Goal: Task Accomplishment & Management: Use online tool/utility

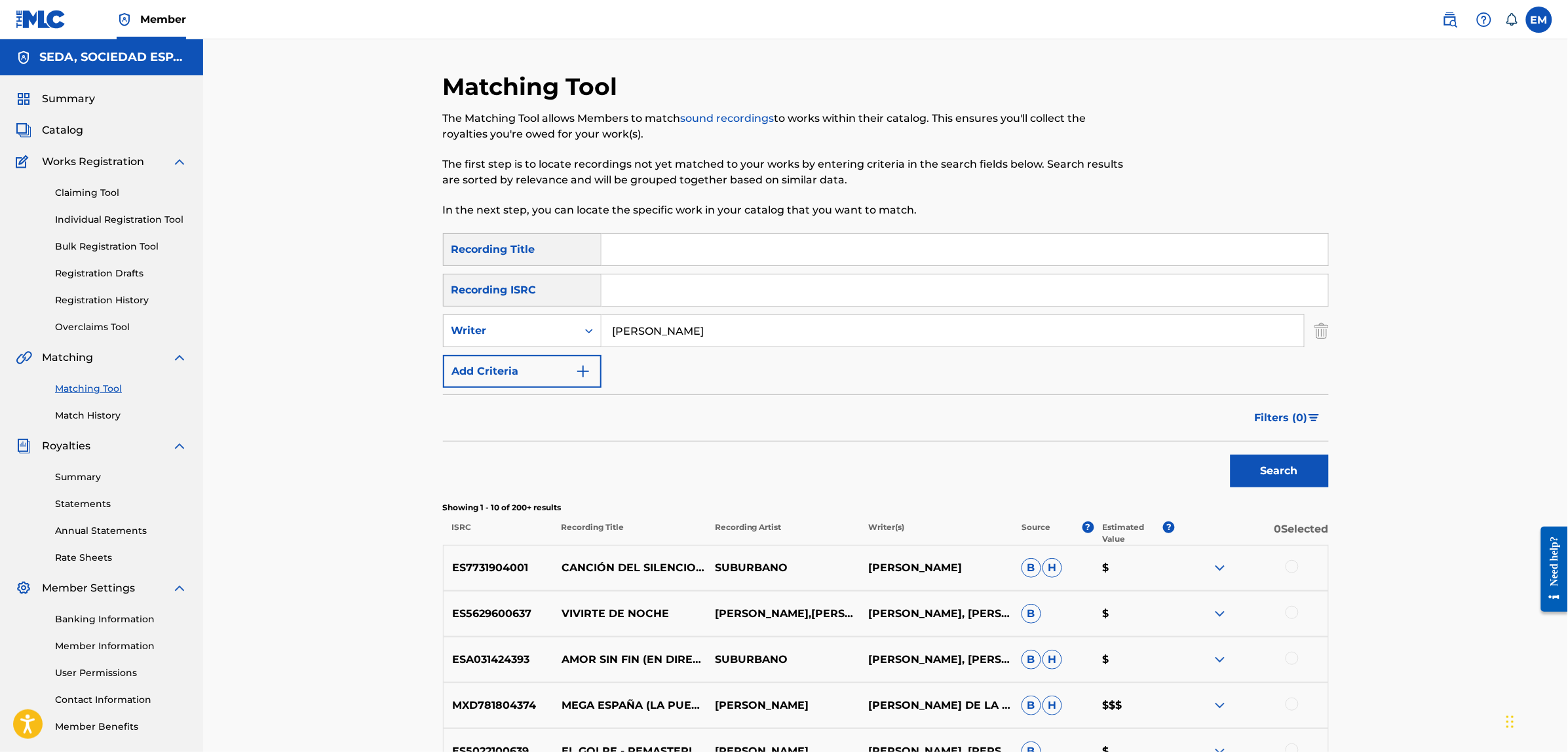
click at [680, 256] on input "Search Form" at bounding box center [964, 250] width 727 height 31
type input "estas vivo"
click at [695, 329] on input "[PERSON_NAME]" at bounding box center [952, 331] width 702 height 31
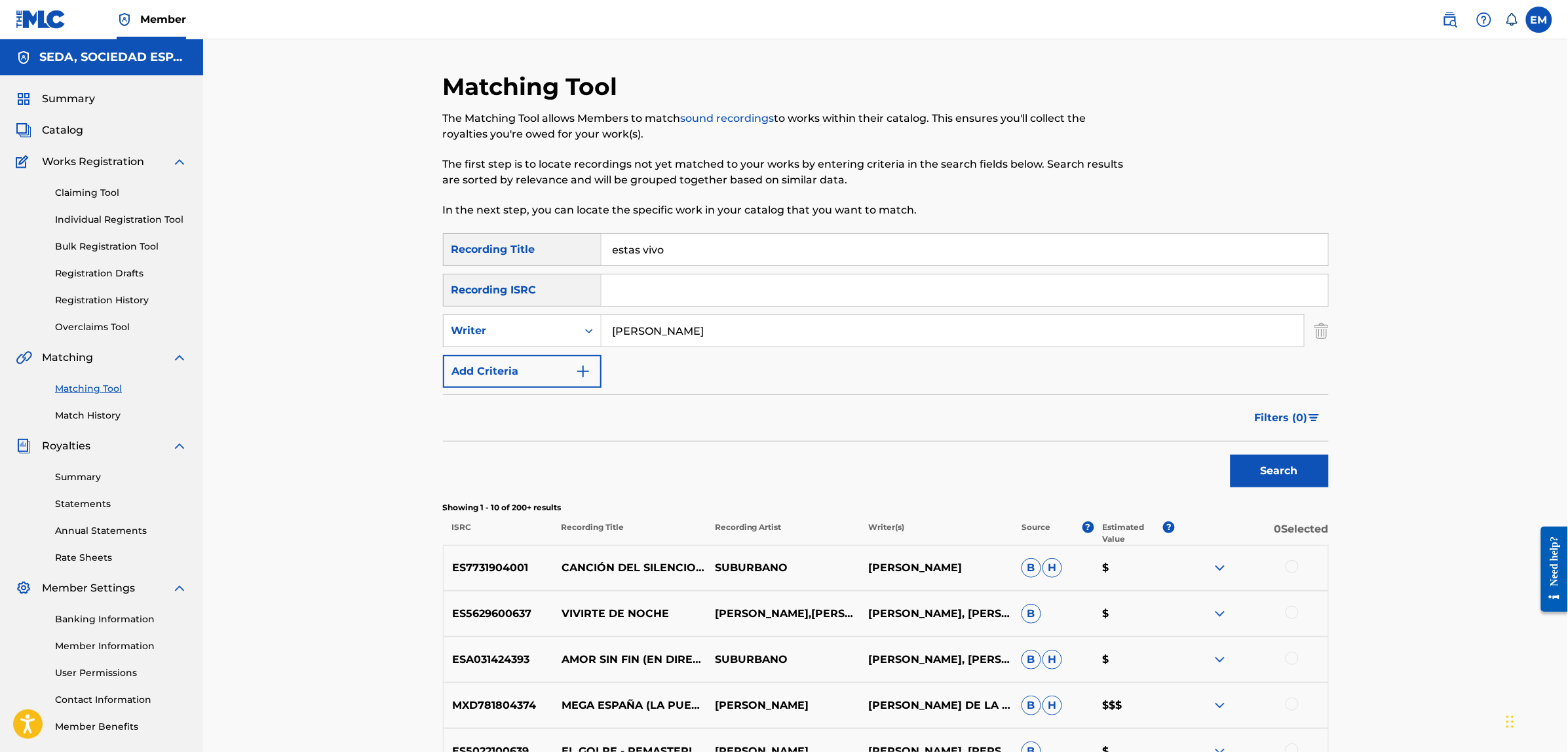
type input "[PERSON_NAME]"
click at [1230, 454] on button "Search" at bounding box center [1279, 471] width 98 height 33
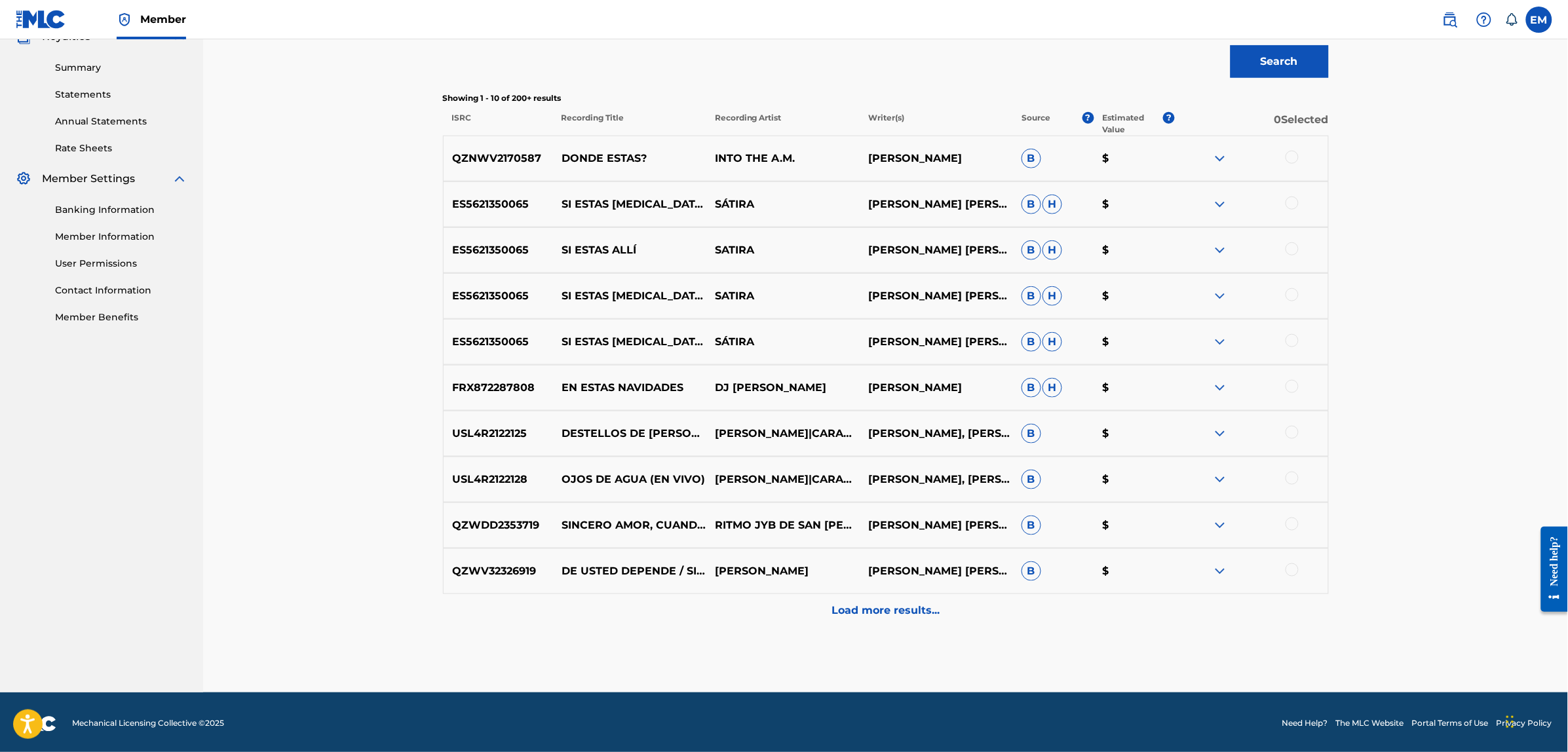
scroll to position [413, 0]
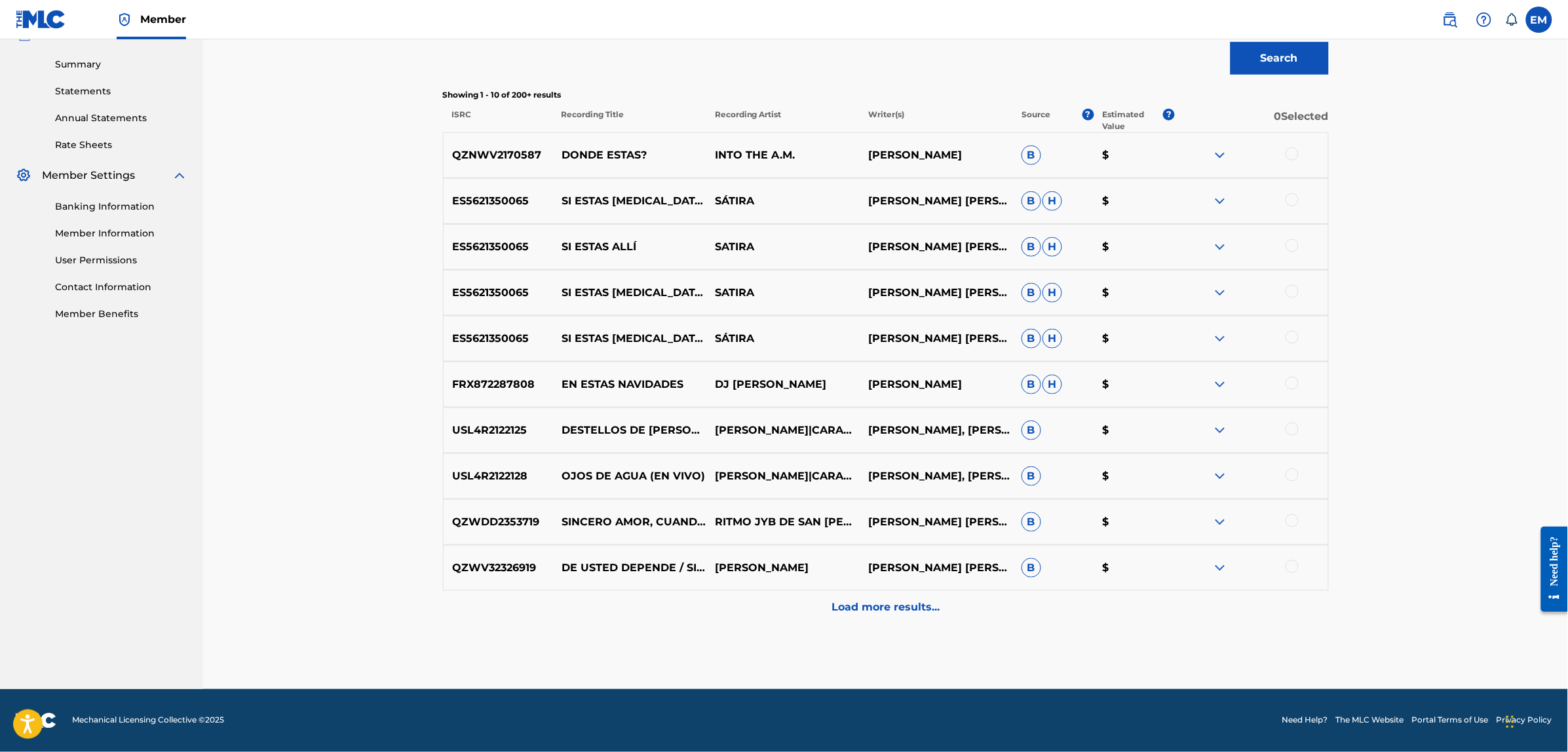
click at [866, 603] on p "Load more results..." at bounding box center [886, 607] width 108 height 16
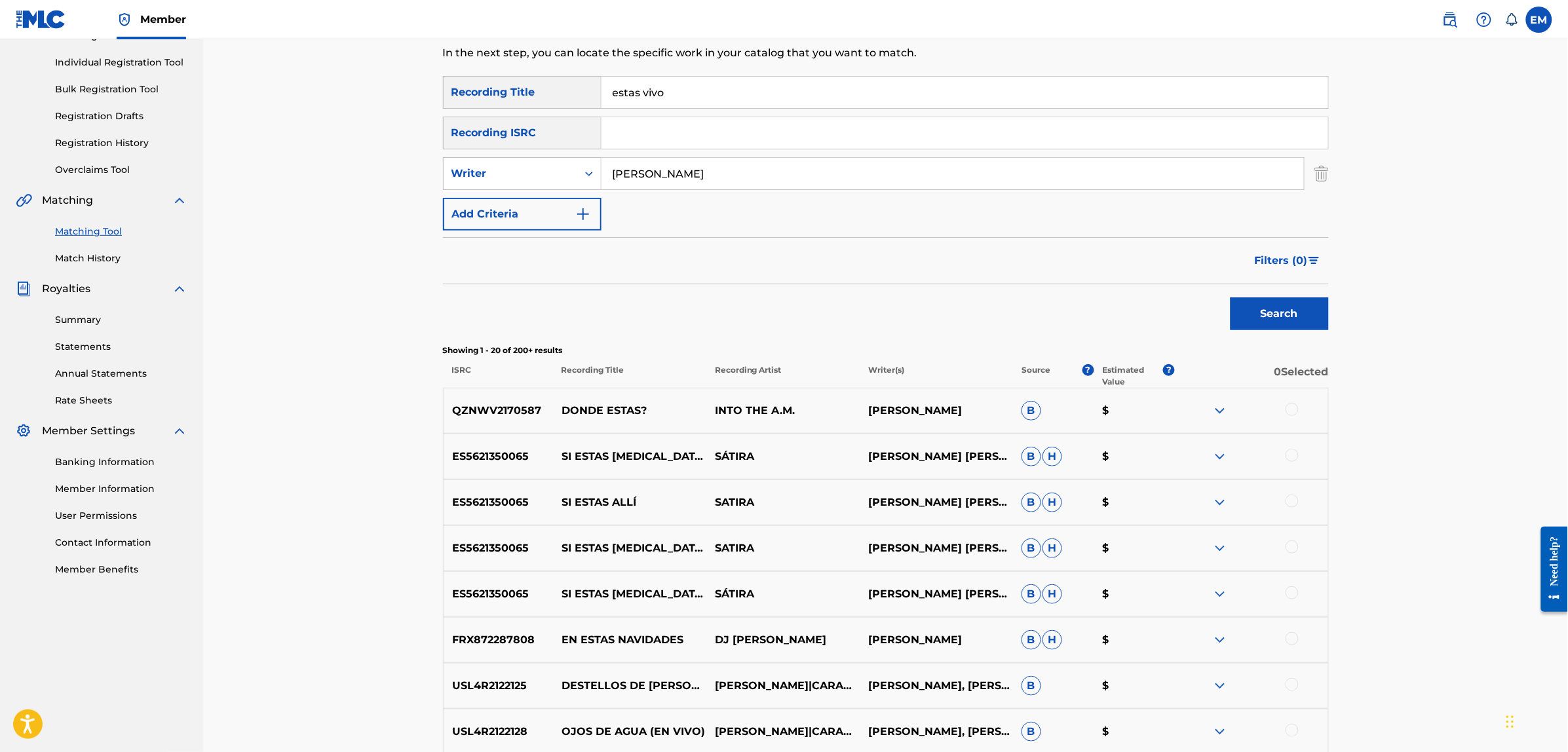
scroll to position [0, 0]
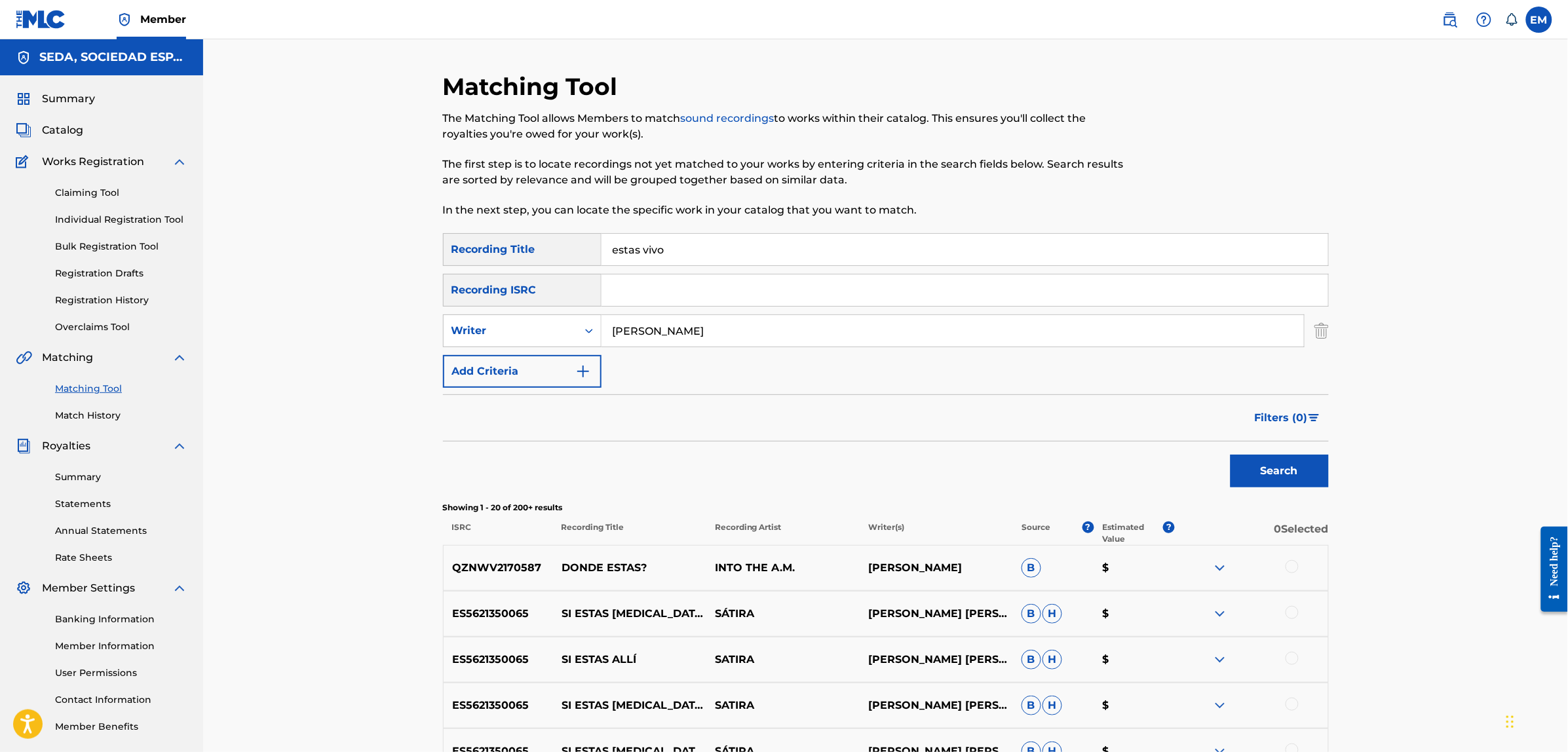
click at [736, 325] on input "[PERSON_NAME]" at bounding box center [952, 331] width 702 height 31
click at [1230, 454] on button "Search" at bounding box center [1279, 471] width 98 height 33
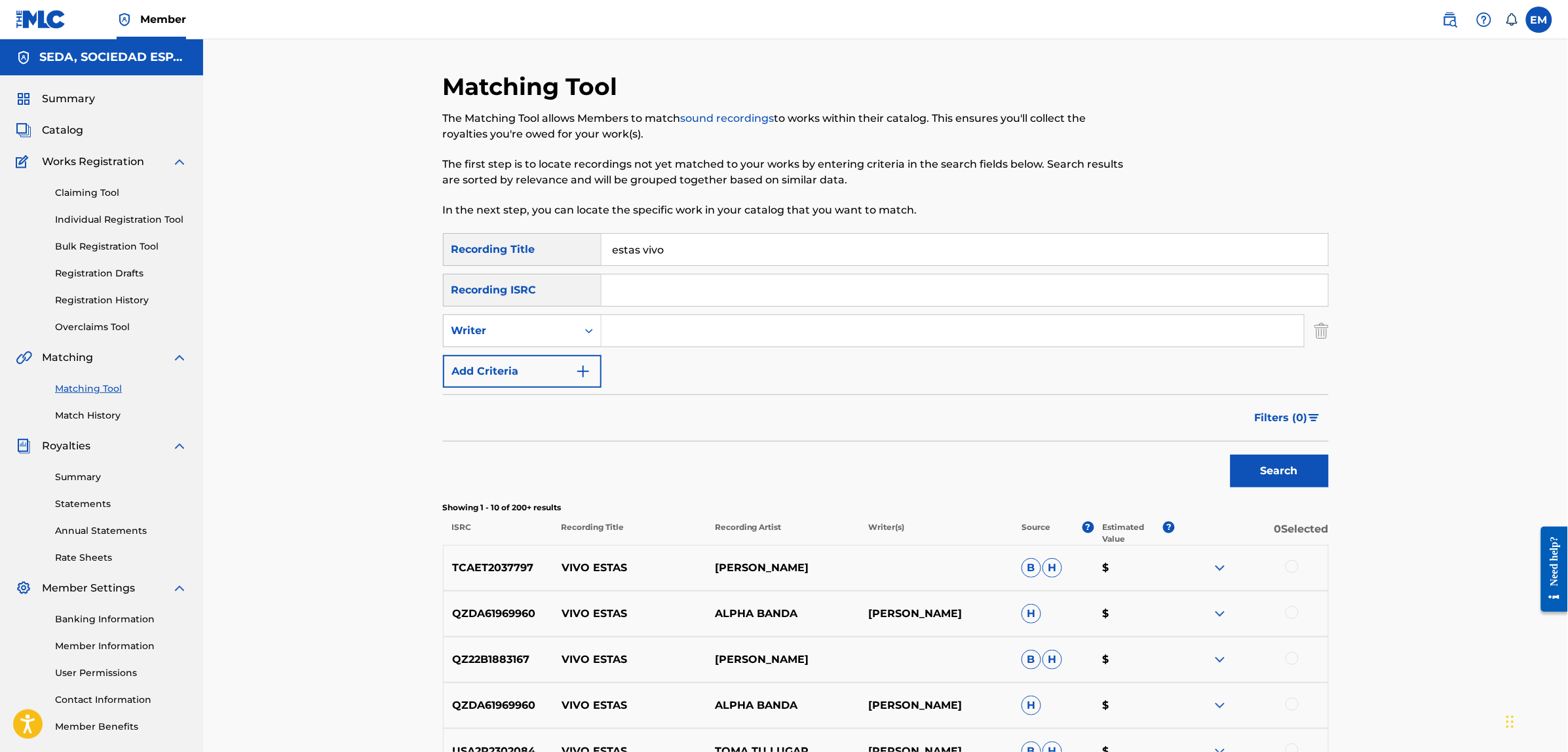
click at [693, 246] on input "estas vivo" at bounding box center [964, 250] width 727 height 31
type input "a toda pastilla"
click at [1230, 454] on button "Search" at bounding box center [1279, 471] width 98 height 33
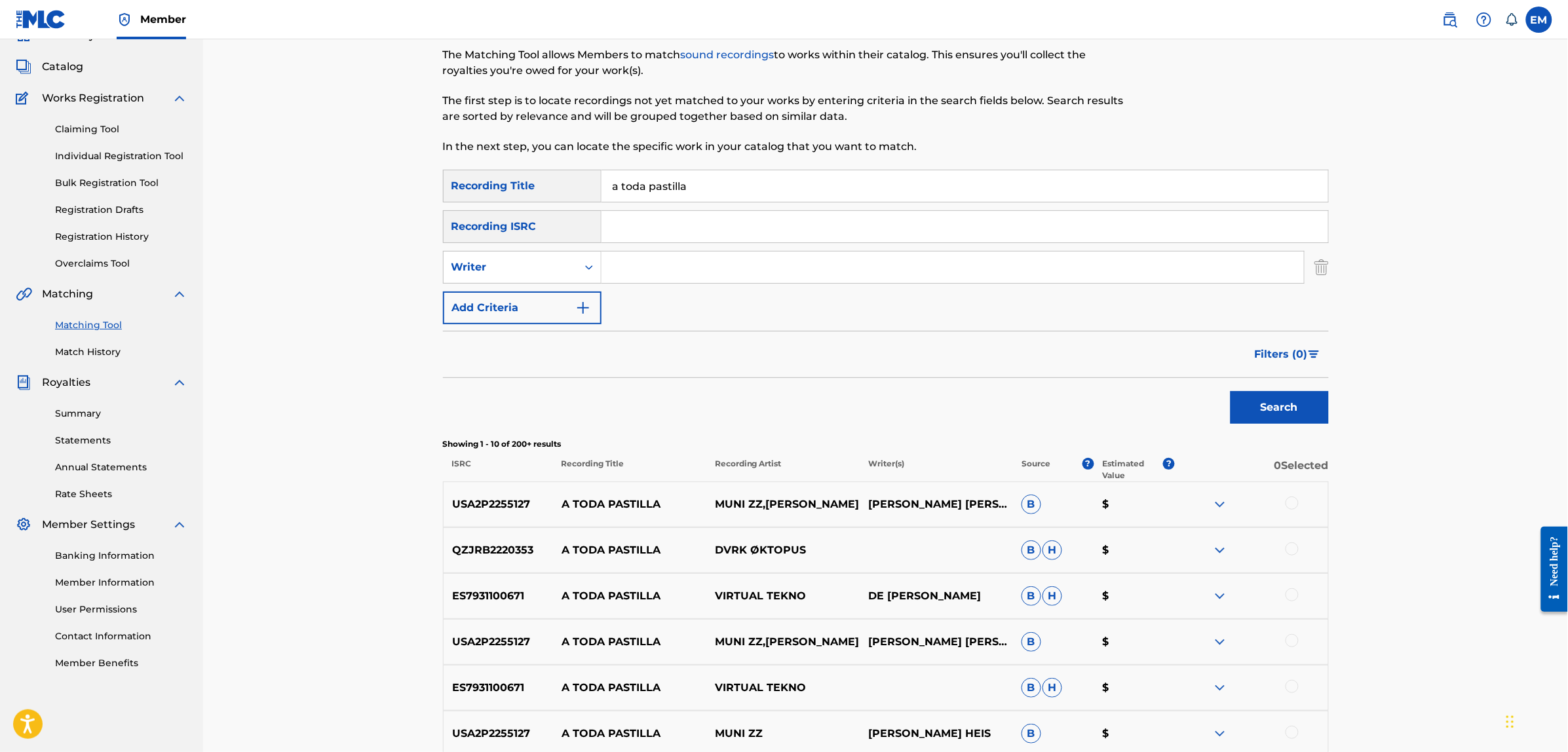
scroll to position [245, 0]
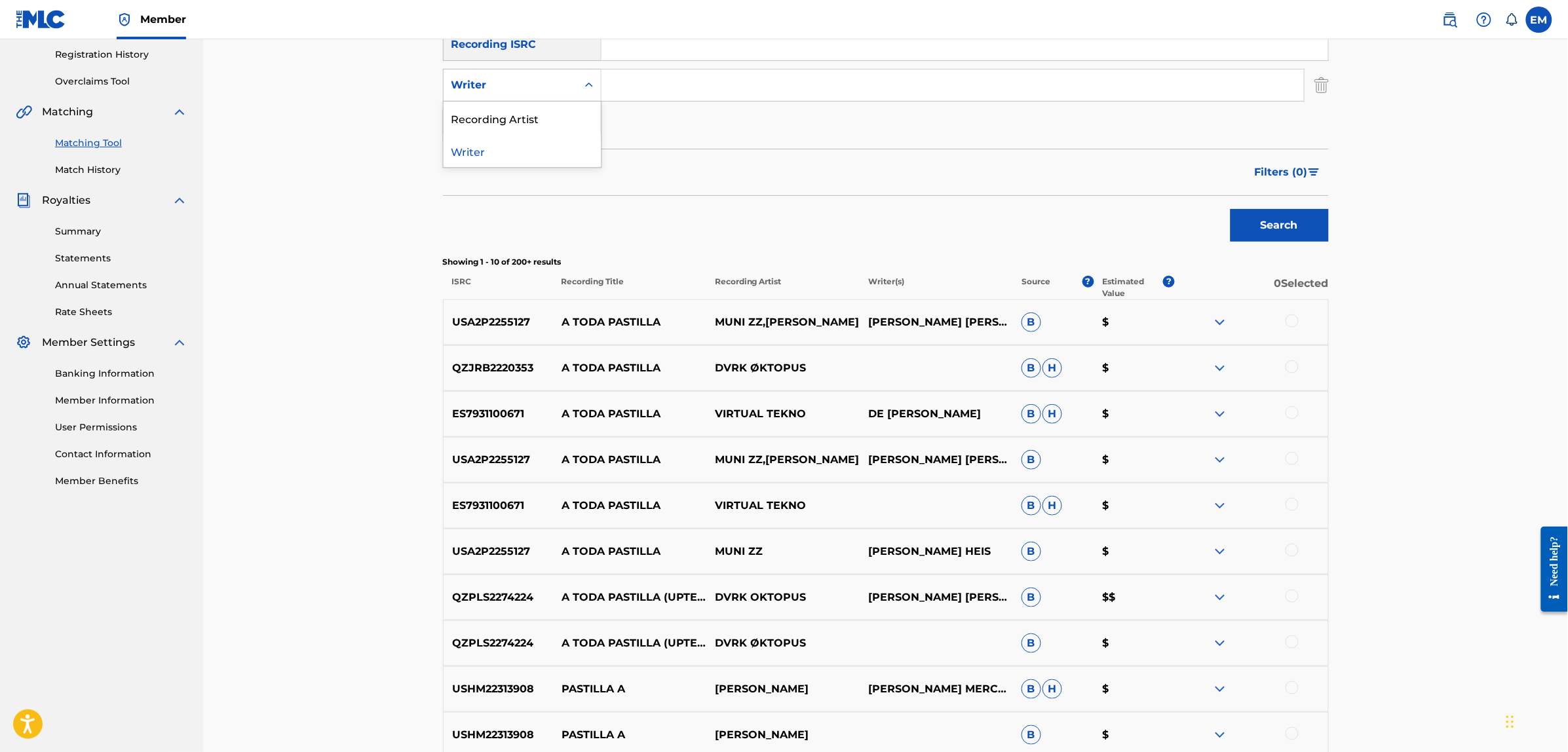
click at [486, 95] on div "Writer" at bounding box center [510, 85] width 134 height 25
click at [638, 85] on input "Search Form" at bounding box center [952, 85] width 702 height 31
type input "[PERSON_NAME]"
click at [1230, 209] on button "Search" at bounding box center [1279, 225] width 98 height 33
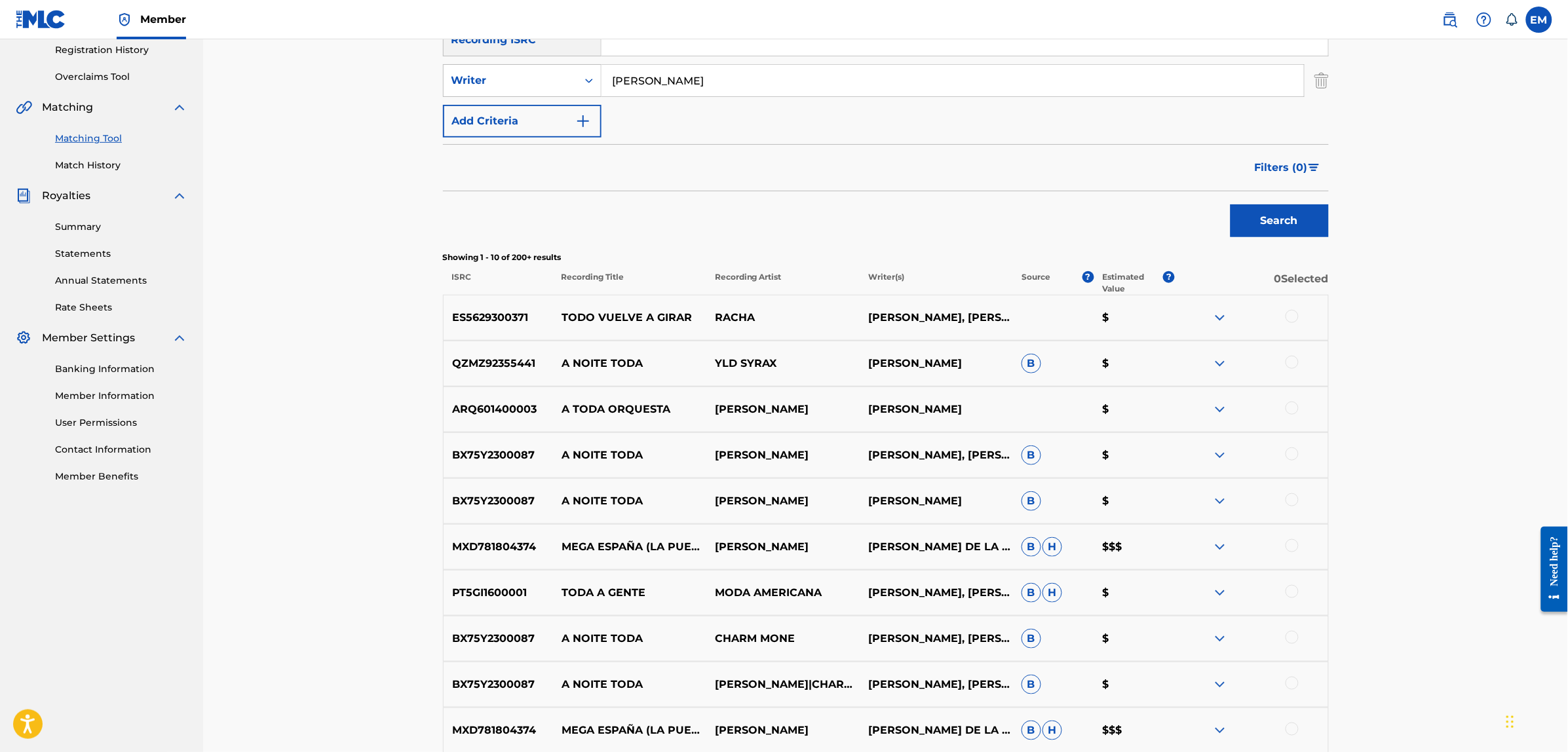
scroll to position [0, 0]
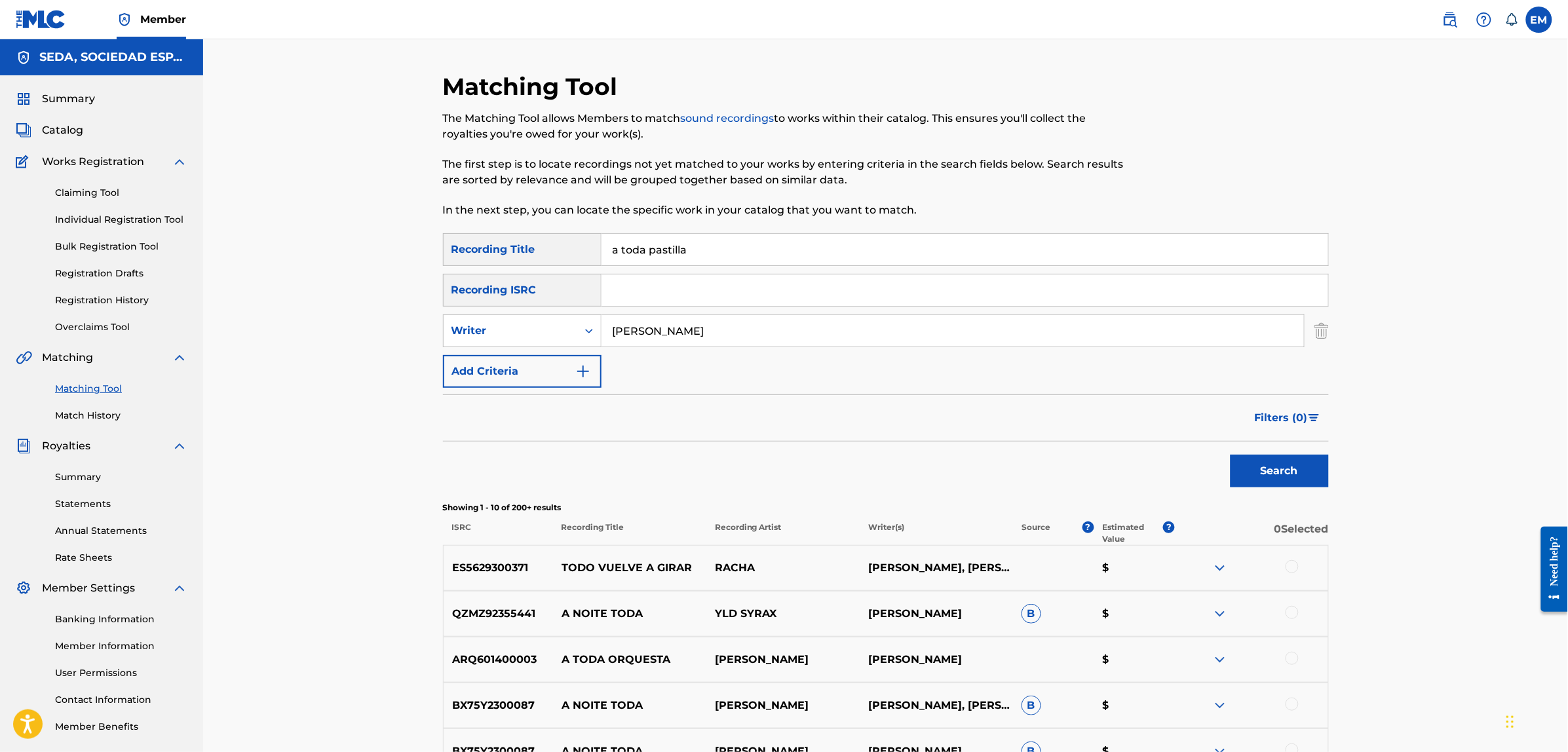
drag, startPoint x: 735, startPoint y: 322, endPoint x: 543, endPoint y: 349, distance: 193.9
click at [567, 322] on div "SearchWithCriteria32b46078-d4ae-42fd-b150-9528a5d1fe35 Writer [PERSON_NAME]" at bounding box center [886, 331] width 886 height 33
click at [1230, 454] on button "Search" at bounding box center [1279, 471] width 98 height 33
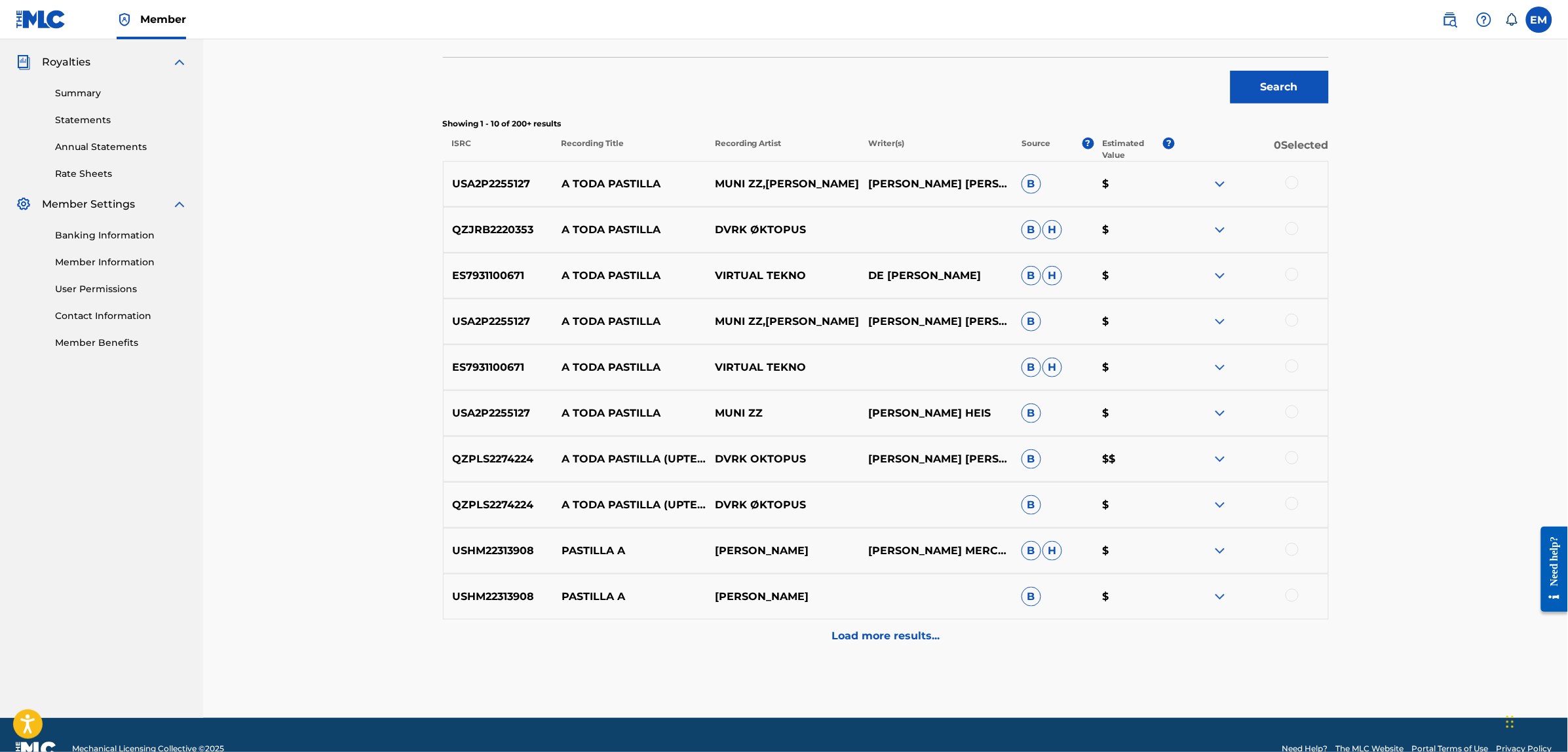
scroll to position [413, 0]
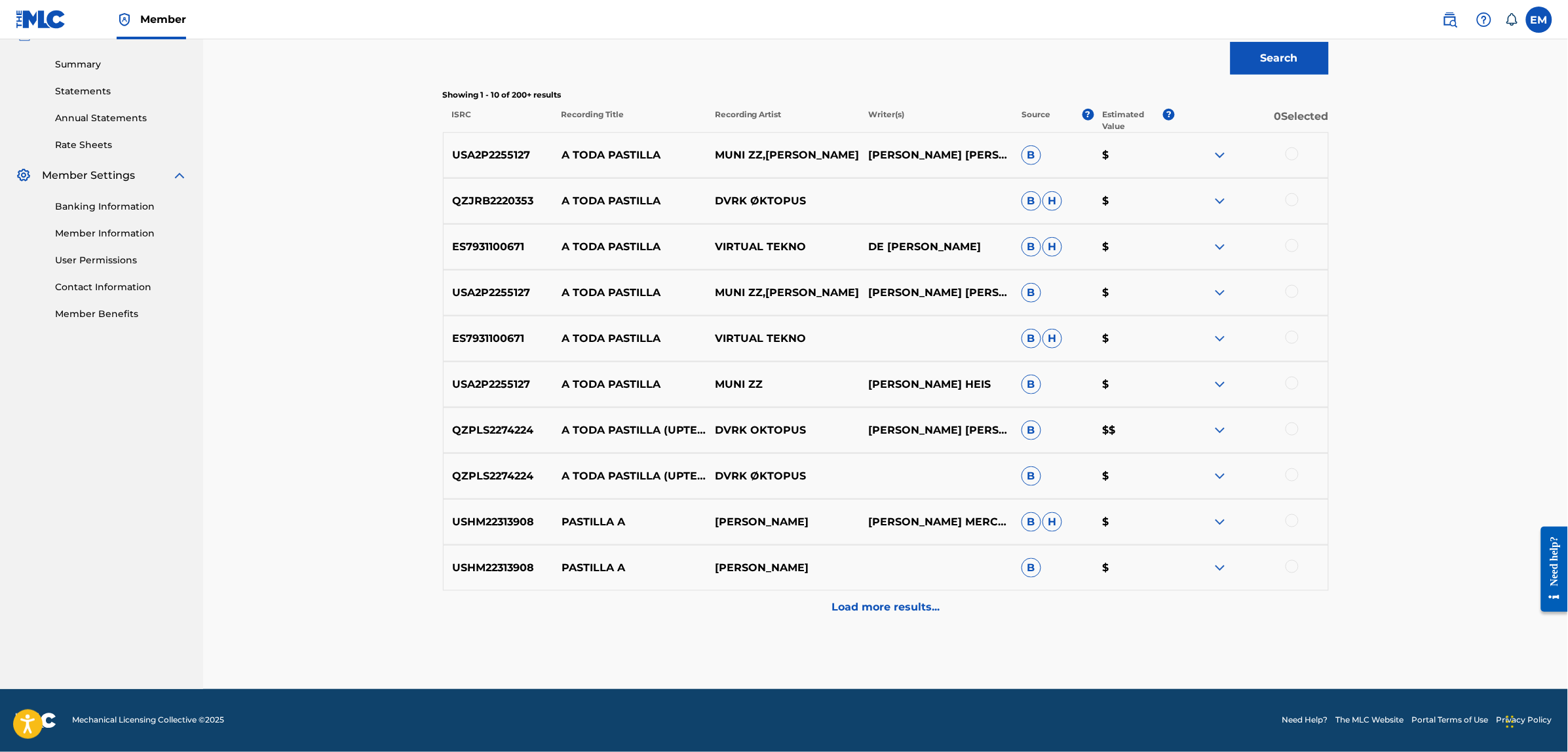
click at [861, 603] on p "Load more results..." at bounding box center [886, 607] width 108 height 16
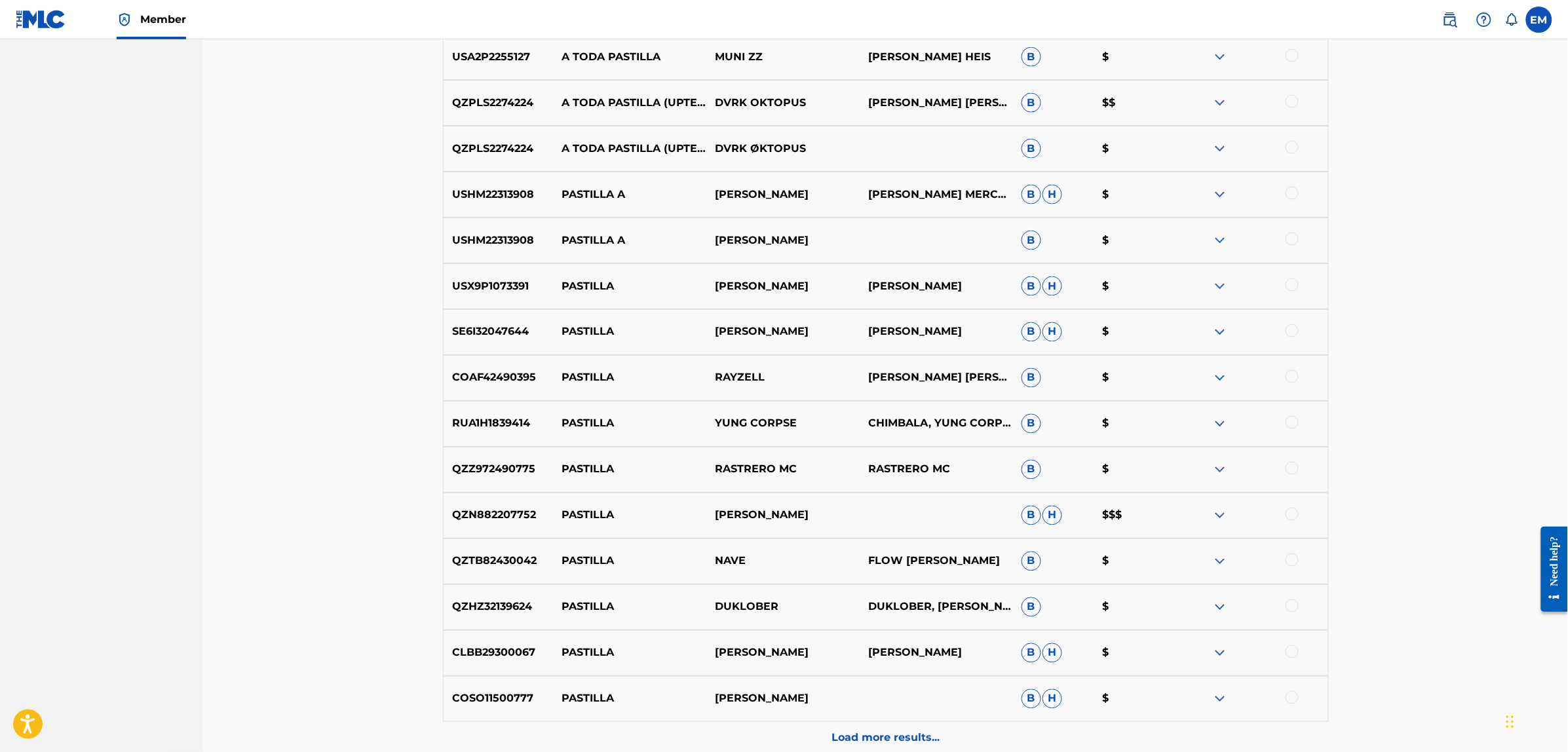
scroll to position [871, 0]
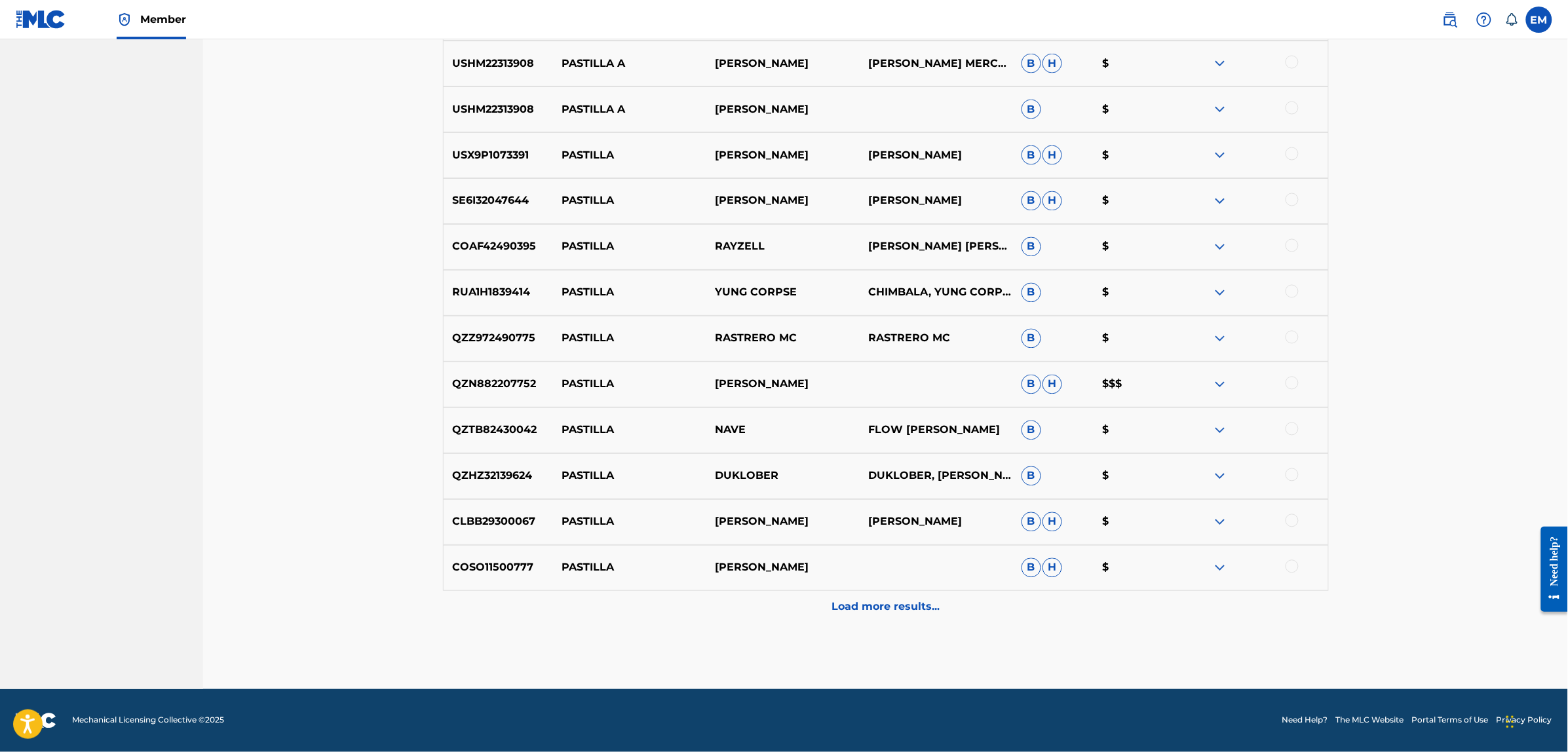
click at [879, 612] on p "Load more results..." at bounding box center [886, 607] width 108 height 16
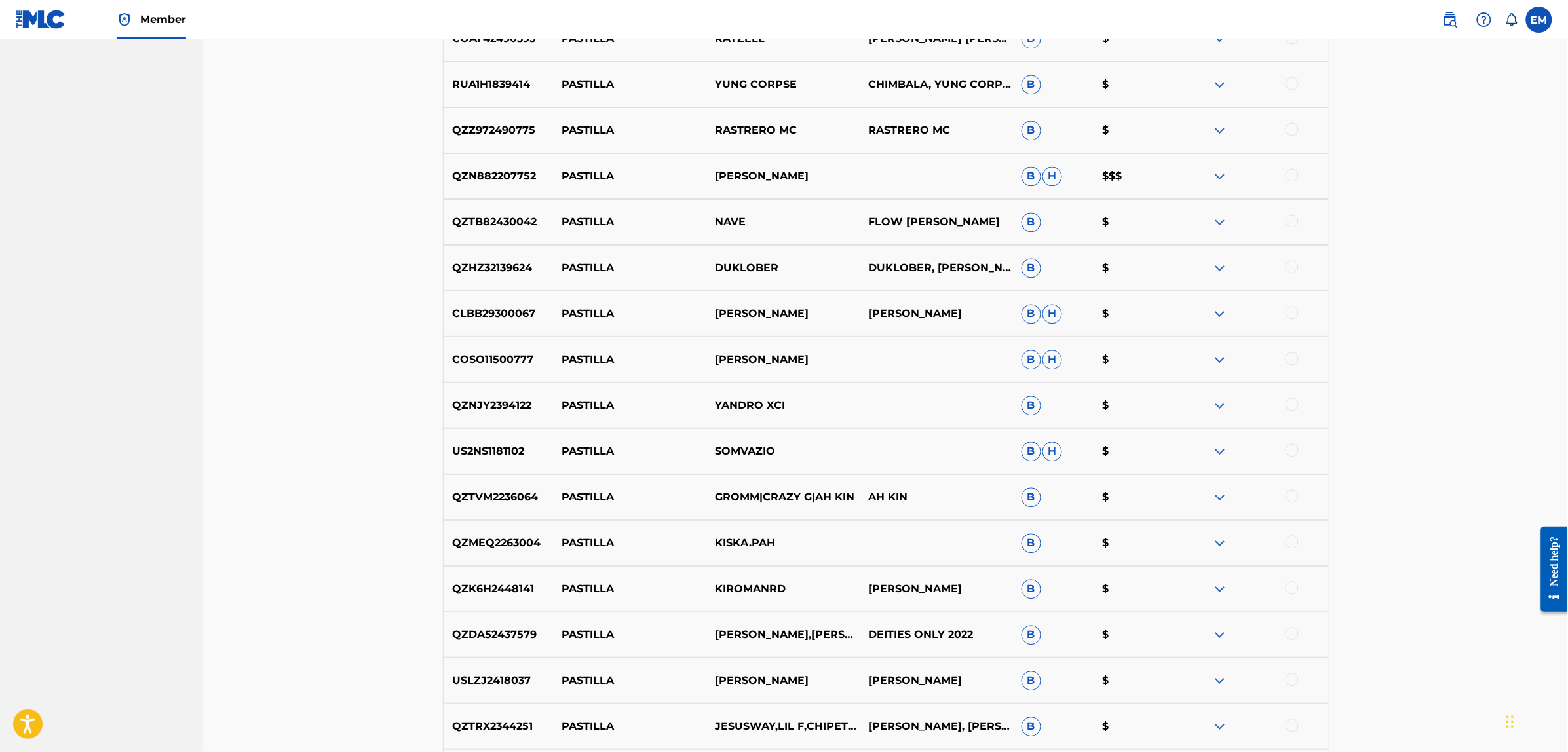
scroll to position [1330, 0]
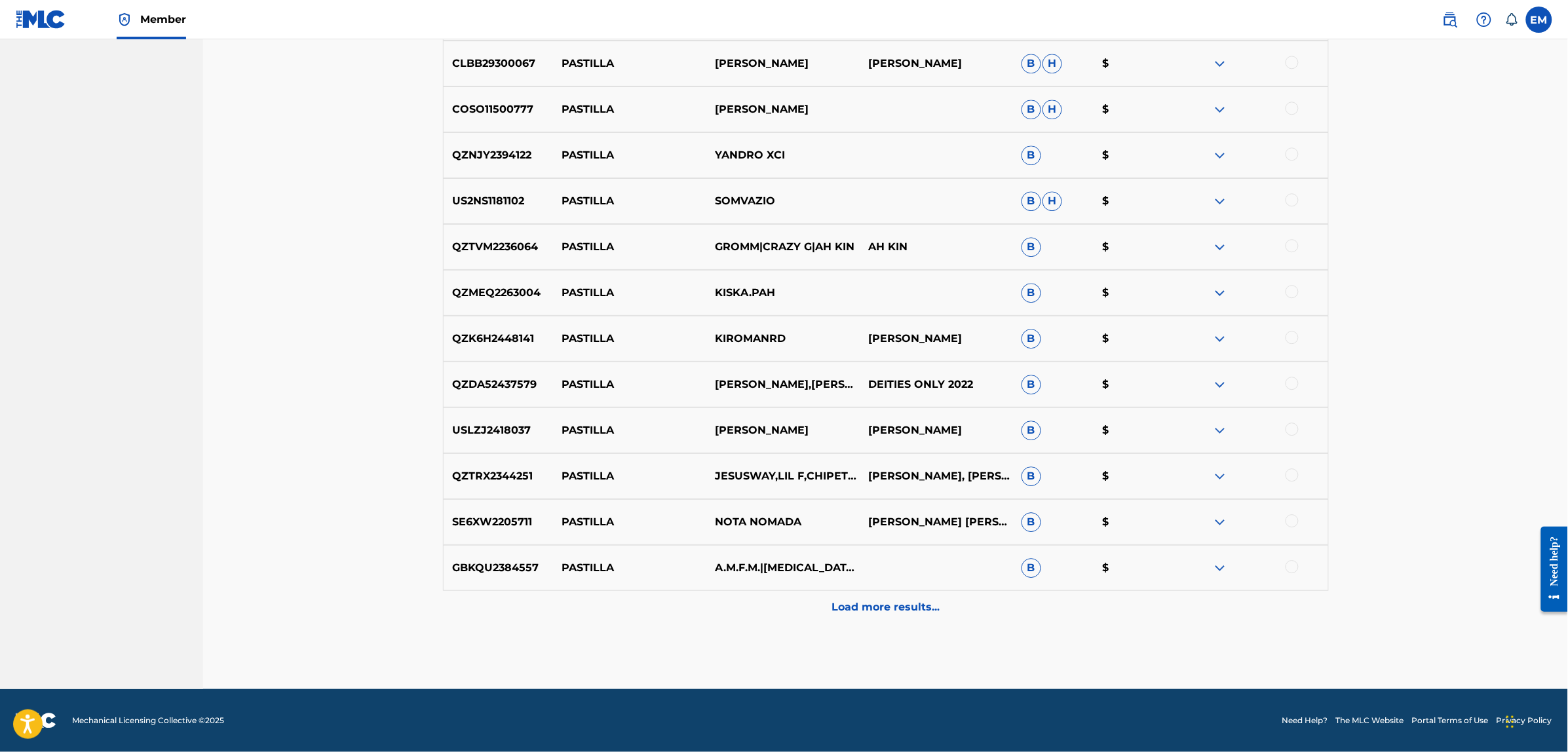
click at [924, 604] on p "Load more results..." at bounding box center [886, 607] width 108 height 16
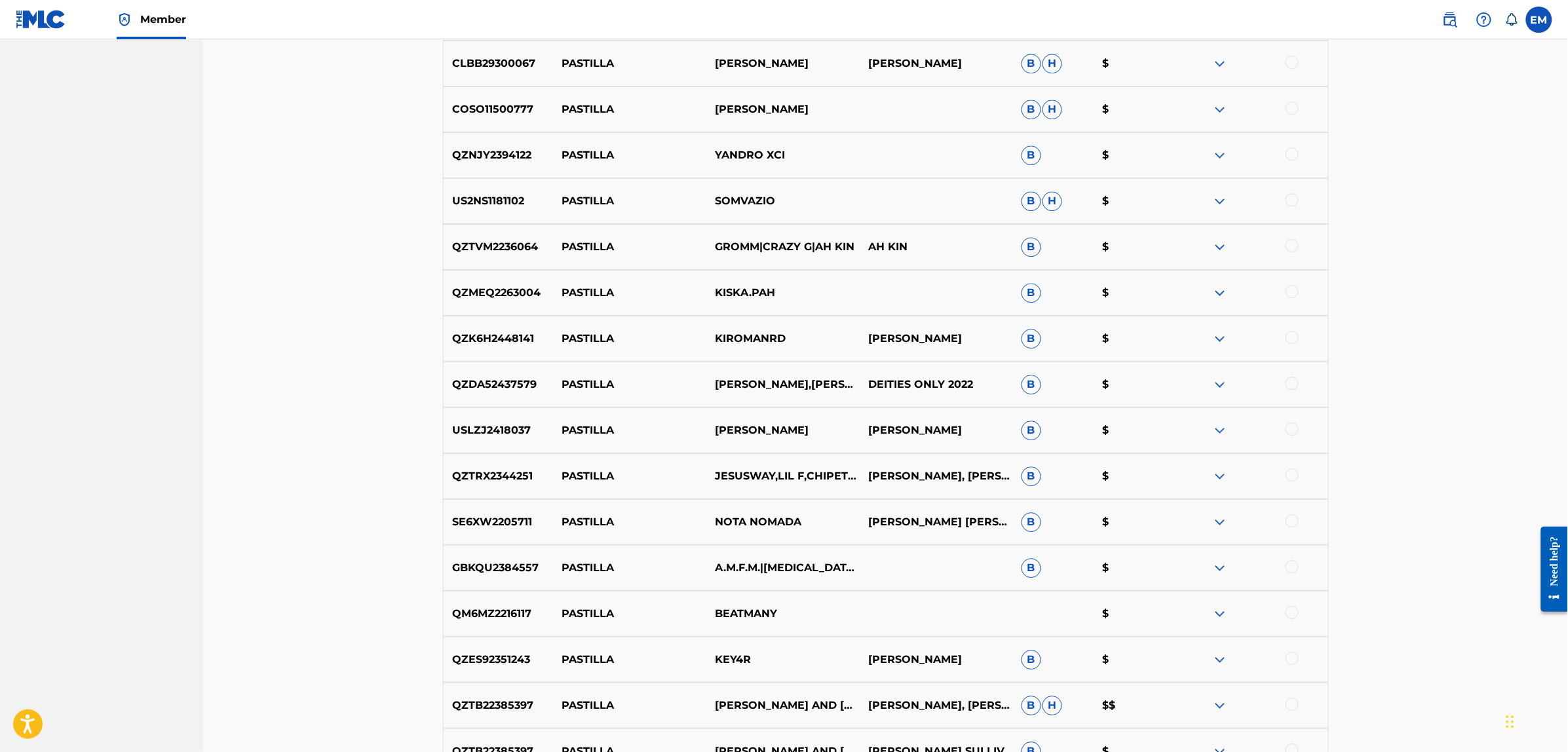
scroll to position [1788, 0]
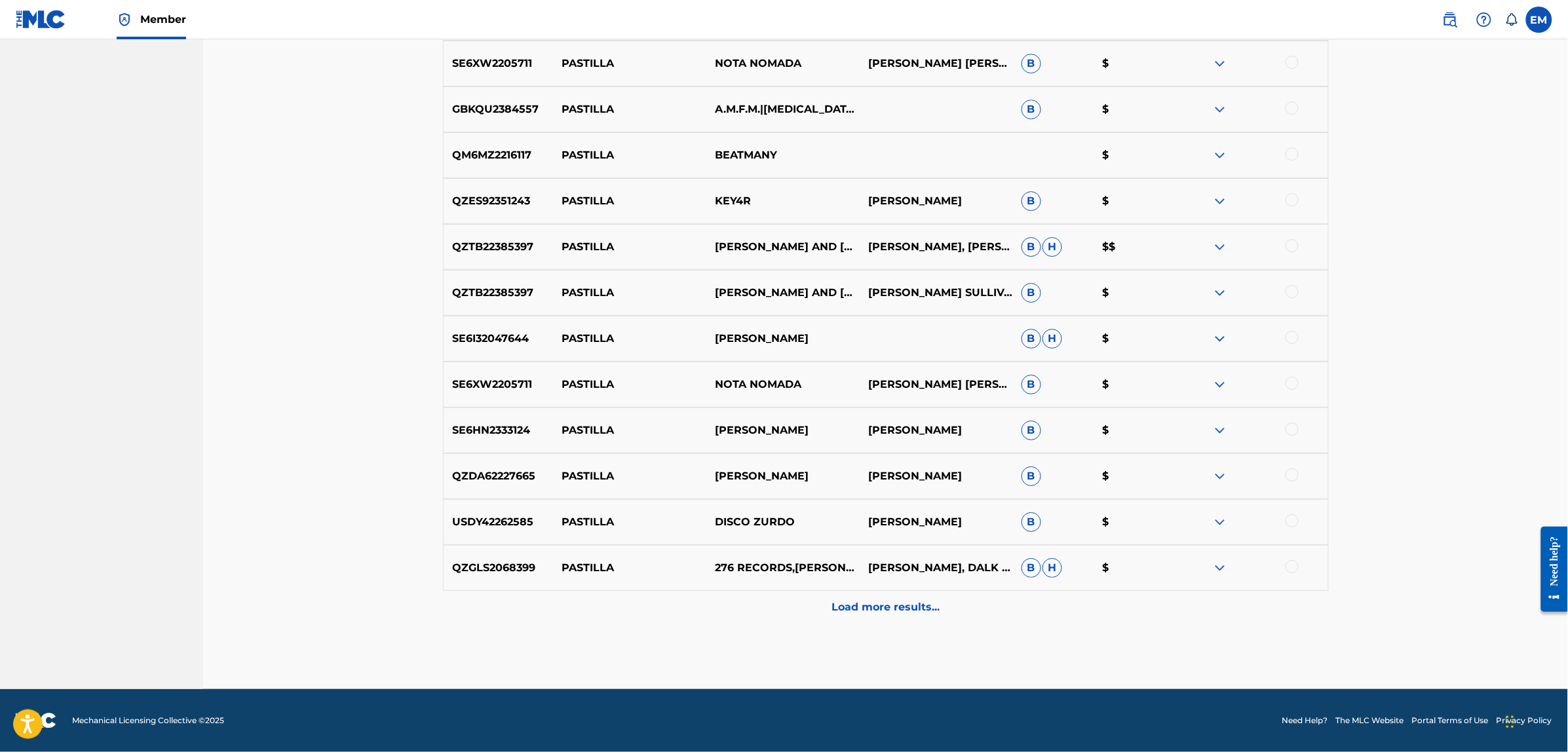
click at [873, 601] on p "Load more results..." at bounding box center [886, 607] width 108 height 16
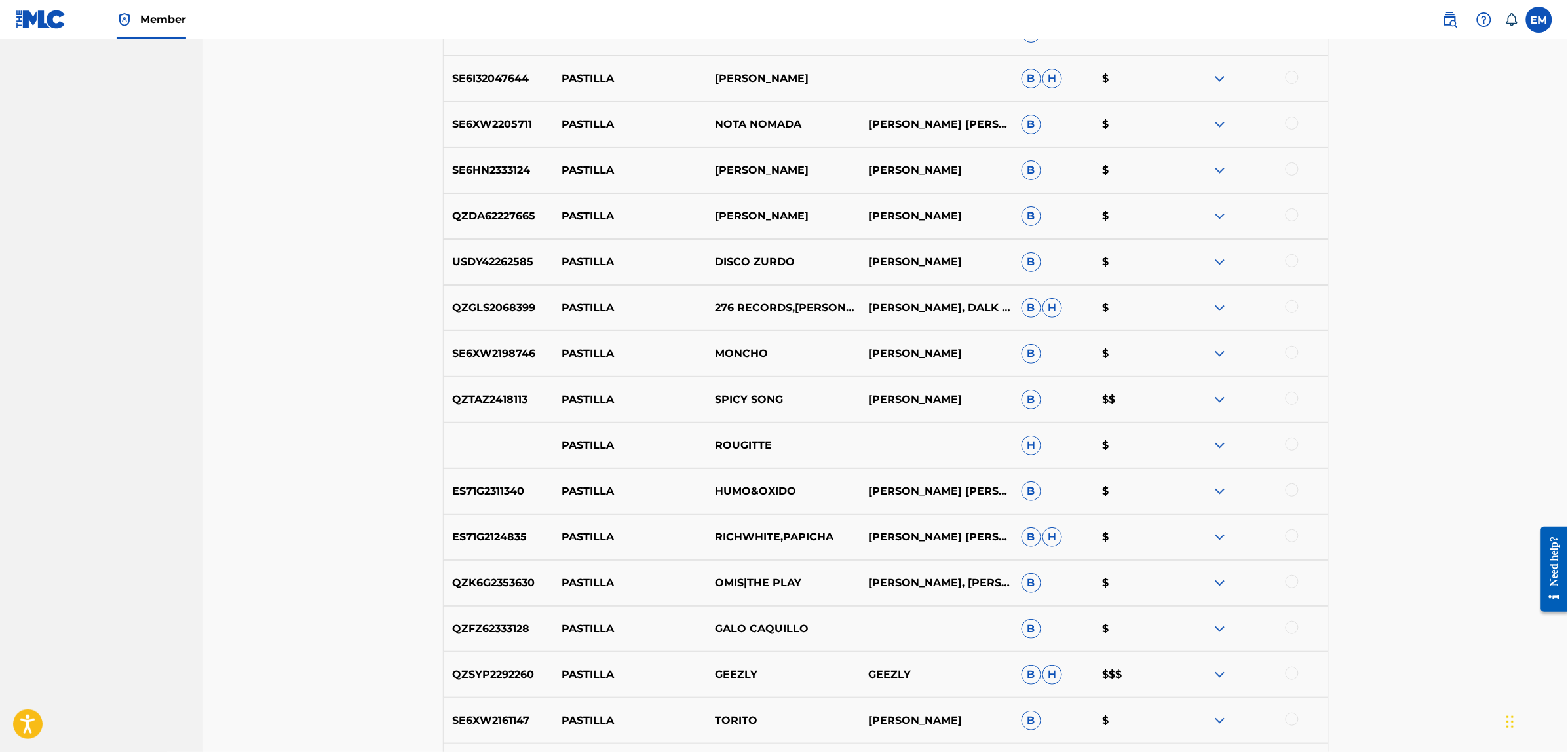
scroll to position [2247, 0]
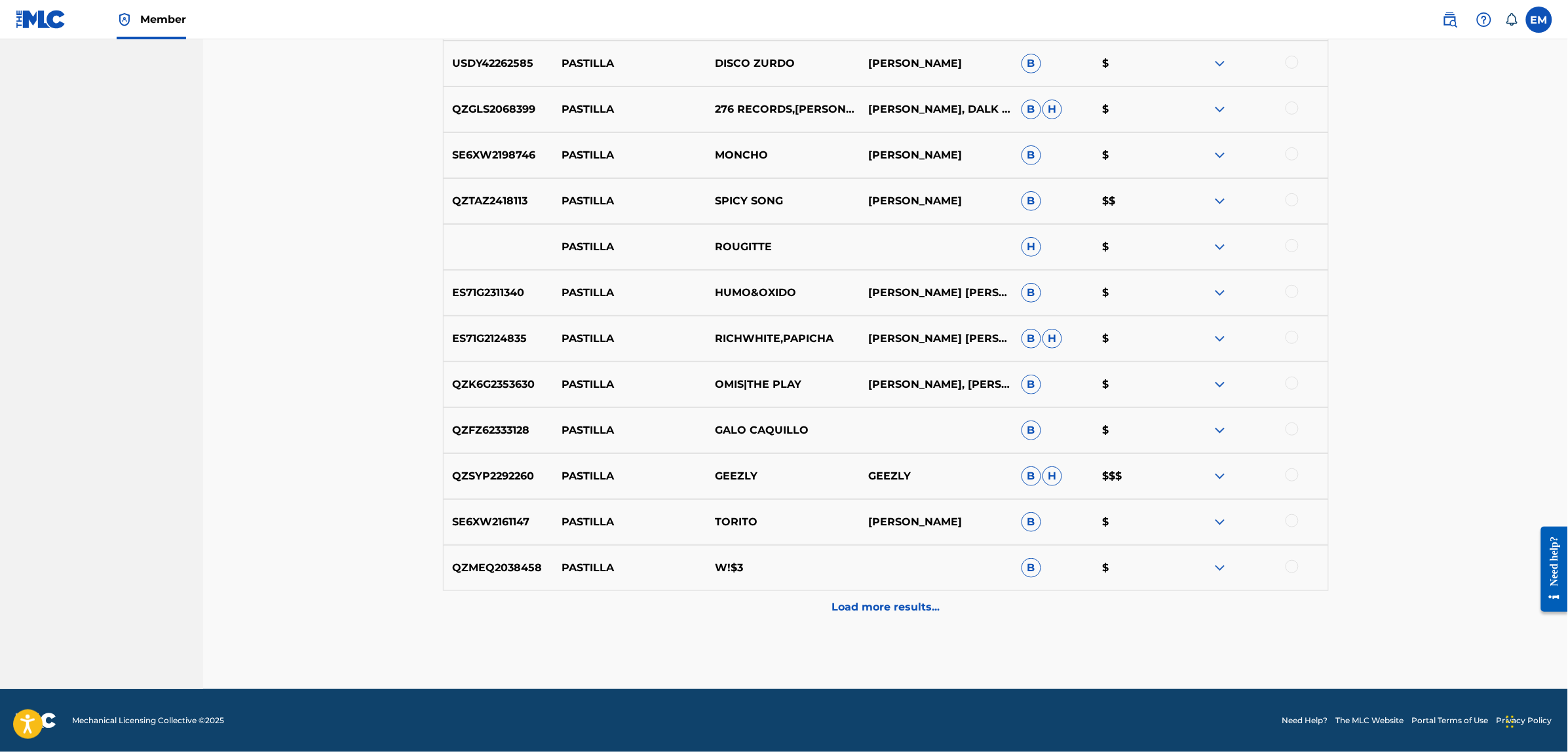
click at [882, 597] on div "Load more results..." at bounding box center [886, 607] width 886 height 33
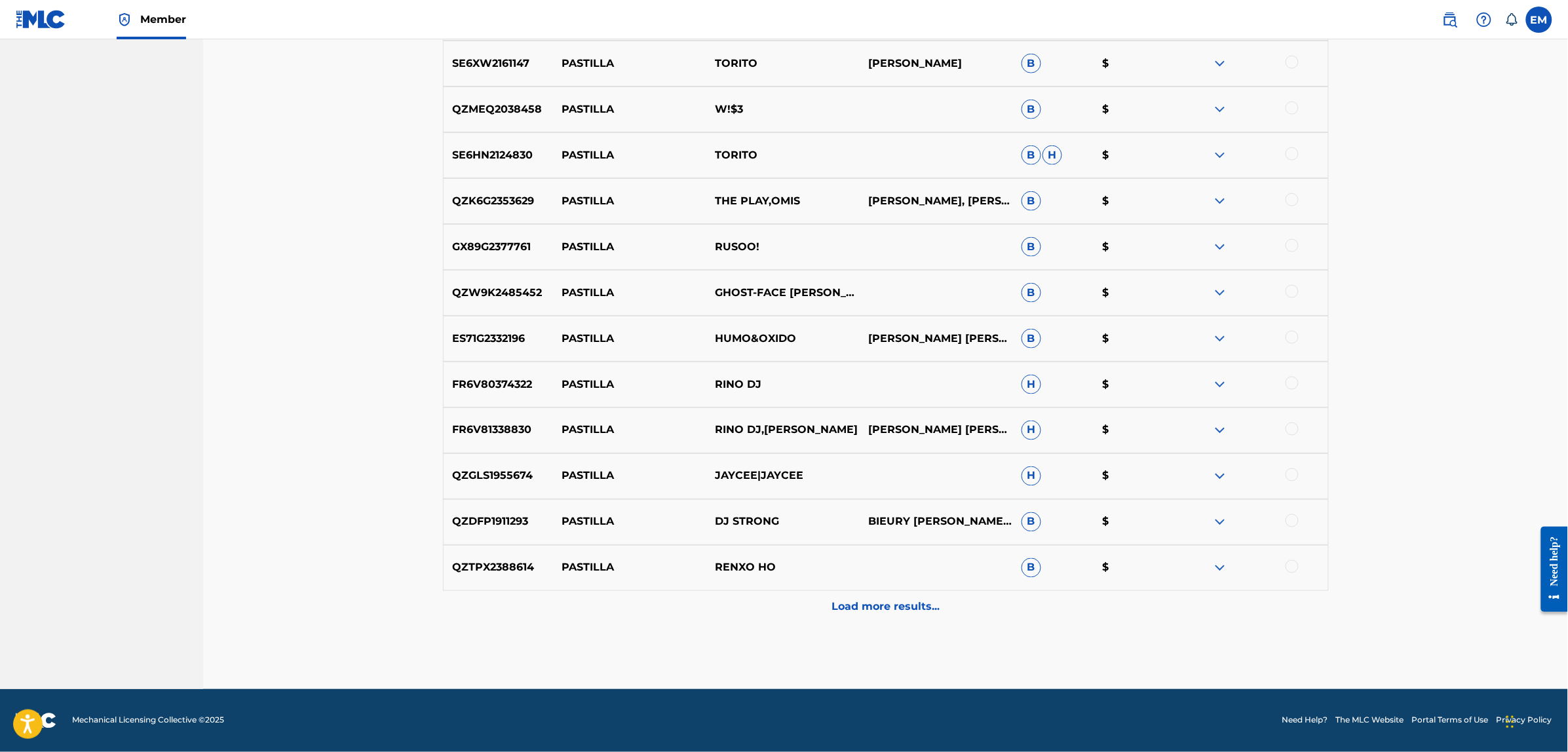
click at [908, 612] on p "Load more results..." at bounding box center [886, 607] width 108 height 16
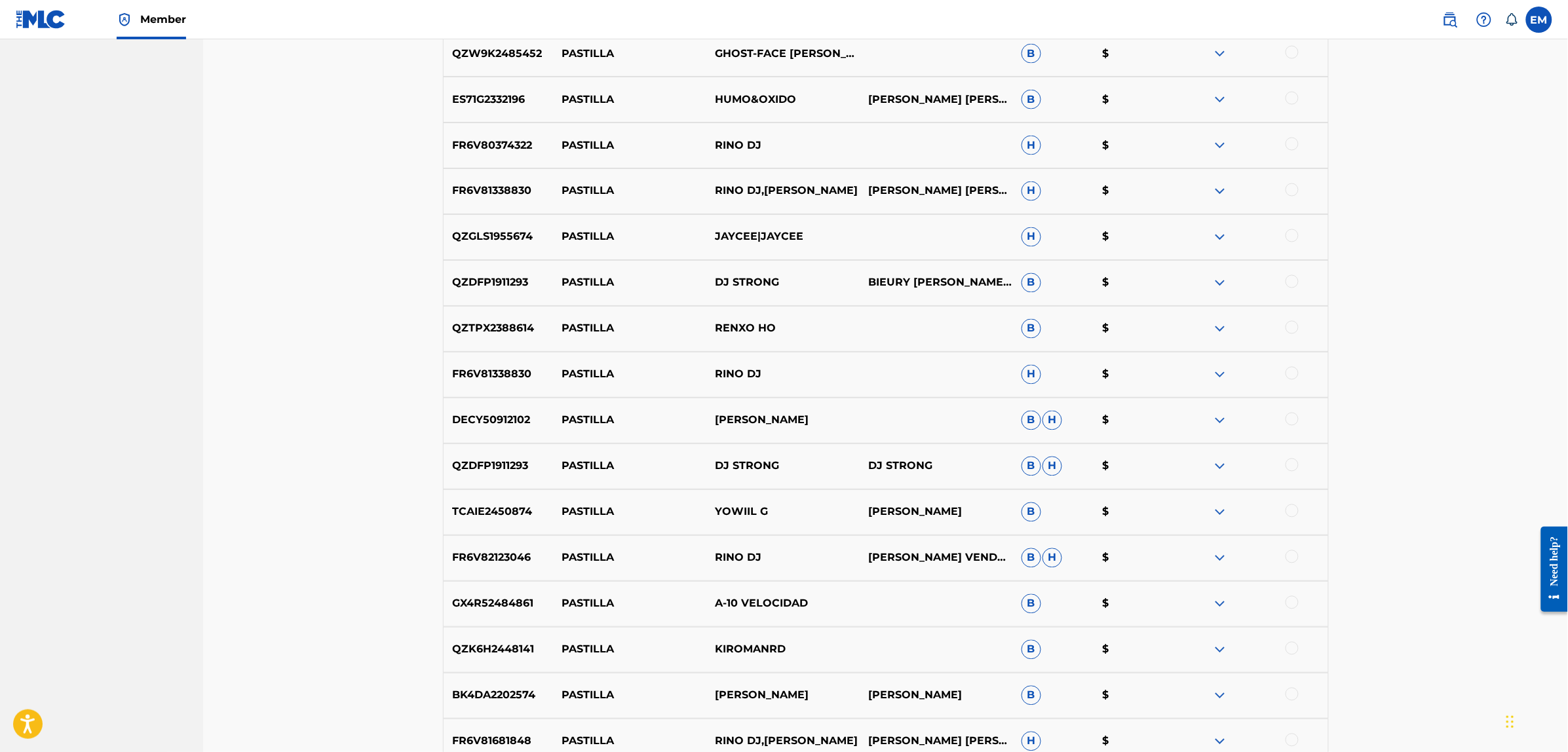
scroll to position [3163, 0]
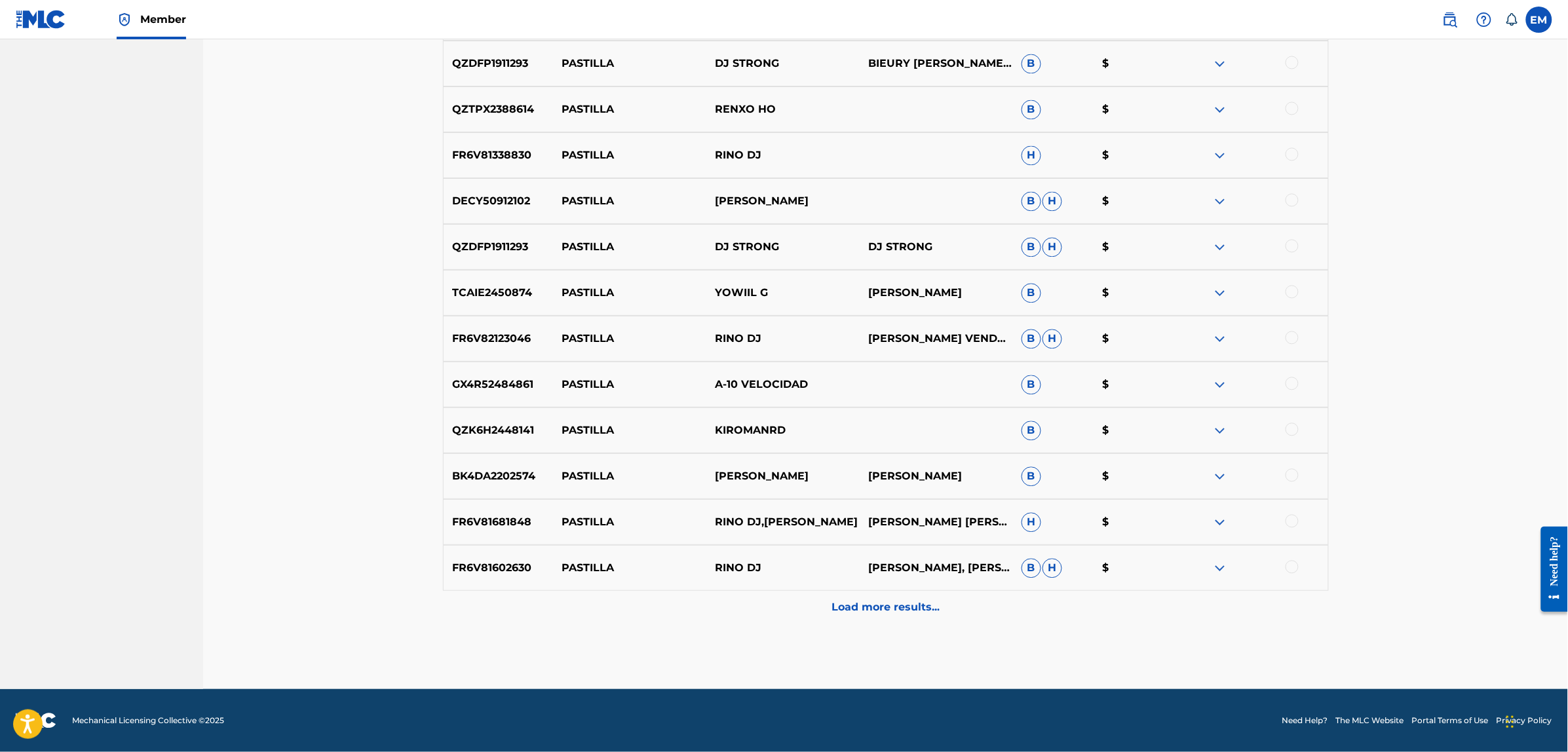
click at [921, 608] on p "Load more results..." at bounding box center [886, 607] width 108 height 16
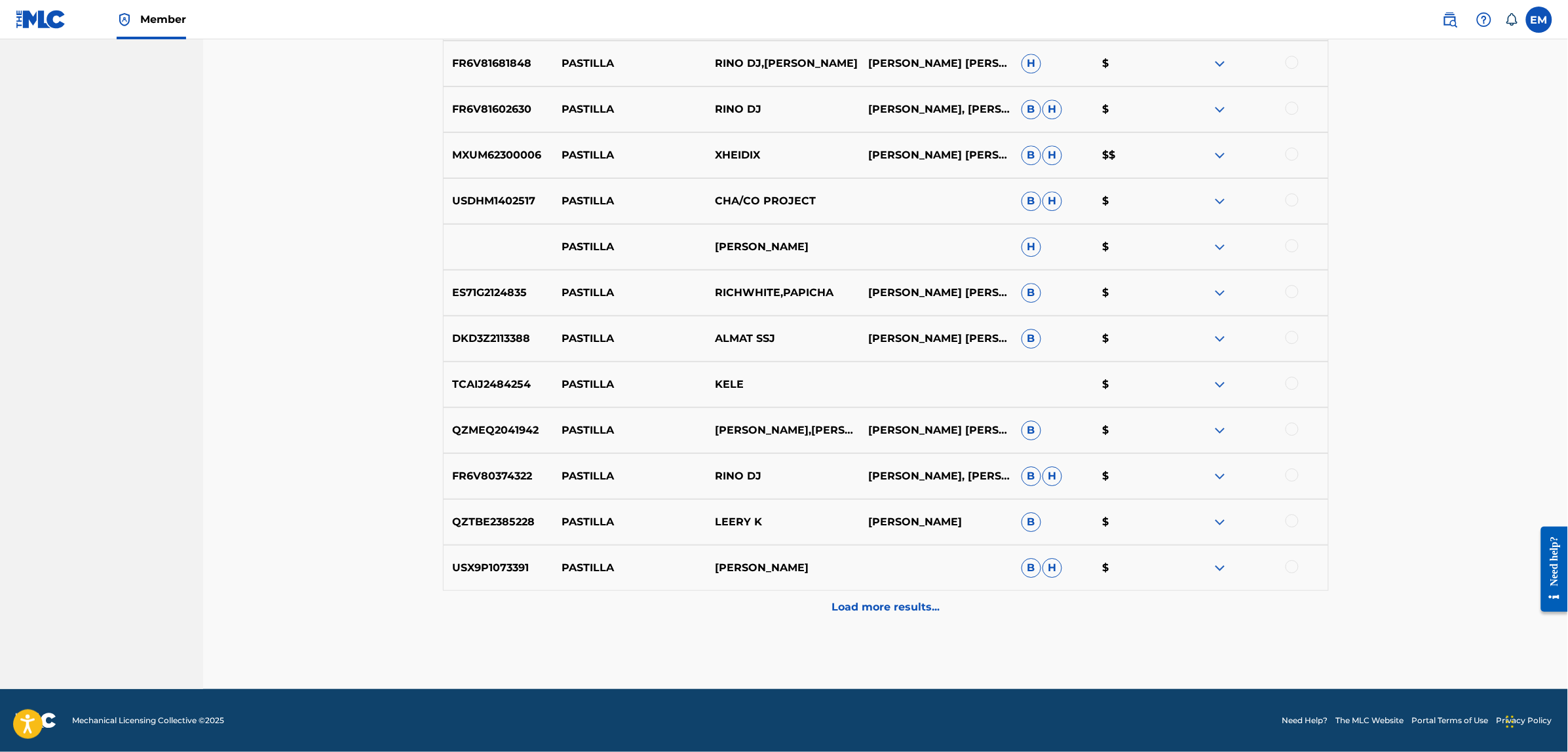
click at [921, 608] on p "Load more results..." at bounding box center [886, 607] width 108 height 16
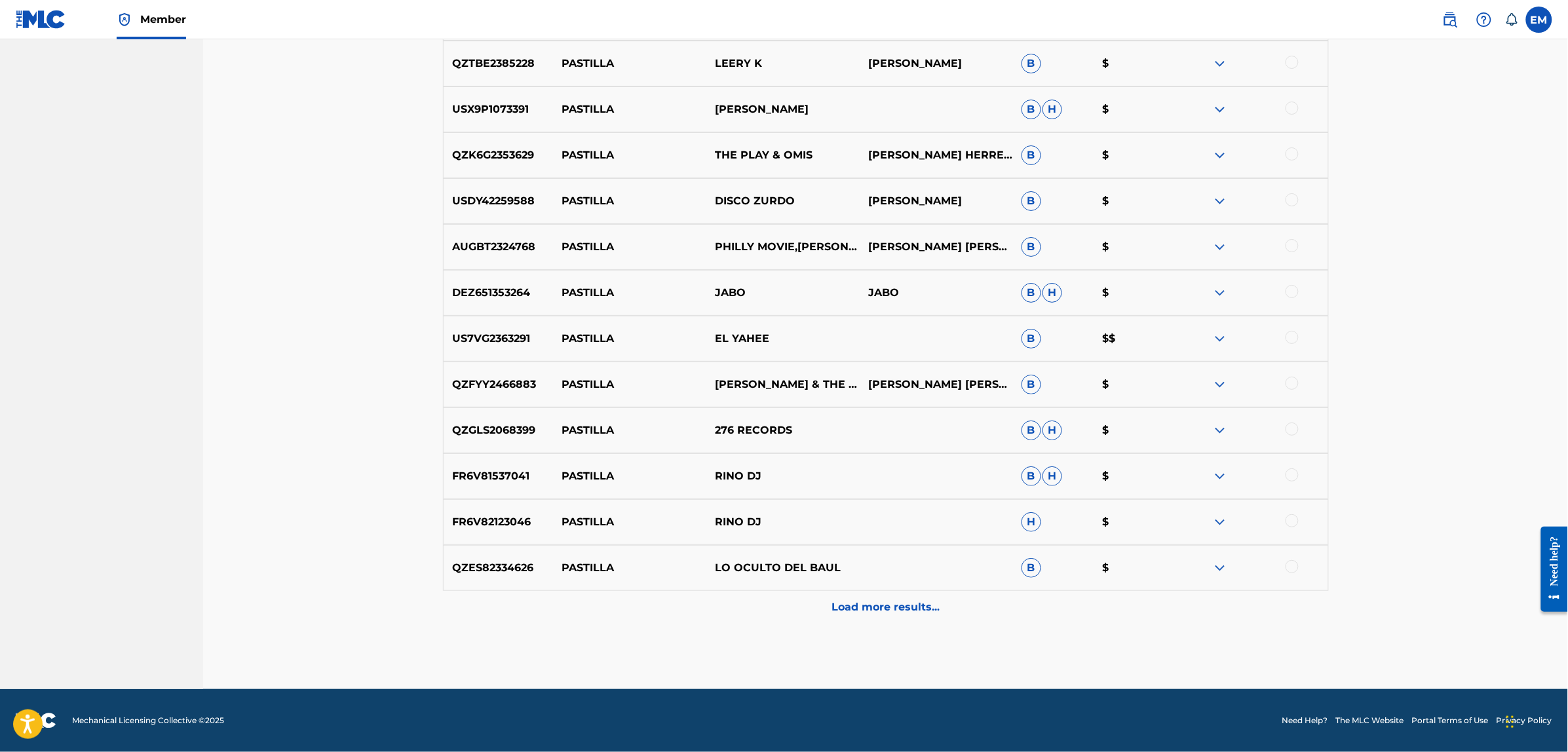
click at [921, 608] on p "Load more results..." at bounding box center [886, 607] width 108 height 16
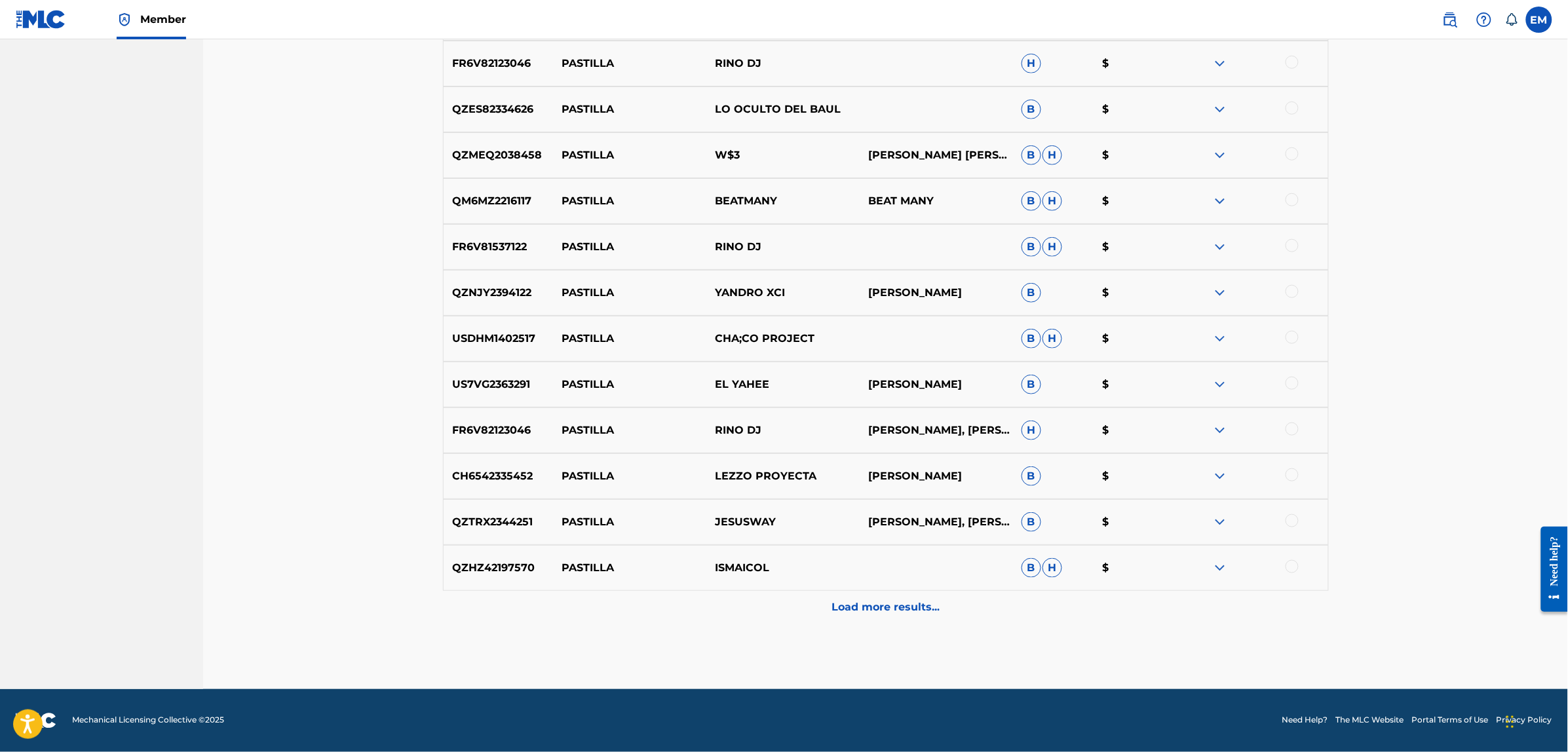
click at [921, 606] on p "Load more results..." at bounding box center [886, 607] width 108 height 16
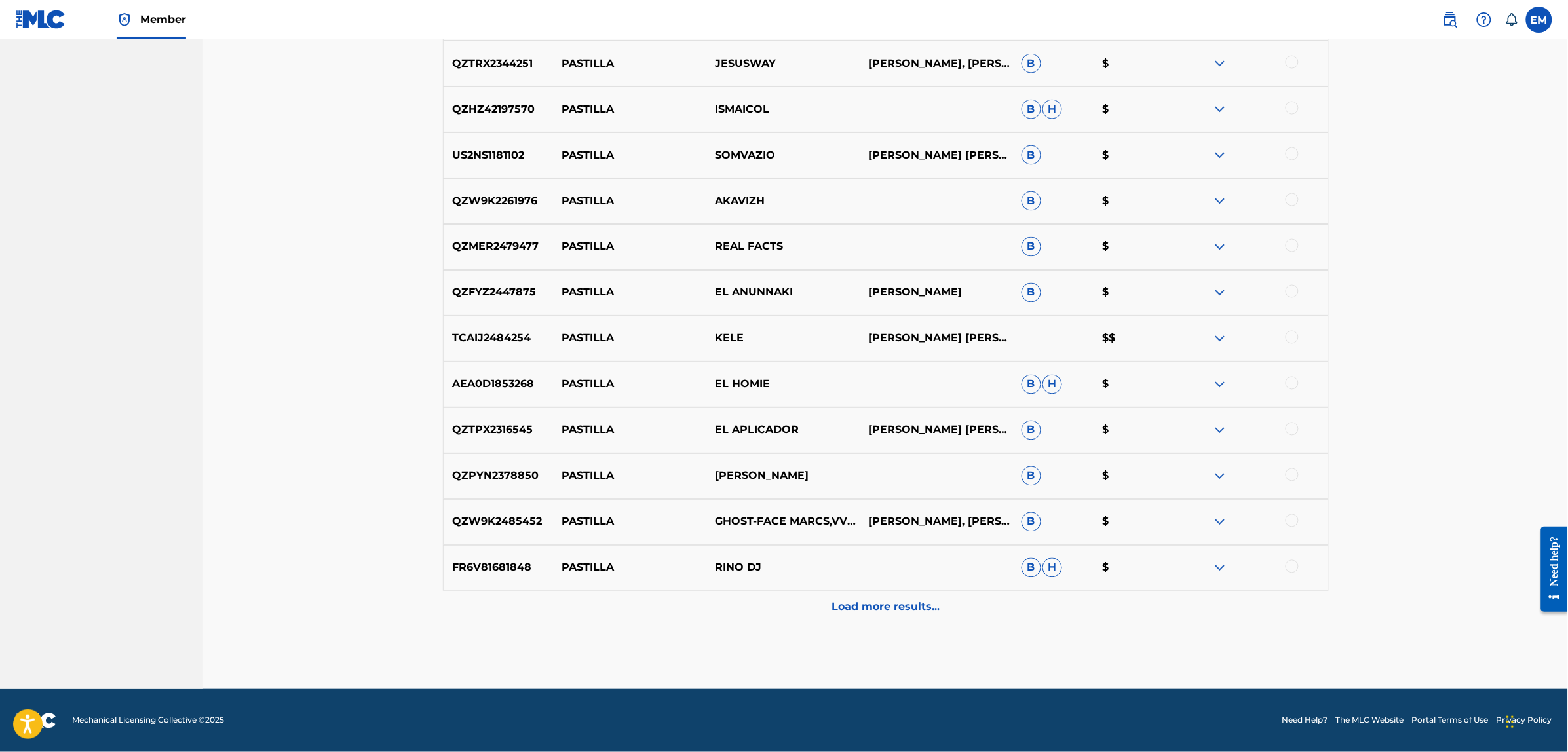
click at [921, 606] on p "Load more results..." at bounding box center [886, 607] width 108 height 16
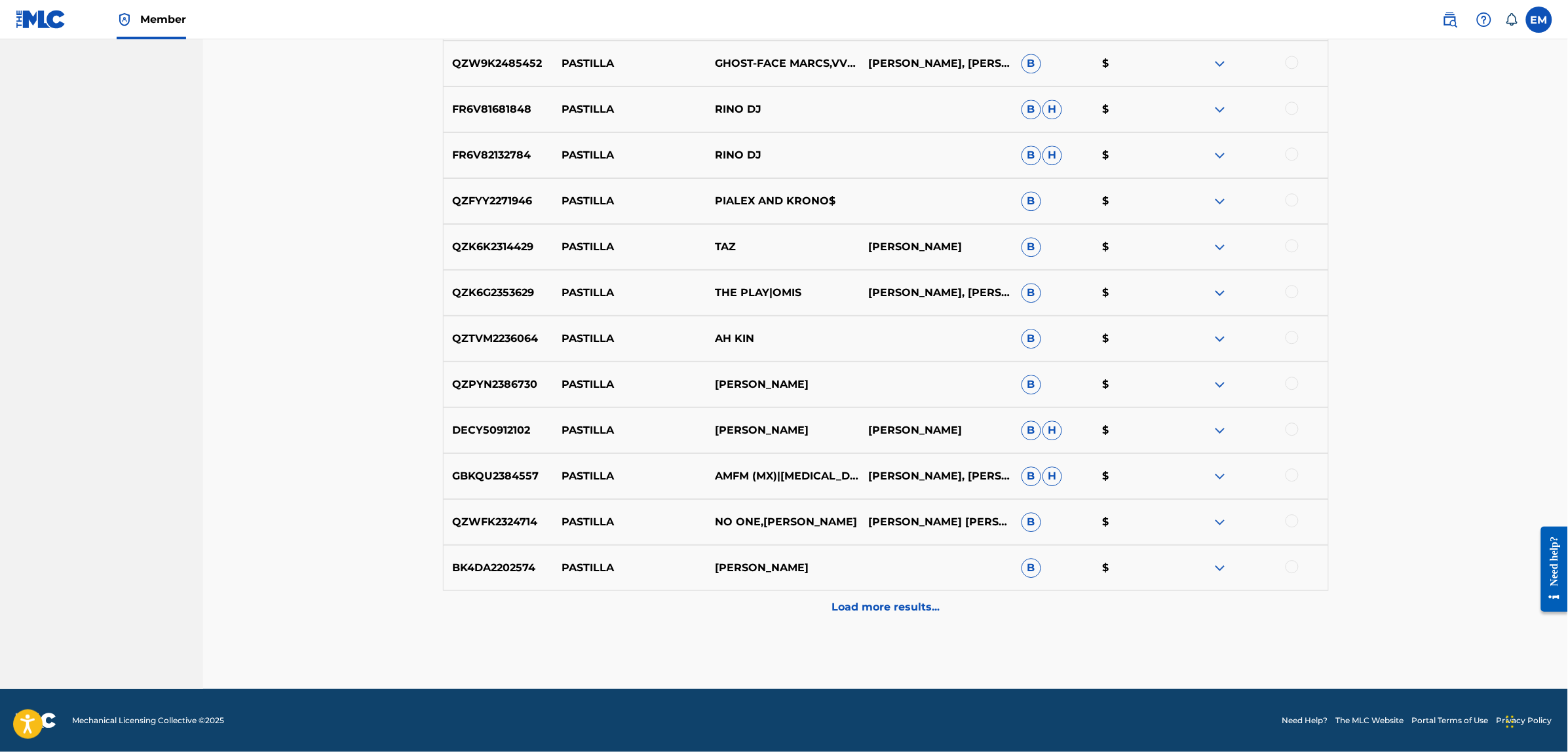
click at [921, 606] on p "Load more results..." at bounding box center [886, 607] width 108 height 16
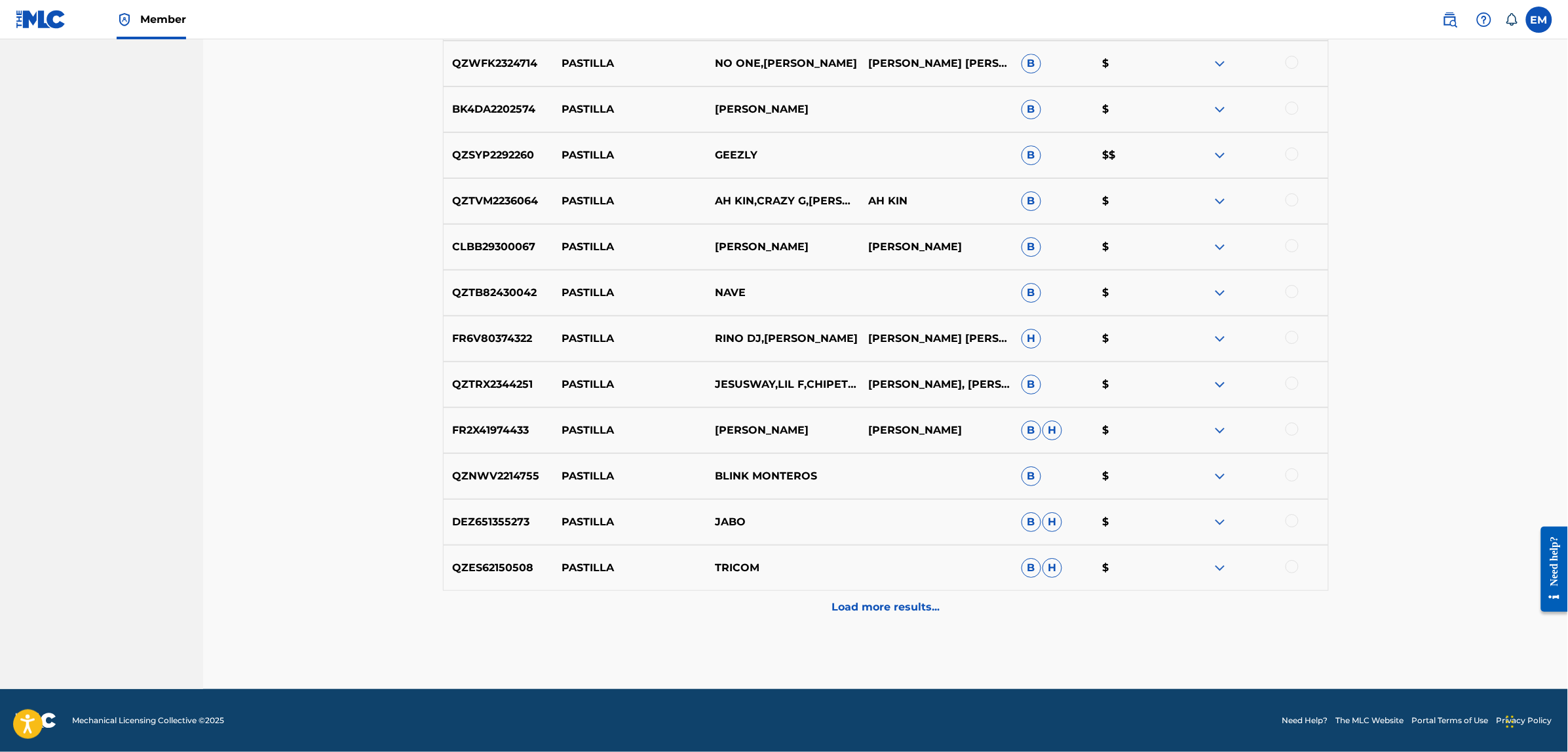
click at [921, 606] on p "Load more results..." at bounding box center [886, 607] width 108 height 16
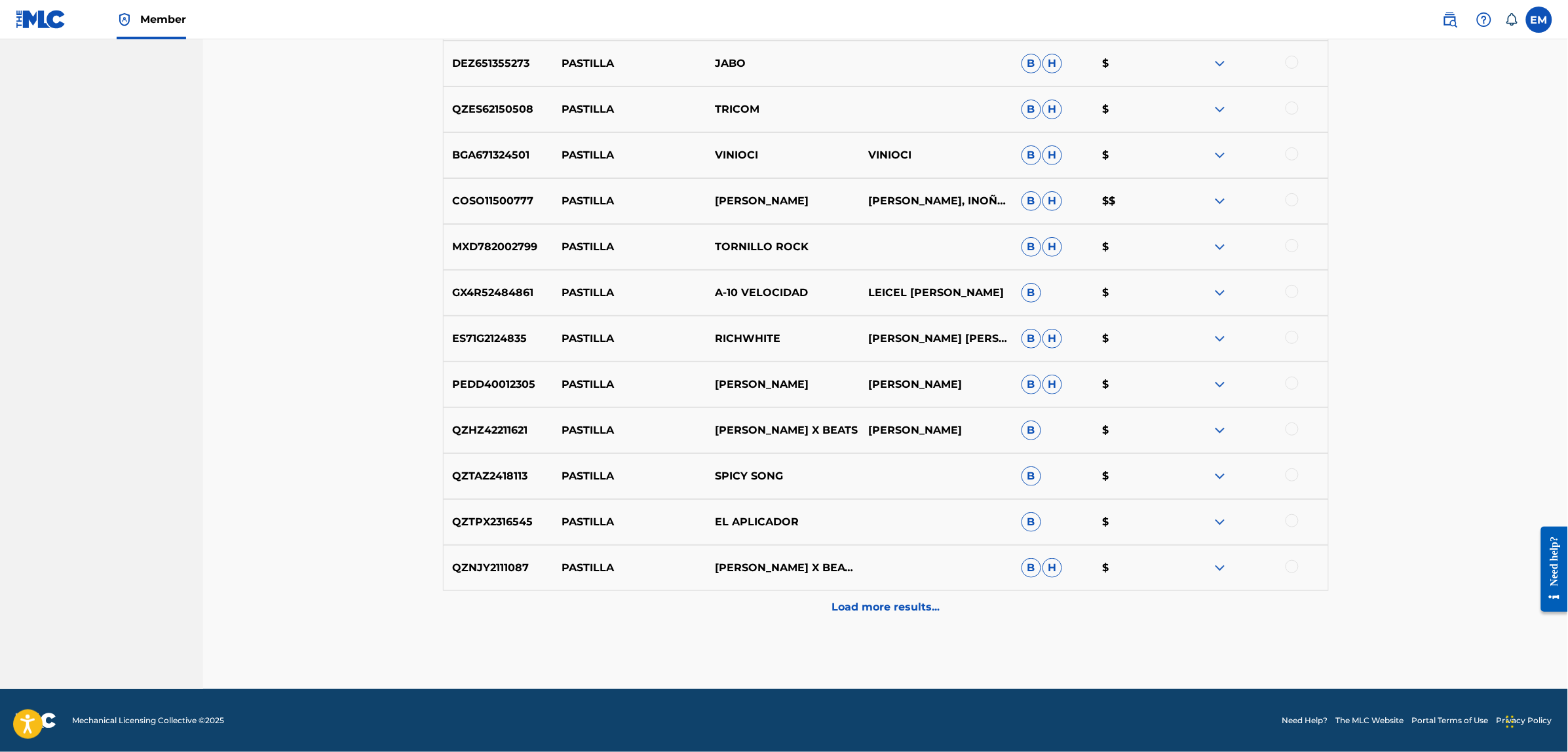
click at [921, 606] on p "Load more results..." at bounding box center [886, 607] width 108 height 16
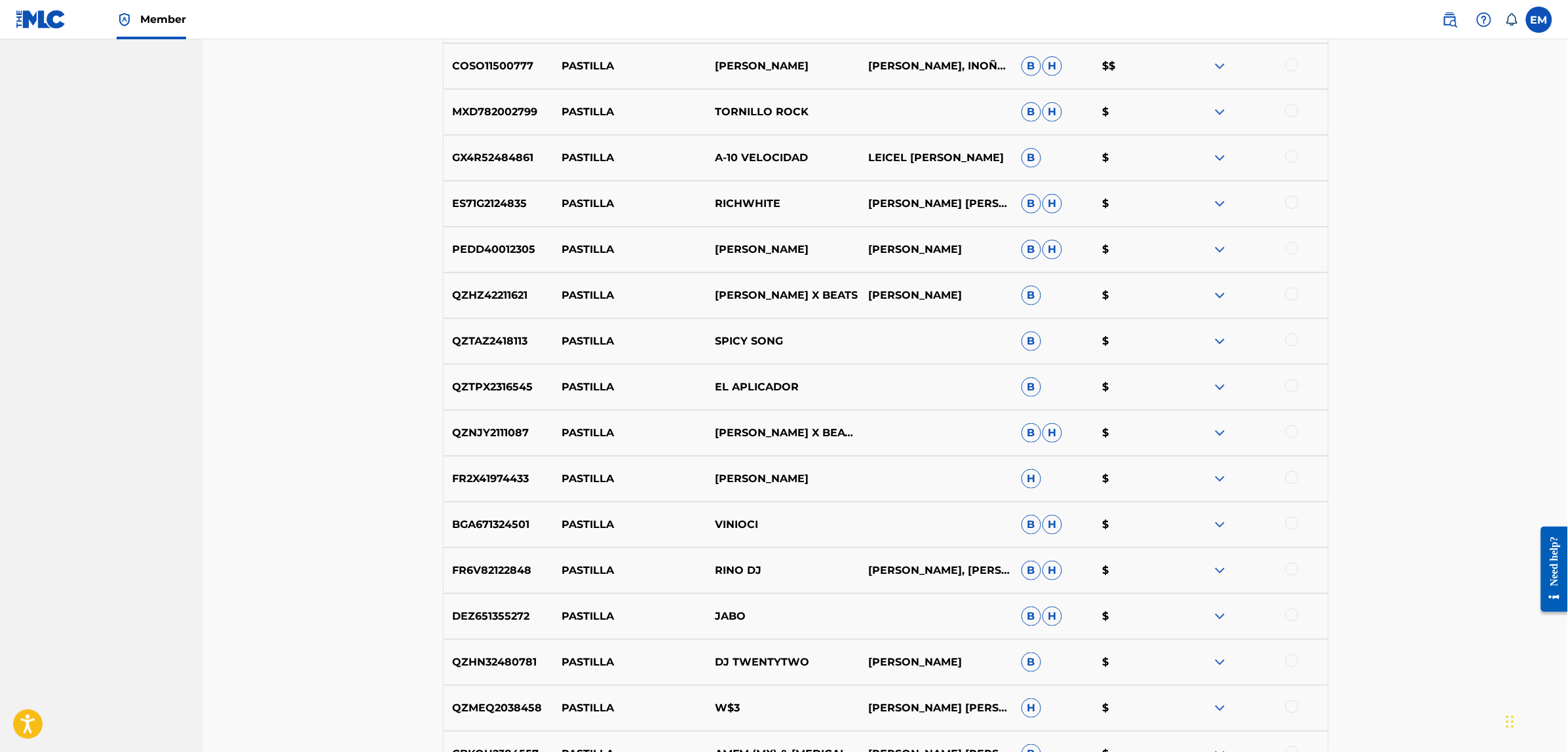
scroll to position [6830, 0]
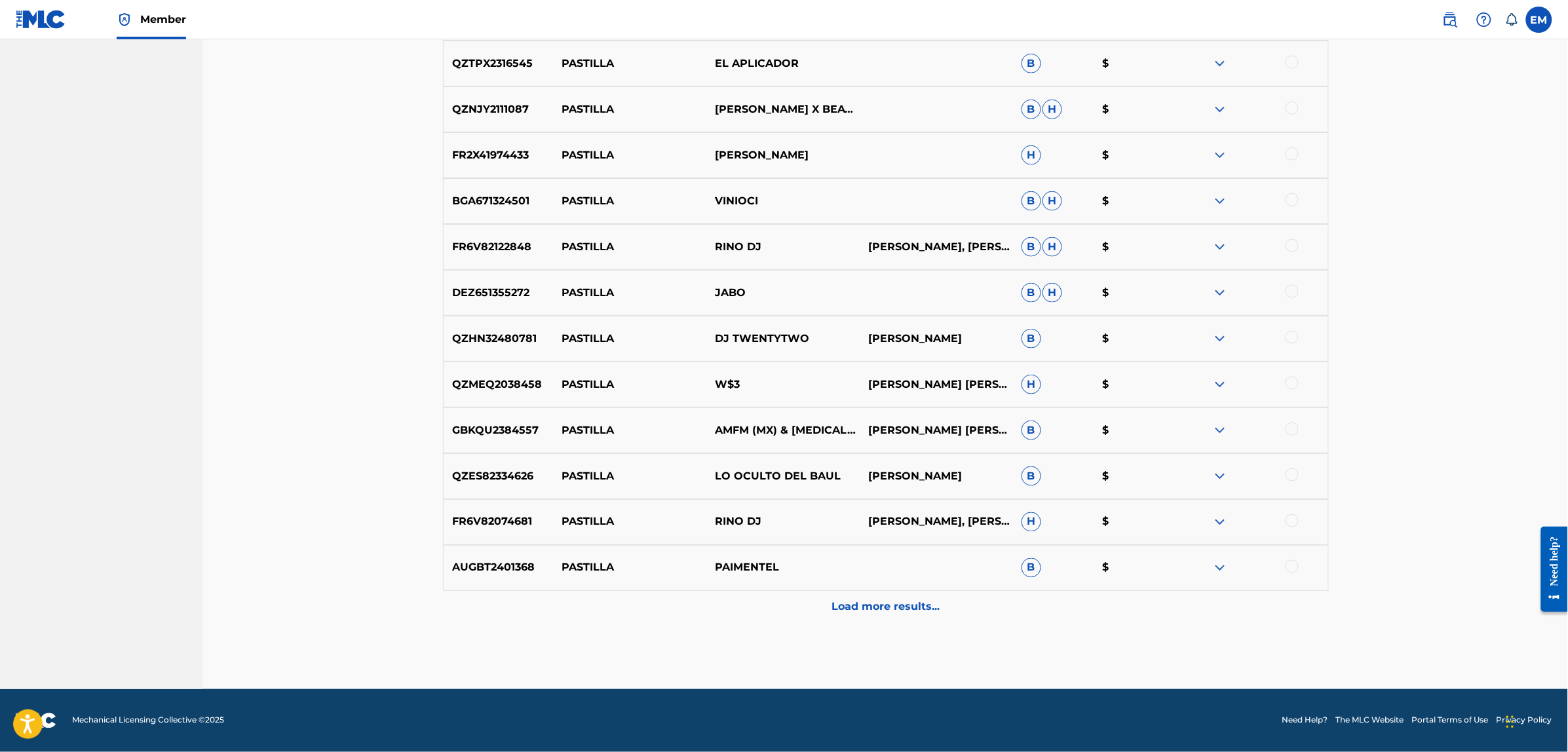
click at [921, 603] on p "Load more results..." at bounding box center [886, 607] width 108 height 16
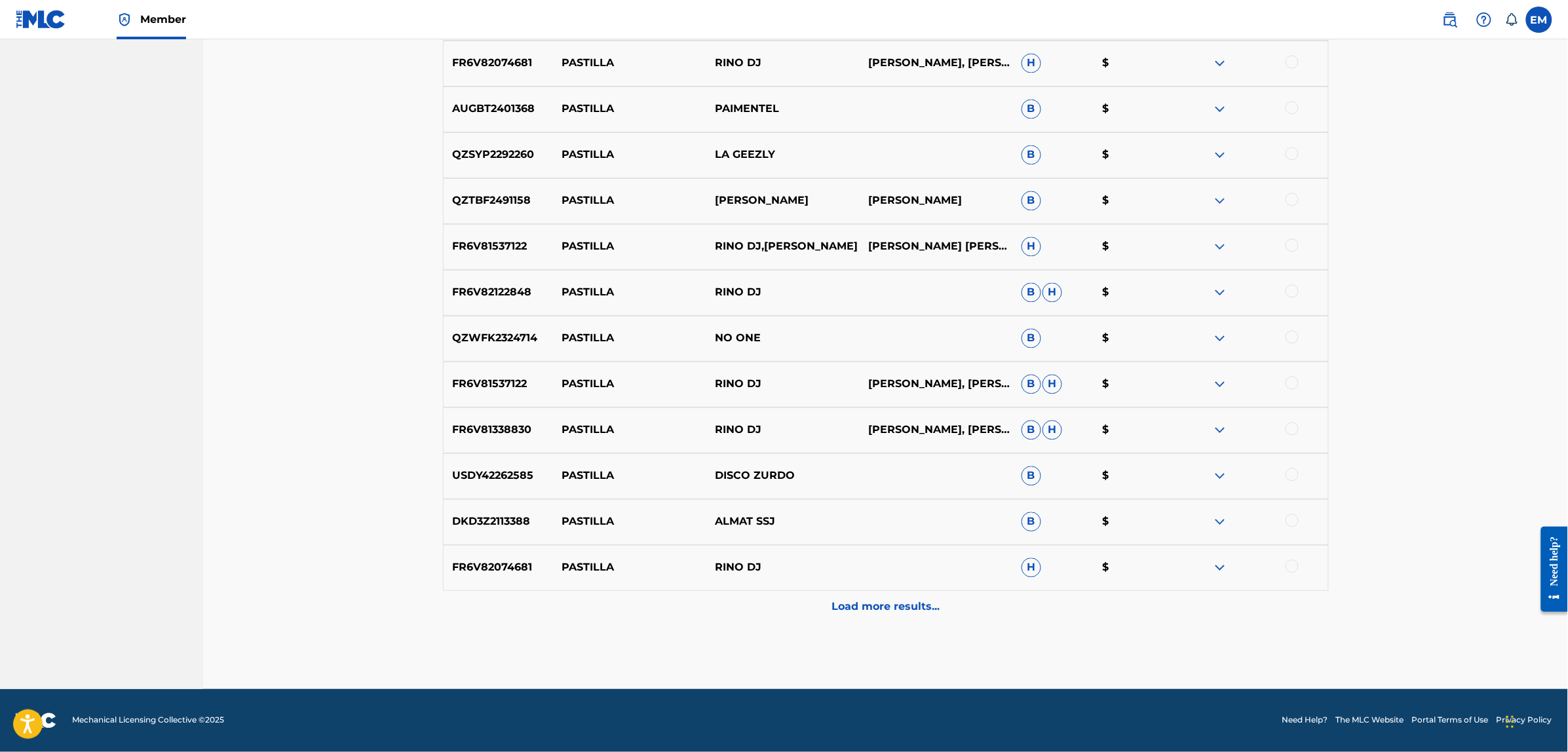
click at [921, 603] on p "Load more results..." at bounding box center [886, 607] width 108 height 16
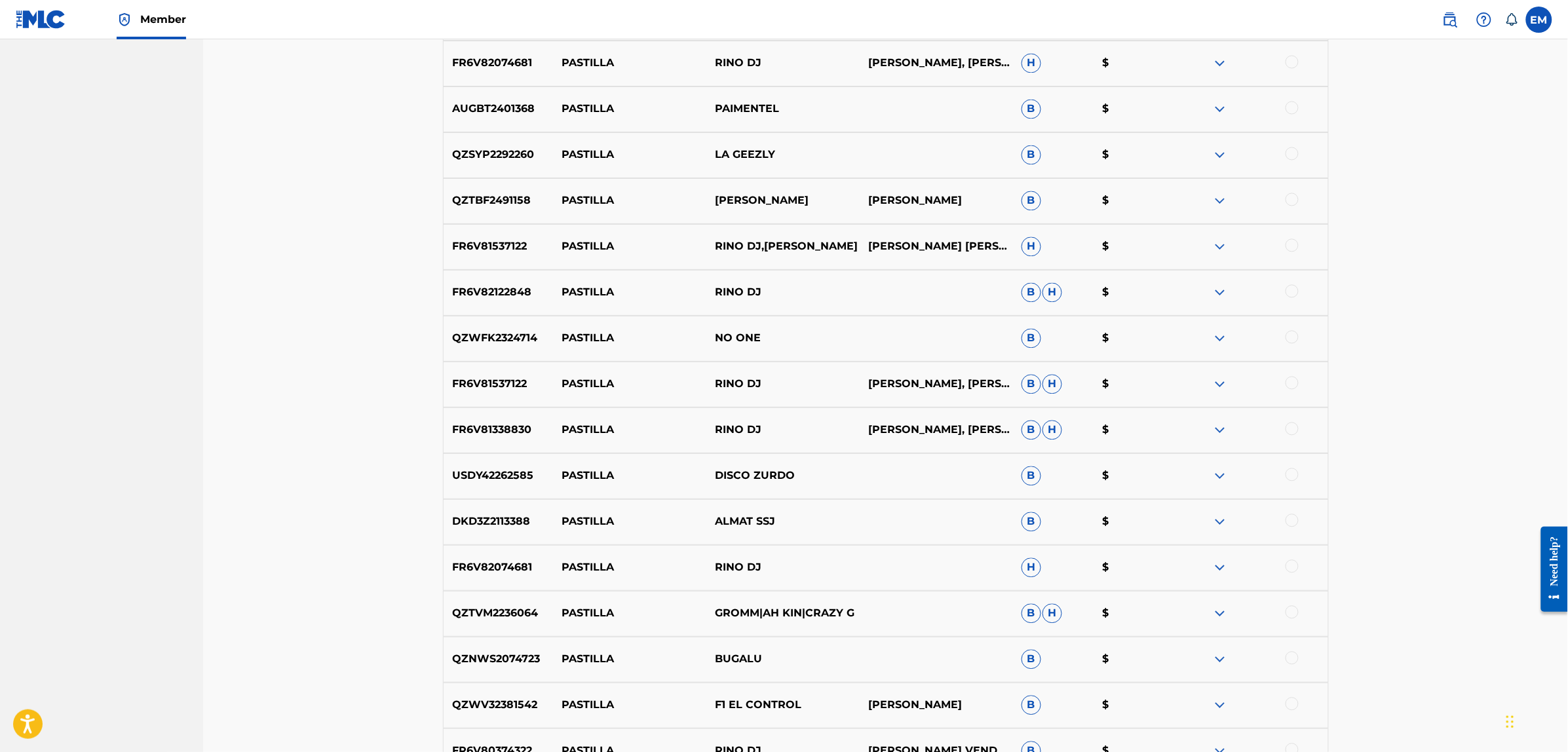
scroll to position [7747, 0]
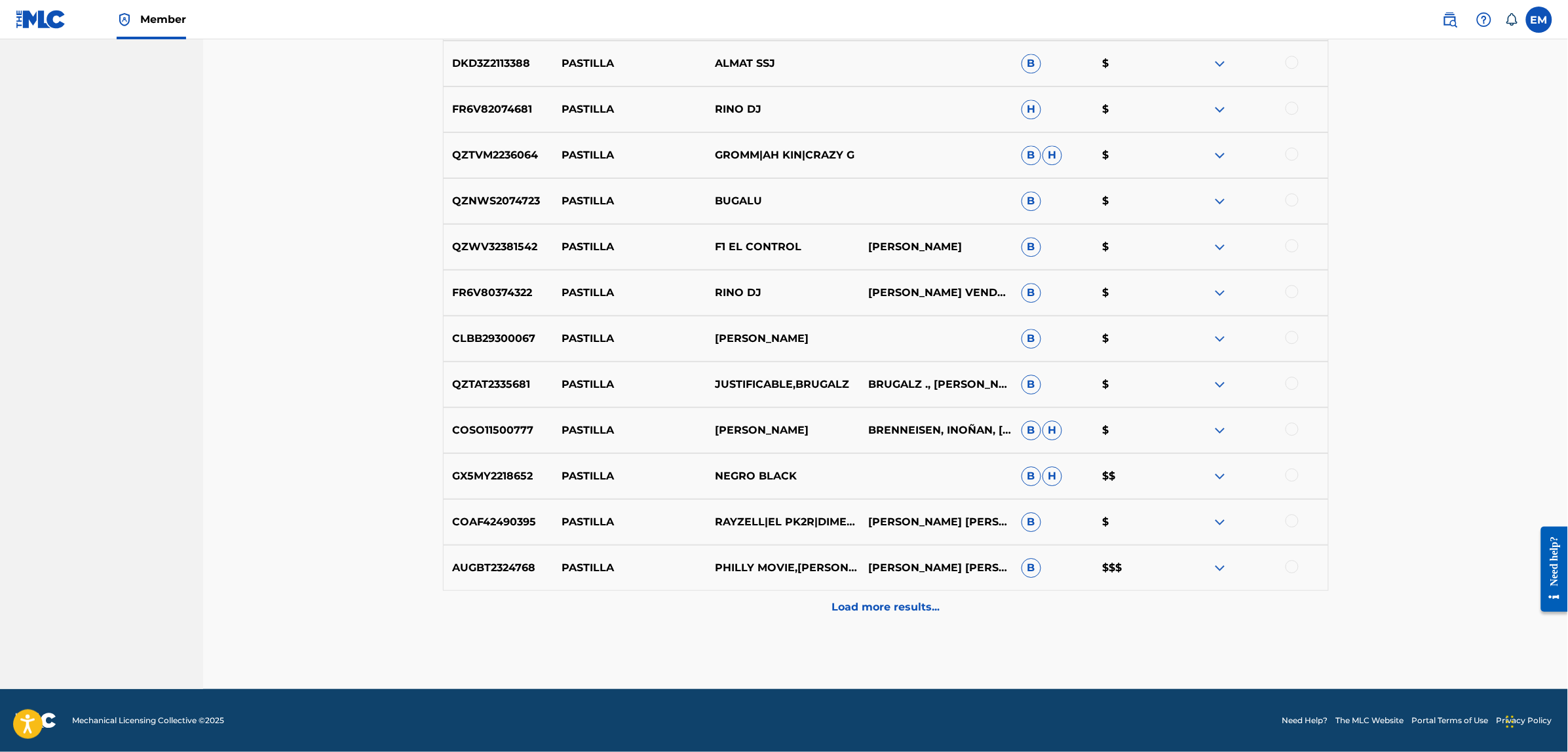
click at [921, 603] on p "Load more results..." at bounding box center [886, 607] width 108 height 16
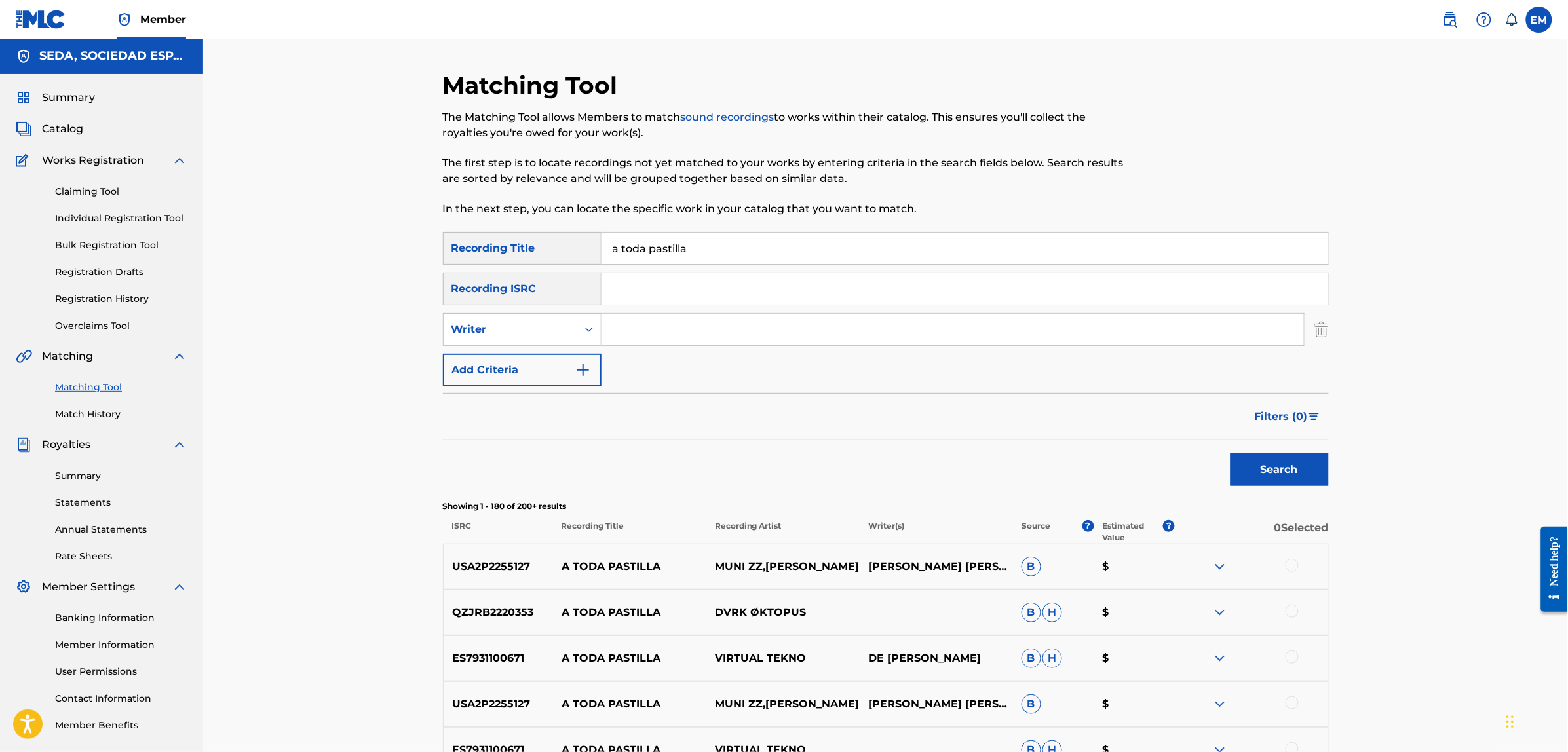
scroll to position [0, 0]
click at [656, 334] on input "Search Form" at bounding box center [952, 331] width 702 height 31
type input "[PERSON_NAME]"
click at [1230, 454] on button "Search" at bounding box center [1279, 471] width 98 height 33
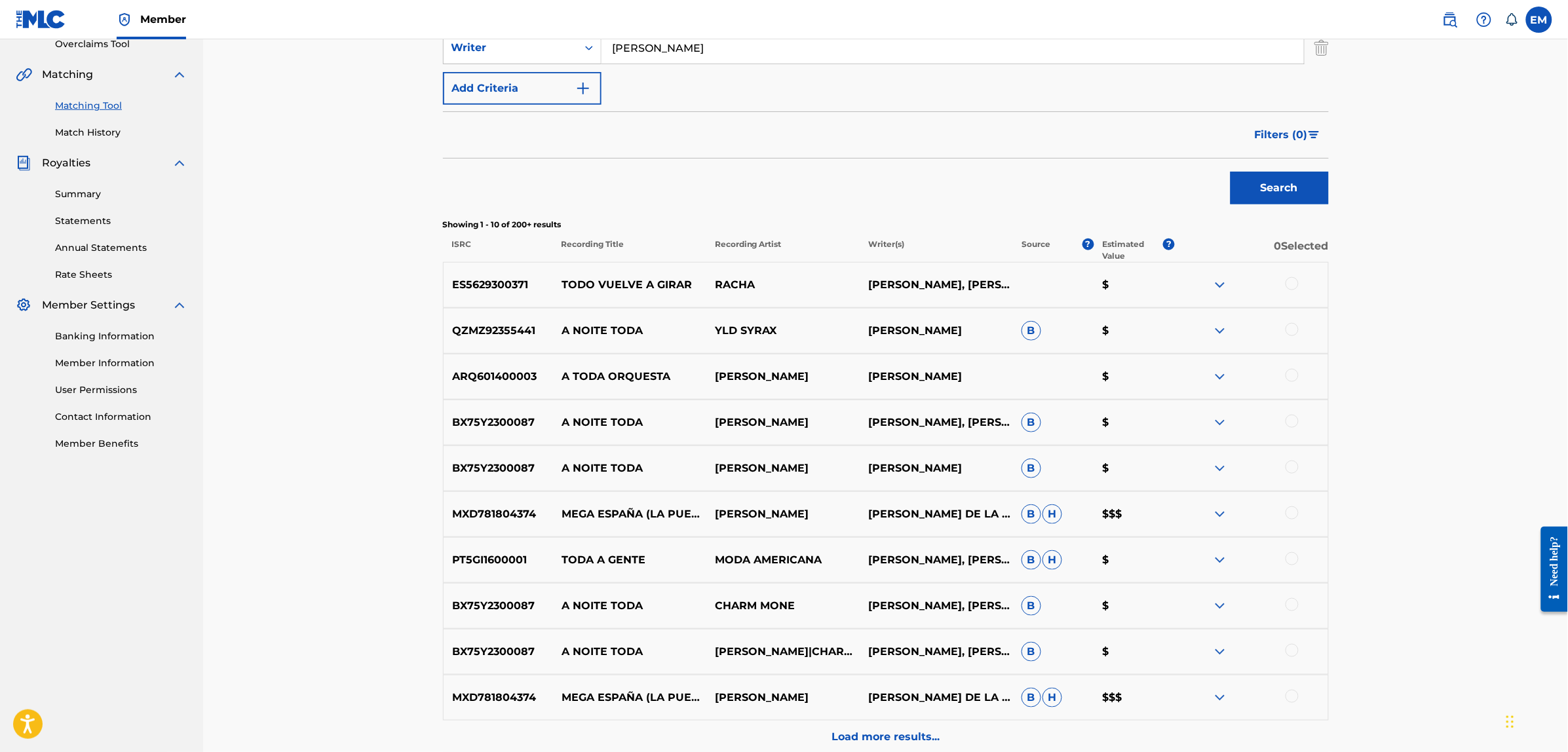
scroll to position [327, 0]
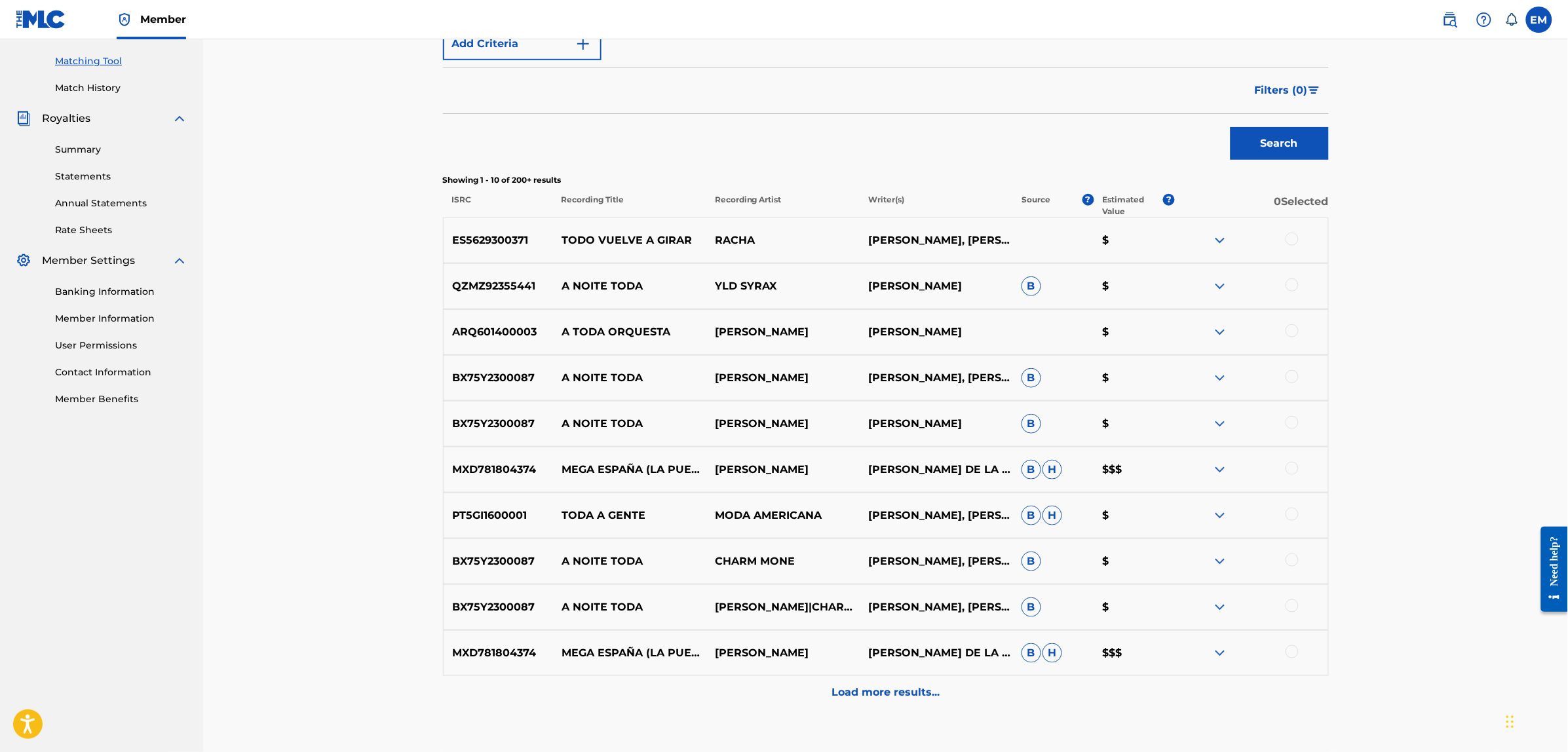
click at [1291, 237] on div at bounding box center [1292, 238] width 13 height 13
click at [881, 645] on button "Match 1 Group" at bounding box center [921, 645] width 145 height 33
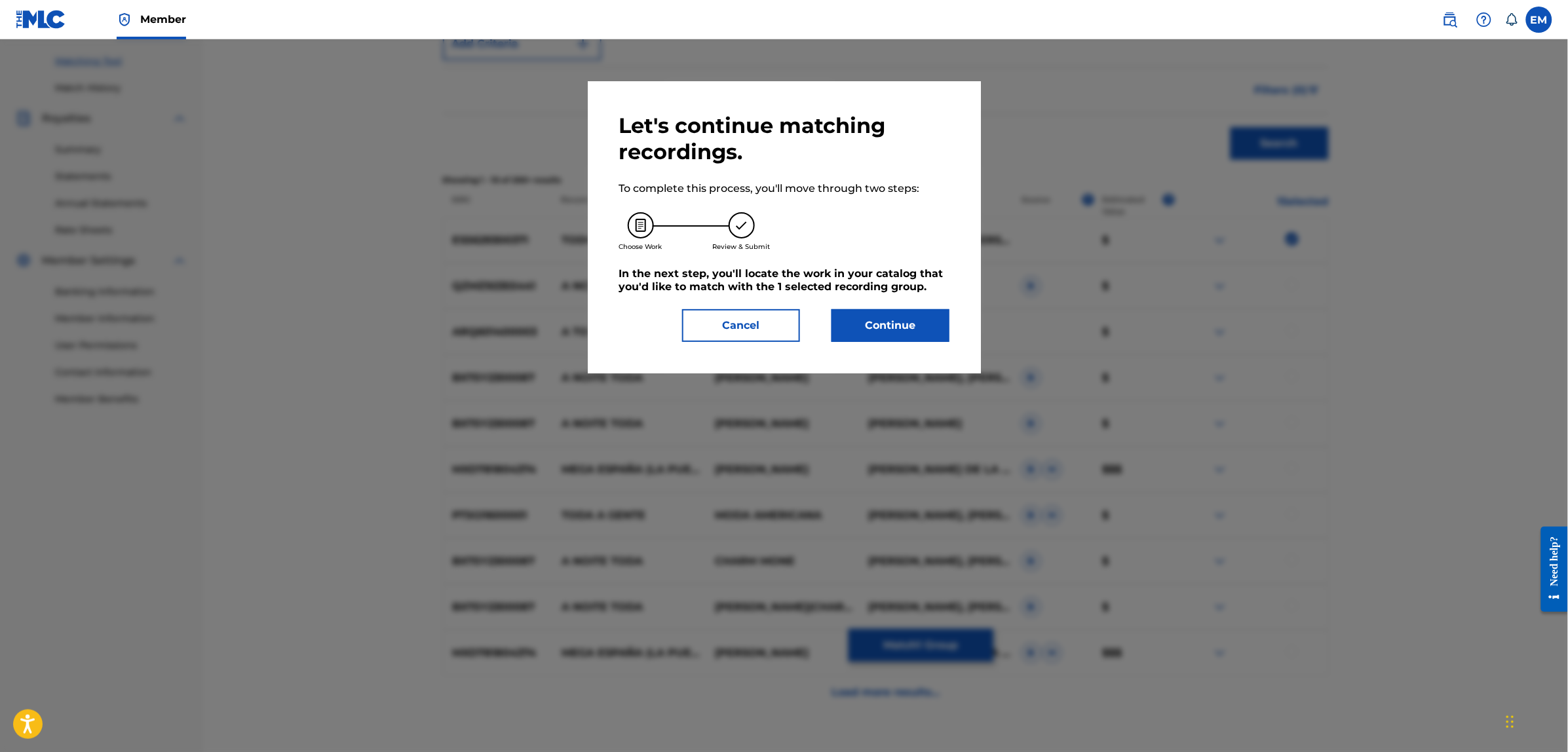
click at [869, 305] on div "Let's continue matching recordings. To complete this process, you'll move throu…" at bounding box center [784, 226] width 330 height 229
click at [869, 313] on button "Continue" at bounding box center [891, 325] width 118 height 33
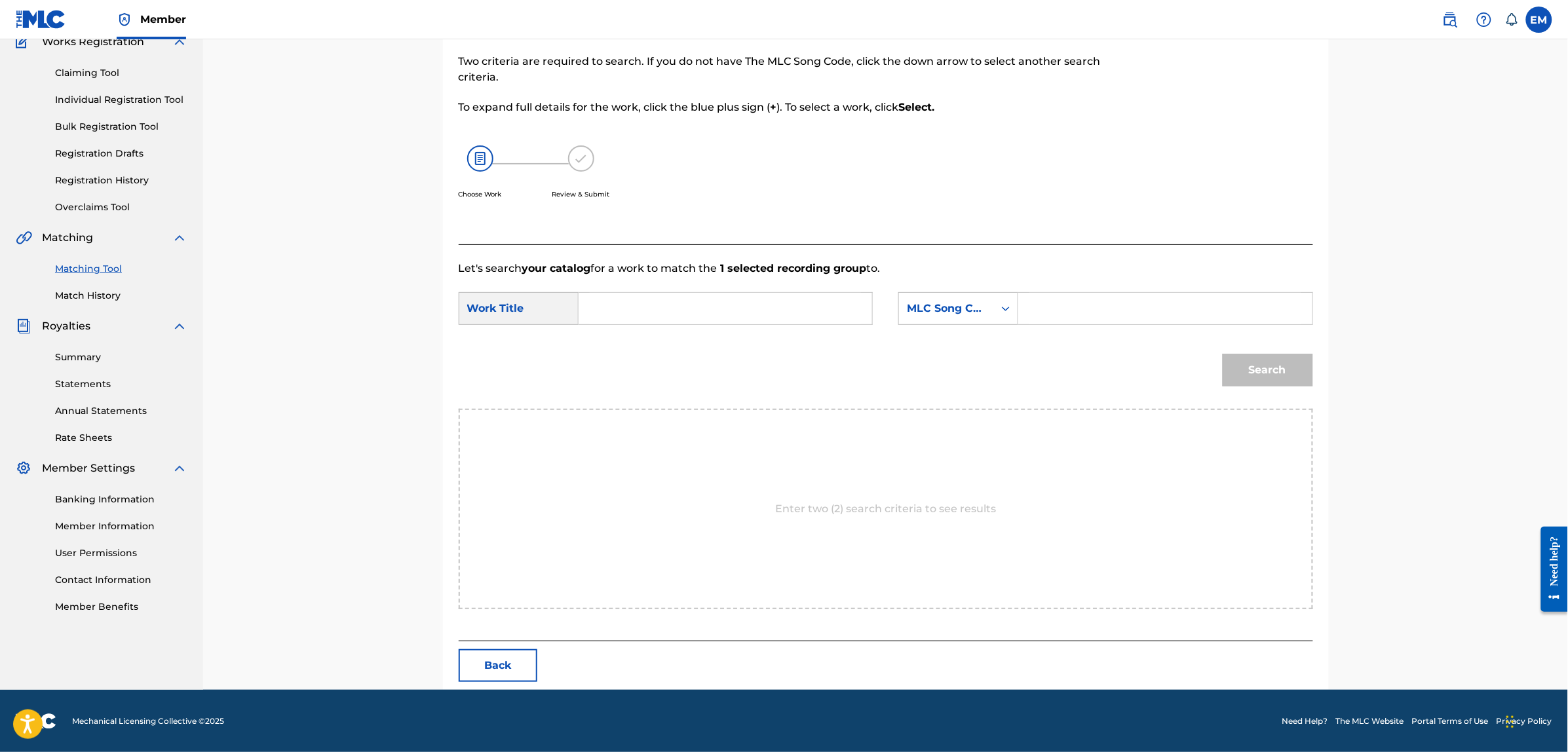
click at [667, 302] on input "Search Form" at bounding box center [726, 308] width 271 height 31
type input "a toda pastilla"
click at [970, 316] on div "MLC Song Code" at bounding box center [947, 308] width 95 height 25
click at [968, 341] on div "Writer Name" at bounding box center [958, 341] width 118 height 33
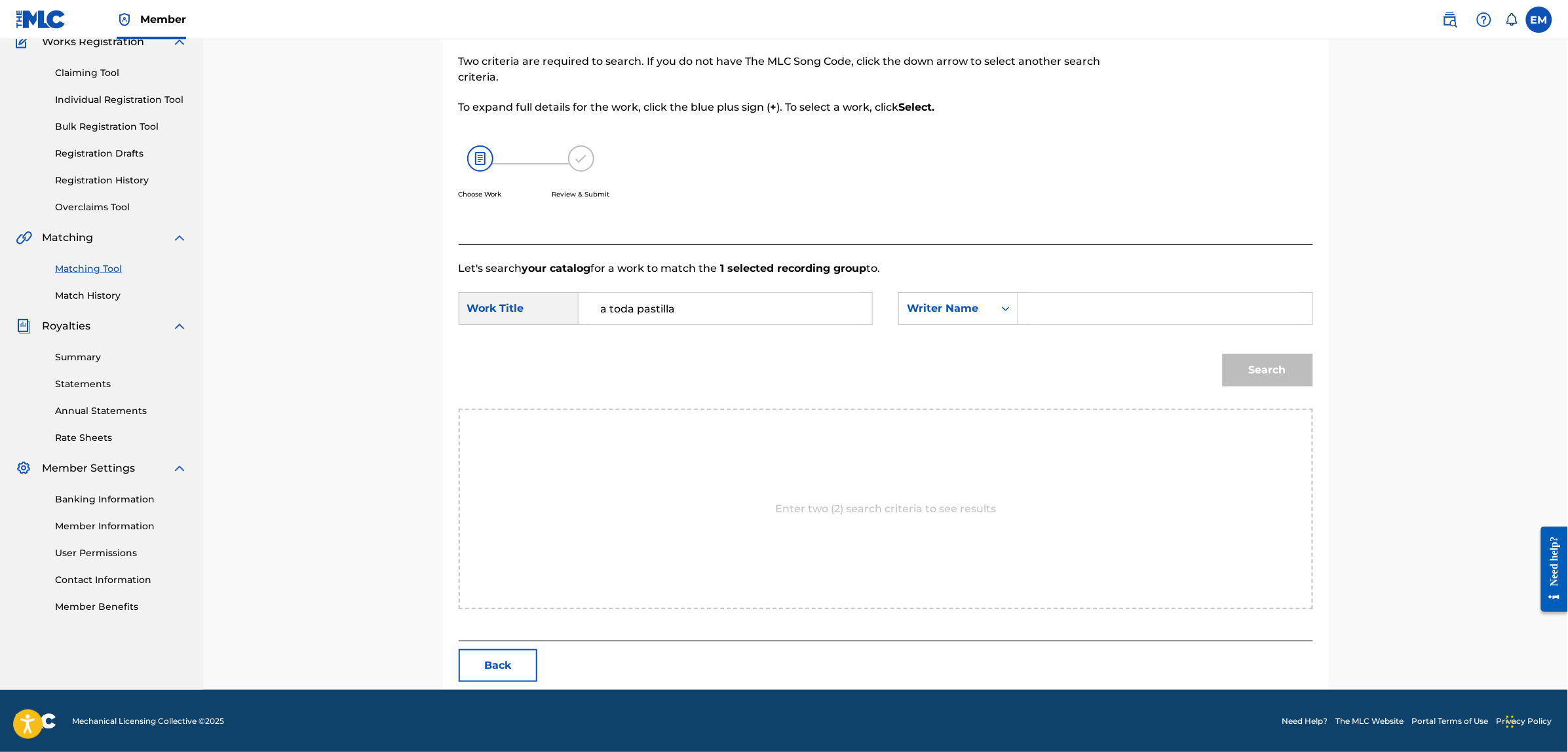
click at [1068, 303] on input "Search Form" at bounding box center [1165, 308] width 271 height 31
paste input "[PERSON_NAME]"
type input "[PERSON_NAME]"
click at [1222, 354] on button "Search" at bounding box center [1267, 370] width 91 height 33
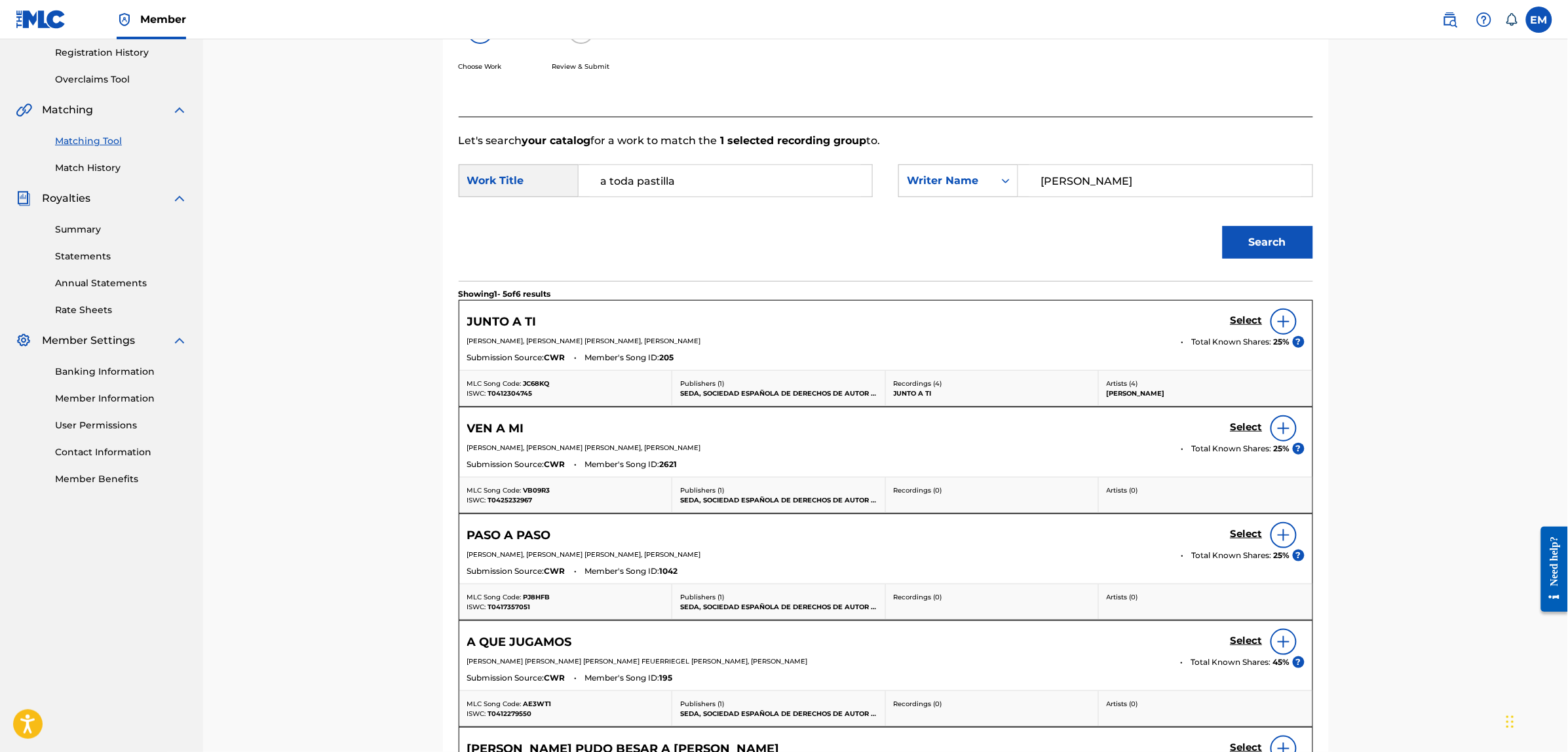
scroll to position [447, 0]
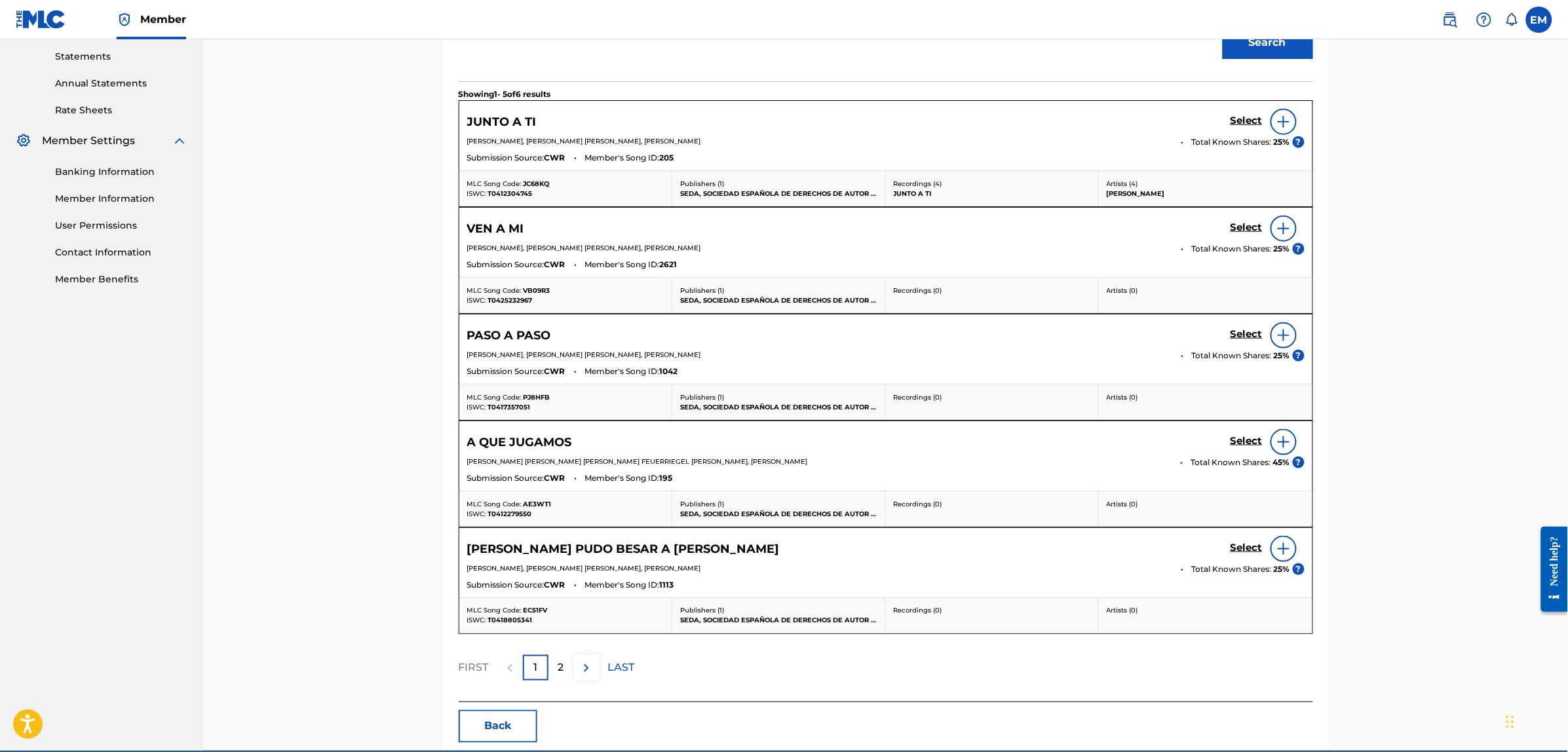
click at [564, 672] on div "2" at bounding box center [562, 667] width 26 height 26
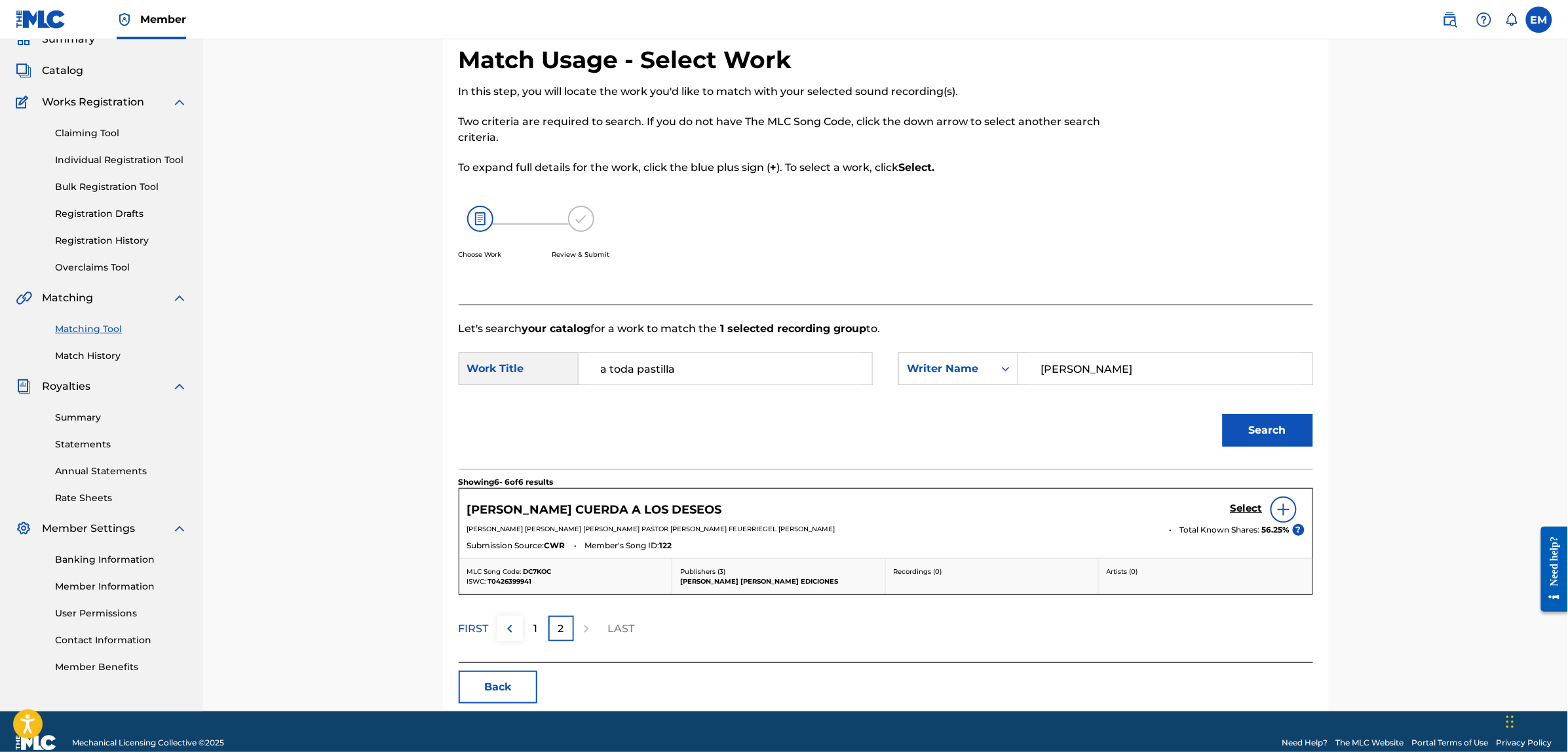
scroll to position [82, 0]
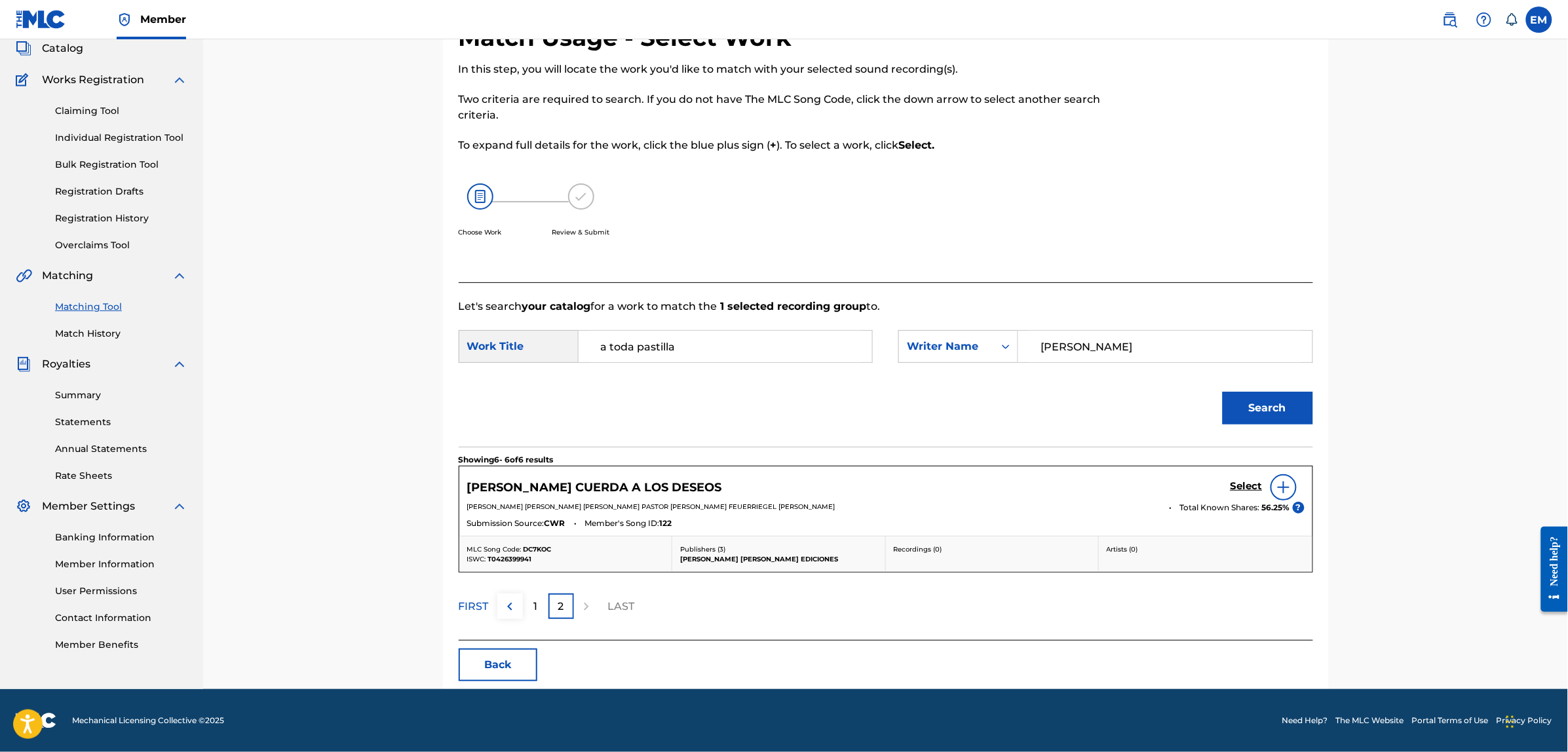
click at [501, 668] on button "Back" at bounding box center [498, 665] width 79 height 33
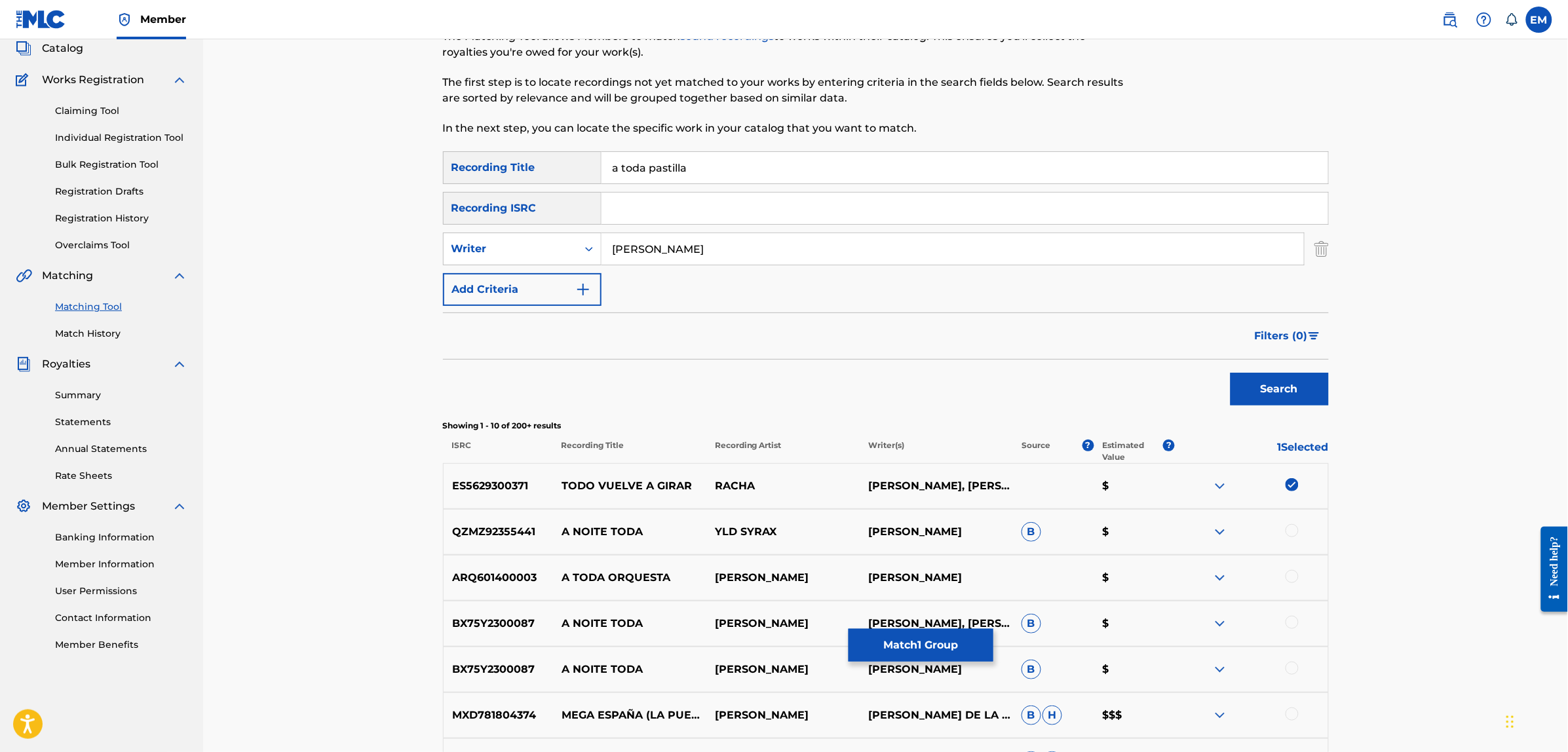
drag, startPoint x: 696, startPoint y: 175, endPoint x: 592, endPoint y: 157, distance: 105.5
click at [592, 157] on div "SearchWithCriteria3a5f316d-1591-4fc4-936f-0313e065cfe0 Recording Title a toda p…" at bounding box center [886, 167] width 886 height 33
type input "alguien me llama"
click at [1230, 373] on button "Search" at bounding box center [1279, 389] width 98 height 33
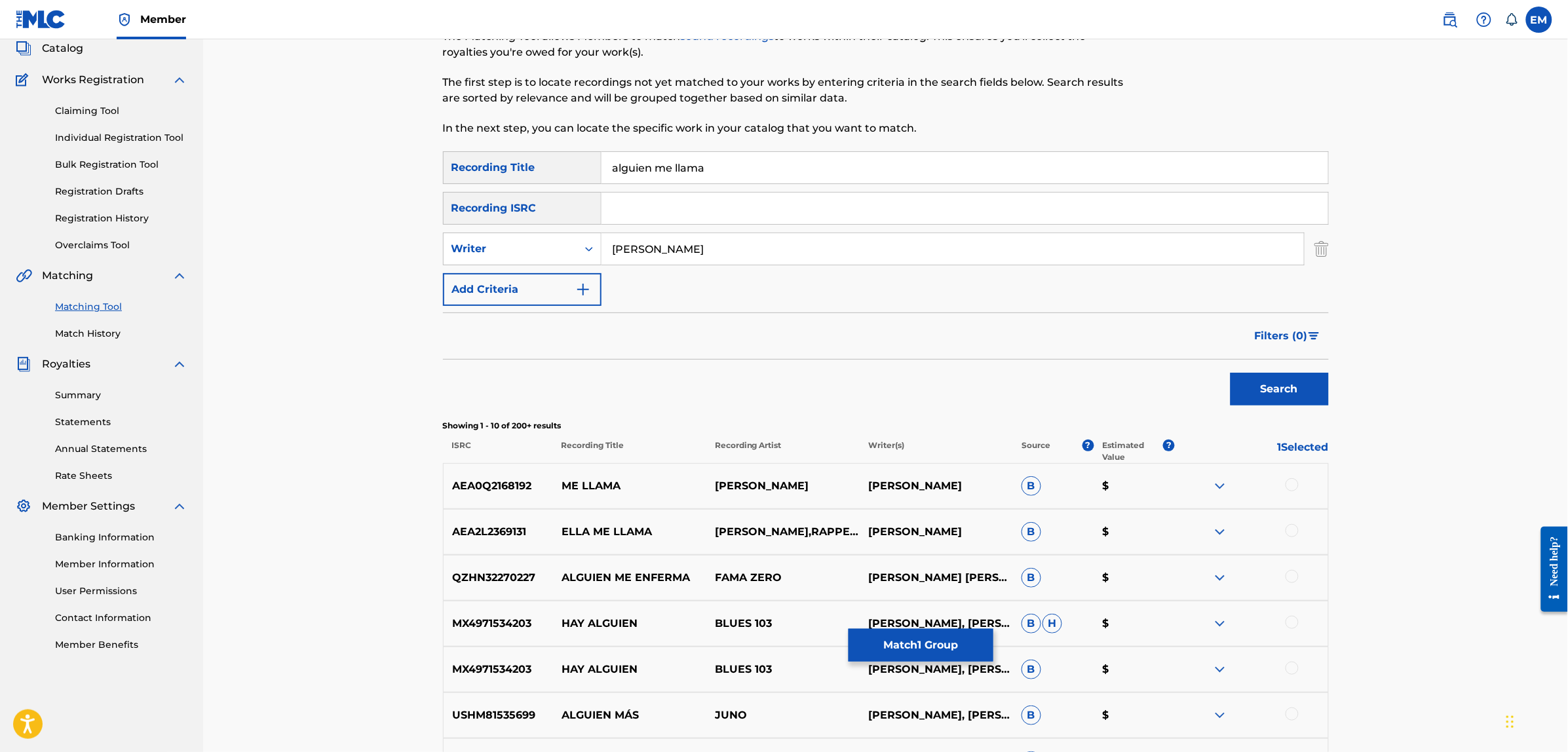
click at [928, 635] on button "Match 1 Group" at bounding box center [921, 645] width 145 height 33
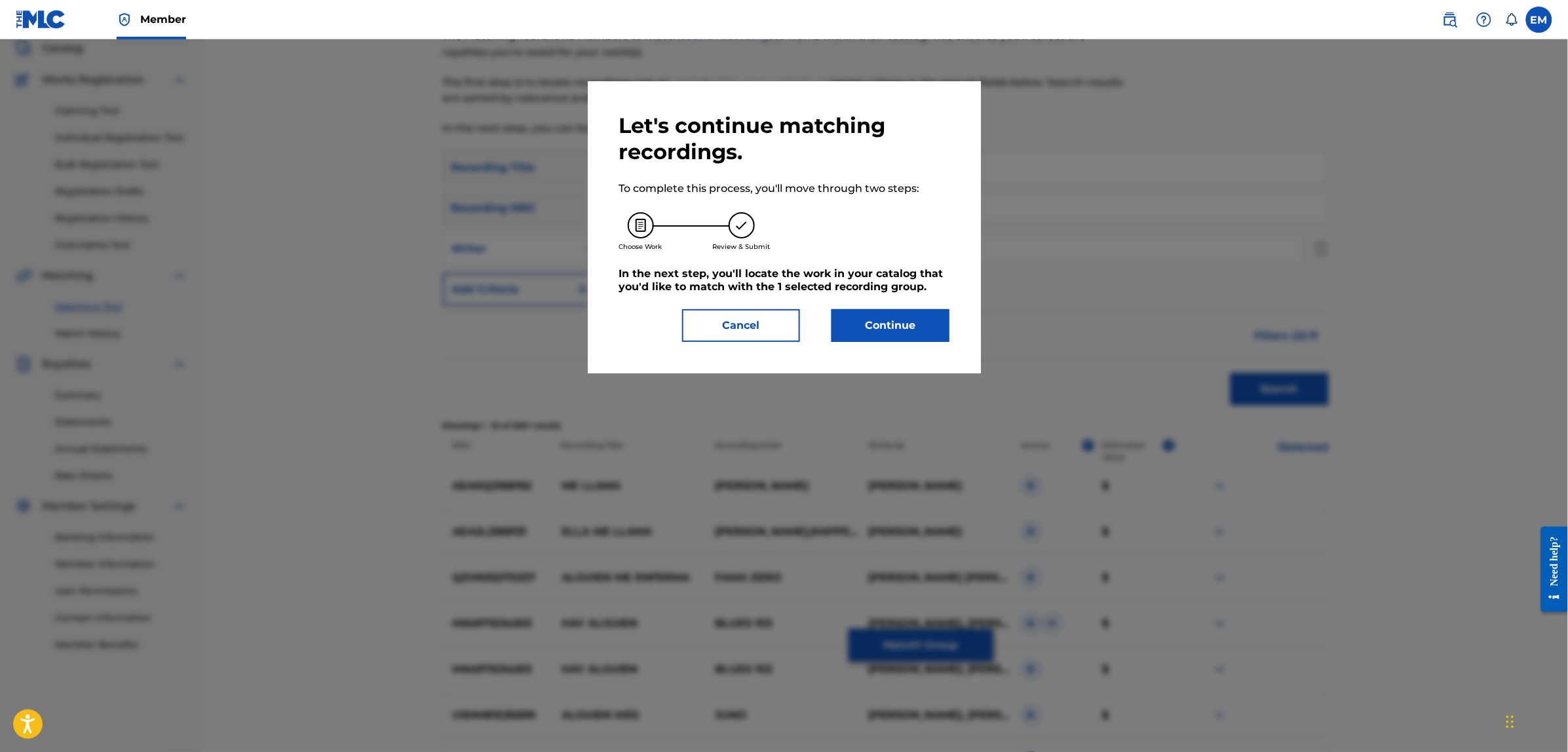
click at [842, 330] on button "Continue" at bounding box center [891, 325] width 118 height 33
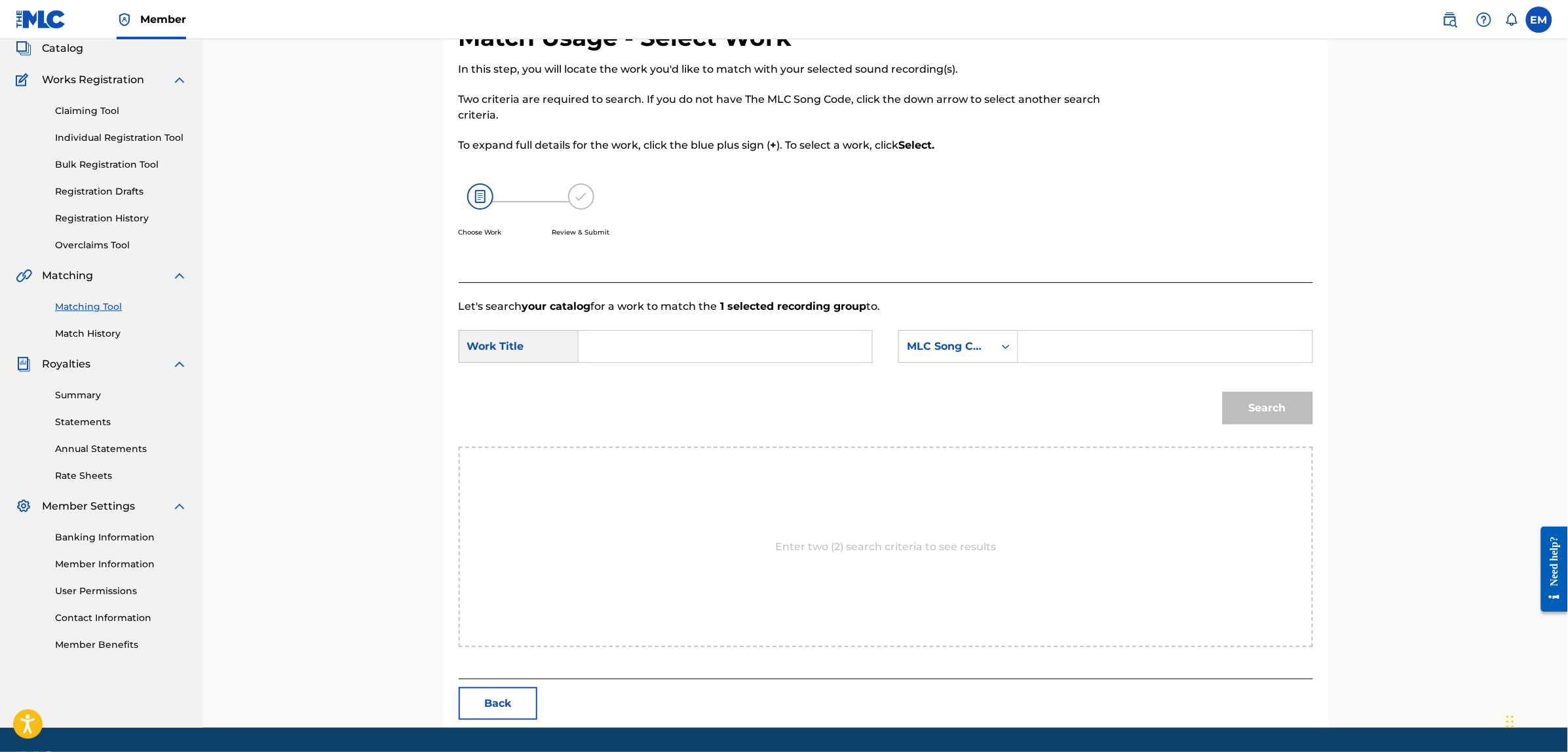
click at [723, 324] on form "SearchWithCriteriafbe45e07-c59e-4ca5-85e0-394825d6bac0 Work Title SearchWithCri…" at bounding box center [886, 380] width 854 height 132
click at [716, 332] on input "Search Form" at bounding box center [726, 346] width 271 height 31
type input "alguien me llama"
click at [949, 345] on div "MLC Song Code" at bounding box center [947, 346] width 79 height 16
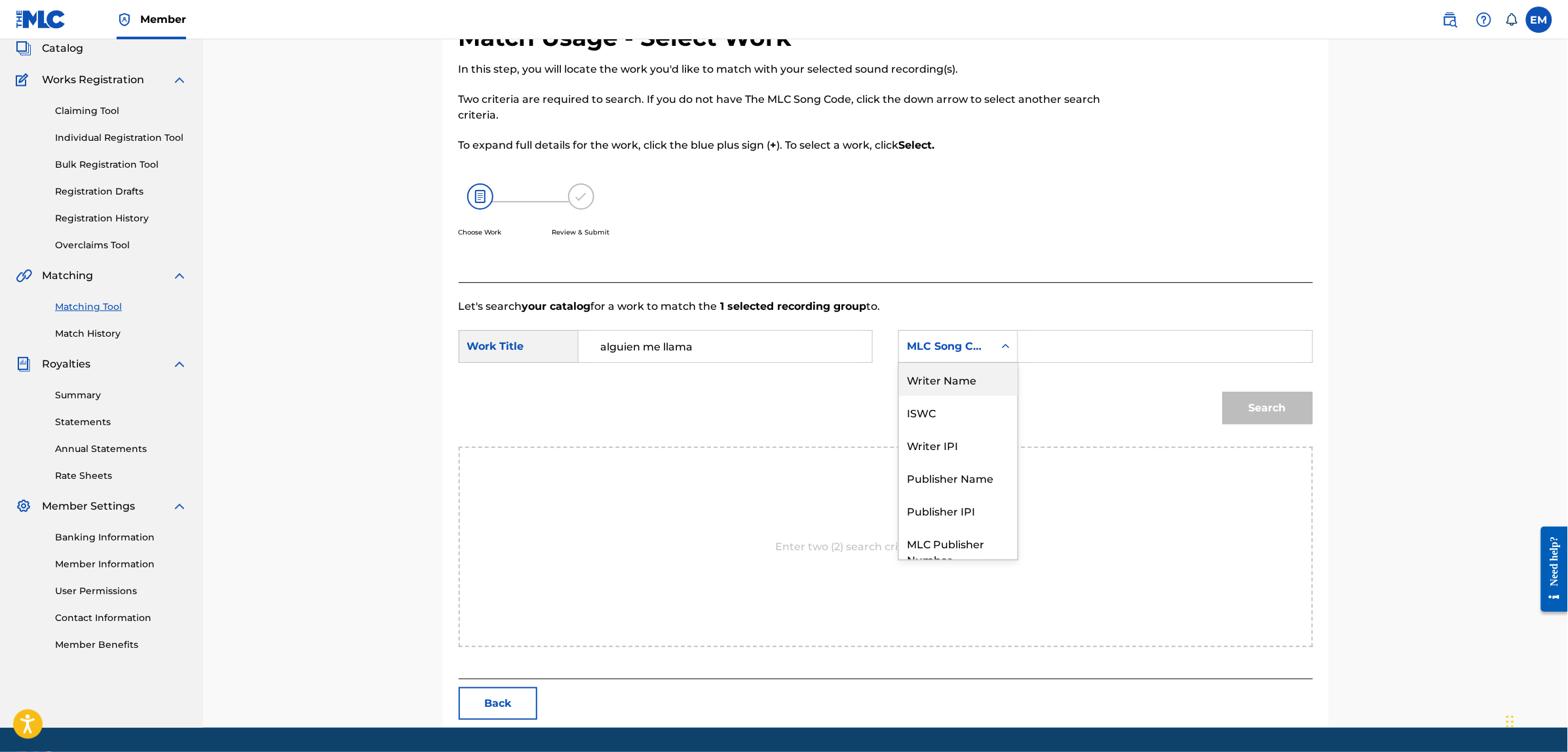
click at [954, 387] on div "Writer Name" at bounding box center [958, 379] width 118 height 33
click at [1059, 352] on input "Search Form" at bounding box center [1165, 346] width 271 height 31
paste input "[PERSON_NAME]"
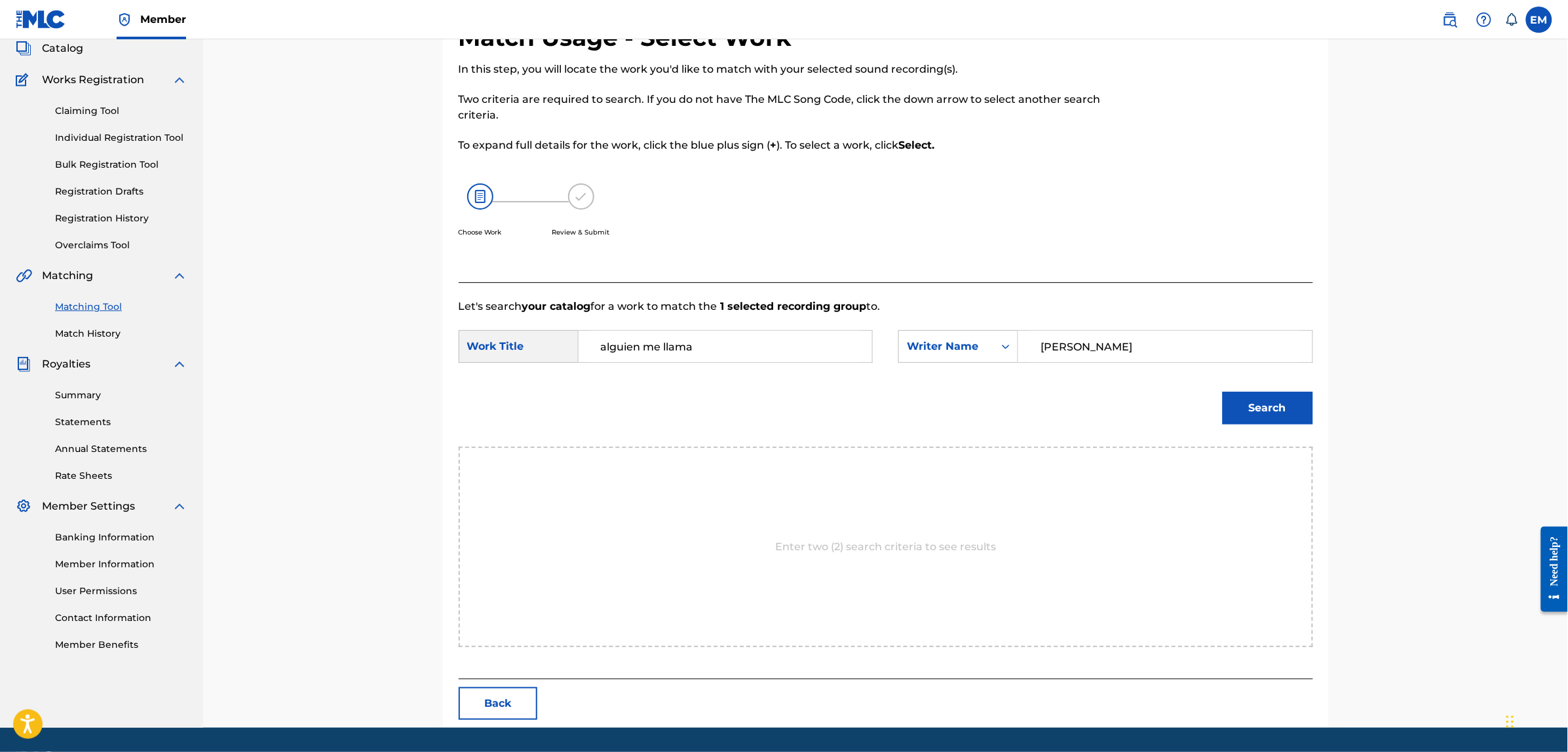
type input "[PERSON_NAME]"
click at [1222, 392] on button "Search" at bounding box center [1267, 408] width 91 height 33
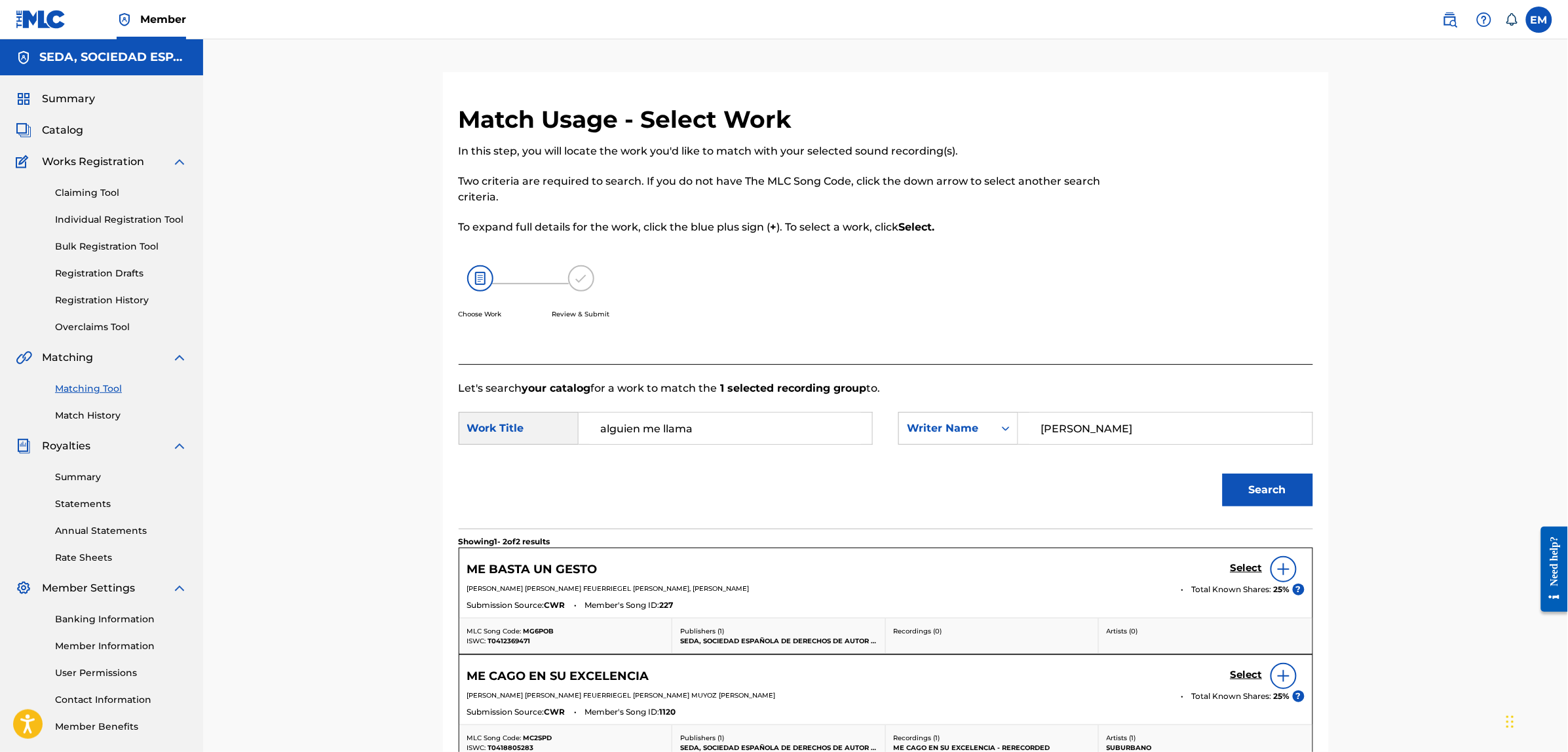
drag, startPoint x: 793, startPoint y: 433, endPoint x: 525, endPoint y: 417, distance: 268.5
click at [525, 417] on div "SearchWithCriteriafbe45e07-c59e-4ca5-85e0-394825d6bac0 Work Title alguien me ll…" at bounding box center [665, 428] width 414 height 33
click at [1222, 473] on button "Search" at bounding box center [1267, 490] width 91 height 33
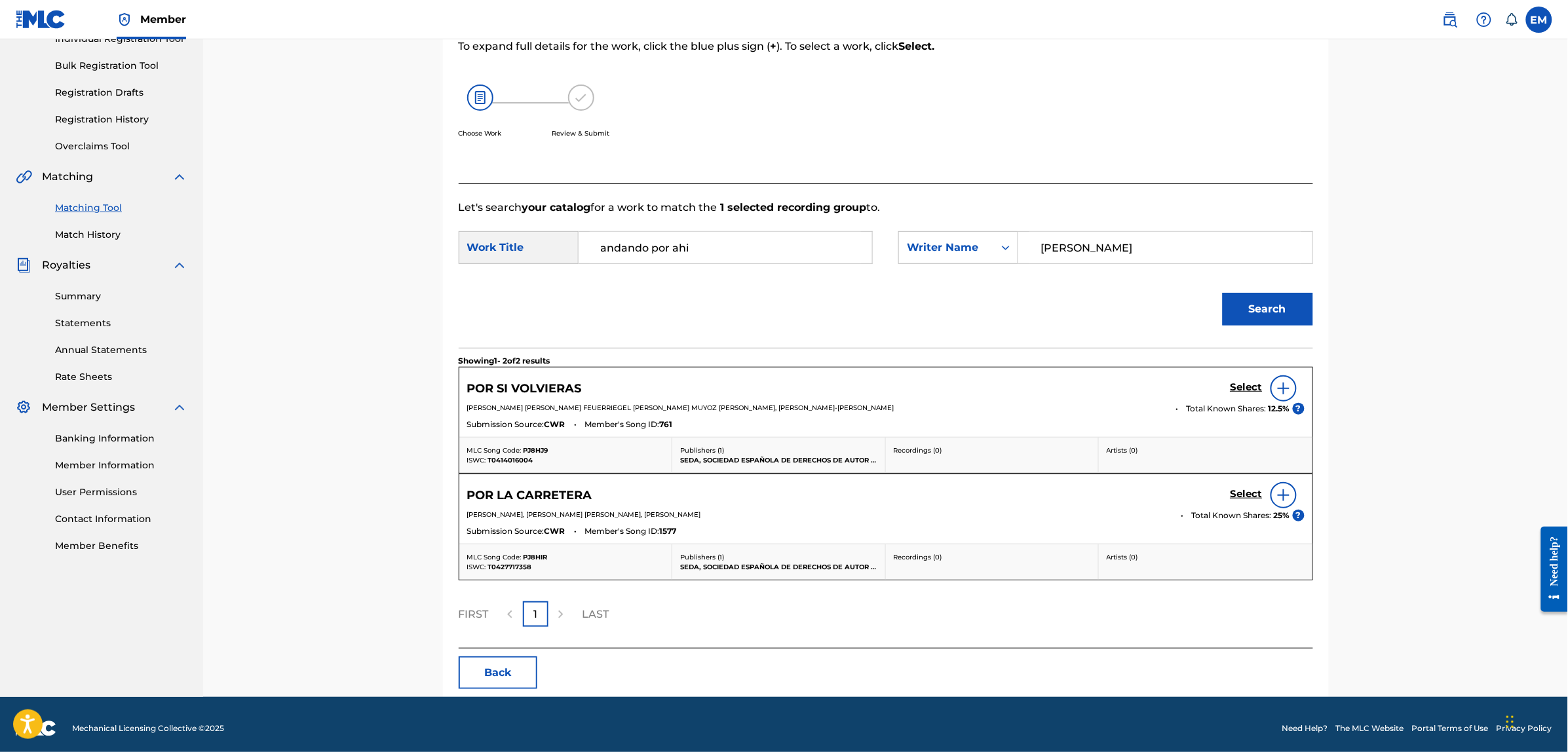
scroll to position [188, 0]
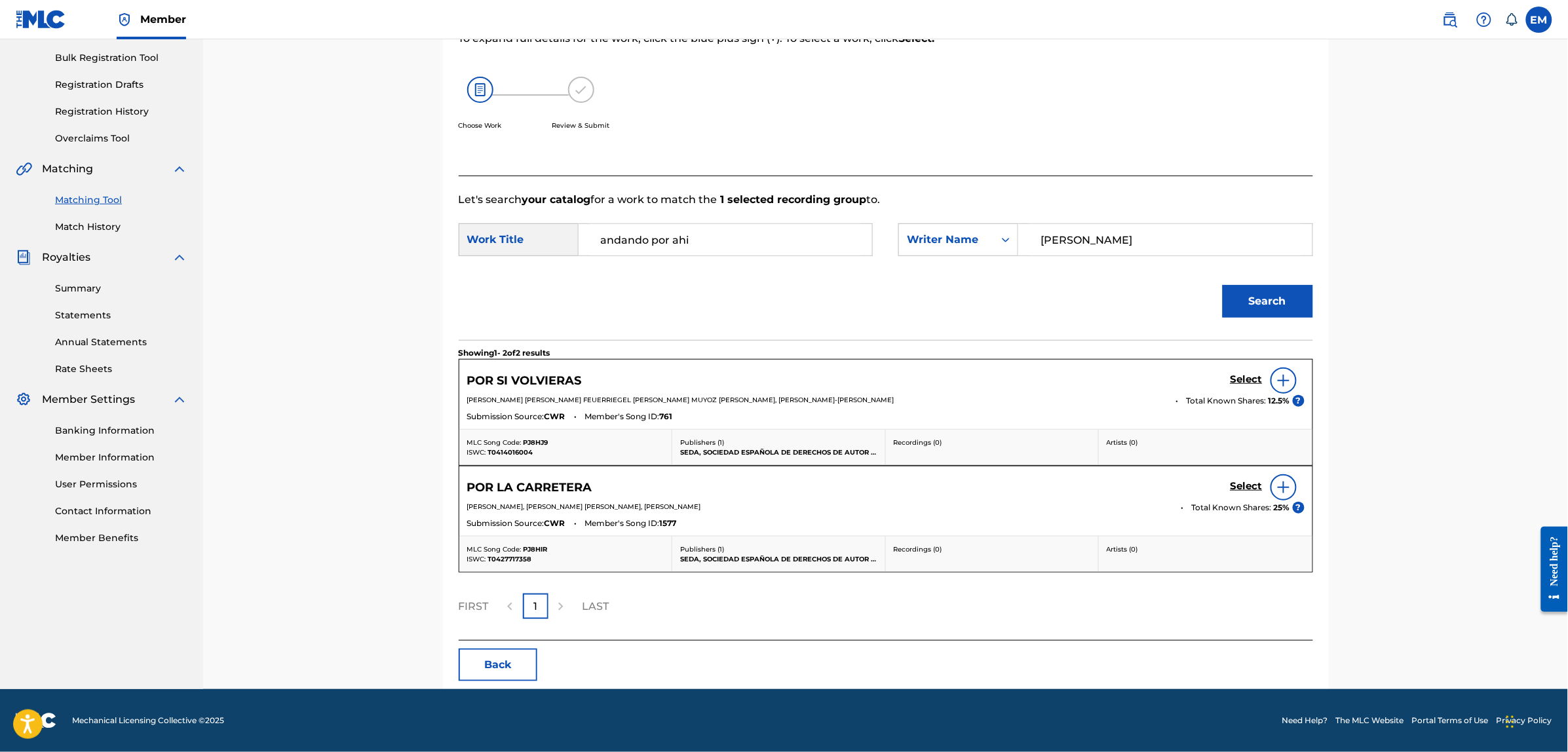
drag, startPoint x: 705, startPoint y: 237, endPoint x: 570, endPoint y: 236, distance: 135.0
click at [570, 236] on div "SearchWithCriteriafbe45e07-c59e-4ca5-85e0-394825d6bac0 Work Title andando por a…" at bounding box center [665, 240] width 414 height 33
type input "baila conmigo"
click at [1222, 285] on button "Search" at bounding box center [1267, 301] width 91 height 33
click at [490, 663] on button "Back" at bounding box center [498, 665] width 79 height 33
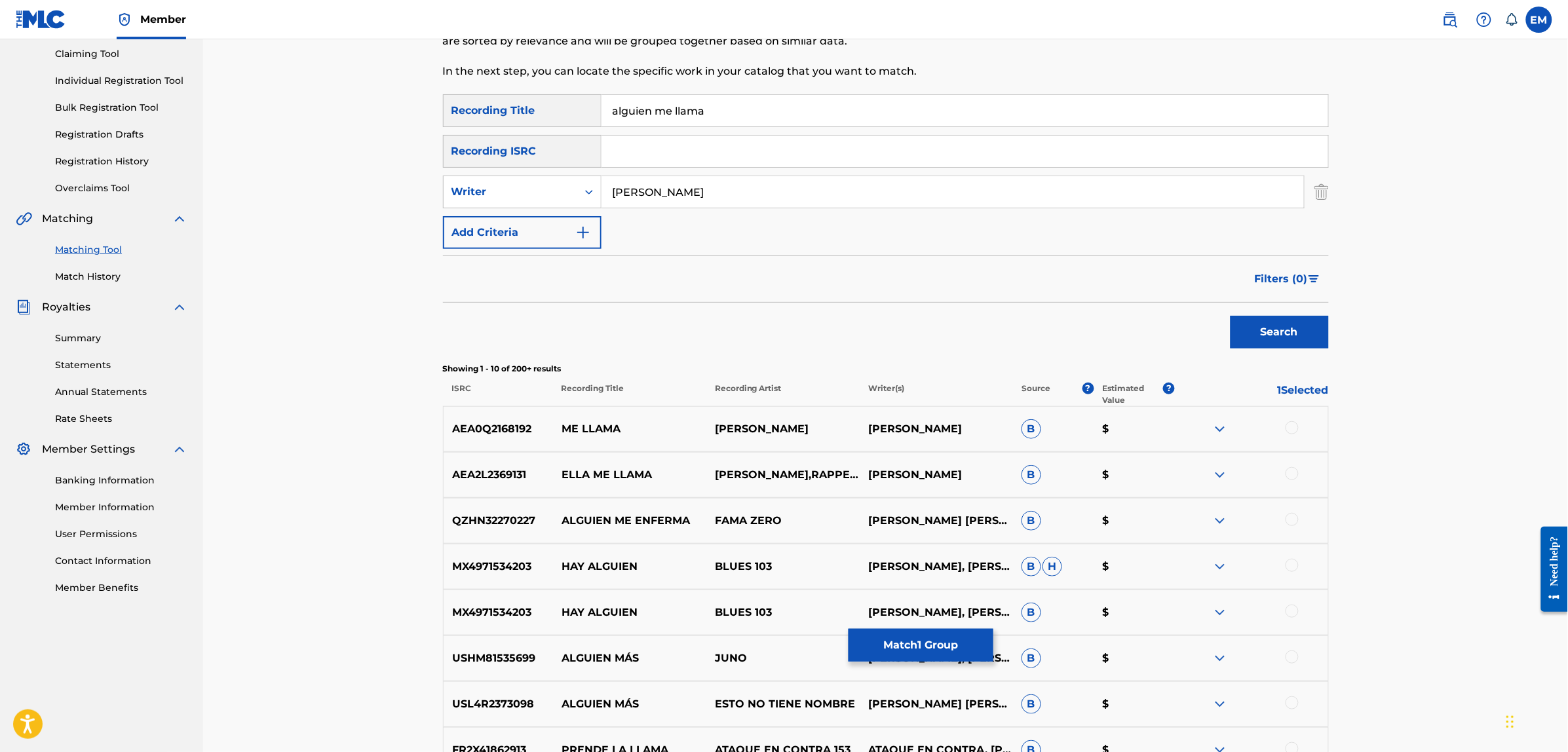
scroll to position [3, 0]
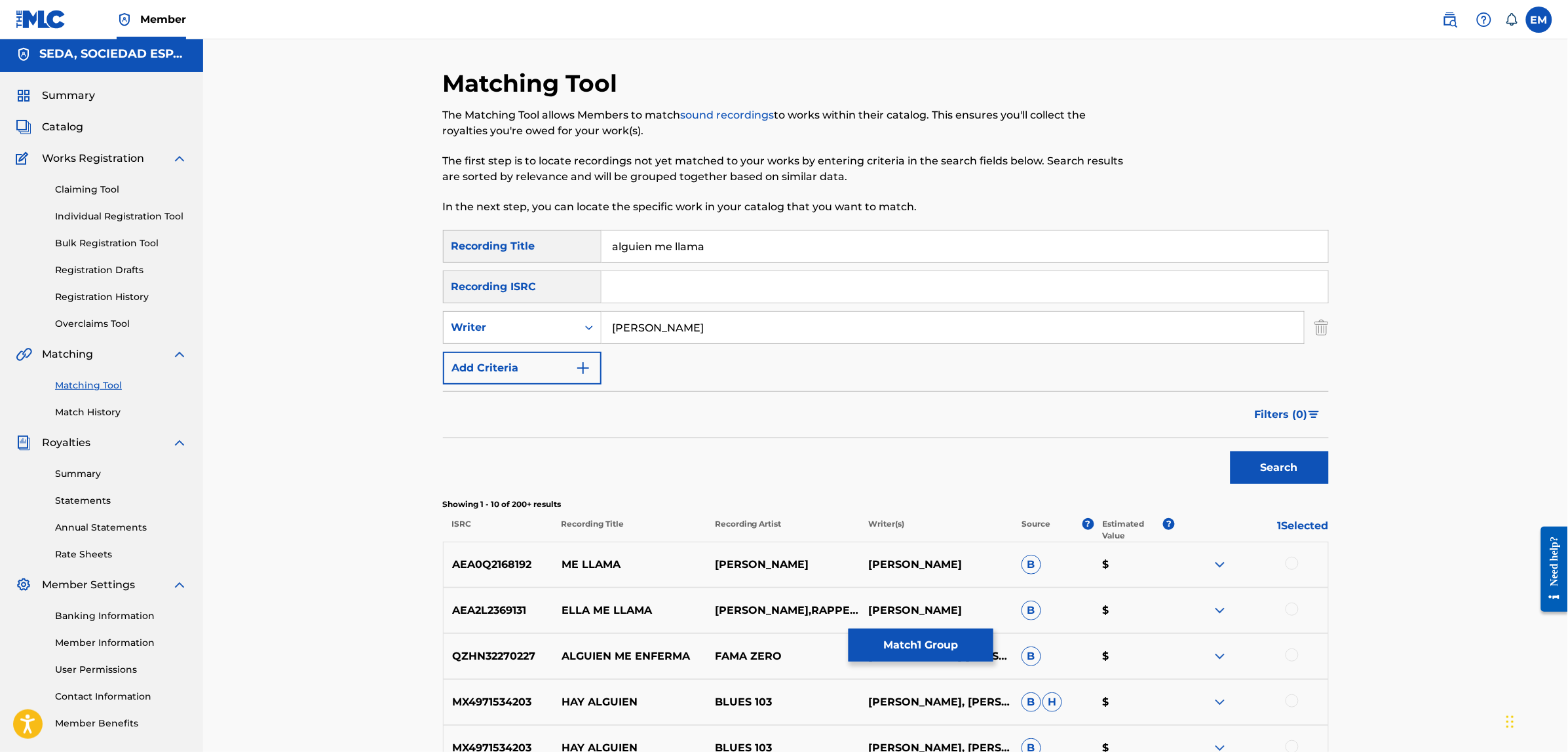
click at [1272, 476] on button "Search" at bounding box center [1279, 468] width 98 height 33
click at [110, 409] on link "Match History" at bounding box center [121, 412] width 132 height 14
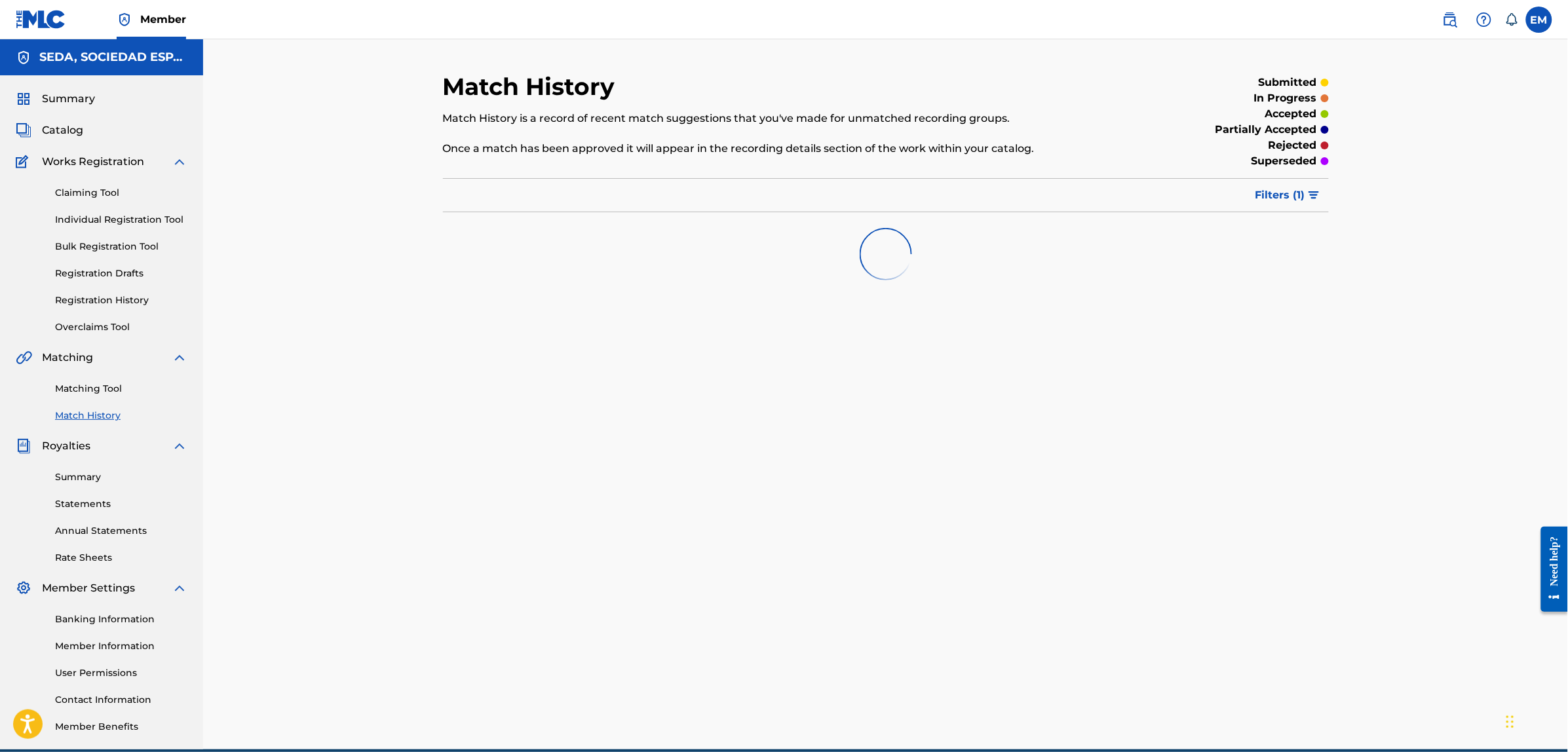
click at [102, 389] on link "Matching Tool" at bounding box center [121, 389] width 132 height 14
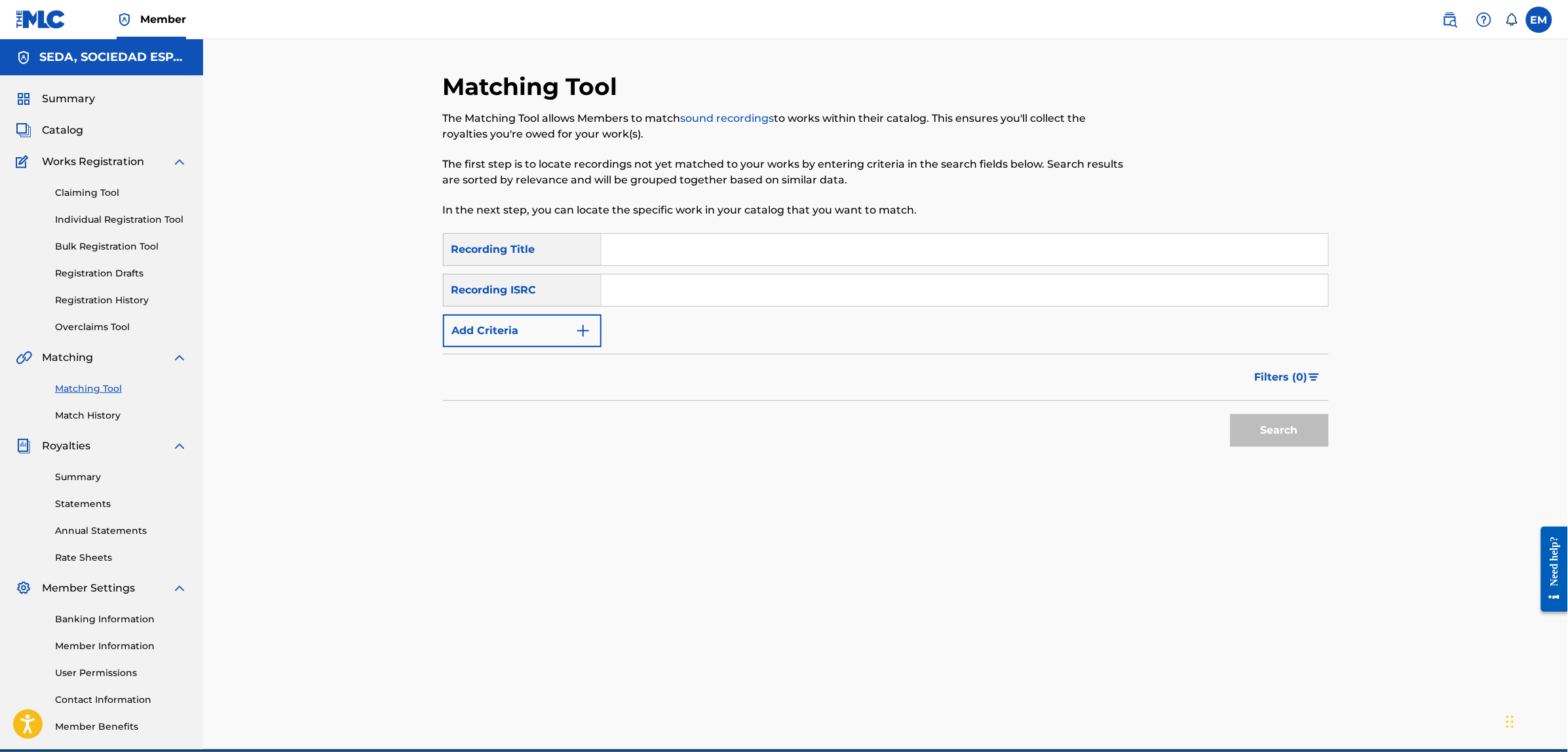
click at [659, 247] on input "Search Form" at bounding box center [964, 250] width 727 height 31
type input "baila conmigo"
click at [1230, 414] on button "Search" at bounding box center [1279, 430] width 98 height 33
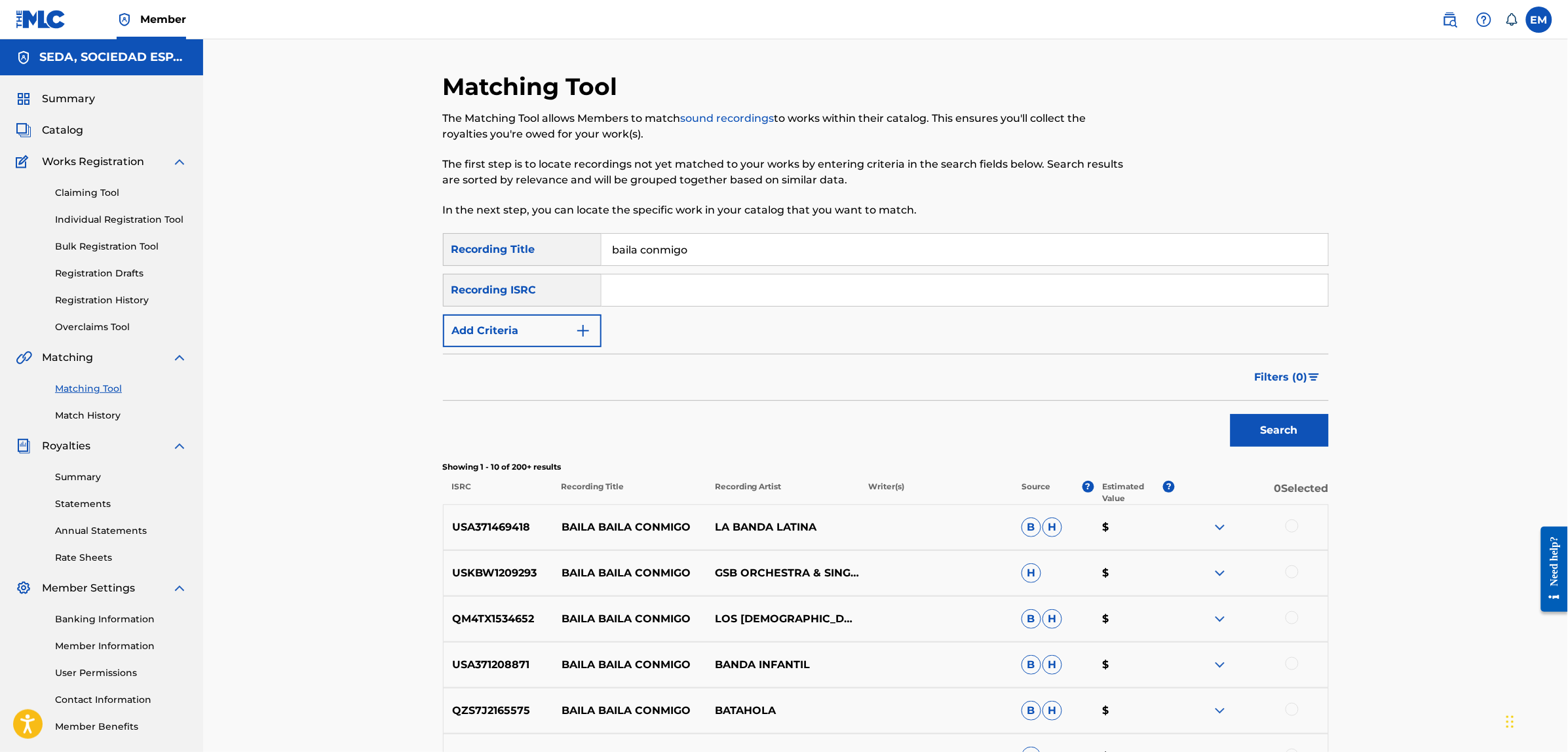
click at [536, 327] on button "Add Criteria" at bounding box center [523, 331] width 159 height 33
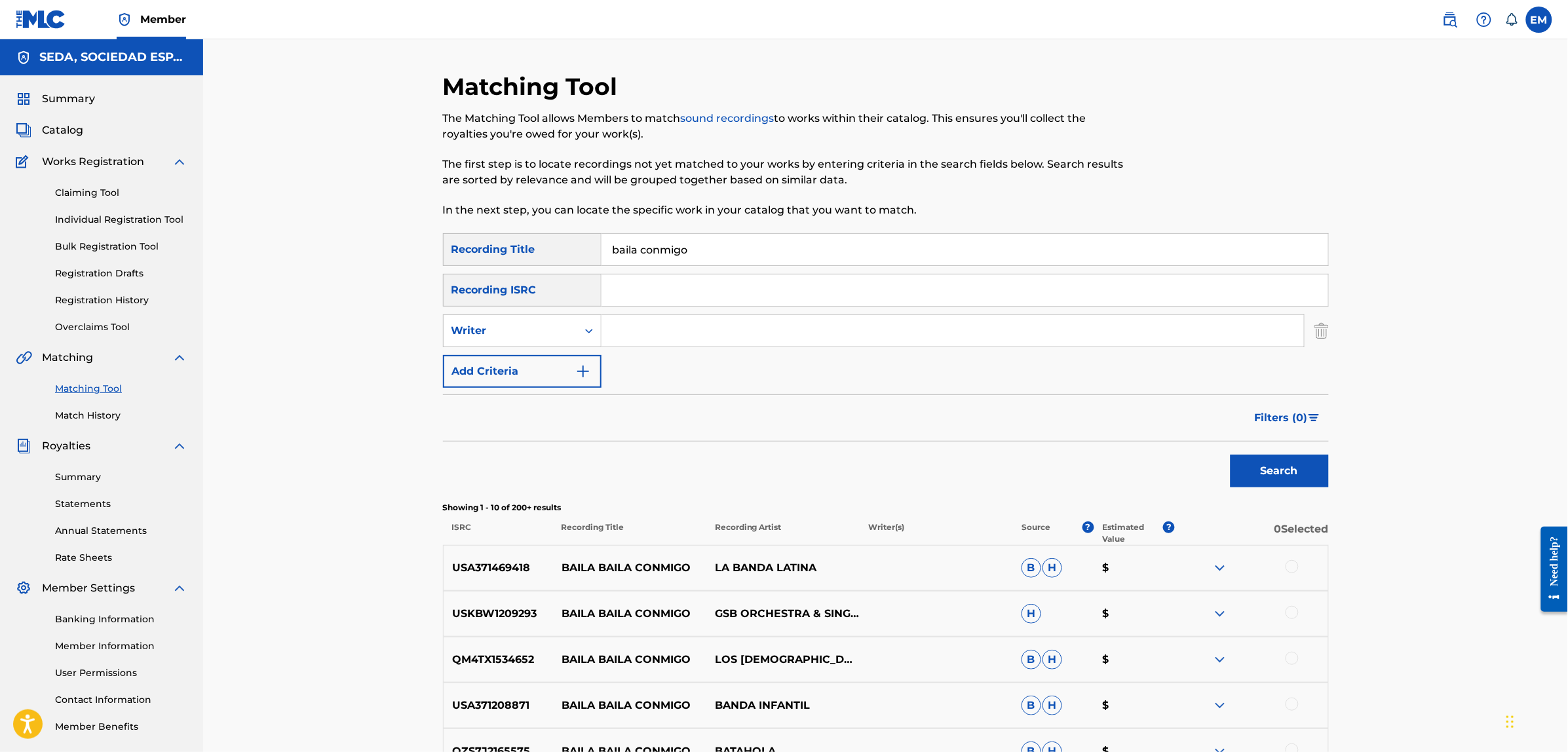
click at [652, 335] on input "Search Form" at bounding box center [952, 331] width 702 height 31
type input "[PERSON_NAME]"
click at [1230, 454] on button "Search" at bounding box center [1279, 471] width 98 height 33
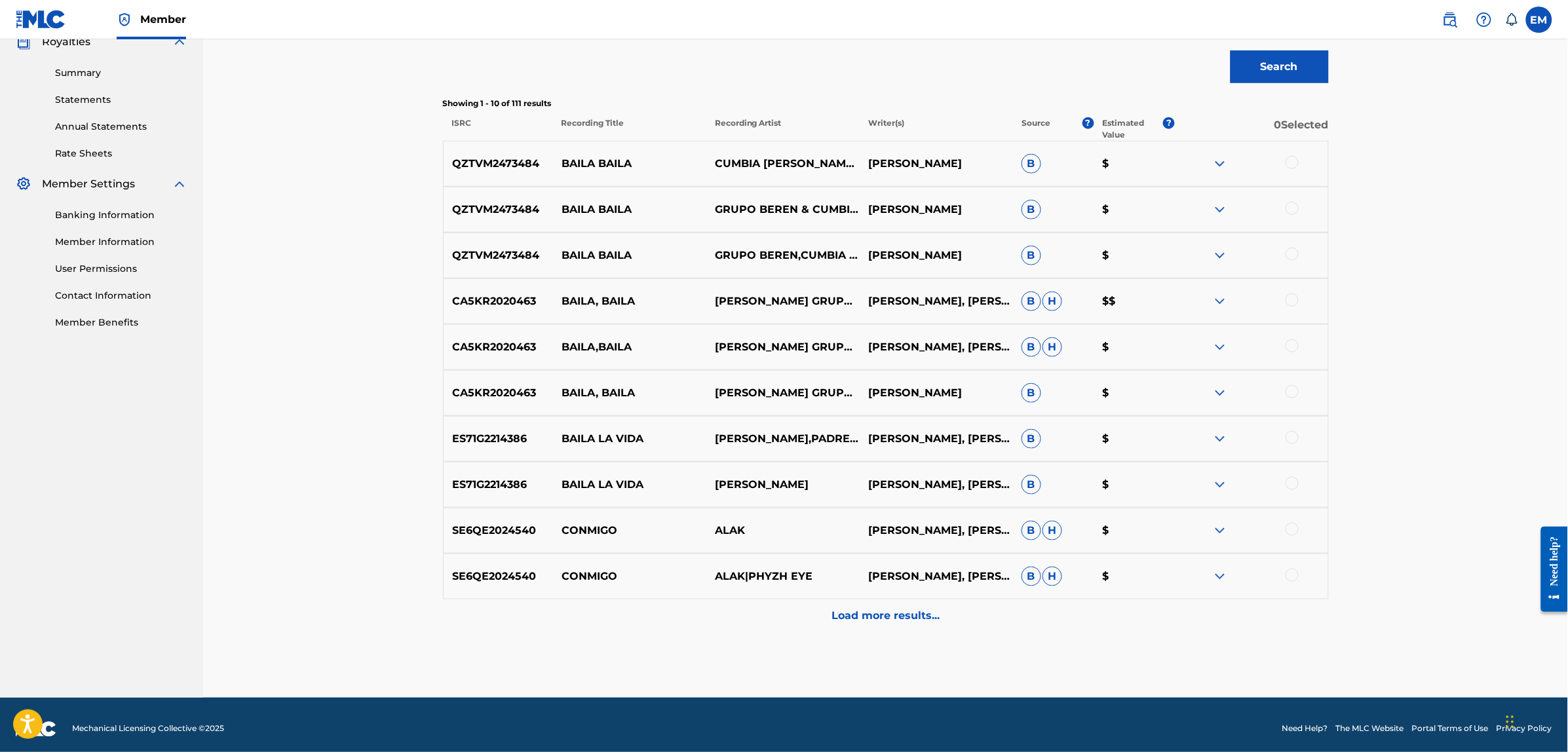
scroll to position [413, 0]
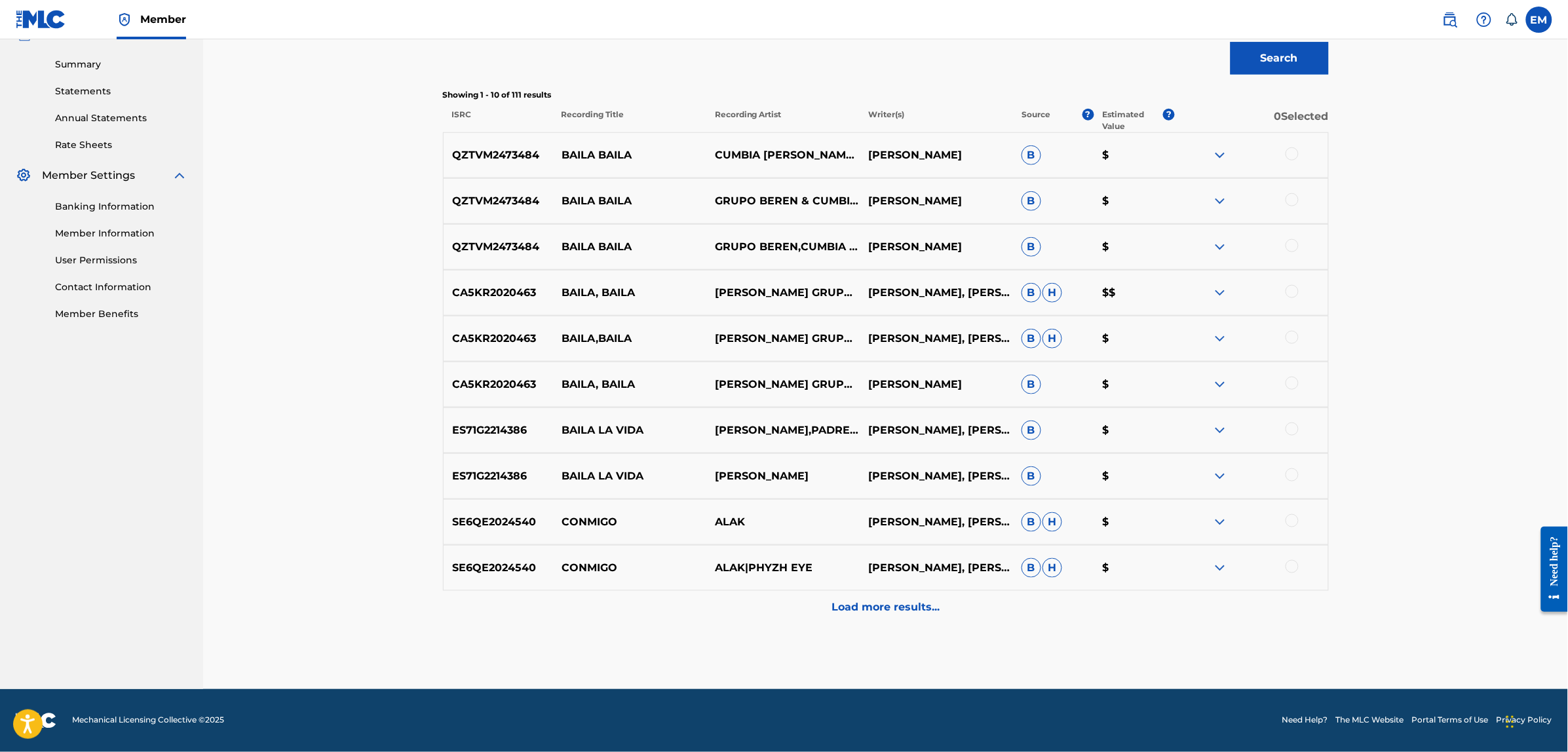
click at [861, 611] on p "Load more results..." at bounding box center [886, 607] width 108 height 16
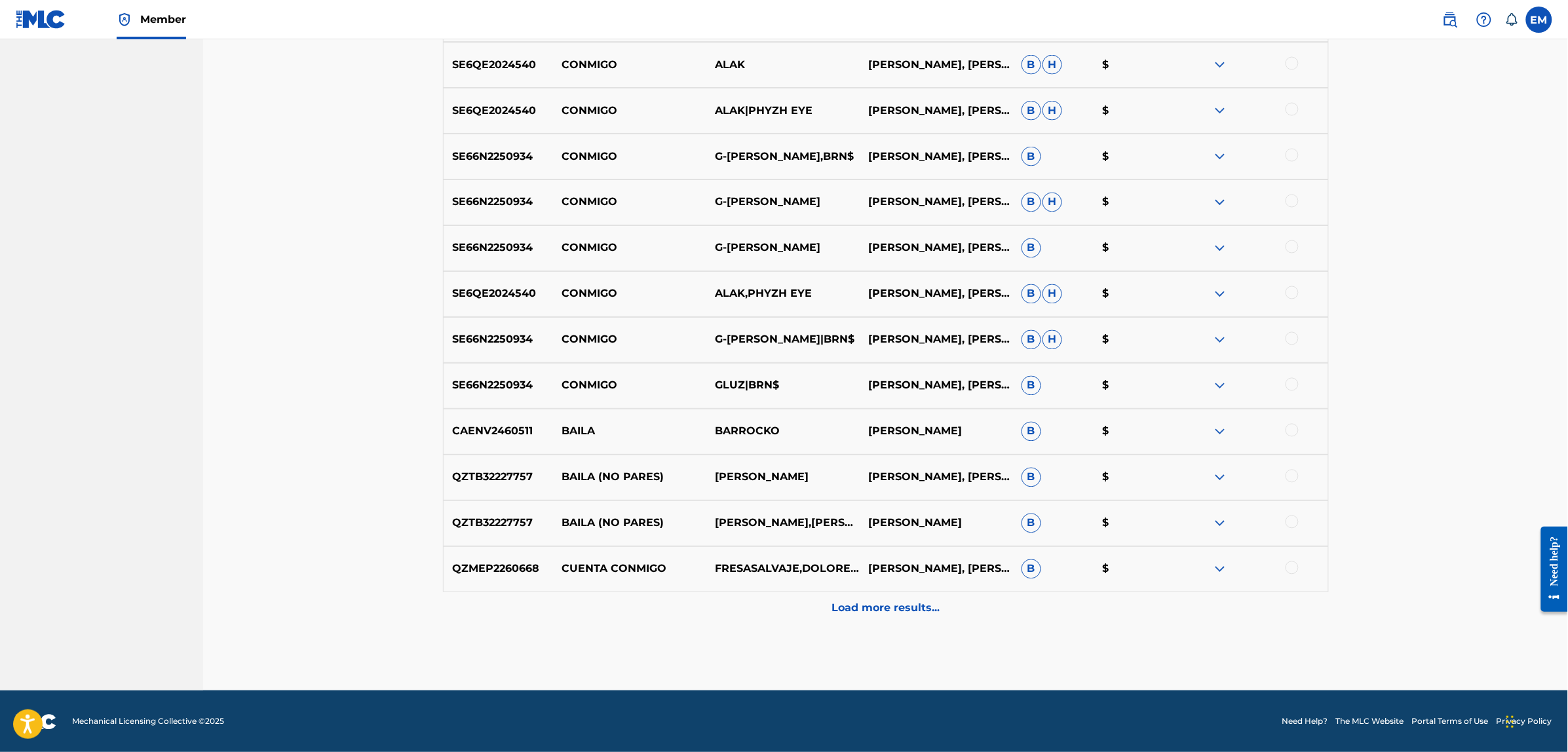
scroll to position [871, 0]
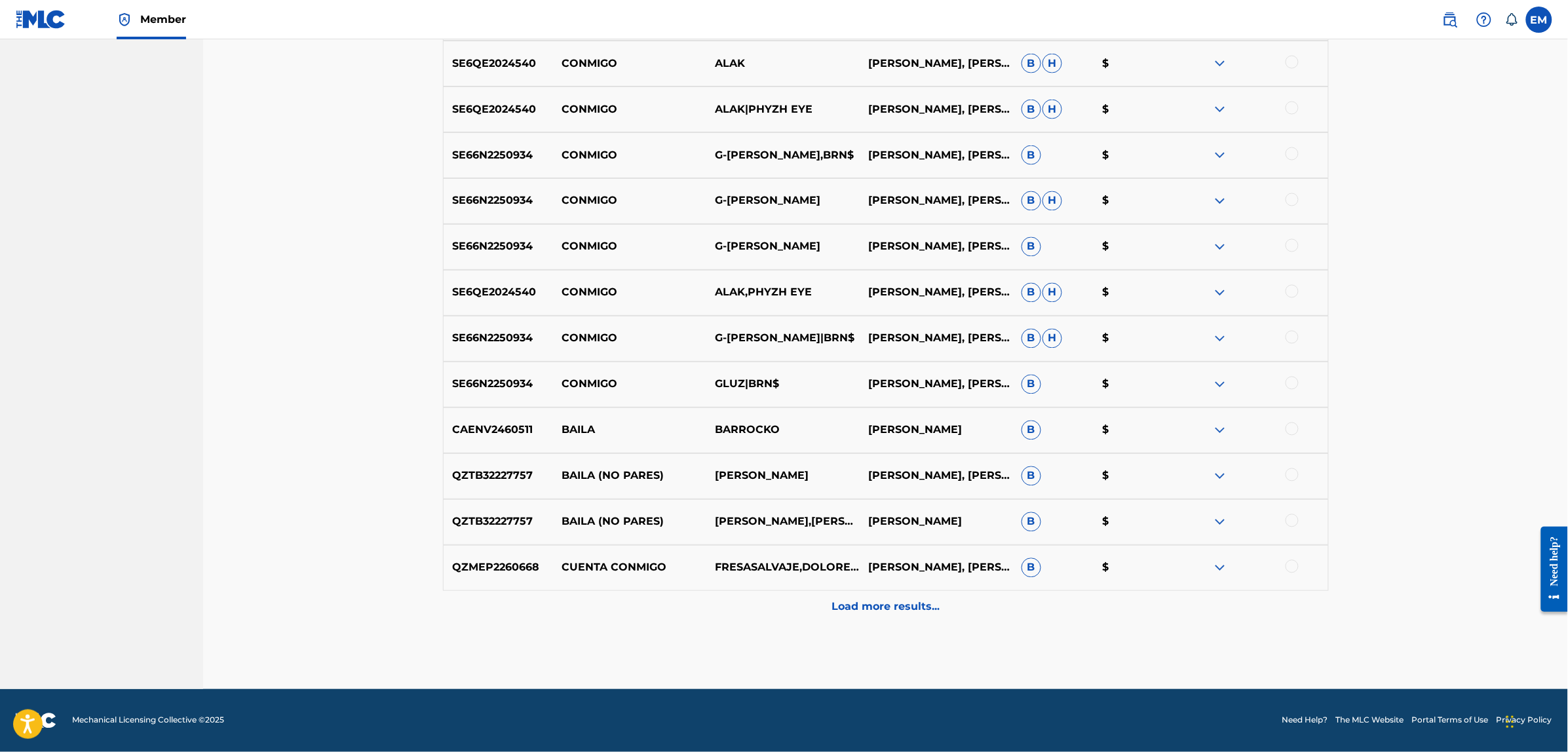
click at [864, 608] on p "Load more results..." at bounding box center [886, 607] width 108 height 16
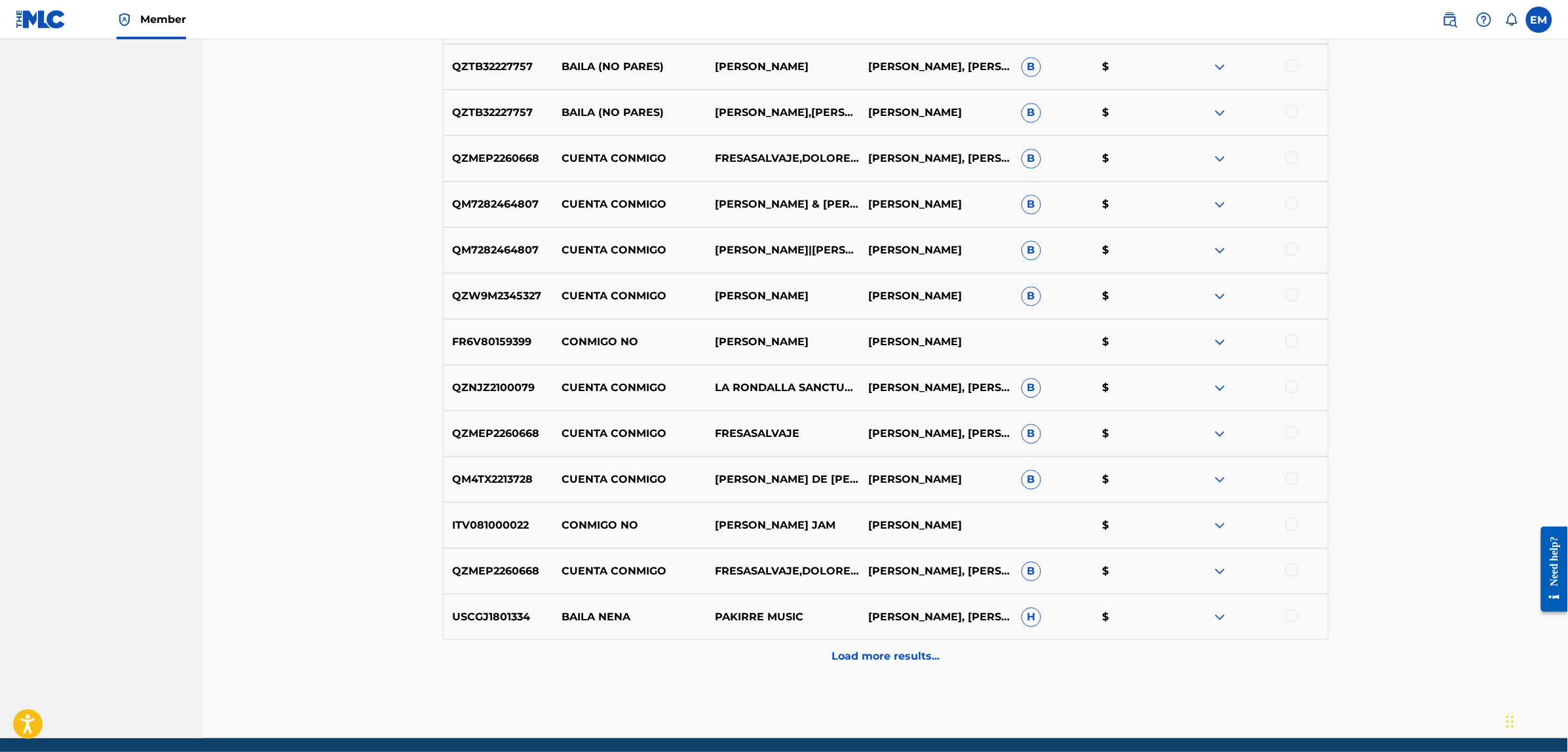
scroll to position [1330, 0]
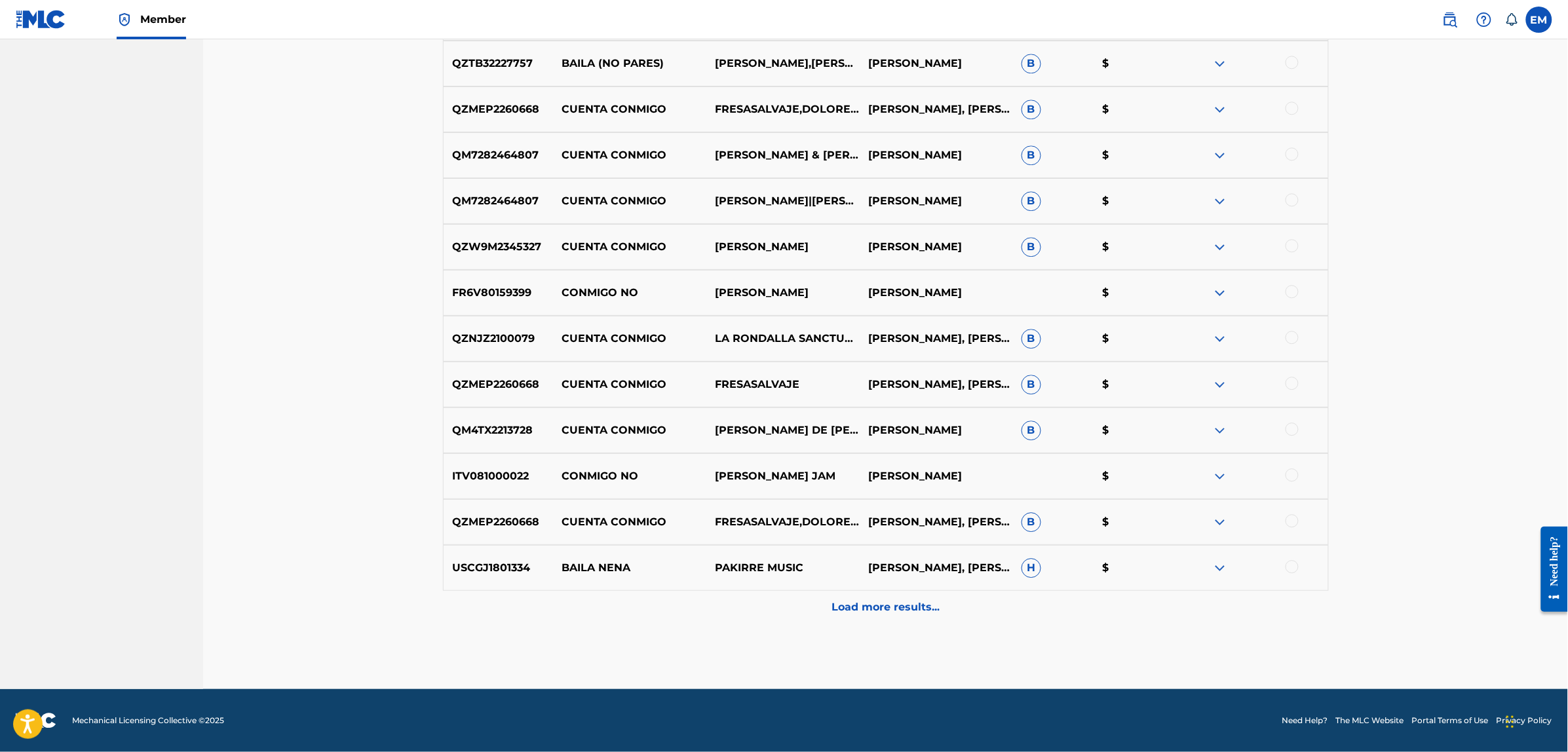
click at [862, 596] on div "Load more results..." at bounding box center [886, 607] width 886 height 33
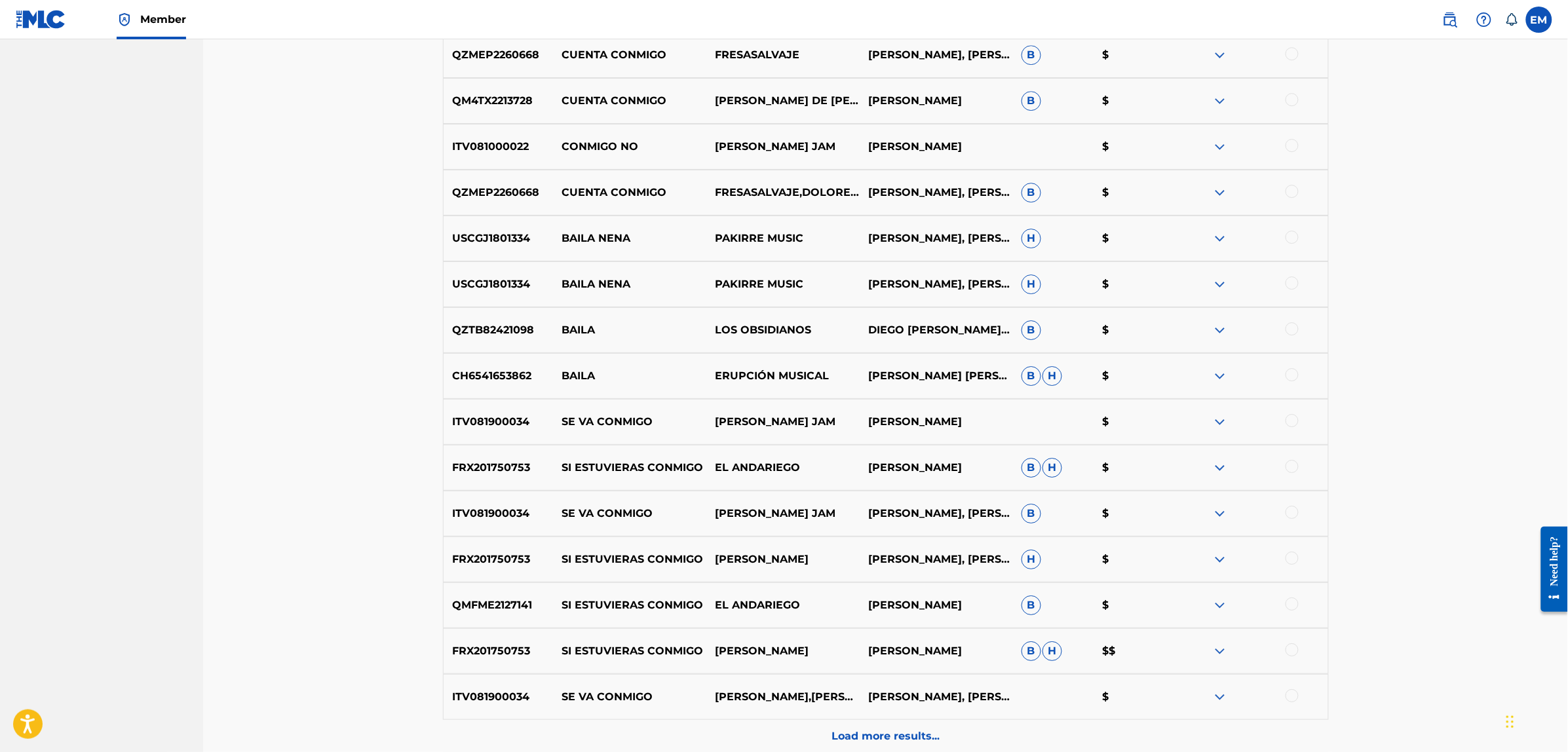
scroll to position [1788, 0]
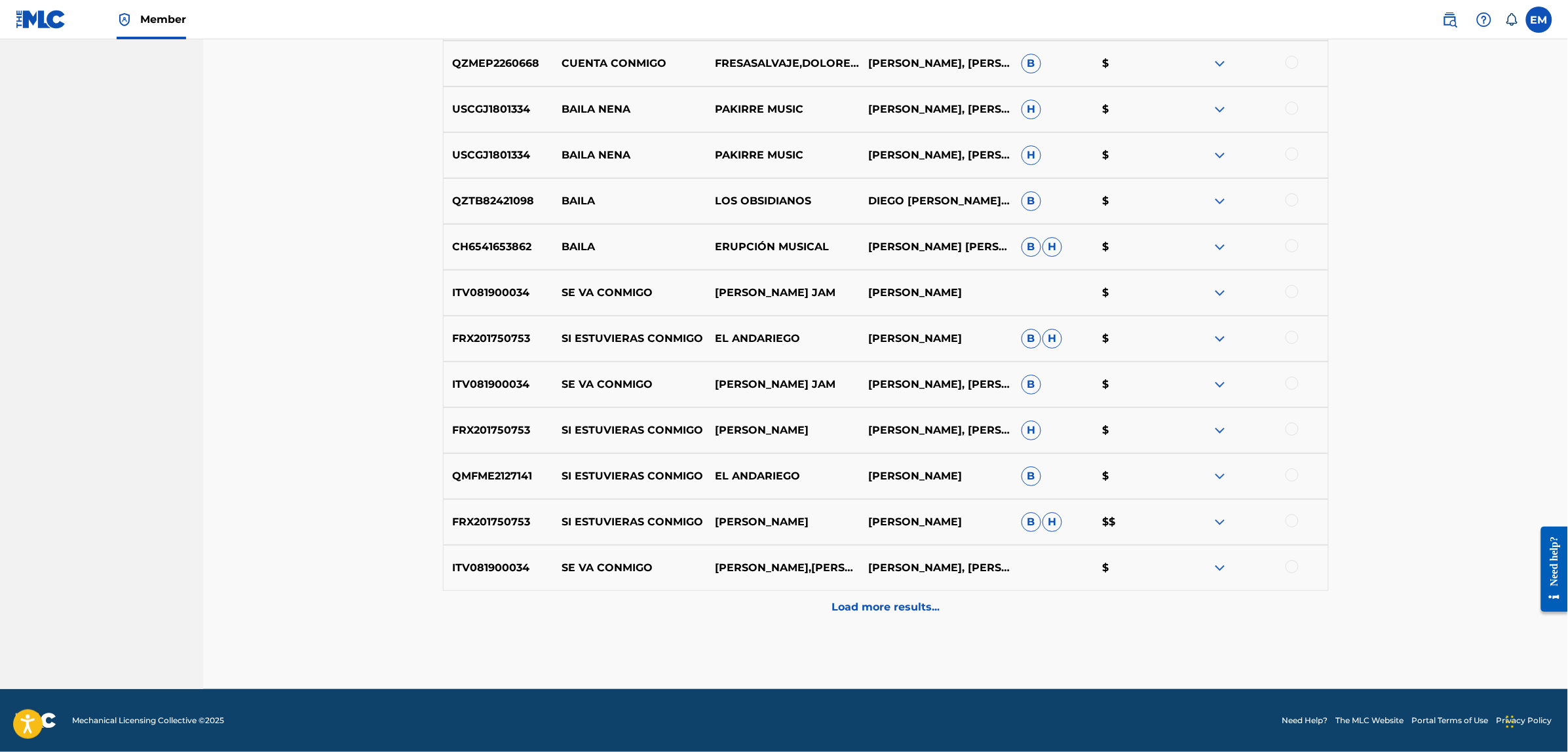
click at [862, 596] on div "Load more results..." at bounding box center [886, 607] width 886 height 33
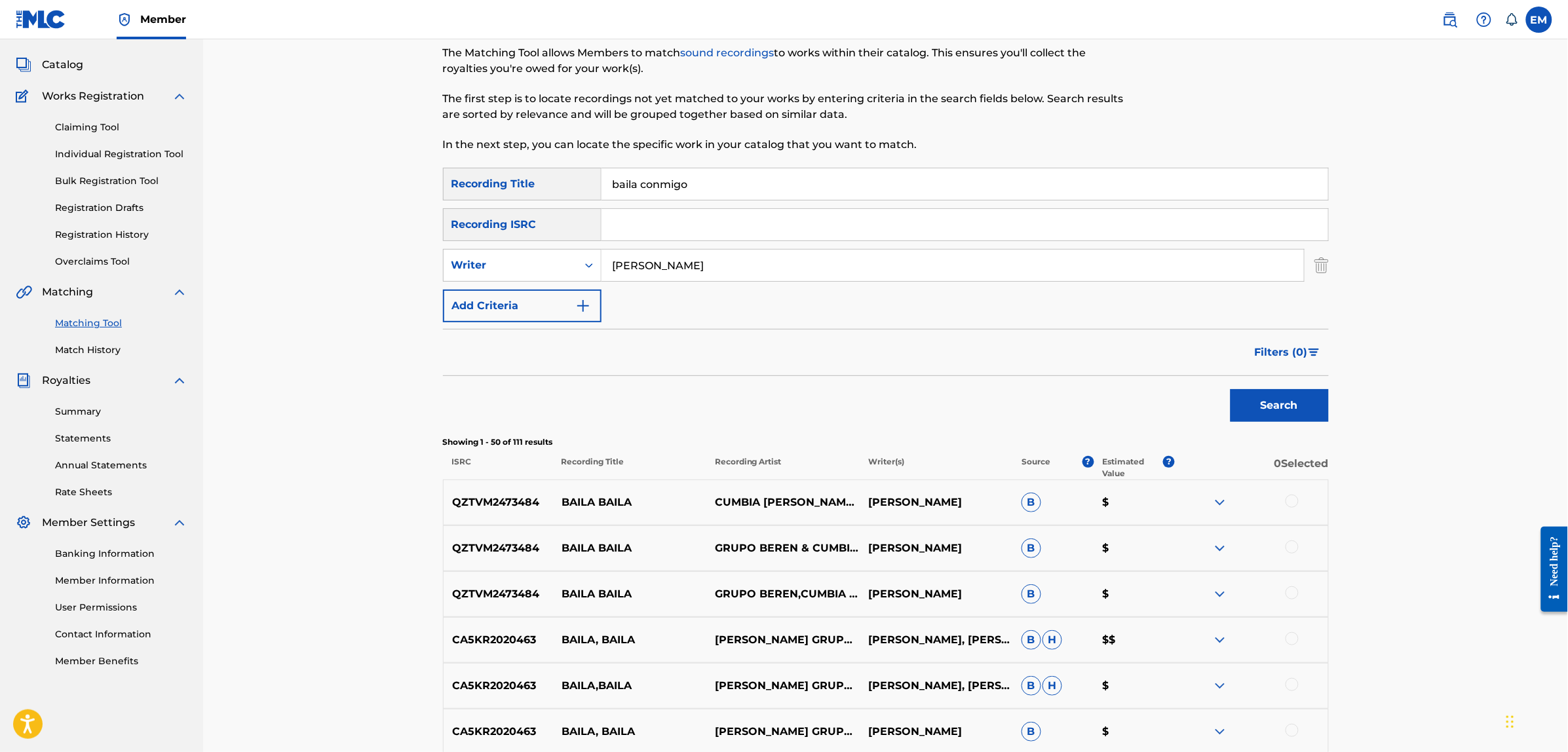
scroll to position [0, 0]
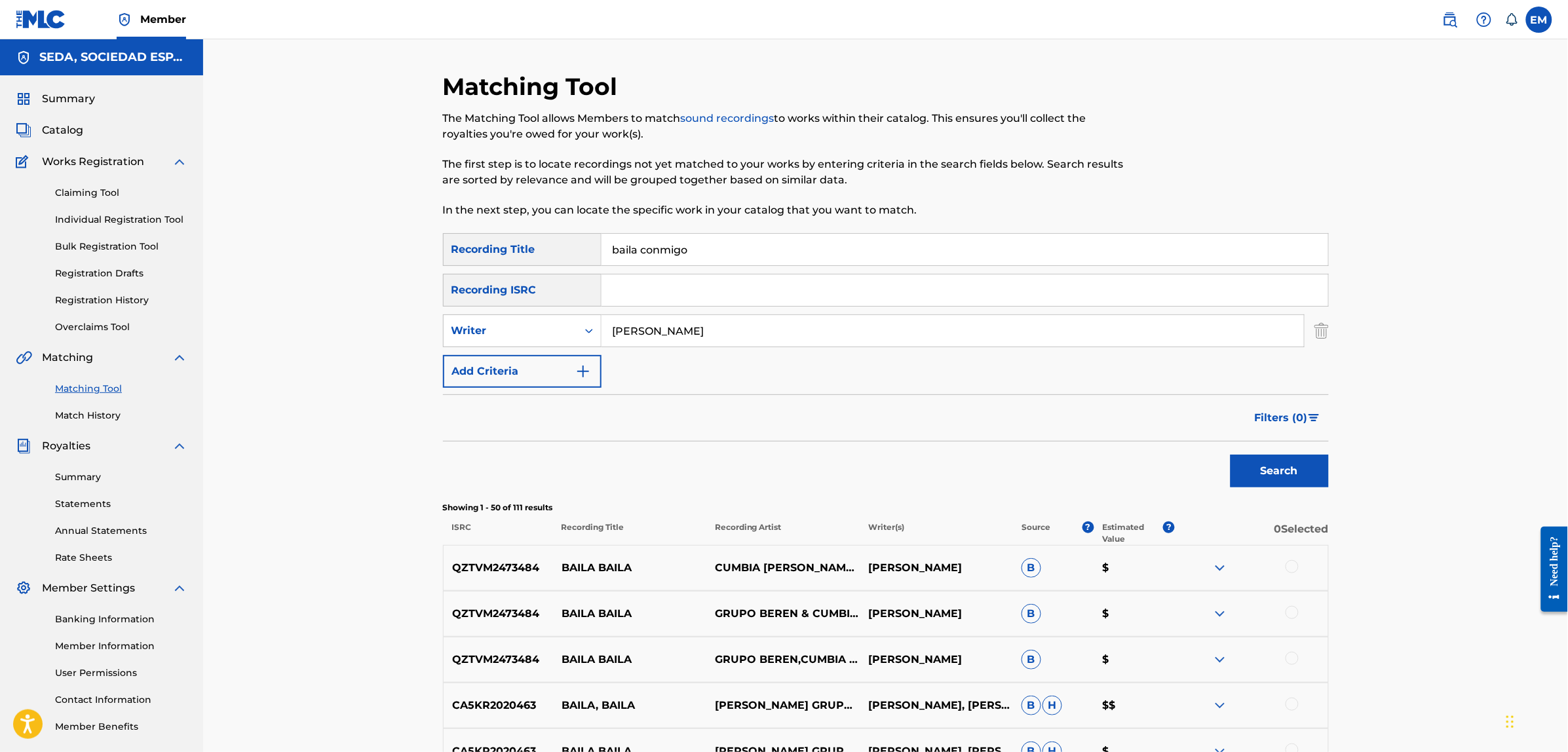
drag, startPoint x: 590, startPoint y: 250, endPoint x: 581, endPoint y: 265, distance: 17.5
click at [587, 250] on div "SearchWithCriteria3a5f316d-1591-4fc4-936f-0313e065cfe0 Recording Title baila co…" at bounding box center [886, 250] width 886 height 33
click at [1230, 454] on button "Search" at bounding box center [1279, 471] width 98 height 33
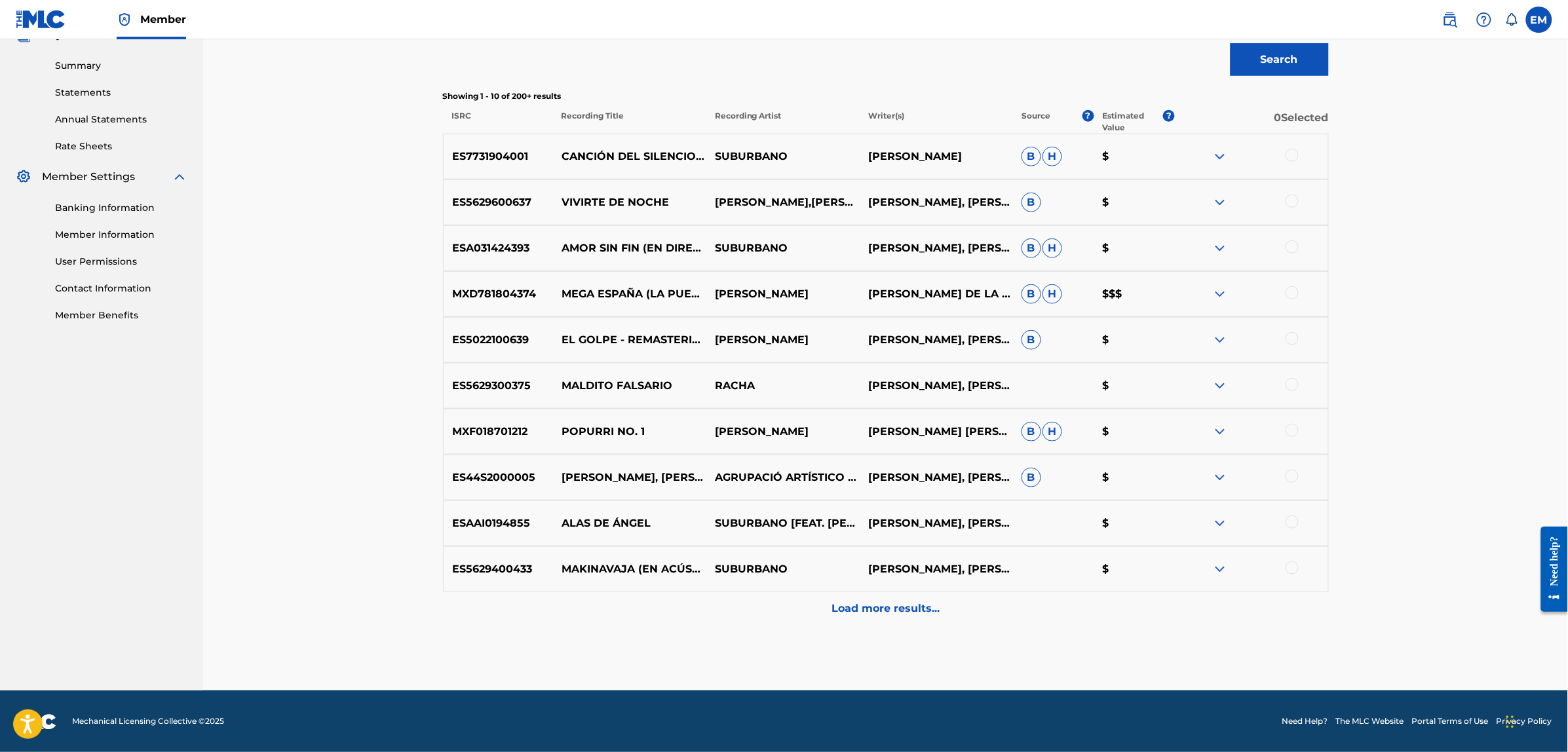
scroll to position [413, 0]
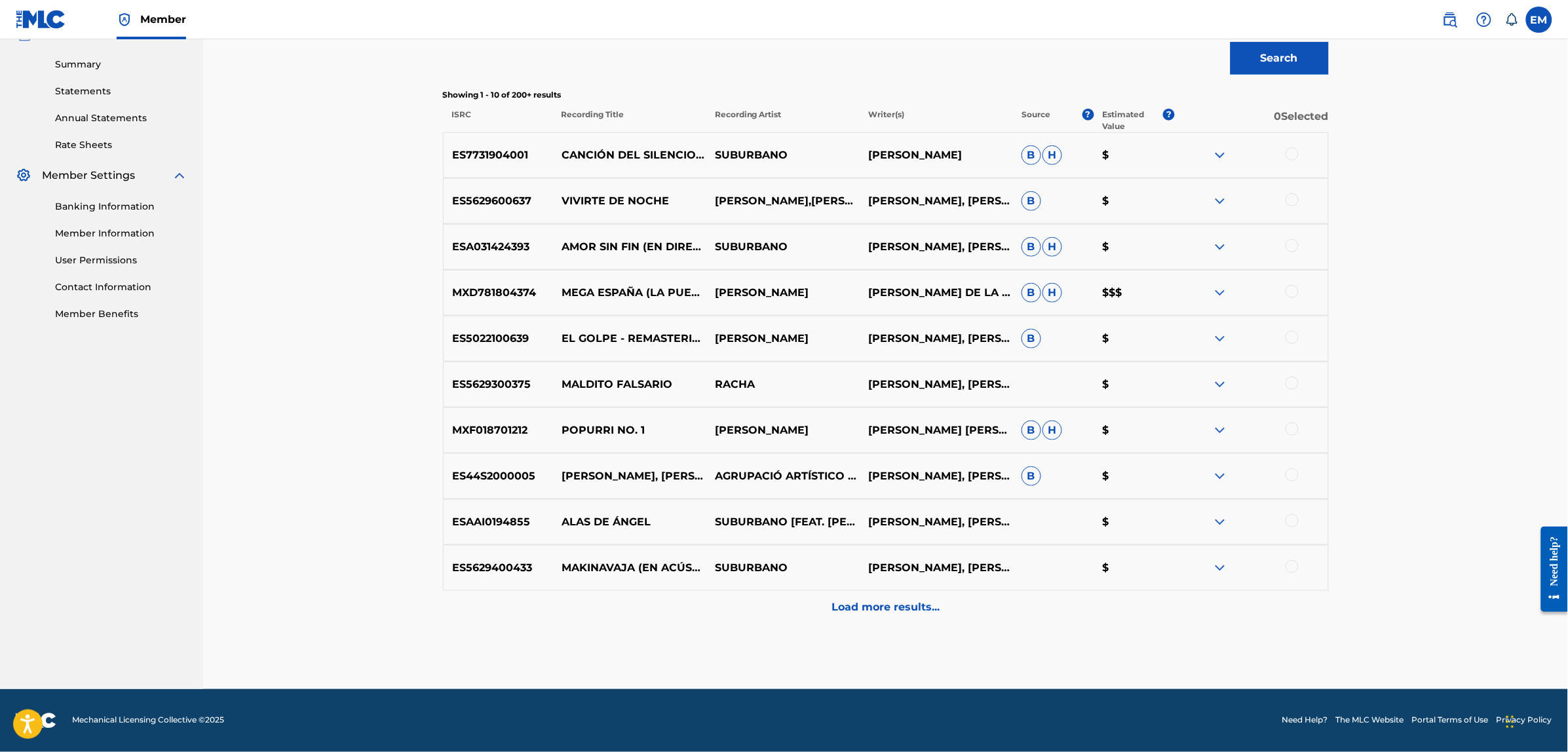
click at [922, 597] on div "Load more results..." at bounding box center [886, 607] width 886 height 33
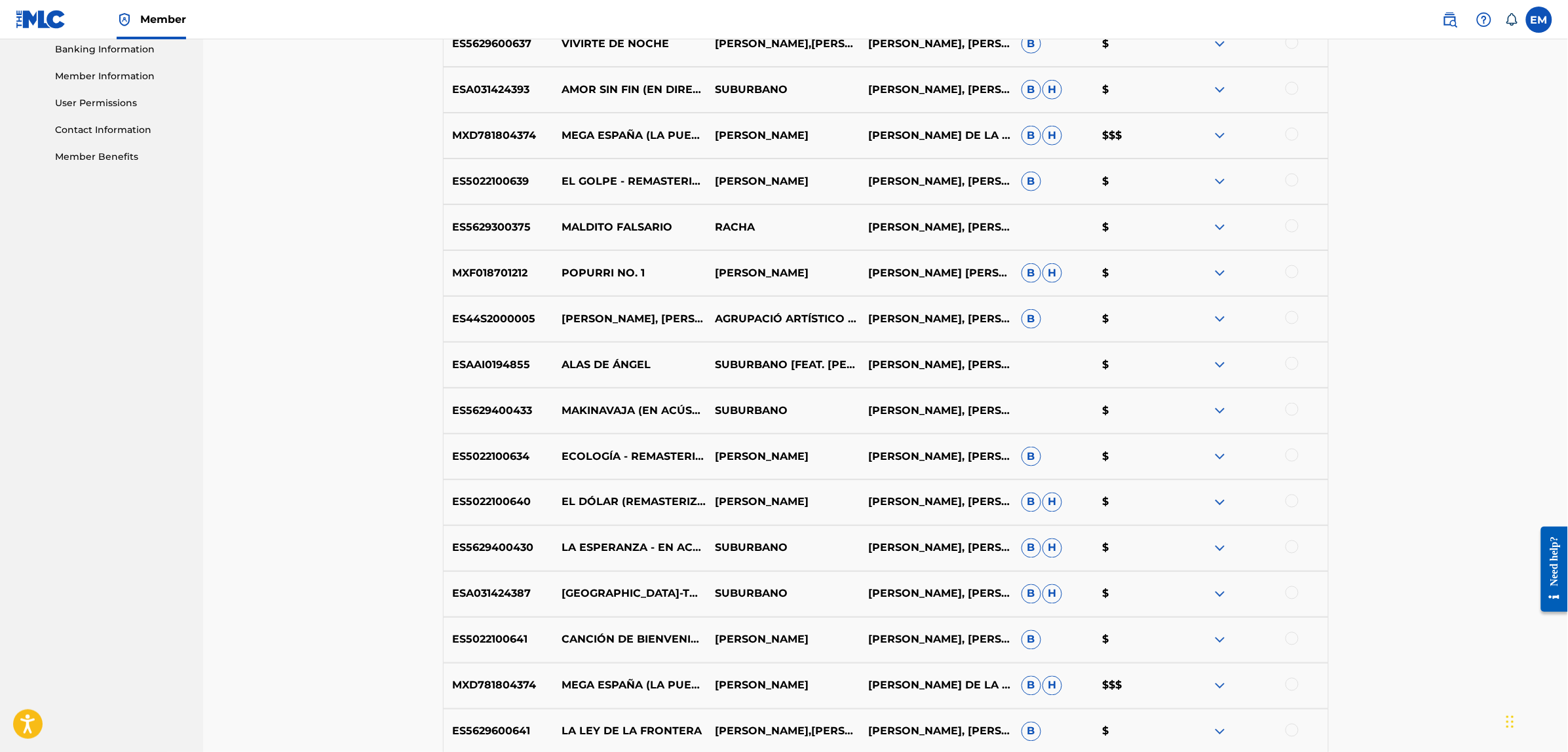
scroll to position [576, 0]
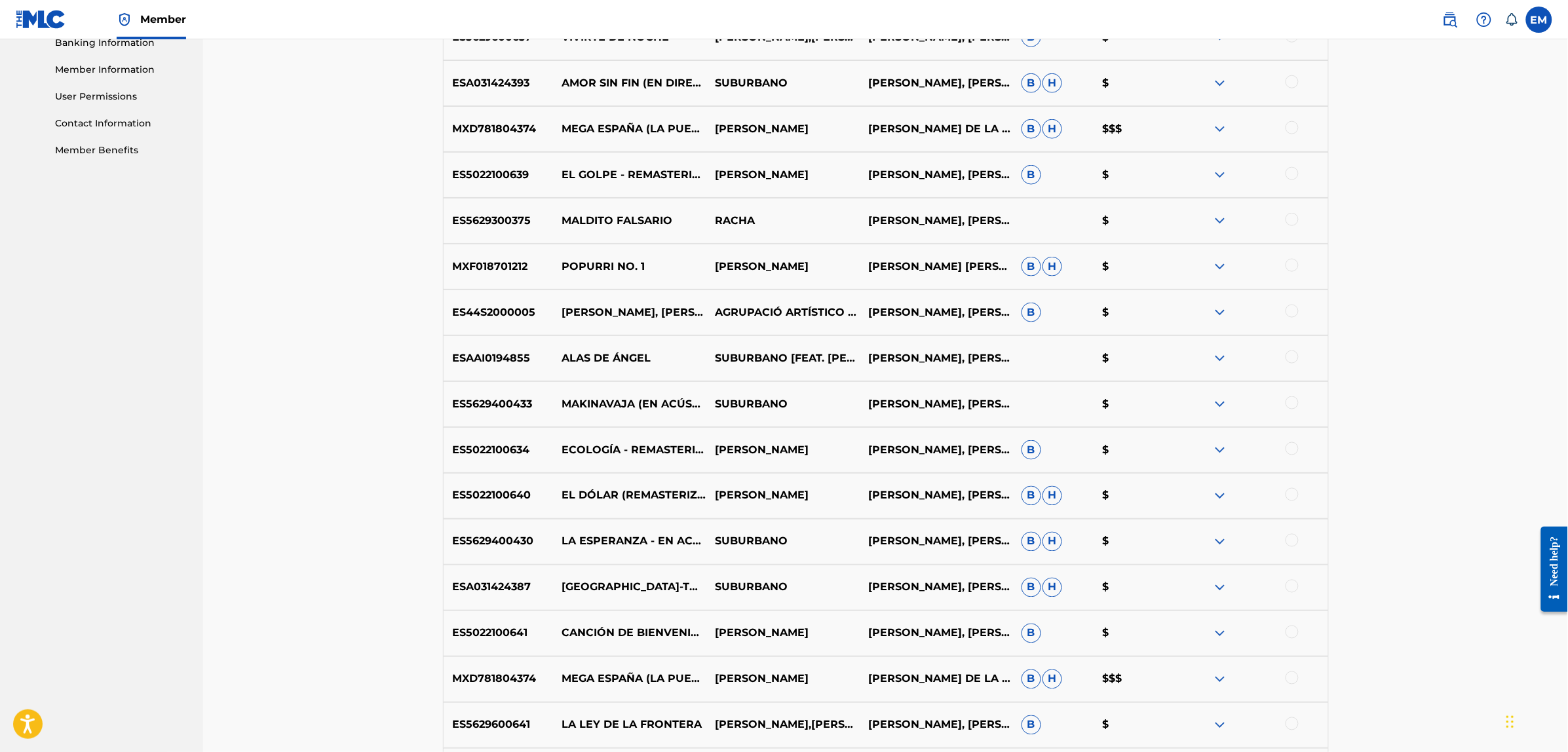
click at [1291, 542] on div at bounding box center [1292, 540] width 13 height 13
click at [951, 644] on button "Match 1 Group" at bounding box center [921, 645] width 145 height 33
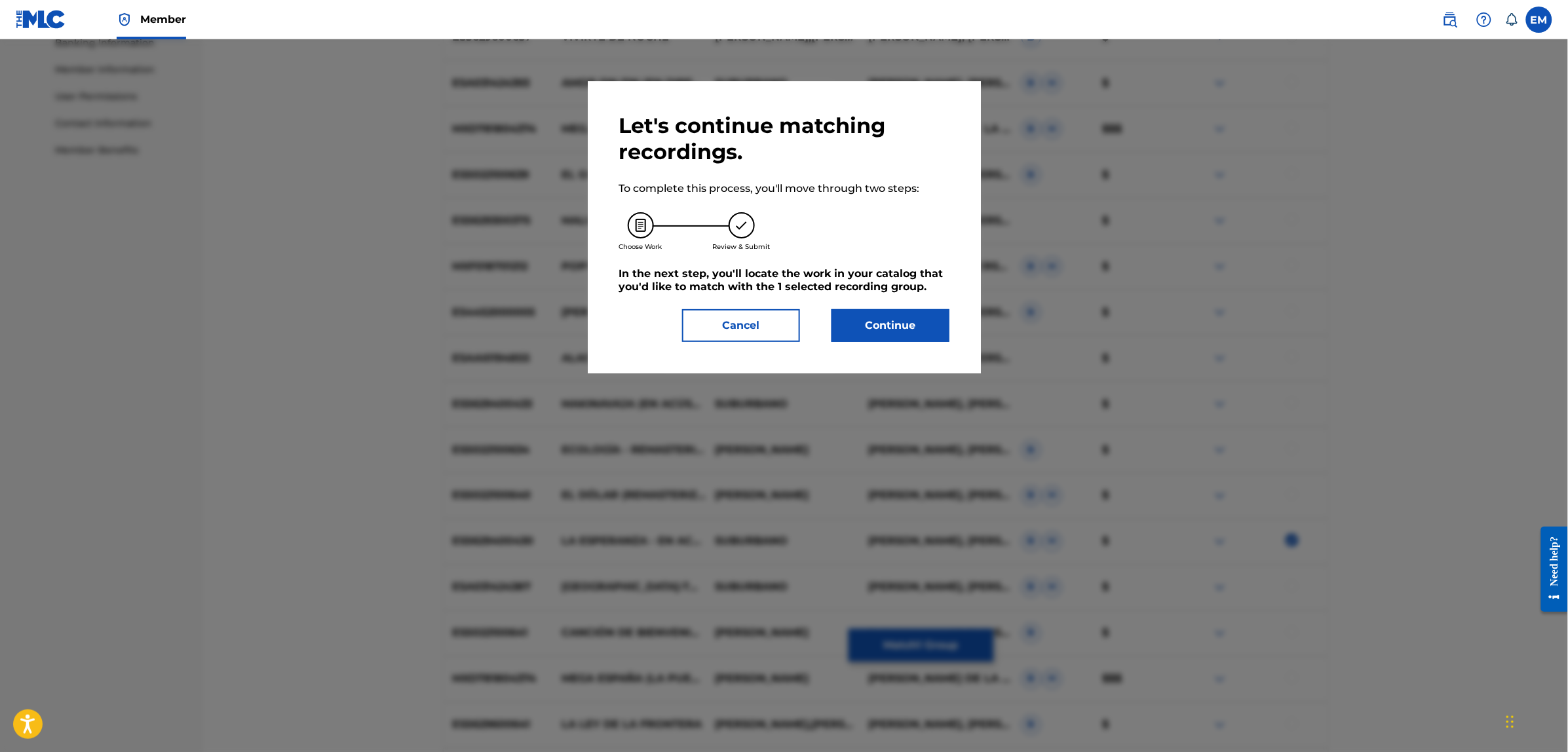
click at [897, 319] on button "Continue" at bounding box center [891, 325] width 118 height 33
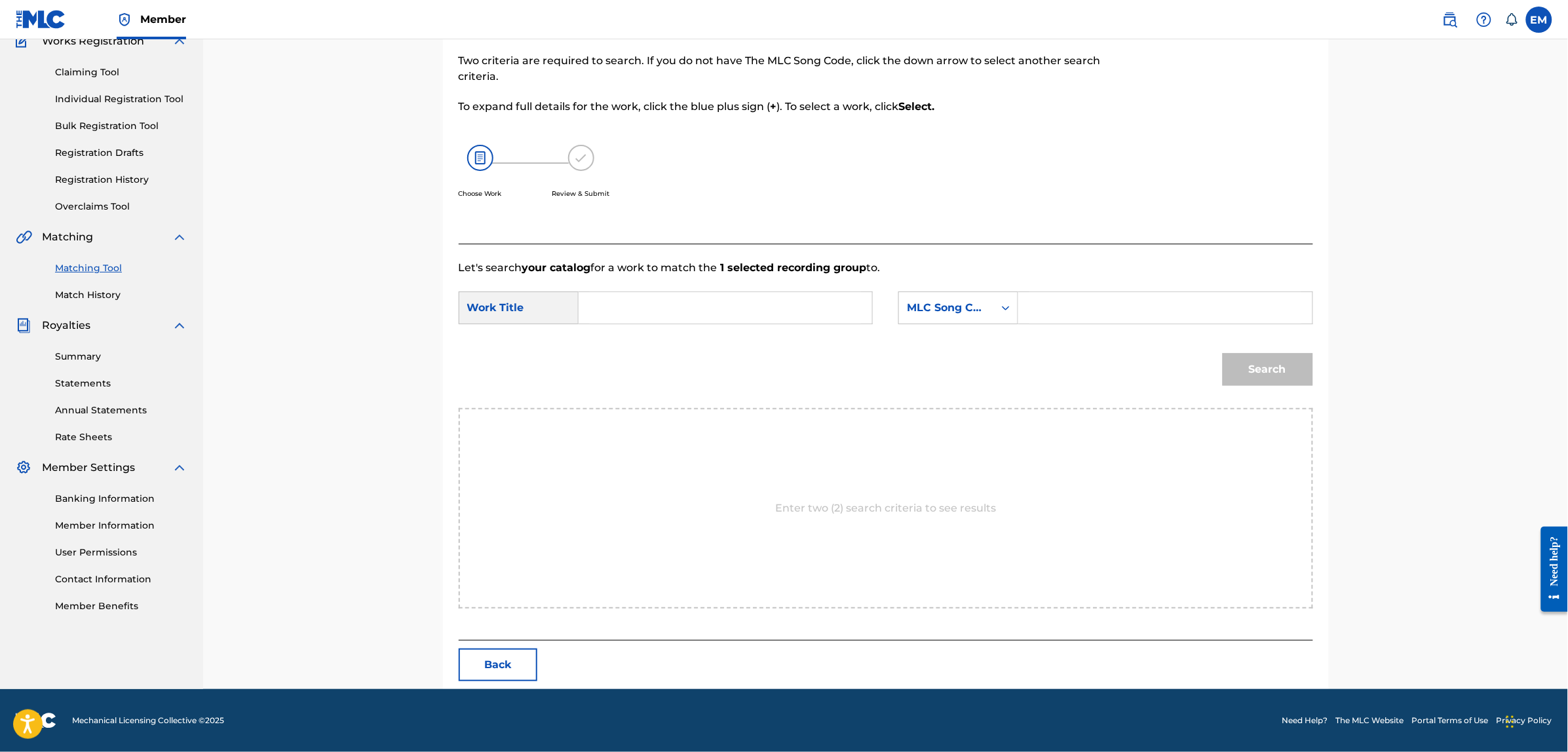
scroll to position [120, 0]
click at [665, 311] on input "Search Form" at bounding box center [726, 308] width 271 height 31
drag, startPoint x: 623, startPoint y: 349, endPoint x: 784, endPoint y: 322, distance: 163.2
click at [623, 349] on span "migo" at bounding box center [634, 353] width 28 height 12
type input "baila conmigo"
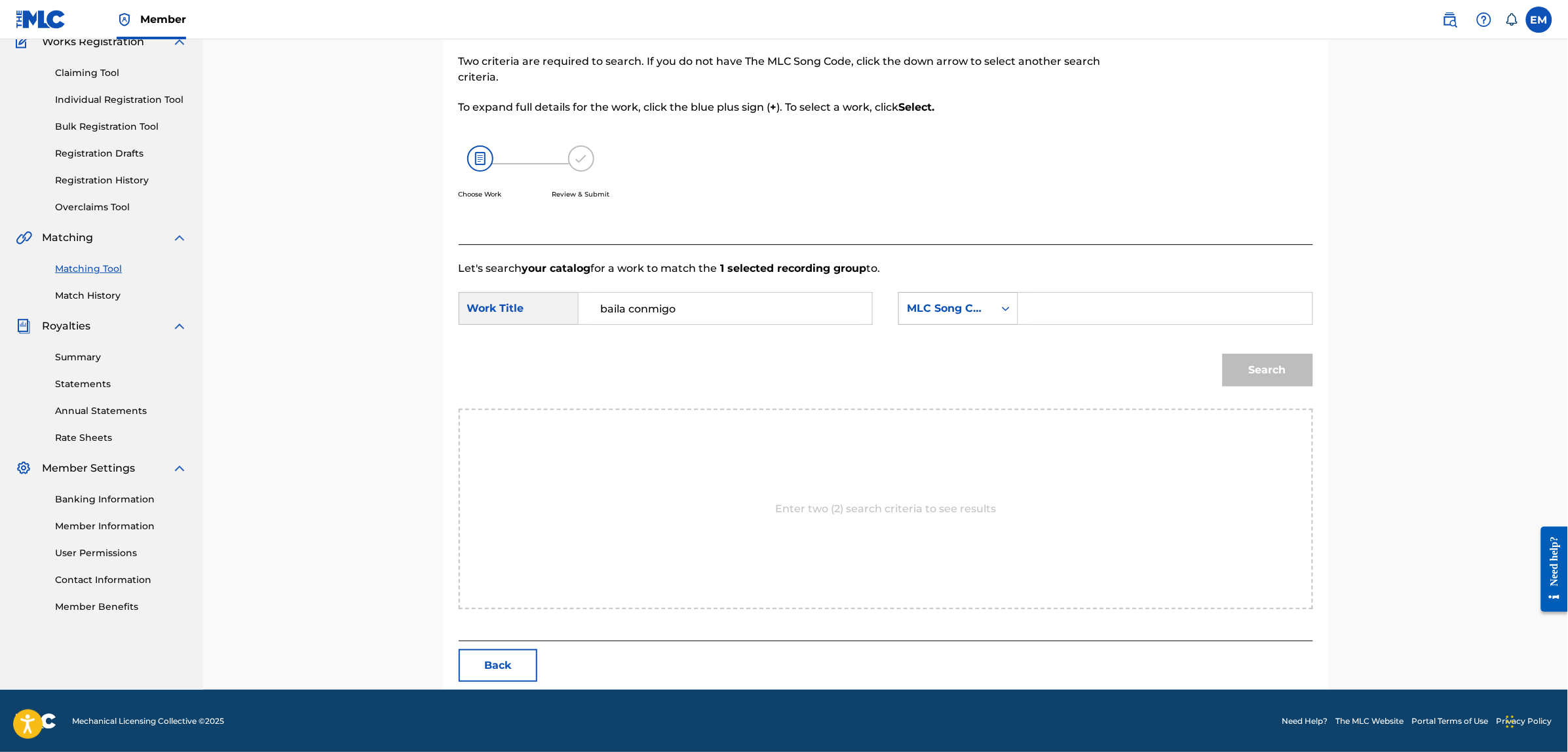
click at [918, 300] on div "MLC Song Code" at bounding box center [947, 308] width 79 height 16
click at [942, 351] on div "Writer Name" at bounding box center [958, 341] width 118 height 33
click at [1111, 295] on input "Search Form" at bounding box center [1165, 308] width 271 height 31
paste input "[PERSON_NAME]"
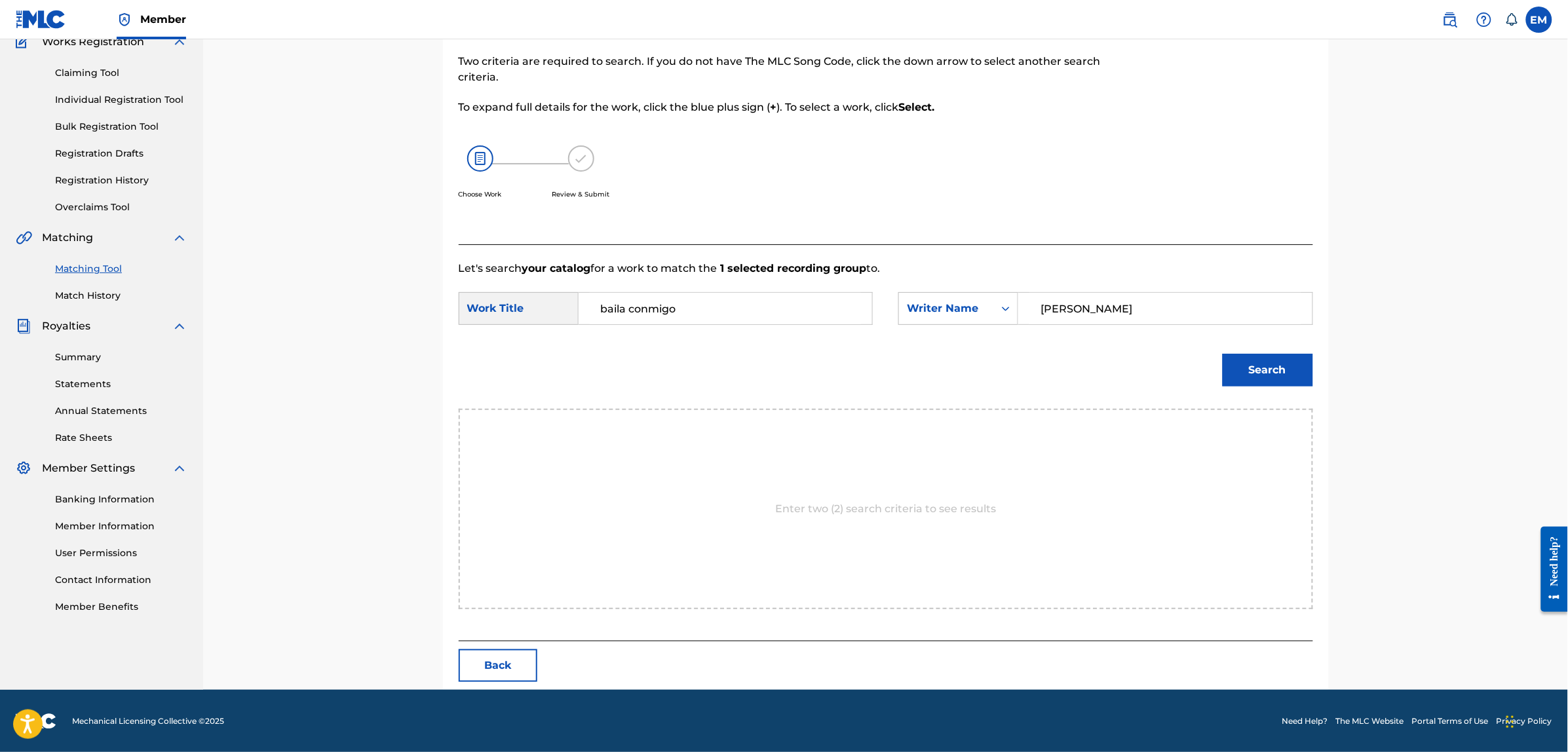
type input "[PERSON_NAME]"
click at [1222, 354] on button "Search" at bounding box center [1267, 370] width 91 height 33
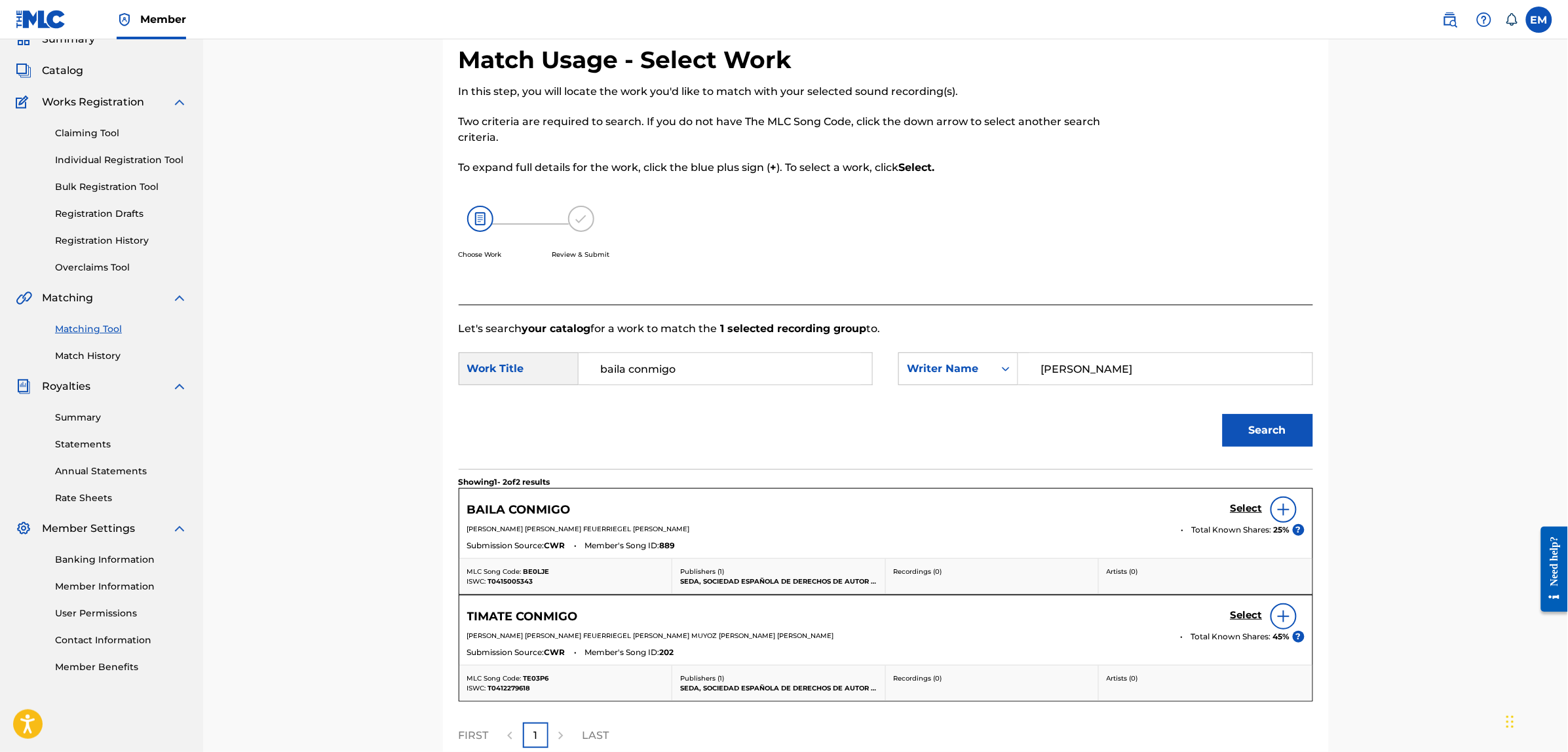
scroll to position [120, 0]
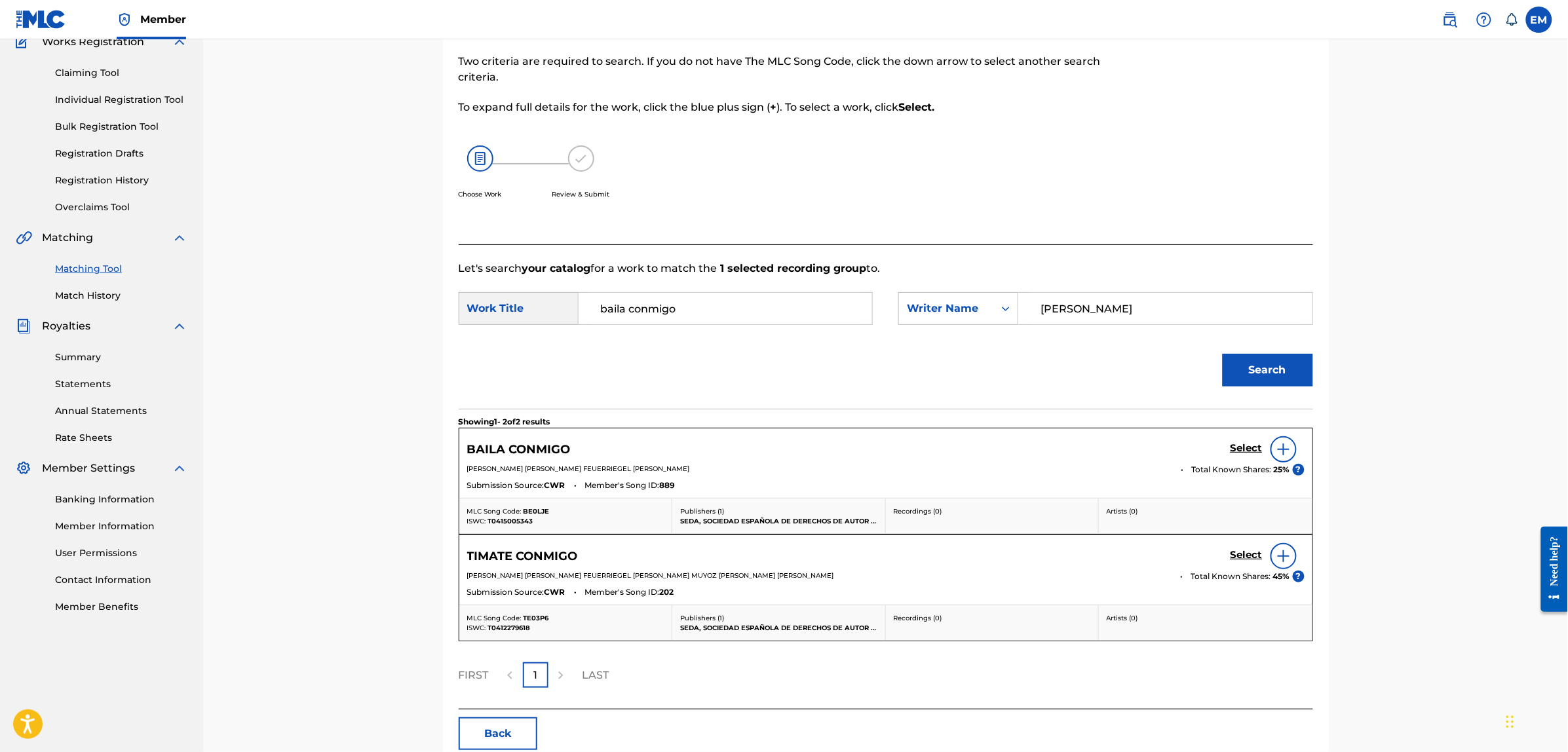
click at [1282, 454] on img at bounding box center [1284, 449] width 16 height 16
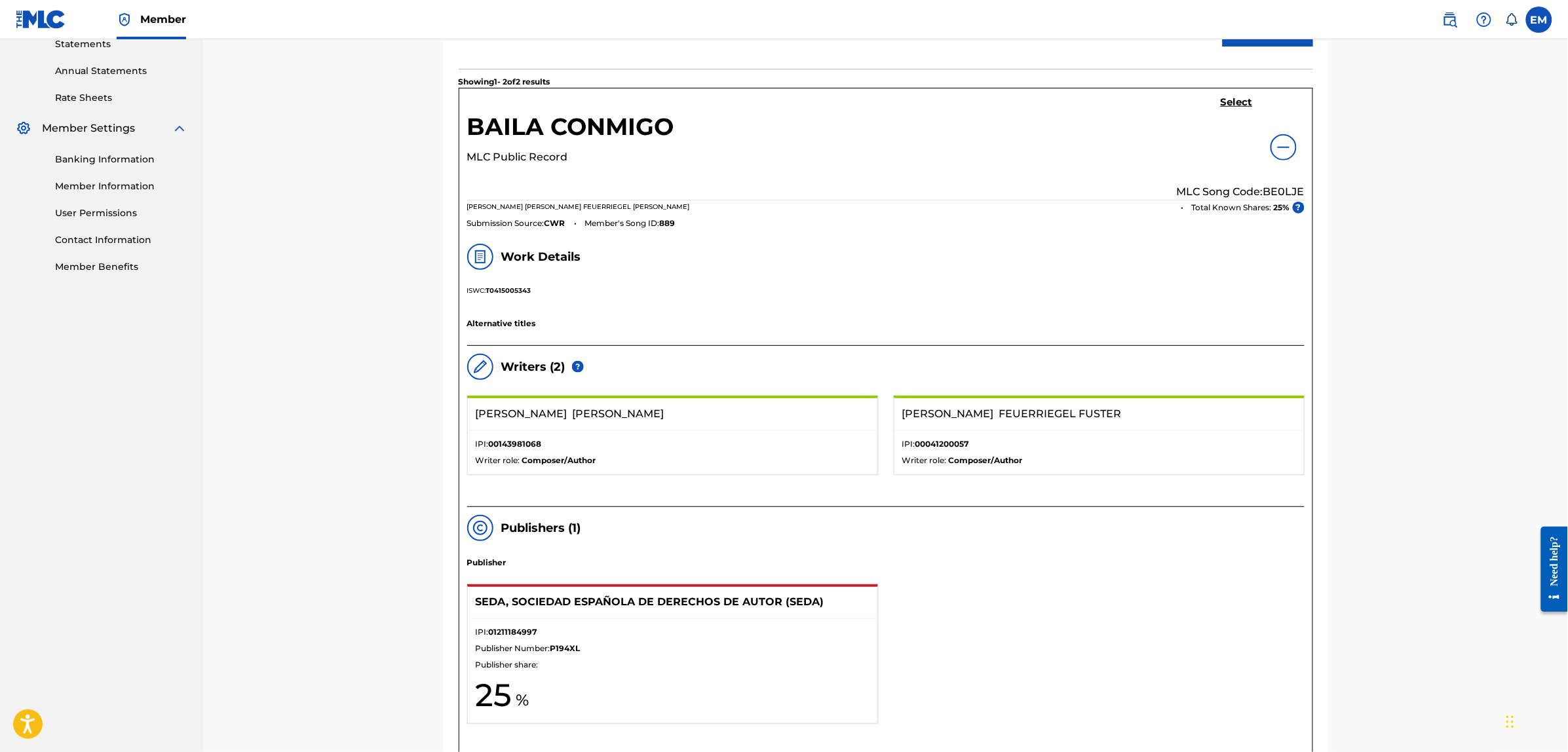
scroll to position [283, 0]
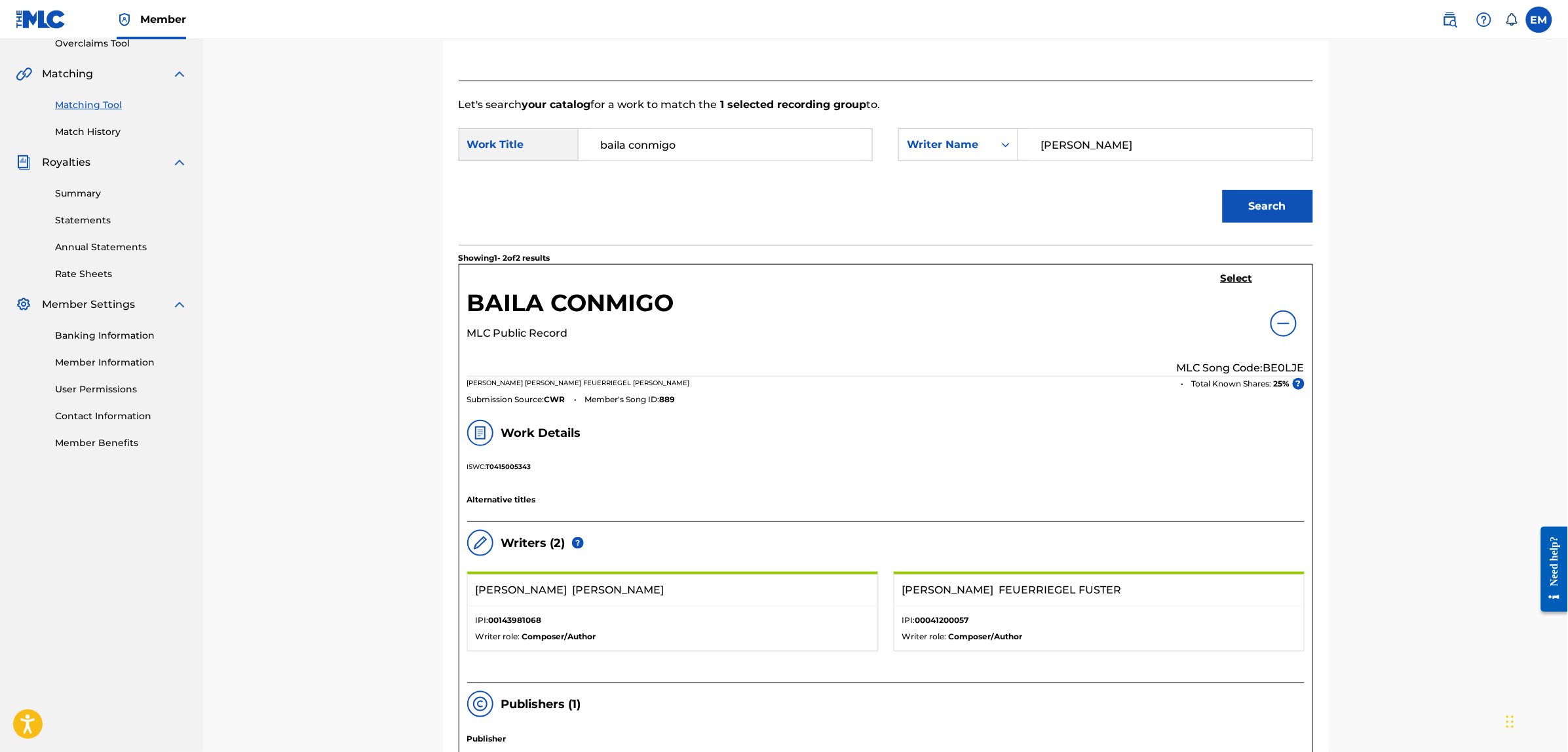
click at [1222, 283] on h5 "Select" at bounding box center [1236, 279] width 32 height 12
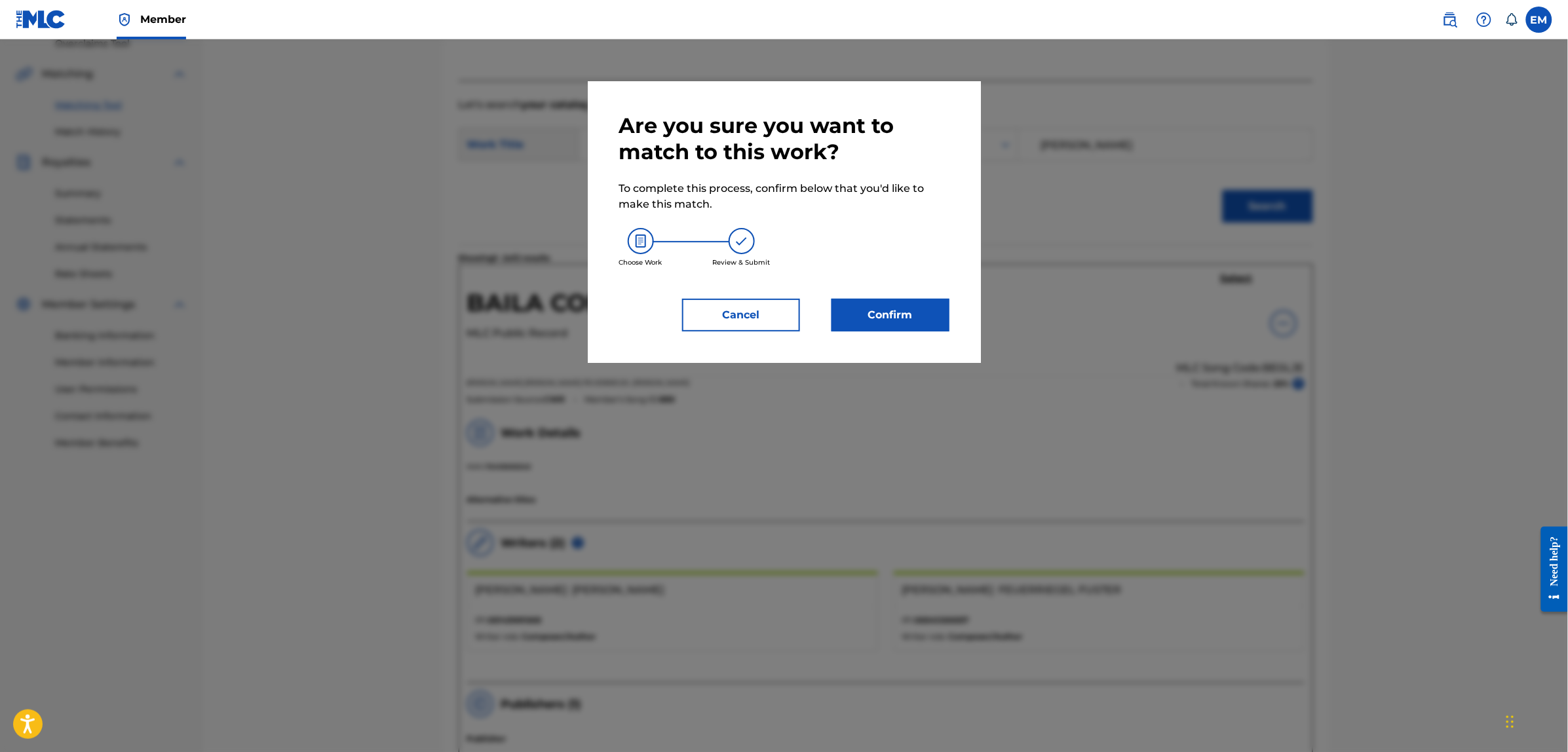
click at [921, 316] on button "Confirm" at bounding box center [891, 315] width 118 height 33
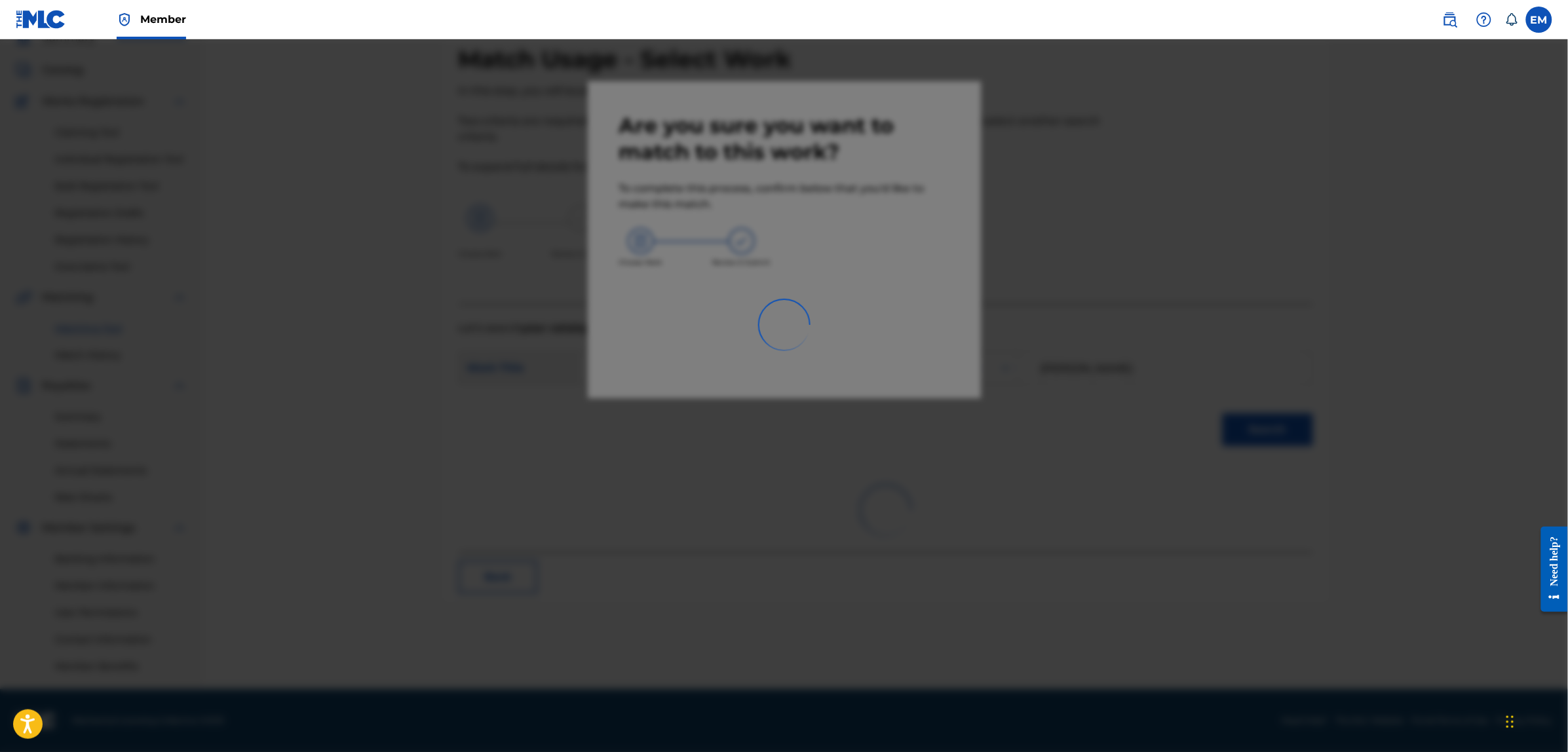
scroll to position [60, 0]
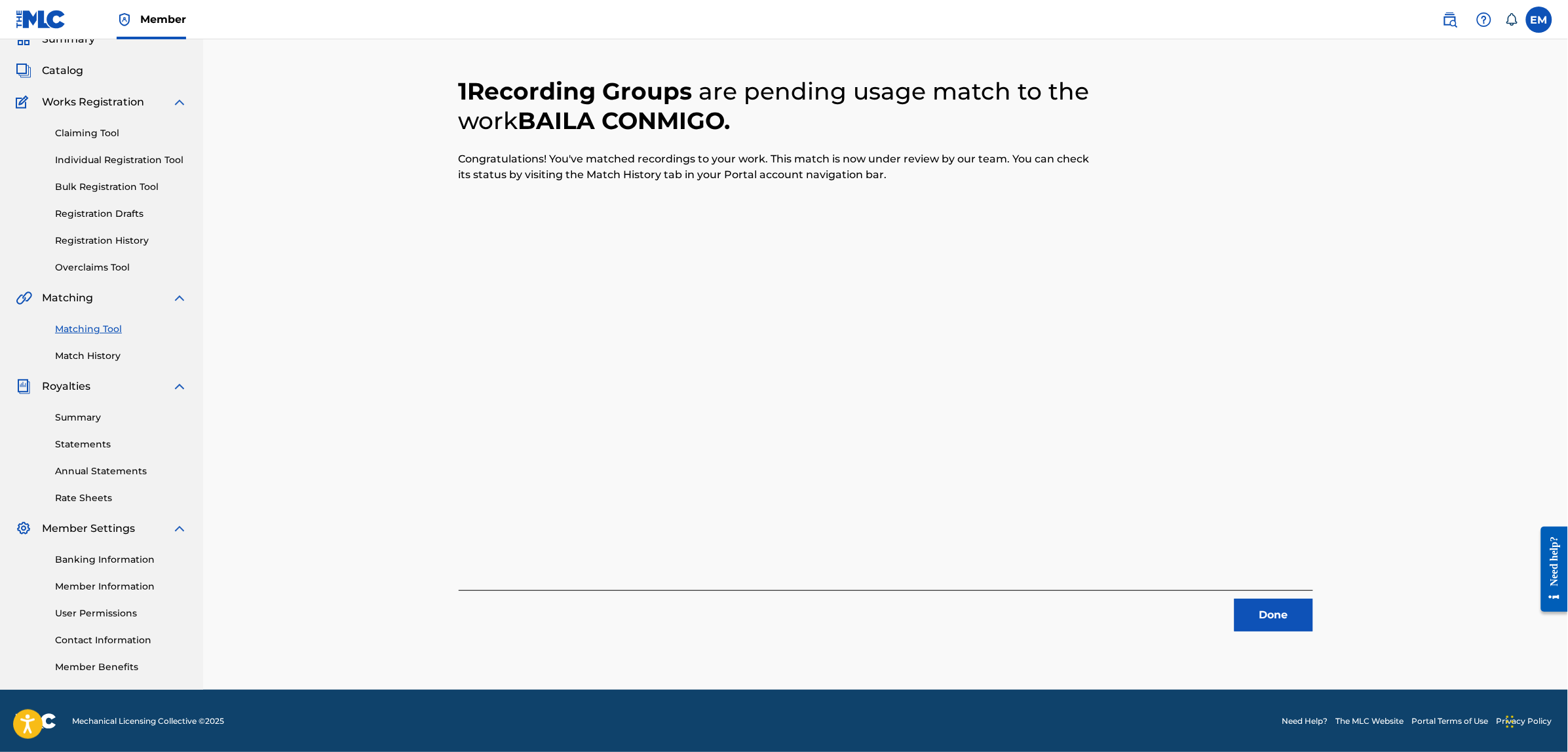
click at [1247, 610] on button "Done" at bounding box center [1273, 615] width 79 height 33
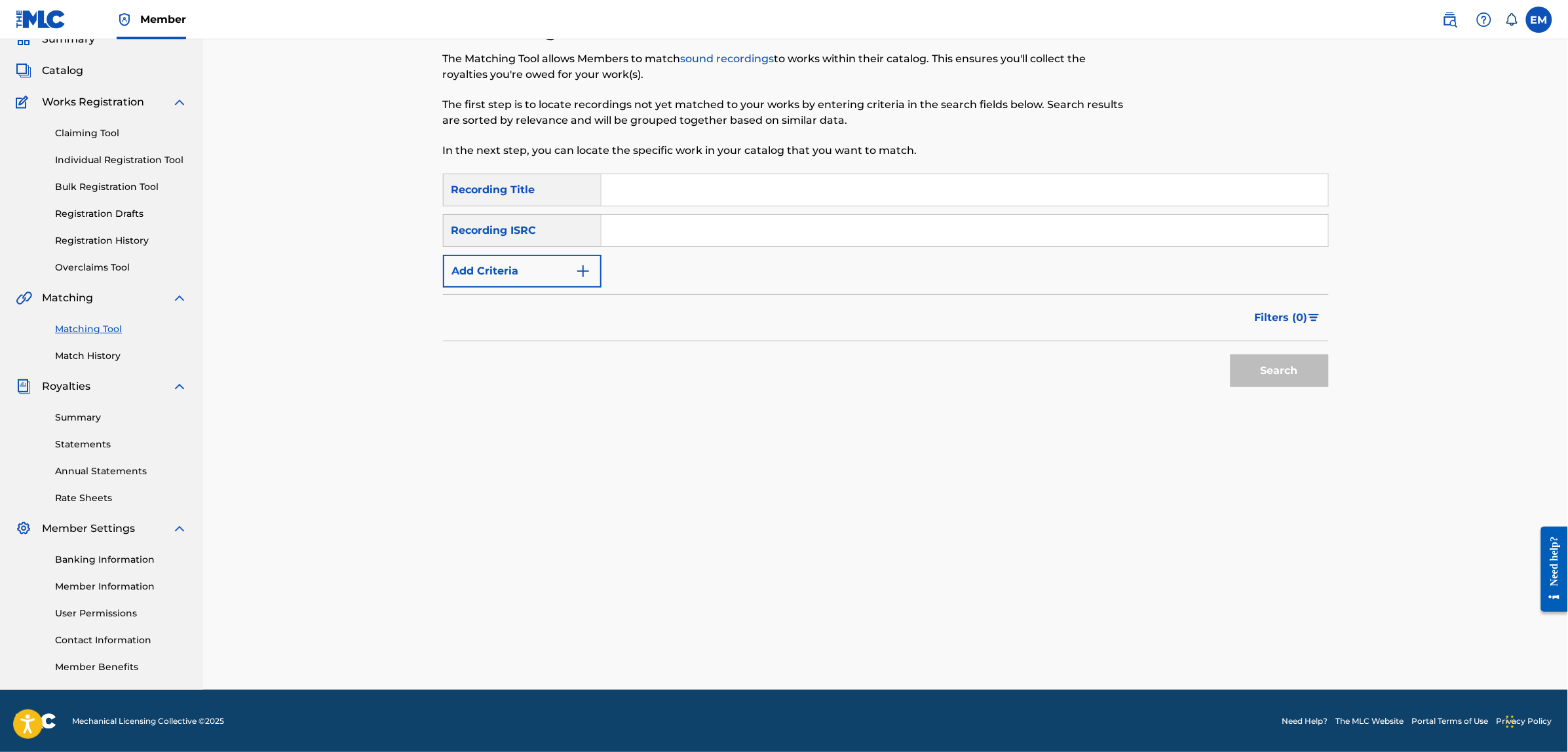
click at [667, 204] on input "Search Form" at bounding box center [964, 190] width 727 height 31
type input "chica responsable"
click at [1230, 354] on button "Search" at bounding box center [1279, 370] width 98 height 33
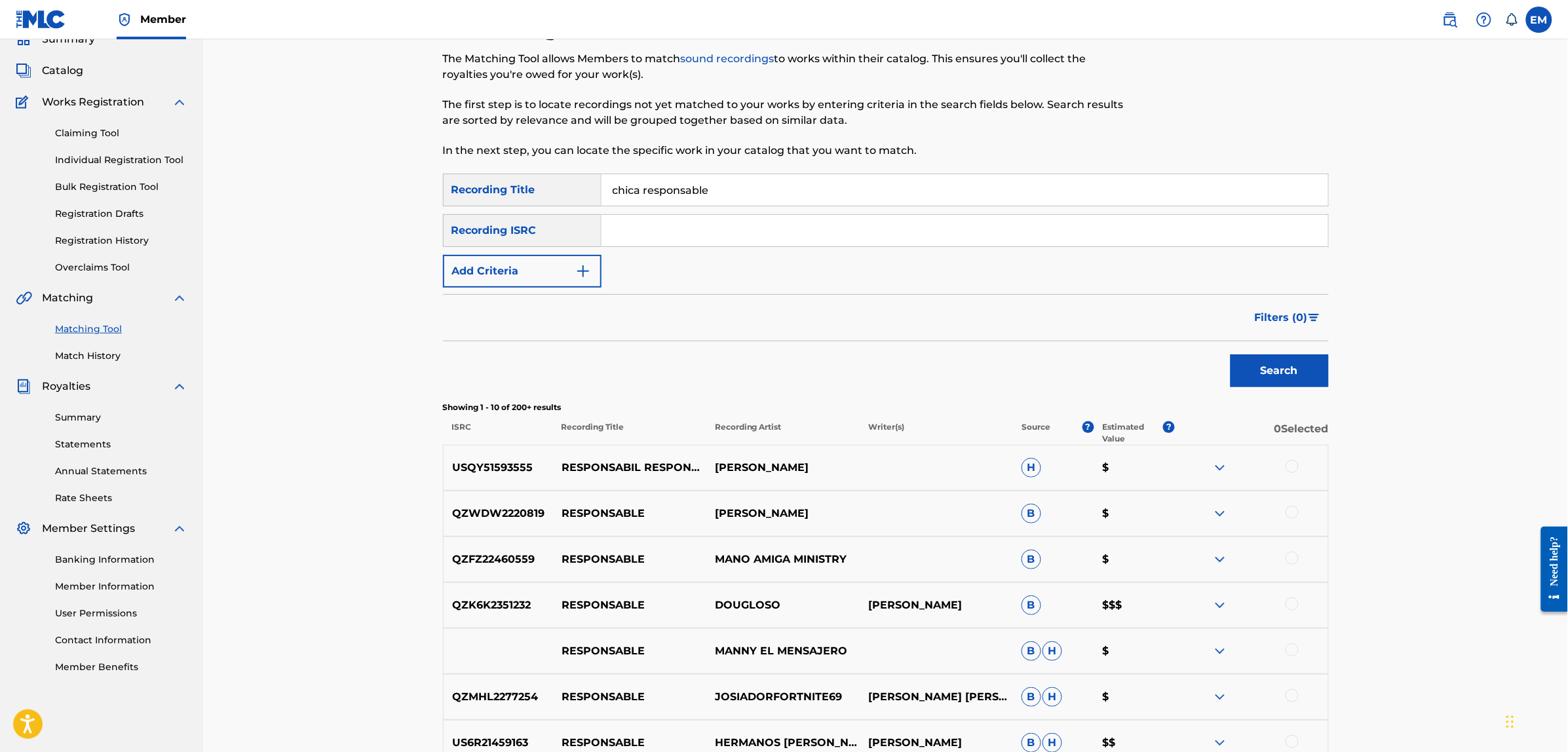
click at [557, 267] on button "Add Criteria" at bounding box center [523, 271] width 159 height 33
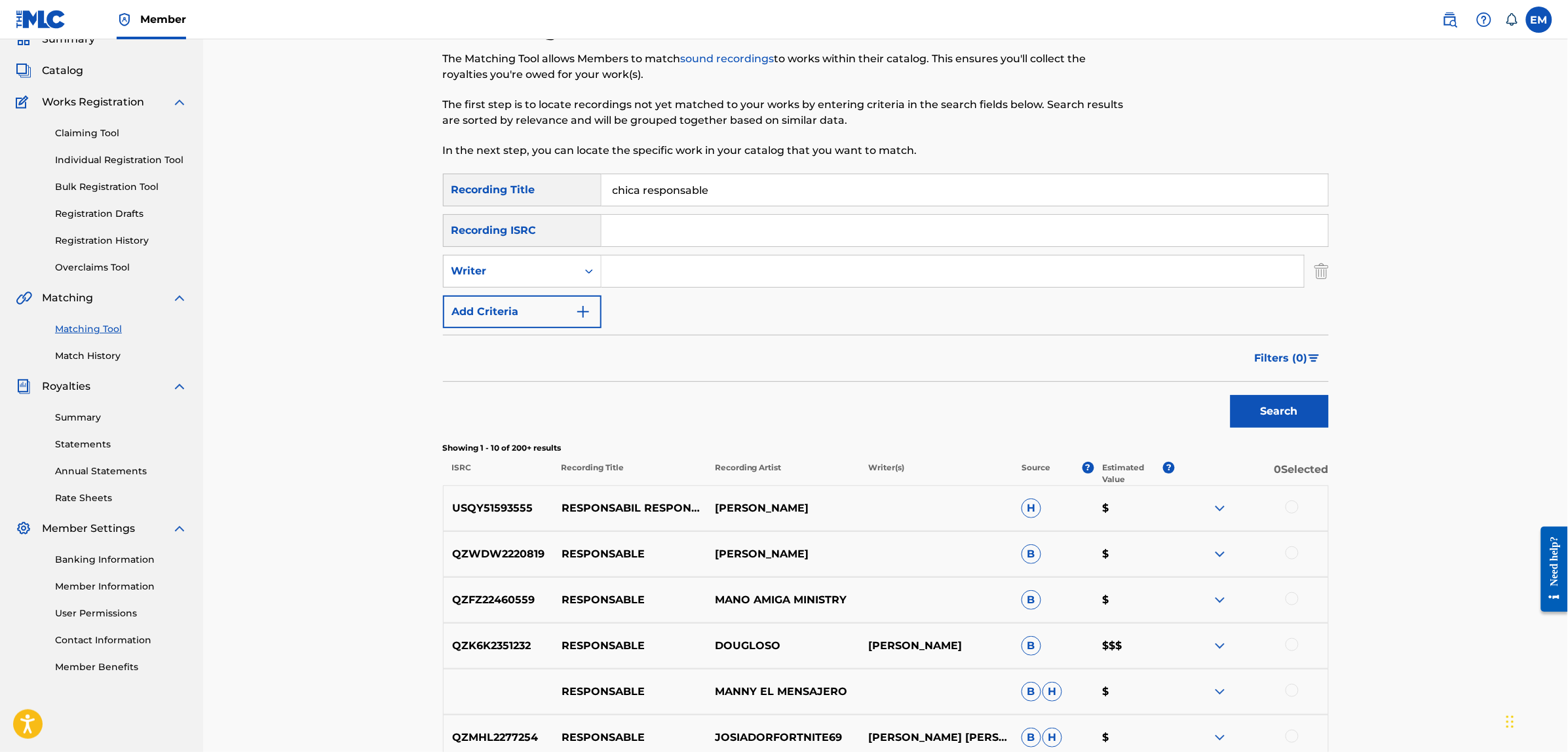
click at [662, 261] on input "Search Form" at bounding box center [952, 271] width 702 height 31
type input "[PERSON_NAME]"
click at [1230, 395] on button "Search" at bounding box center [1279, 411] width 98 height 33
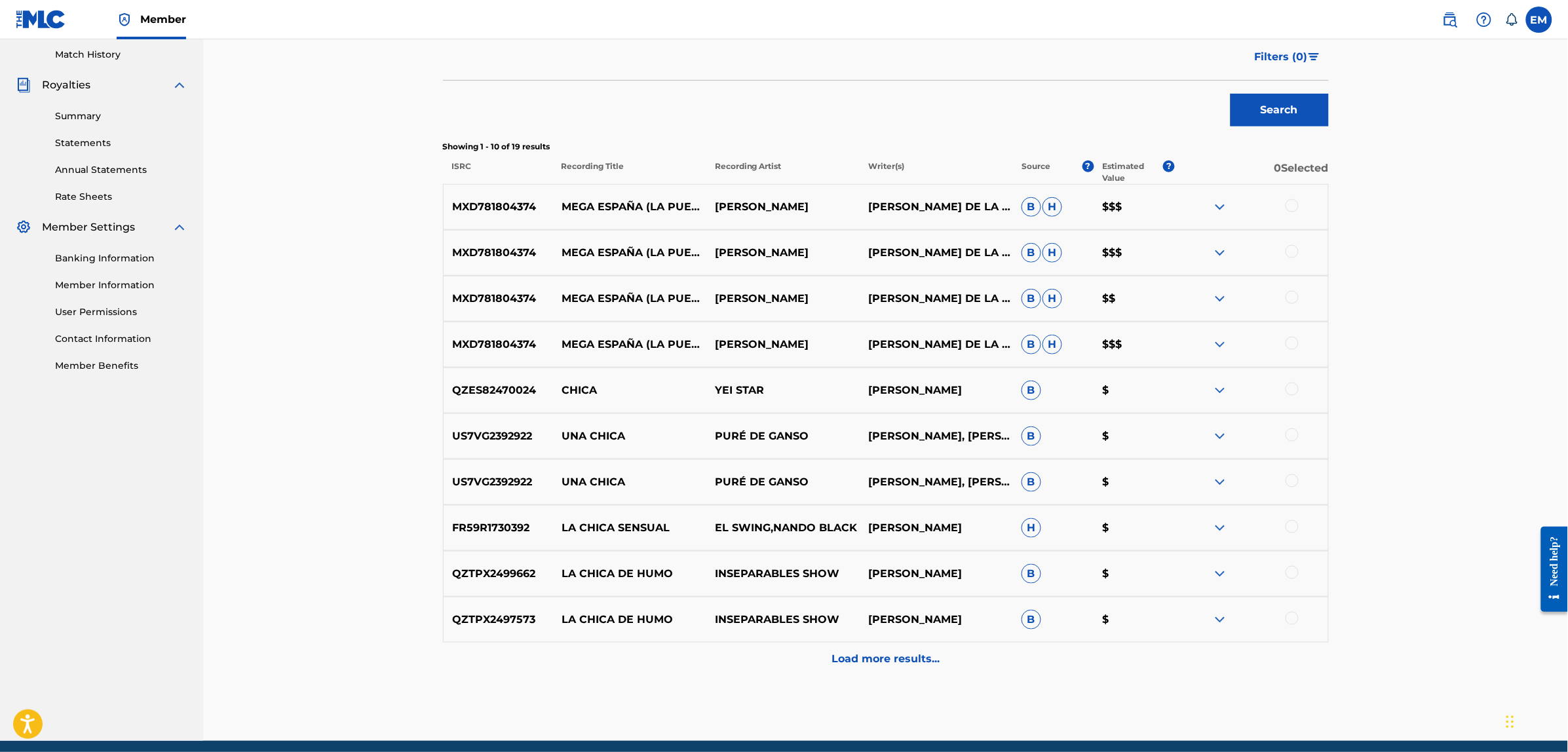
scroll to position [387, 0]
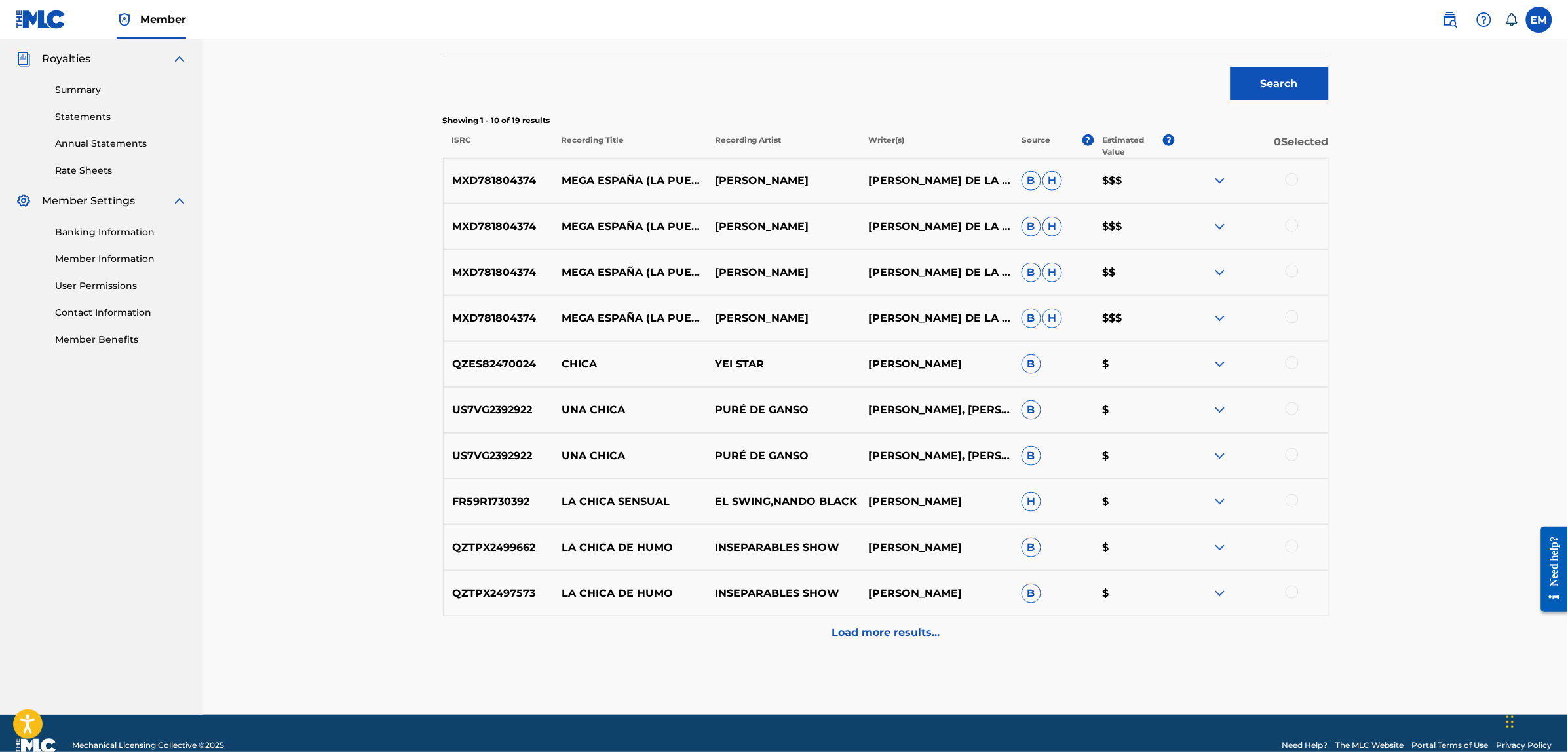
click at [878, 628] on p "Load more results..." at bounding box center [886, 633] width 108 height 16
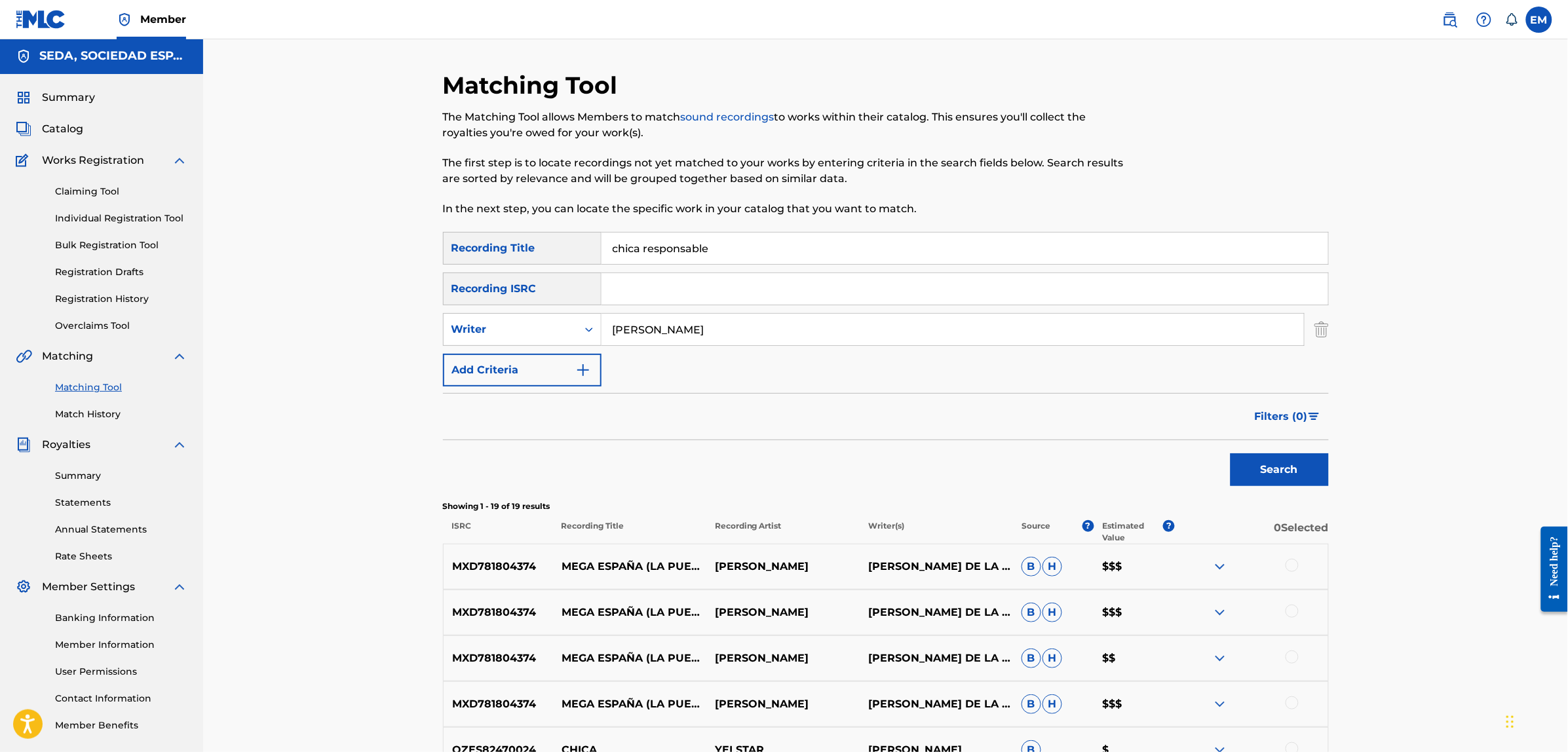
scroll to position [0, 0]
drag, startPoint x: 726, startPoint y: 332, endPoint x: 594, endPoint y: 319, distance: 132.6
click at [594, 319] on div "SearchWithCriteria32b46078-d4ae-42fd-b150-9528a5d1fe35 Writer [PERSON_NAME]" at bounding box center [886, 331] width 886 height 33
click at [1230, 454] on button "Search" at bounding box center [1279, 471] width 98 height 33
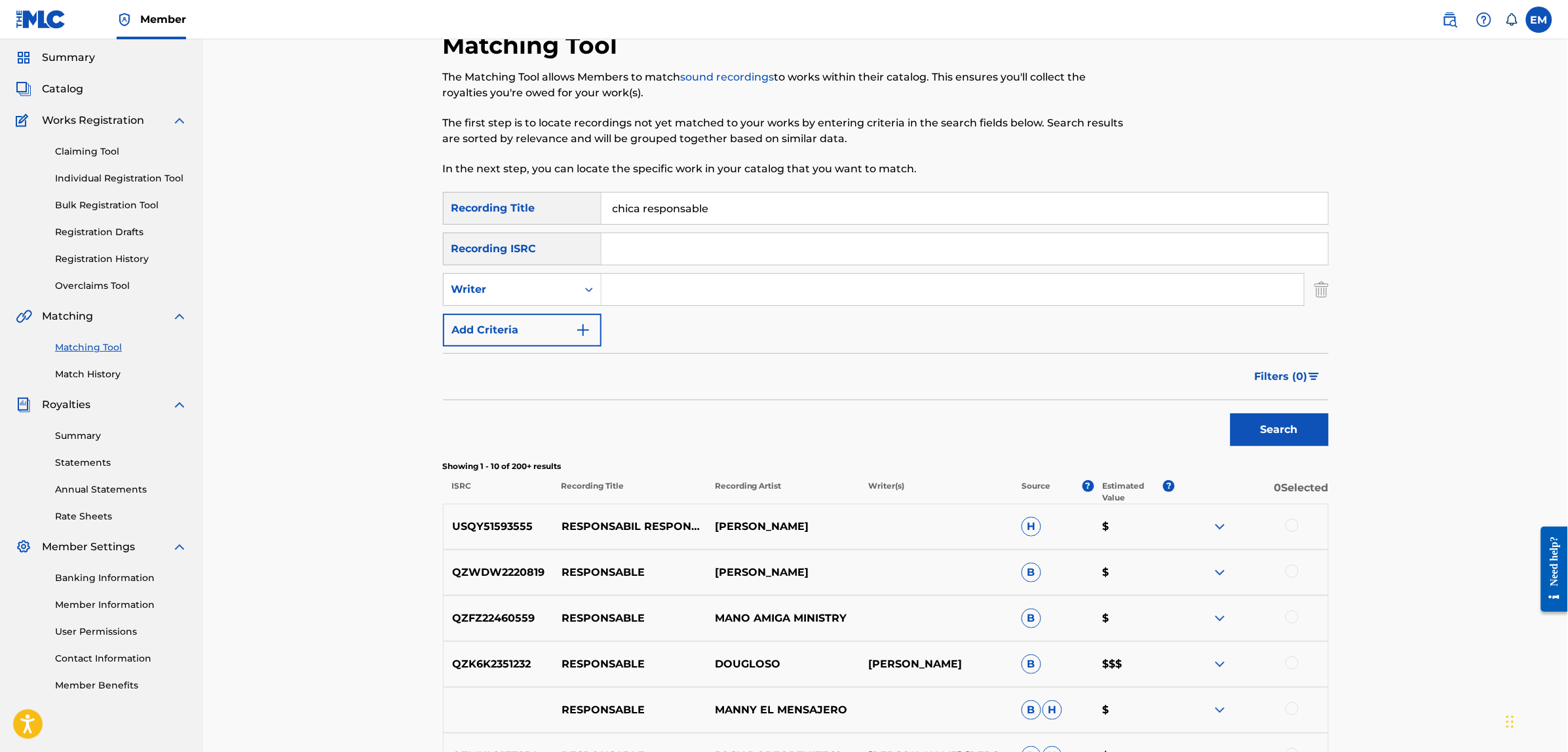
scroll to position [3, 0]
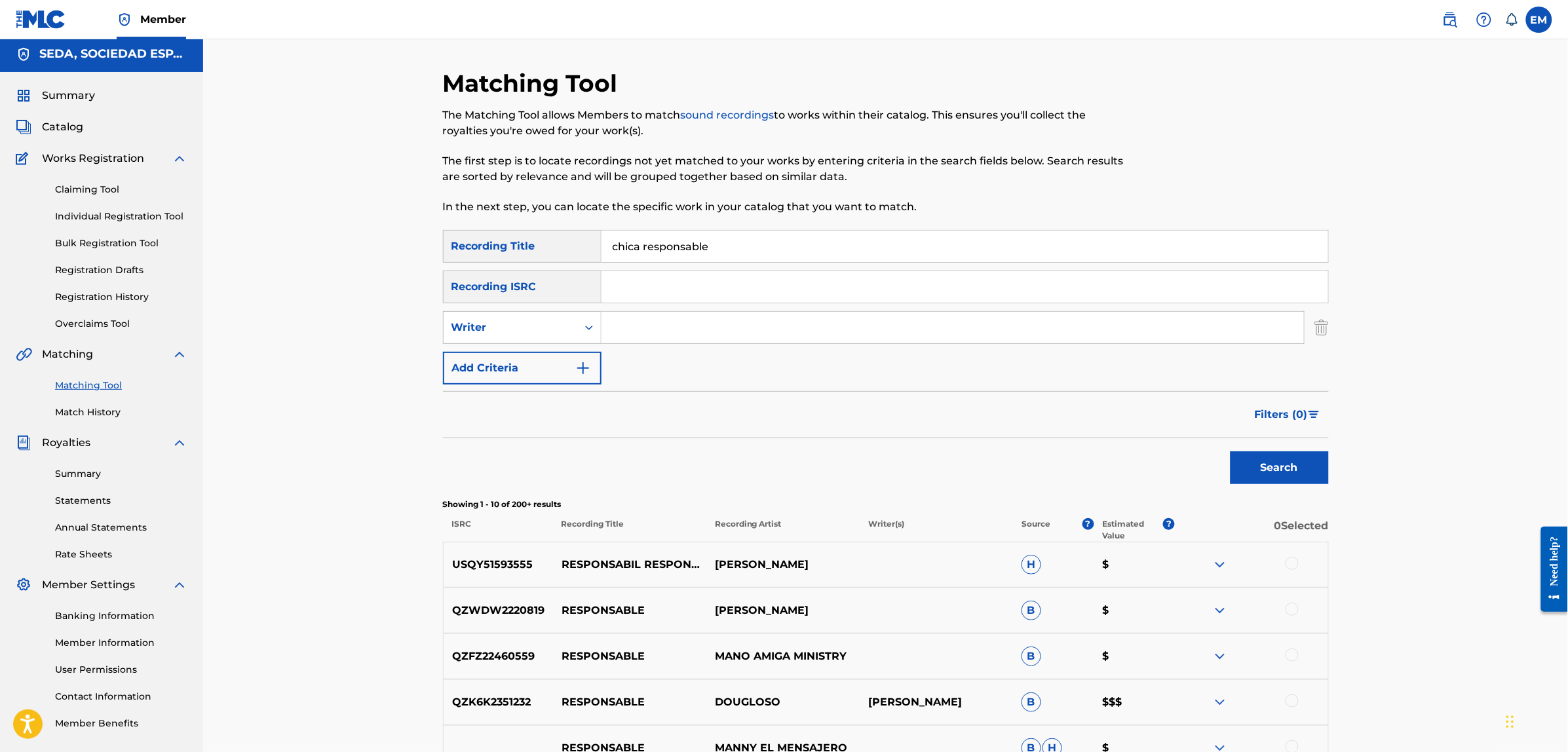
click at [629, 325] on input "Search Form" at bounding box center [952, 327] width 702 height 31
type input "[PERSON_NAME]"
click at [1230, 452] on button "Search" at bounding box center [1279, 468] width 98 height 33
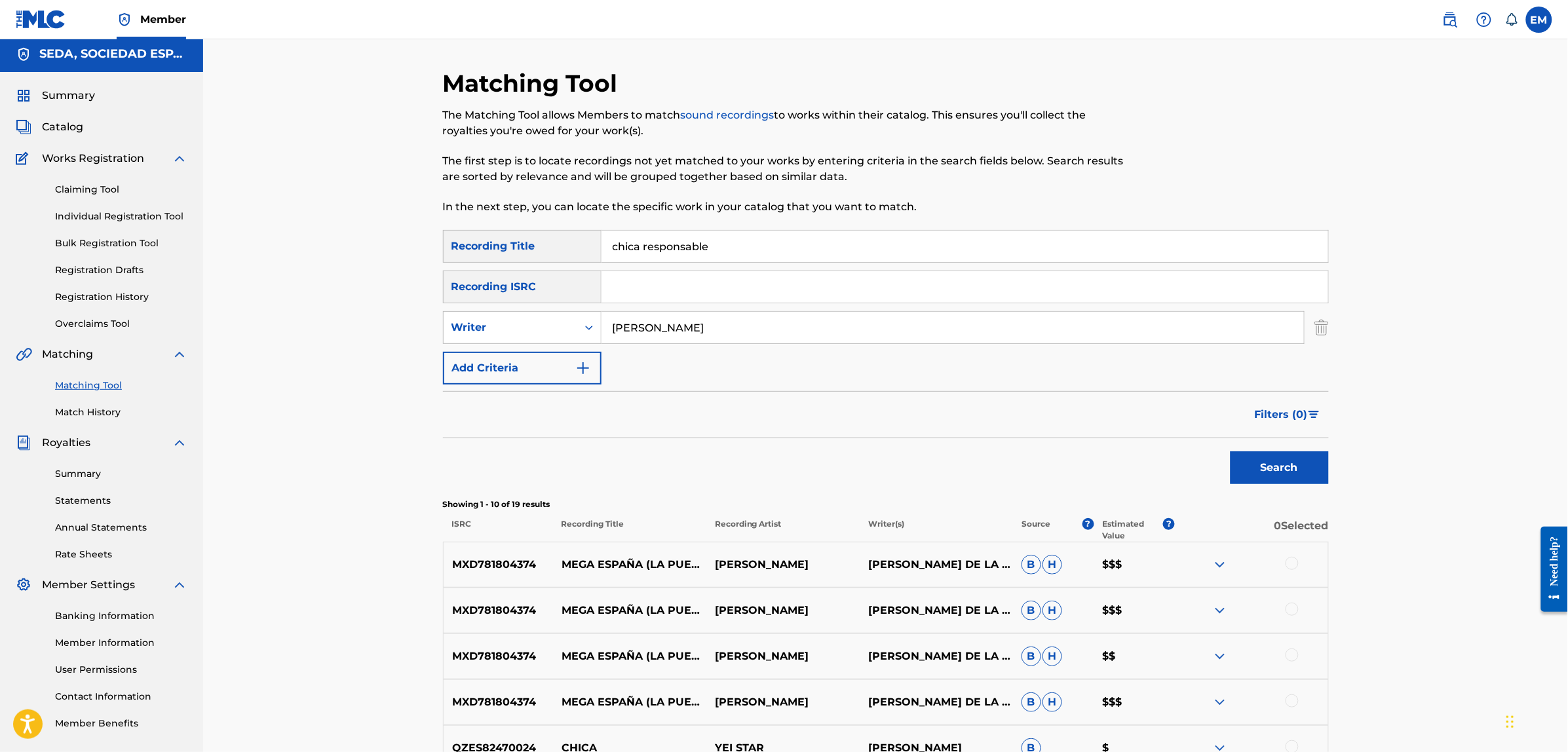
drag, startPoint x: 738, startPoint y: 244, endPoint x: 641, endPoint y: 259, distance: 98.2
click at [641, 259] on input "chica responsable" at bounding box center [964, 246] width 727 height 31
type input "c"
click at [1230, 452] on button "Search" at bounding box center [1279, 468] width 98 height 33
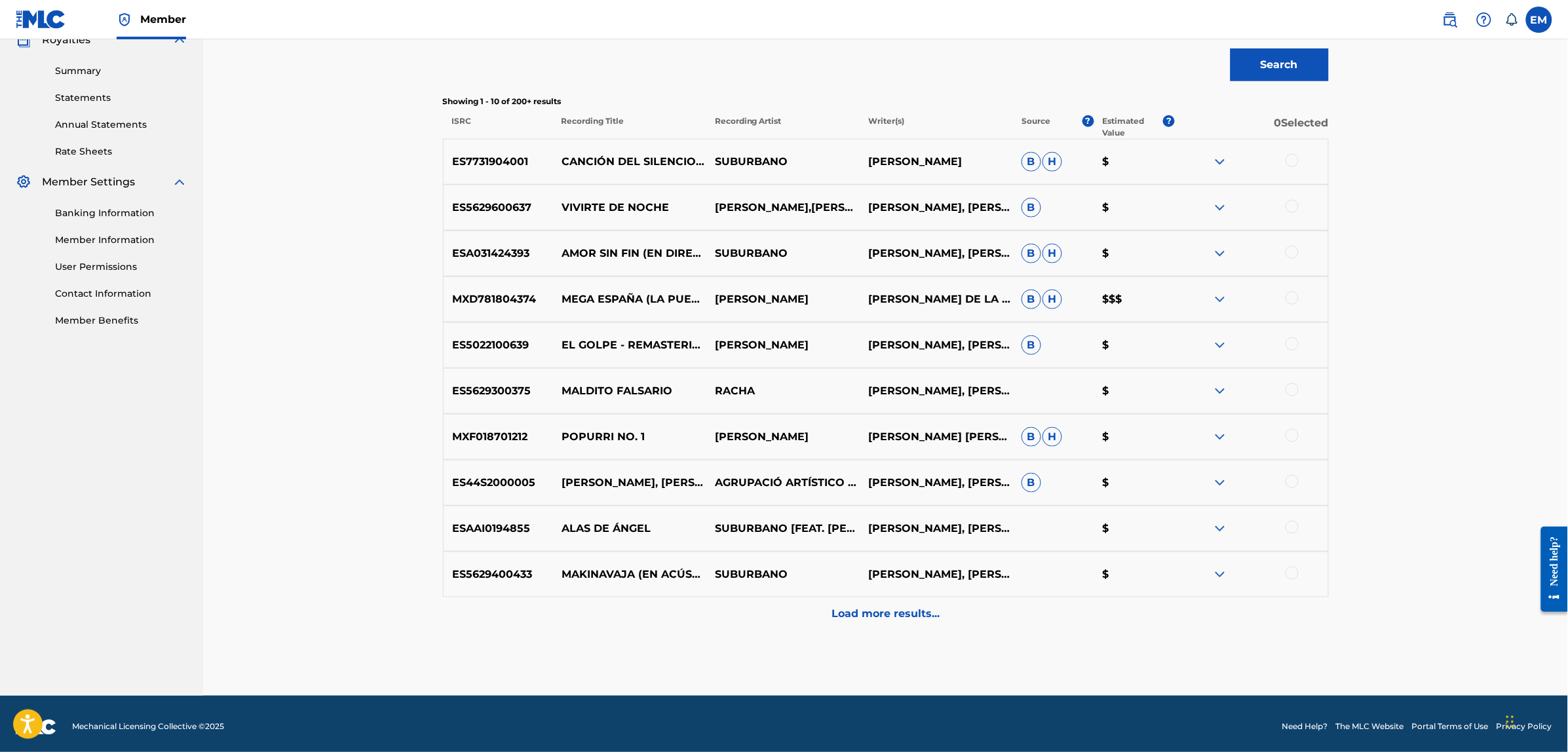
scroll to position [413, 0]
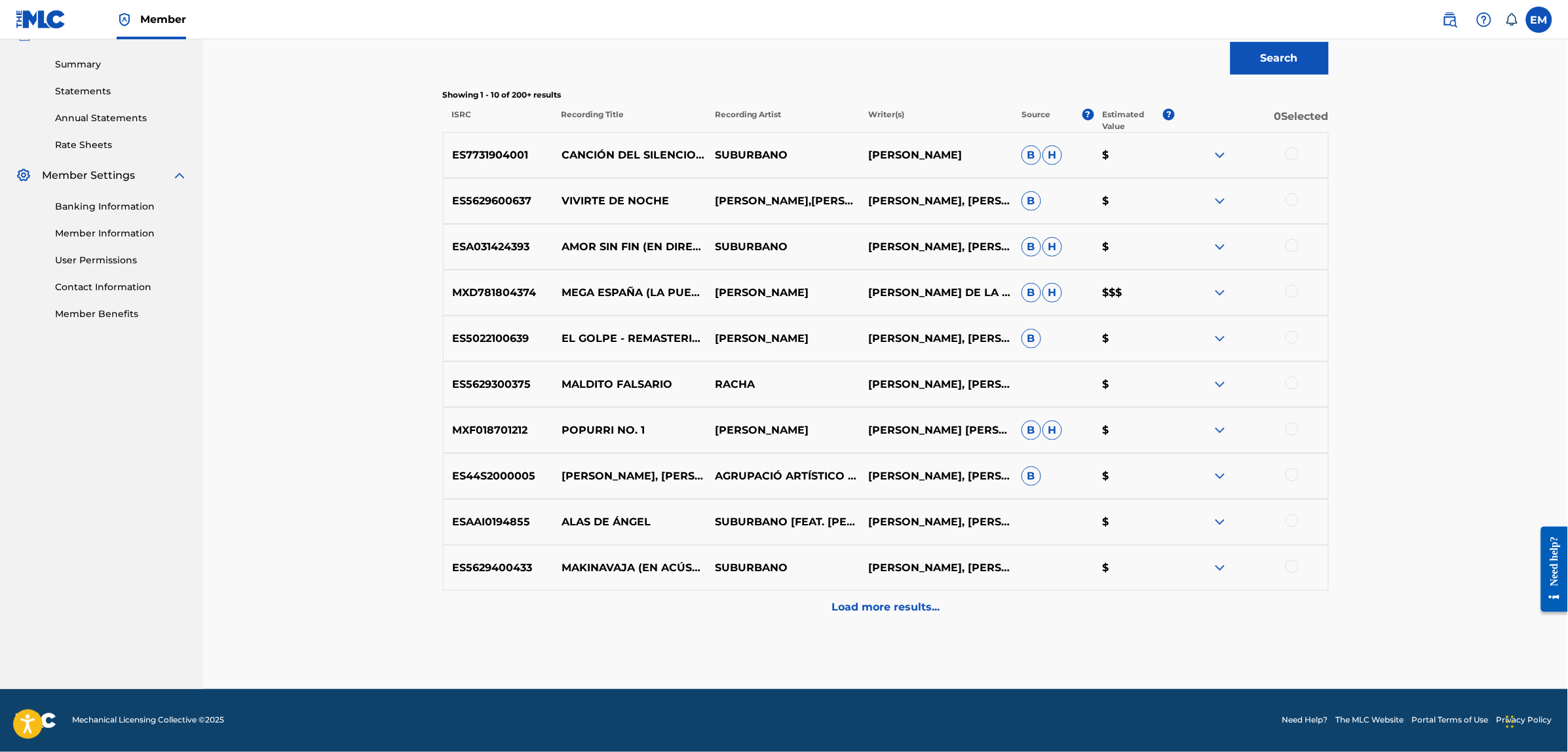
click at [888, 603] on p "Load more results..." at bounding box center [886, 607] width 108 height 16
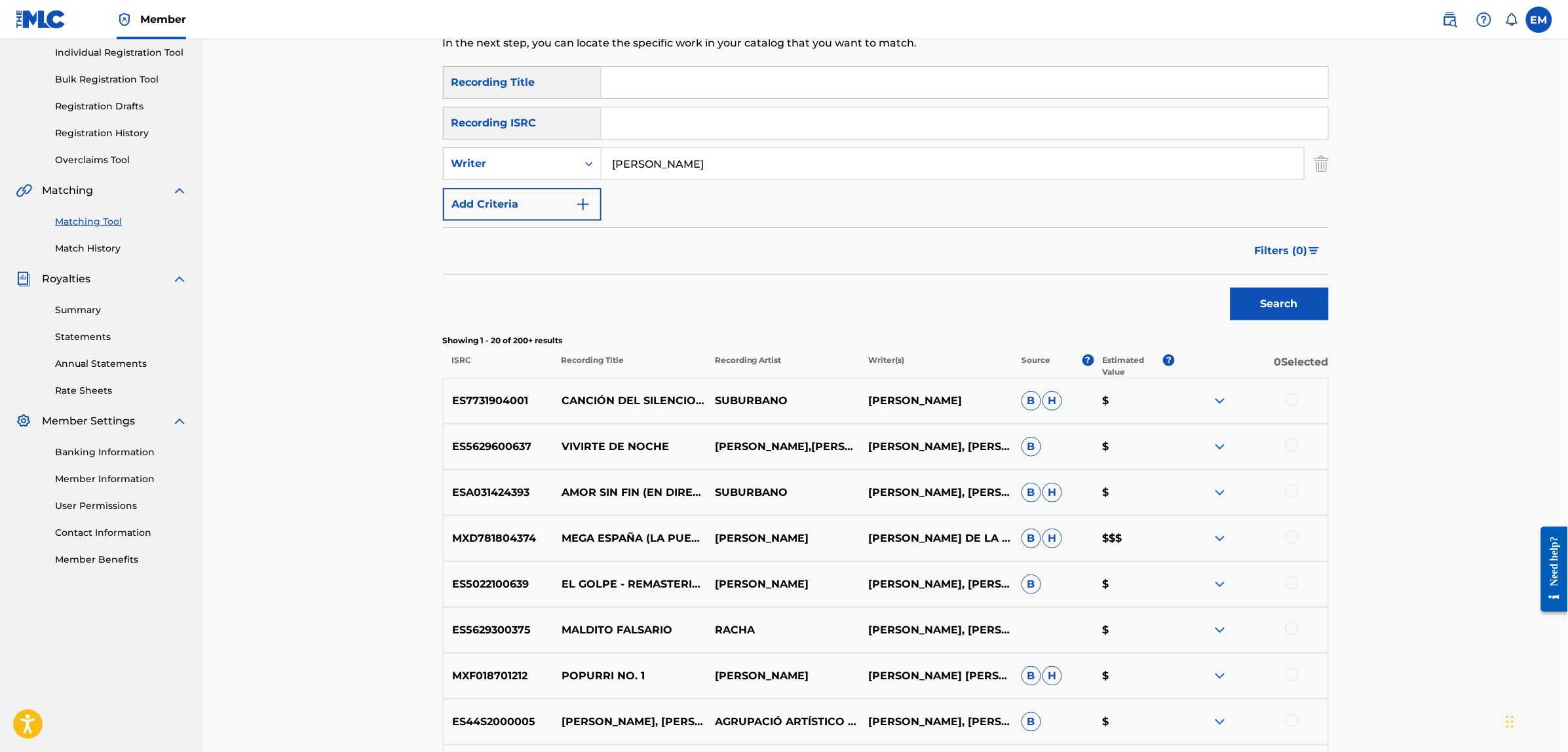
scroll to position [0, 0]
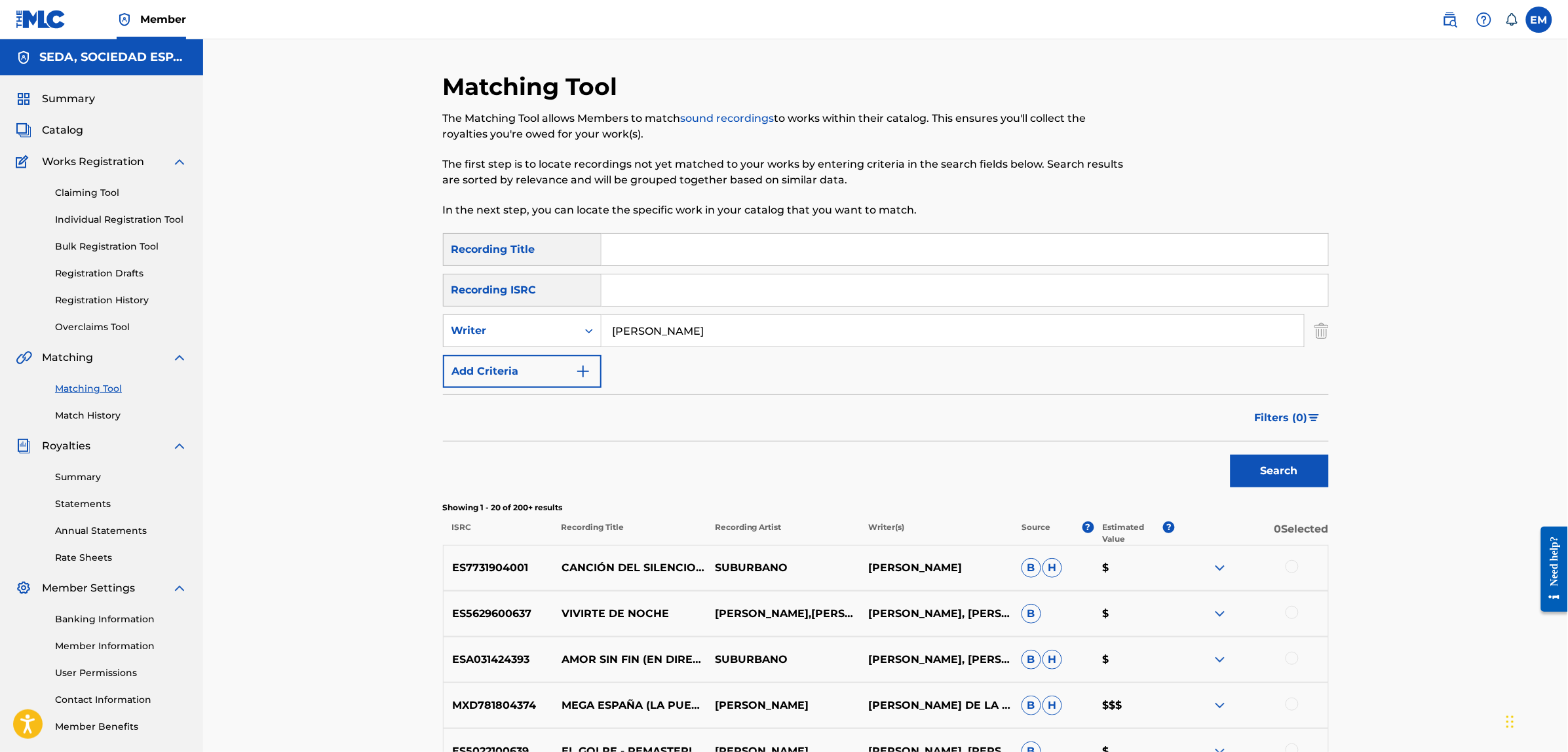
click at [566, 369] on button "Add Criteria" at bounding box center [523, 371] width 159 height 33
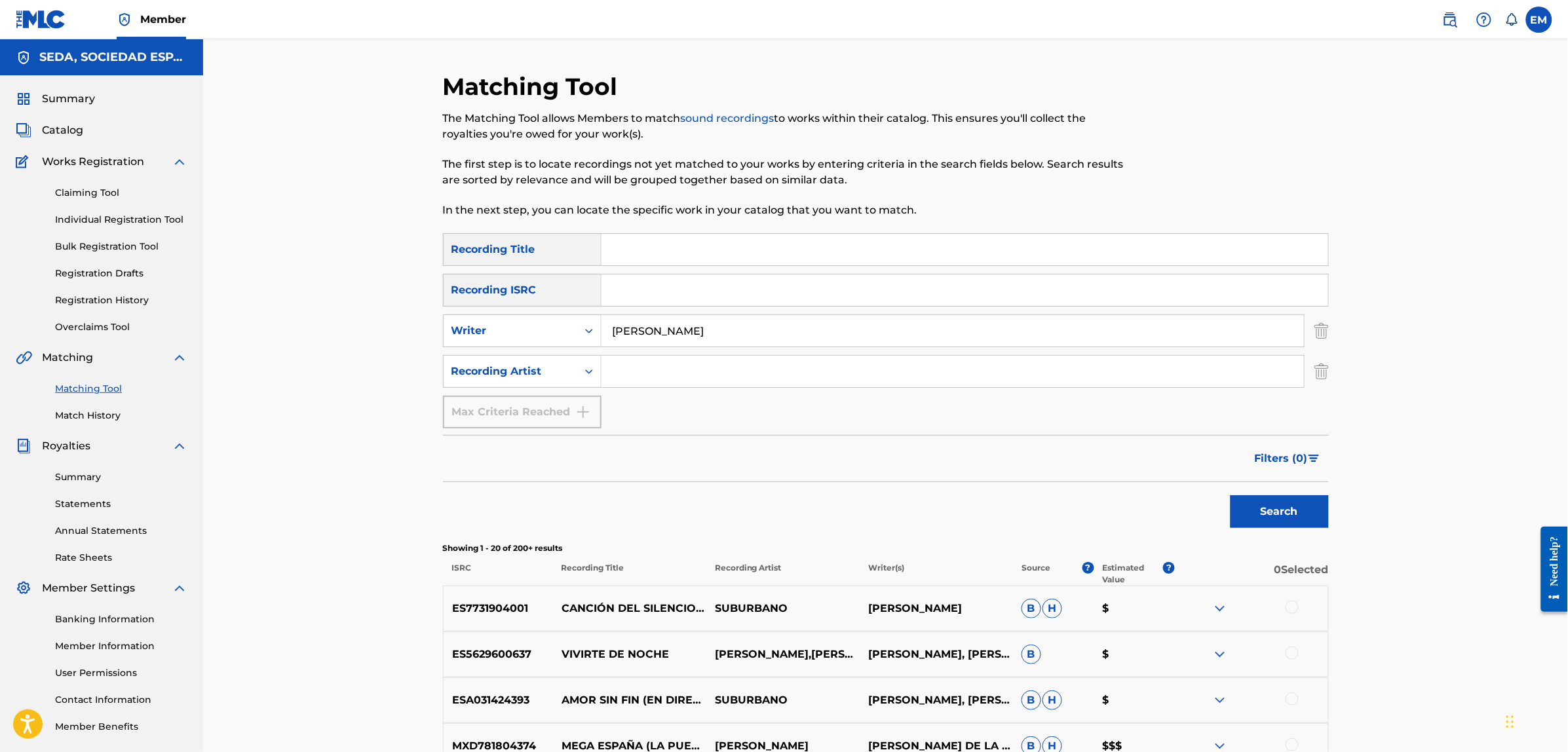
click at [662, 369] on input "Search Form" at bounding box center [952, 371] width 702 height 31
type input "suburbano"
click at [1230, 495] on button "Search" at bounding box center [1279, 511] width 98 height 33
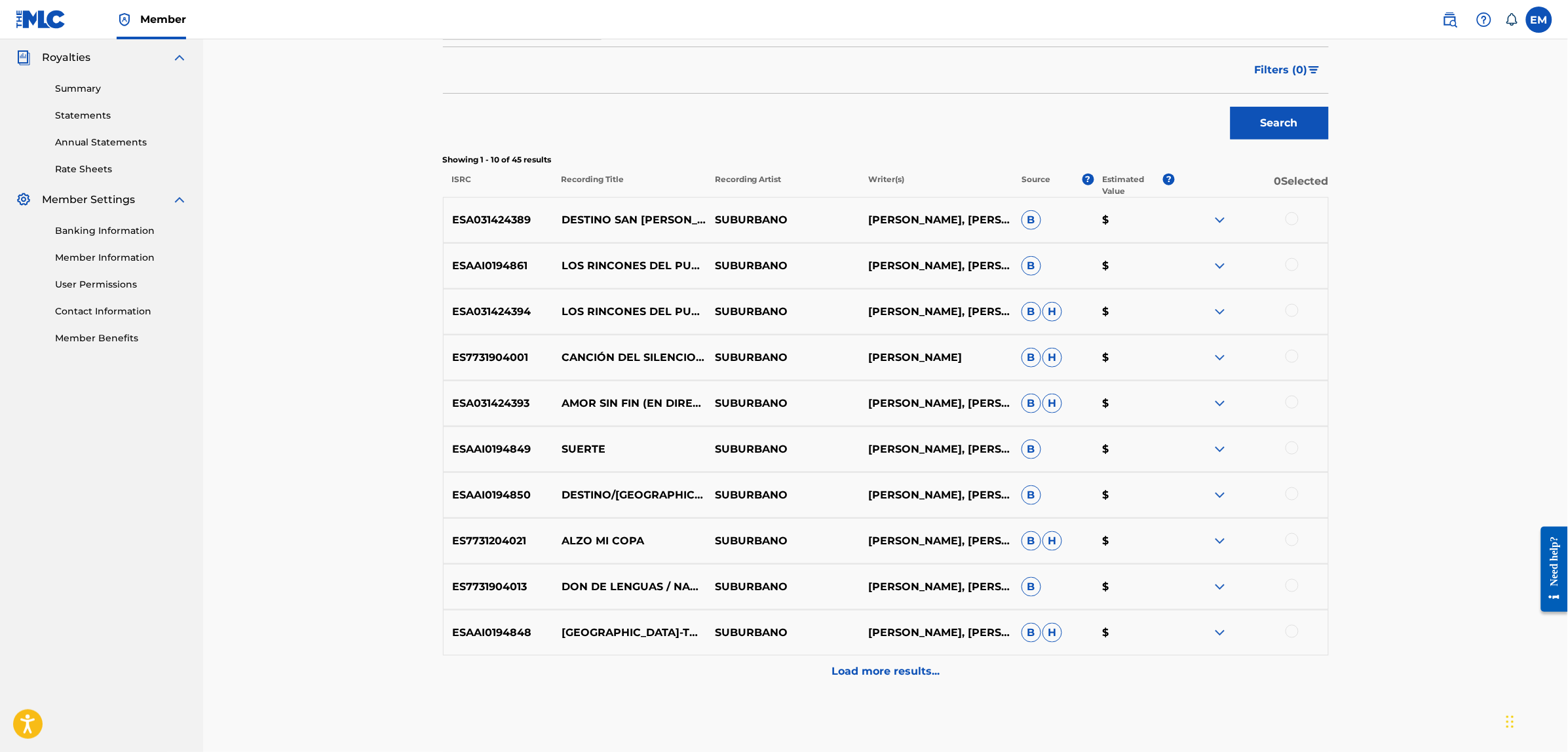
scroll to position [452, 0]
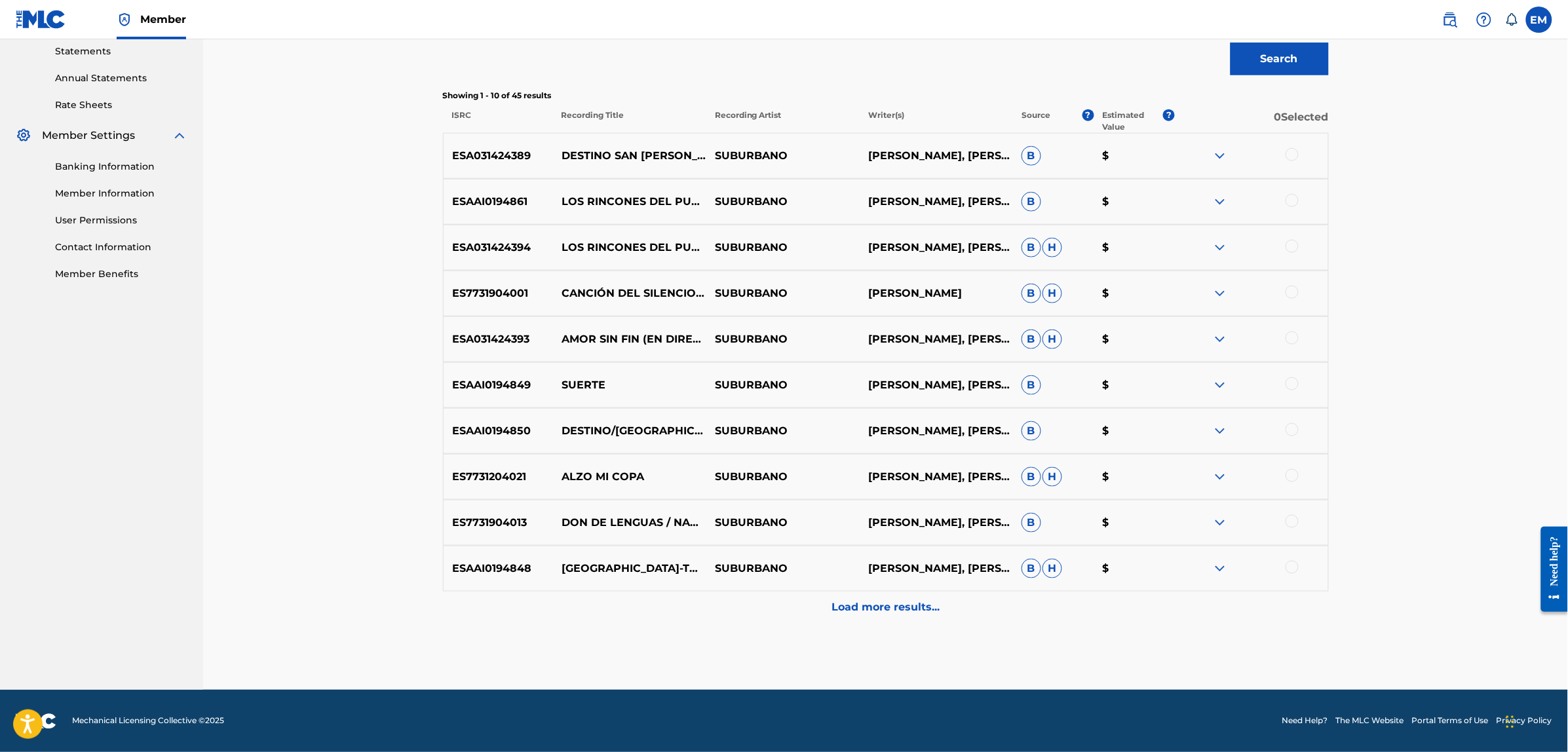
click at [844, 601] on p "Load more results..." at bounding box center [886, 608] width 108 height 16
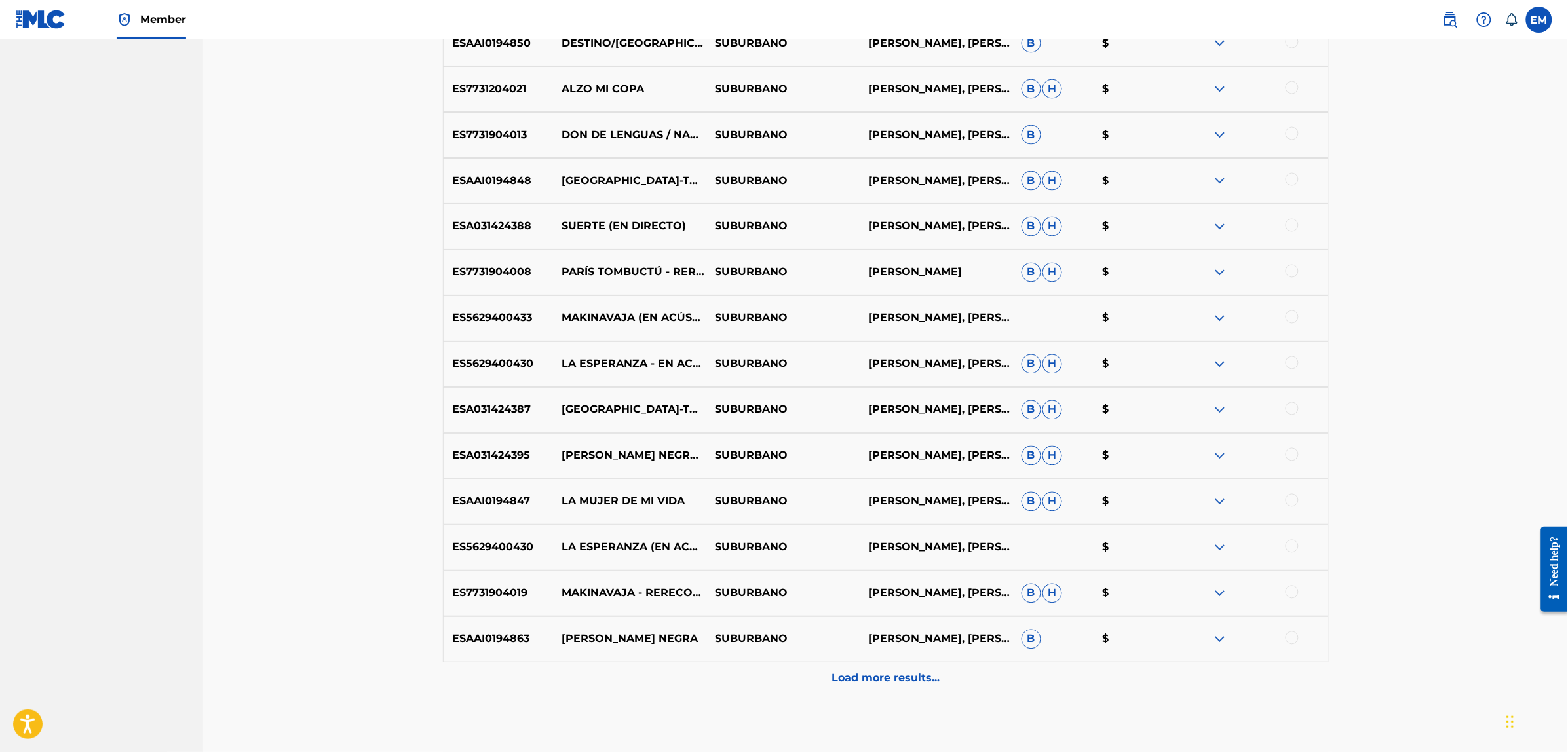
scroll to position [911, 0]
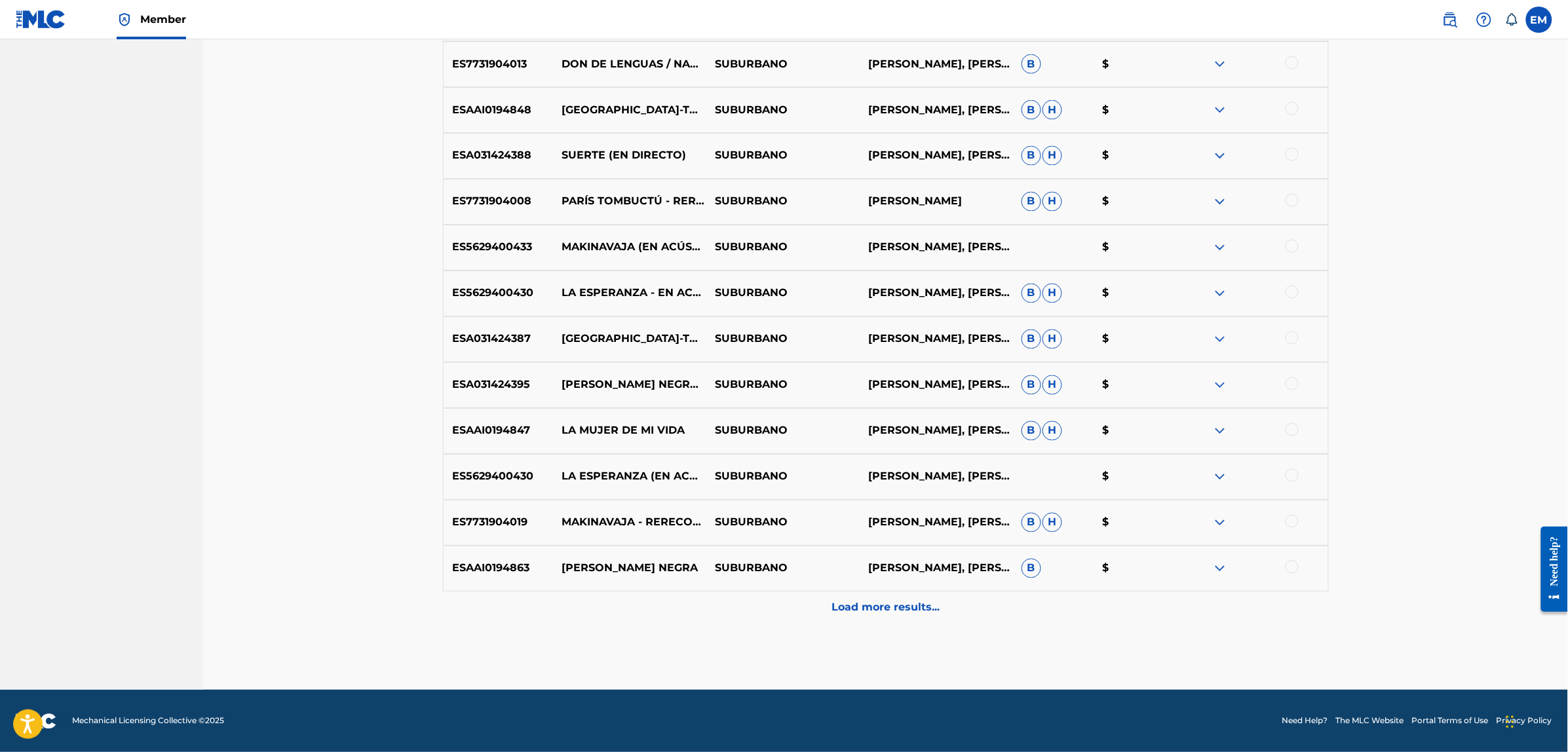
click at [888, 610] on p "Load more results..." at bounding box center [886, 608] width 108 height 16
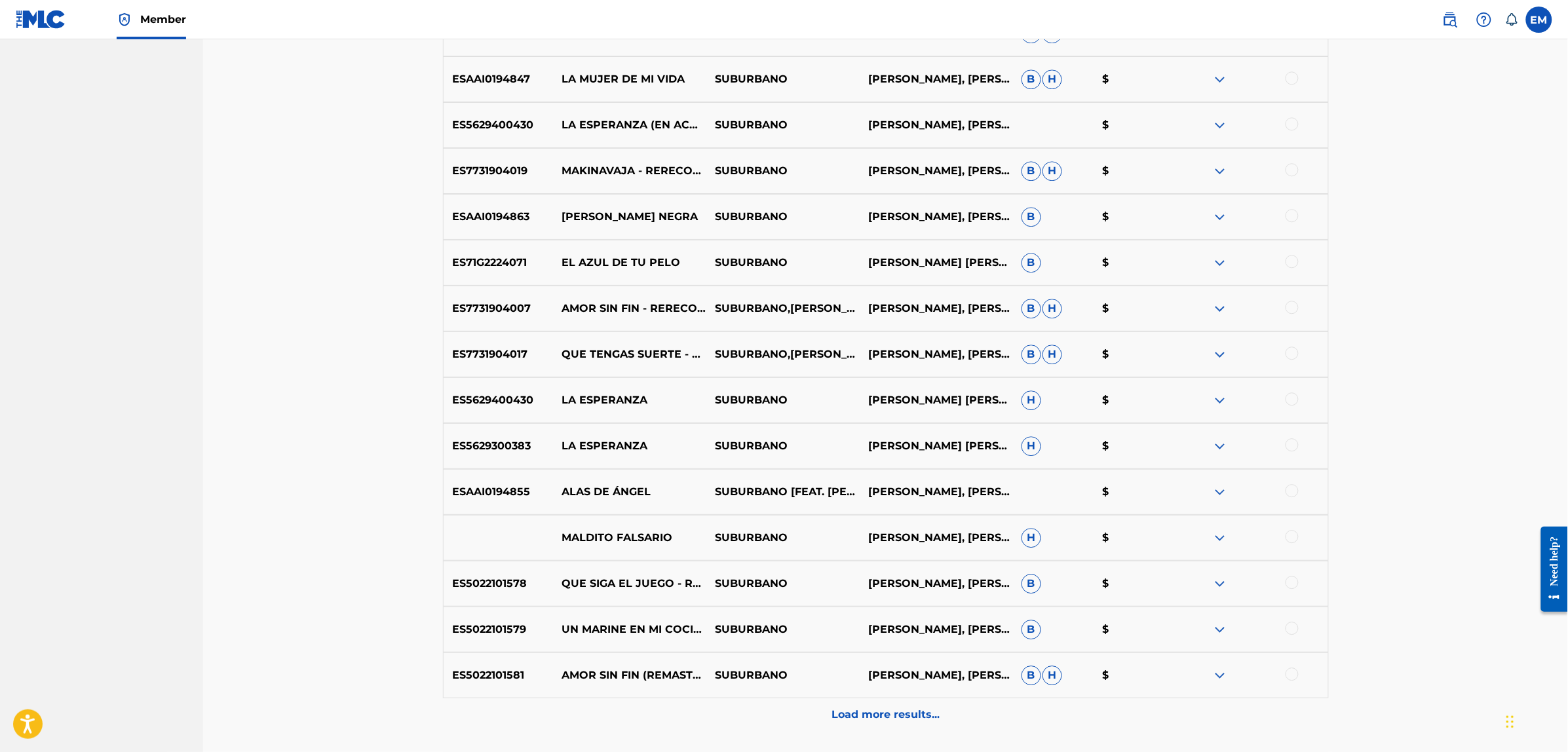
scroll to position [1238, 0]
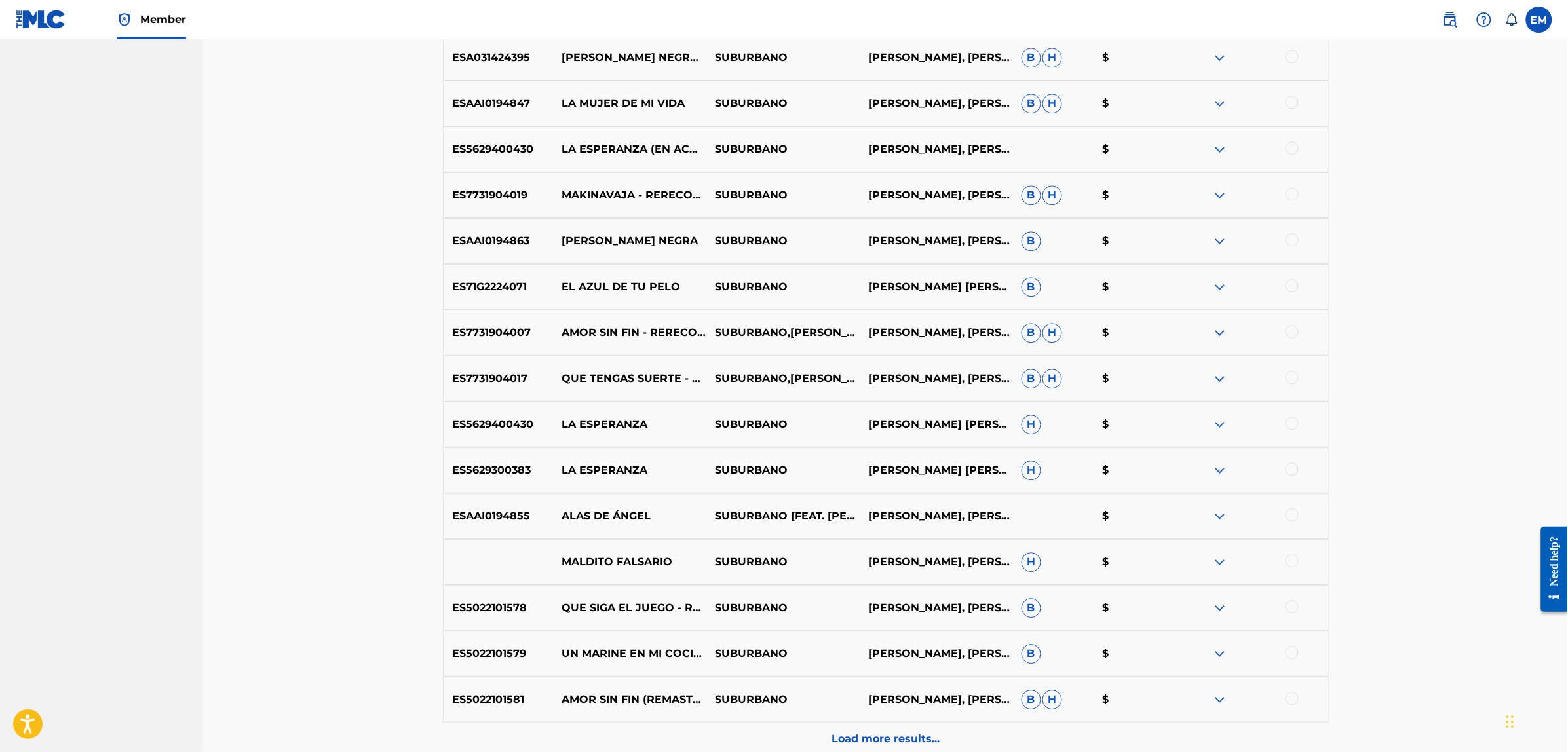
click at [1292, 104] on div at bounding box center [1292, 102] width 13 height 13
click at [936, 647] on button "Match 1 Group" at bounding box center [921, 645] width 145 height 33
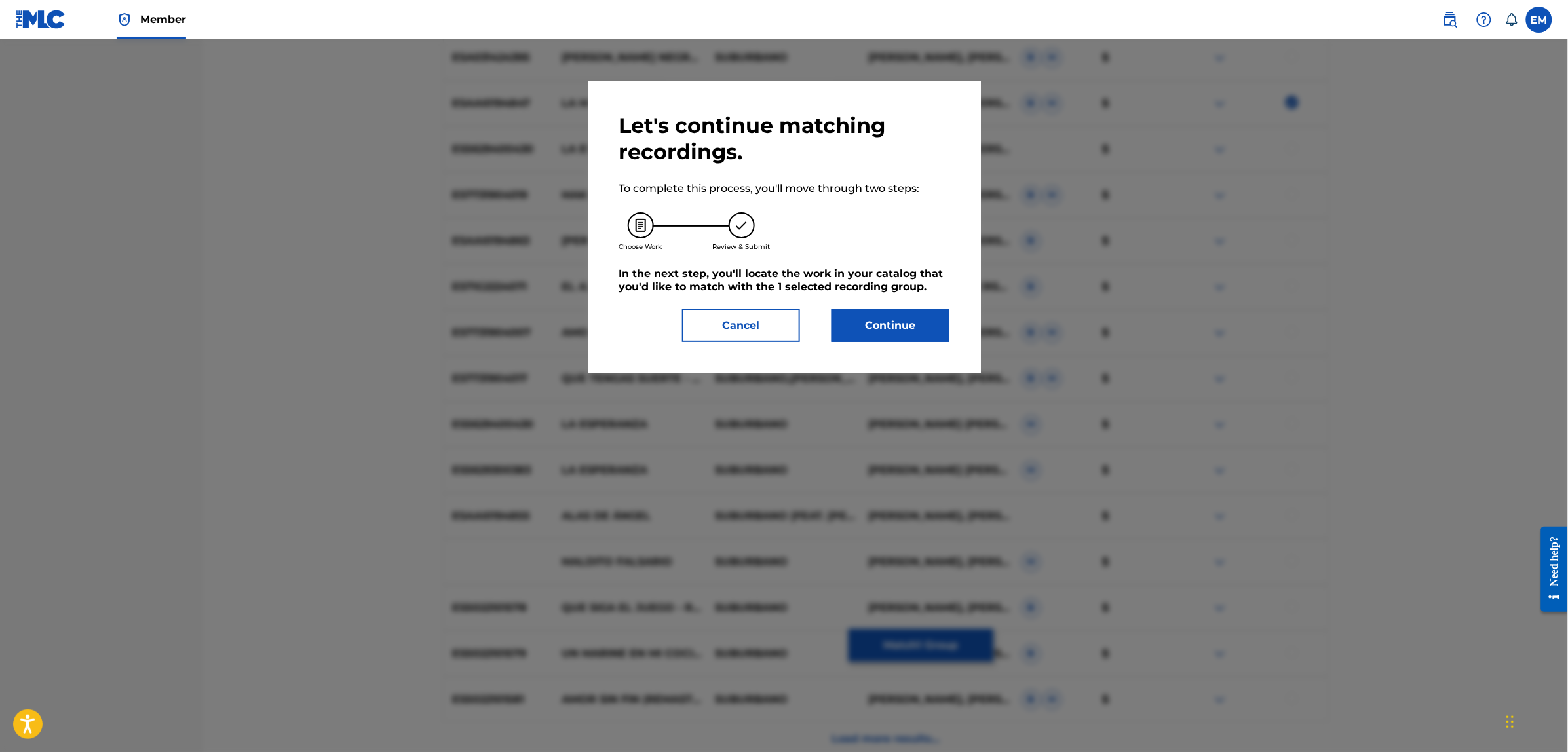
click at [921, 325] on button "Continue" at bounding box center [891, 325] width 118 height 33
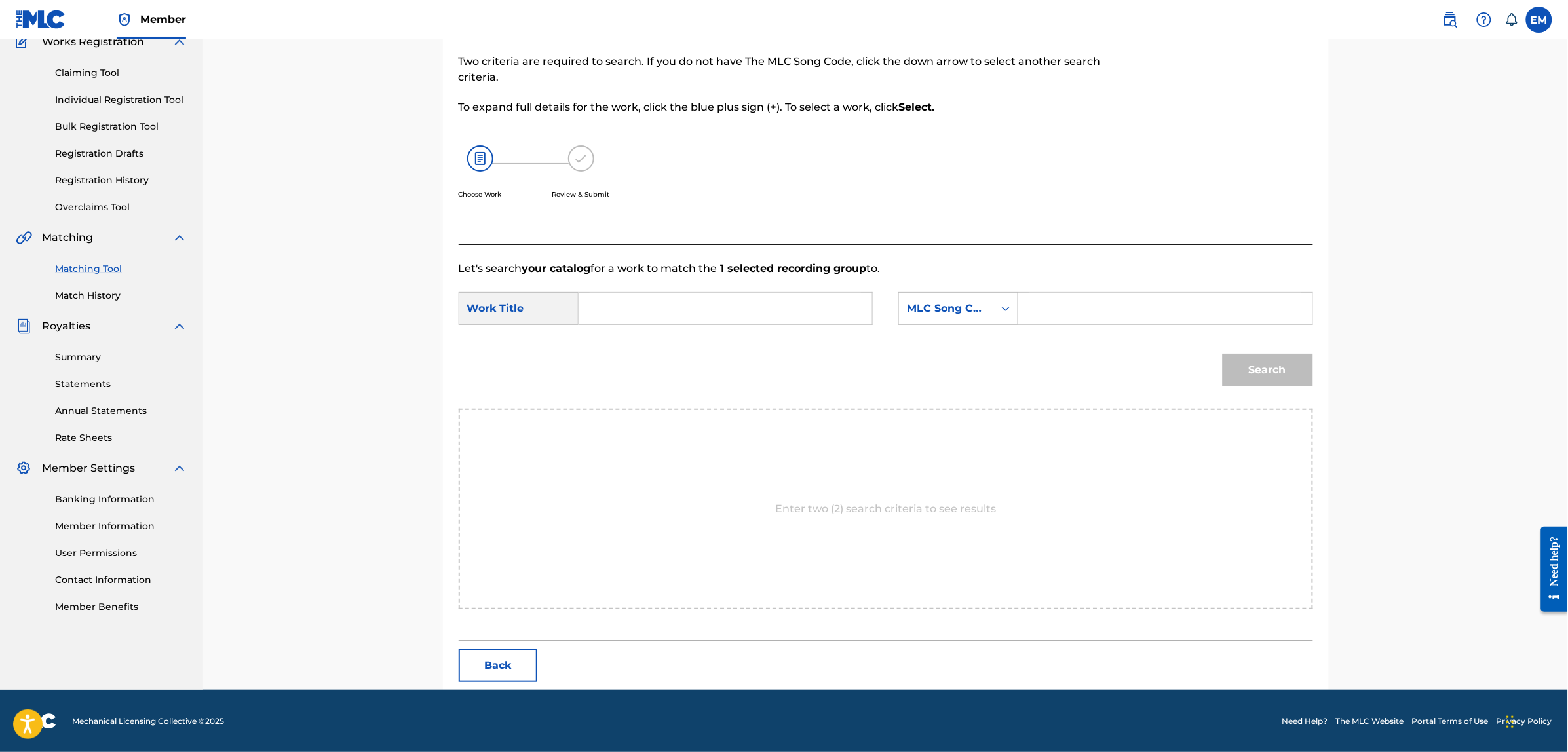
click at [747, 313] on input "Search Form" at bounding box center [726, 308] width 271 height 31
type input "chica responsable"
click at [968, 313] on div "MLC Song Code" at bounding box center [947, 308] width 79 height 16
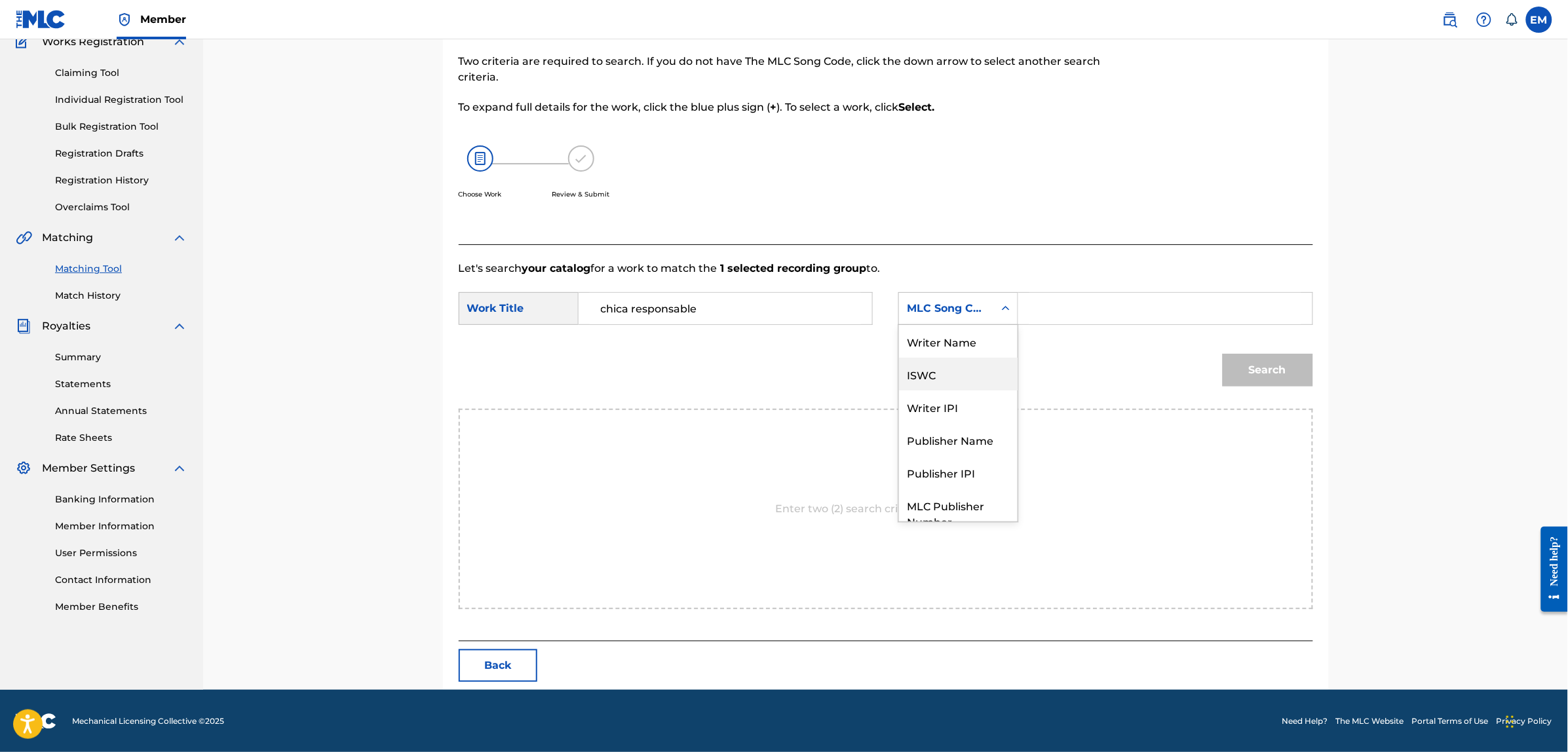
scroll to position [0, 0]
click at [962, 349] on div "Writer Name" at bounding box center [958, 341] width 118 height 33
click at [1062, 295] on input "Search Form" at bounding box center [1165, 308] width 271 height 31
paste input "[PERSON_NAME]"
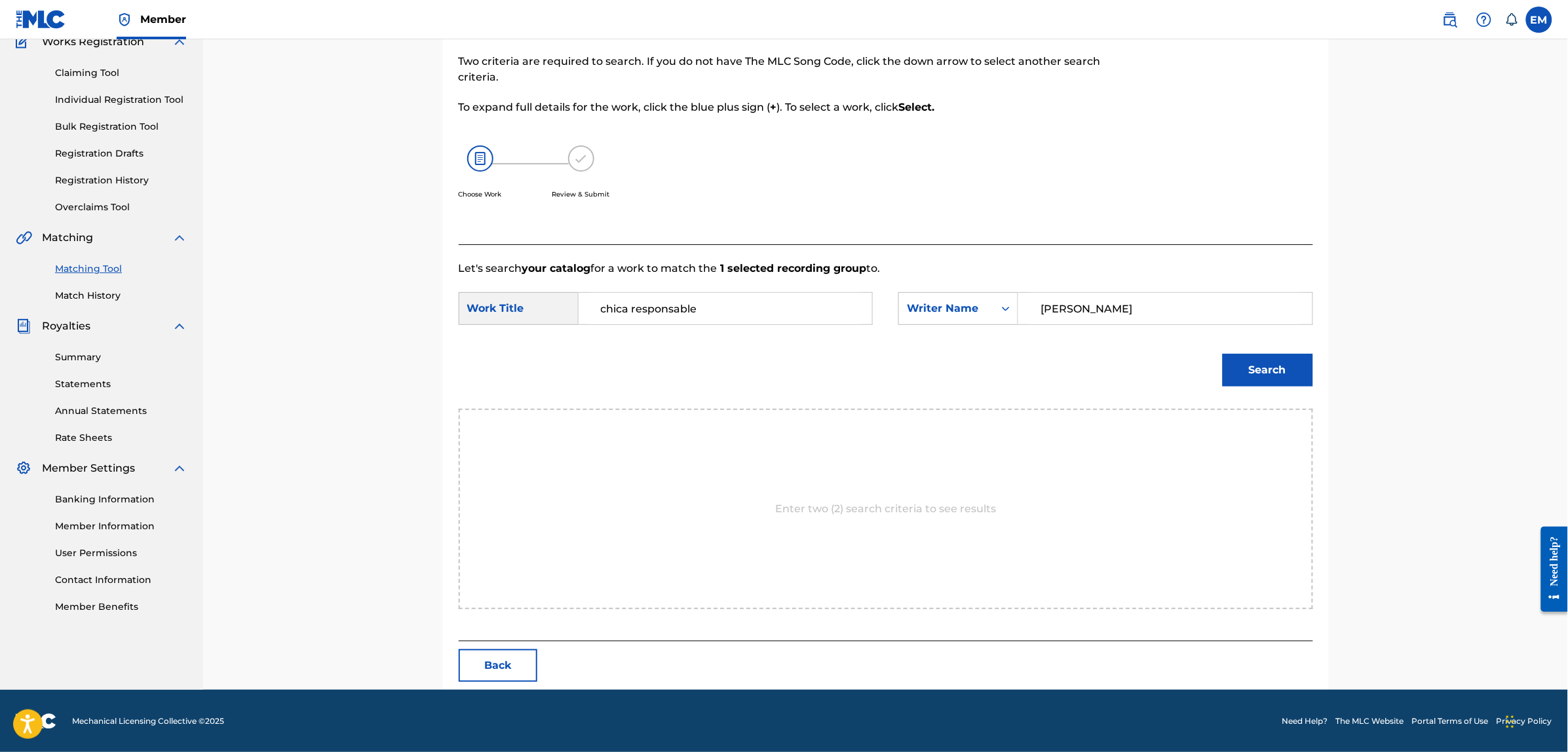
type input "[PERSON_NAME]"
click at [1222, 354] on button "Search" at bounding box center [1267, 370] width 91 height 33
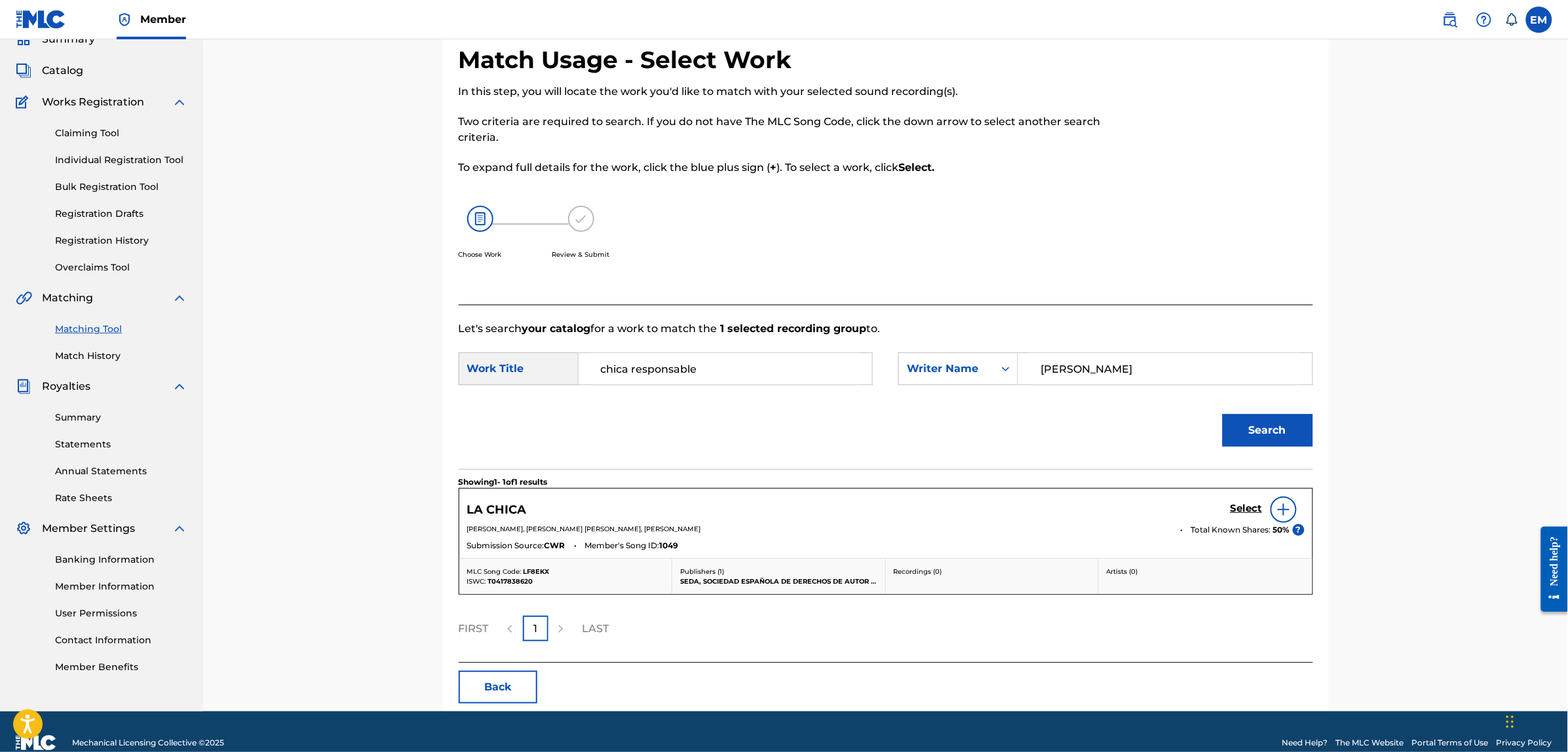
scroll to position [82, 0]
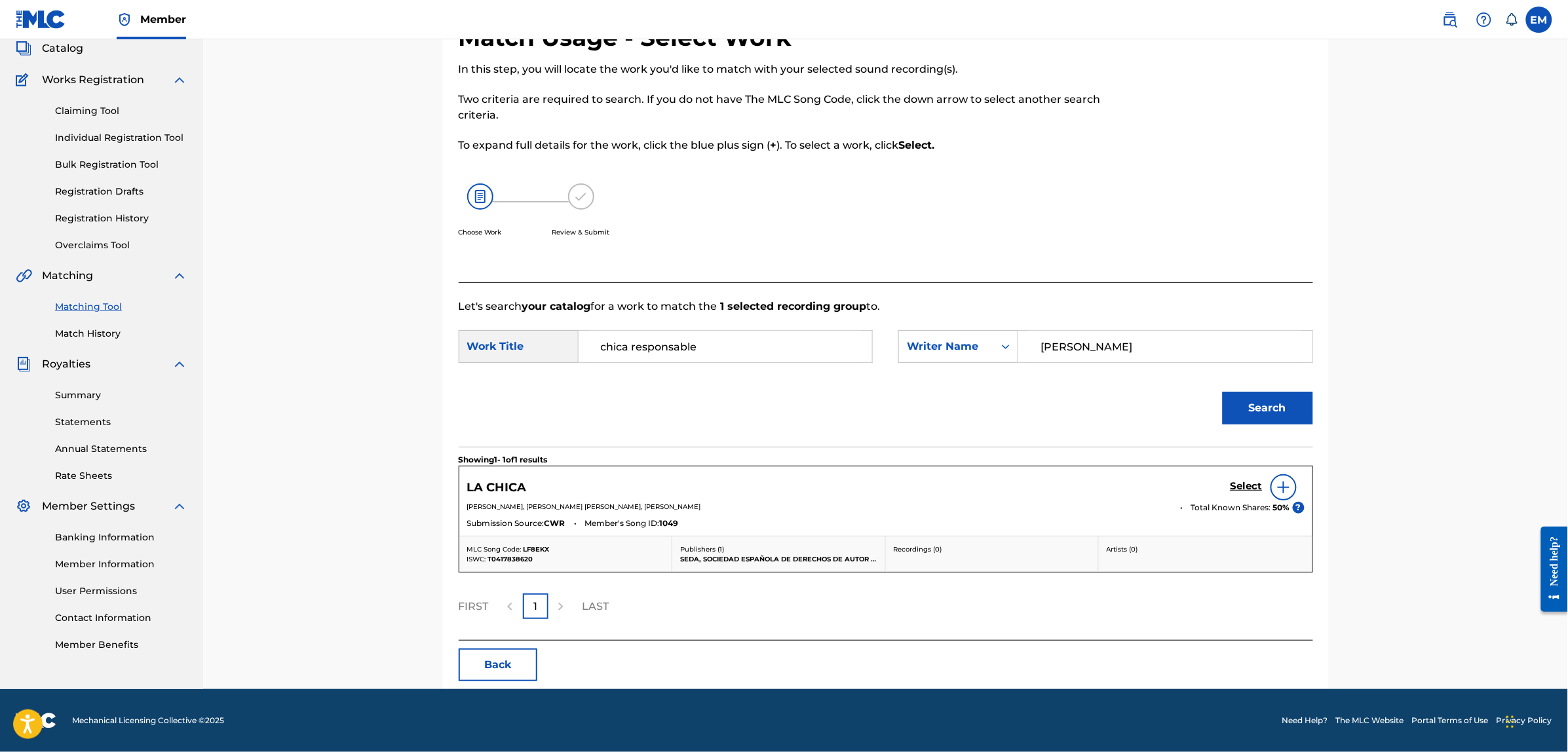
click at [492, 654] on button "Back" at bounding box center [498, 665] width 79 height 33
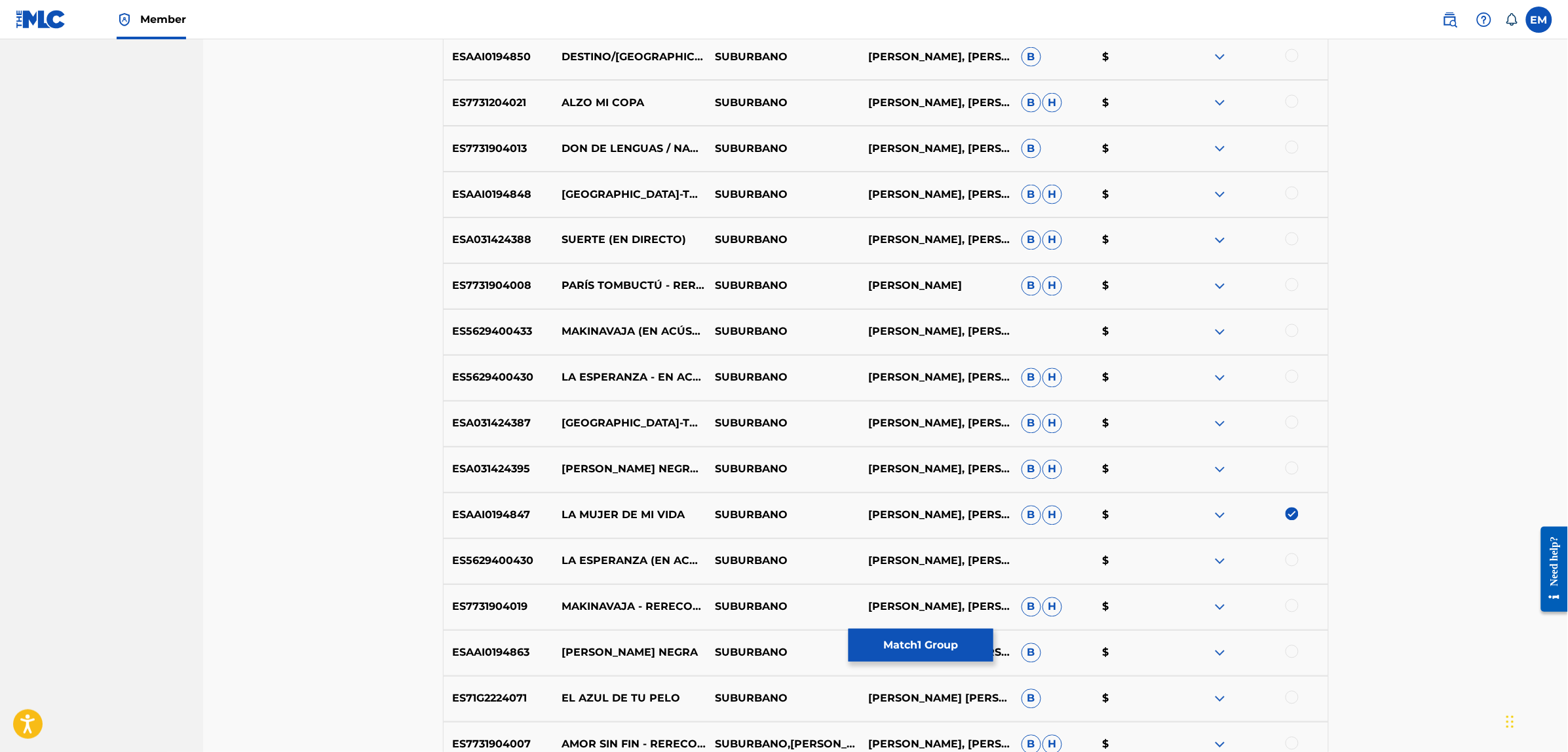
scroll to position [983, 0]
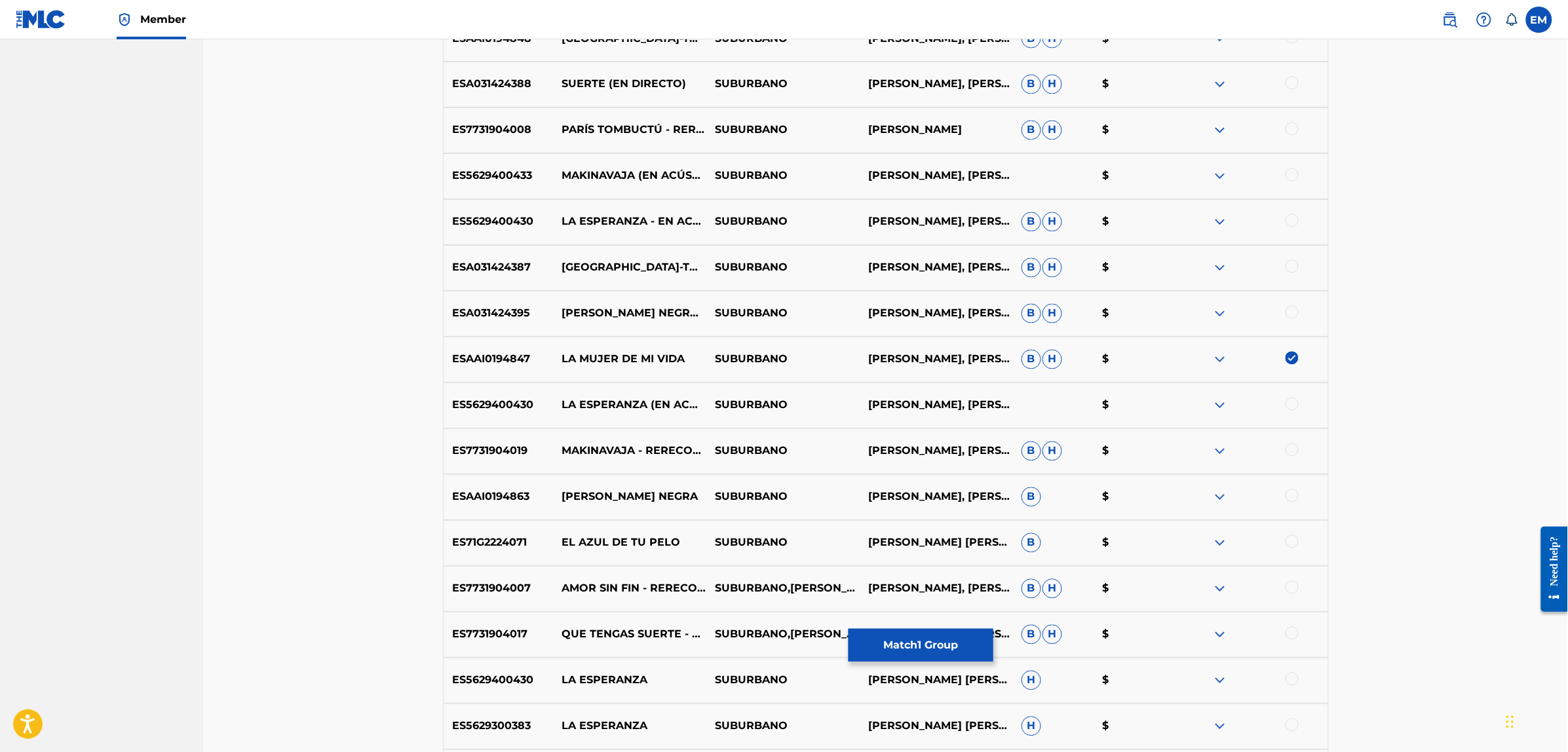
click at [1286, 360] on img at bounding box center [1292, 357] width 13 height 13
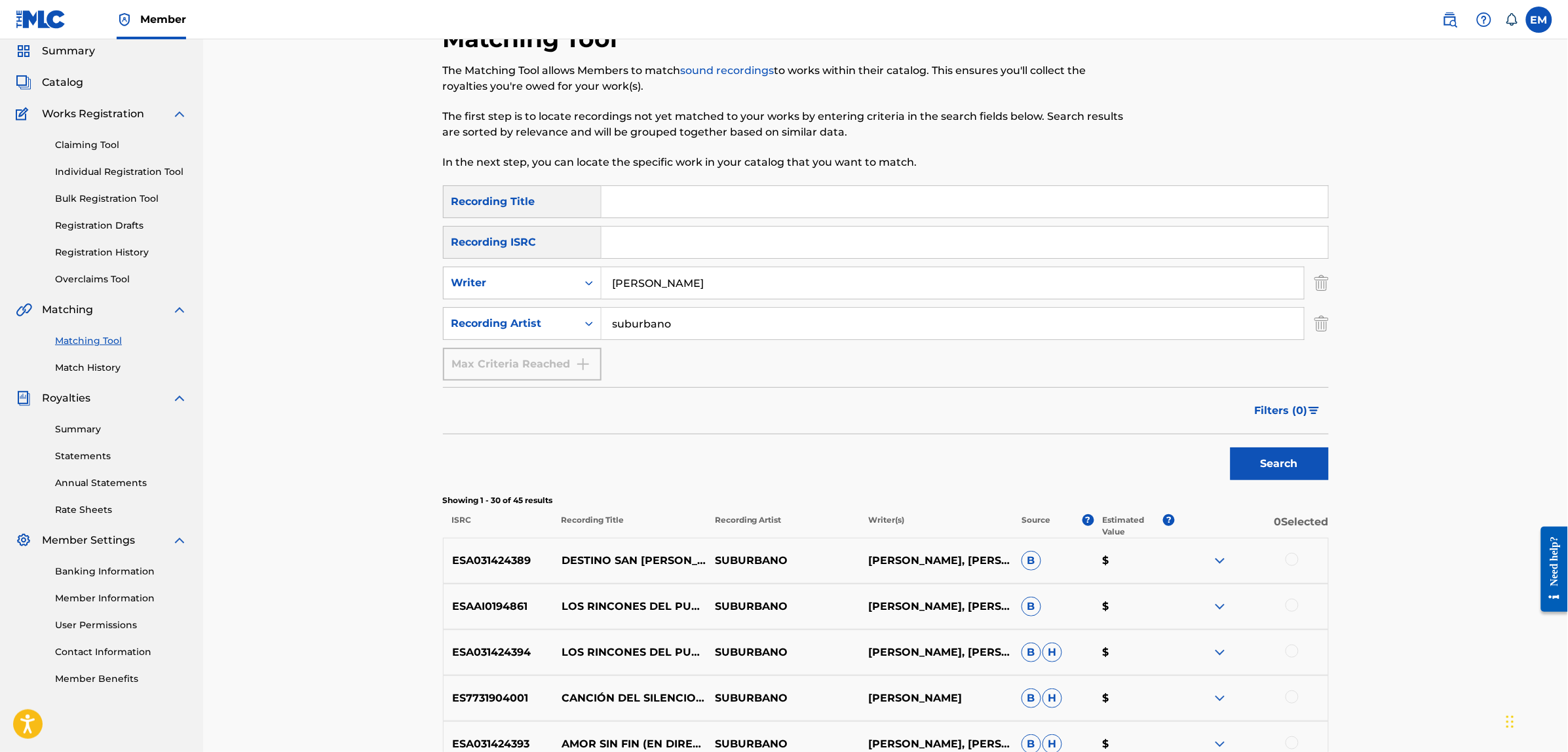
scroll to position [0, 0]
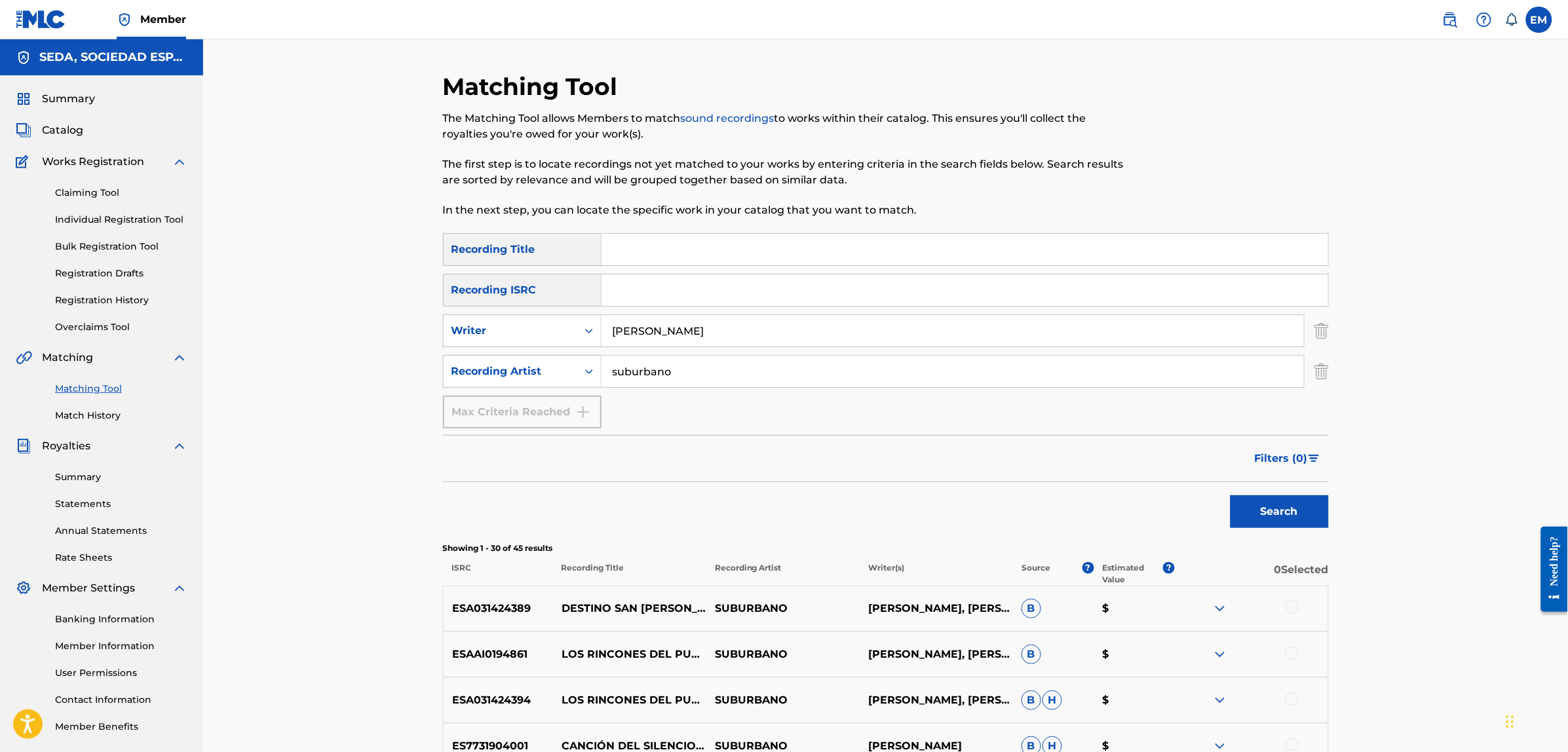
click at [683, 254] on input "Search Form" at bounding box center [964, 250] width 727 height 31
type input "de estera en [PERSON_NAME]"
click at [700, 369] on input "suburbano" at bounding box center [952, 371] width 702 height 31
type input "s"
click at [1230, 495] on button "Search" at bounding box center [1279, 511] width 98 height 33
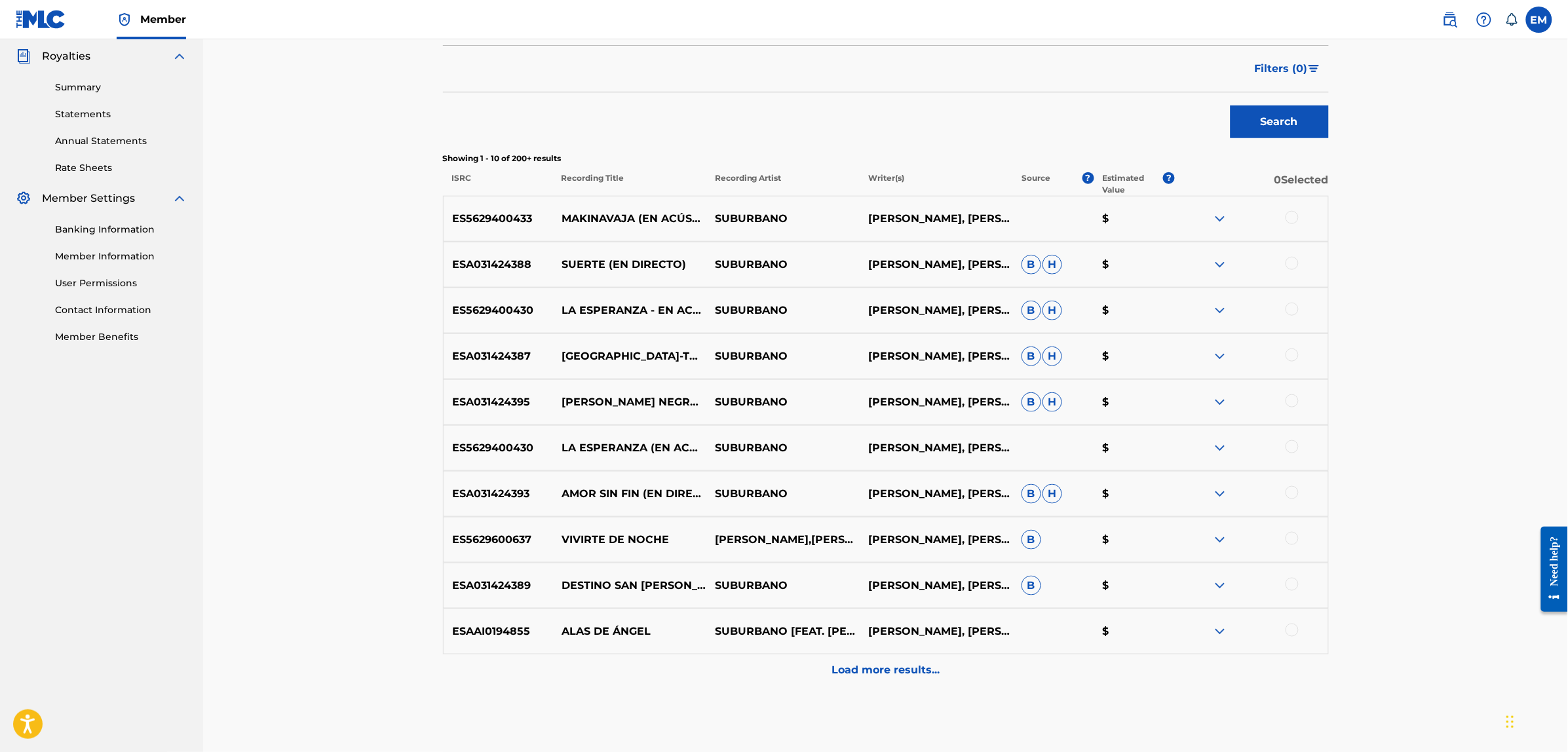
scroll to position [452, 0]
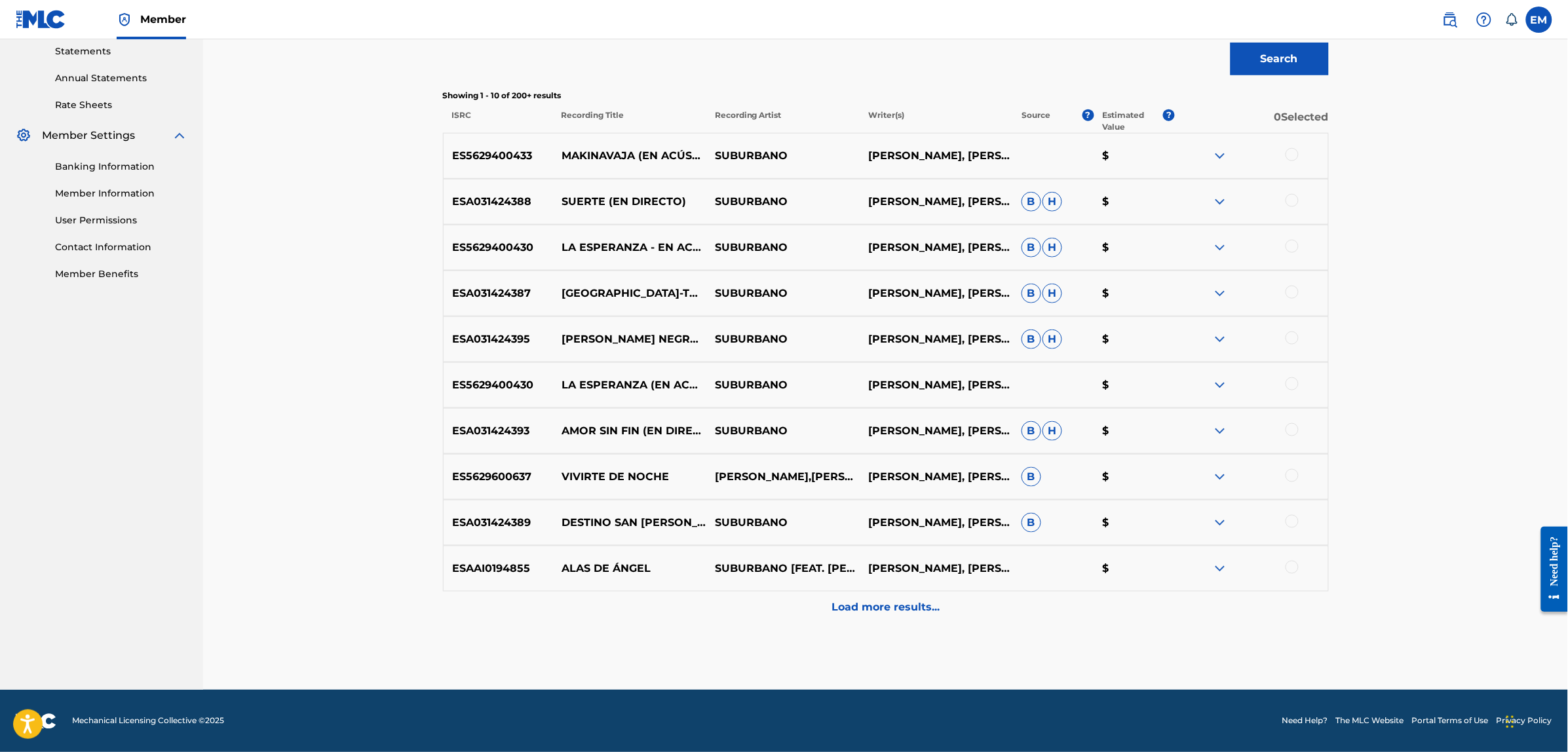
click at [868, 616] on div "Load more results..." at bounding box center [886, 608] width 886 height 33
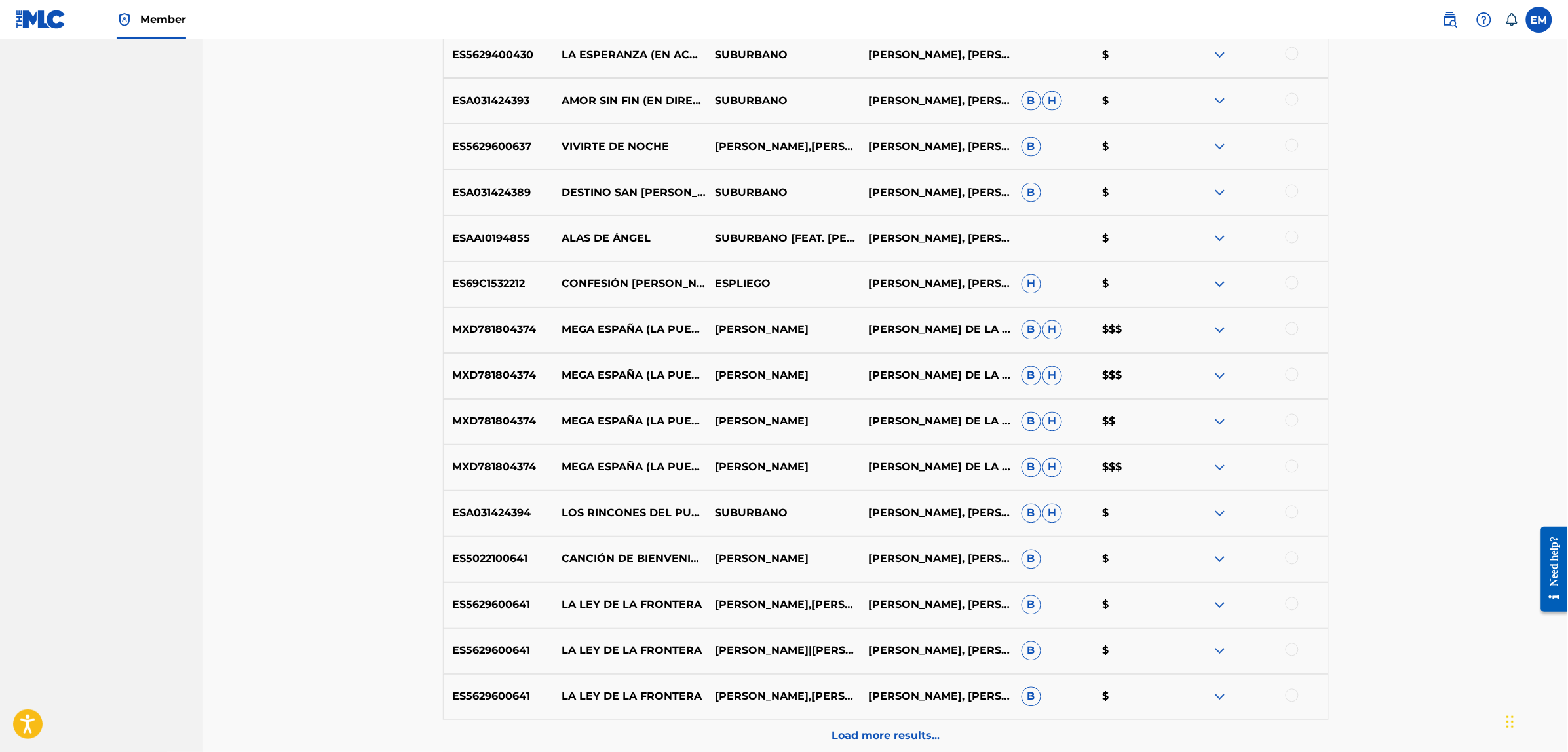
scroll to position [911, 0]
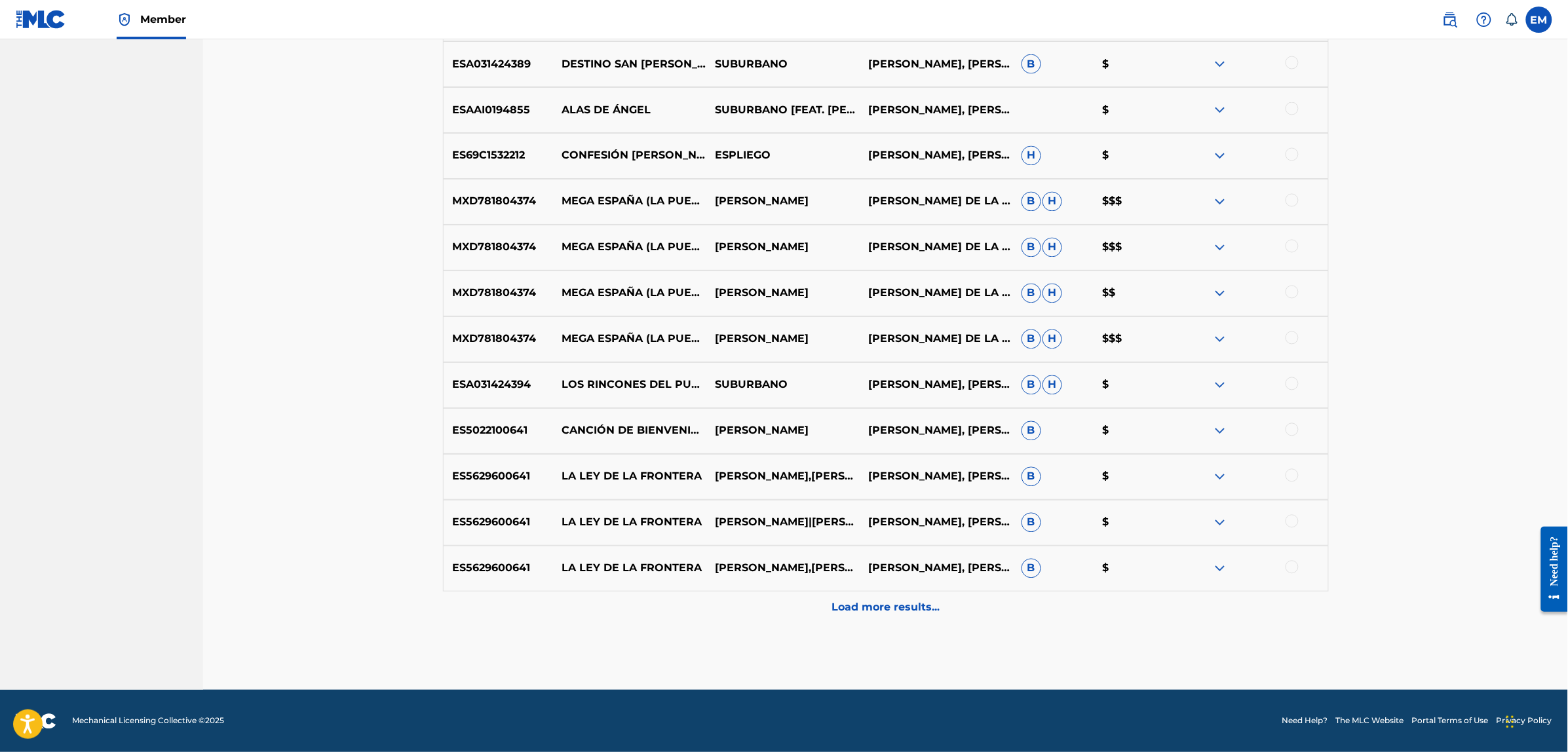
click at [879, 603] on p "Load more results..." at bounding box center [886, 608] width 108 height 16
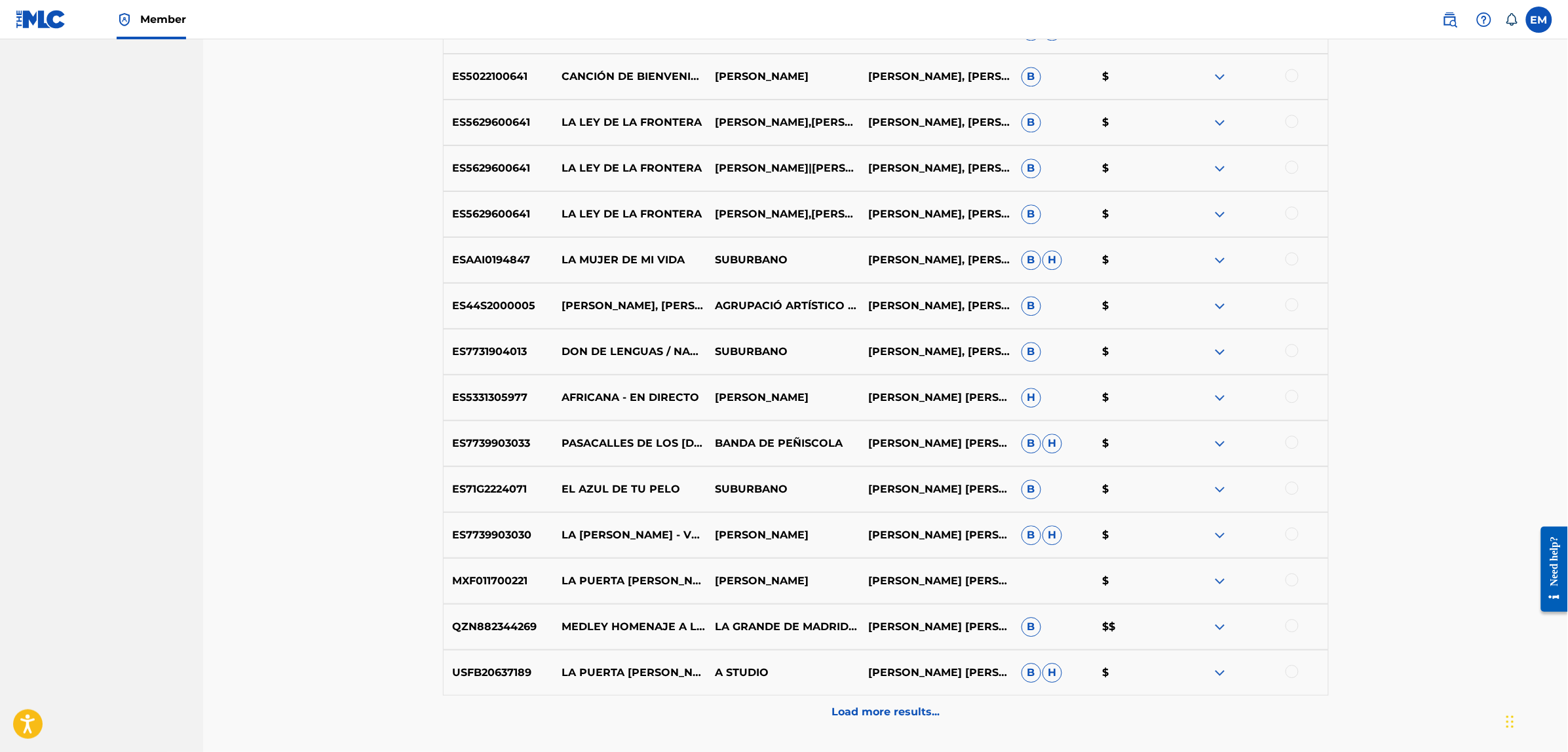
scroll to position [1369, 0]
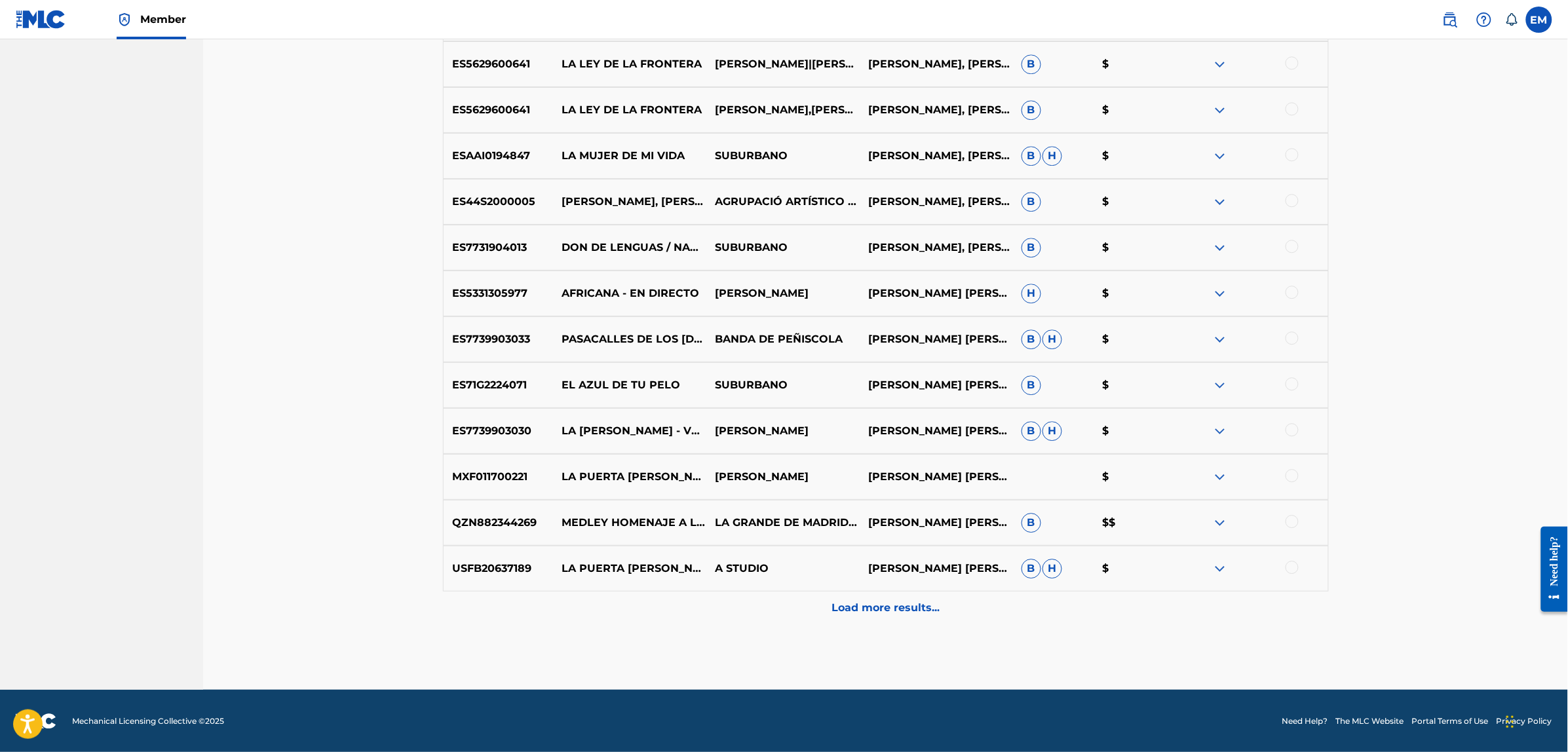
click at [878, 606] on p "Load more results..." at bounding box center [886, 608] width 108 height 16
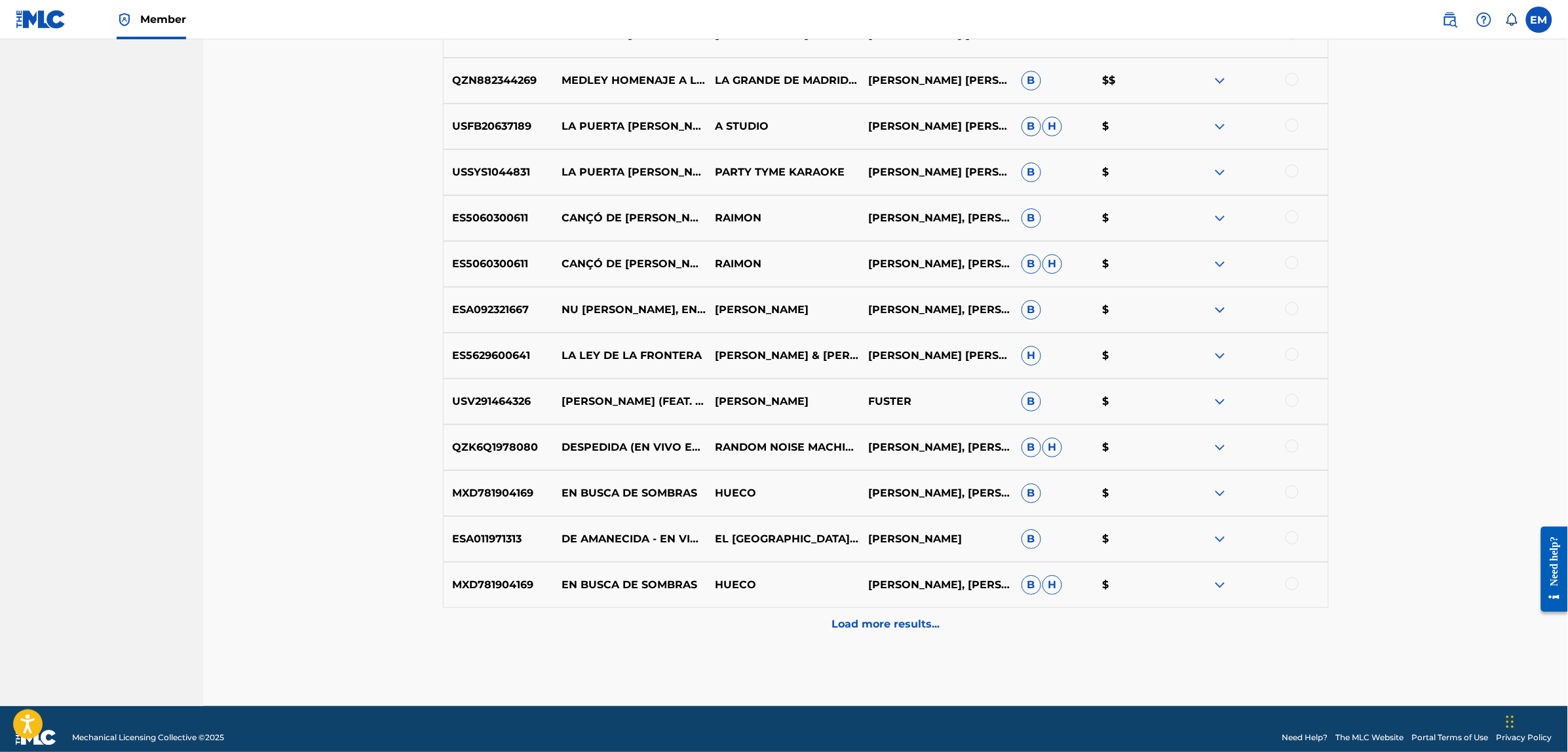
scroll to position [1828, 0]
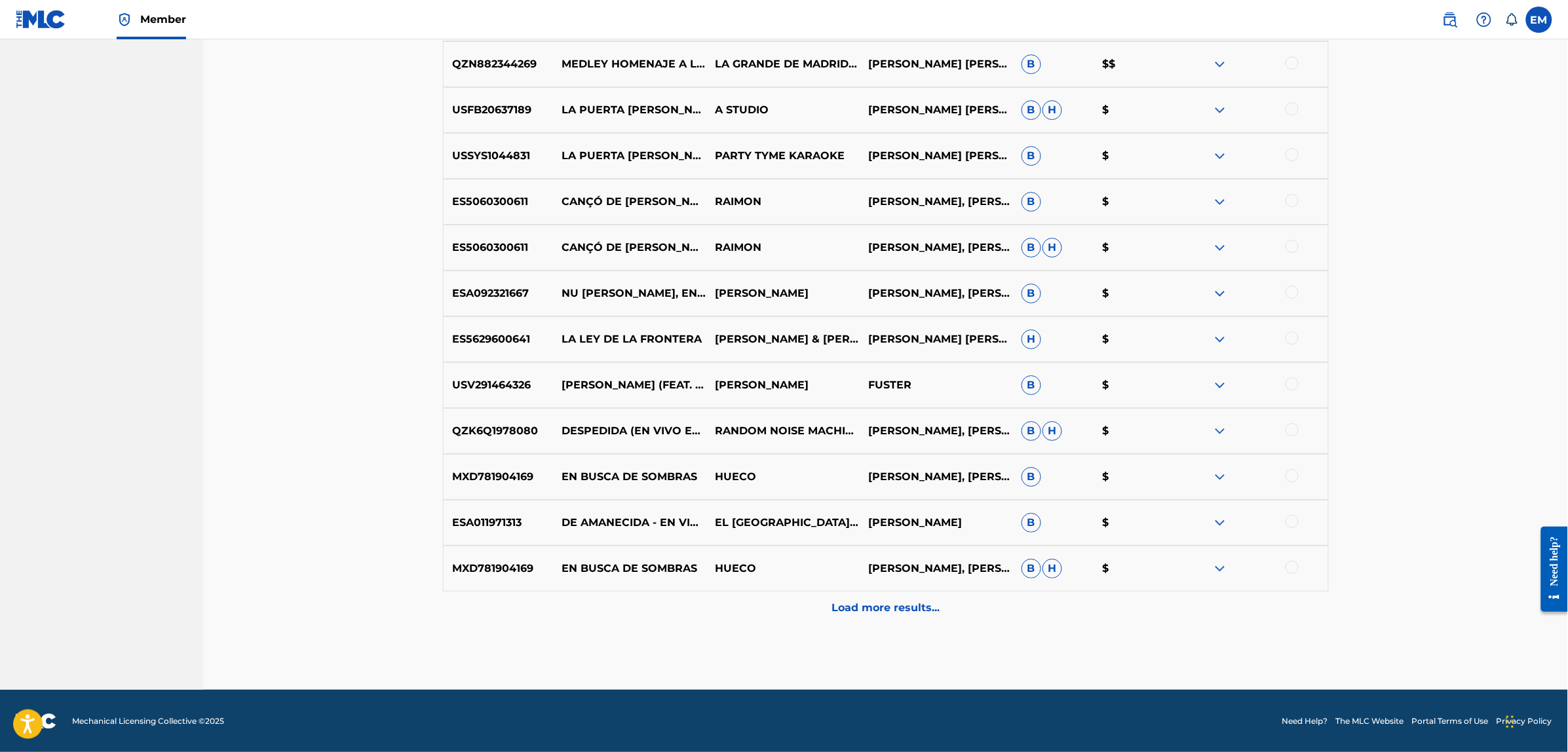
click at [877, 613] on p "Load more results..." at bounding box center [886, 608] width 108 height 16
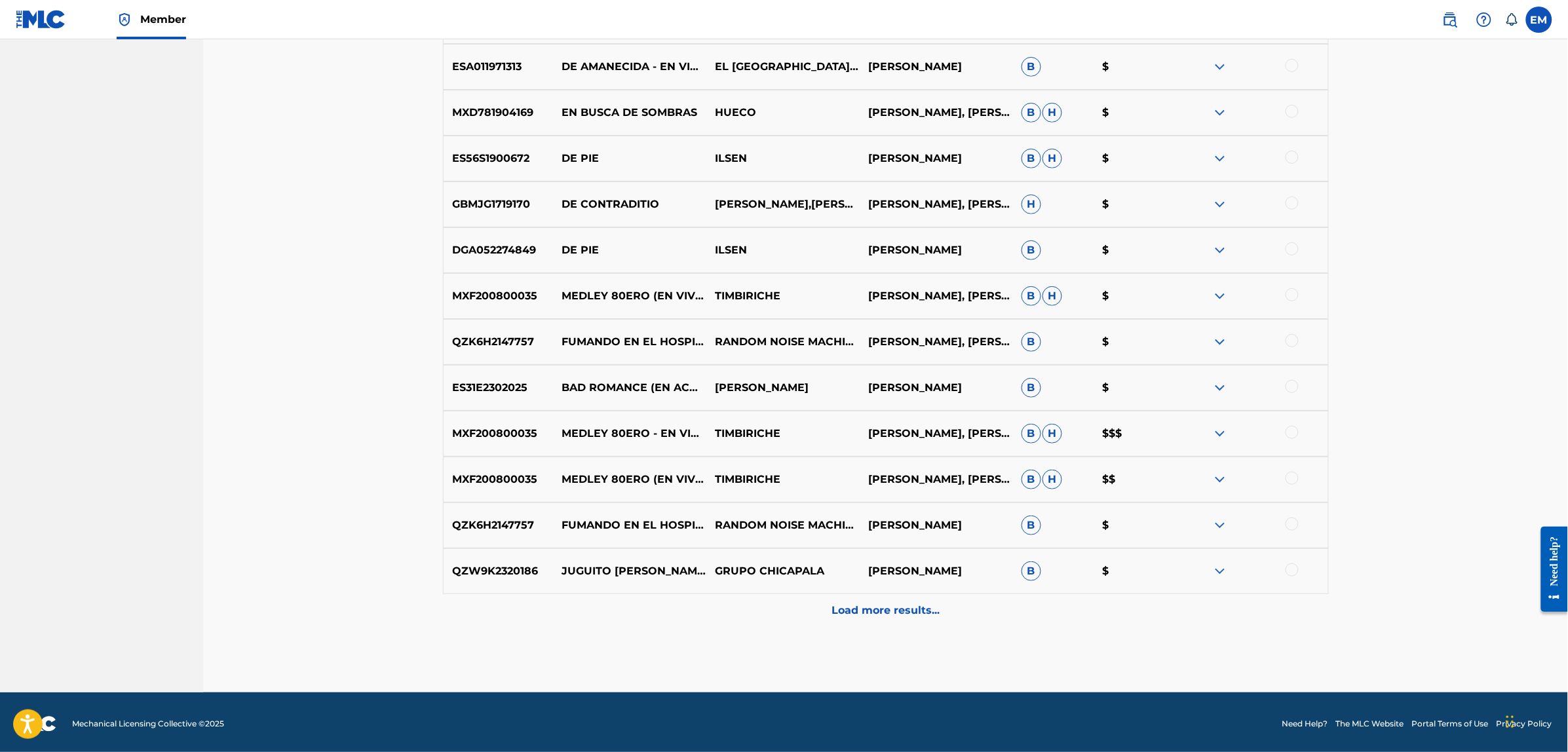
scroll to position [2286, 0]
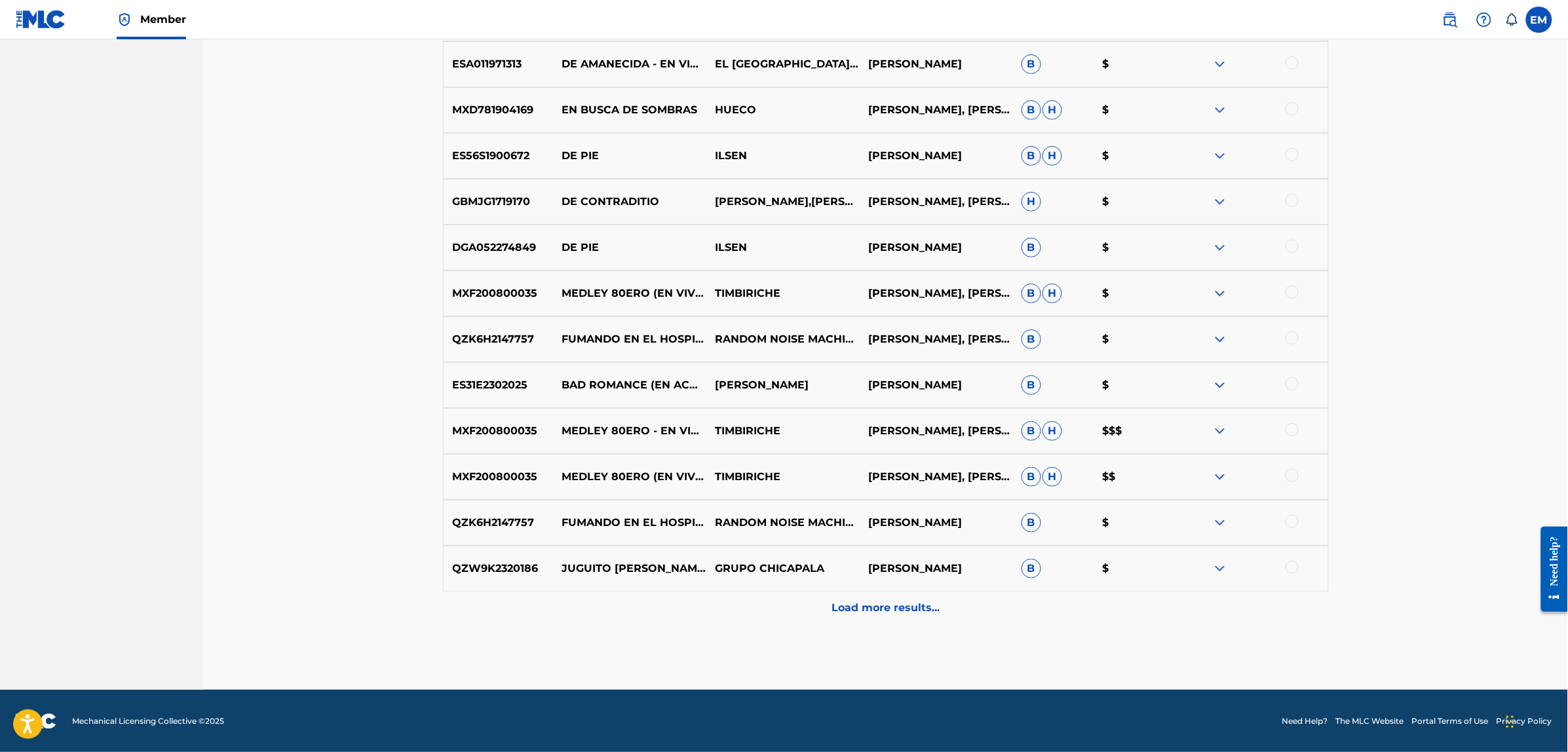
click at [905, 599] on div "Load more results..." at bounding box center [886, 608] width 886 height 33
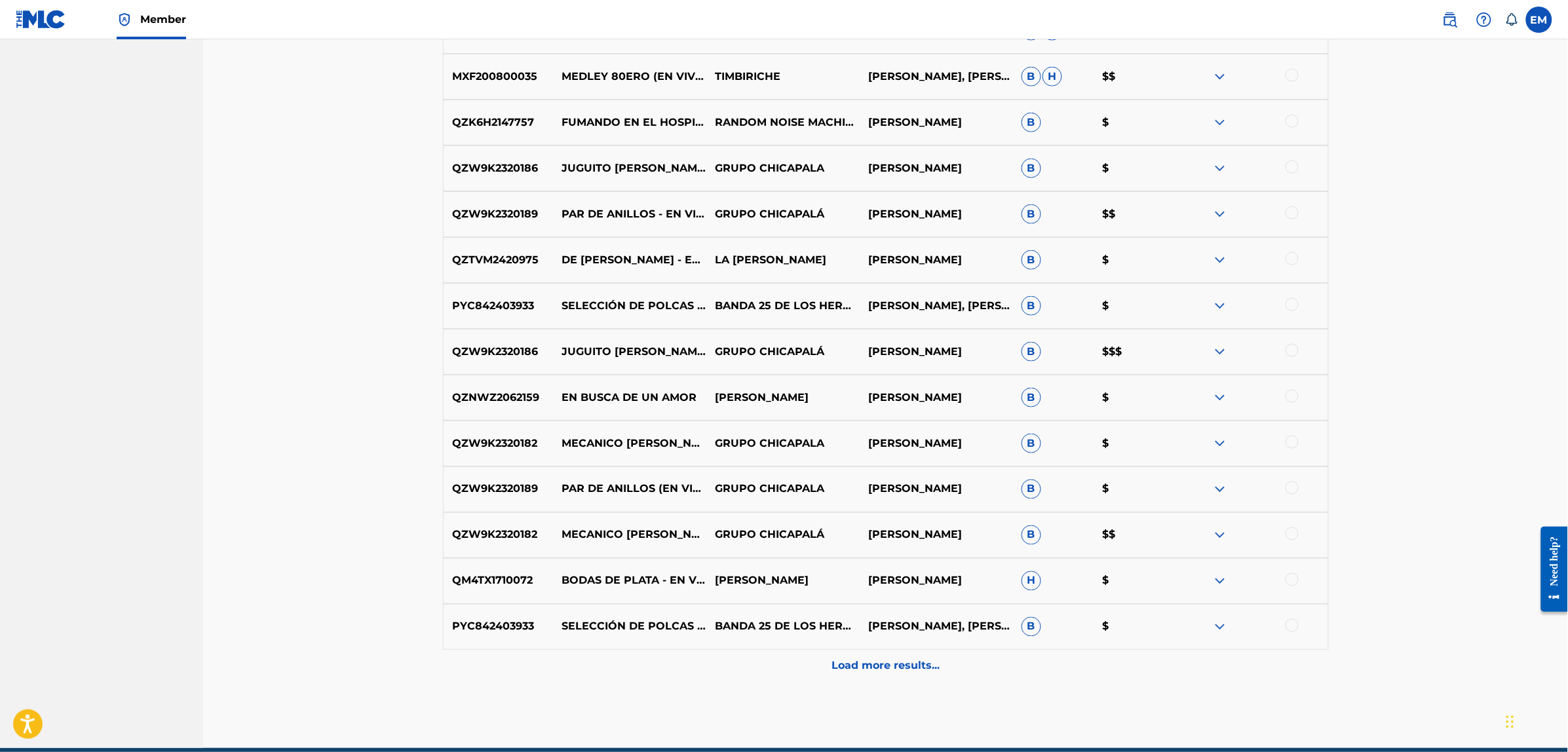
scroll to position [2745, 0]
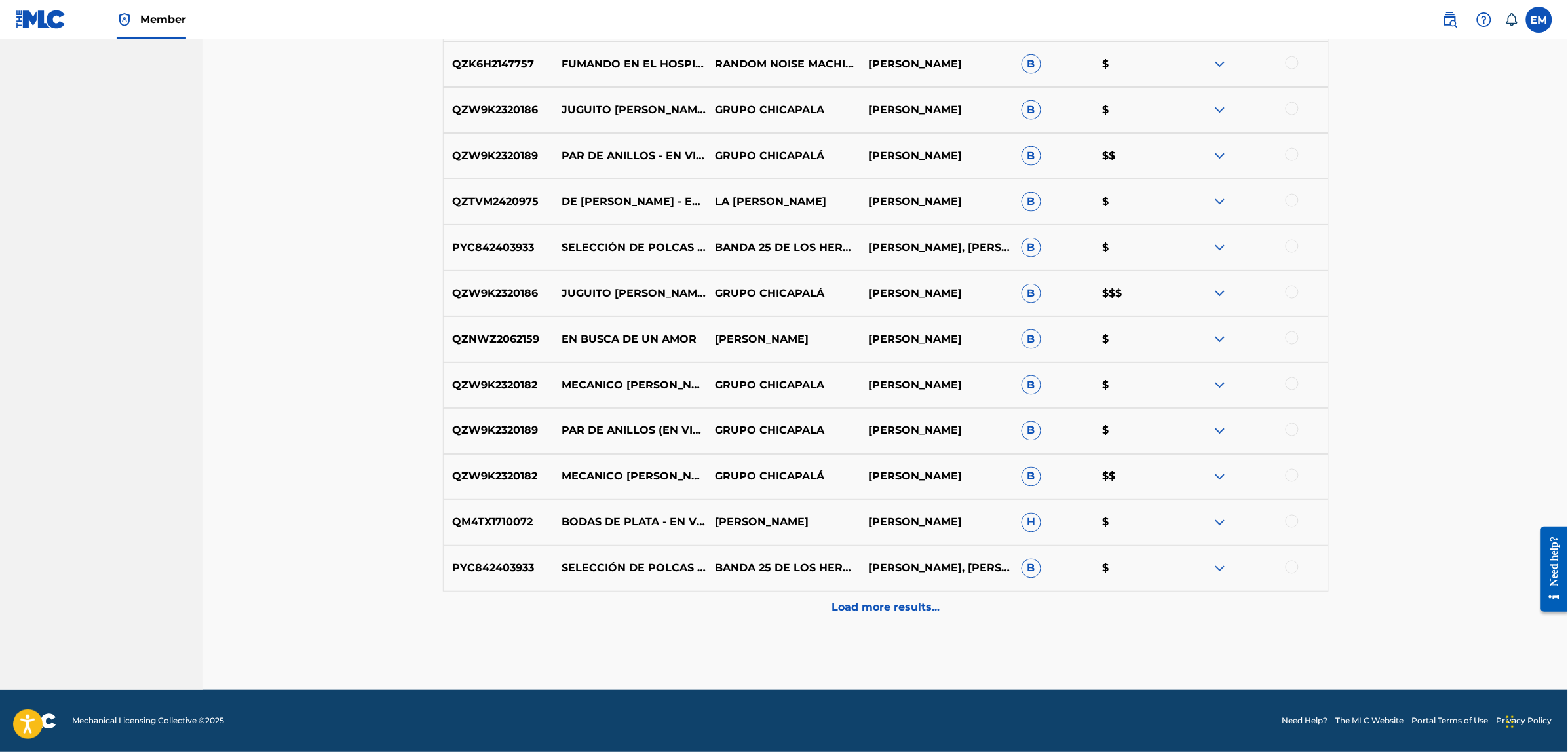
click at [867, 595] on div "Load more results..." at bounding box center [886, 608] width 886 height 33
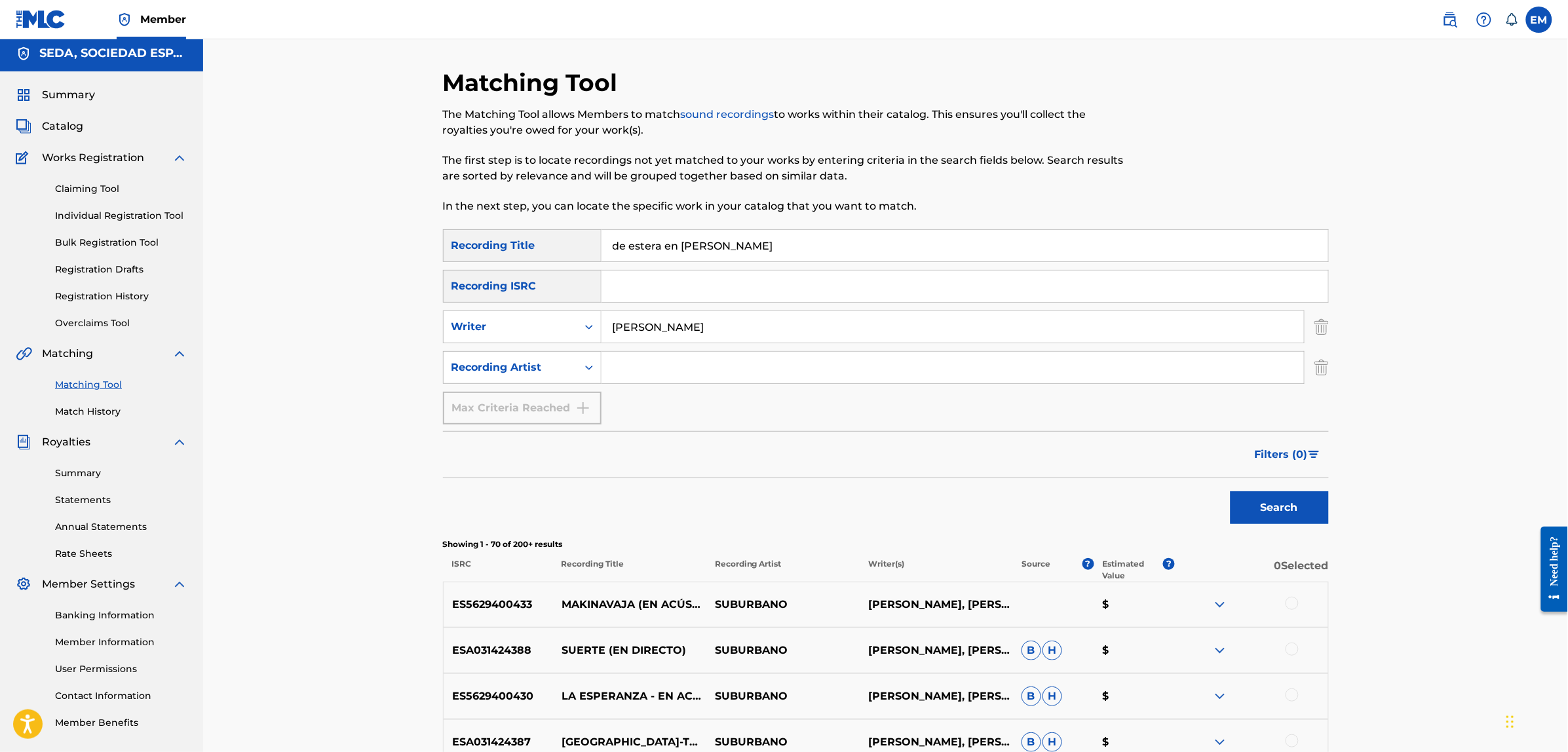
scroll to position [0, 0]
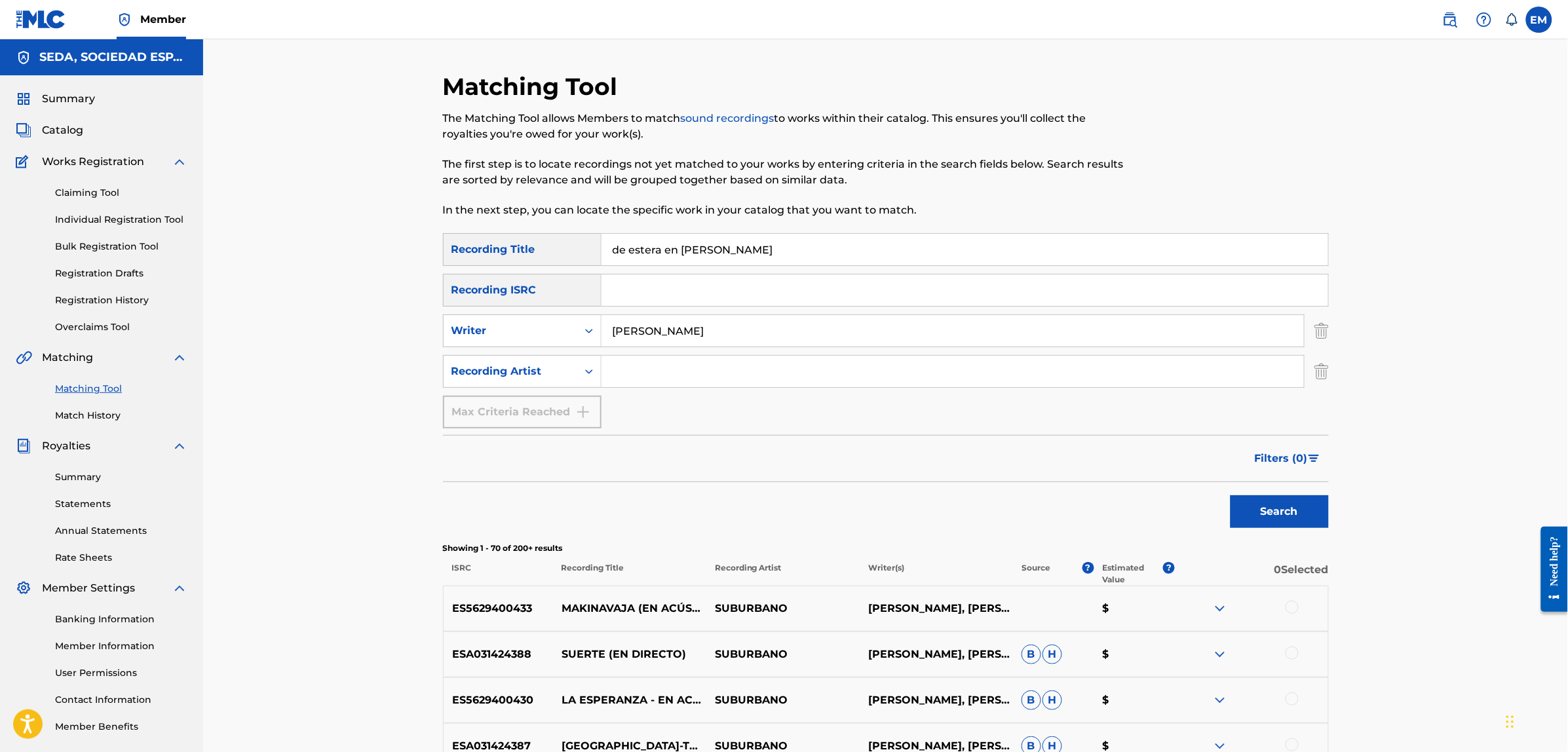
drag, startPoint x: 689, startPoint y: 254, endPoint x: 579, endPoint y: 259, distance: 110.1
click at [594, 259] on div "SearchWithCriteria3a5f316d-1591-4fc4-936f-0313e065cfe0 Recording Title de ester…" at bounding box center [886, 250] width 886 height 33
click at [1230, 495] on button "Search" at bounding box center [1279, 511] width 98 height 33
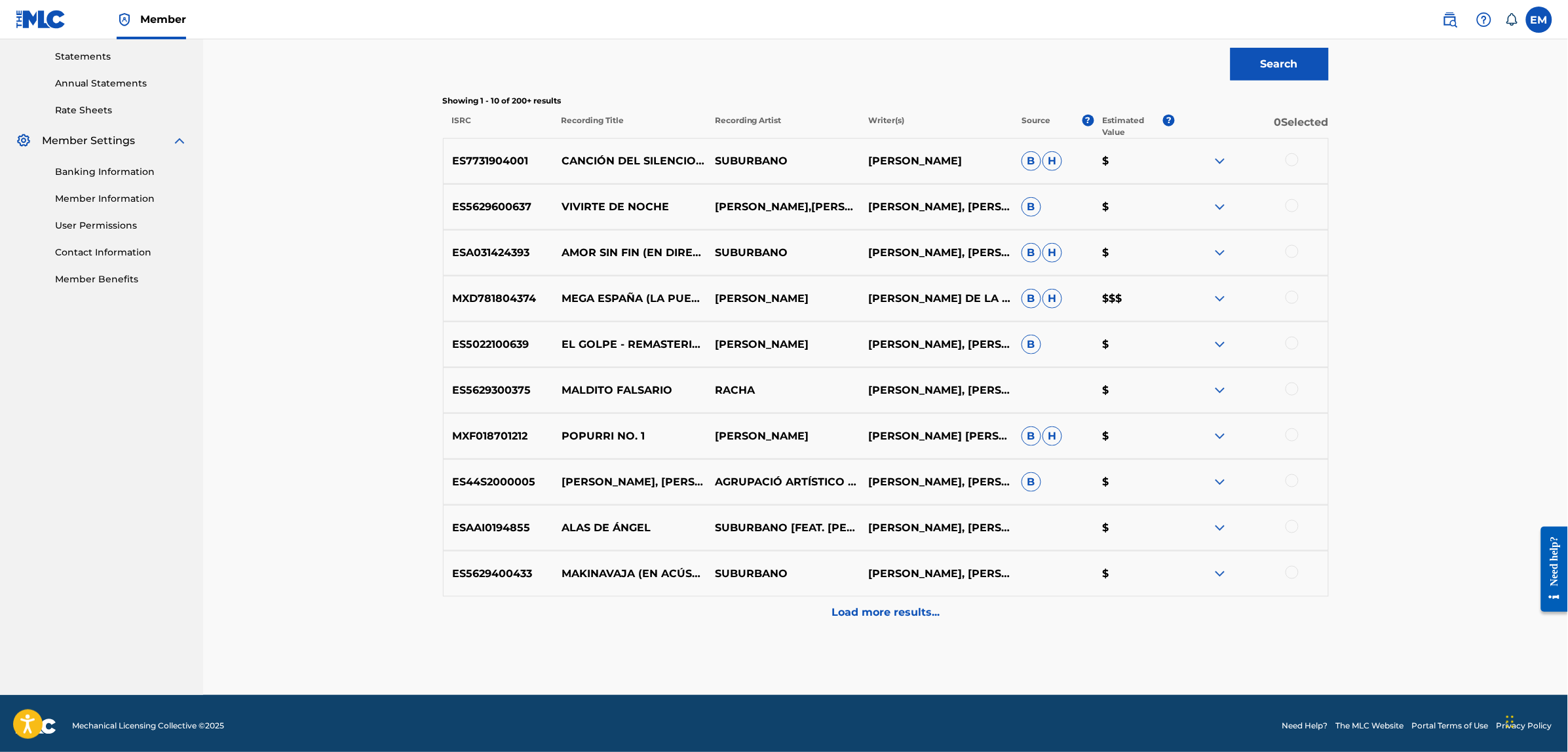
scroll to position [452, 0]
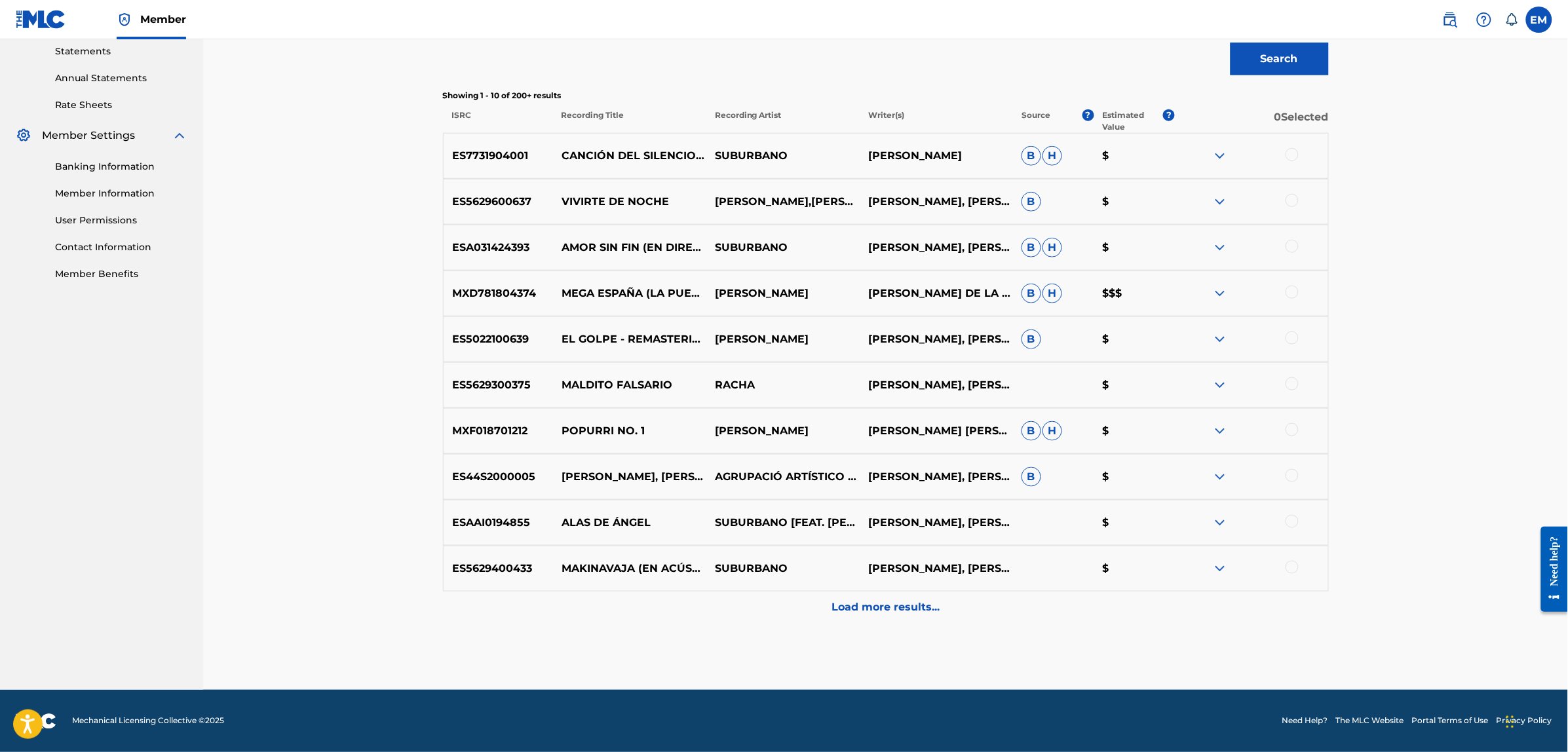
click at [863, 596] on div "Load more results..." at bounding box center [886, 608] width 886 height 33
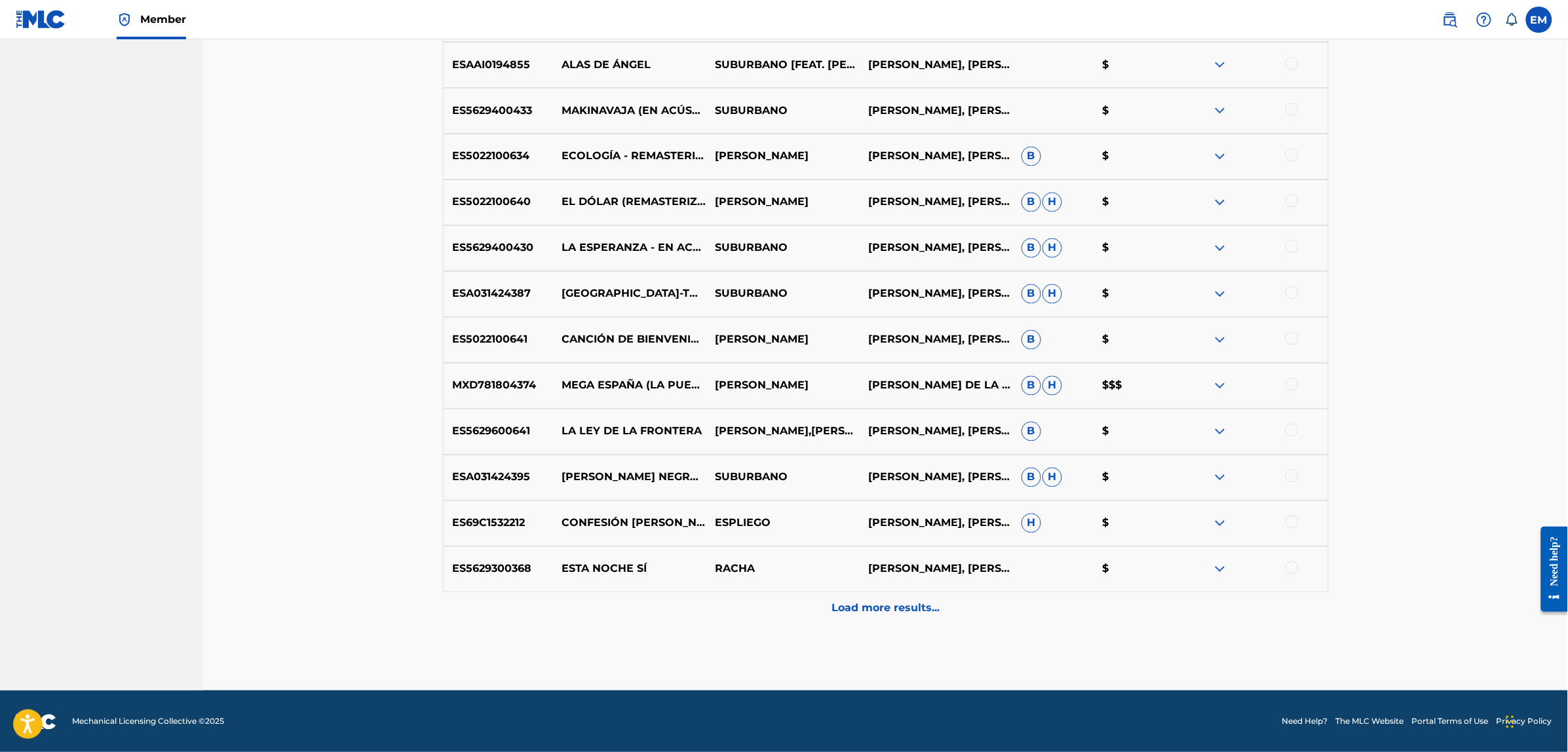
scroll to position [911, 0]
click at [872, 614] on p "Load more results..." at bounding box center [886, 608] width 108 height 16
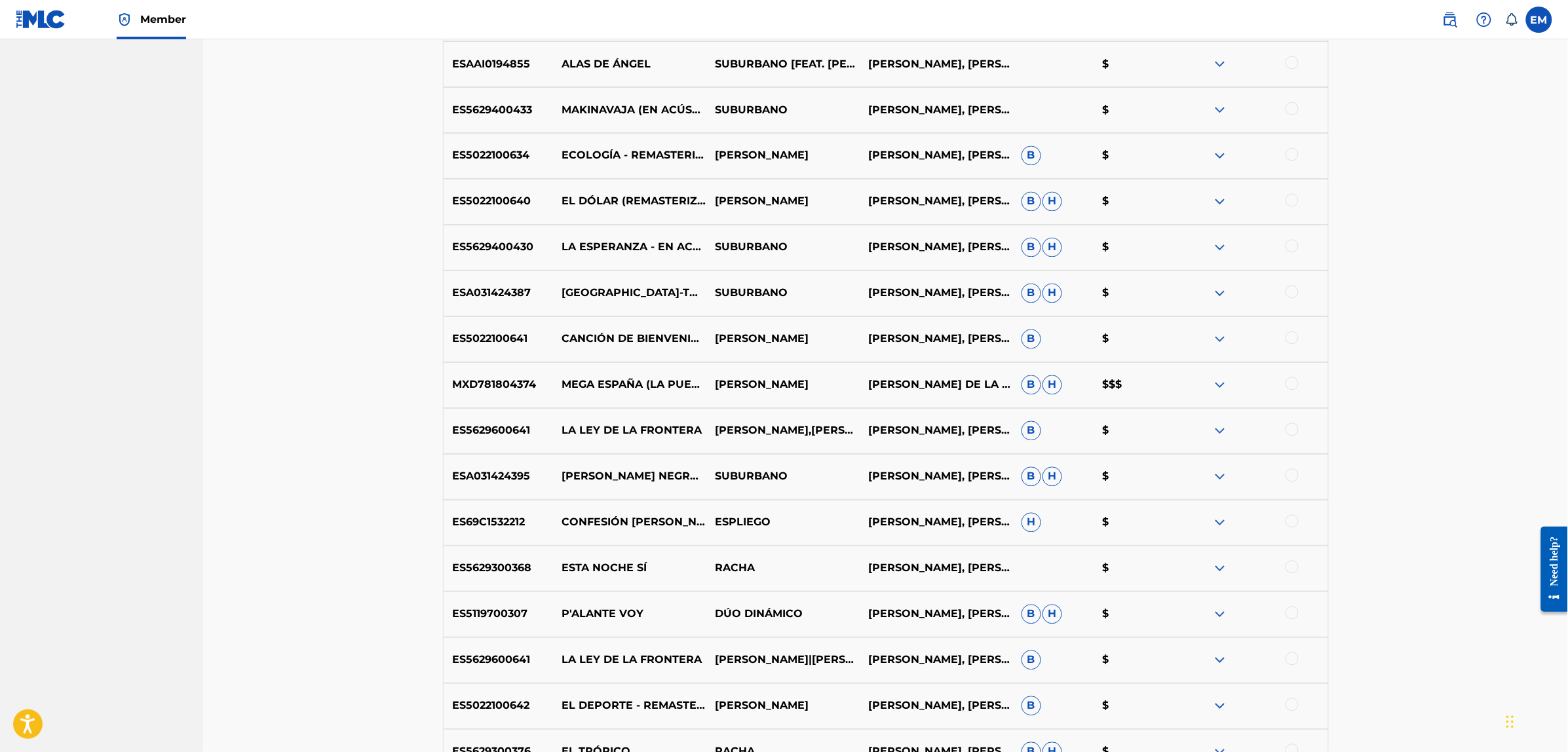
scroll to position [1369, 0]
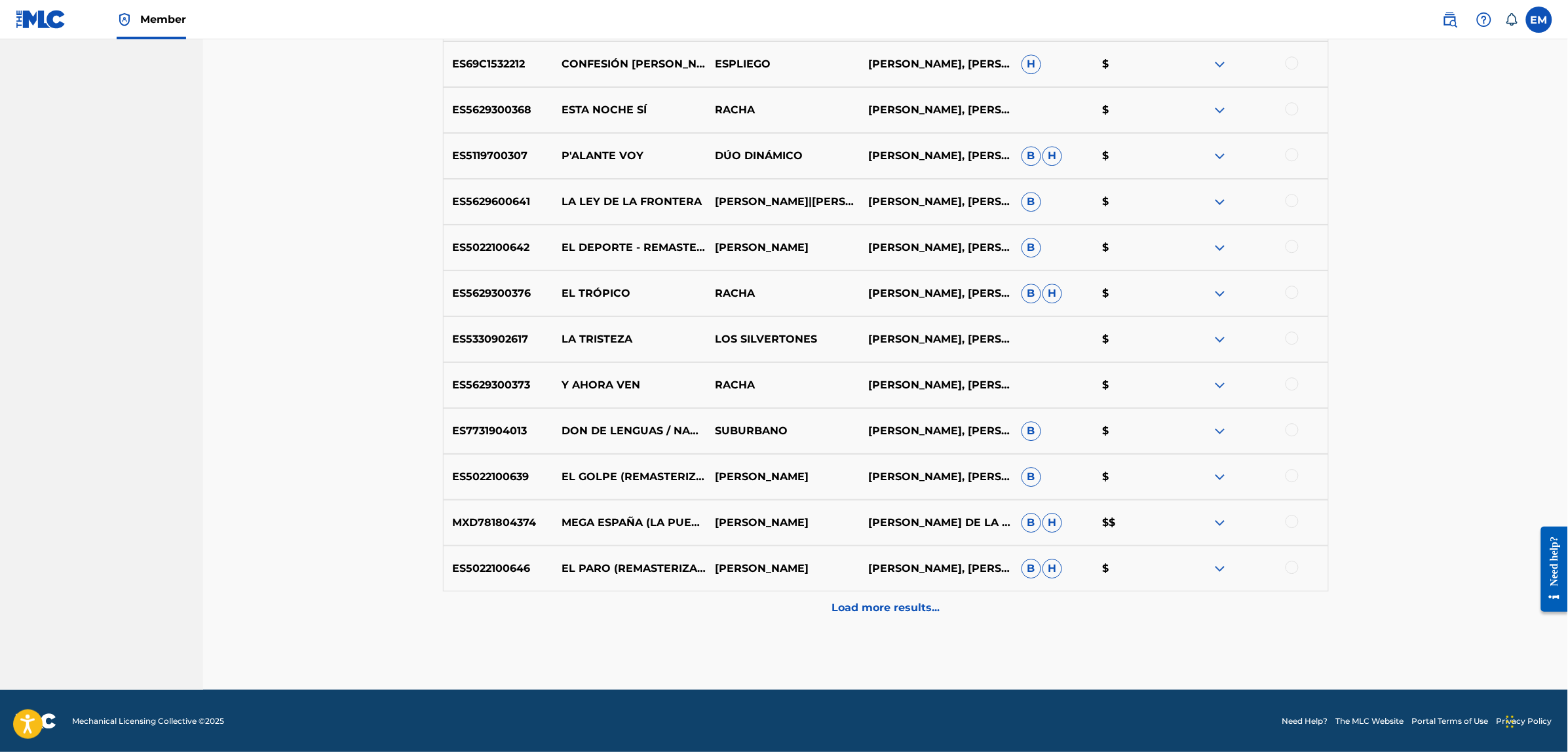
click at [873, 613] on p "Load more results..." at bounding box center [886, 608] width 108 height 16
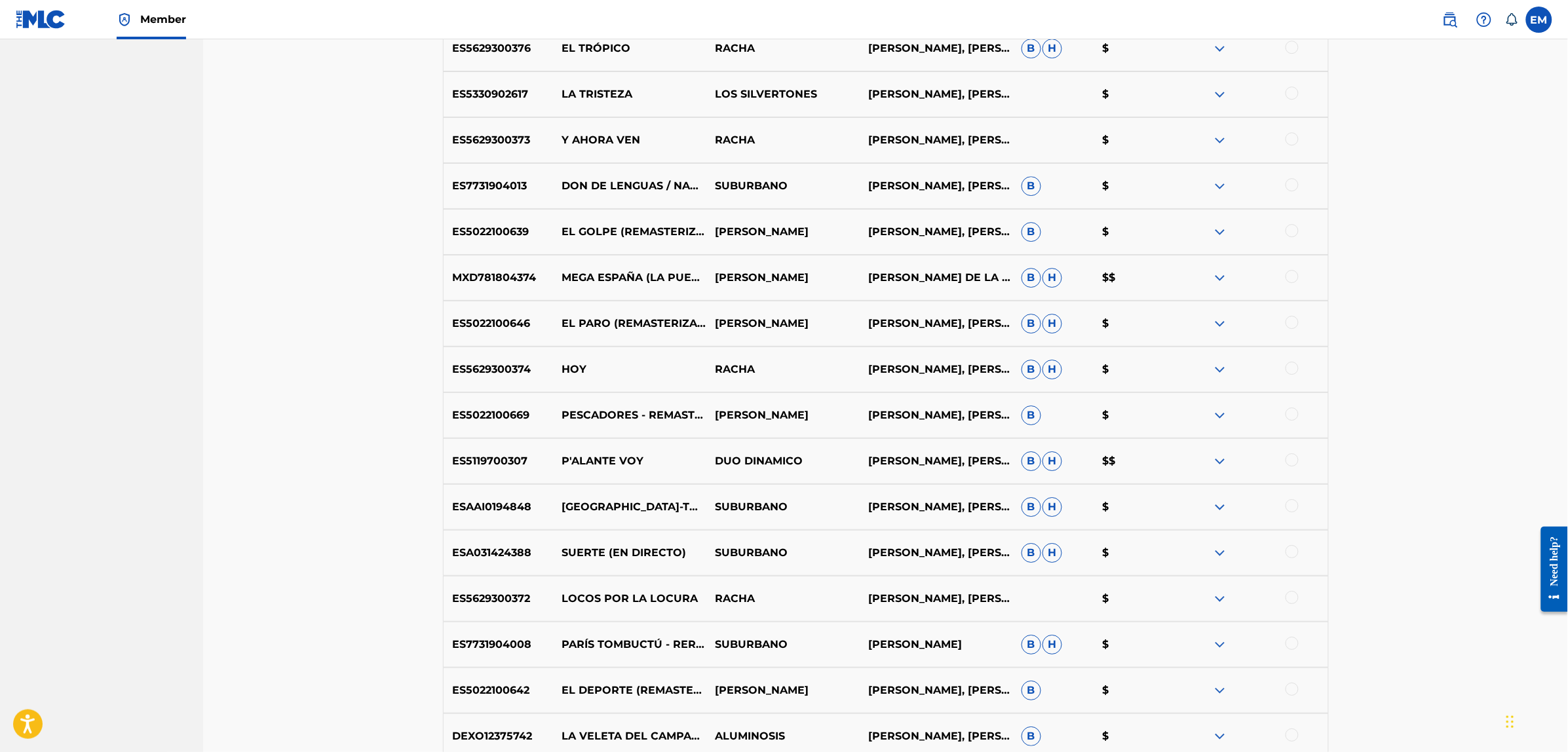
scroll to position [1828, 0]
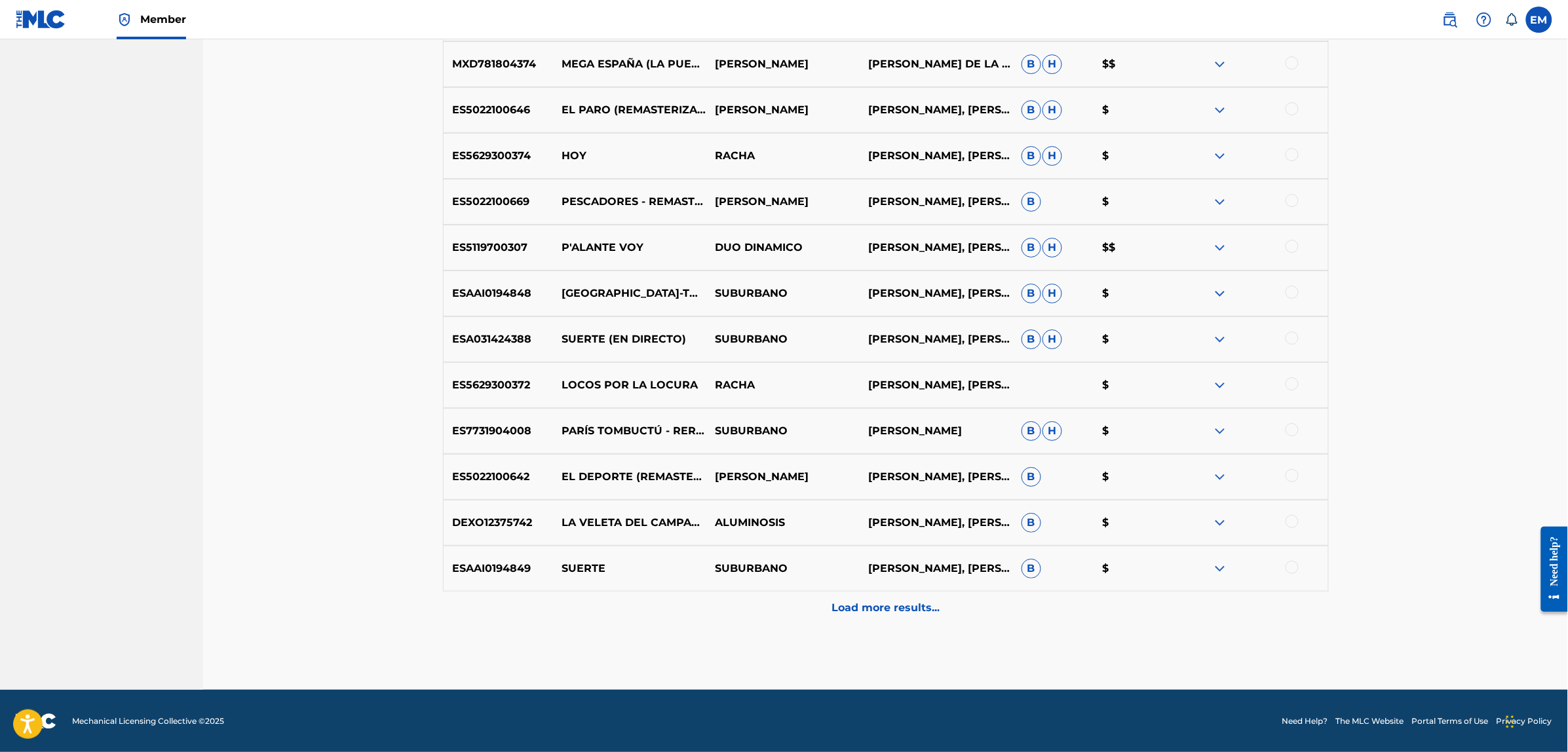
click at [1292, 570] on div at bounding box center [1292, 566] width 13 height 13
click at [906, 643] on button "Match 1 Group" at bounding box center [921, 645] width 145 height 33
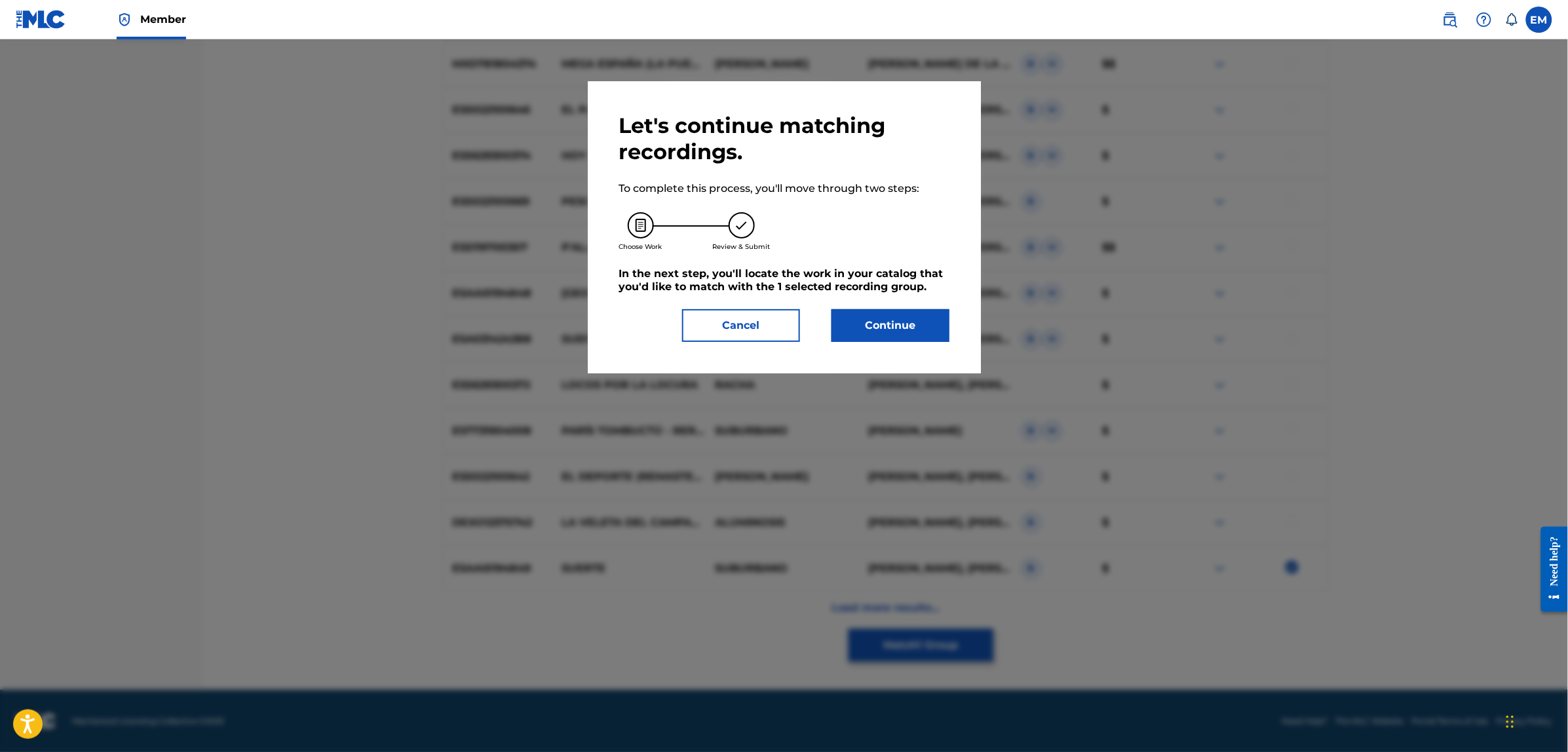
click at [886, 324] on button "Continue" at bounding box center [891, 325] width 118 height 33
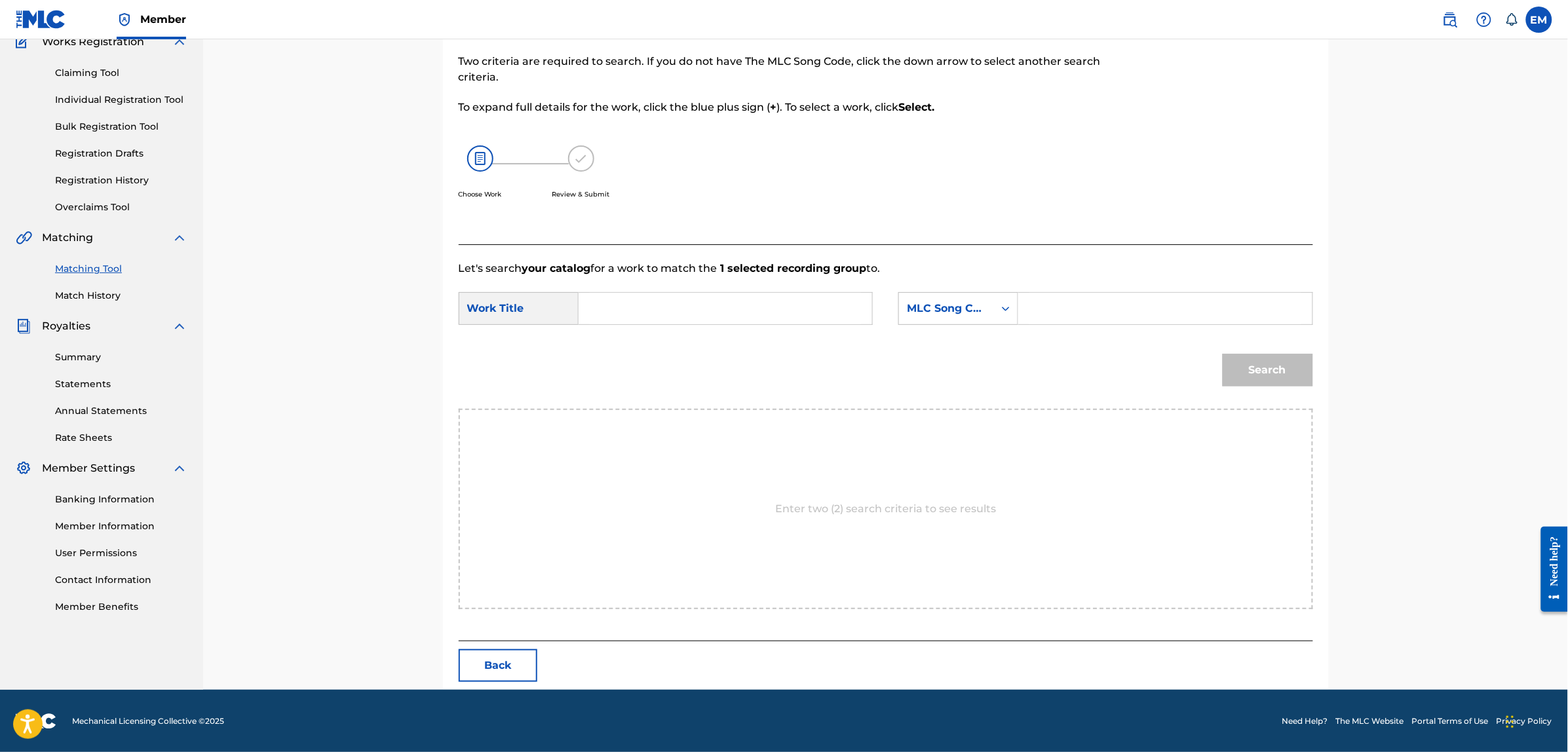
click at [778, 298] on input "Search Form" at bounding box center [726, 308] width 271 height 31
type input "de estera en [PERSON_NAME]"
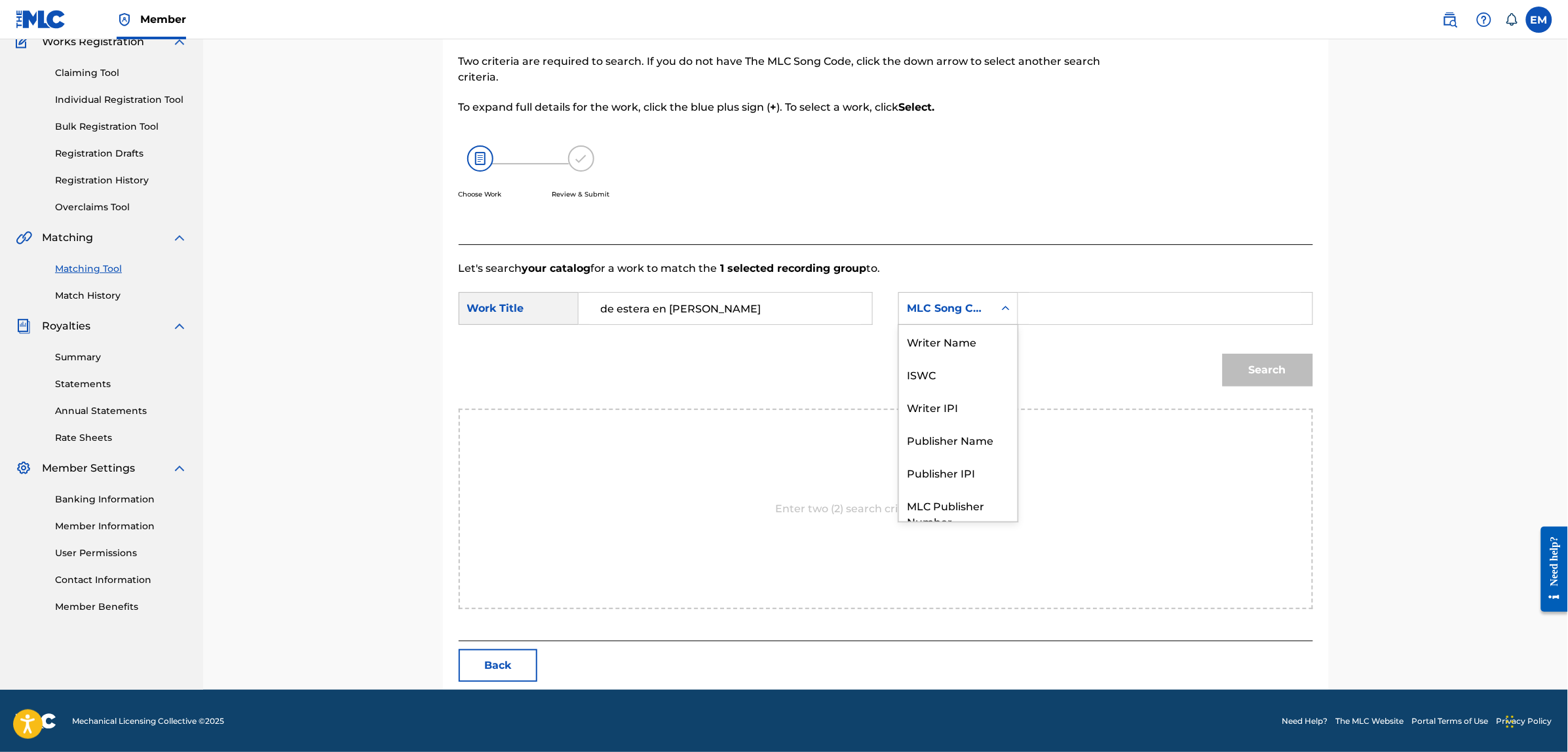
click at [945, 306] on div "MLC Song Code" at bounding box center [947, 308] width 79 height 16
click at [952, 334] on div "Writer Name" at bounding box center [958, 341] width 118 height 33
click at [1068, 308] on input "Search Form" at bounding box center [1165, 308] width 271 height 31
paste input "[PERSON_NAME]"
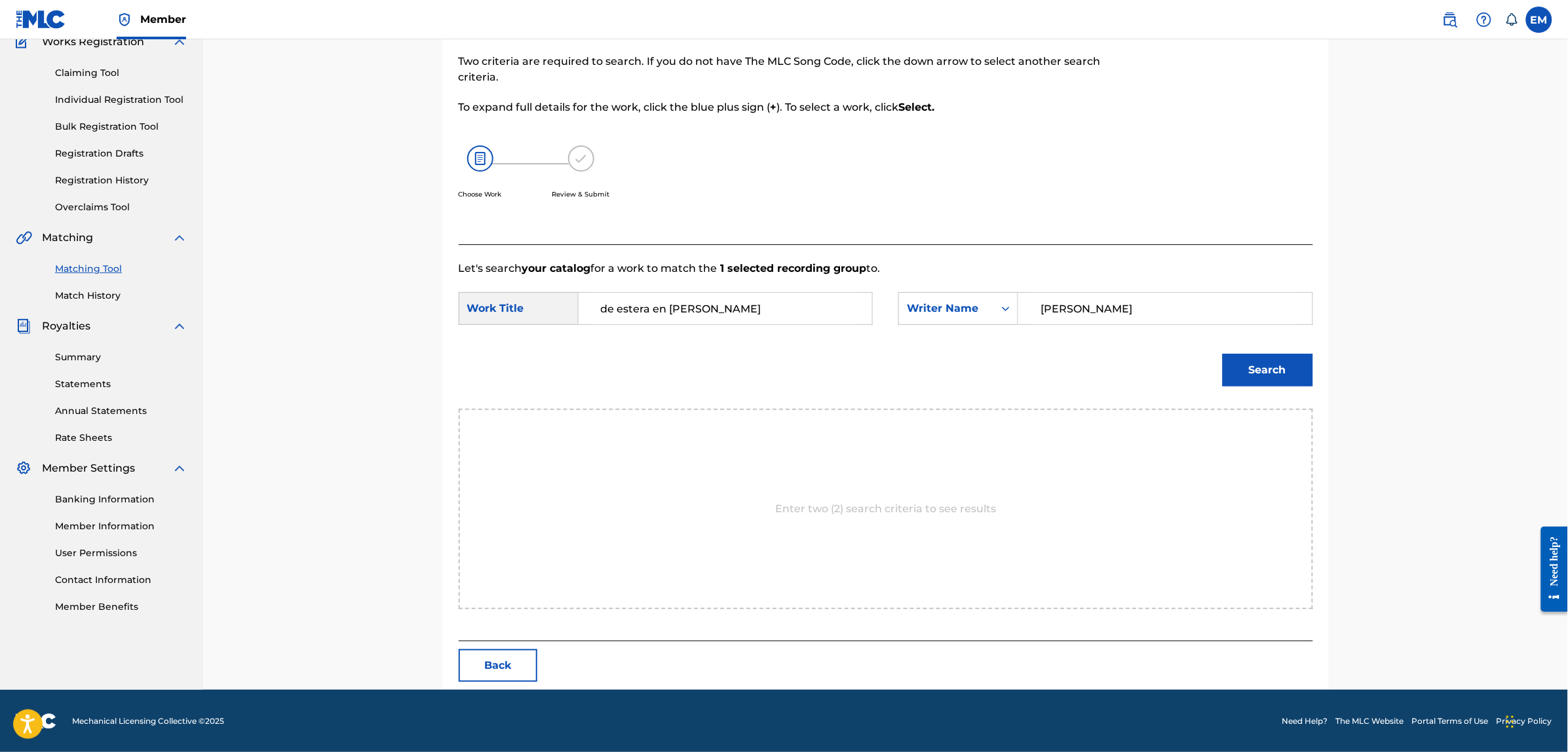
type input "[PERSON_NAME]"
click at [1222, 354] on button "Search" at bounding box center [1267, 370] width 91 height 33
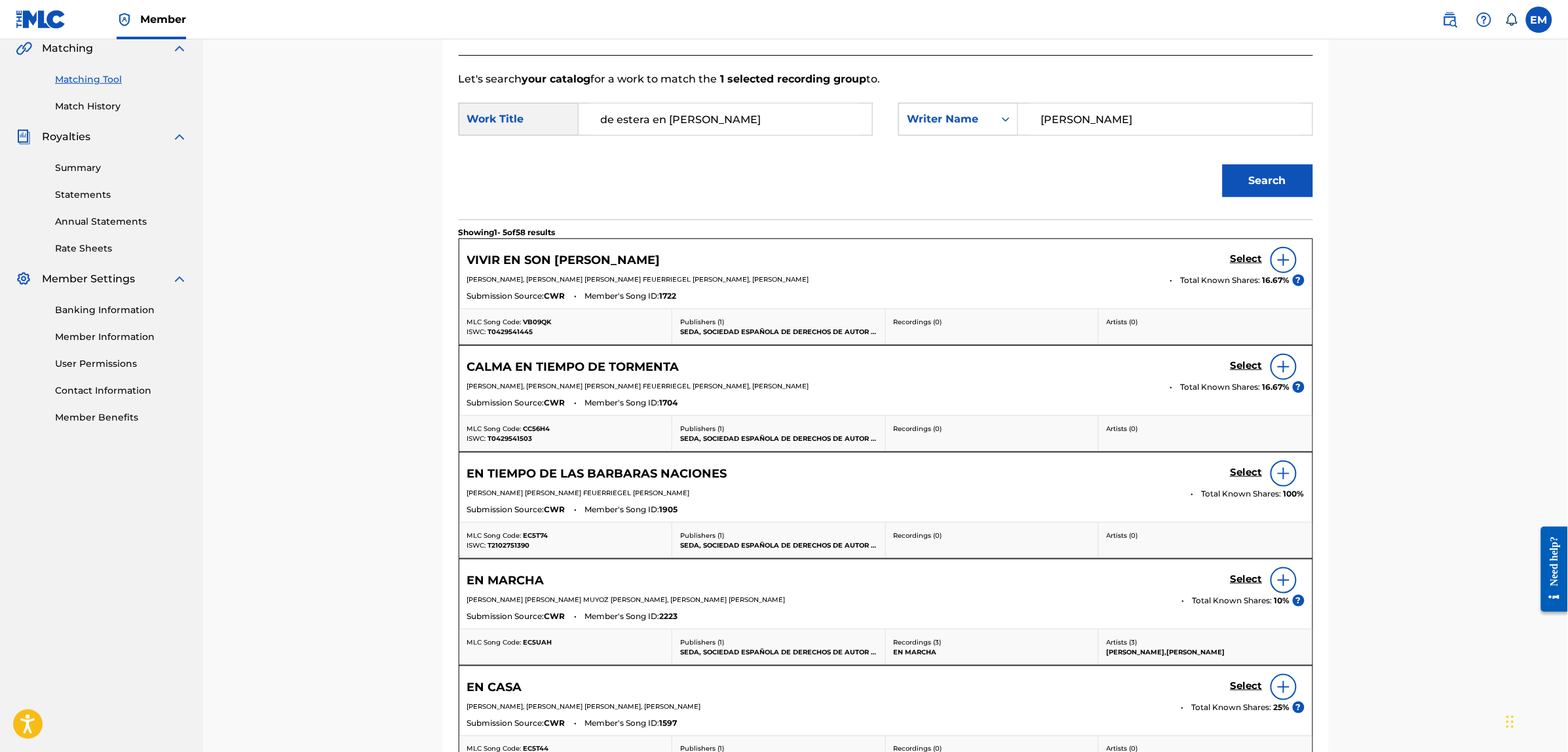
scroll to position [447, 0]
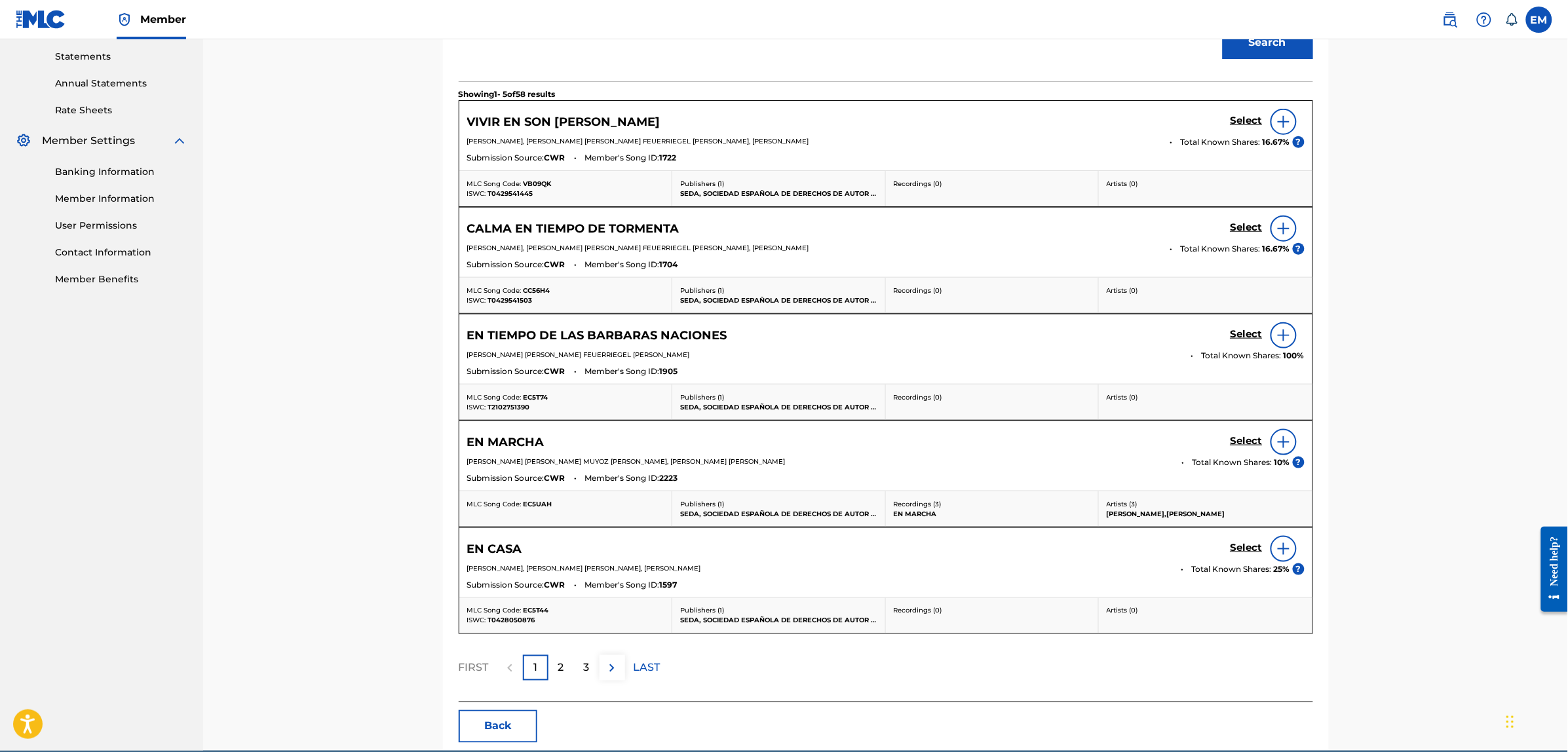
click at [568, 657] on div "2" at bounding box center [562, 667] width 26 height 26
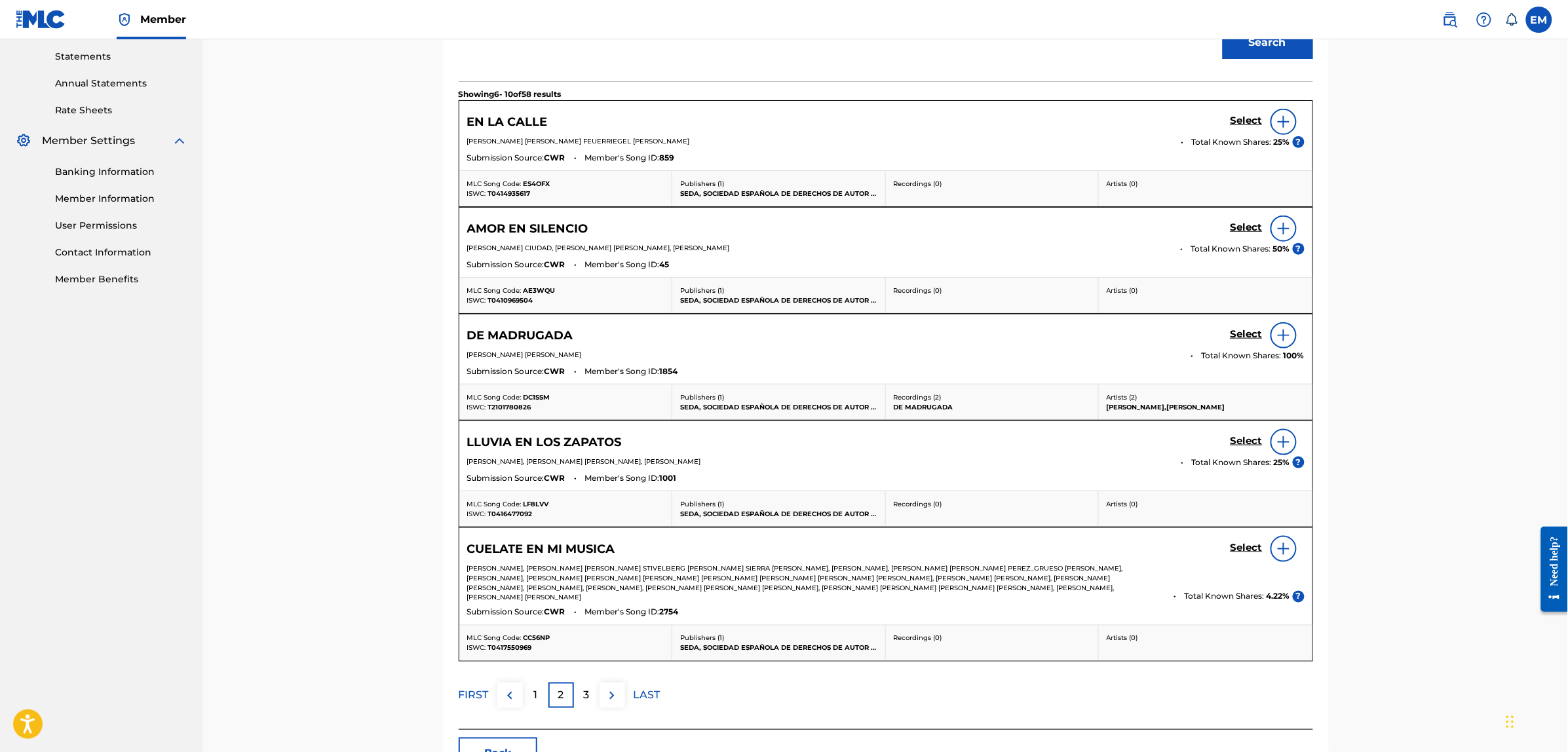
click at [590, 694] on div "3" at bounding box center [587, 695] width 26 height 26
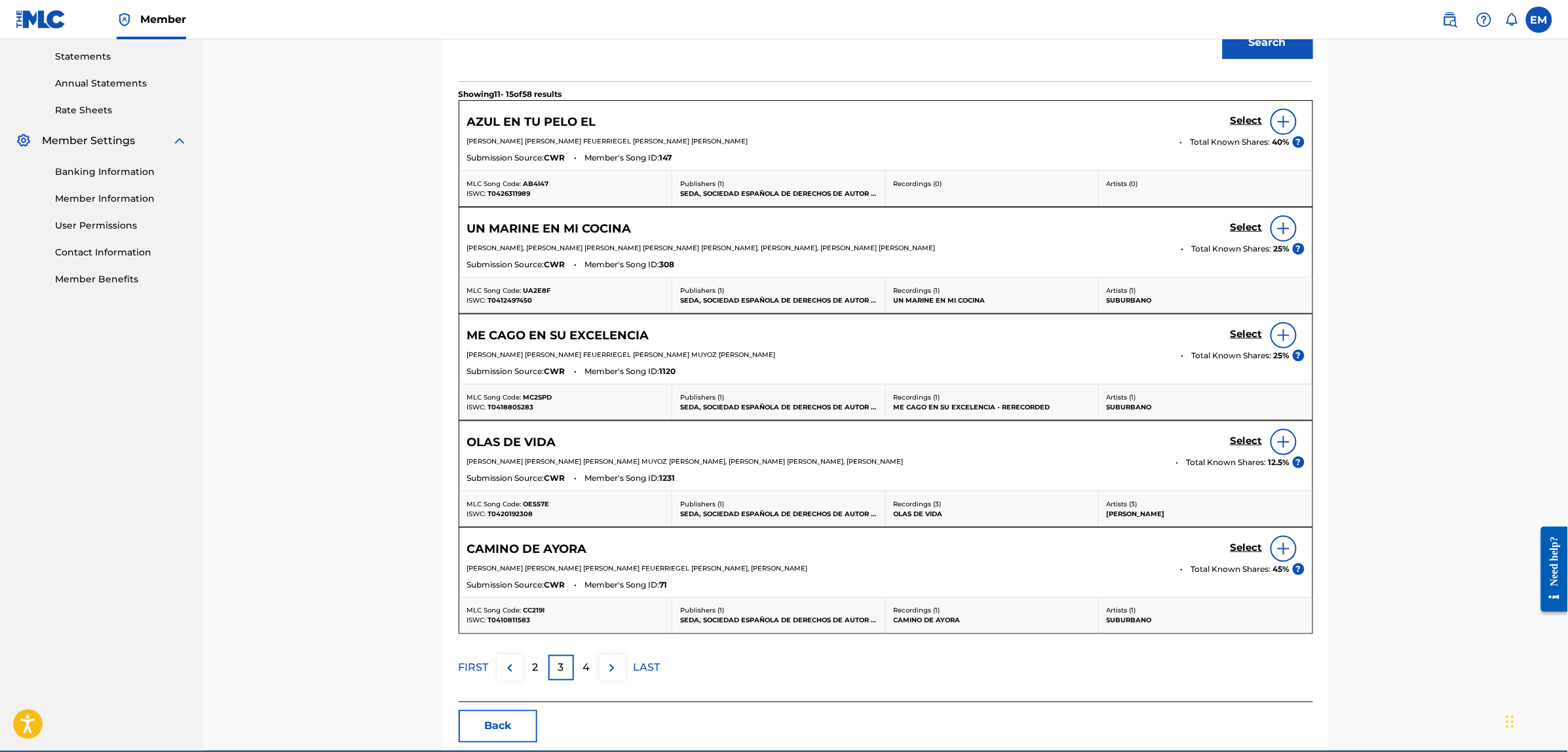
click at [587, 673] on p "4" at bounding box center [587, 668] width 7 height 16
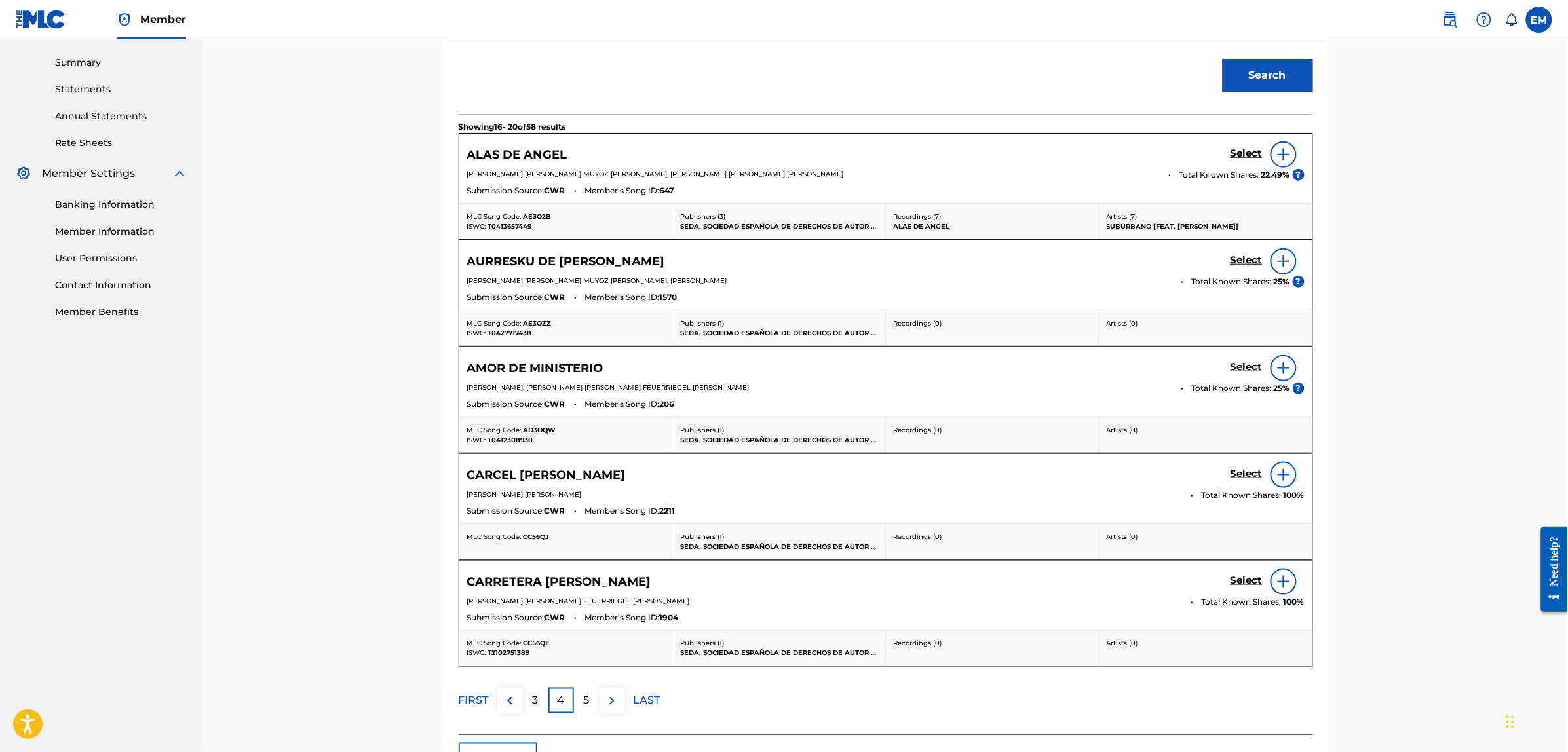
scroll to position [38, 0]
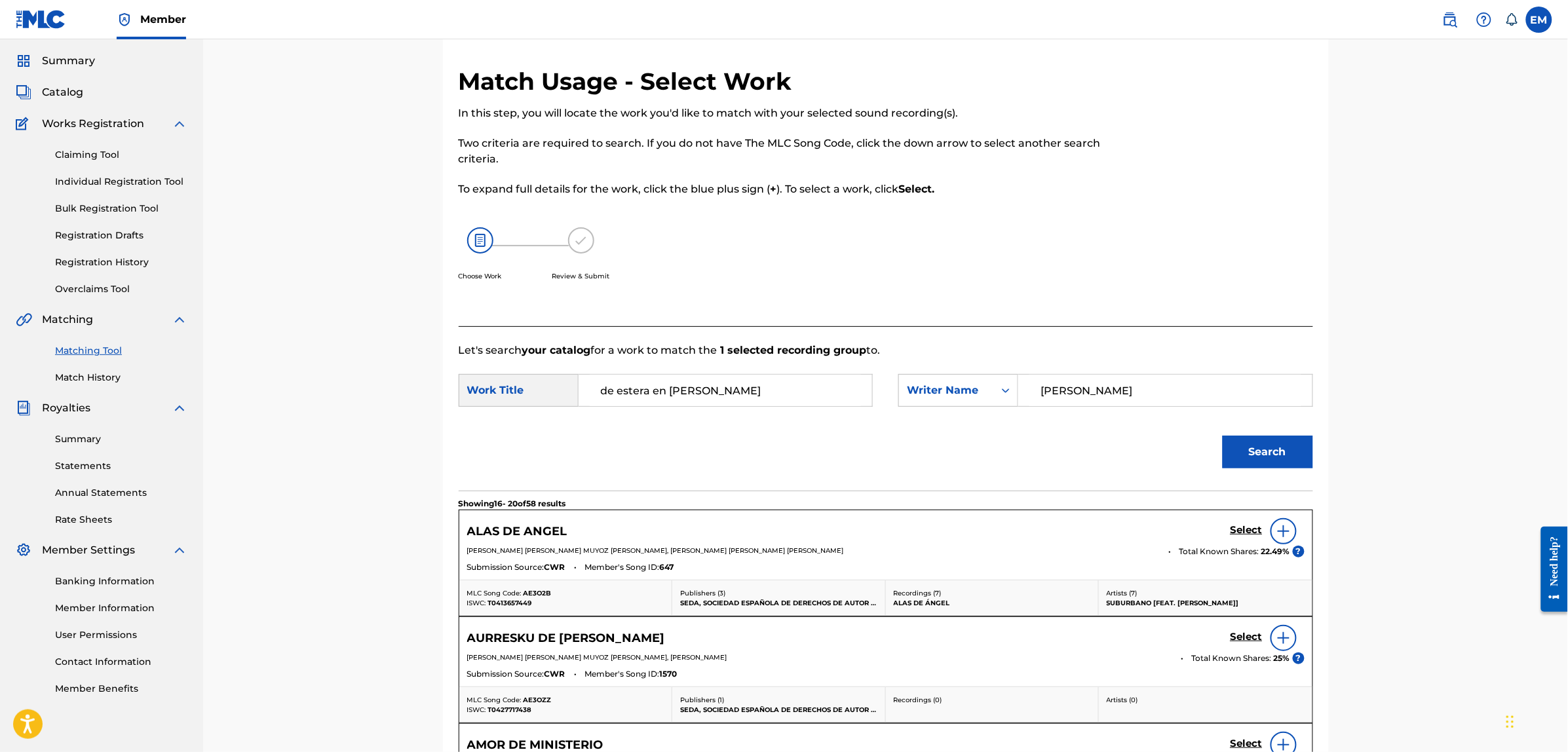
drag, startPoint x: 727, startPoint y: 383, endPoint x: 571, endPoint y: 387, distance: 156.1
click at [572, 385] on div "SearchWithCriteriafbe45e07-c59e-4ca5-85e0-394825d6bac0 Work Title de estera en …" at bounding box center [665, 390] width 414 height 33
click at [1222, 435] on button "Search" at bounding box center [1267, 452] width 91 height 33
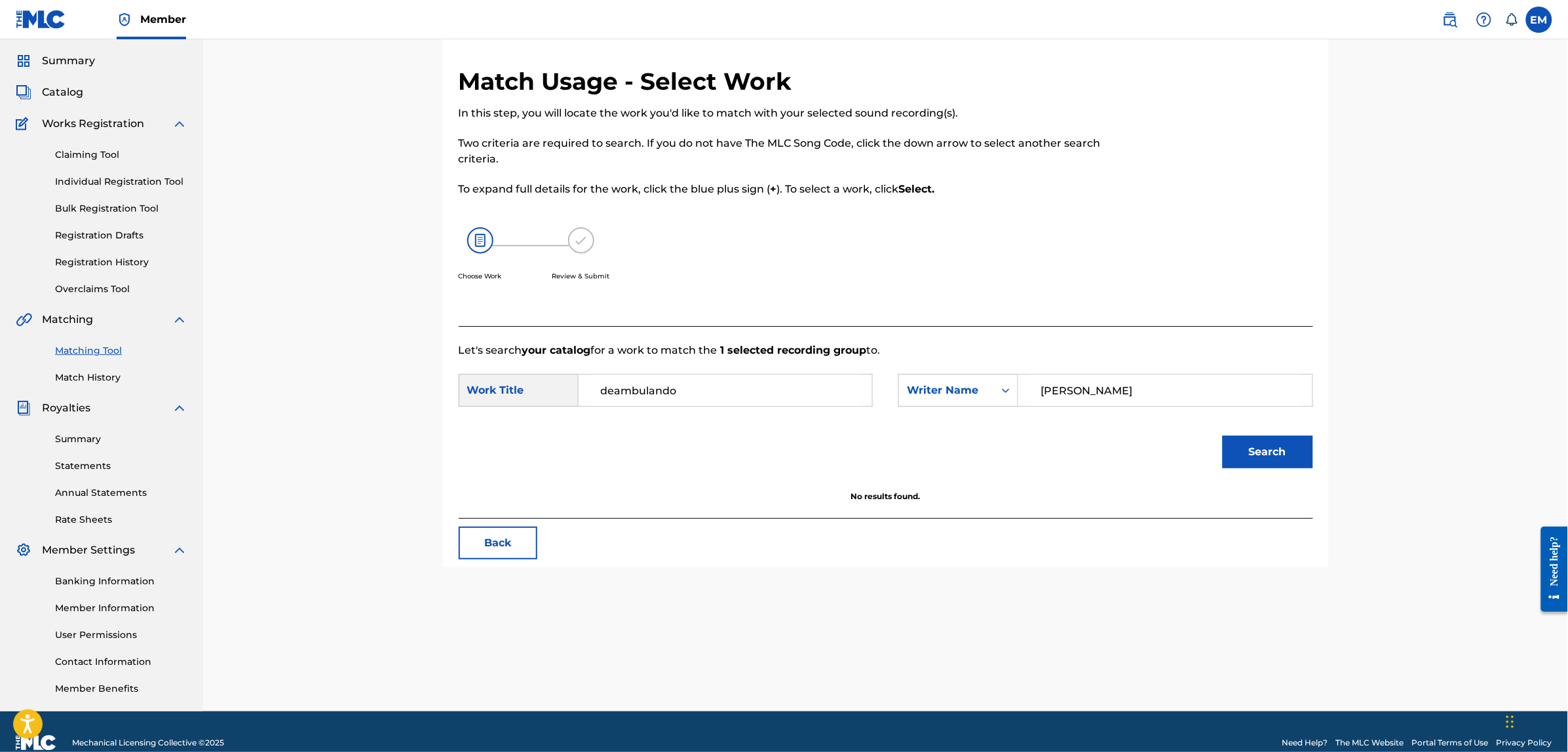
click at [693, 383] on input "deambulando" at bounding box center [726, 390] width 271 height 31
click at [1222, 435] on button "Search" at bounding box center [1267, 452] width 91 height 33
drag, startPoint x: 637, startPoint y: 388, endPoint x: 587, endPoint y: 388, distance: 50.0
click at [587, 388] on div "disciplina inglesa" at bounding box center [726, 390] width 295 height 33
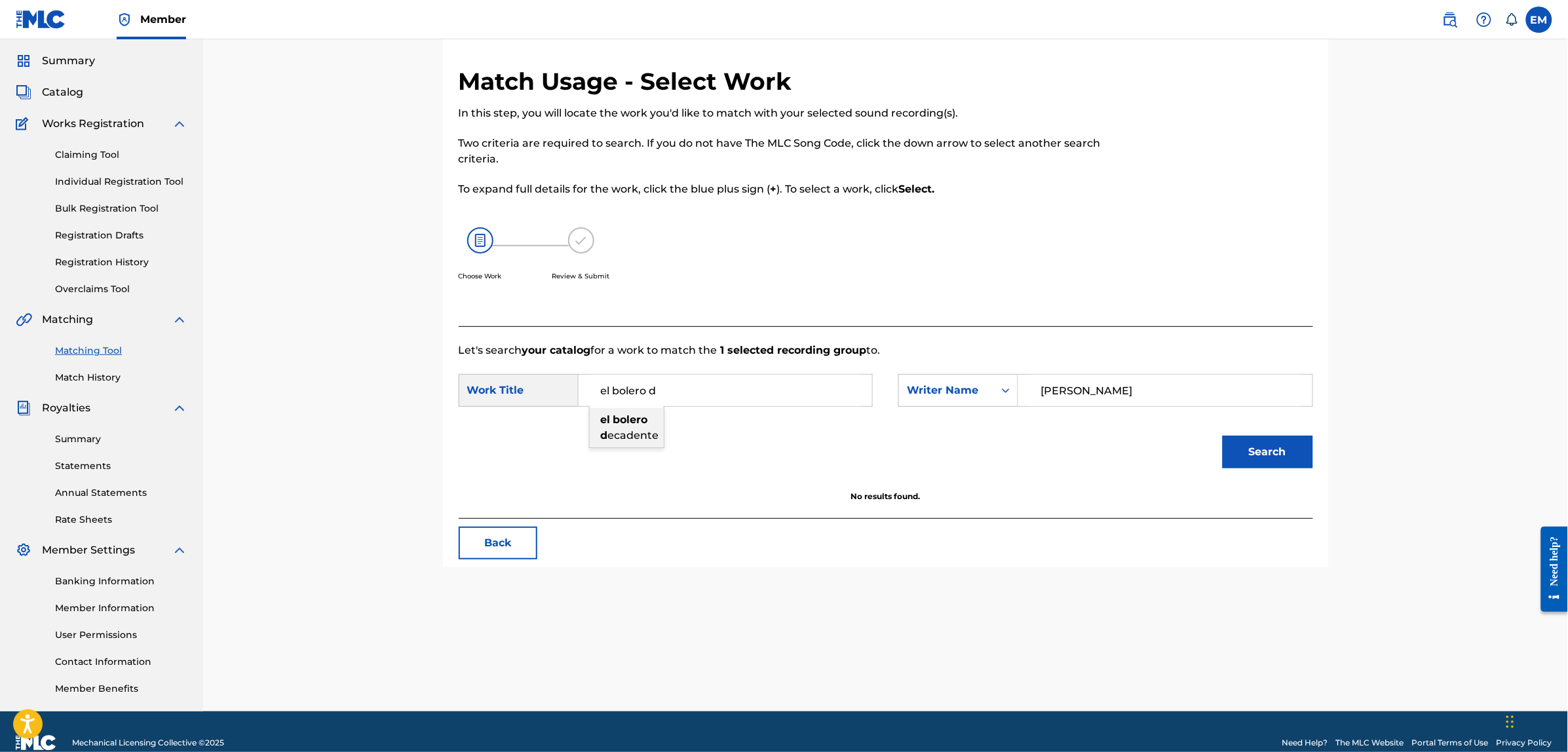
click at [620, 433] on span "ecadente" at bounding box center [633, 435] width 51 height 12
type input "el bolero decadente"
click at [1222, 435] on button "Search" at bounding box center [1267, 452] width 91 height 33
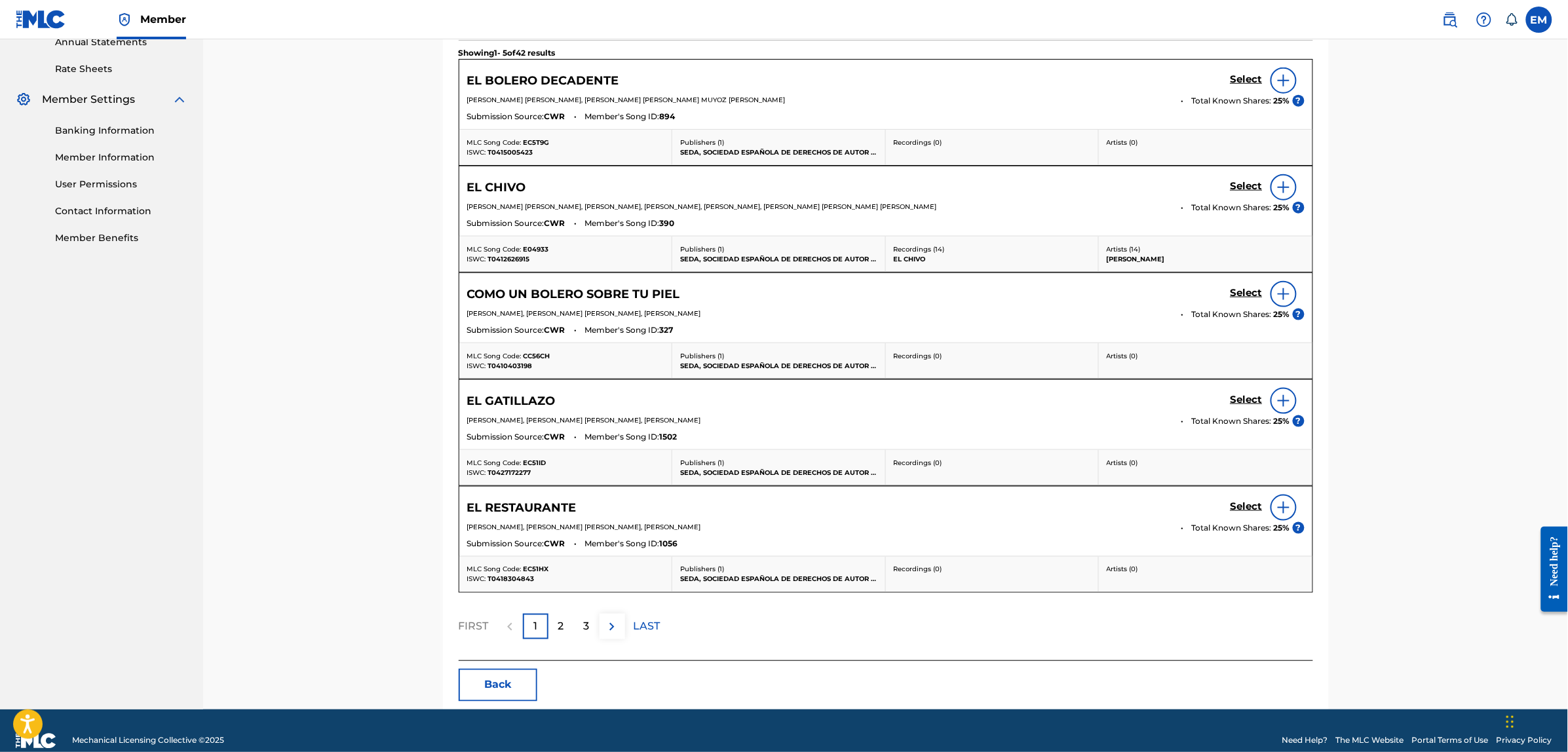
scroll to position [511, 0]
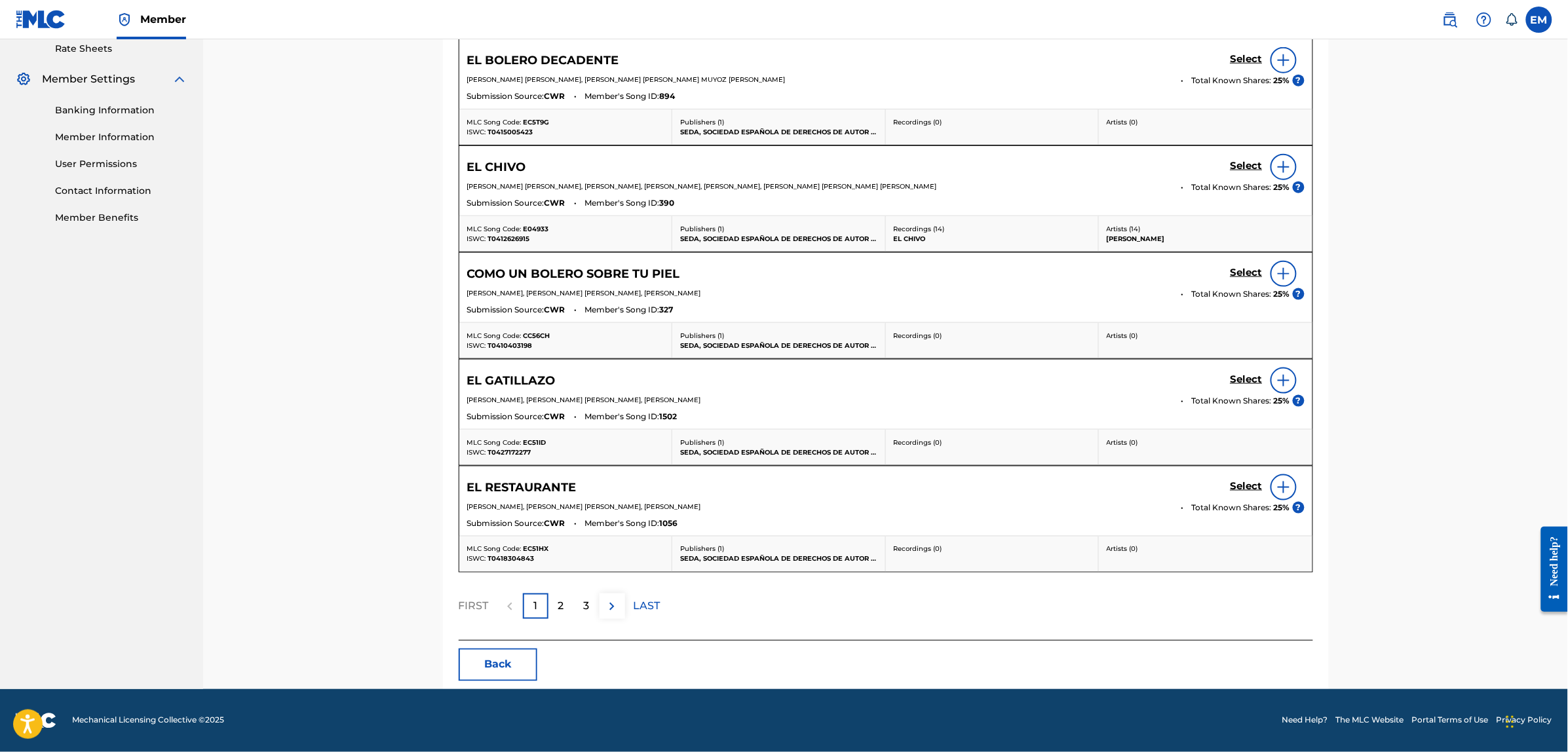
click at [499, 665] on button "Back" at bounding box center [498, 665] width 79 height 33
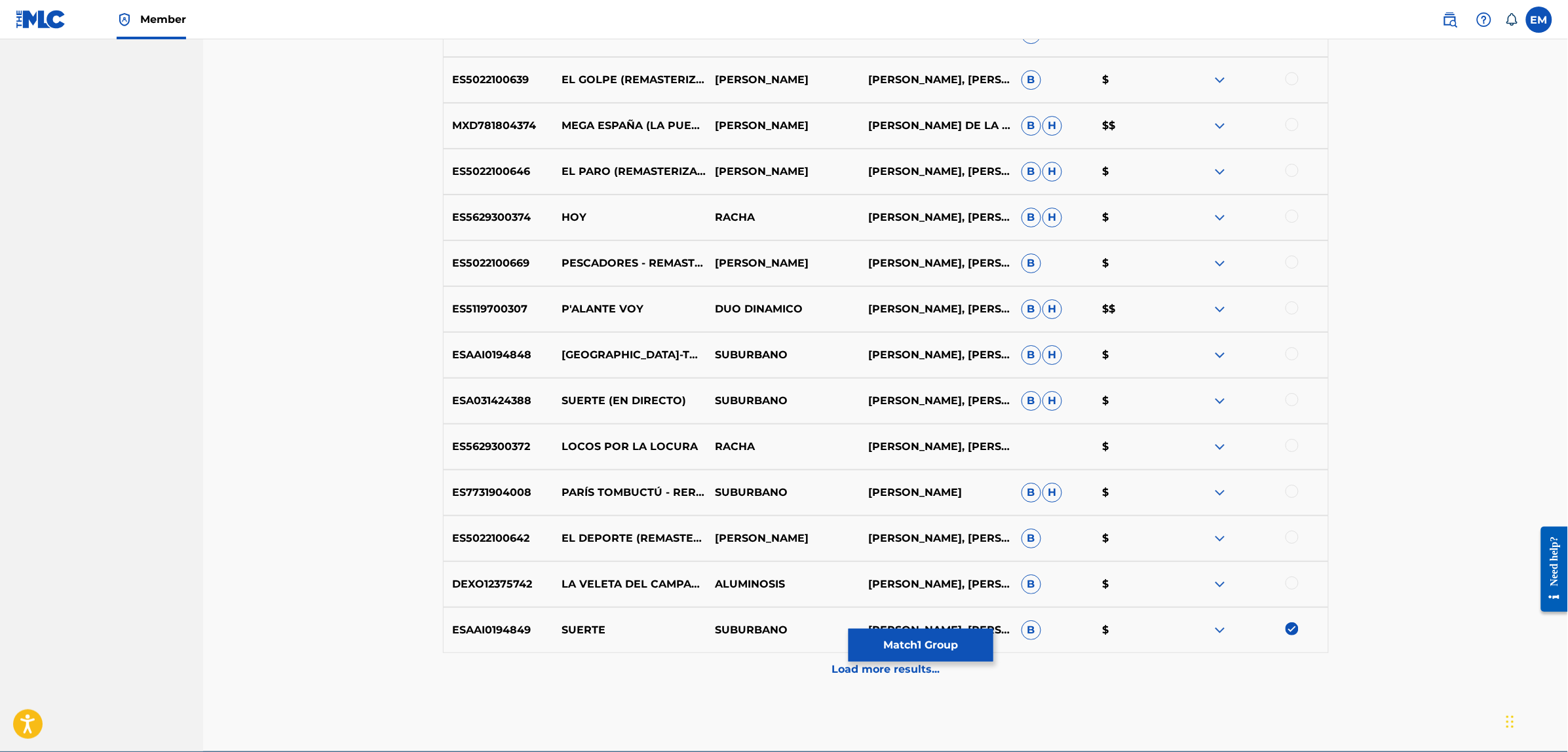
scroll to position [1828, 0]
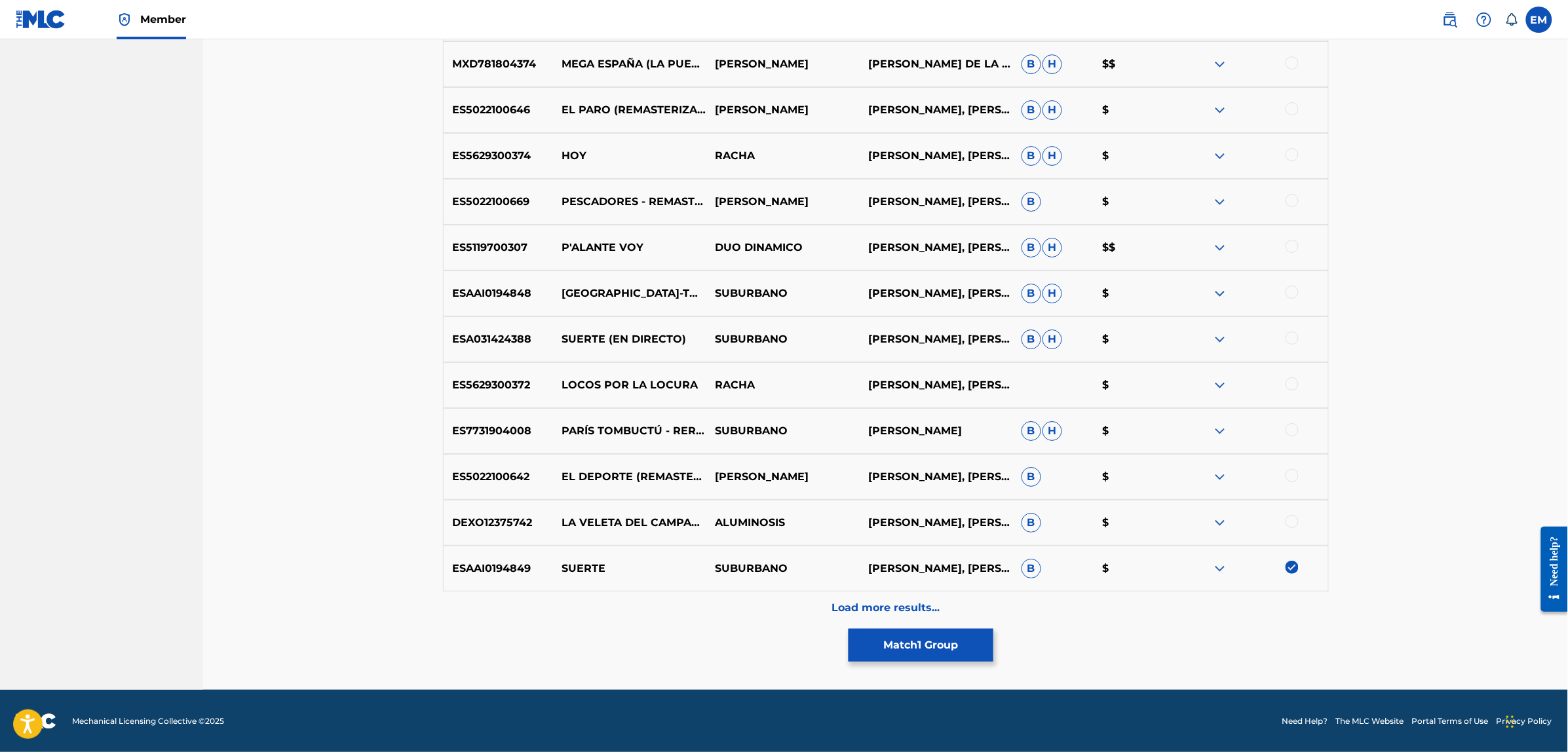
click at [1295, 568] on img at bounding box center [1292, 566] width 13 height 13
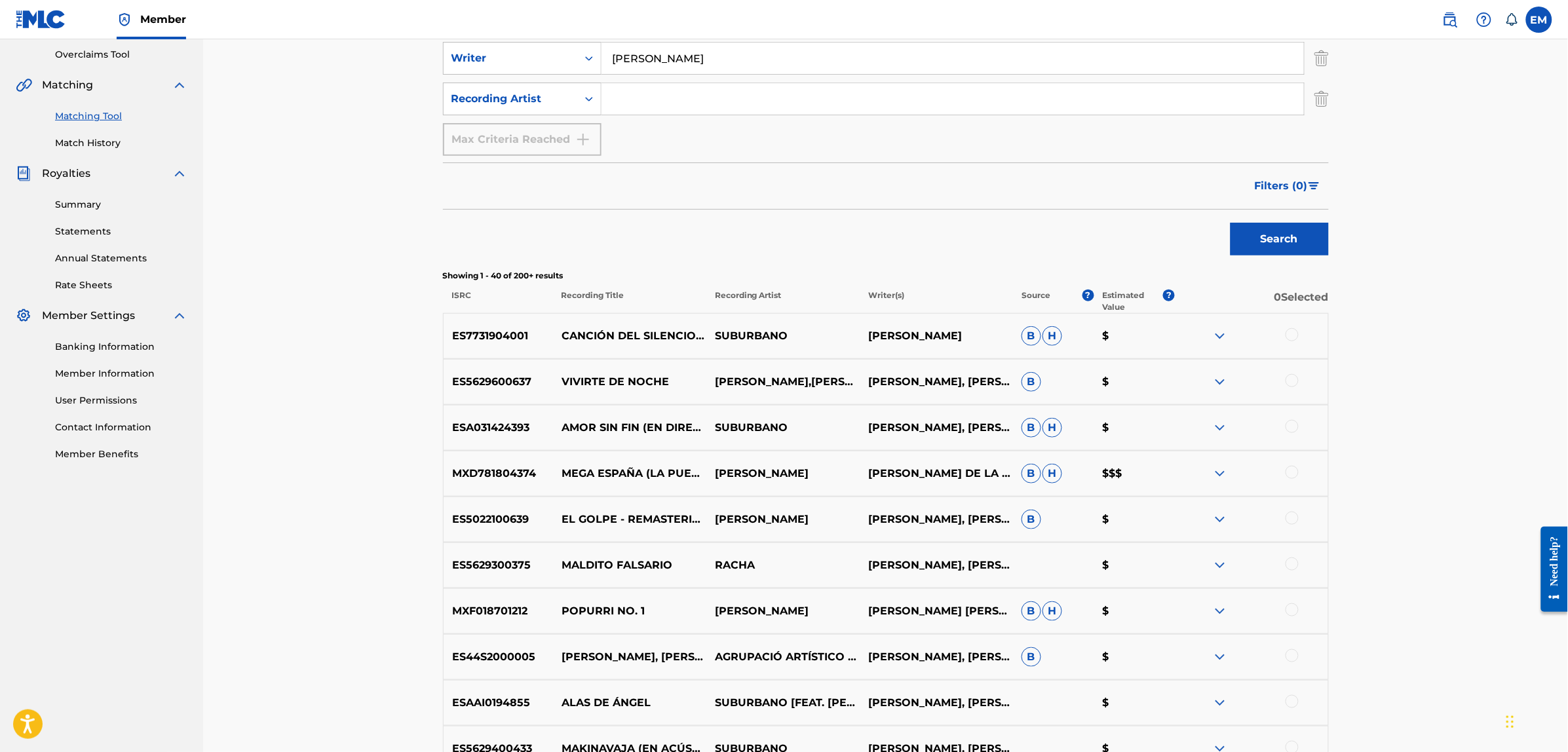
scroll to position [0, 0]
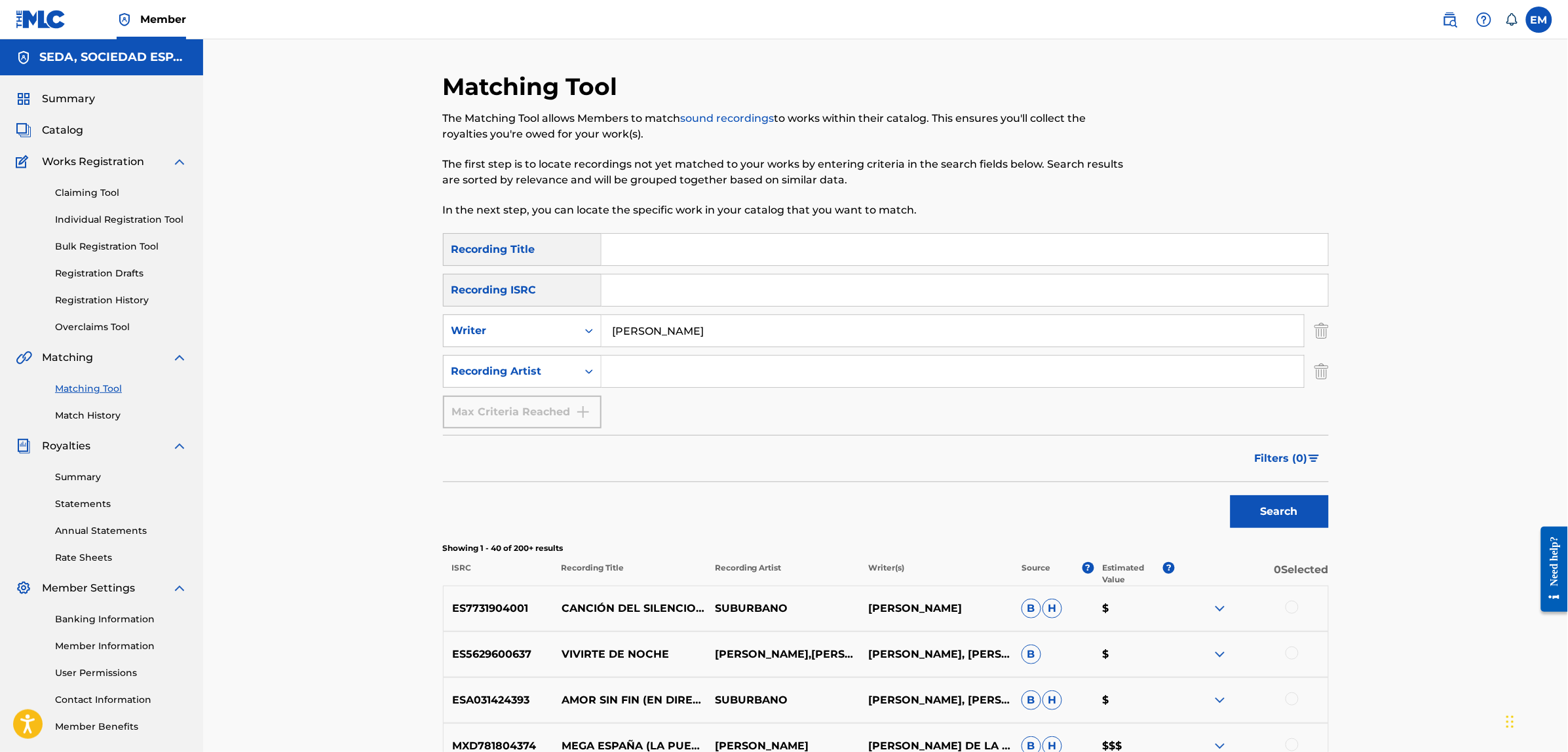
click at [753, 246] on input "Search Form" at bounding box center [964, 250] width 727 height 31
type input "el bolero decadente"
click at [1230, 495] on button "Search" at bounding box center [1279, 511] width 98 height 33
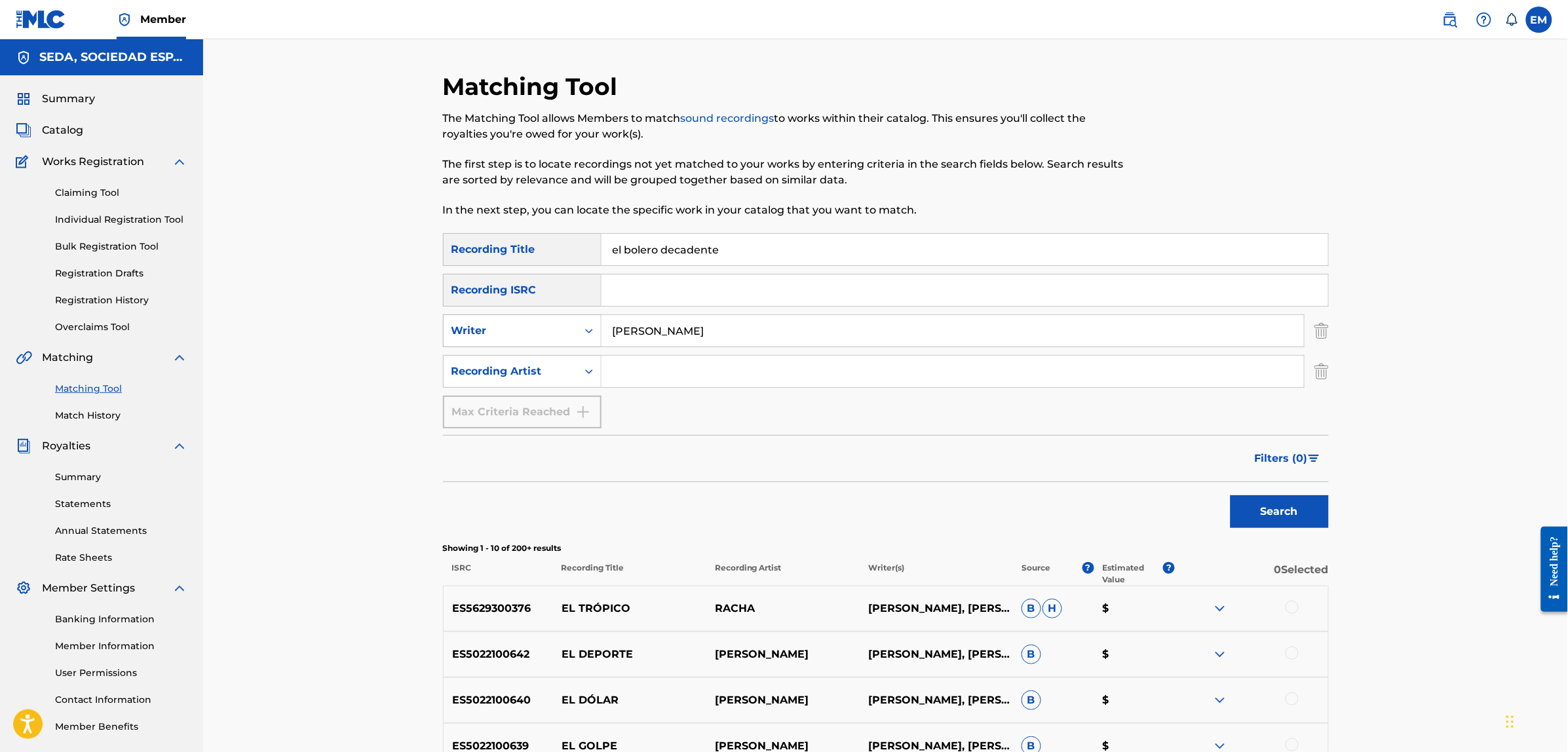
drag, startPoint x: 709, startPoint y: 334, endPoint x: 543, endPoint y: 338, distance: 166.0
click at [587, 332] on div "SearchWithCriteria32b46078-d4ae-42fd-b150-9528a5d1fe35 Writer [PERSON_NAME]" at bounding box center [886, 331] width 886 height 33
click at [1230, 495] on button "Search" at bounding box center [1279, 511] width 98 height 33
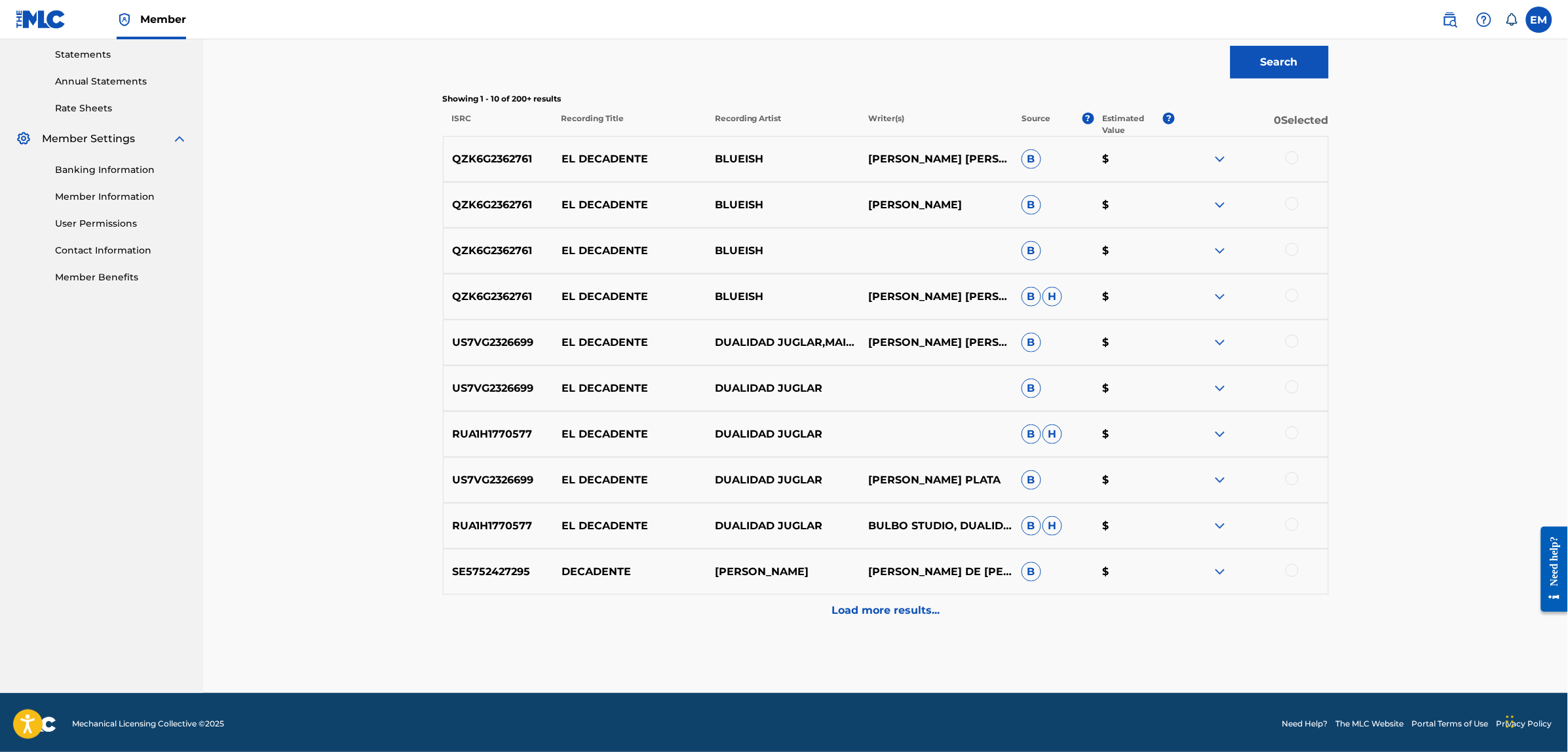
scroll to position [452, 0]
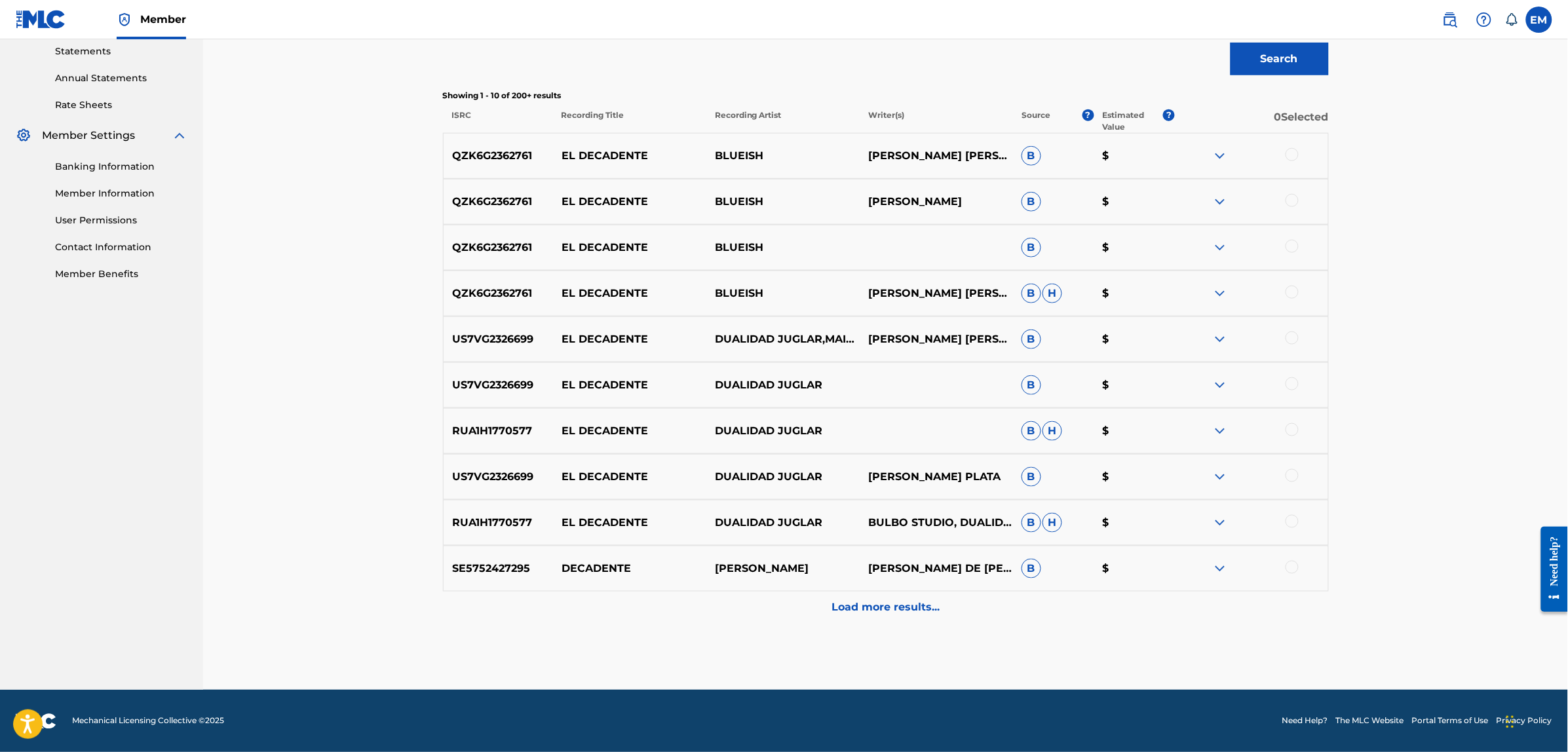
click at [893, 603] on p "Load more results..." at bounding box center [886, 608] width 108 height 16
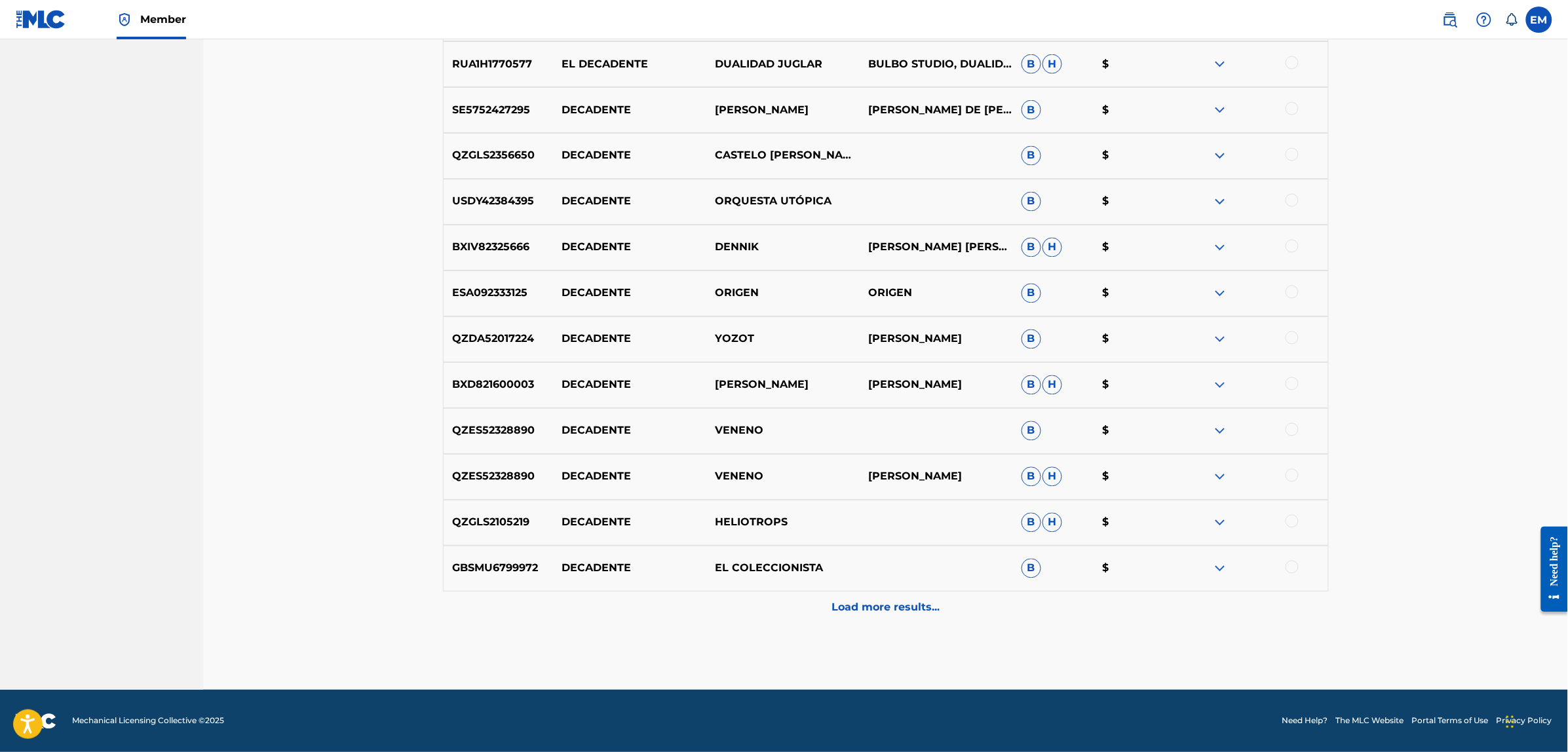
click at [879, 597] on div "Load more results..." at bounding box center [886, 608] width 886 height 33
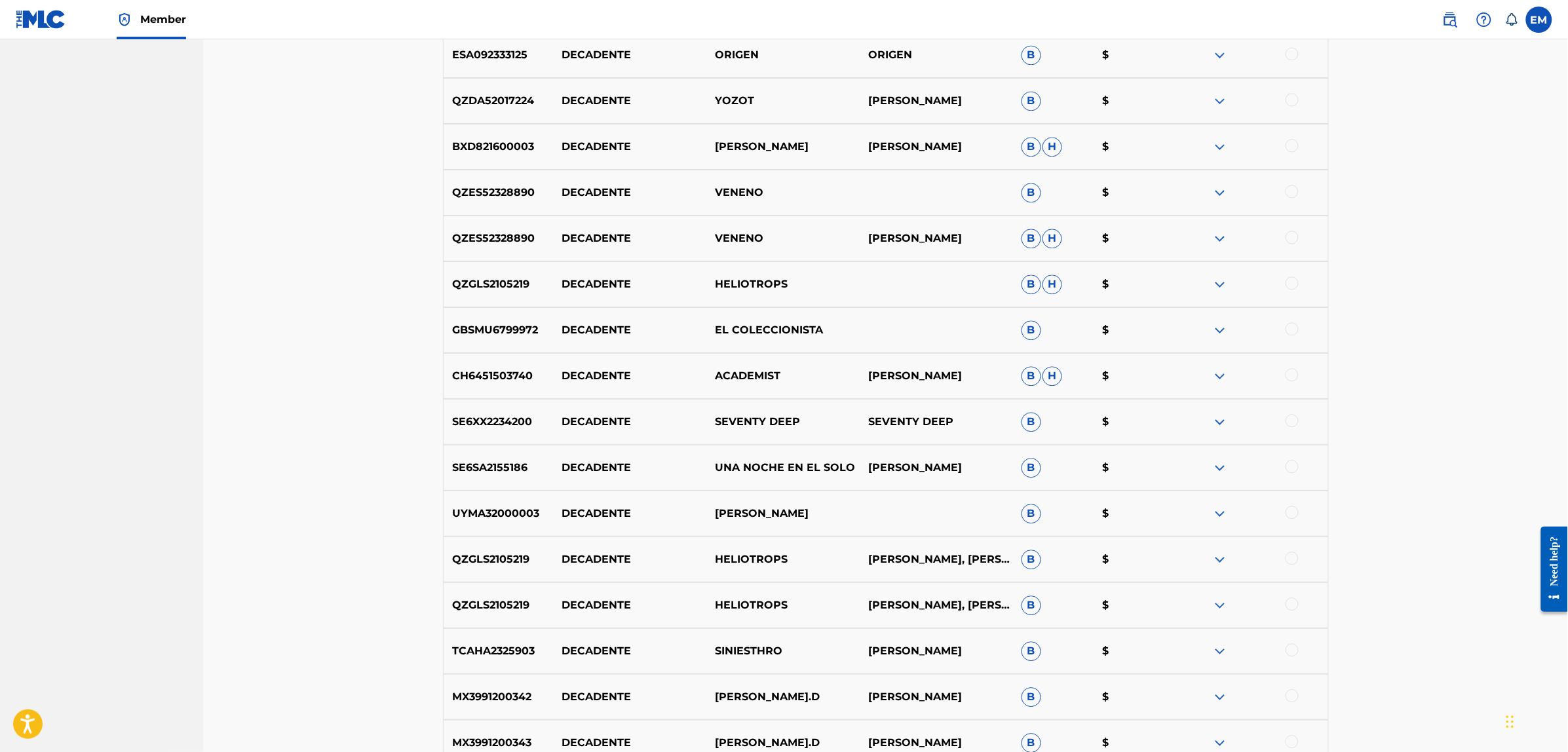
scroll to position [1369, 0]
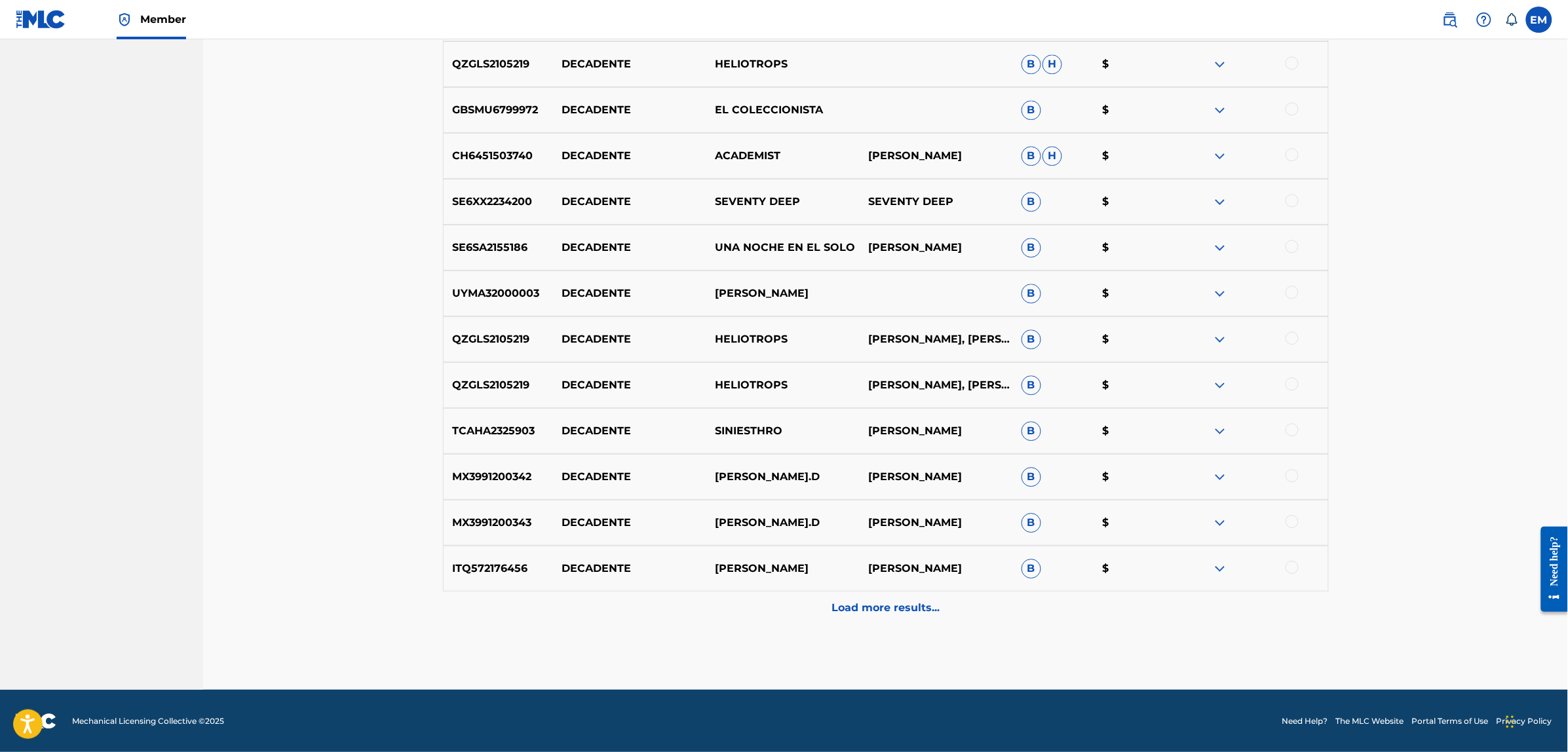
click at [892, 606] on p "Load more results..." at bounding box center [886, 608] width 108 height 16
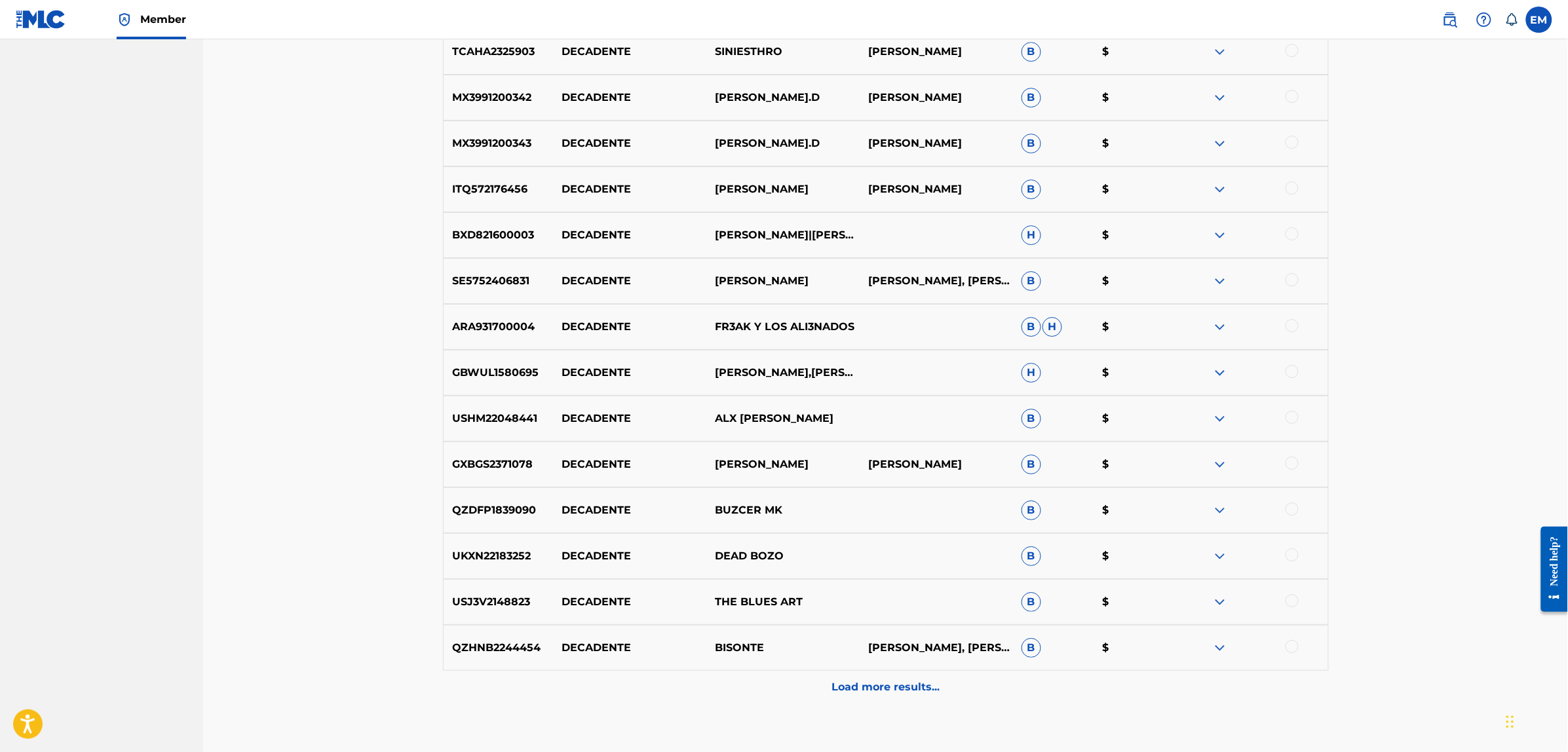
scroll to position [1828, 0]
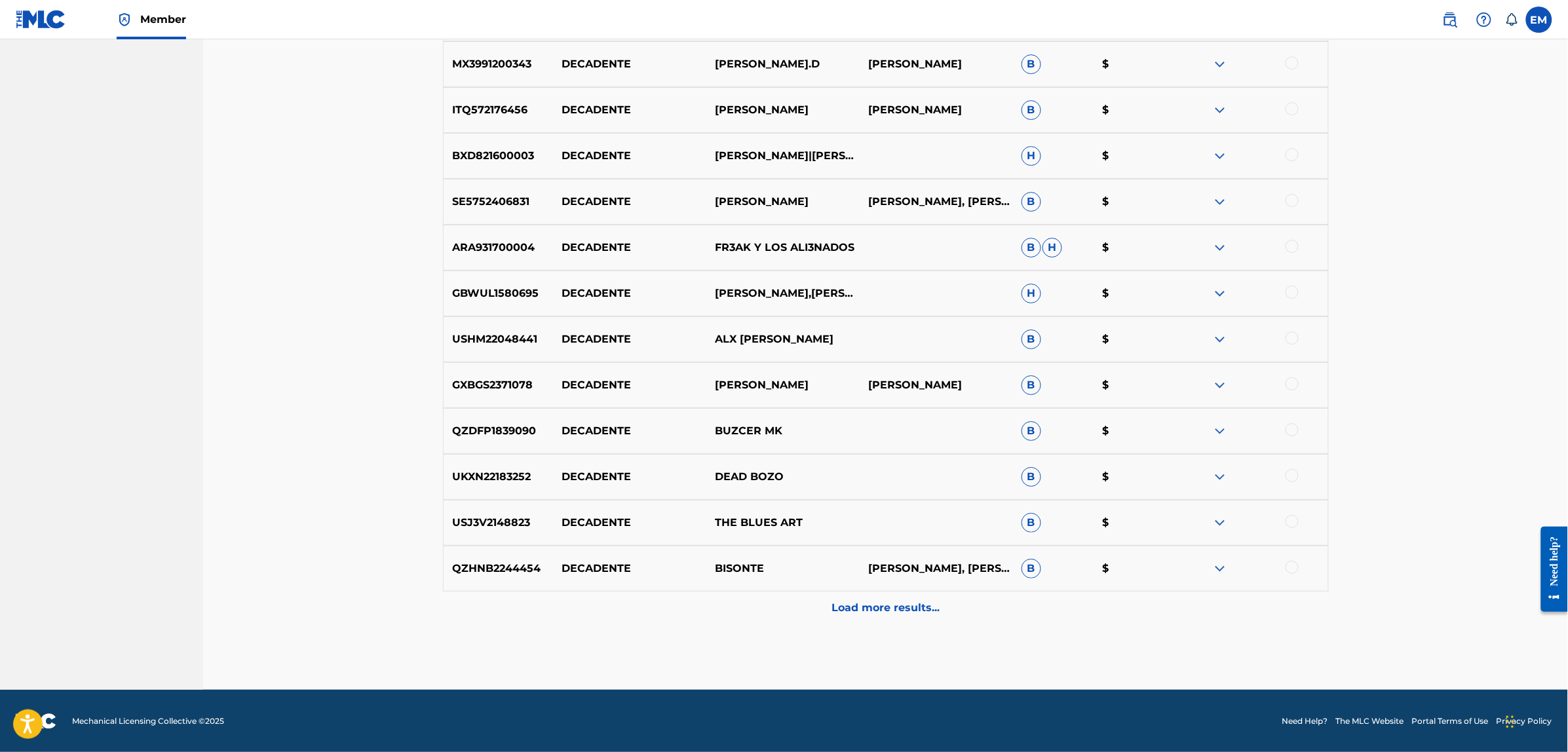
click at [888, 604] on p "Load more results..." at bounding box center [886, 608] width 108 height 16
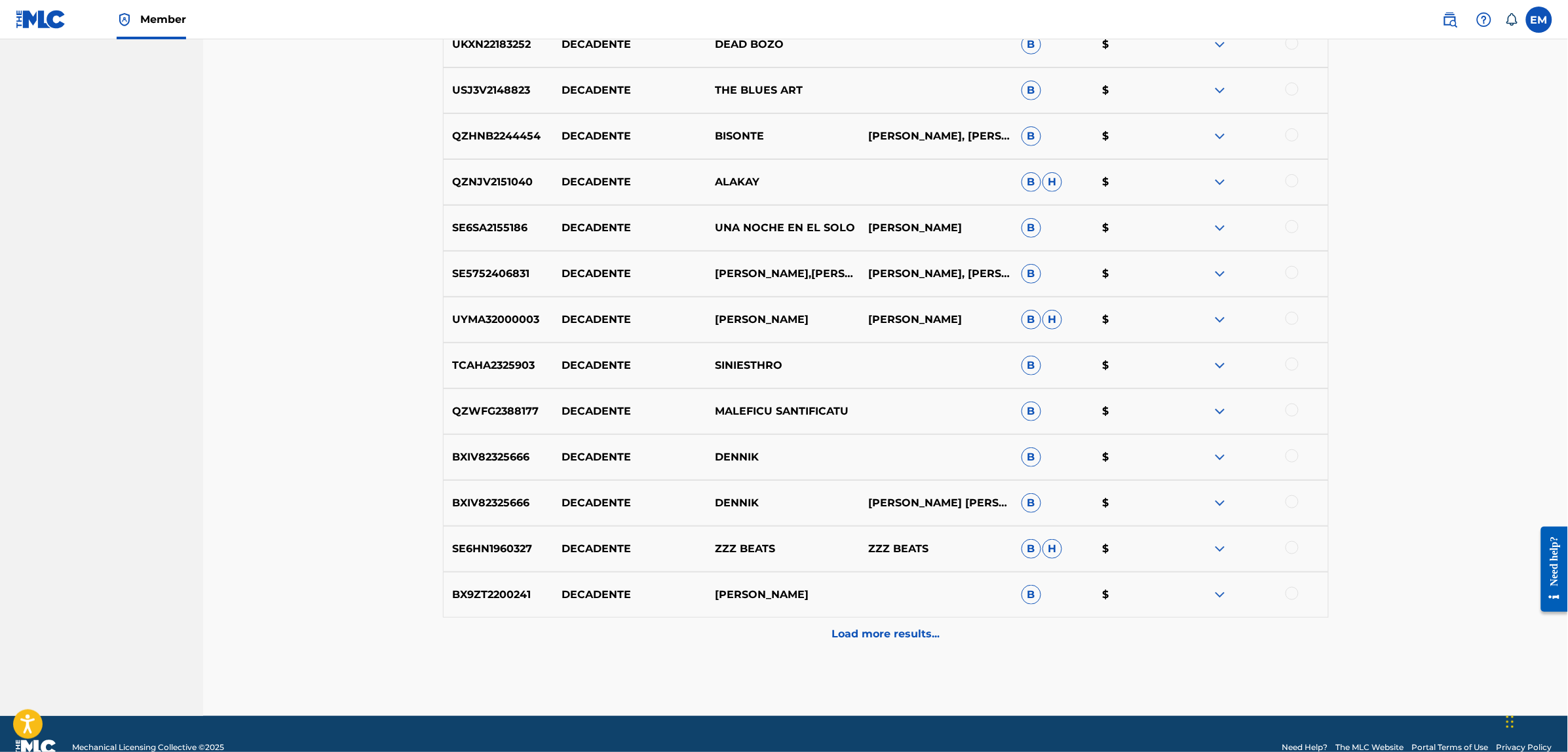
scroll to position [2286, 0]
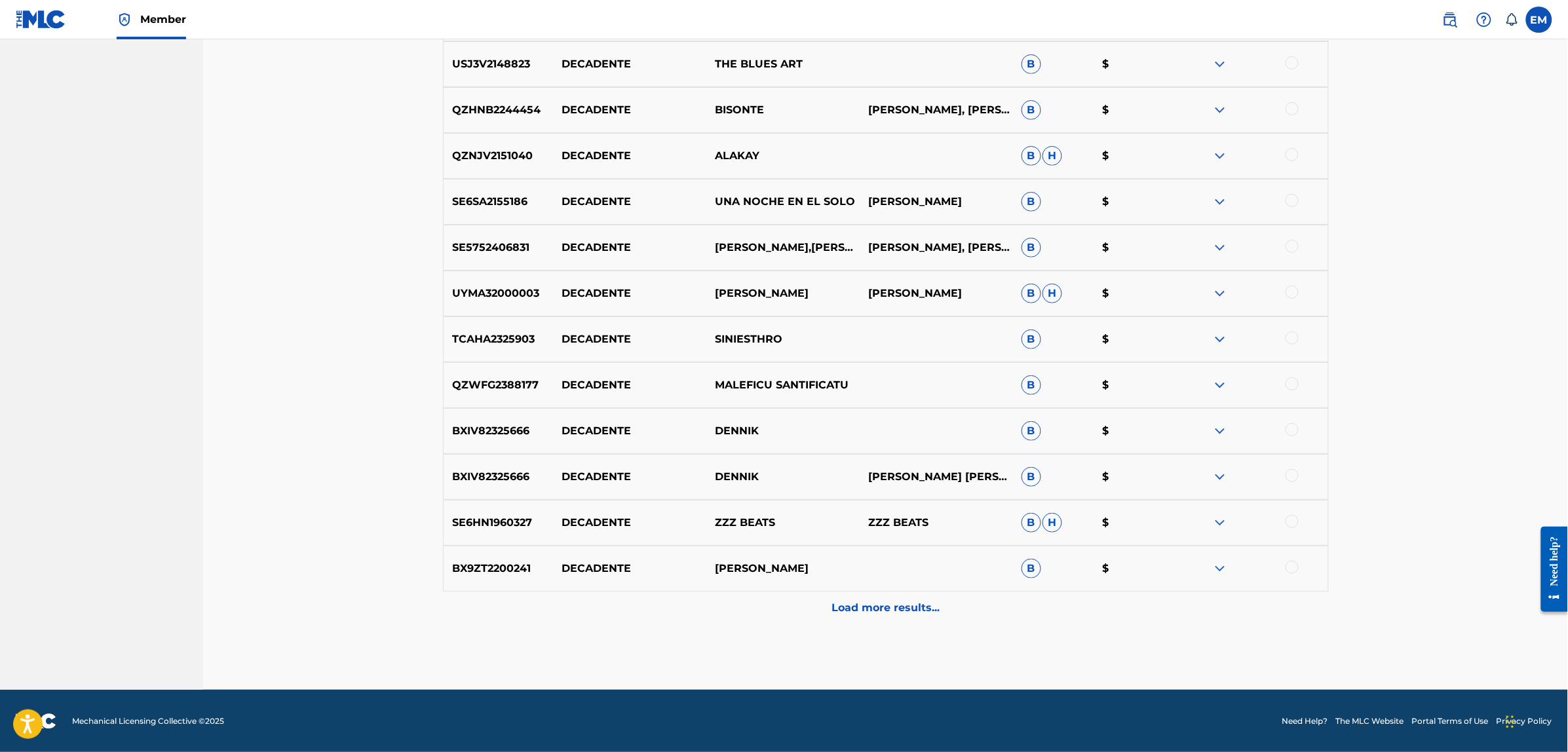
click at [863, 603] on p "Load more results..." at bounding box center [886, 608] width 108 height 16
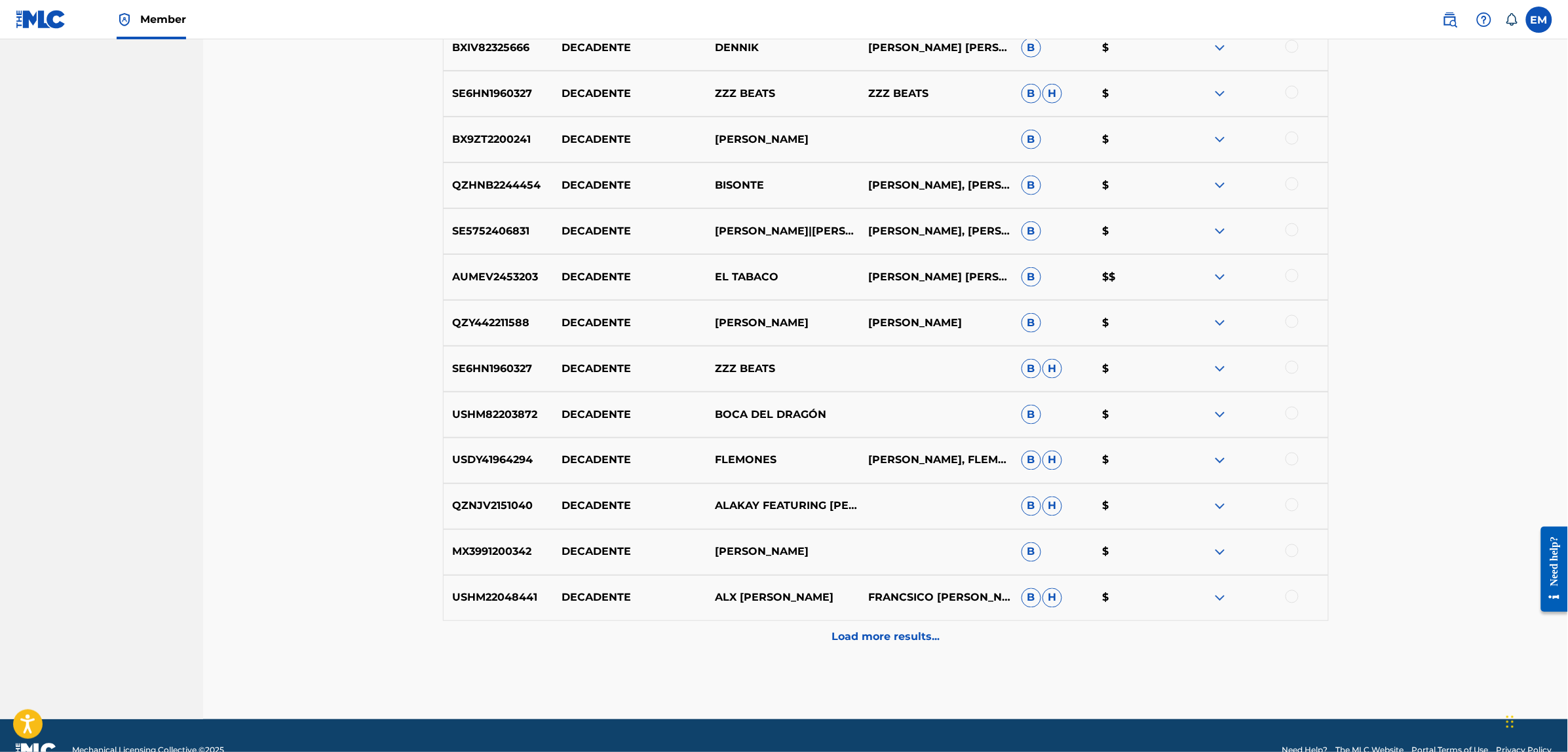
scroll to position [2745, 0]
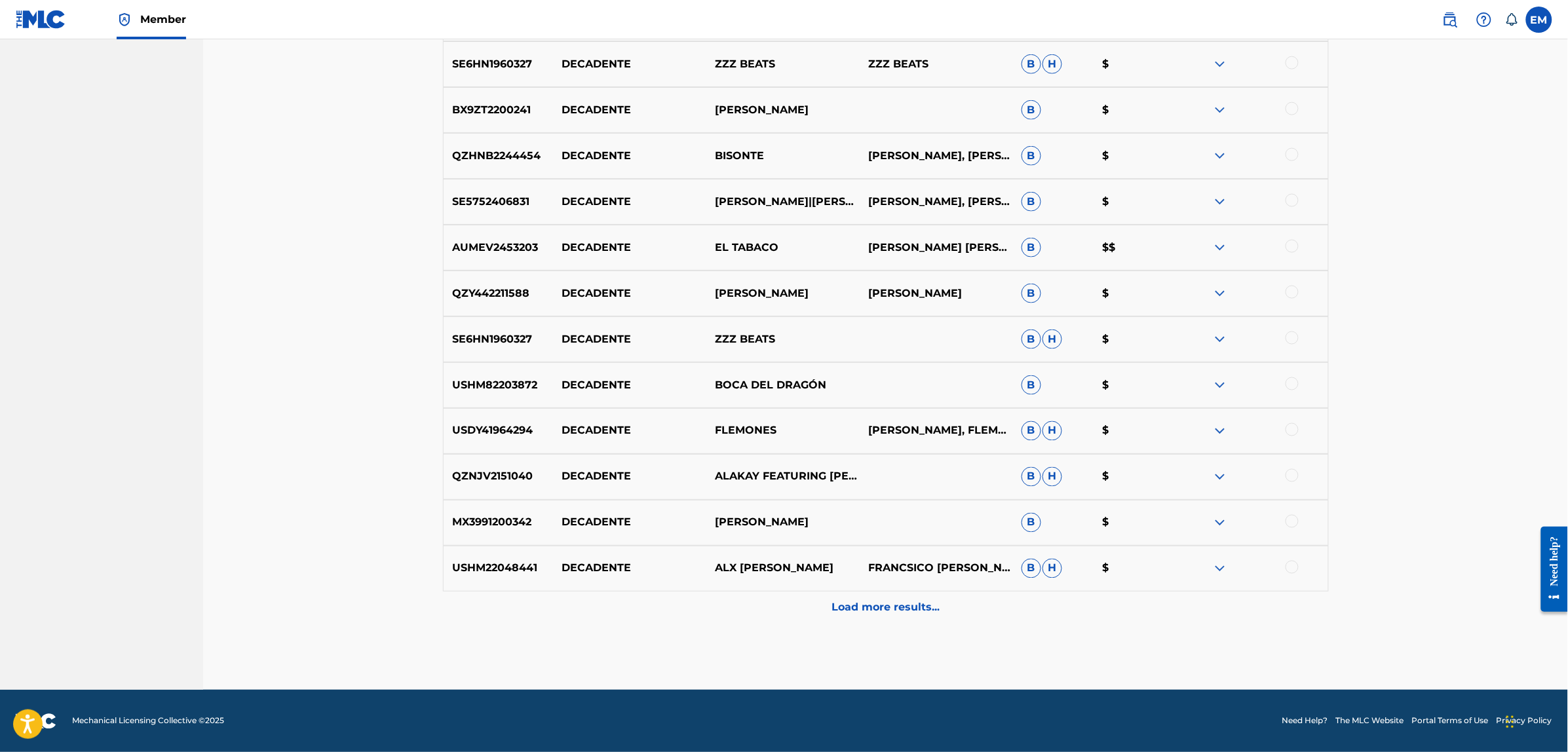
click at [876, 606] on p "Load more results..." at bounding box center [886, 608] width 108 height 16
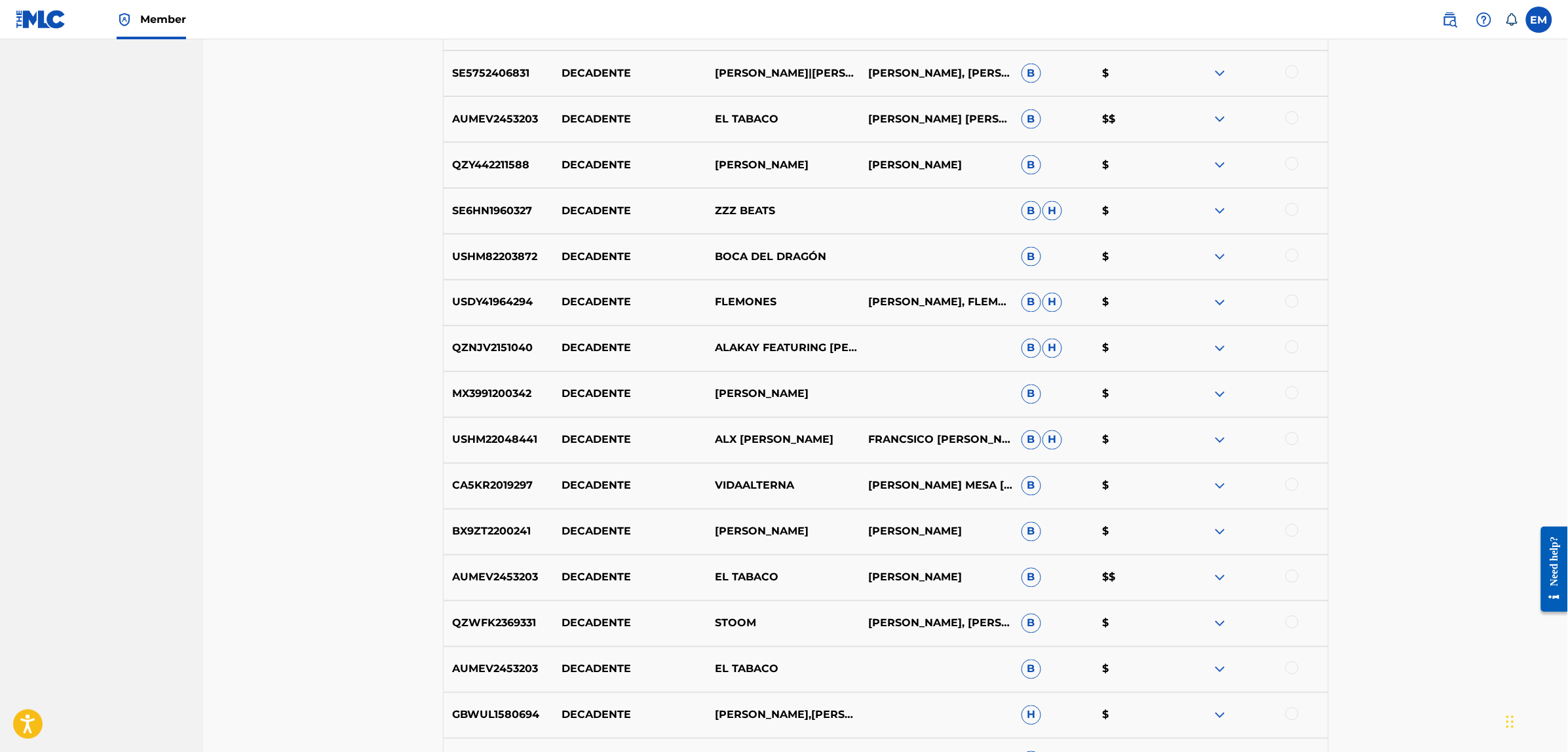
scroll to position [3203, 0]
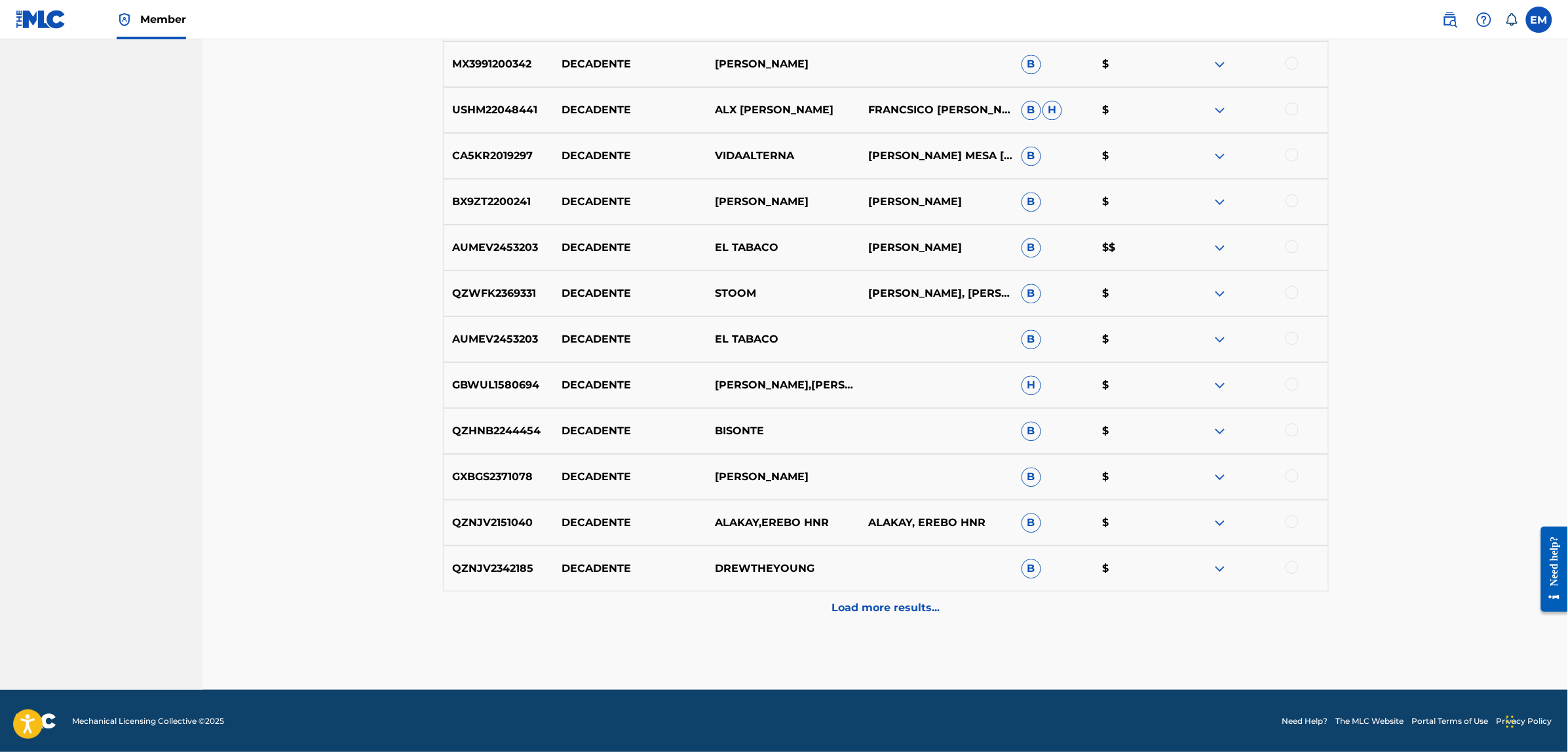
click at [879, 609] on p "Load more results..." at bounding box center [886, 608] width 108 height 16
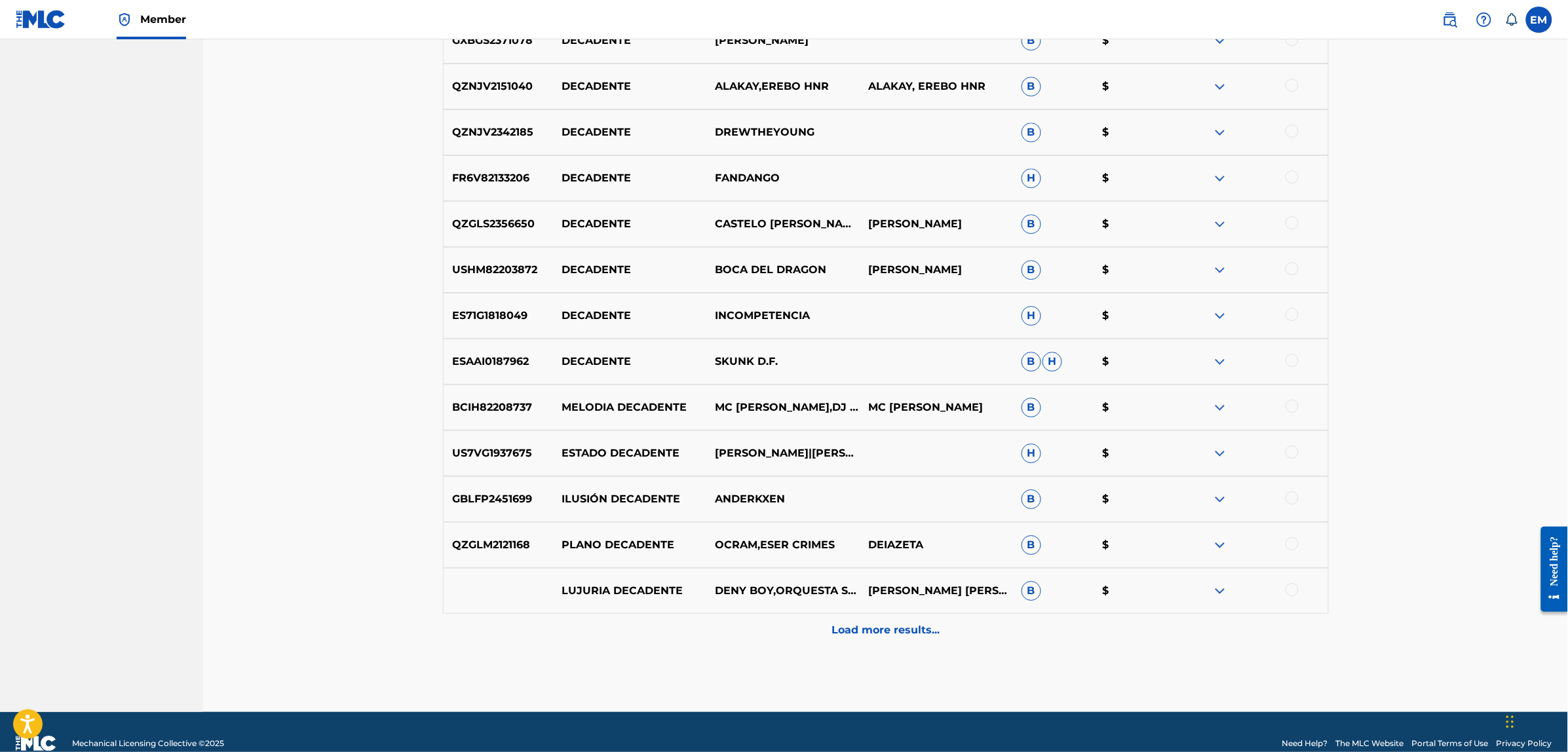
scroll to position [3662, 0]
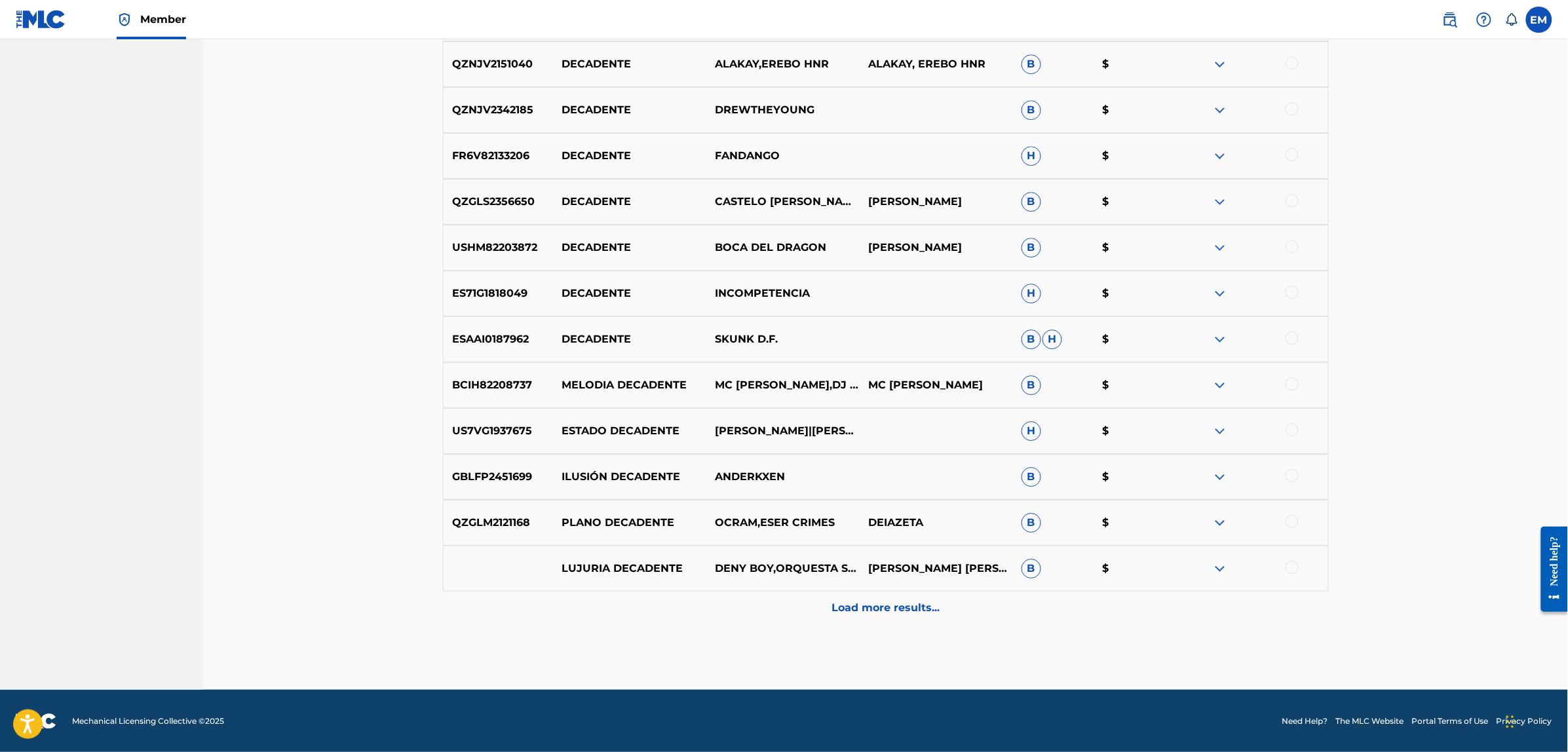
click at [879, 609] on p "Load more results..." at bounding box center [886, 608] width 108 height 16
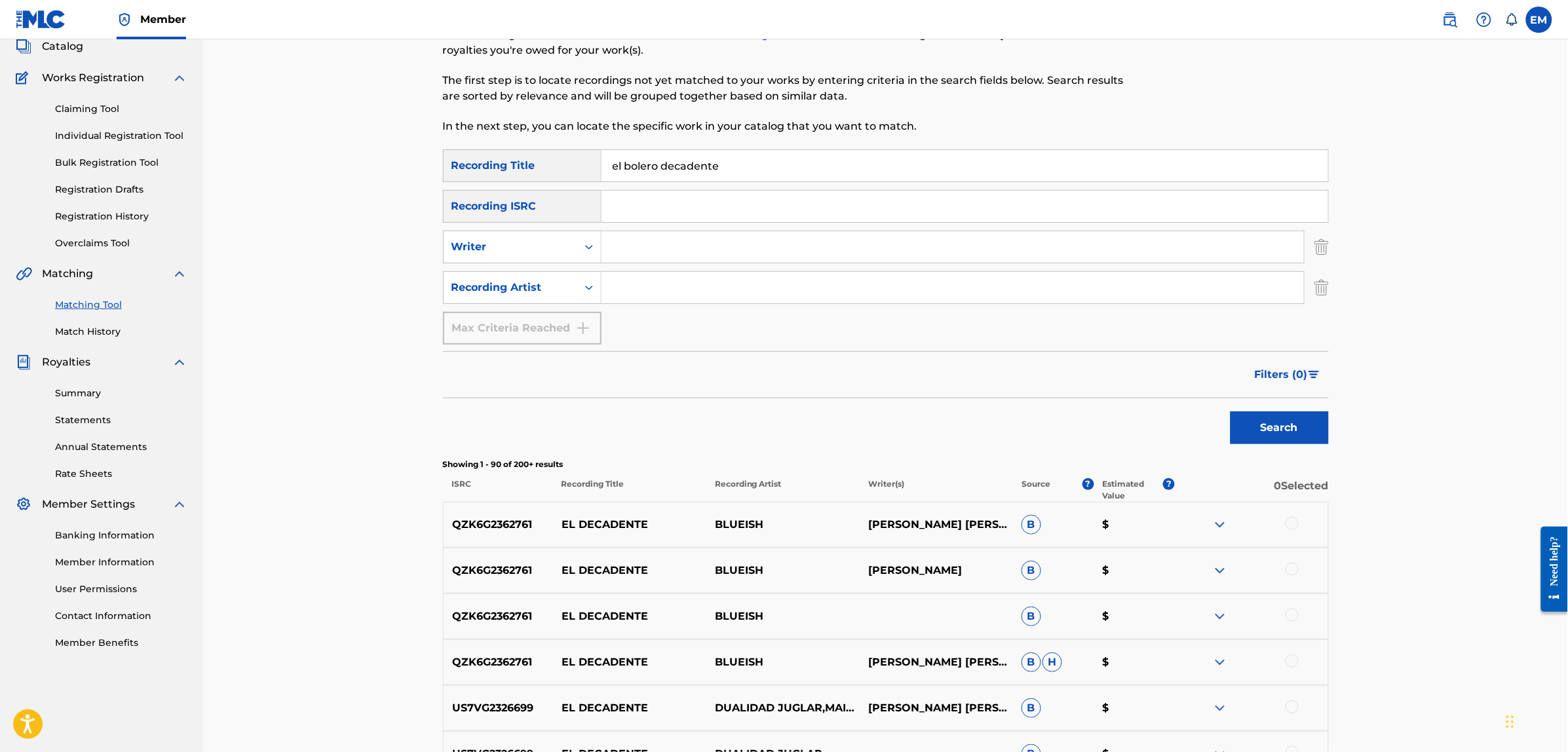
scroll to position [0, 0]
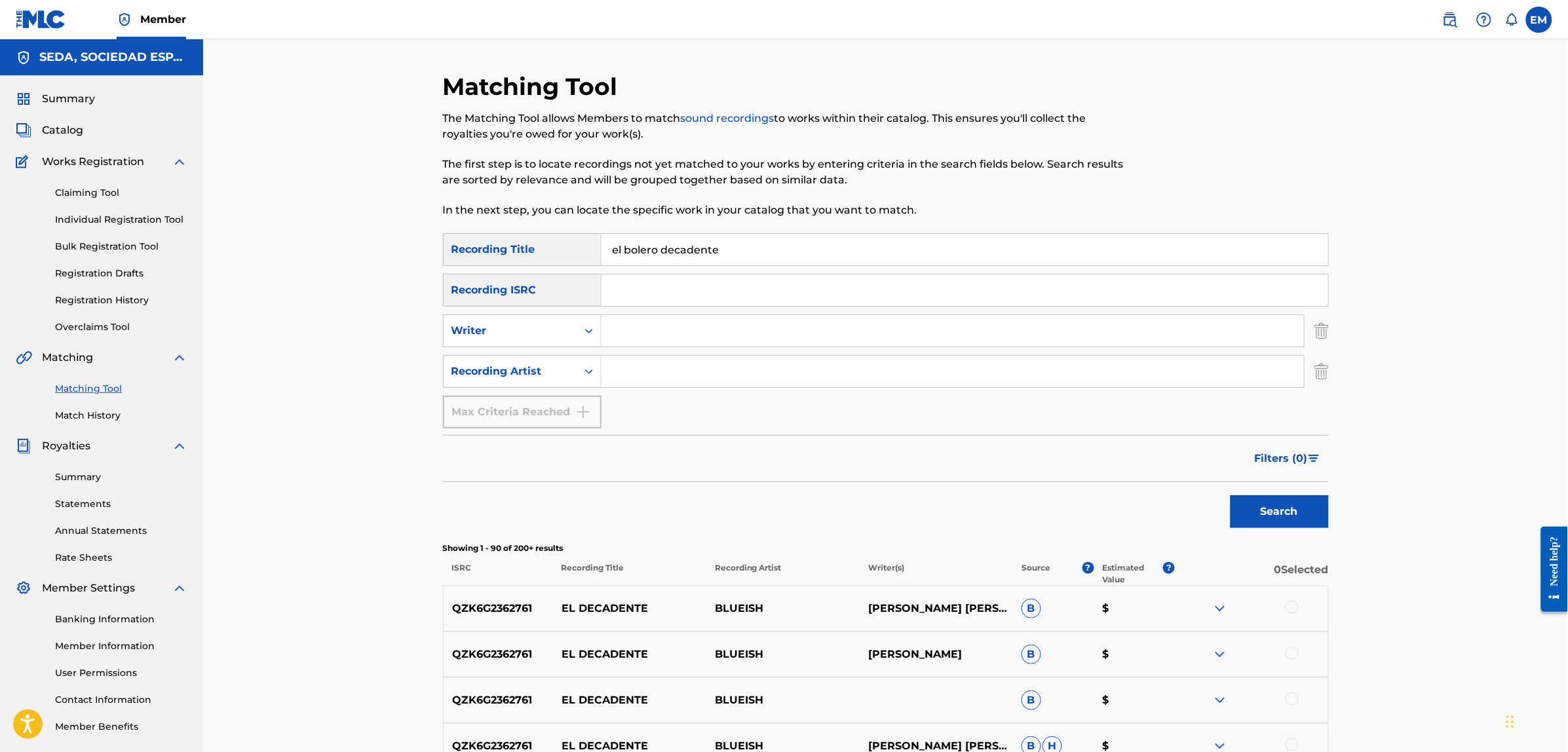
click at [632, 325] on input "Search Form" at bounding box center [952, 331] width 702 height 31
type input "[PERSON_NAME]"
click at [1230, 495] on button "Search" at bounding box center [1279, 511] width 98 height 33
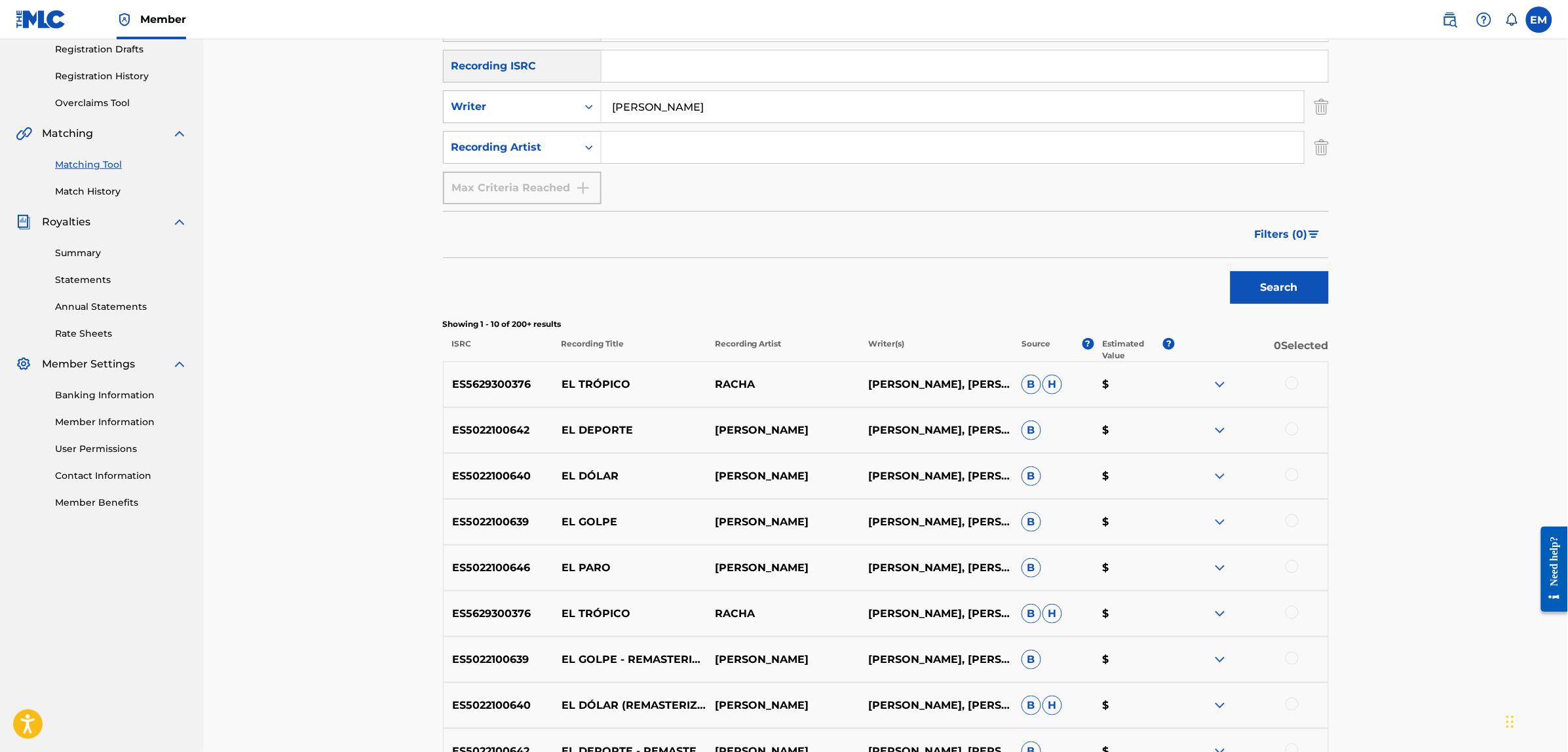
scroll to position [245, 0]
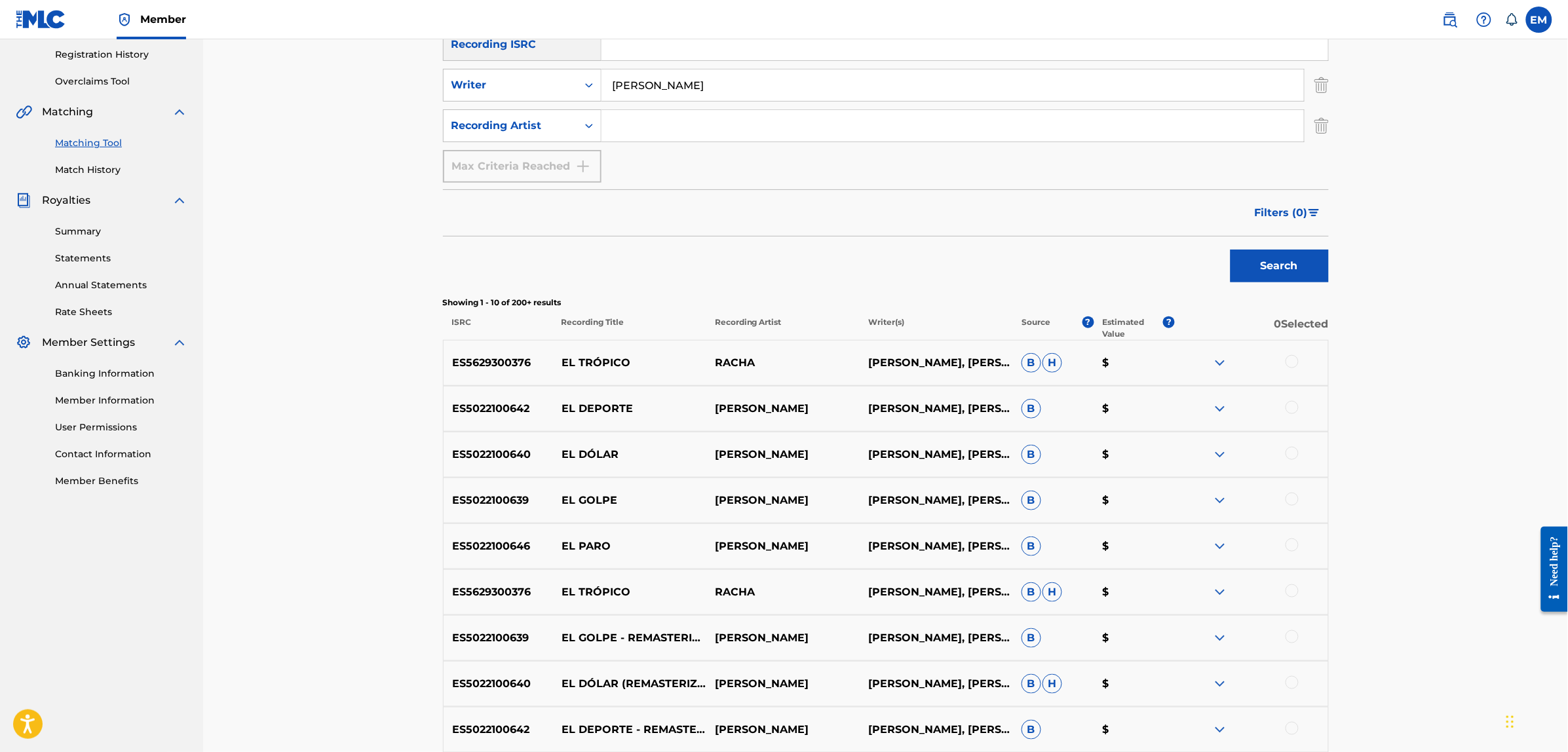
click at [1291, 409] on div at bounding box center [1292, 407] width 13 height 13
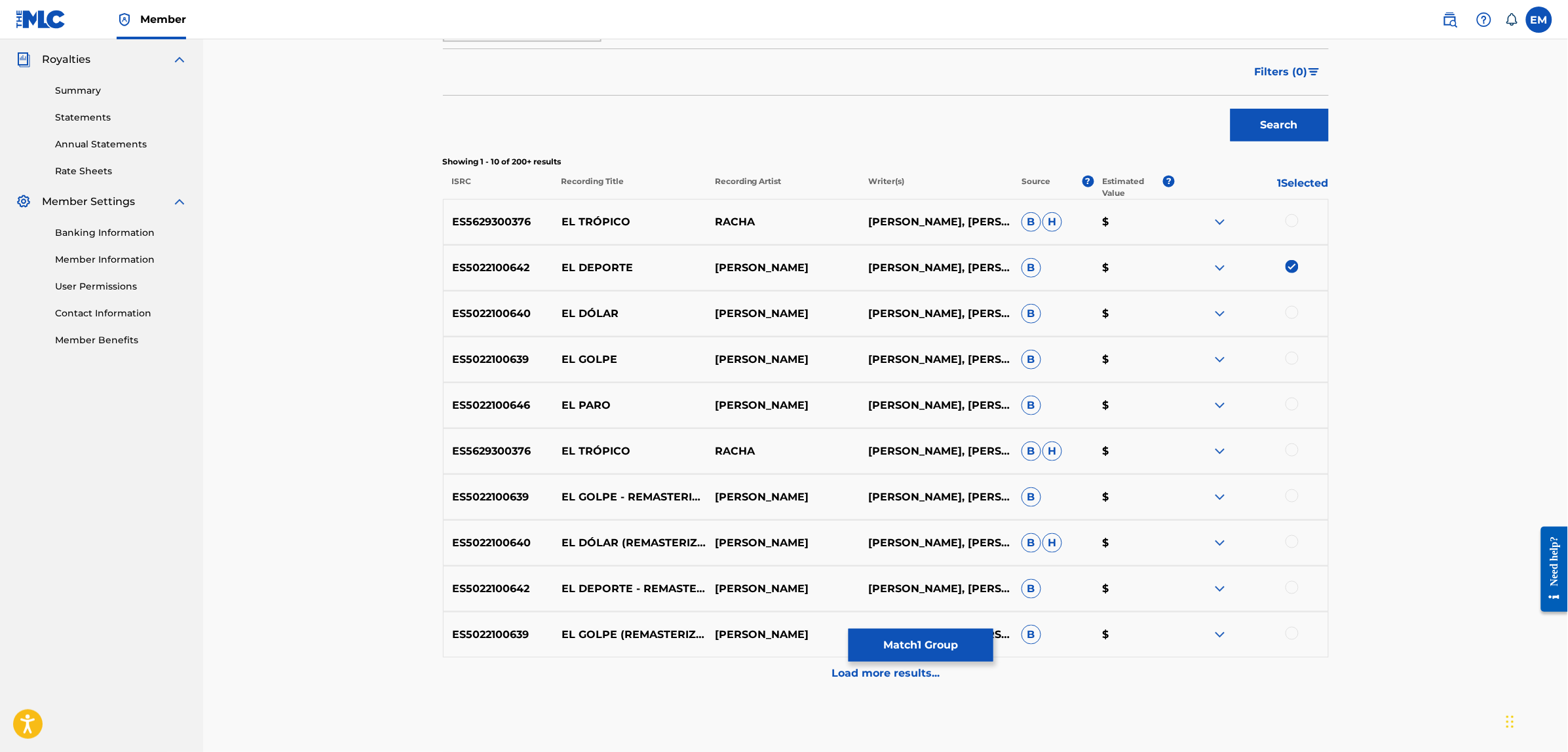
scroll to position [409, 0]
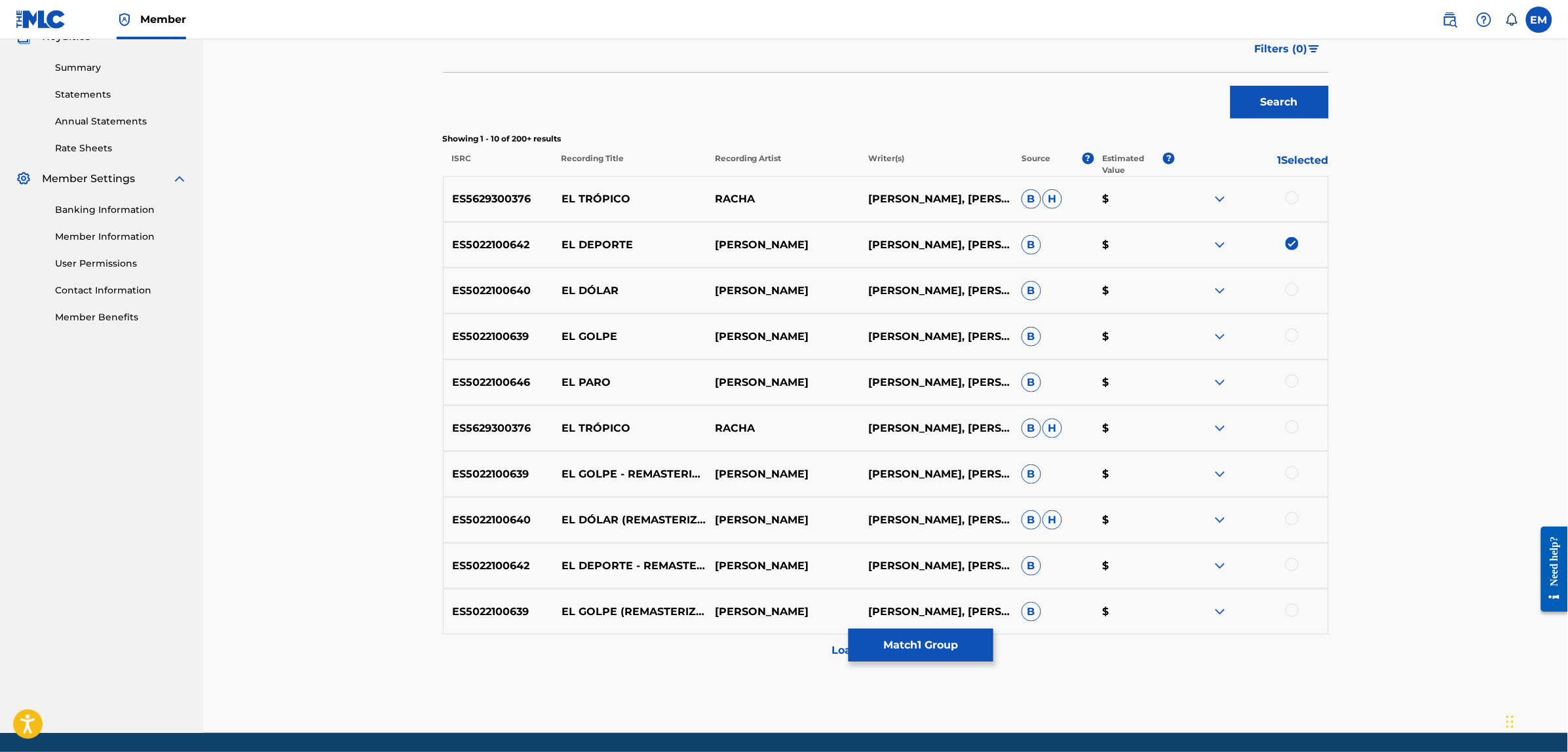
click at [901, 652] on button "Match 1 Group" at bounding box center [921, 645] width 145 height 33
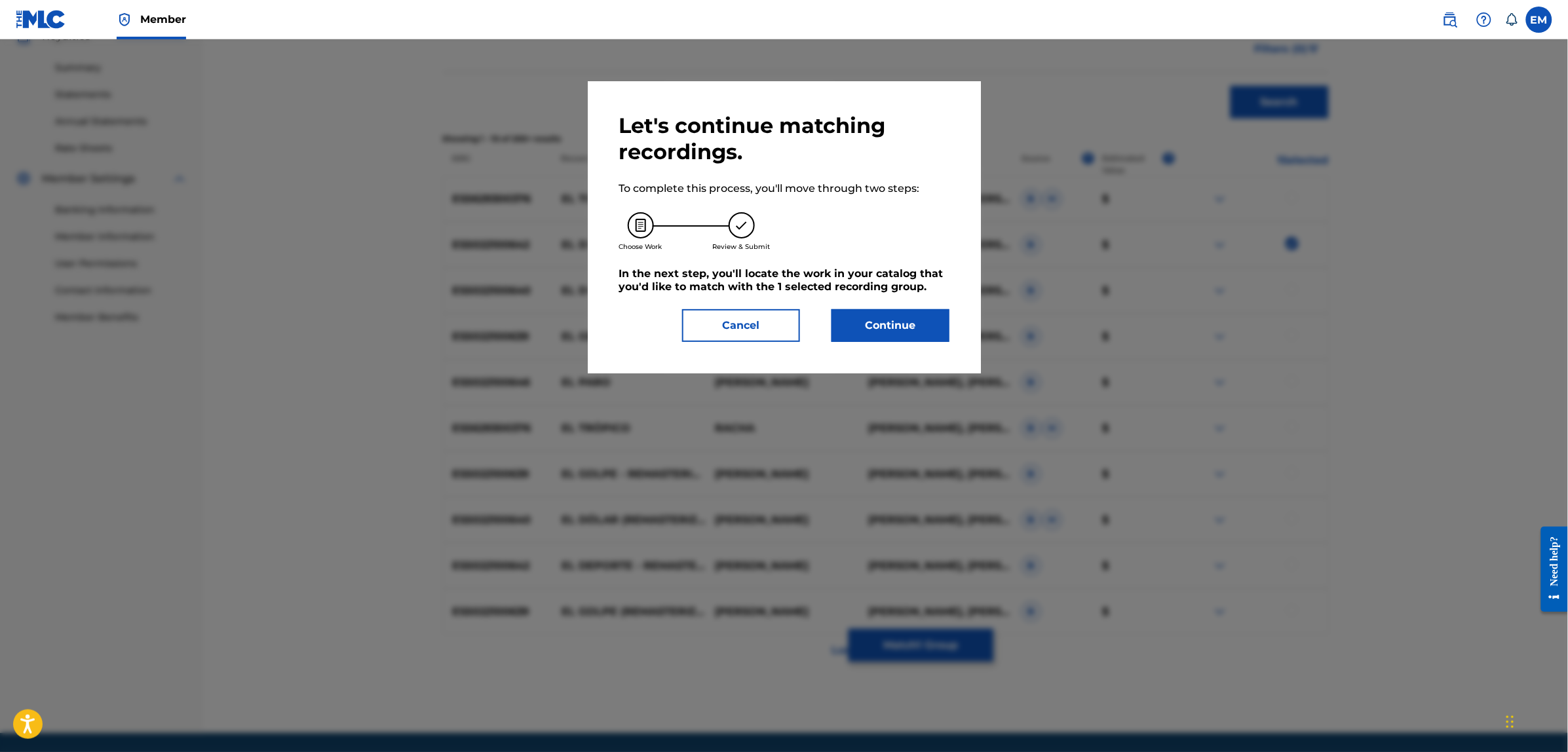
click at [898, 329] on button "Continue" at bounding box center [891, 325] width 118 height 33
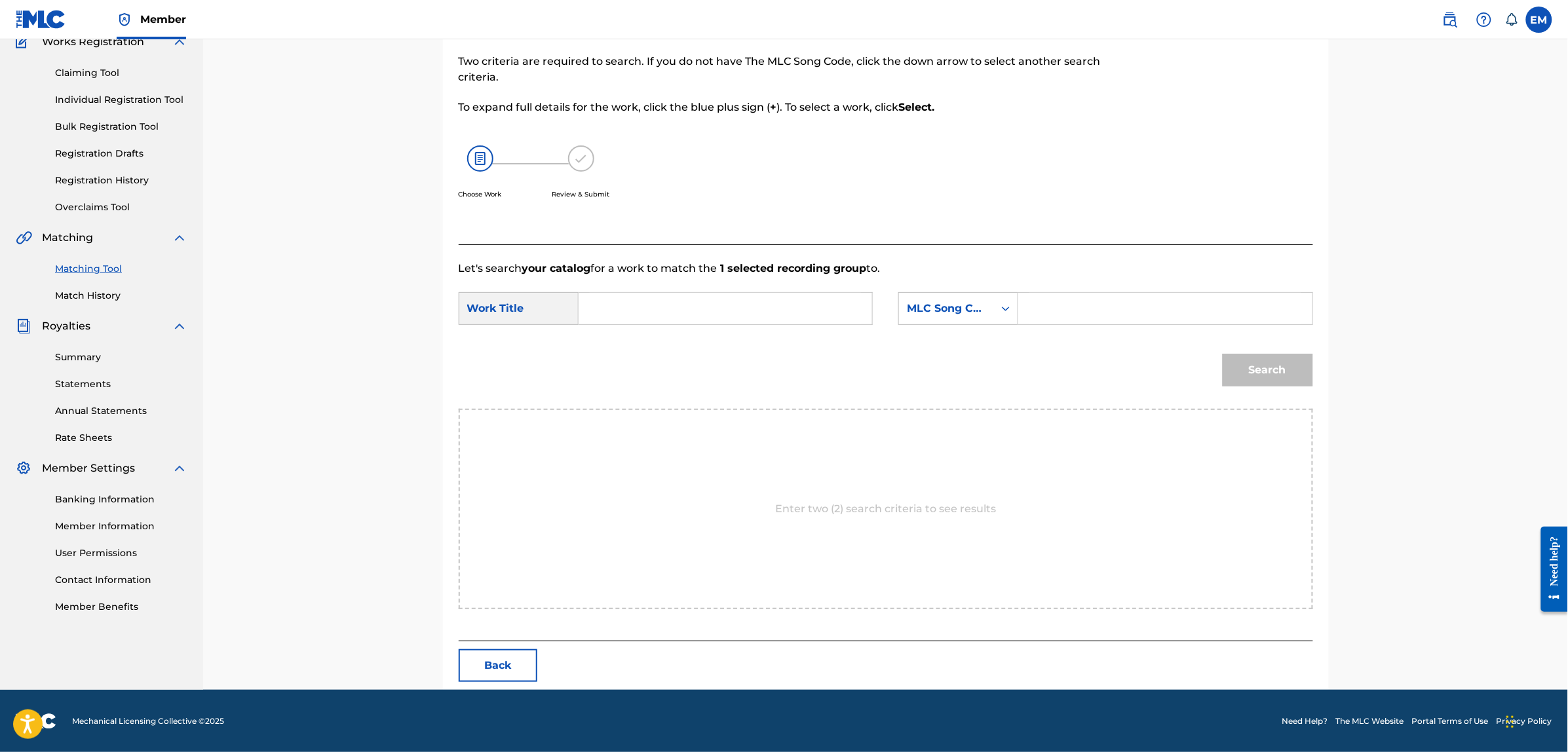
click at [728, 316] on input "Search Form" at bounding box center [726, 308] width 271 height 31
click at [623, 347] on strong "bolero" at bounding box center [619, 353] width 35 height 12
type input "el bolero decadente"
click at [918, 314] on div "MLC Song Code" at bounding box center [947, 308] width 79 height 16
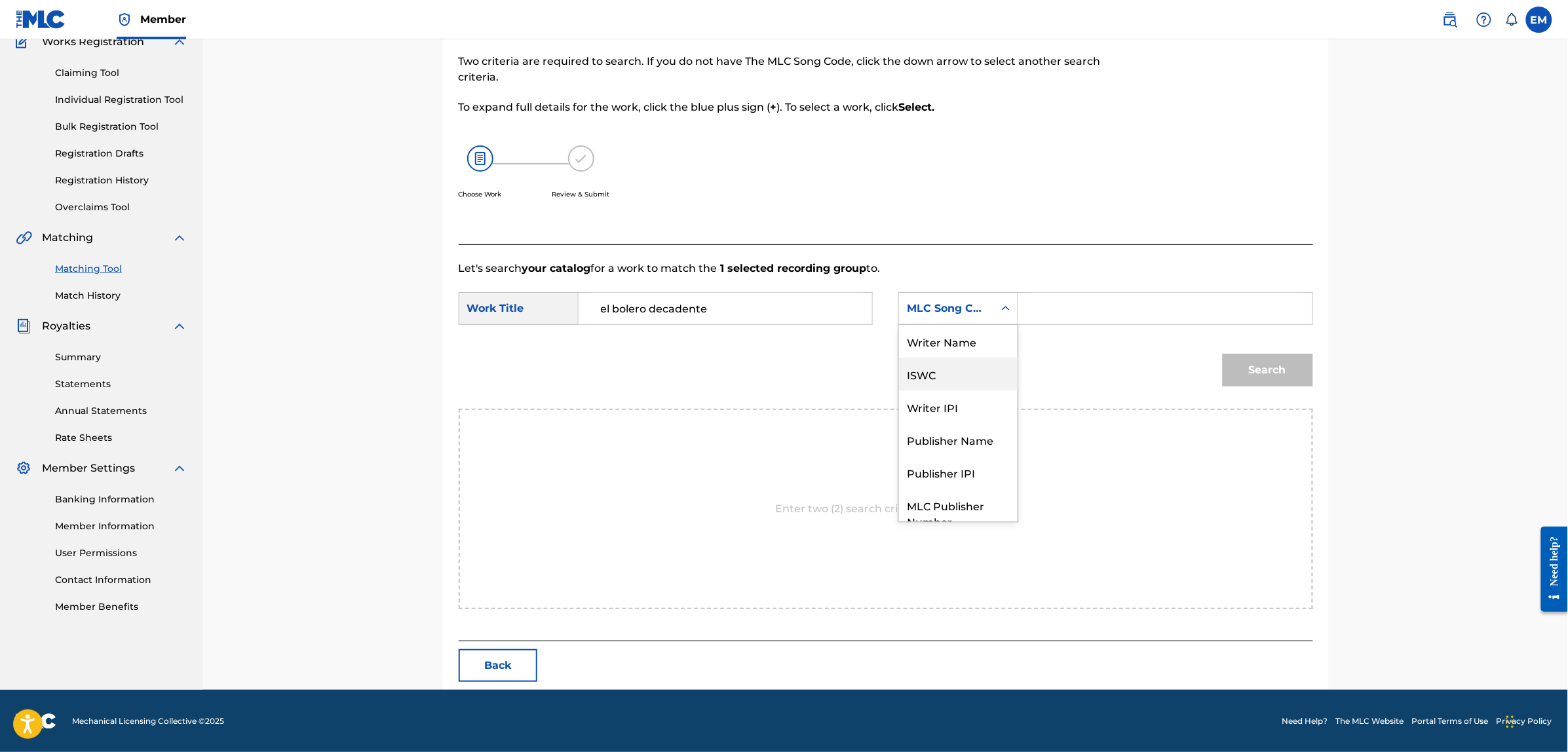
scroll to position [0, 0]
click at [939, 343] on div "Writer Name" at bounding box center [958, 341] width 118 height 33
click at [1030, 306] on input "Search Form" at bounding box center [1165, 308] width 271 height 31
paste input "[PERSON_NAME]"
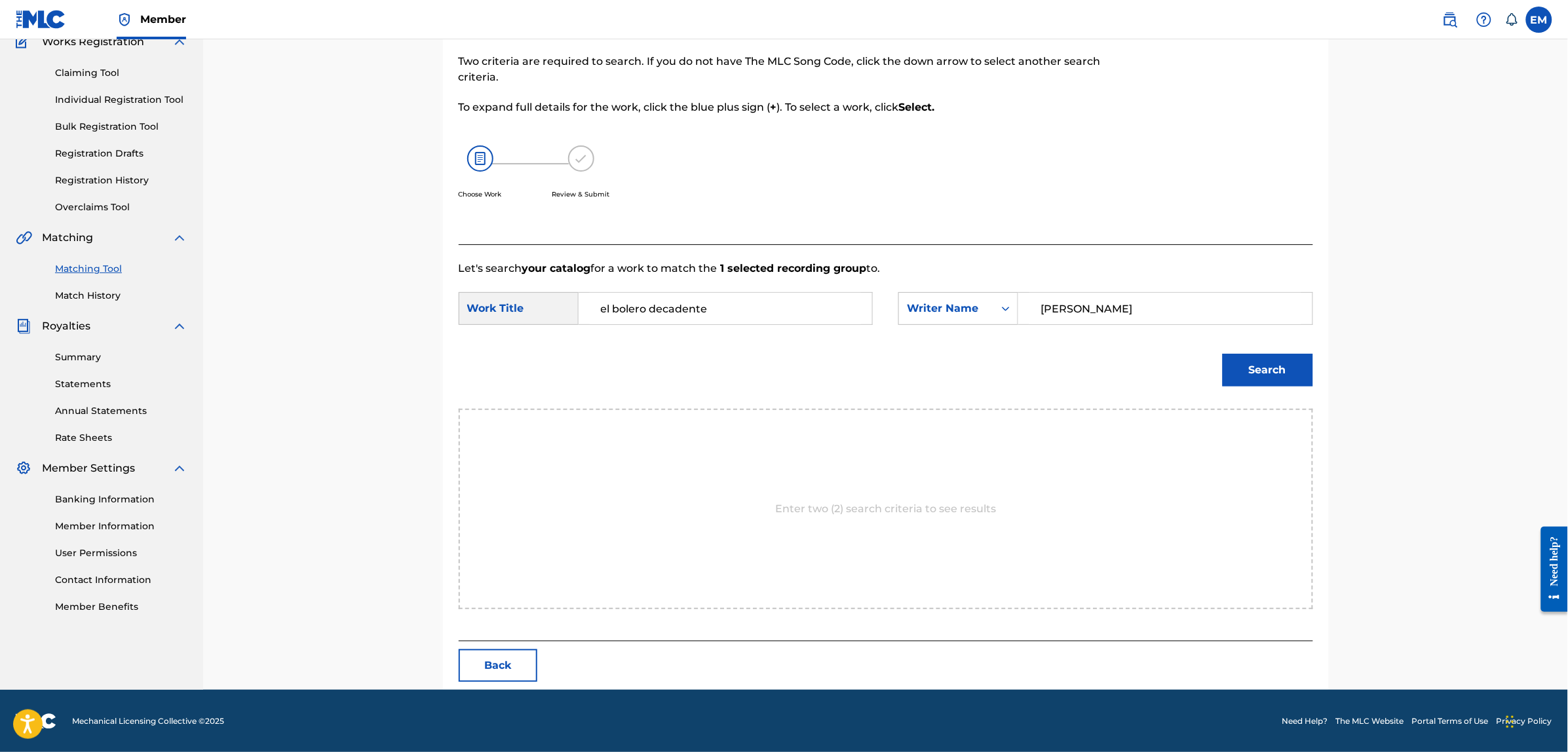
type input "[PERSON_NAME]"
click at [1222, 354] on button "Search" at bounding box center [1267, 370] width 91 height 33
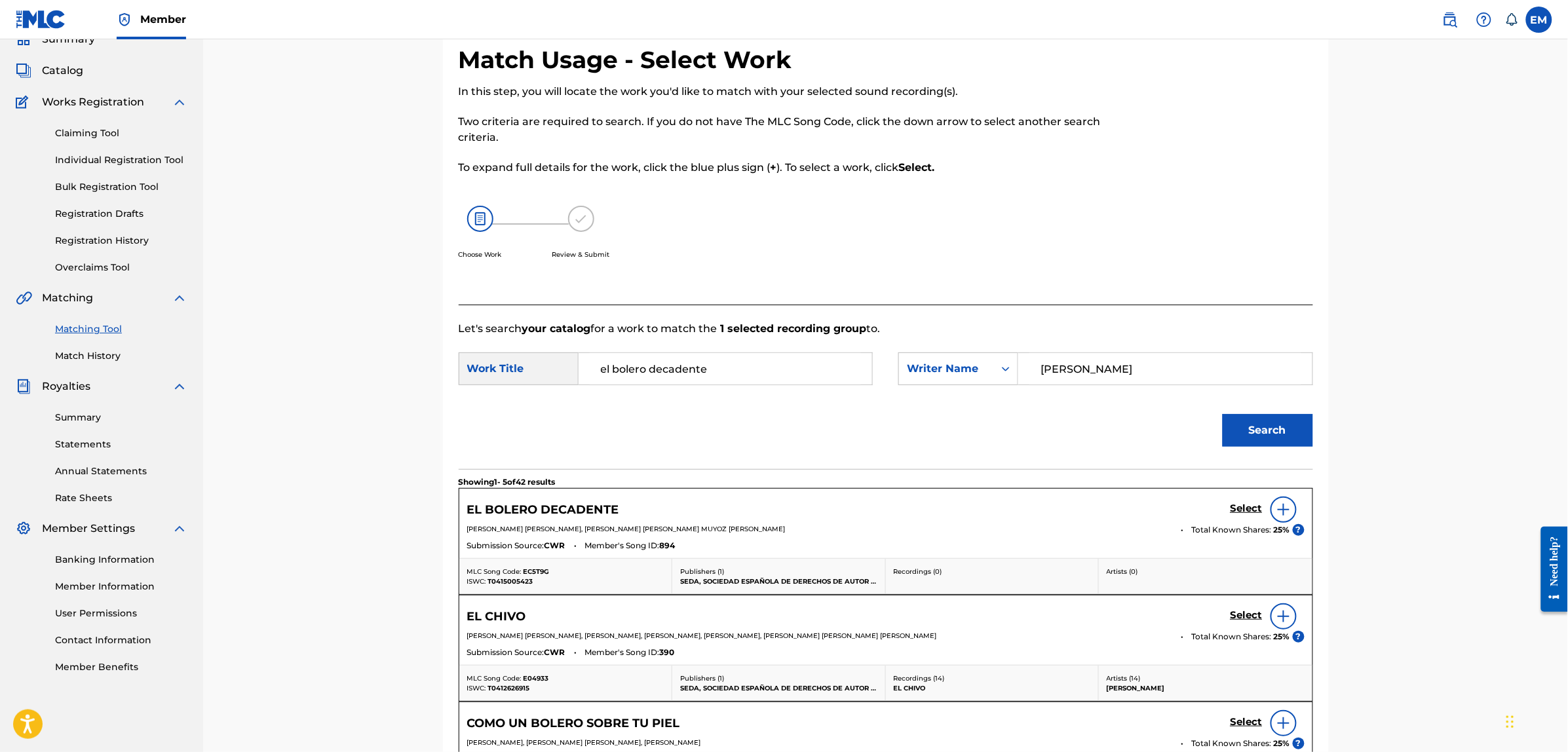
scroll to position [120, 0]
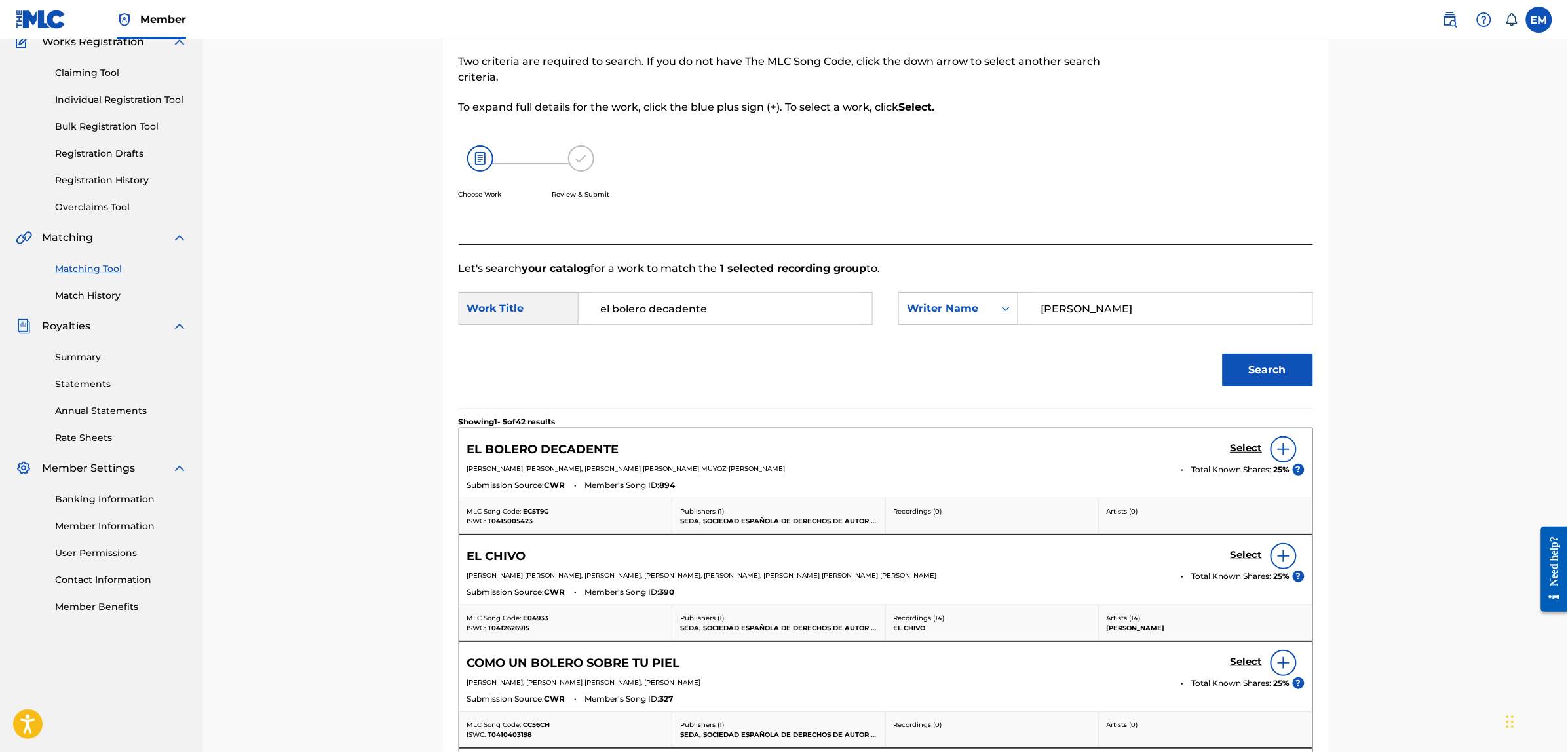
click at [1281, 441] on img at bounding box center [1284, 449] width 16 height 16
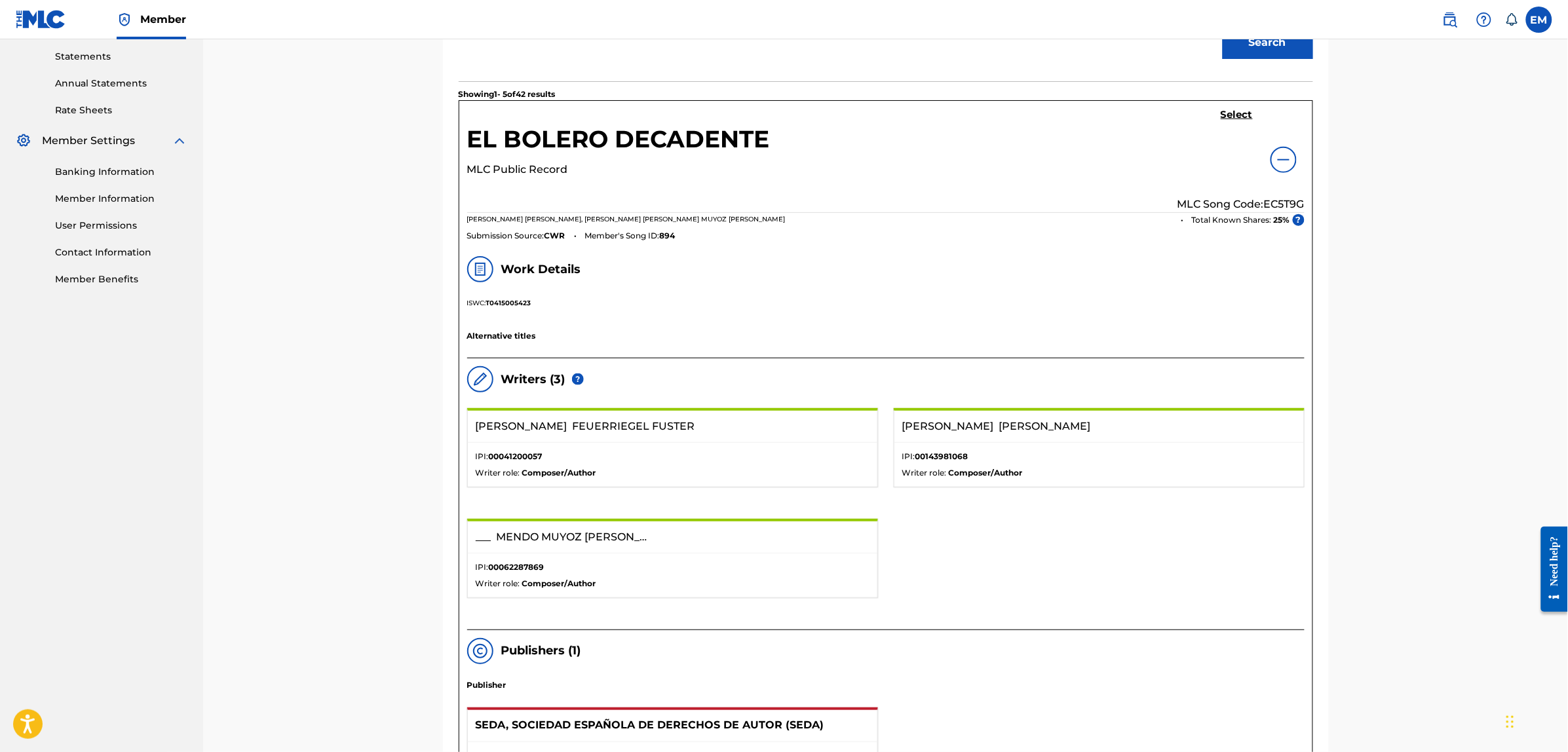
scroll to position [283, 0]
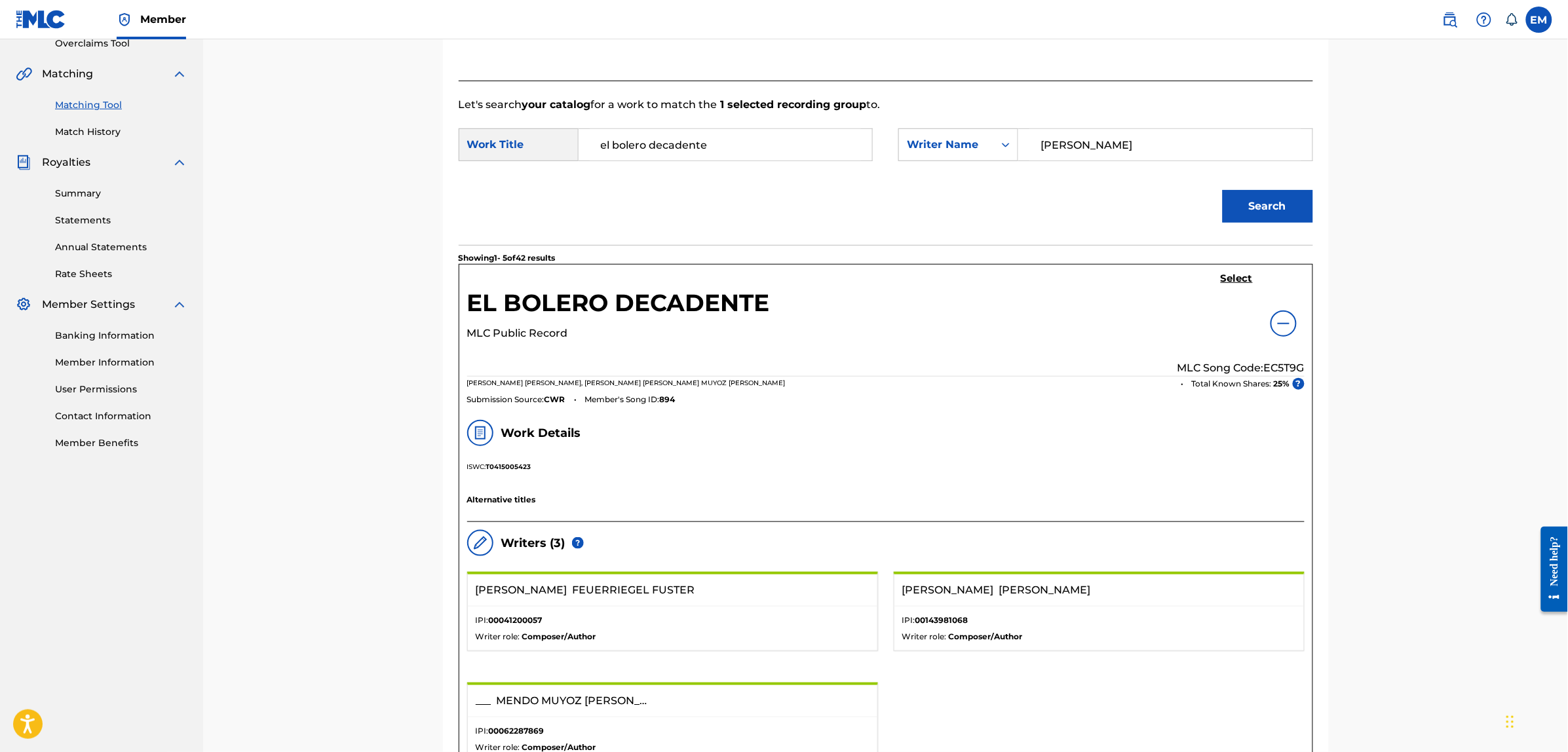
click at [1239, 281] on h5 "Select" at bounding box center [1236, 279] width 32 height 12
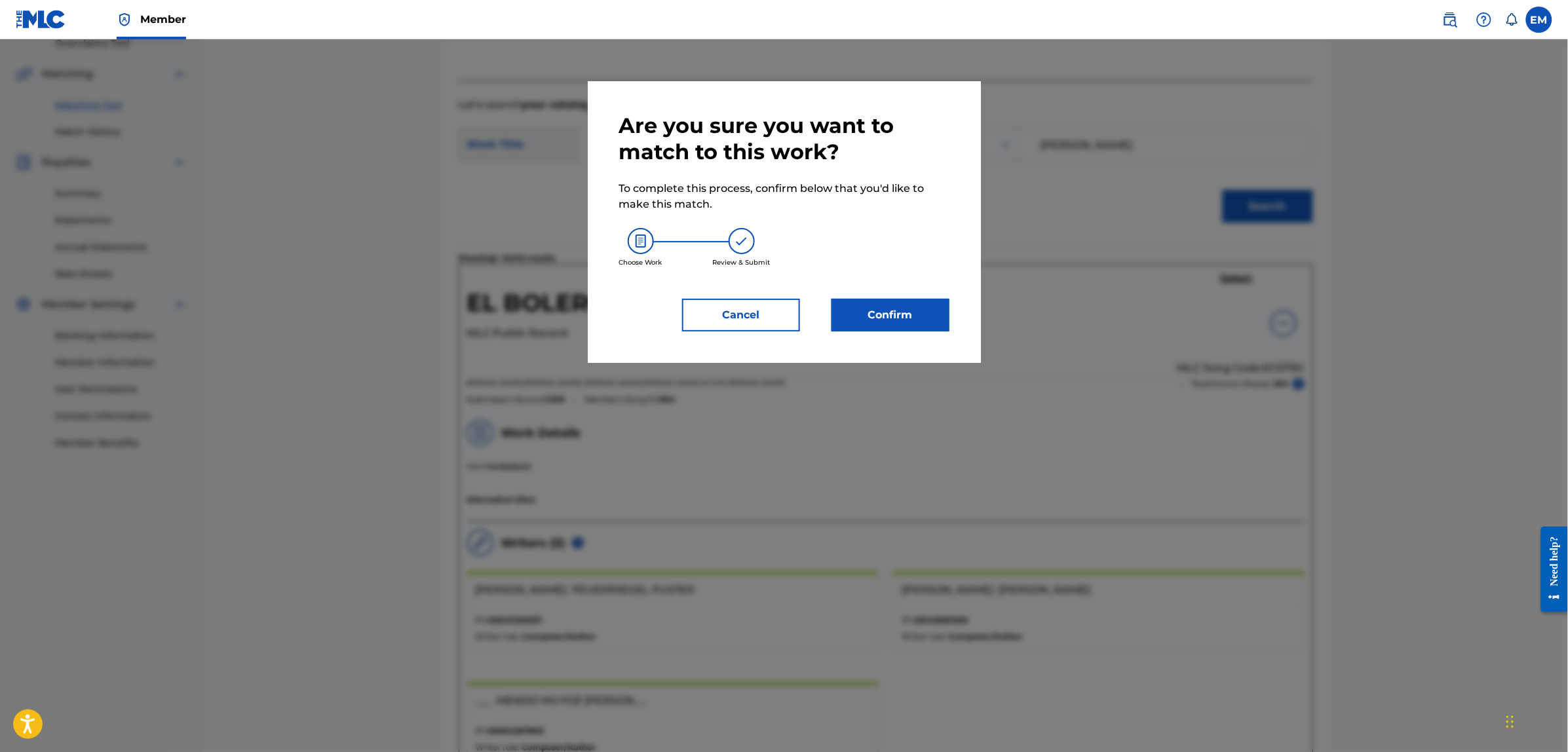
click at [903, 309] on button "Confirm" at bounding box center [891, 315] width 118 height 33
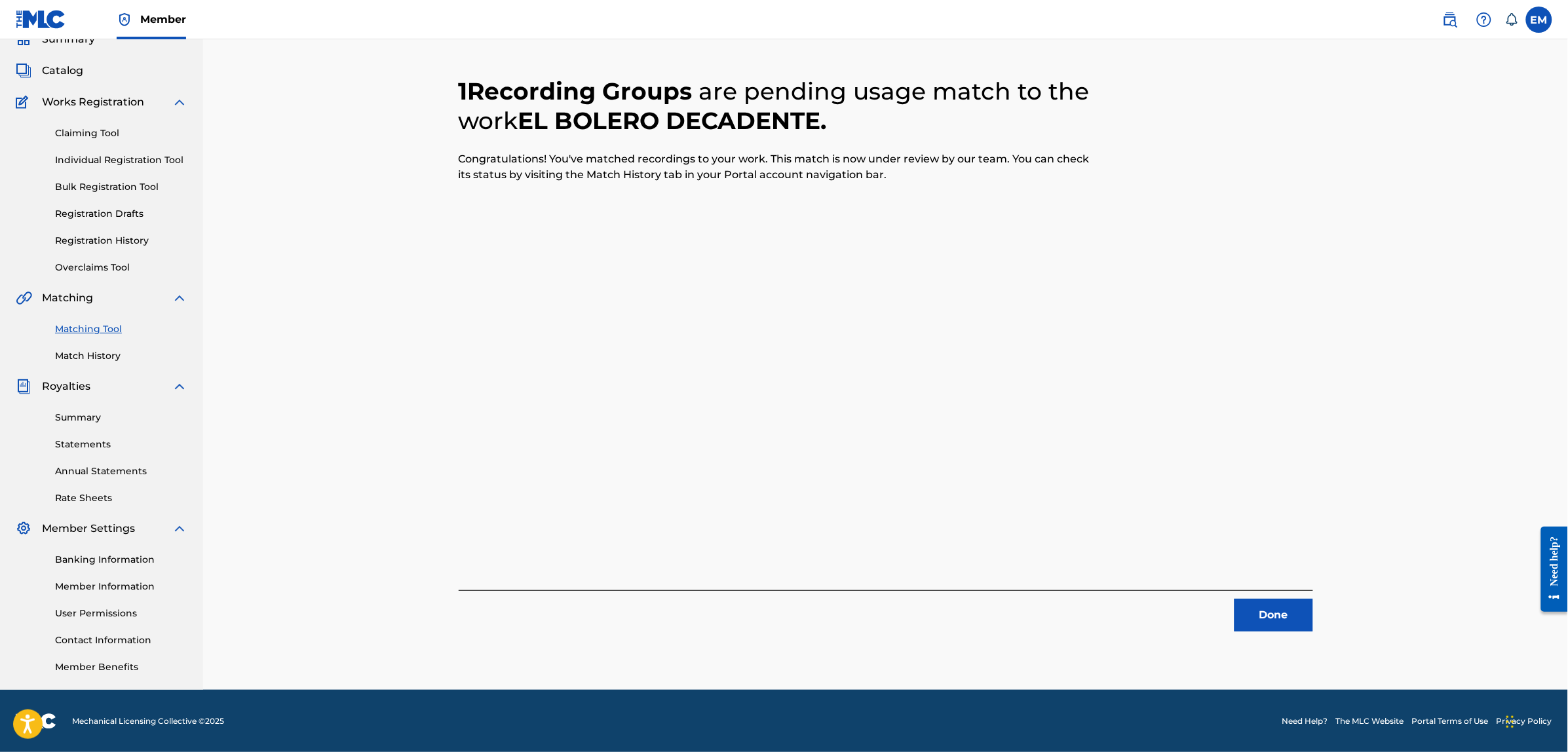
click at [1279, 616] on button "Done" at bounding box center [1273, 615] width 79 height 33
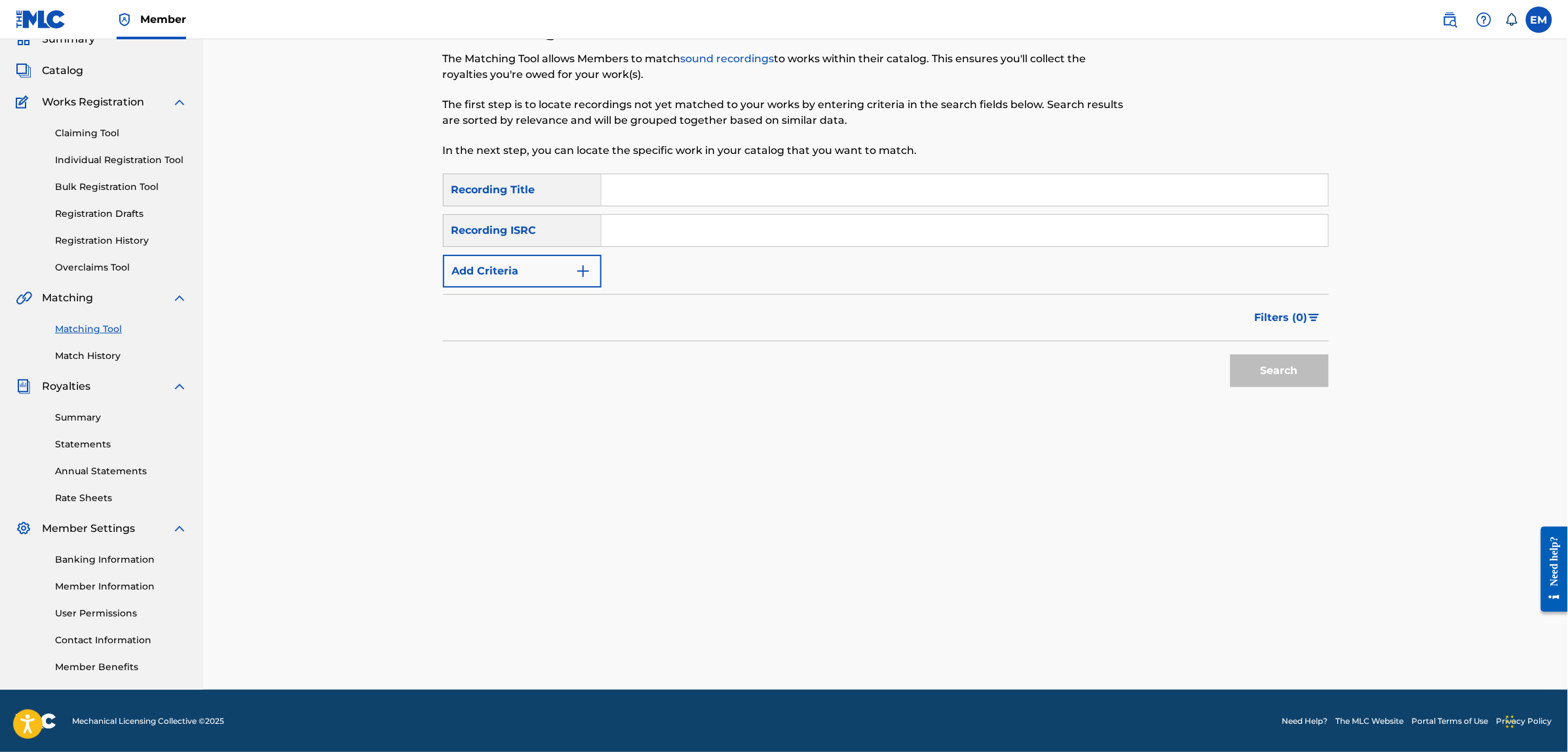
click at [655, 188] on input "Search Form" at bounding box center [964, 190] width 727 height 31
type input "el dirigible"
click at [1230, 354] on button "Search" at bounding box center [1279, 370] width 98 height 33
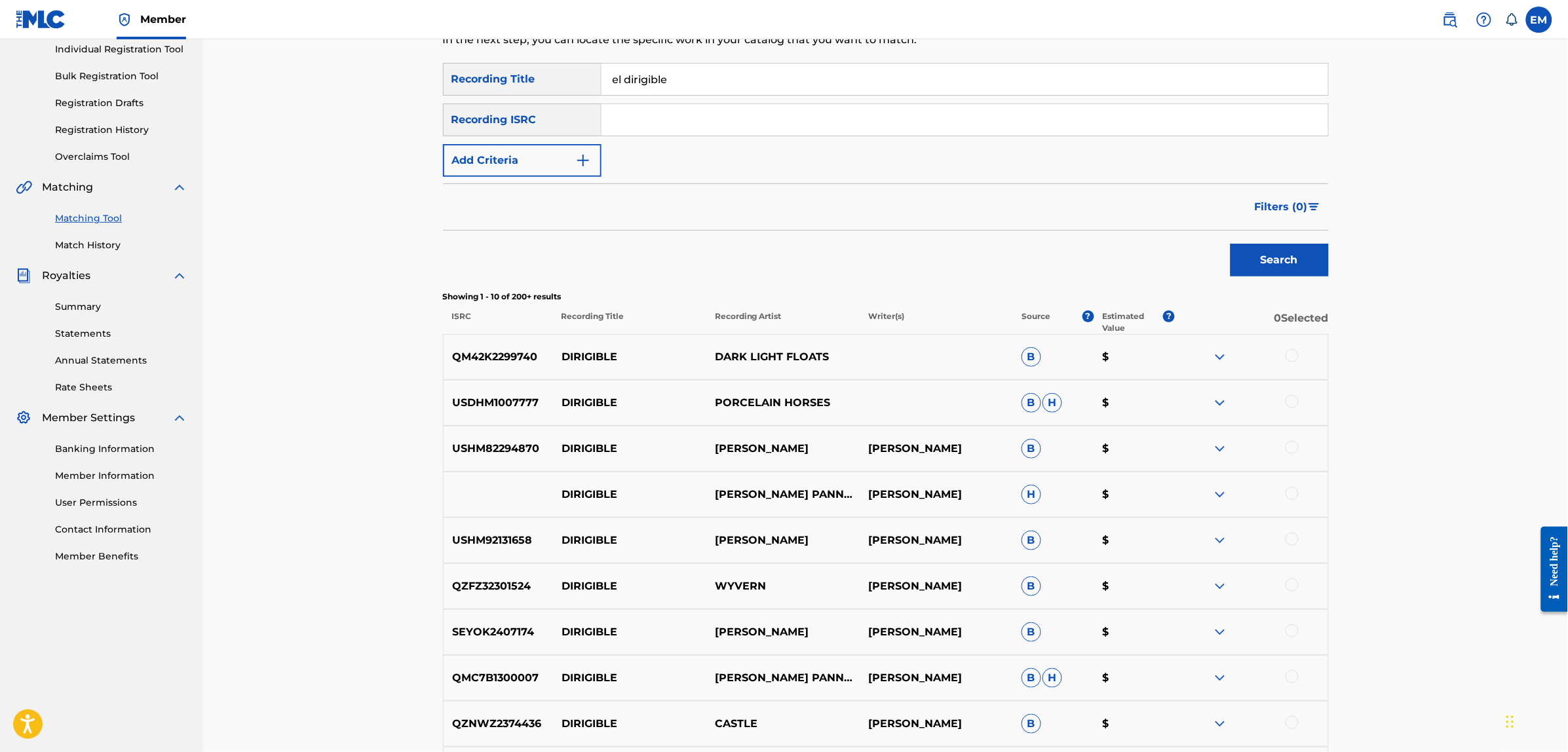
scroll to position [371, 0]
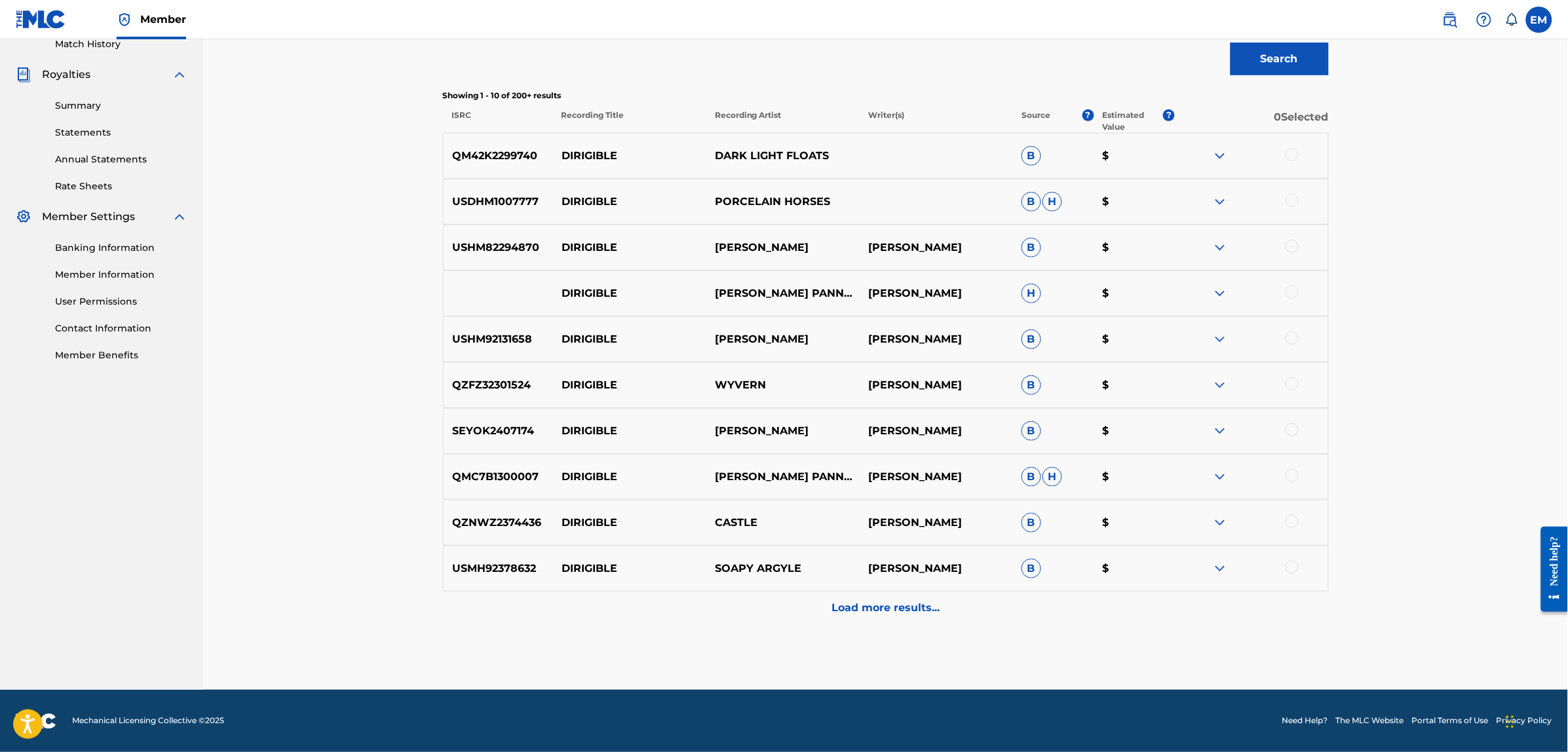
click at [840, 592] on div "Load more results..." at bounding box center [886, 608] width 886 height 33
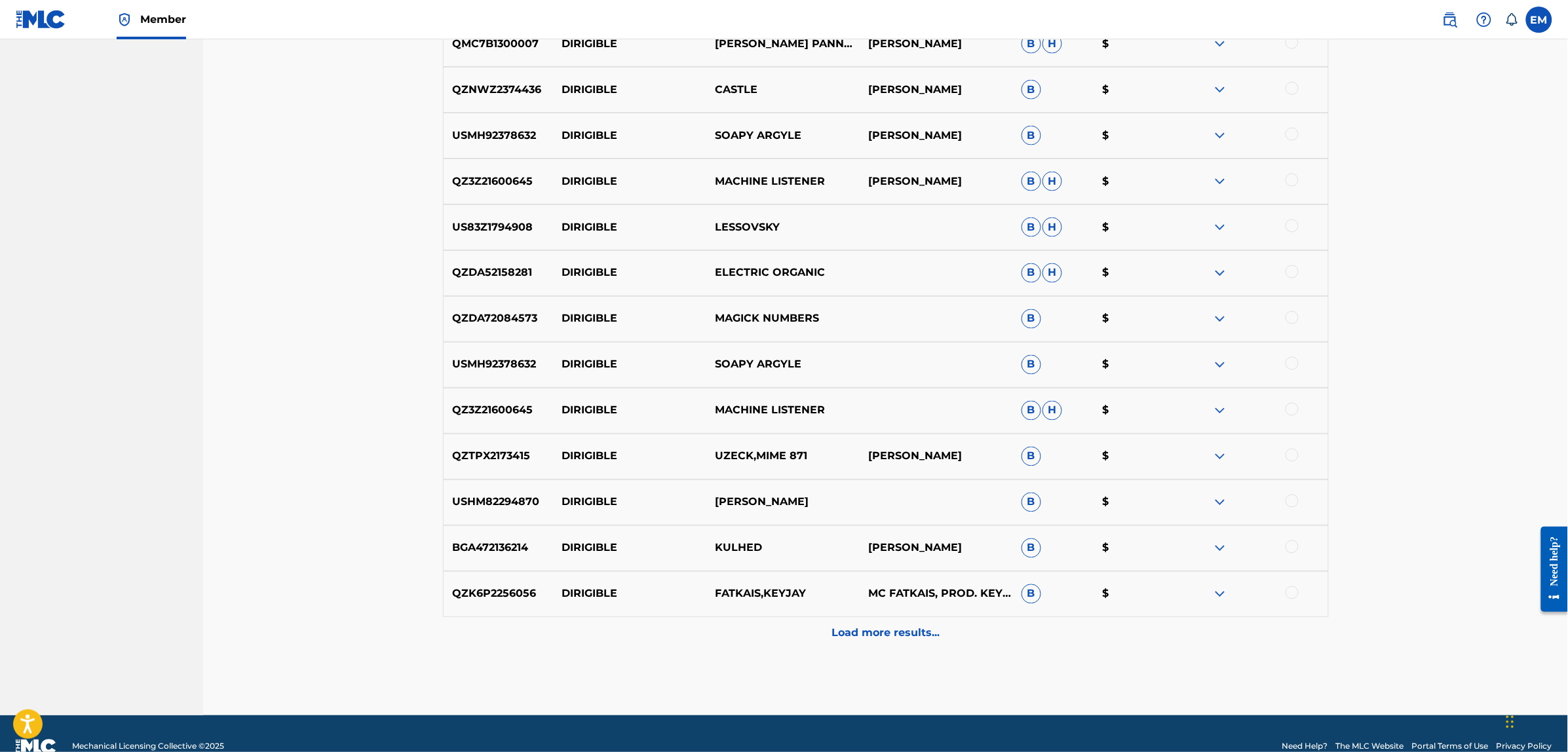
scroll to position [830, 0]
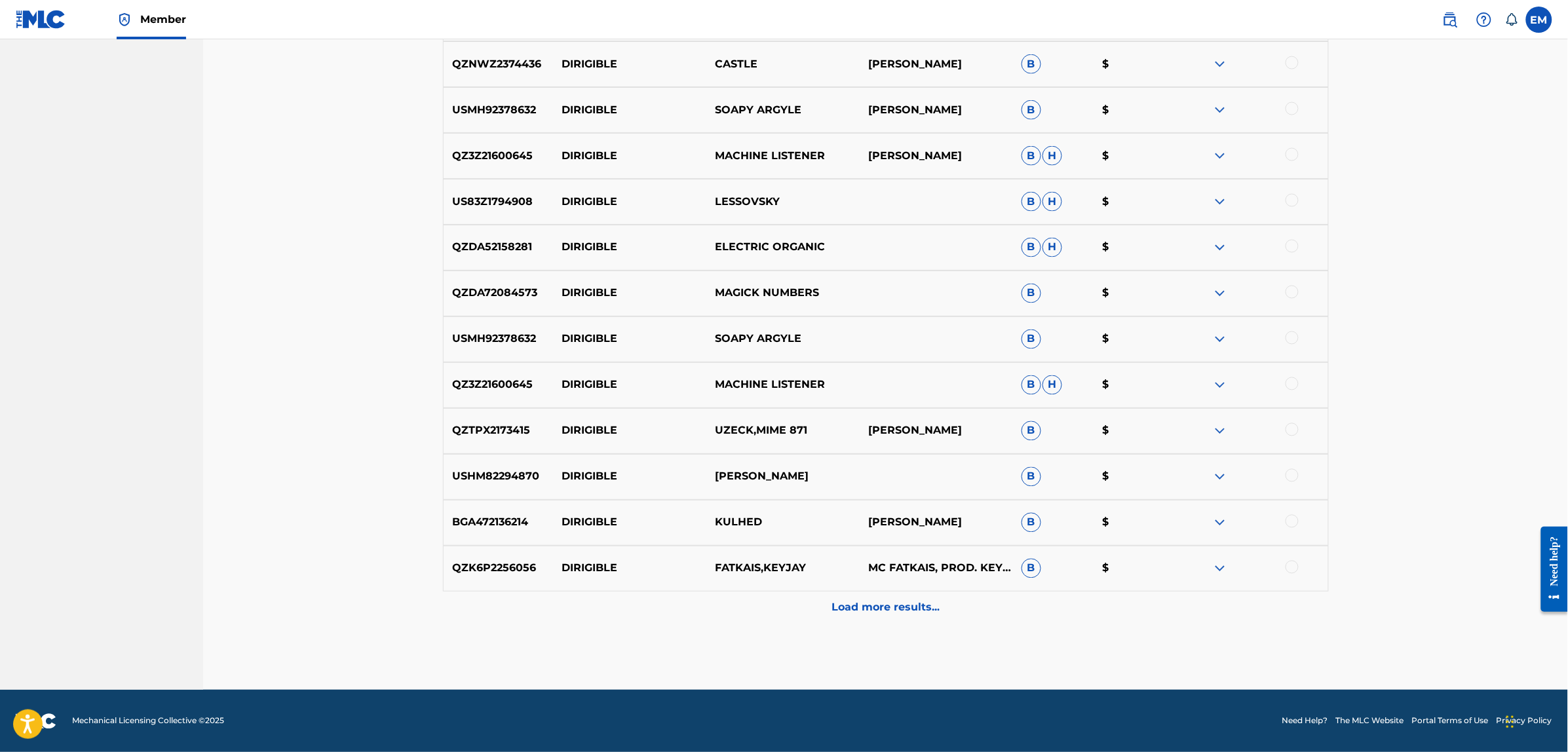
click at [879, 596] on div "Load more results..." at bounding box center [886, 608] width 886 height 33
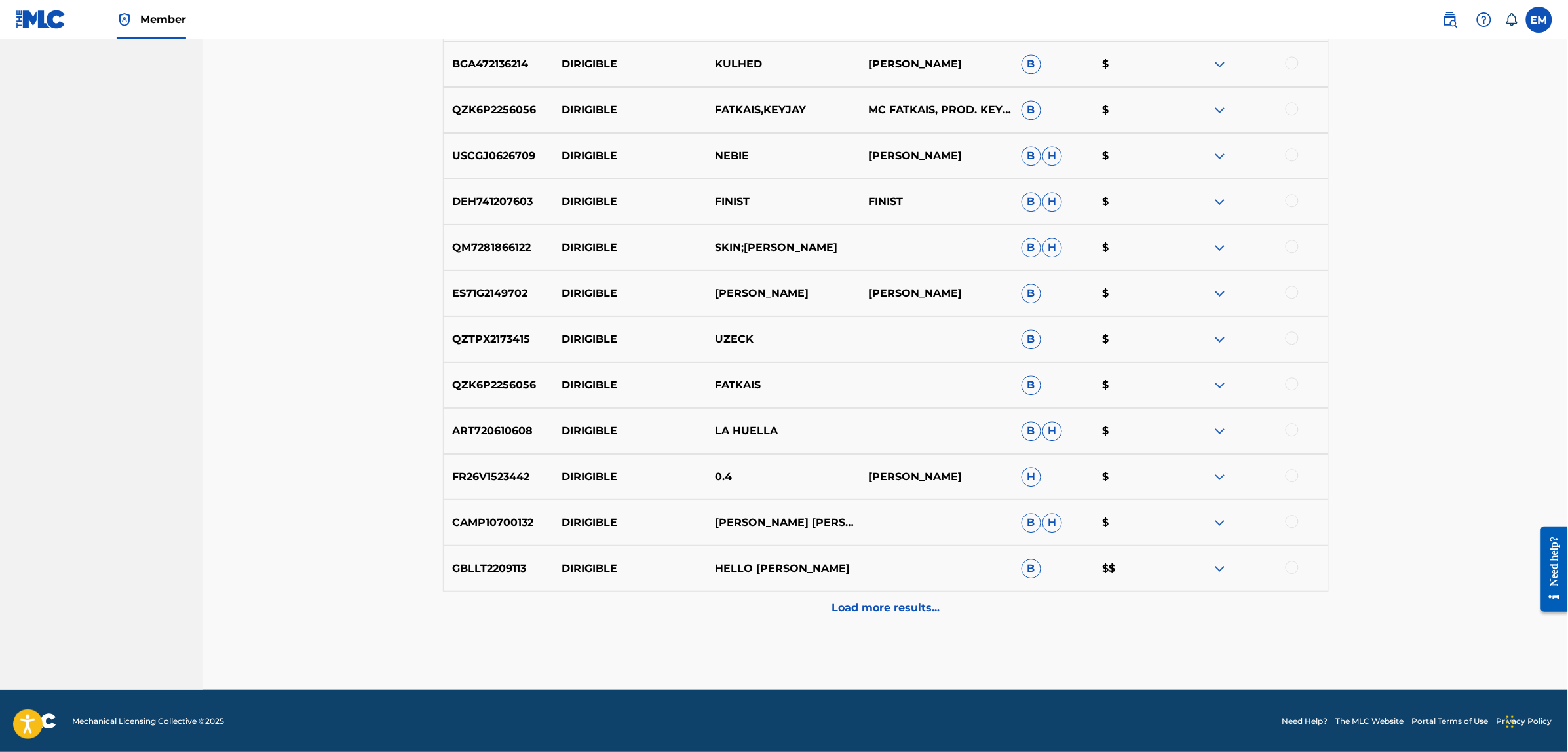
click at [856, 597] on div "Load more results..." at bounding box center [886, 608] width 886 height 33
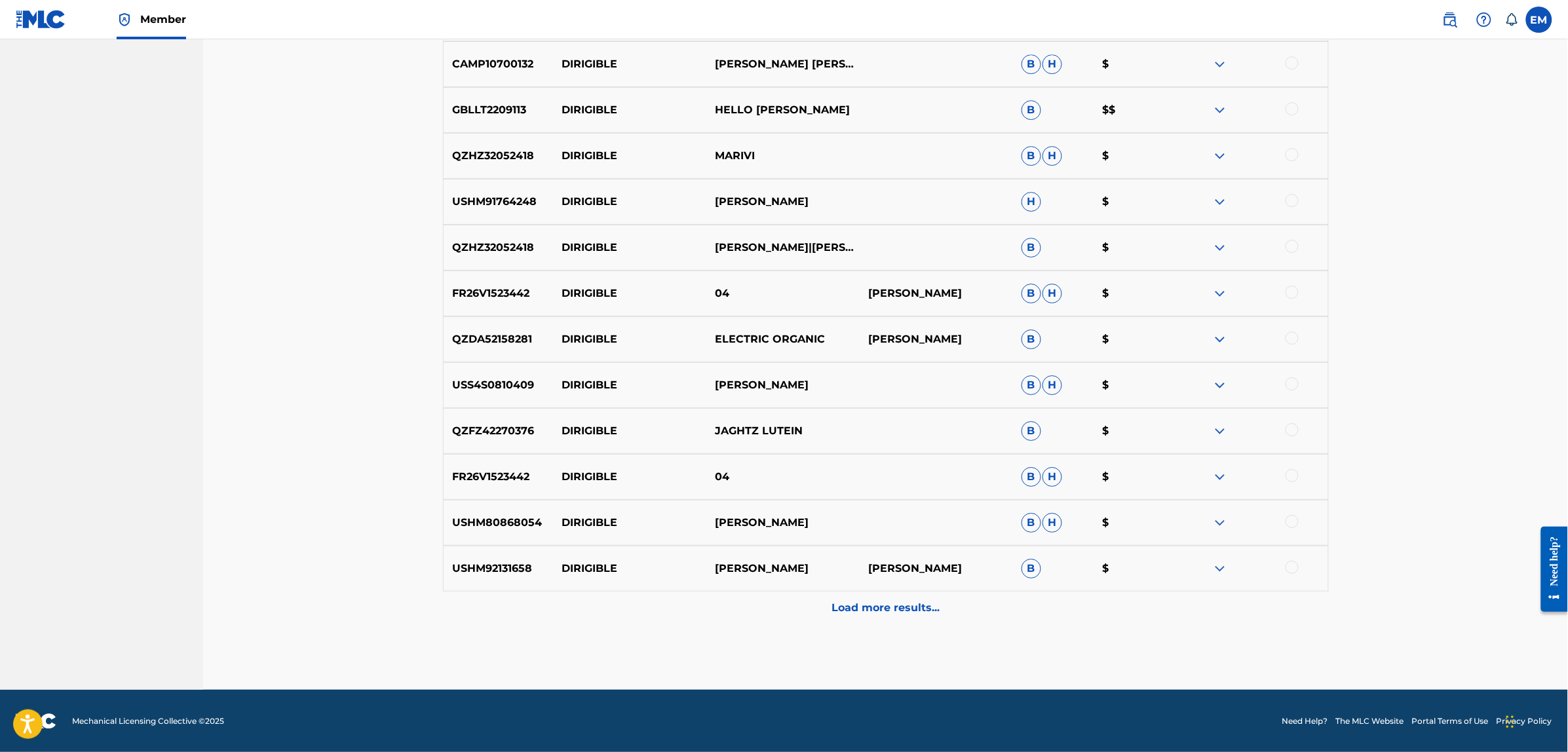
click at [856, 601] on p "Load more results..." at bounding box center [886, 608] width 108 height 16
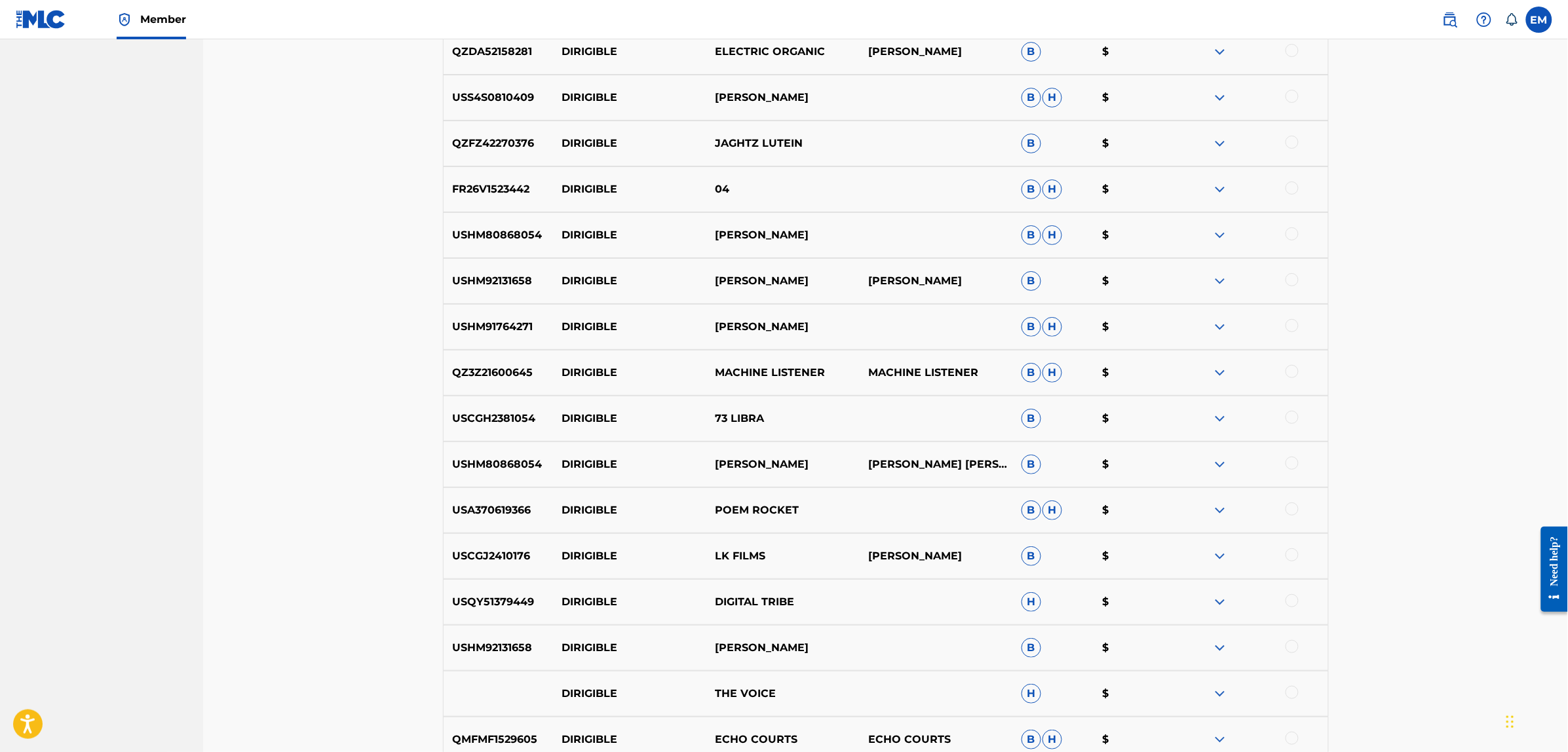
scroll to position [2205, 0]
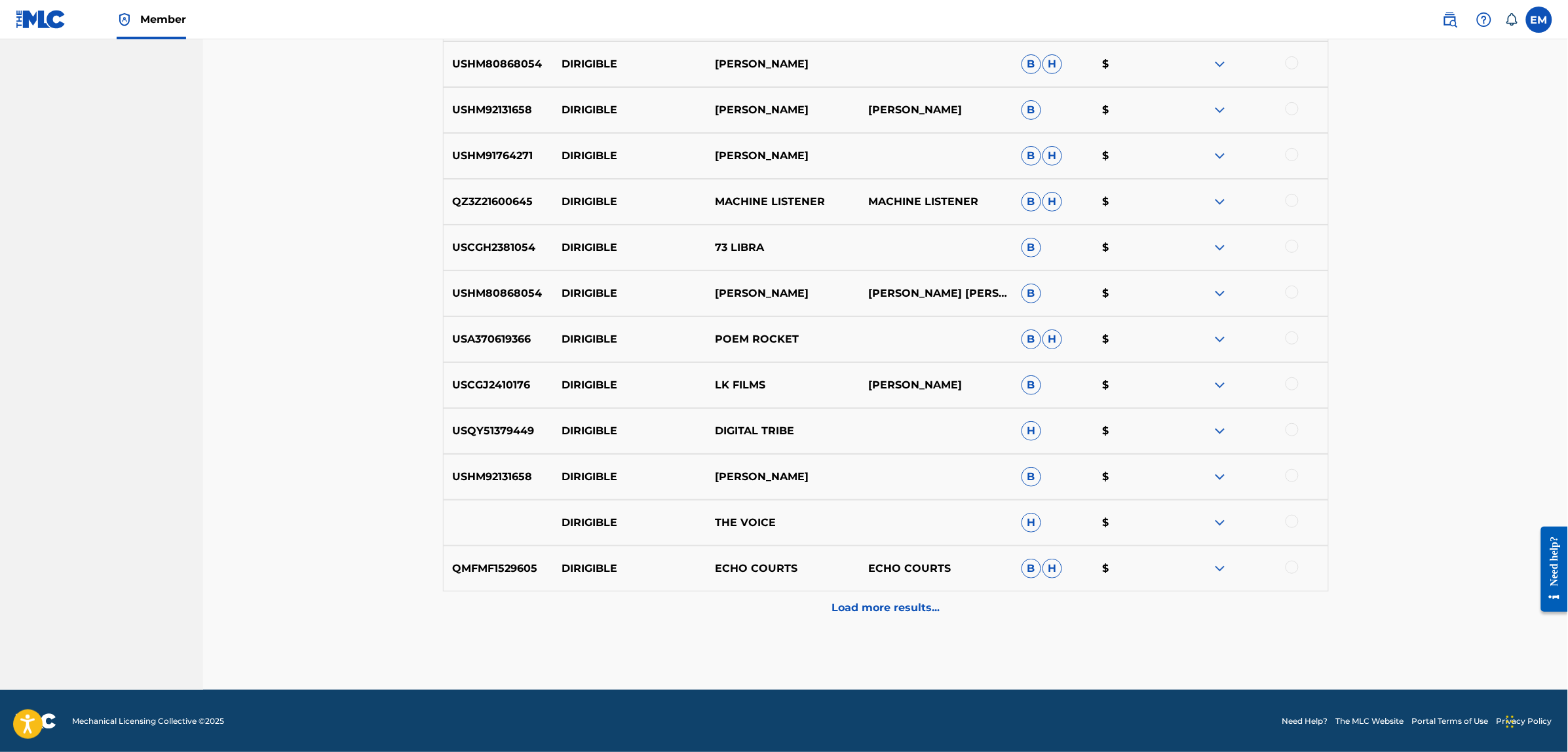
click at [877, 601] on p "Load more results..." at bounding box center [886, 608] width 108 height 16
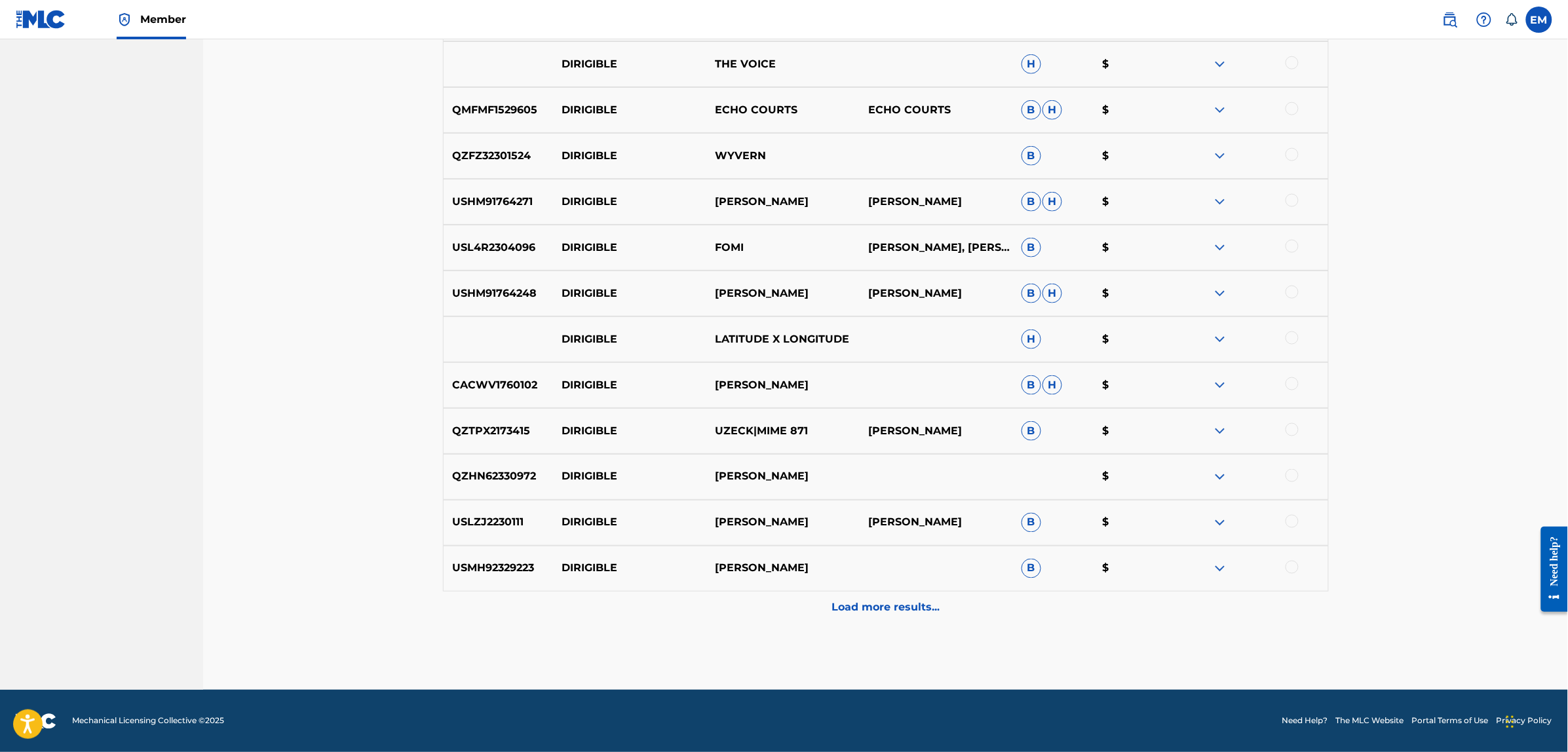
click at [883, 603] on p "Load more results..." at bounding box center [886, 608] width 108 height 16
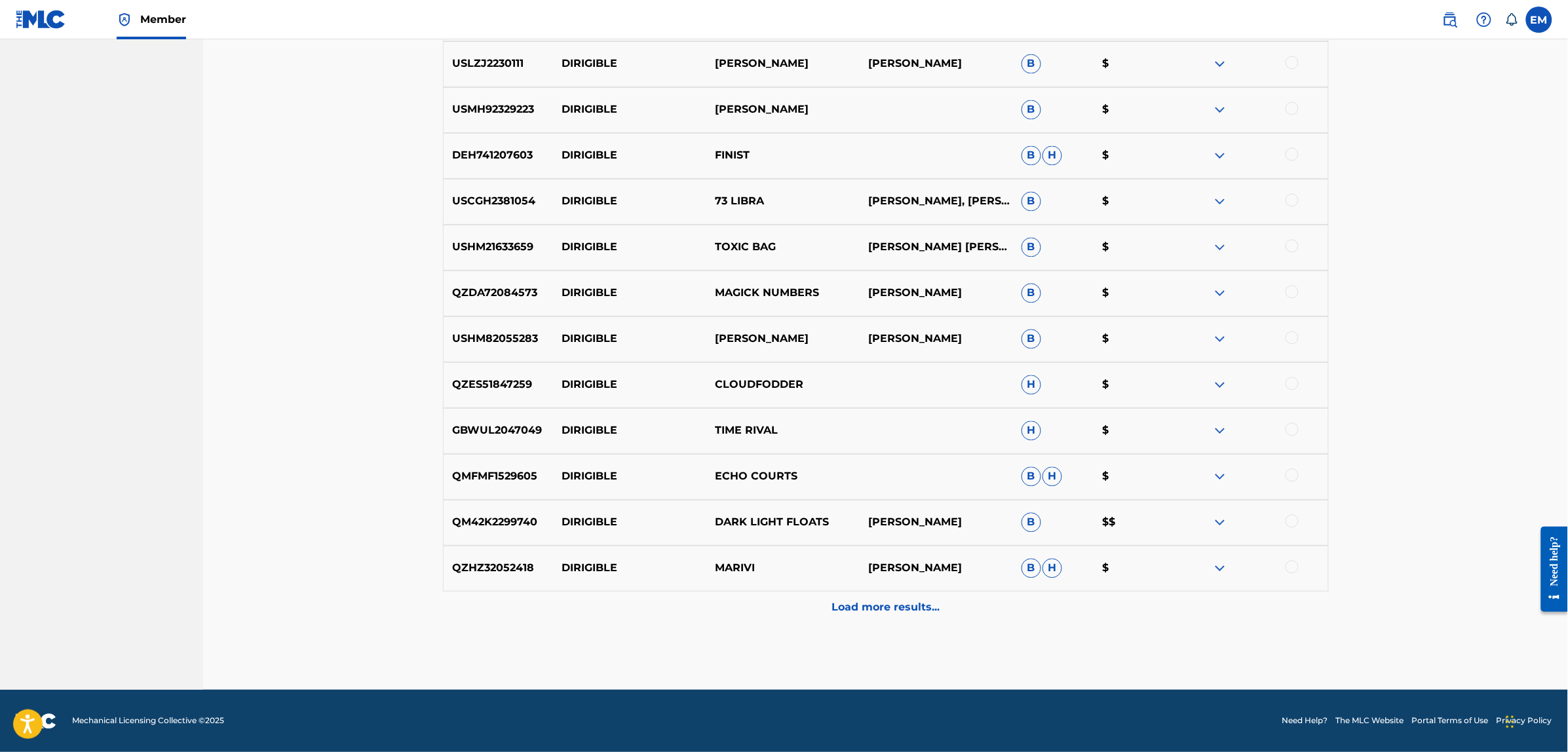
click at [854, 600] on p "Load more results..." at bounding box center [886, 608] width 108 height 16
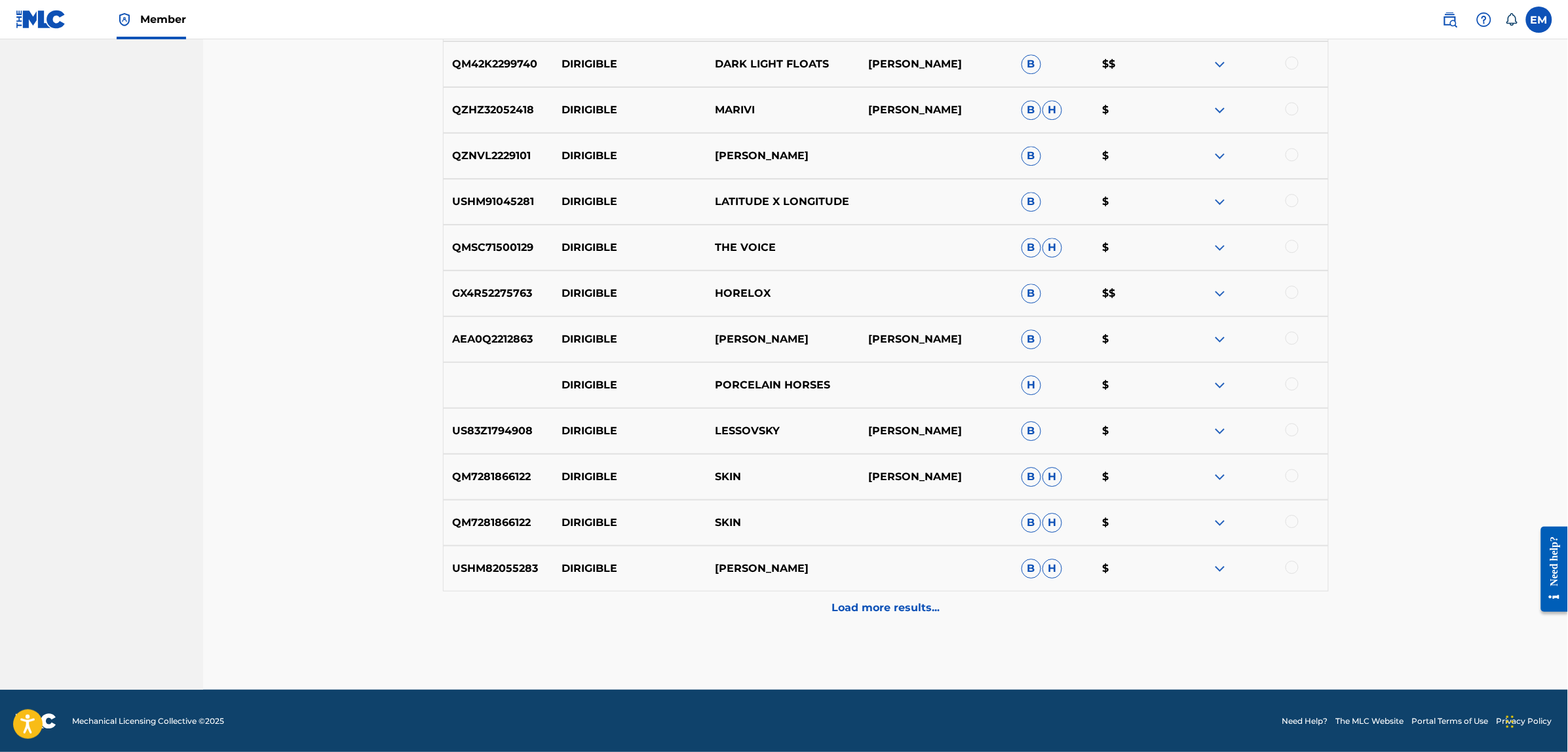
click at [883, 601] on p "Load more results..." at bounding box center [886, 608] width 108 height 16
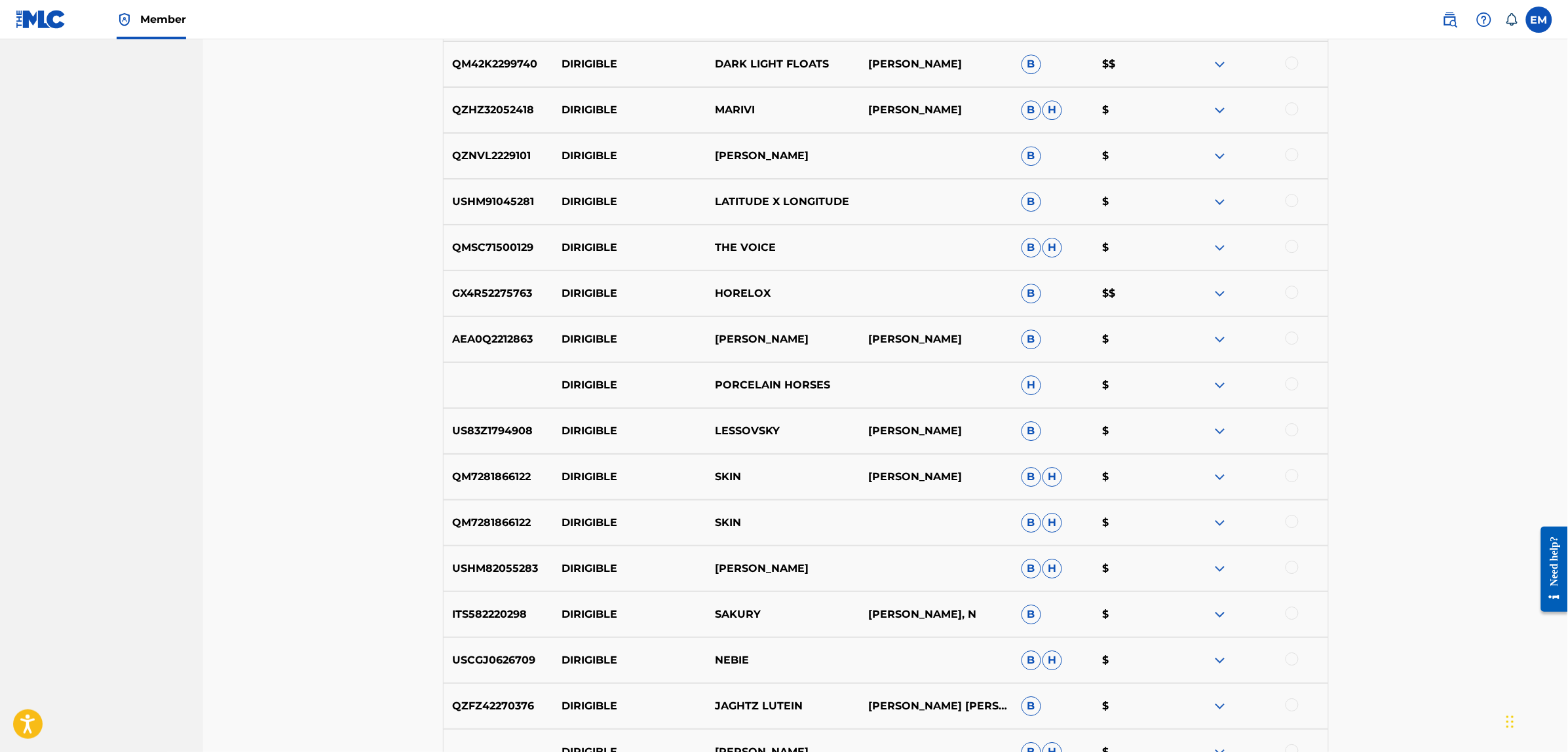
scroll to position [4039, 0]
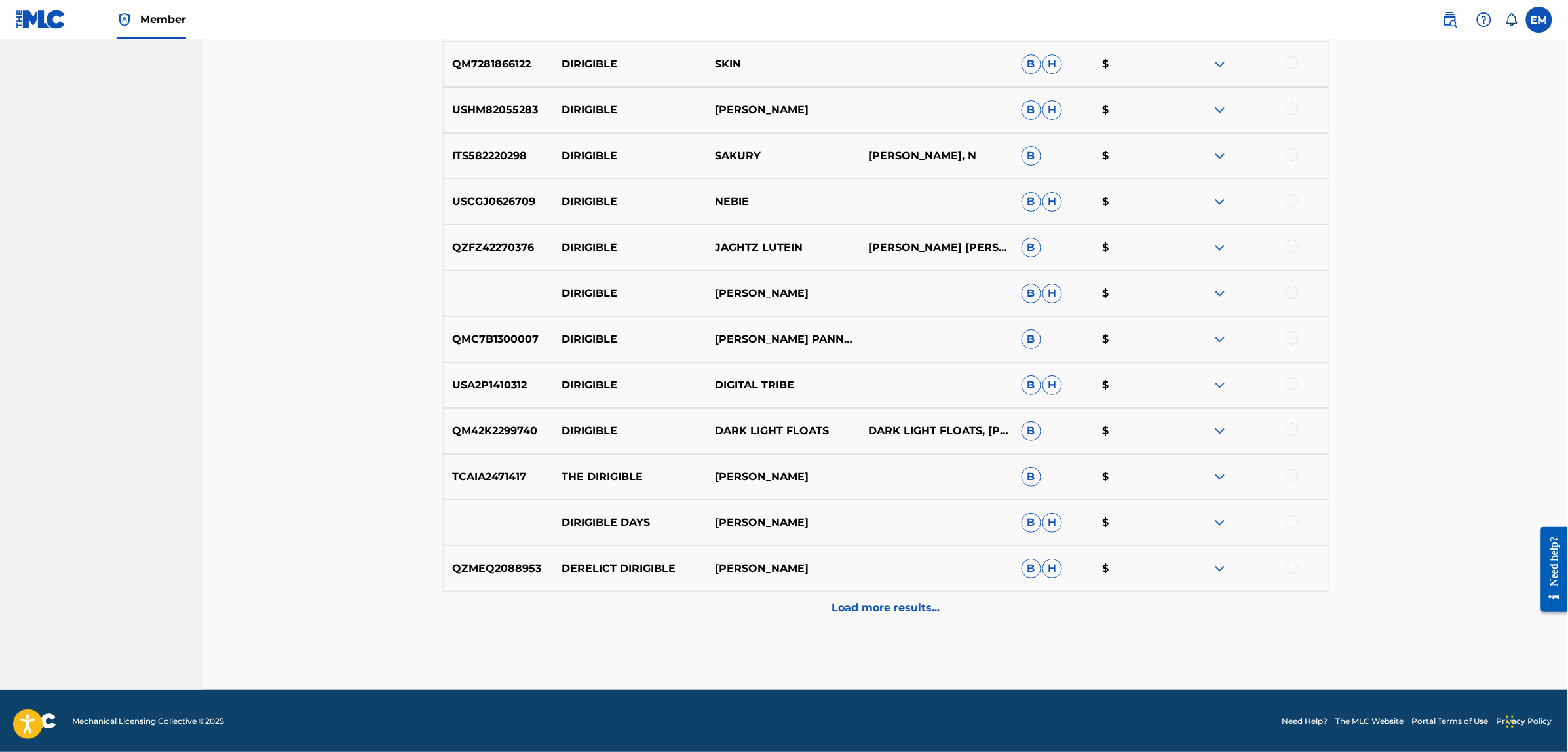
click at [875, 604] on p "Load more results..." at bounding box center [886, 608] width 108 height 16
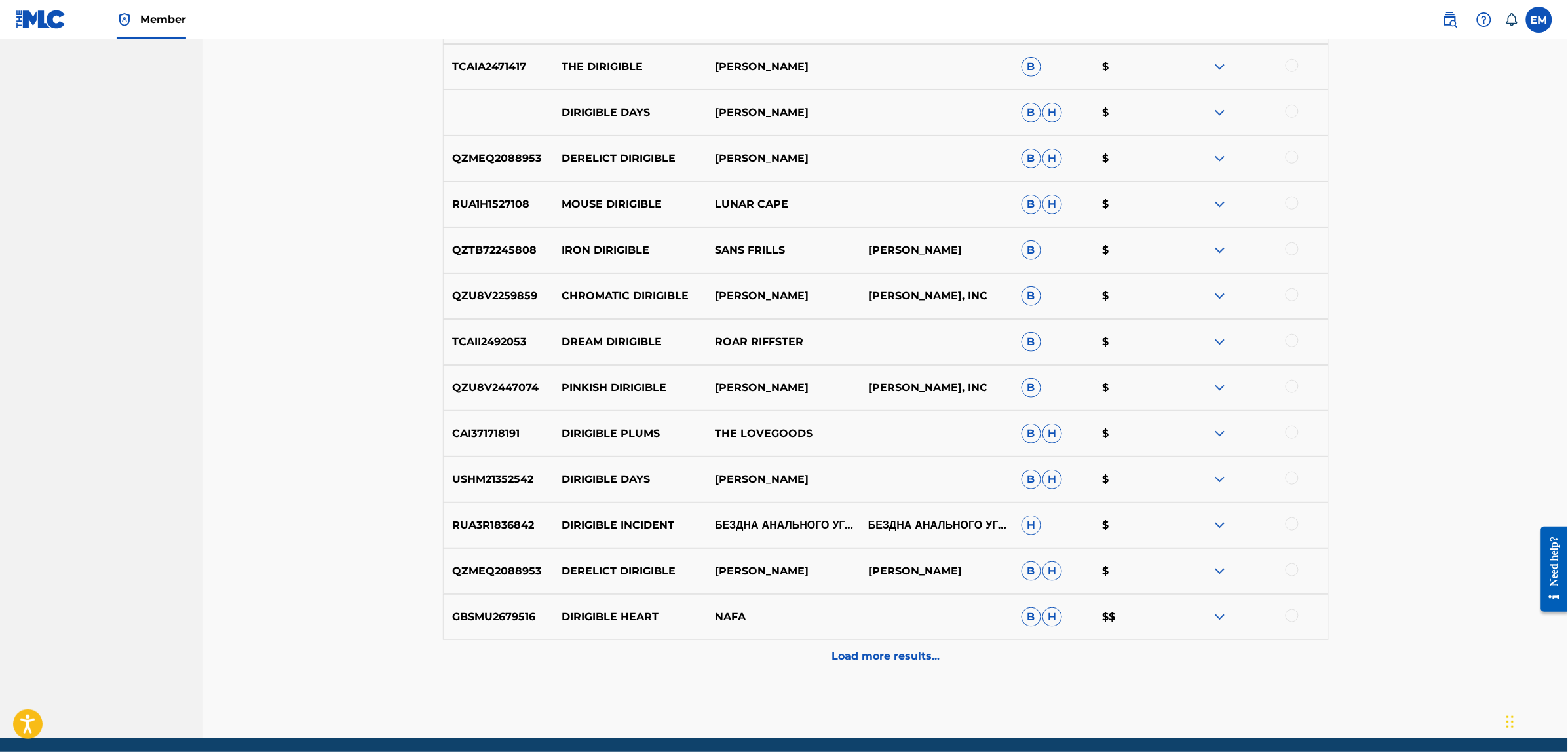
scroll to position [4496, 0]
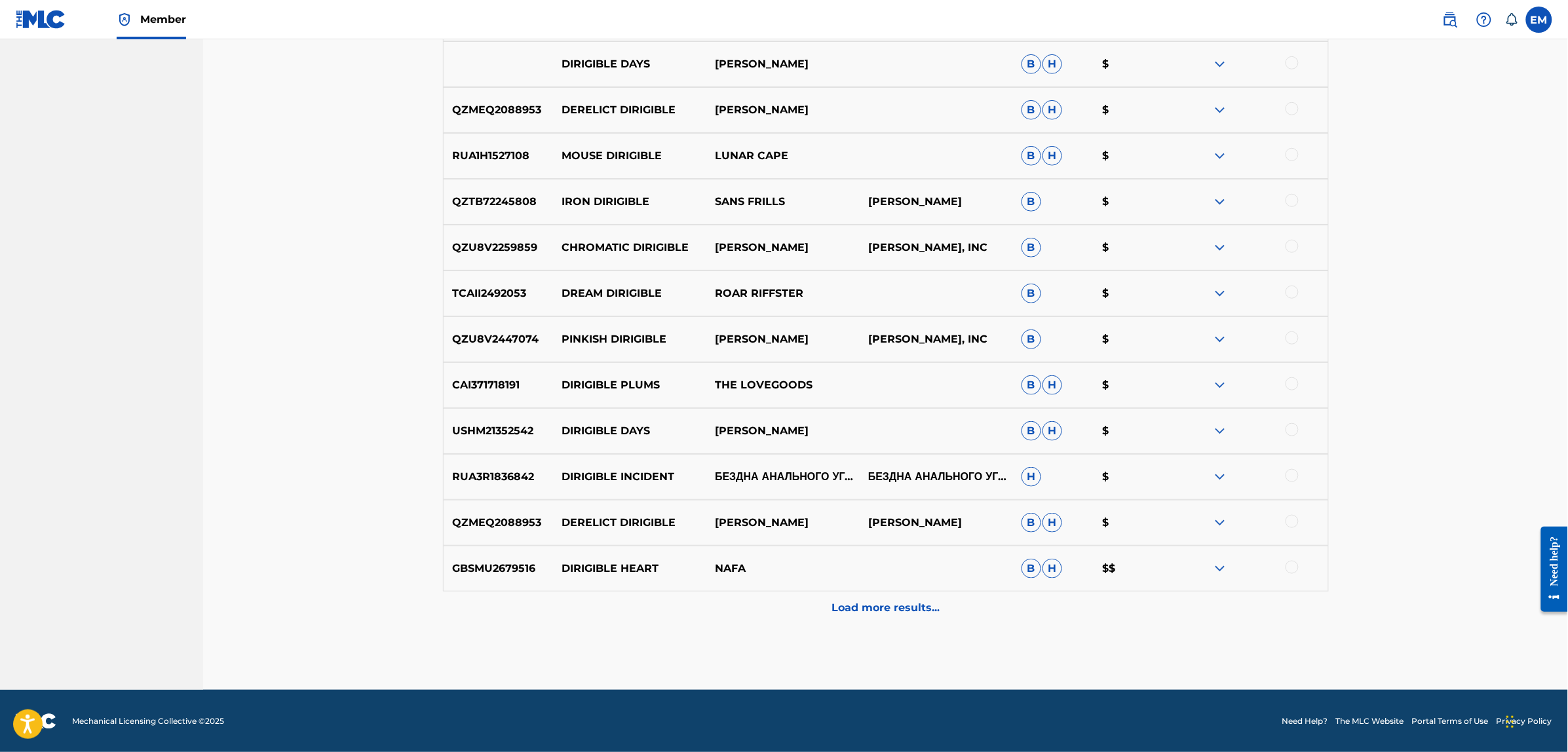
click at [886, 606] on p "Load more results..." at bounding box center [886, 608] width 108 height 16
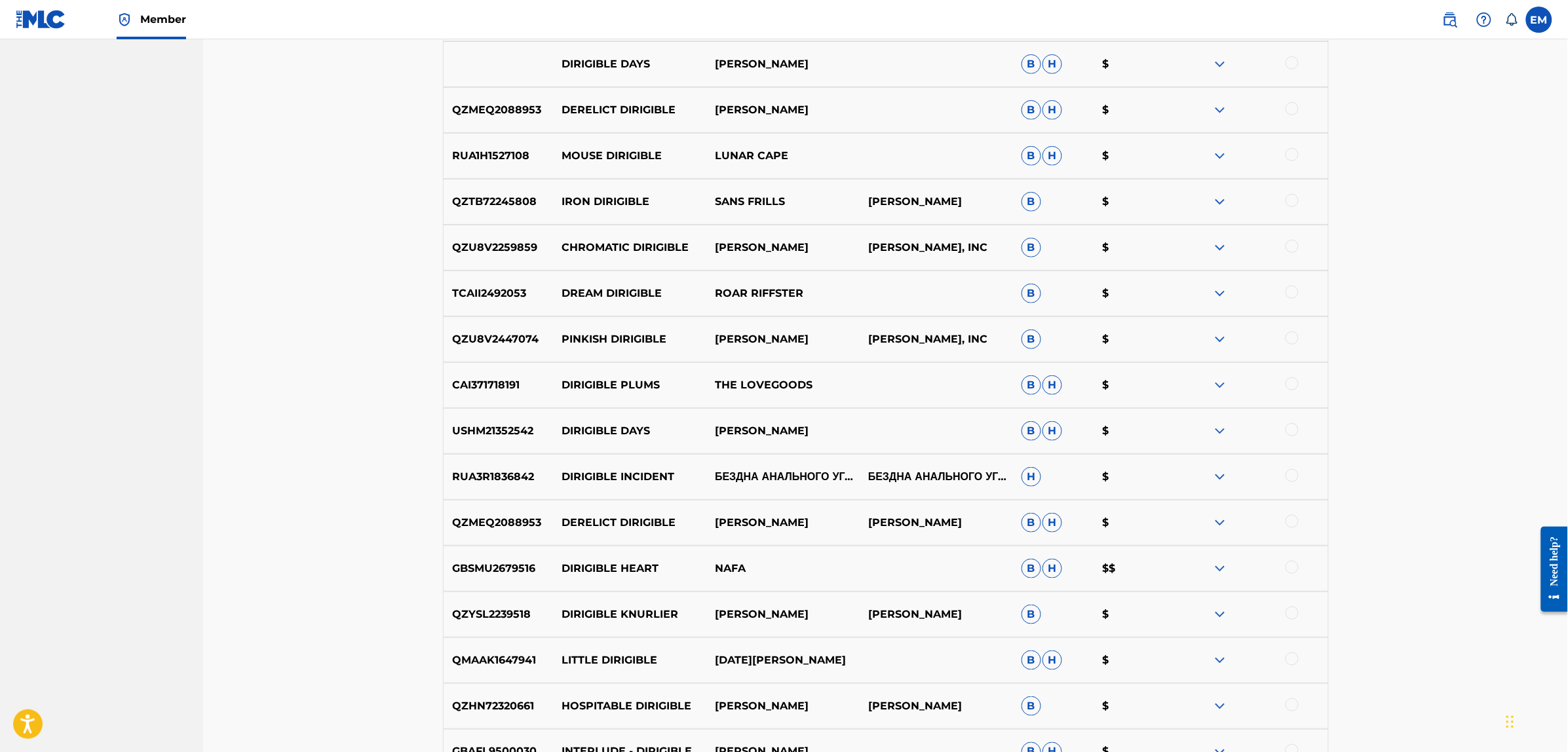
scroll to position [4955, 0]
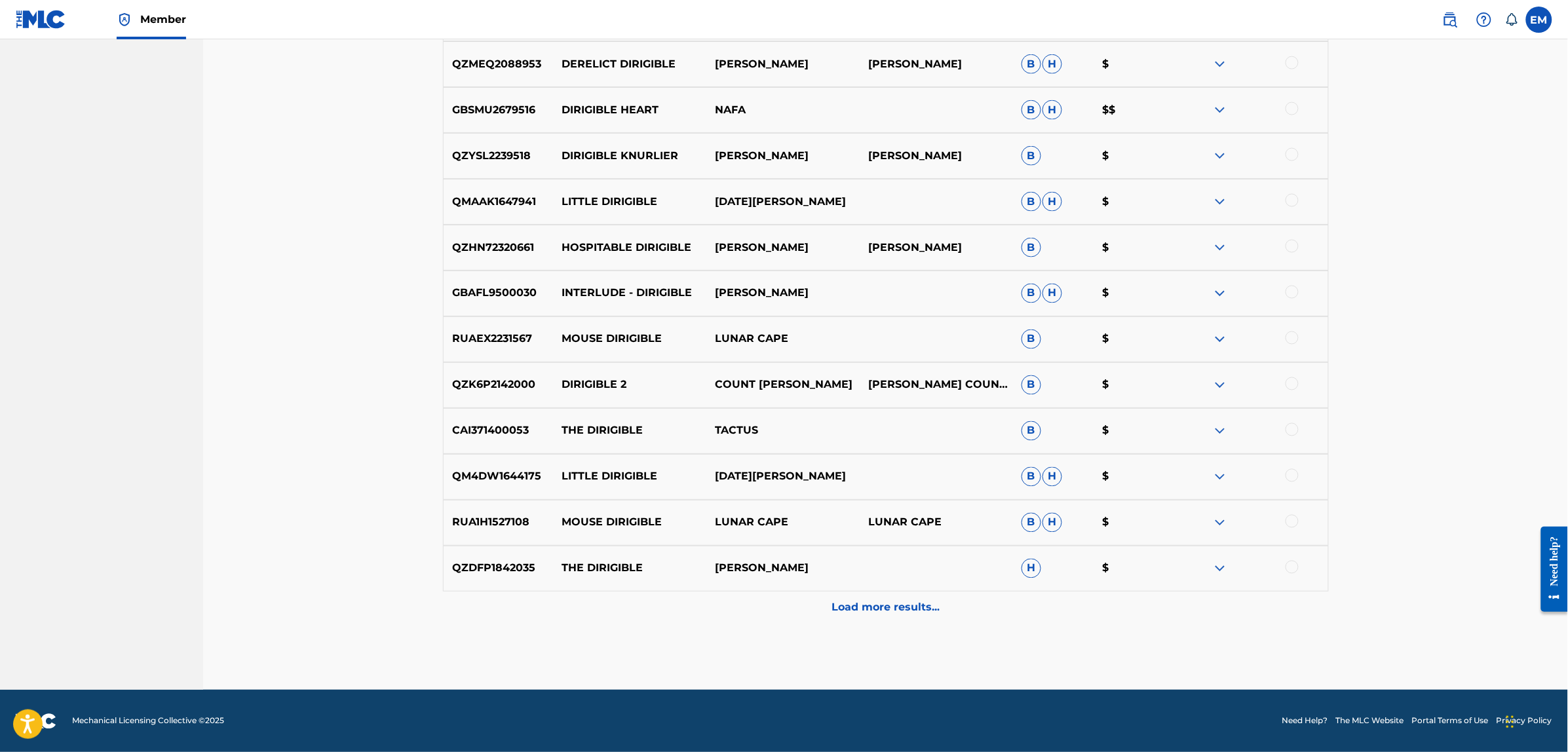
click at [881, 616] on div "Load more results..." at bounding box center [886, 608] width 886 height 33
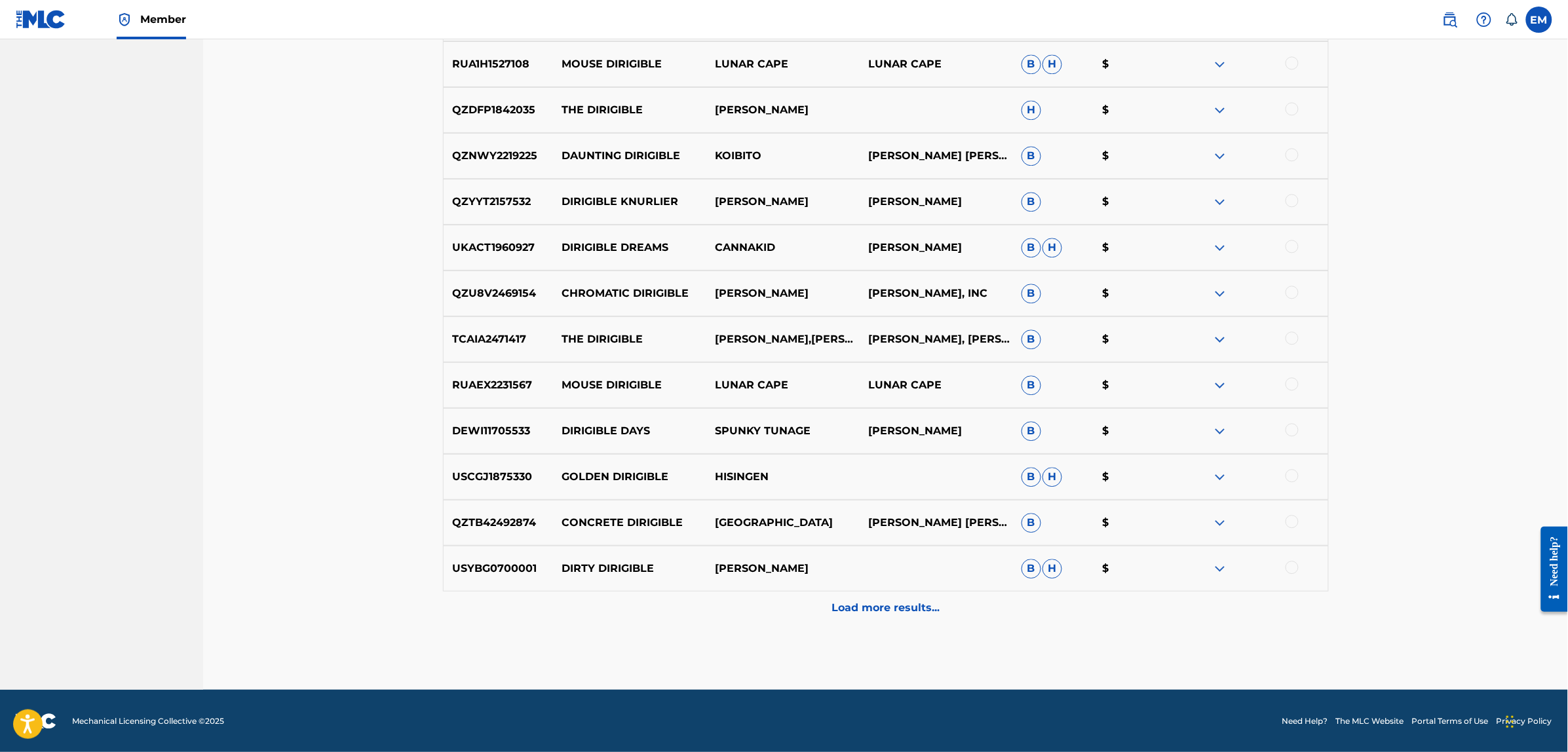
click at [925, 617] on div "Load more results..." at bounding box center [886, 608] width 886 height 33
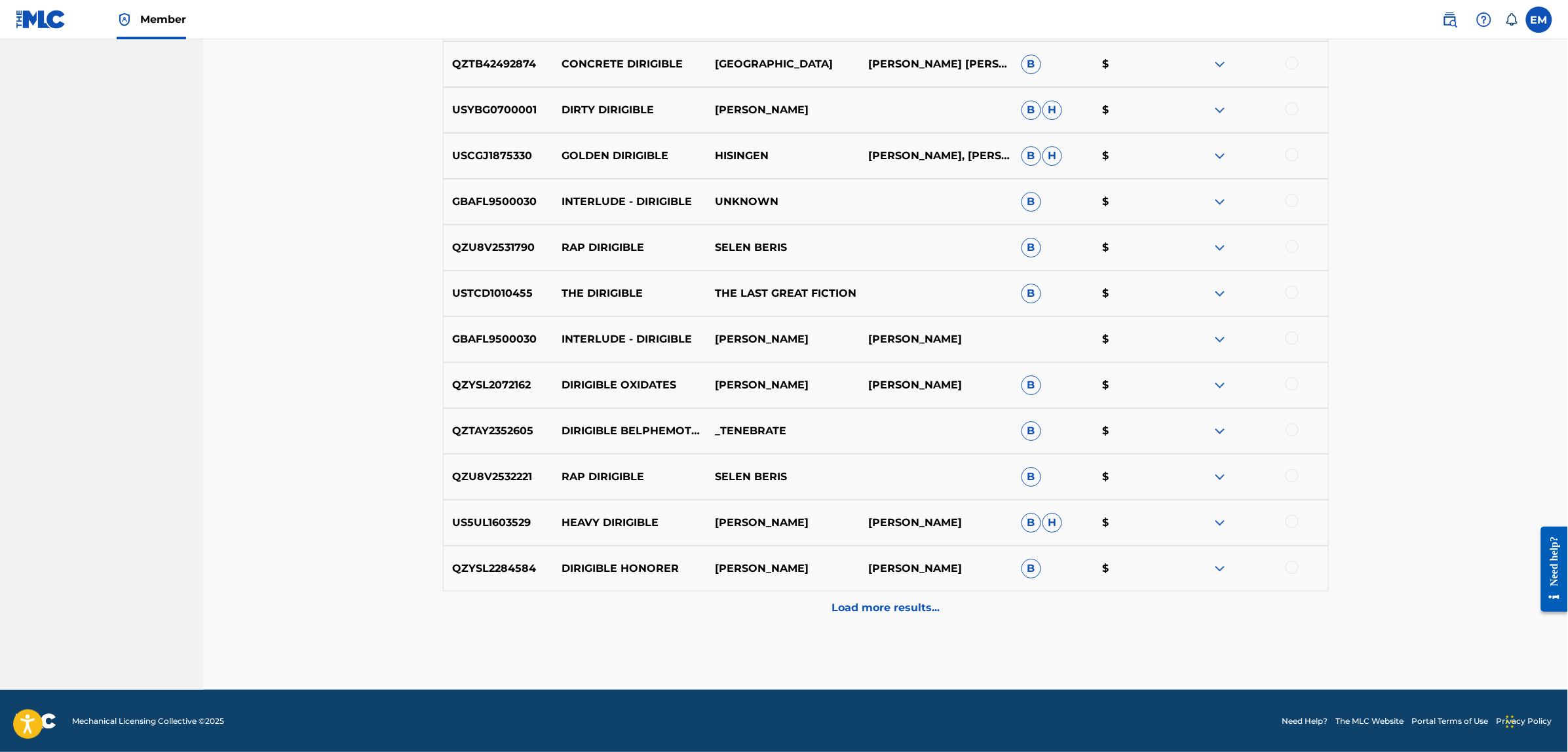
click at [906, 606] on p "Load more results..." at bounding box center [886, 608] width 108 height 16
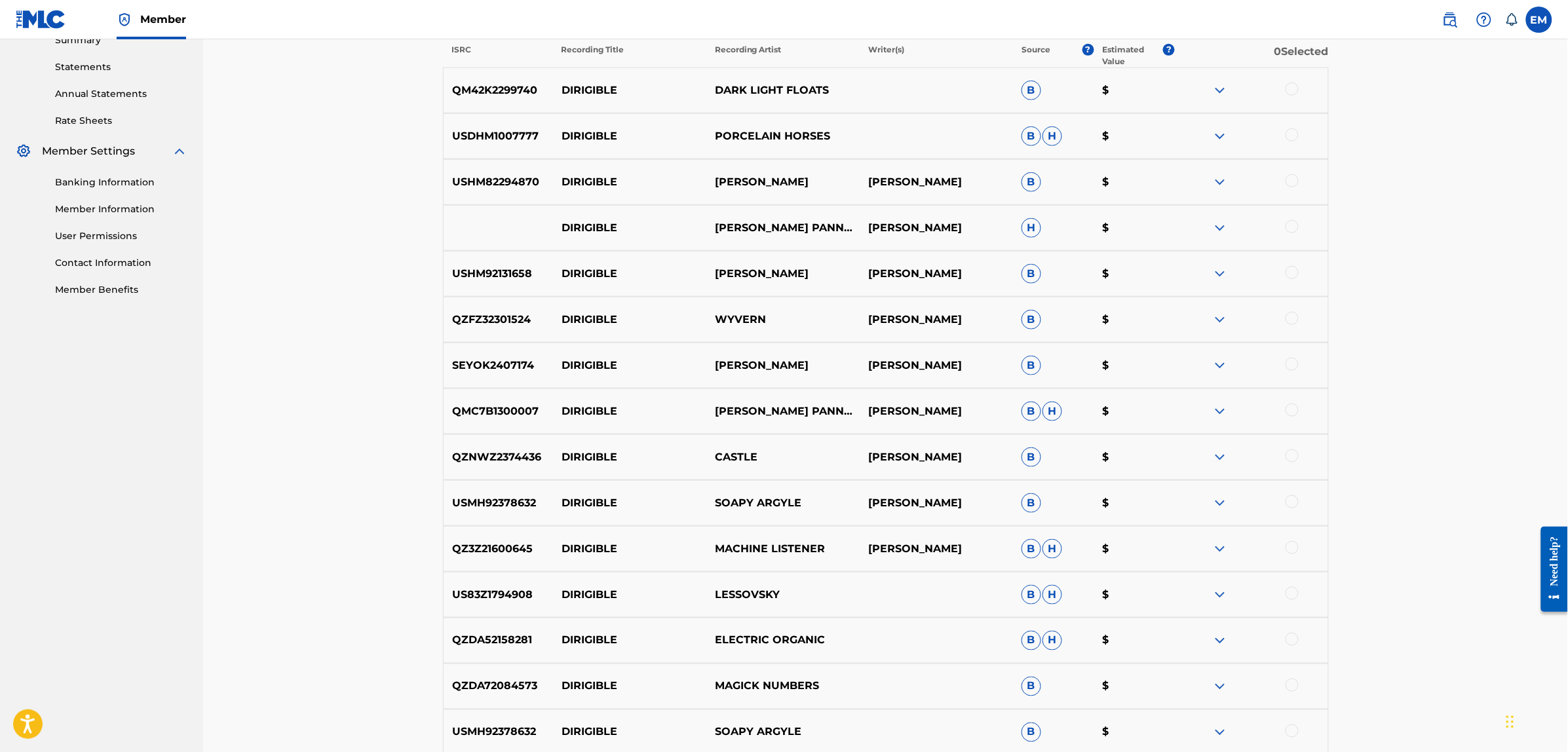
scroll to position [0, 0]
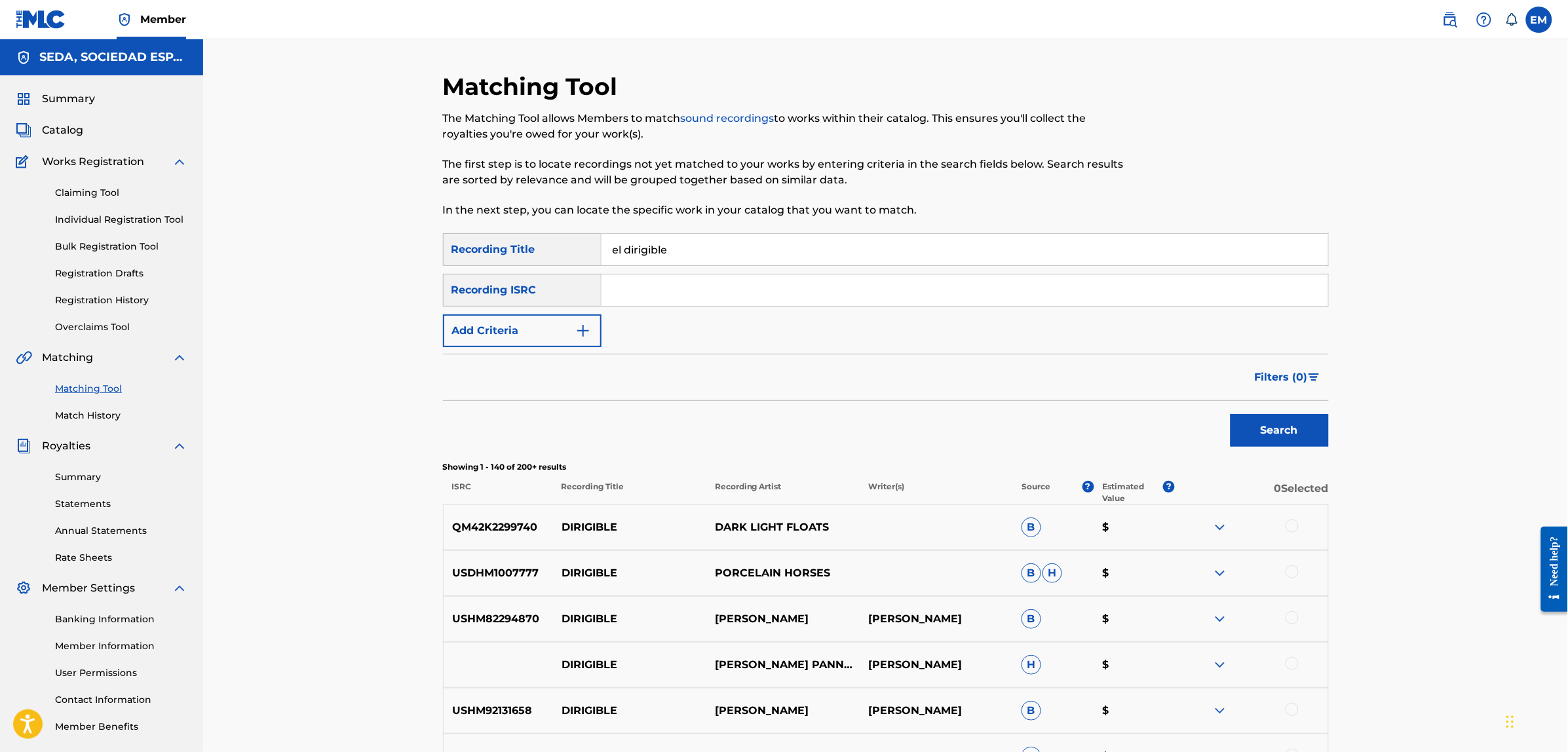
click at [559, 339] on button "Add Criteria" at bounding box center [523, 331] width 159 height 33
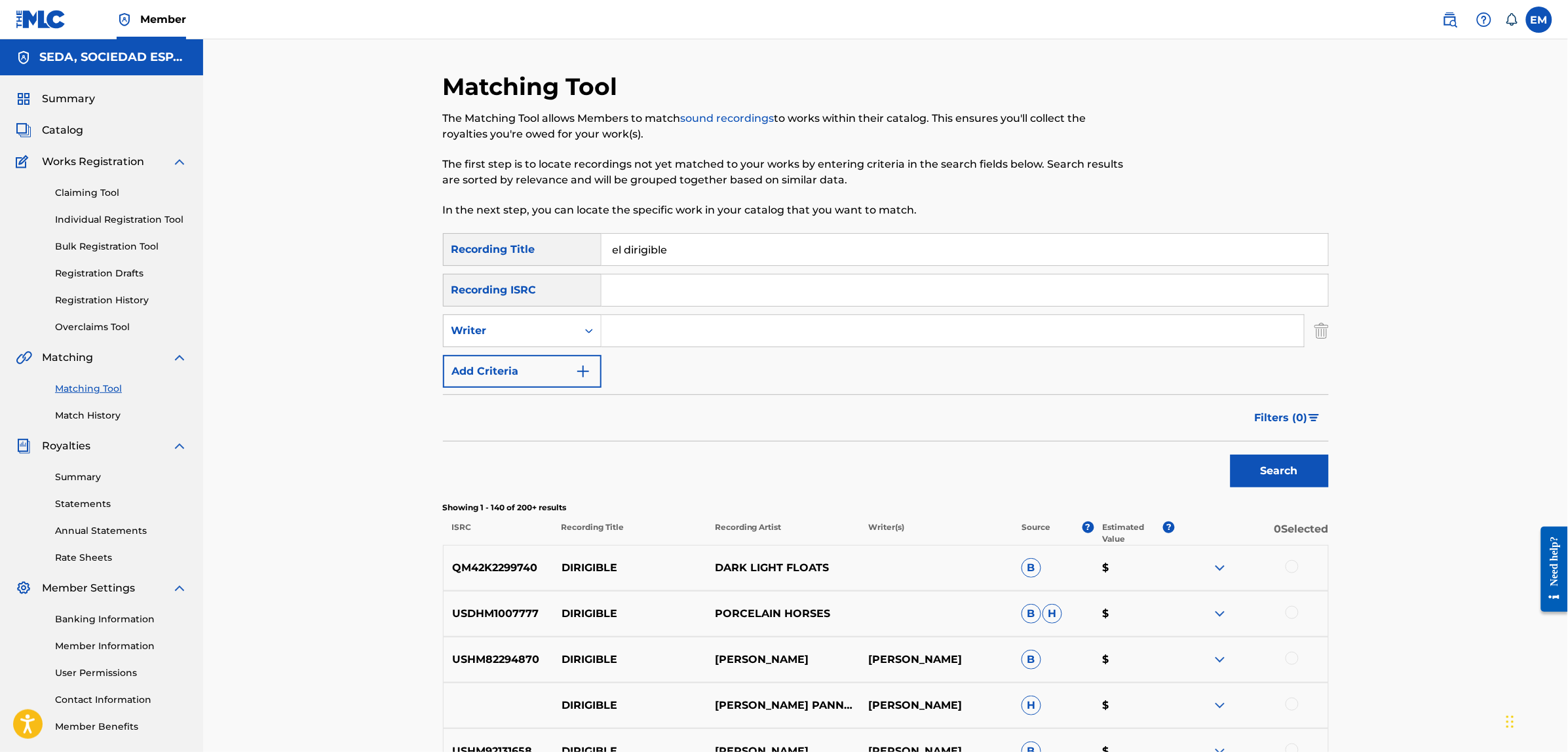
click at [625, 330] on input "Search Form" at bounding box center [952, 331] width 702 height 31
type input "[PERSON_NAME]"
click at [1230, 454] on button "Search" at bounding box center [1279, 471] width 98 height 33
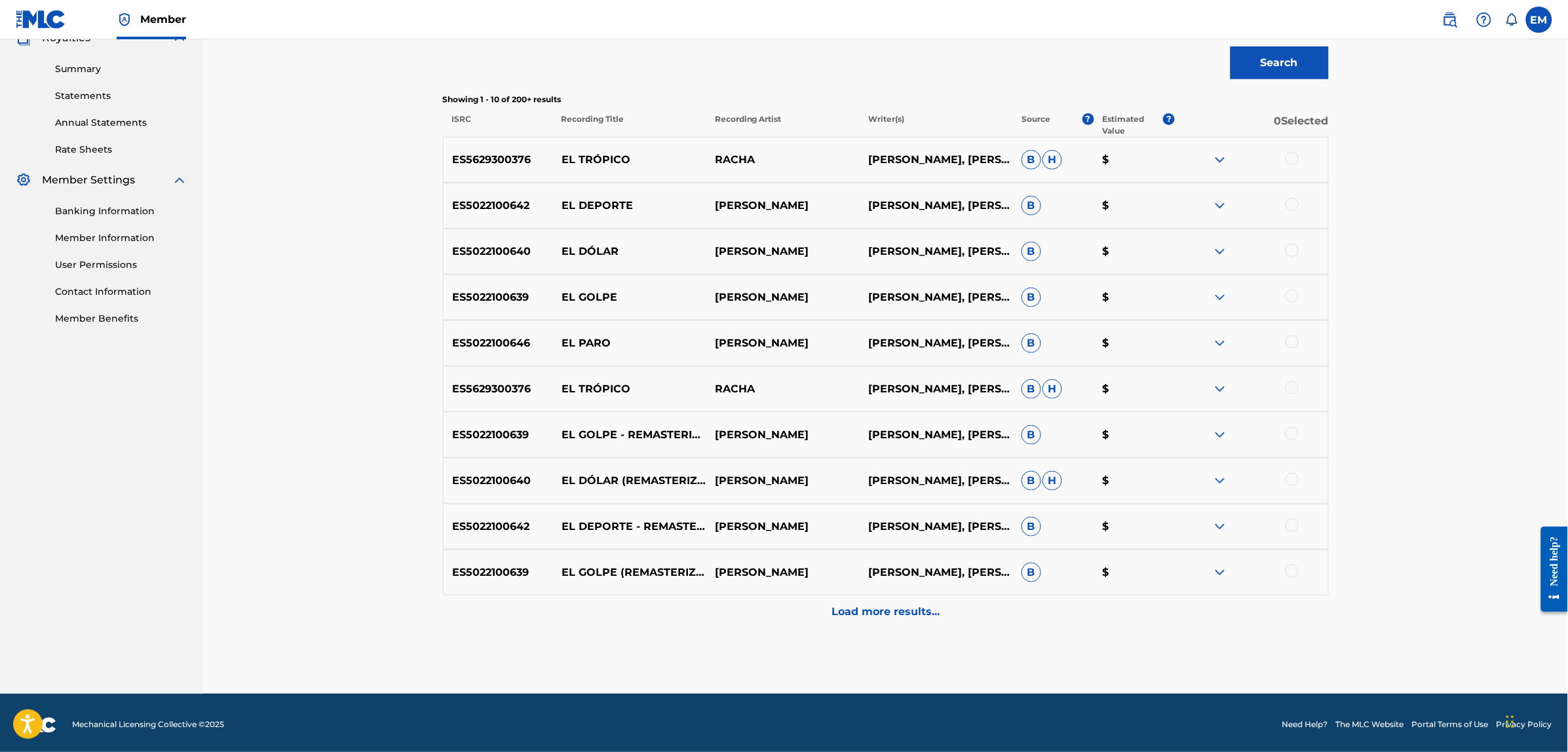
scroll to position [409, 0]
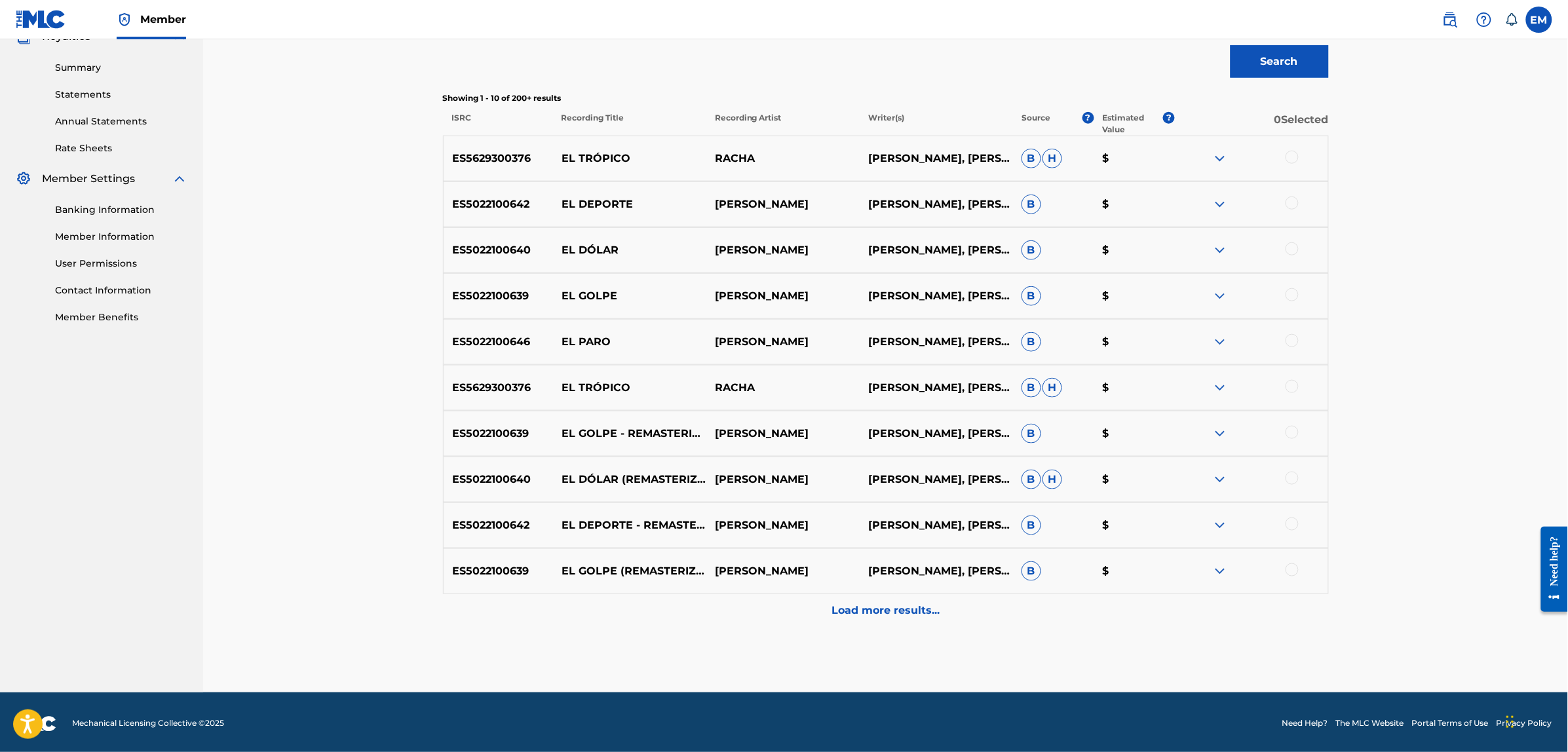
click at [1294, 387] on div at bounding box center [1292, 386] width 13 height 13
click at [981, 645] on button "Match 1 Group" at bounding box center [921, 645] width 145 height 33
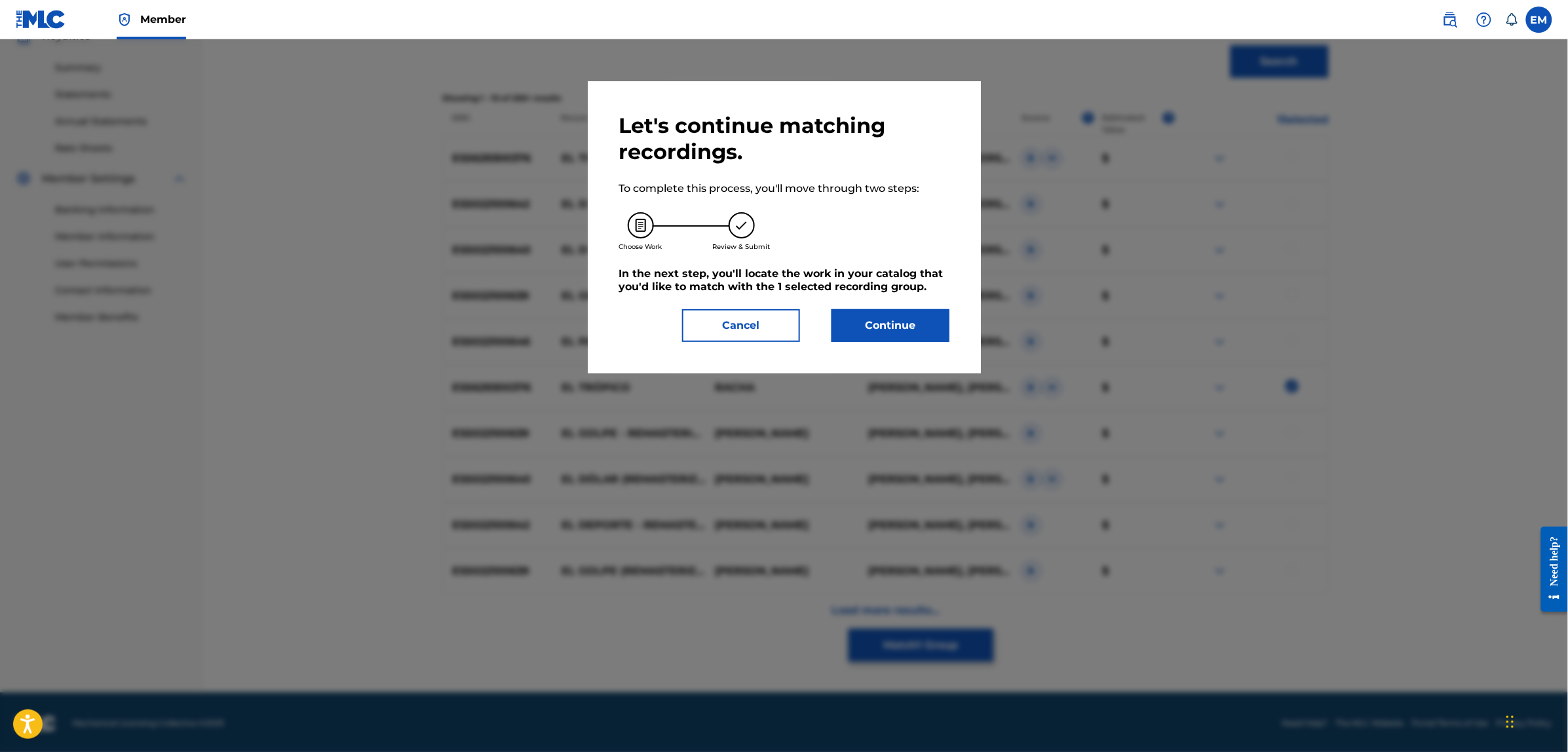
click at [863, 330] on button "Continue" at bounding box center [891, 325] width 118 height 33
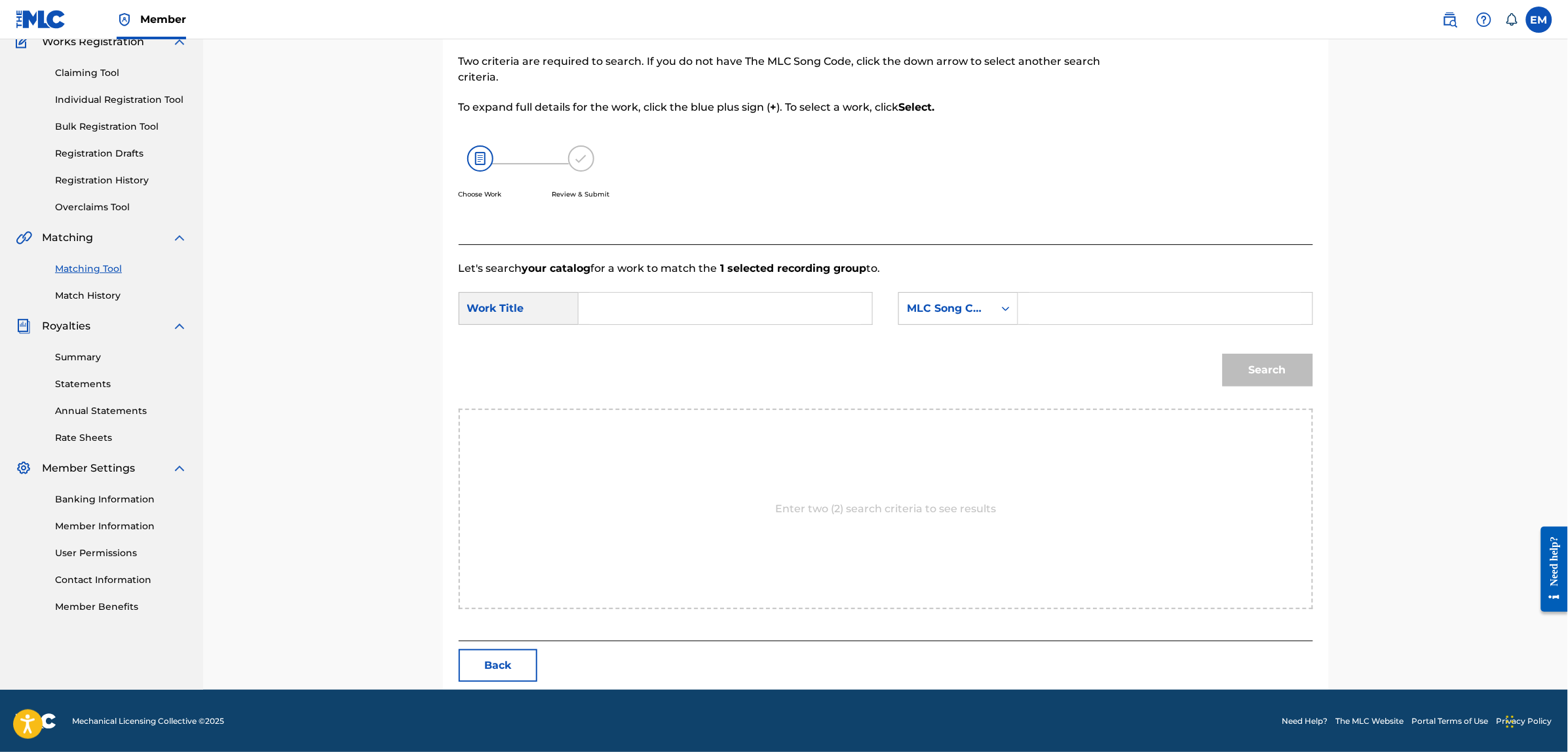
click at [709, 297] on input "Search Form" at bounding box center [726, 308] width 271 height 31
click at [655, 335] on div "el [PERSON_NAME] ible" at bounding box center [627, 346] width 74 height 40
type input "el dirigible"
click at [940, 307] on div "MLC Song Code" at bounding box center [947, 308] width 79 height 16
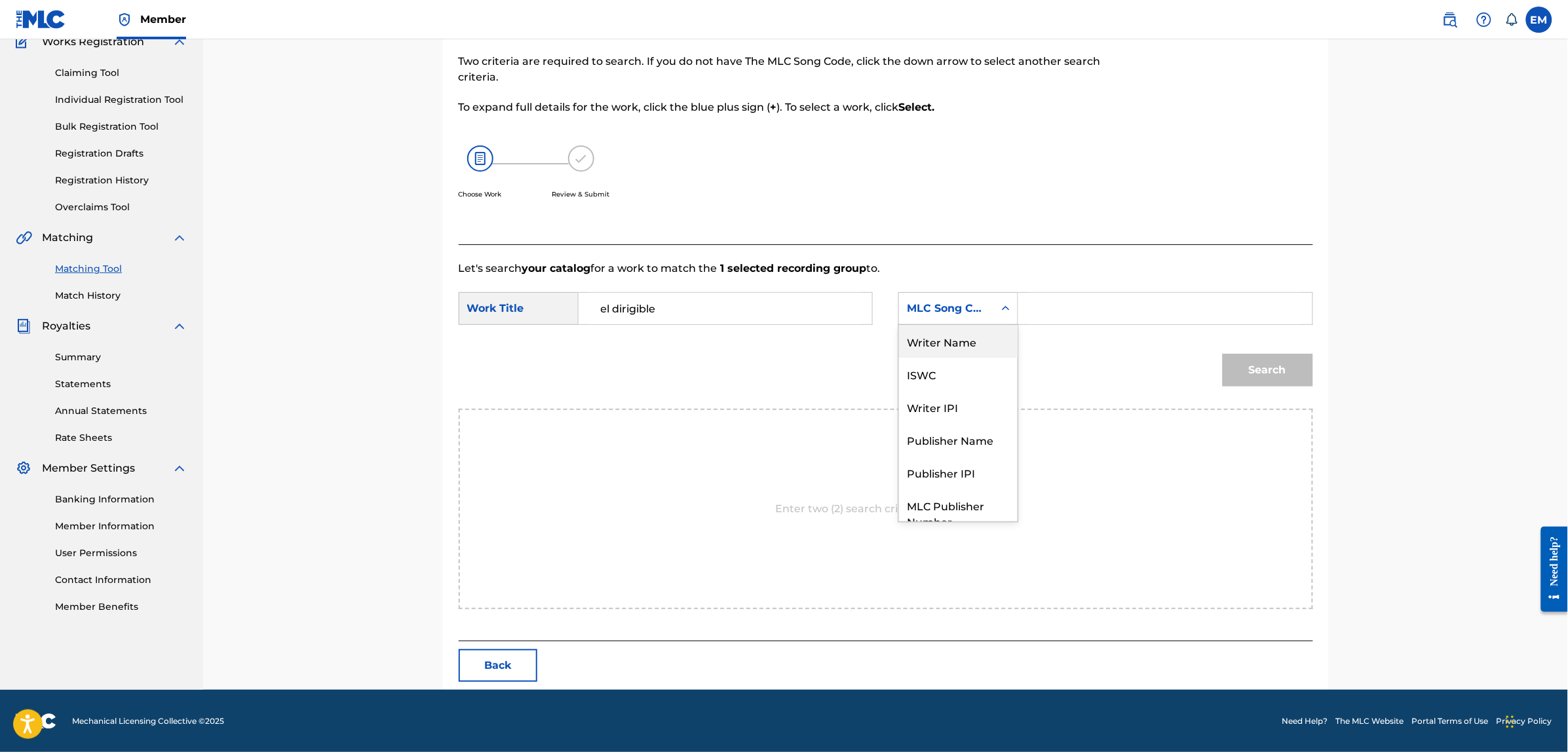
click at [936, 349] on div "Writer Name" at bounding box center [958, 341] width 118 height 33
click at [1063, 316] on input "Search Form" at bounding box center [1165, 308] width 271 height 31
paste input "[PERSON_NAME]"
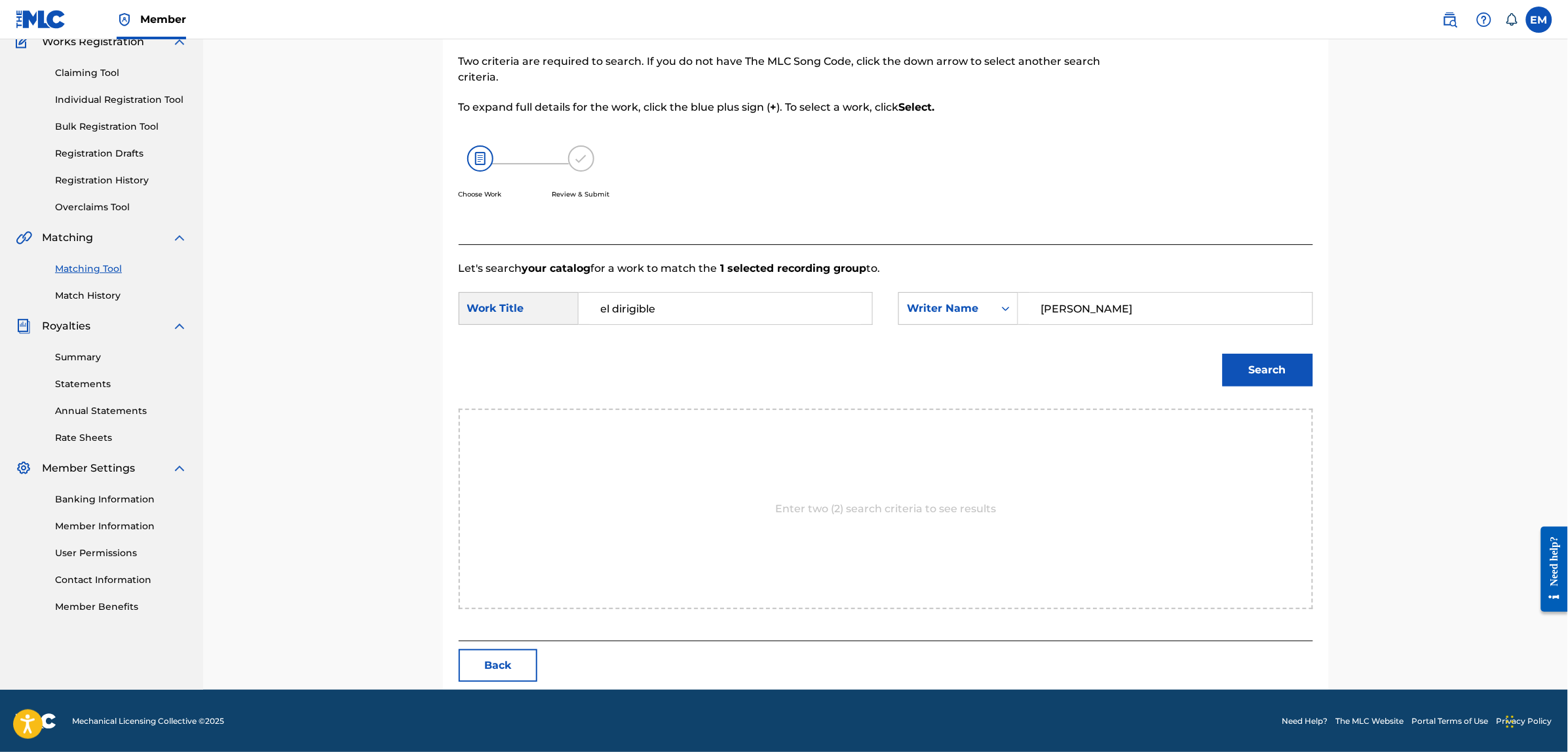
type input "[PERSON_NAME]"
click at [1222, 354] on button "Search" at bounding box center [1267, 370] width 91 height 33
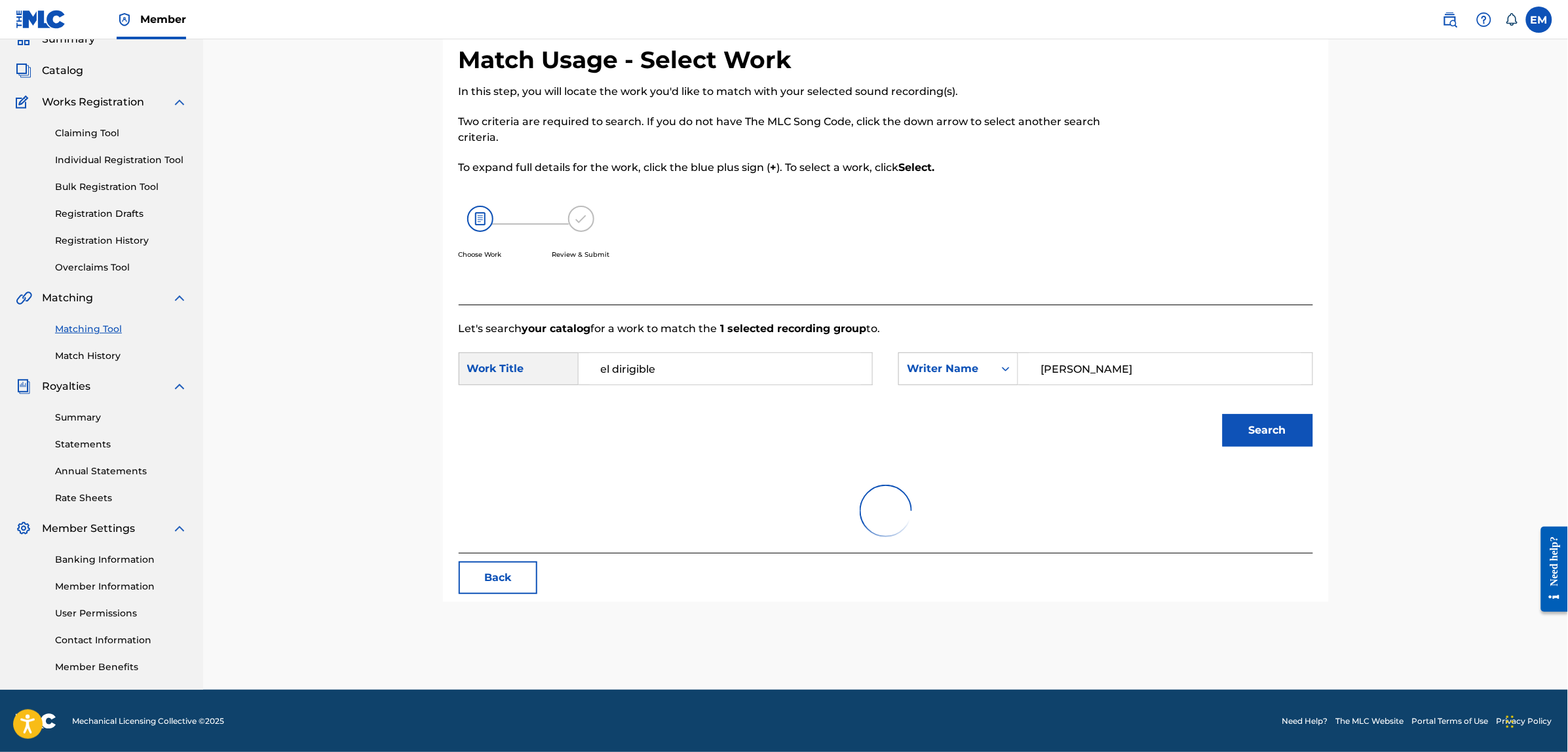
scroll to position [120, 0]
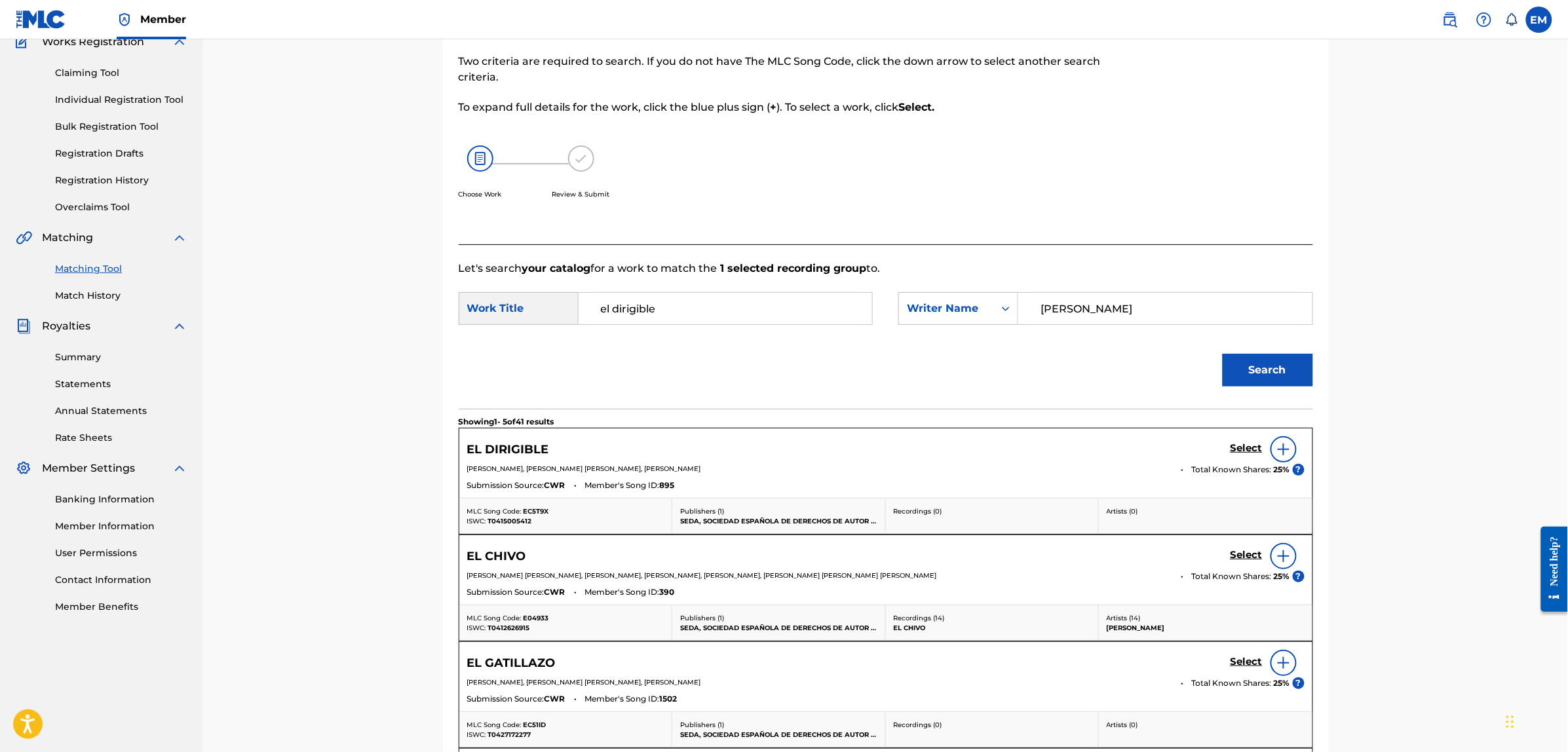
click at [1276, 452] on img at bounding box center [1284, 449] width 16 height 16
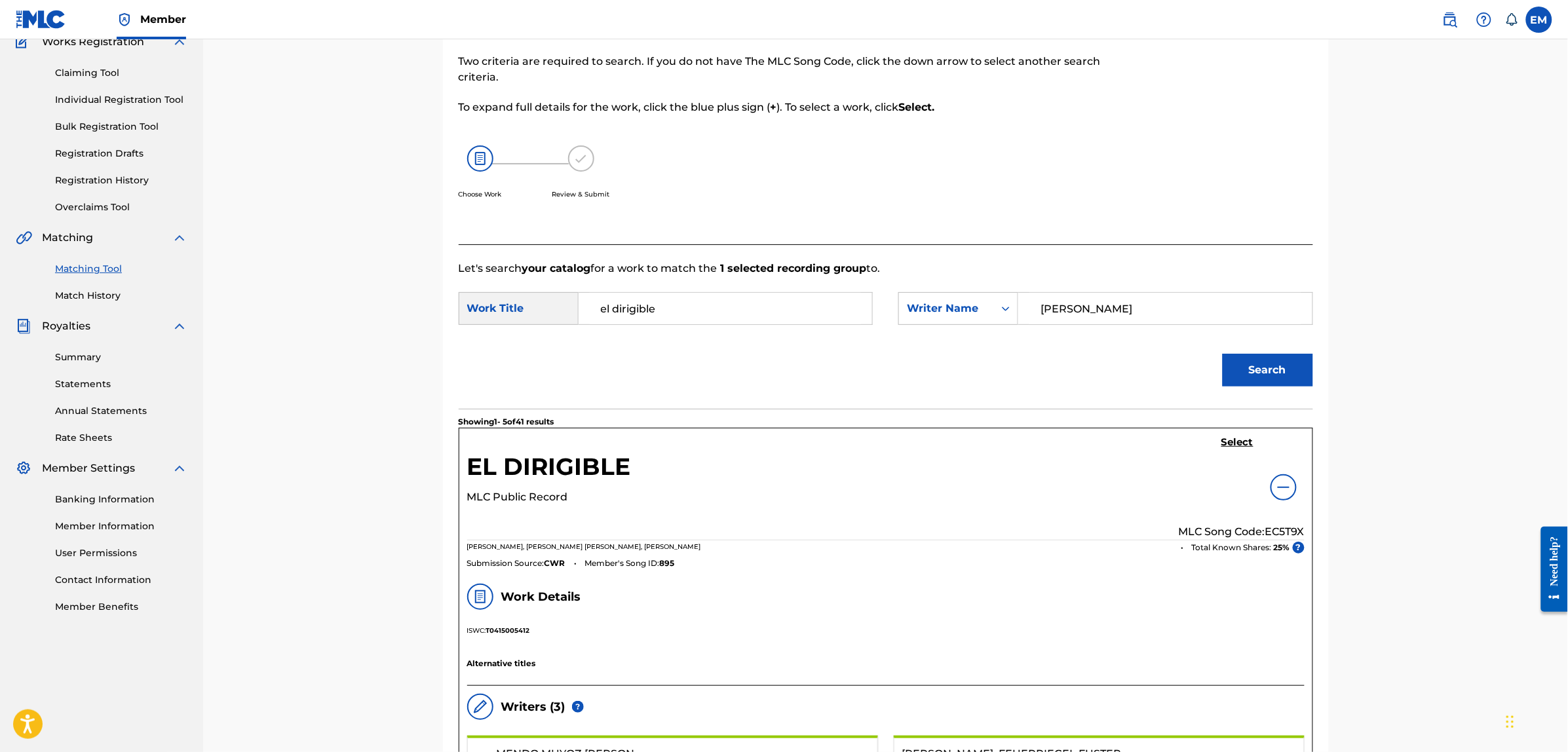
click at [1239, 440] on h5 "Select" at bounding box center [1237, 442] width 32 height 12
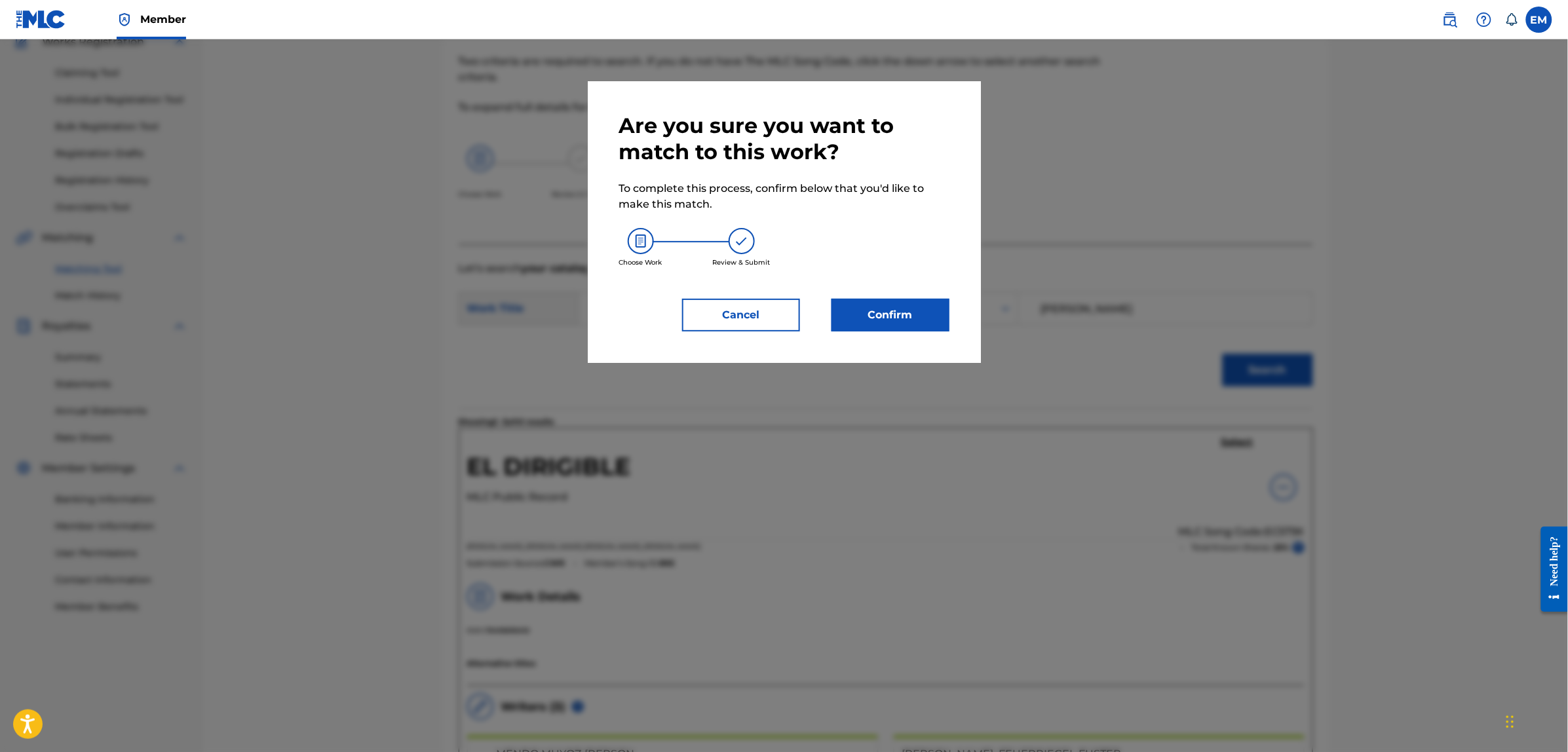
click at [866, 315] on button "Confirm" at bounding box center [891, 315] width 118 height 33
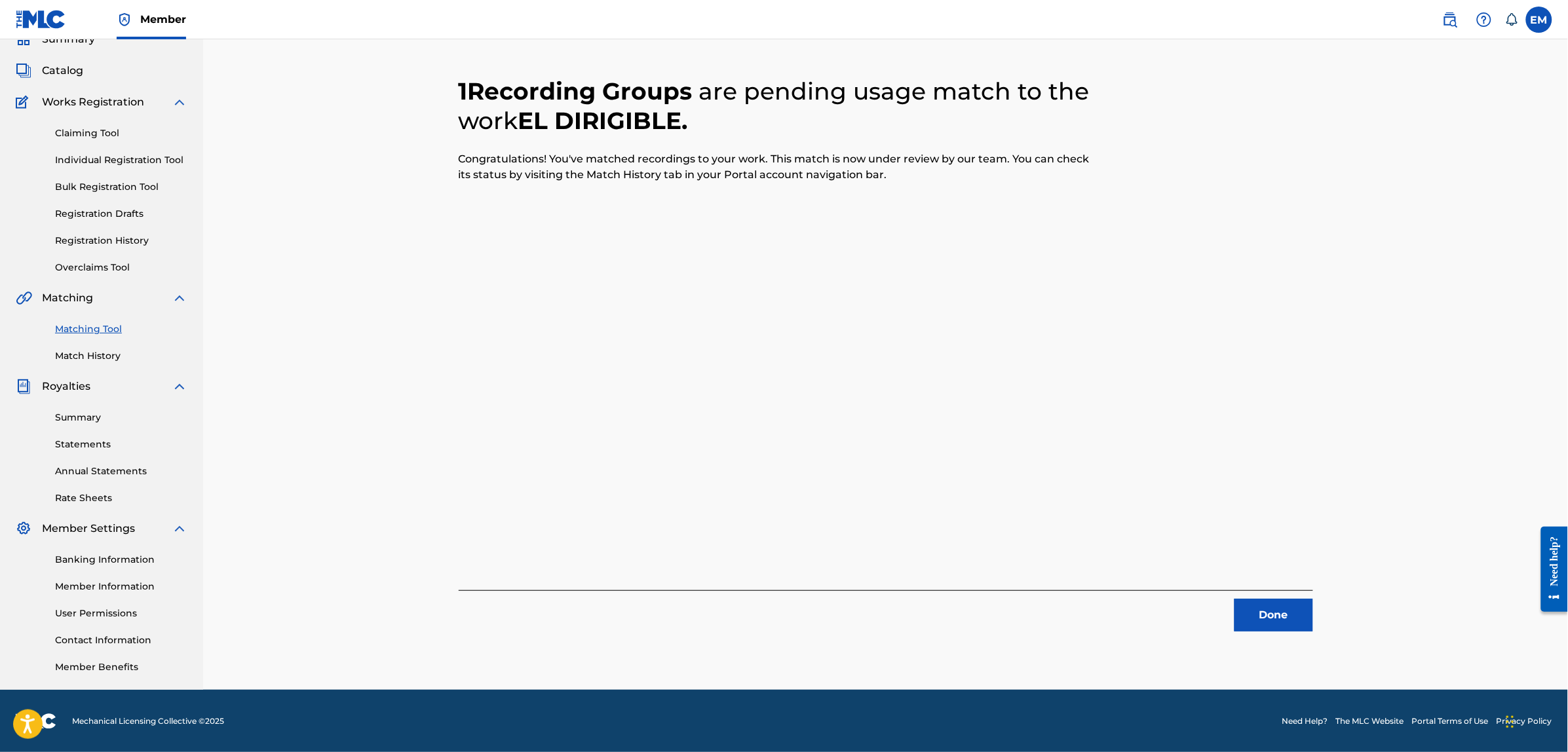
click at [1292, 614] on button "Done" at bounding box center [1273, 615] width 79 height 33
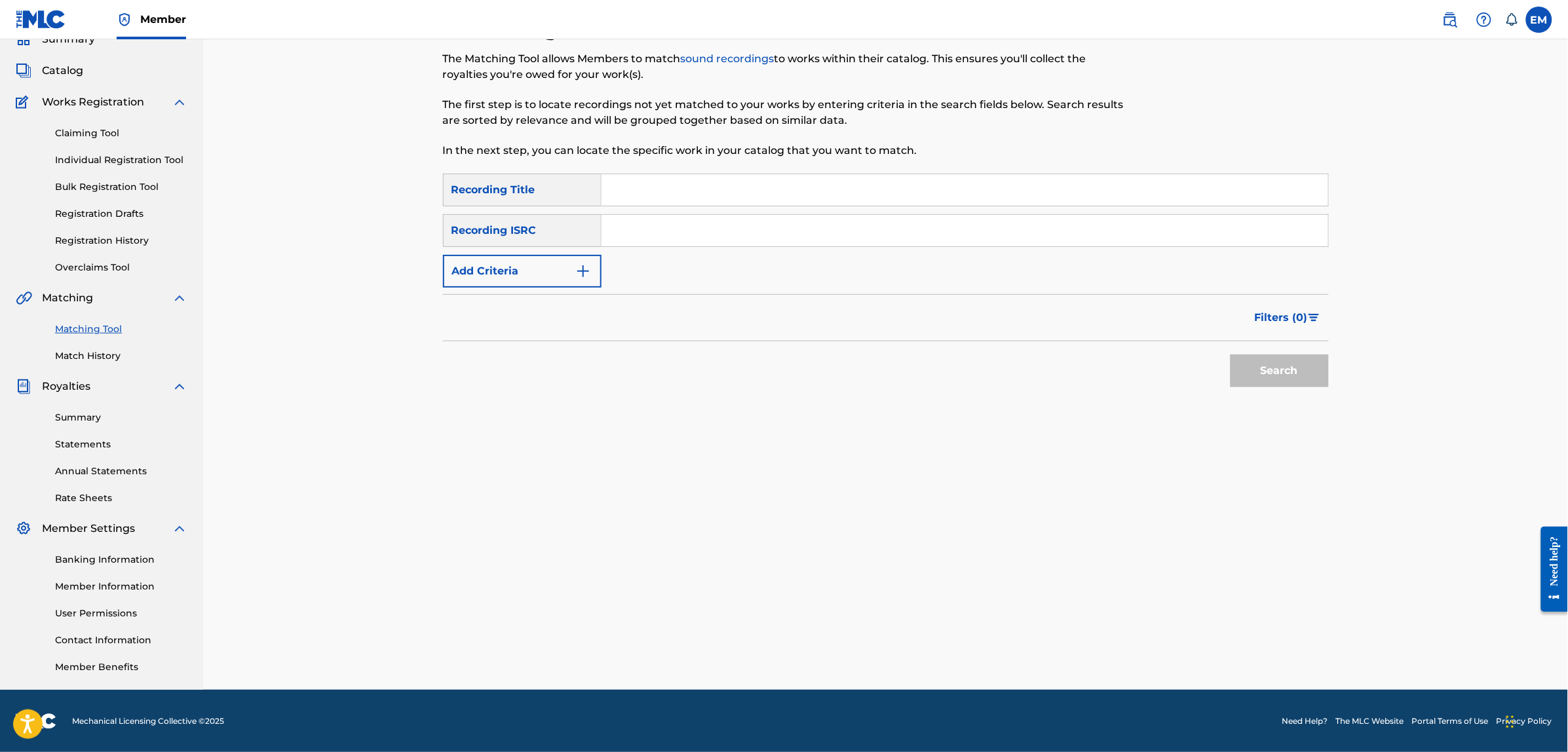
click at [702, 194] on input "Search Form" at bounding box center [964, 190] width 727 height 31
type input "el lobo estepario"
click at [1230, 354] on button "Search" at bounding box center [1279, 370] width 98 height 33
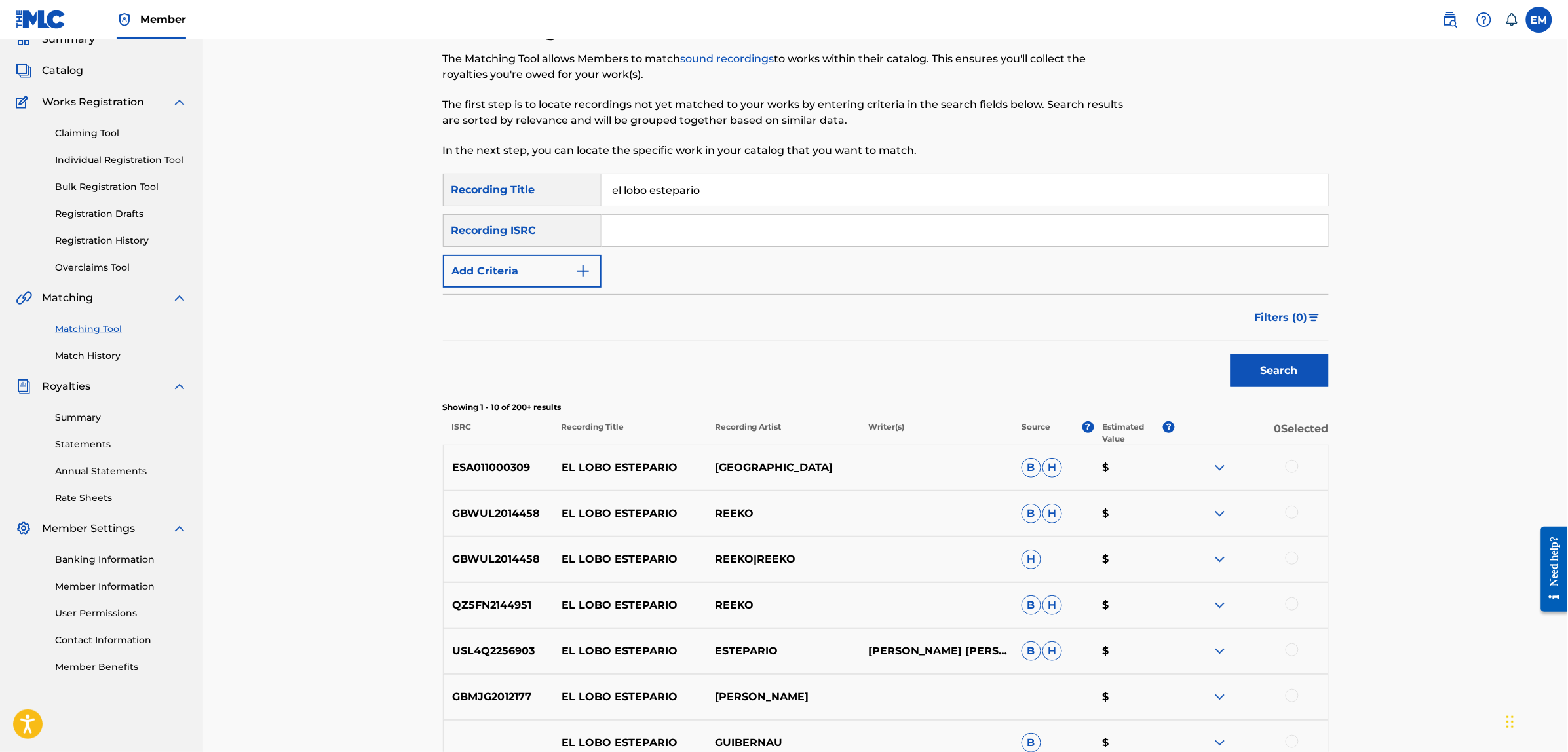
click at [562, 264] on button "Add Criteria" at bounding box center [523, 271] width 159 height 33
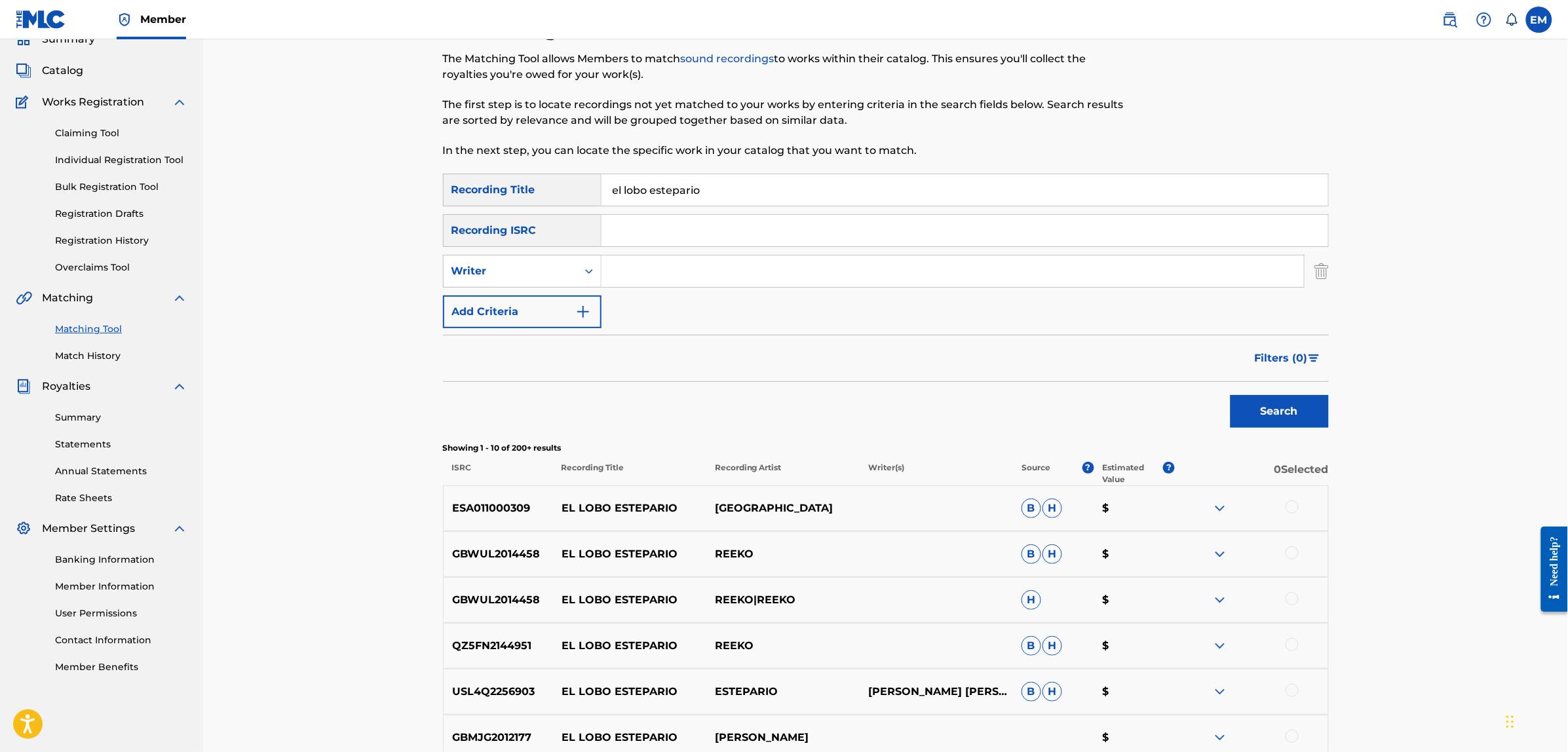
click at [638, 272] on input "Search Form" at bounding box center [952, 271] width 702 height 31
type input "[PERSON_NAME]"
click at [1230, 395] on button "Search" at bounding box center [1279, 411] width 98 height 33
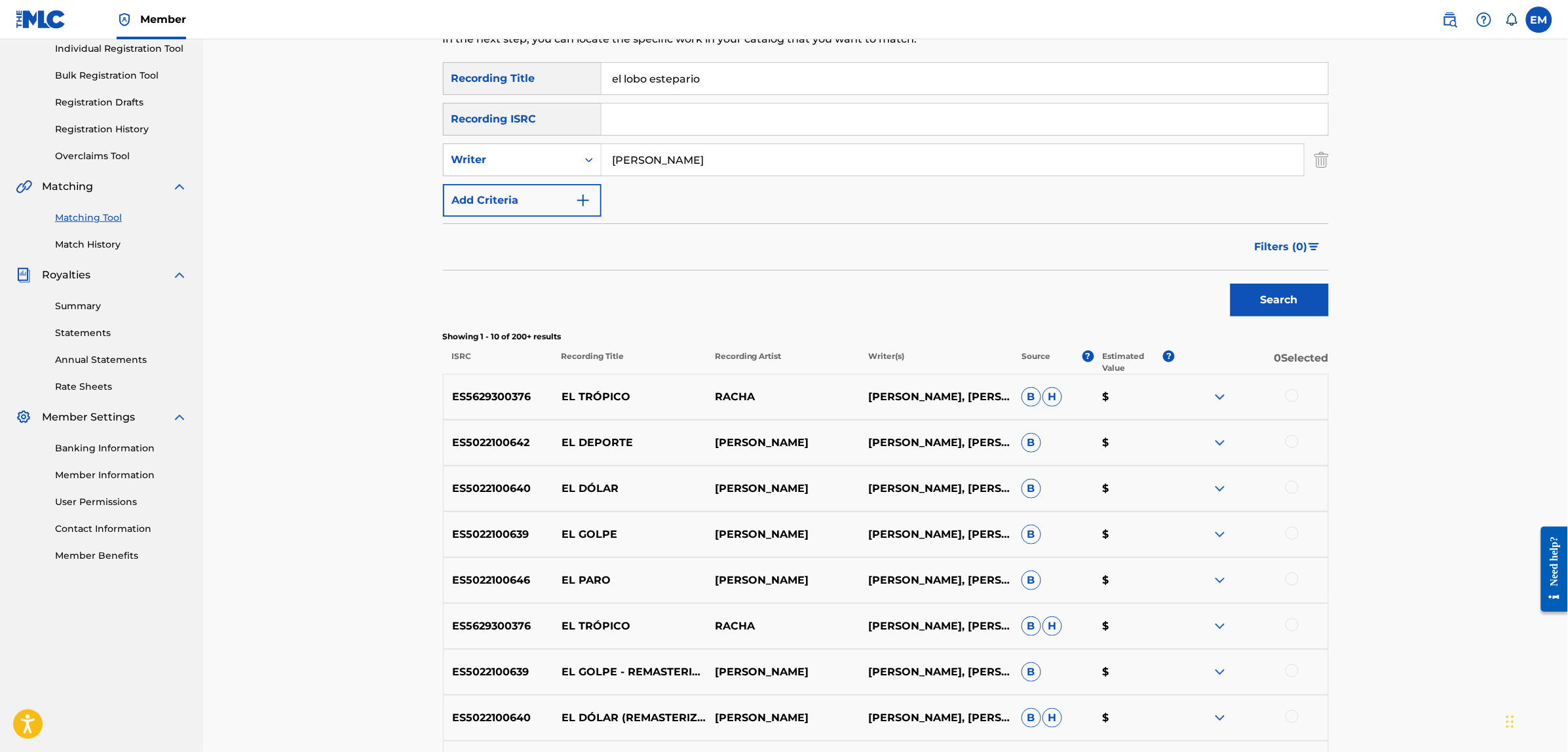
scroll to position [387, 0]
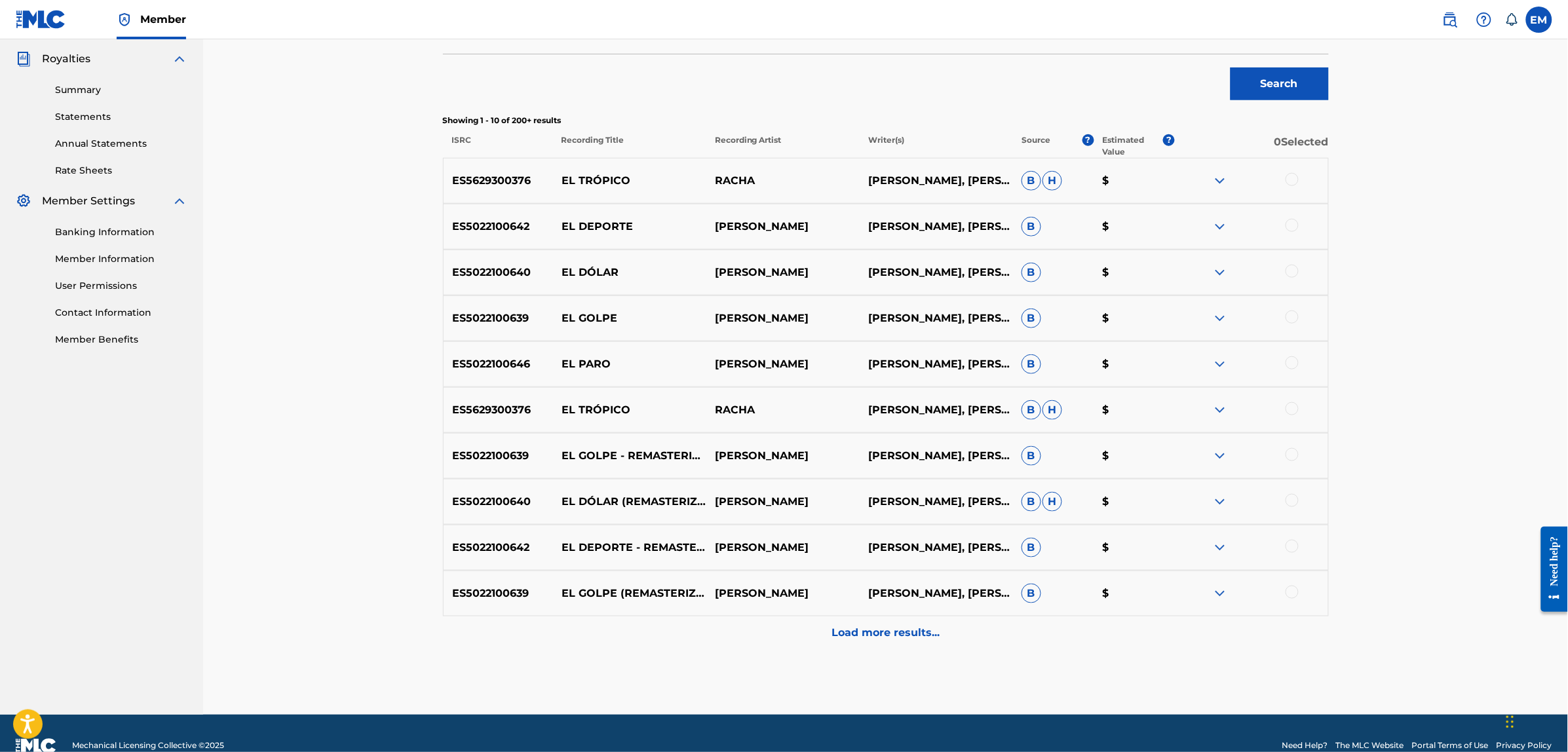
click at [1289, 499] on div at bounding box center [1292, 500] width 13 height 13
click at [886, 641] on button "Match 1 Group" at bounding box center [921, 645] width 145 height 33
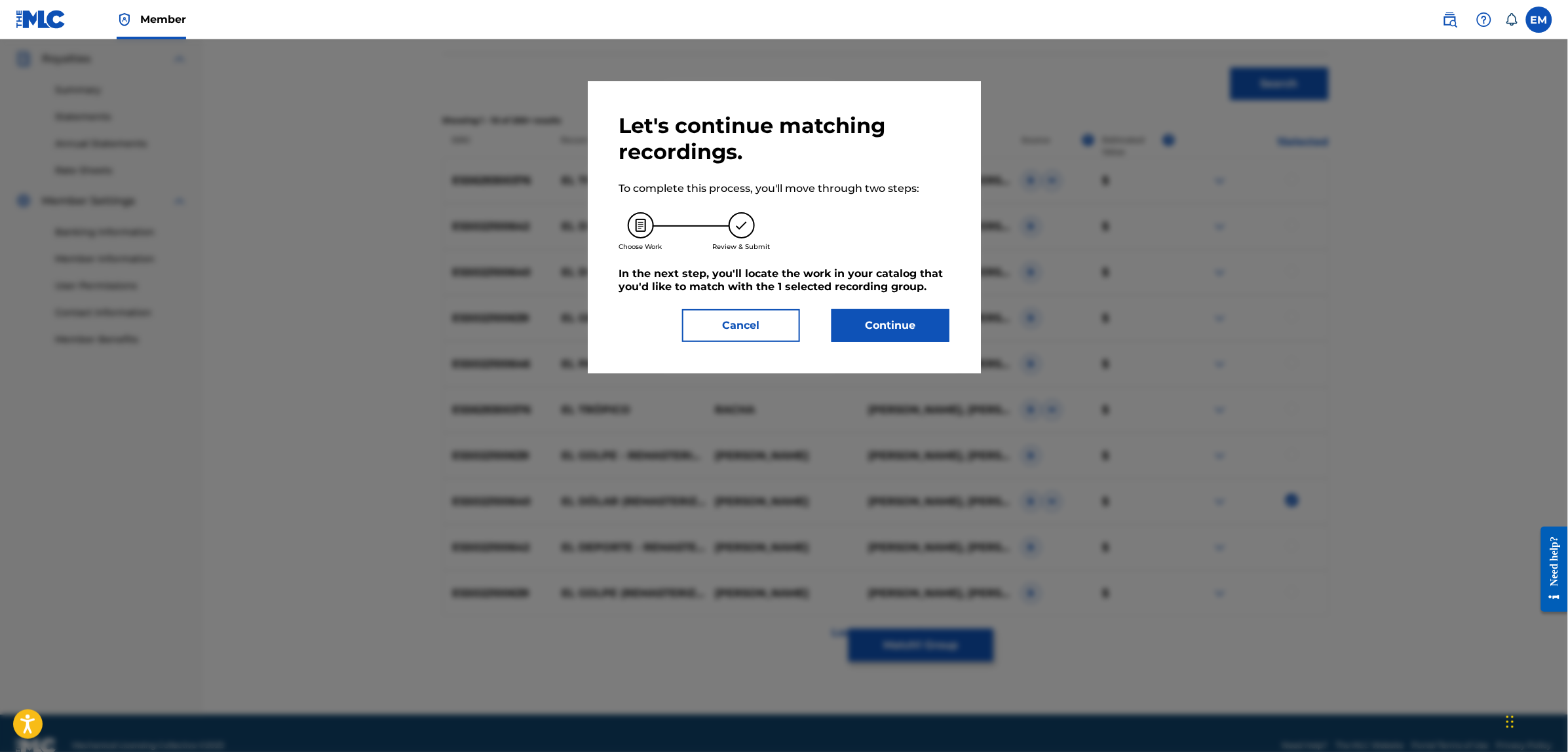
click at [897, 319] on button "Continue" at bounding box center [891, 325] width 118 height 33
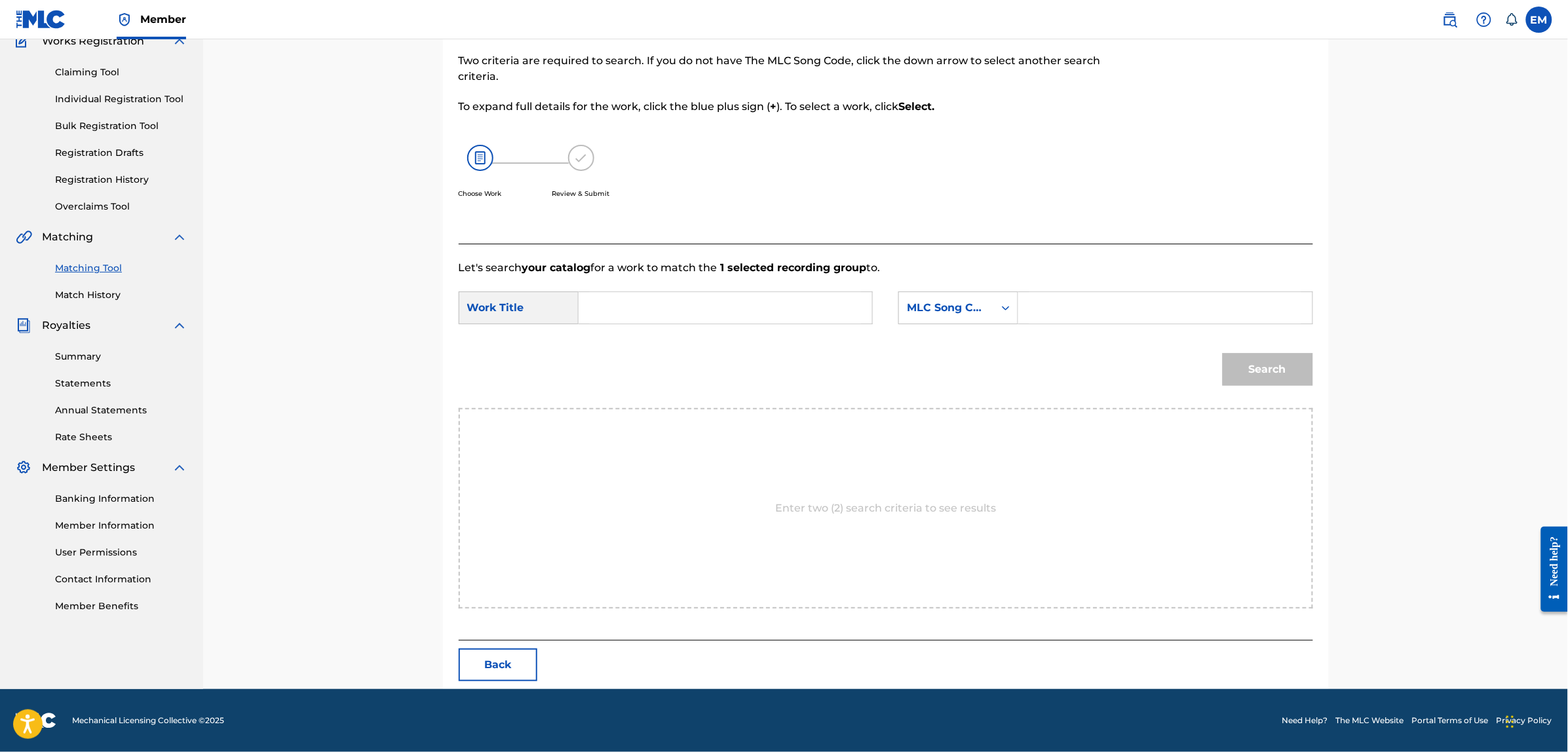
scroll to position [120, 0]
click at [797, 306] on input "Search Form" at bounding box center [726, 308] width 271 height 31
click at [603, 344] on div "el lobo estepario" at bounding box center [627, 346] width 74 height 40
type input "el lobo estepario"
click at [951, 300] on div "MLC Song Code" at bounding box center [947, 308] width 79 height 16
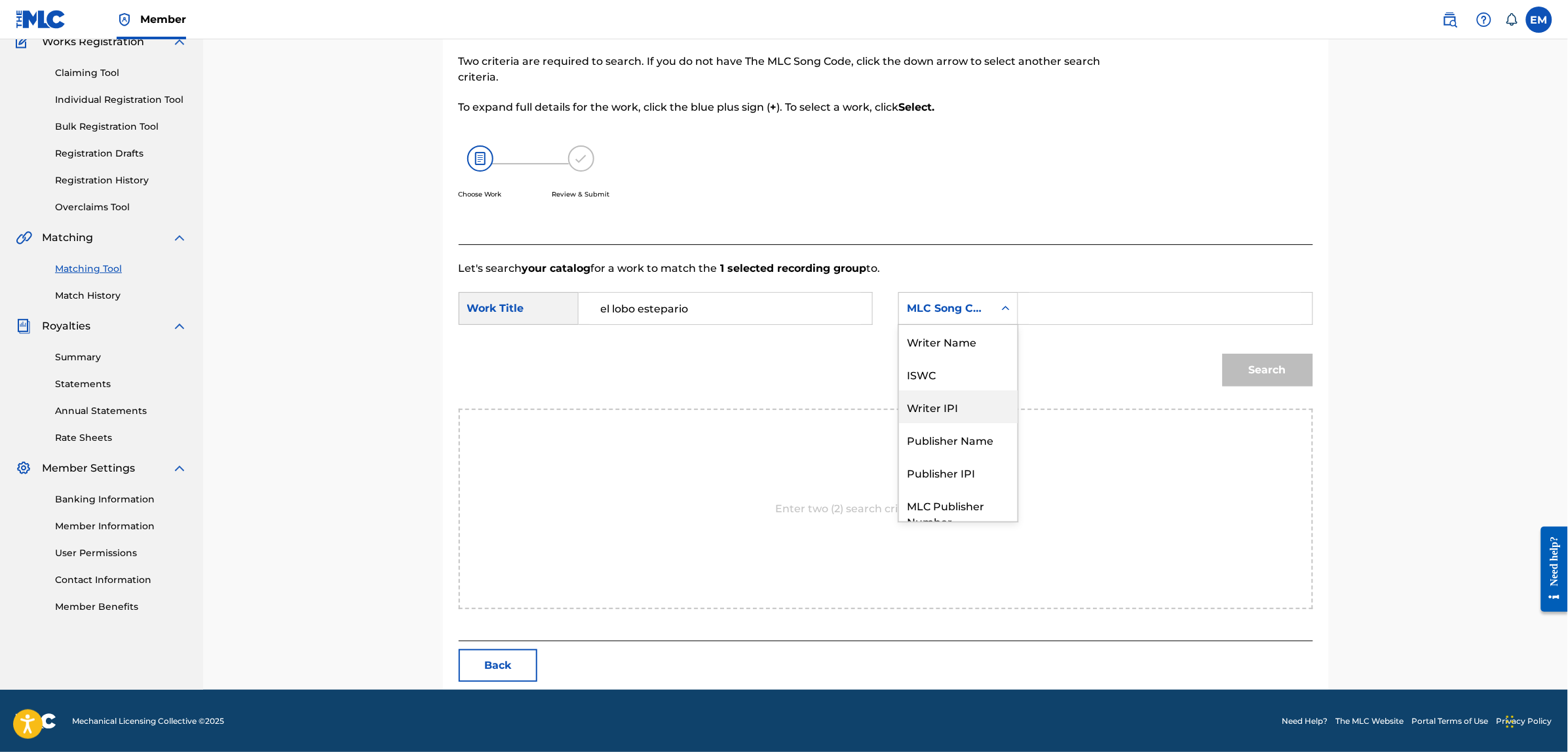
scroll to position [0, 0]
click at [945, 349] on div "Writer Name" at bounding box center [958, 341] width 118 height 33
click at [1049, 321] on input "Search Form" at bounding box center [1165, 308] width 271 height 31
paste input "[PERSON_NAME]"
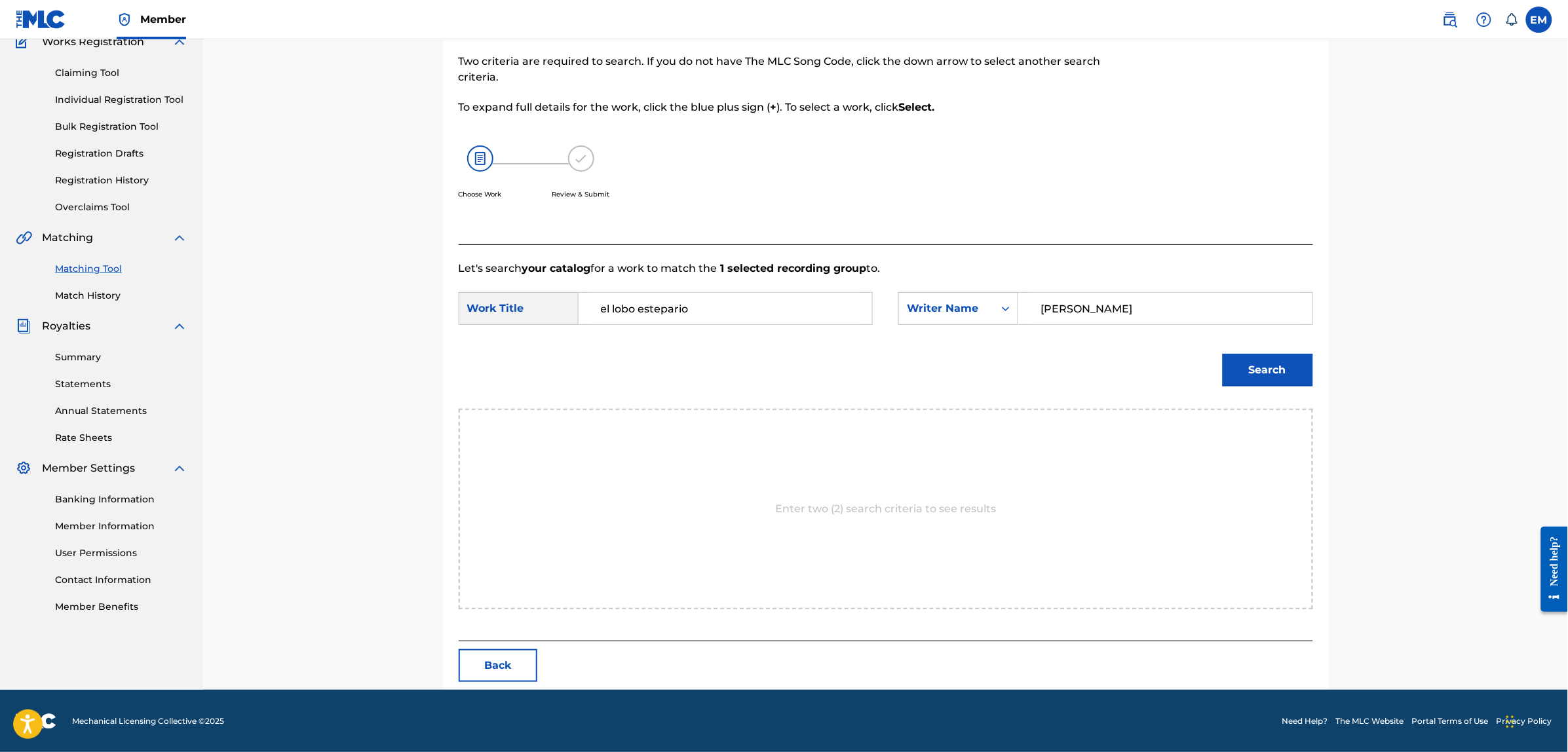
type input "[PERSON_NAME]"
click at [1222, 354] on button "Search" at bounding box center [1267, 370] width 91 height 33
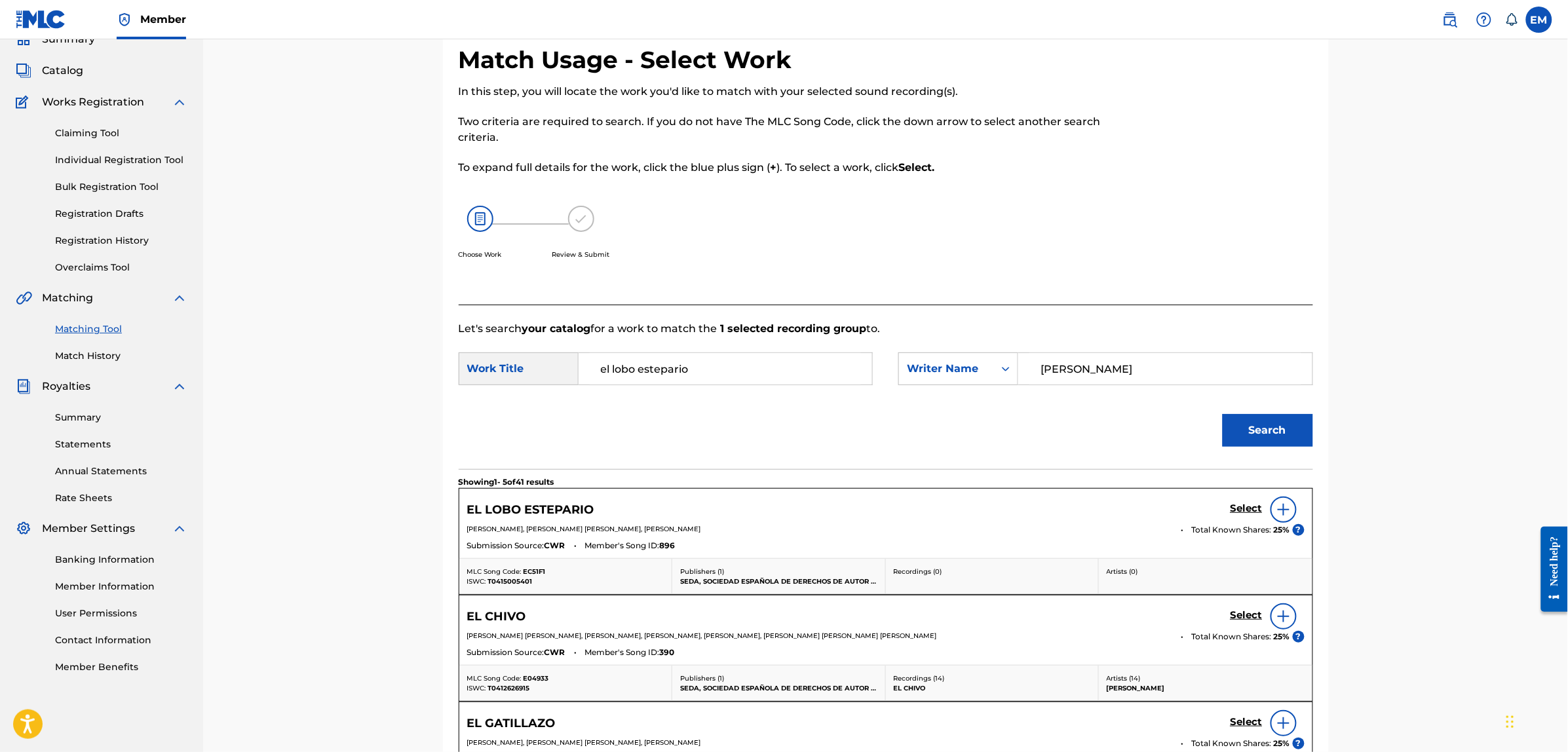
scroll to position [120, 0]
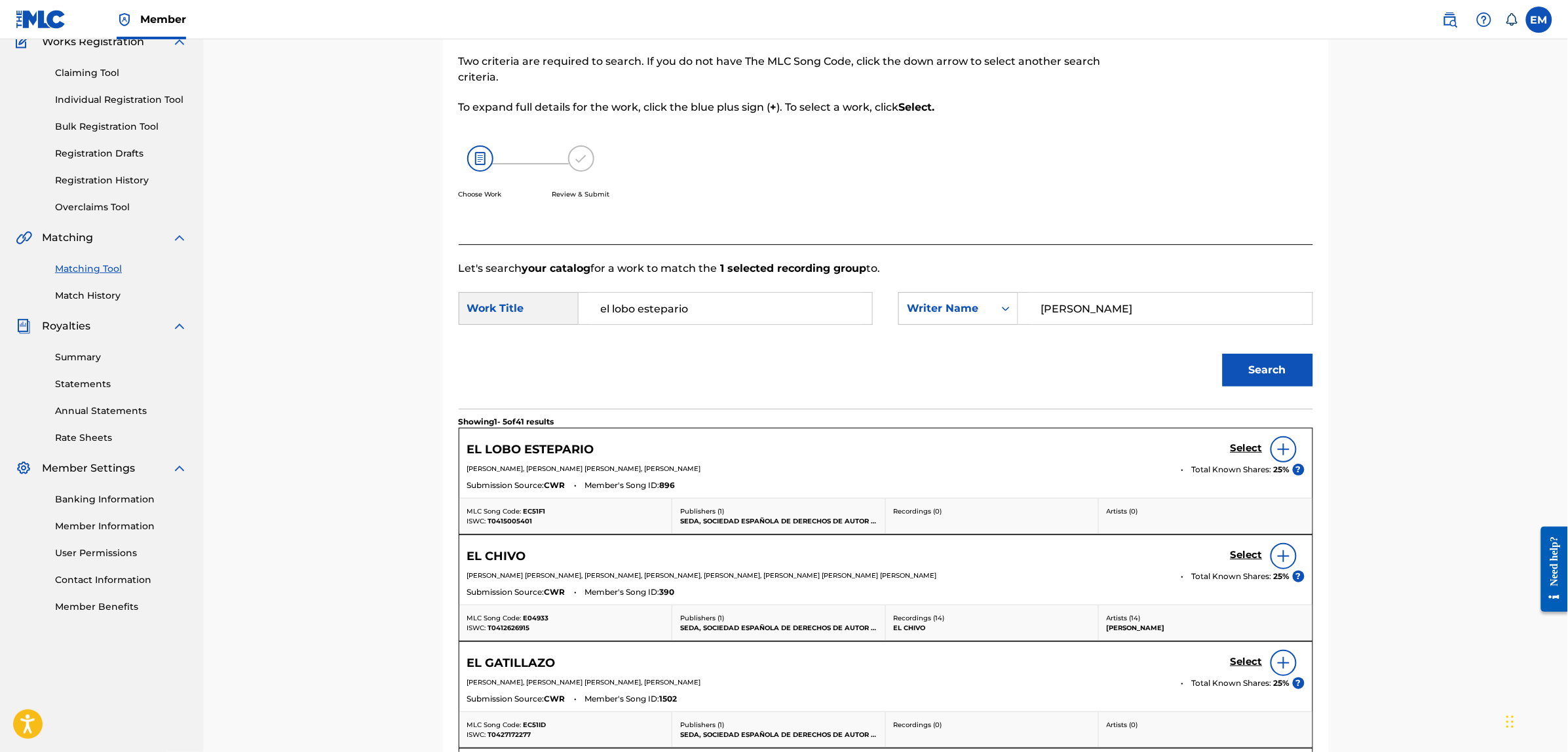
click at [1285, 454] on img at bounding box center [1284, 449] width 16 height 16
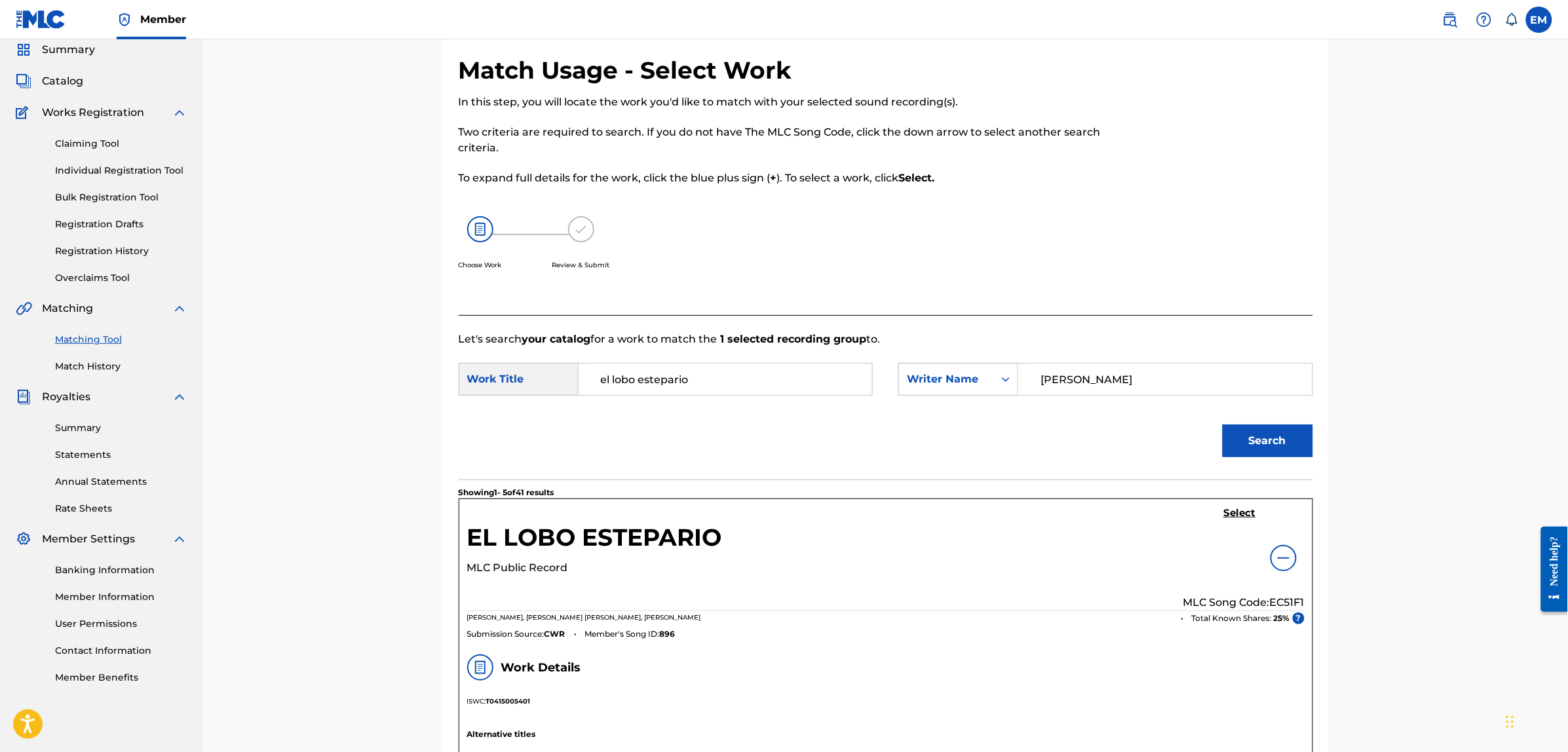
scroll to position [38, 0]
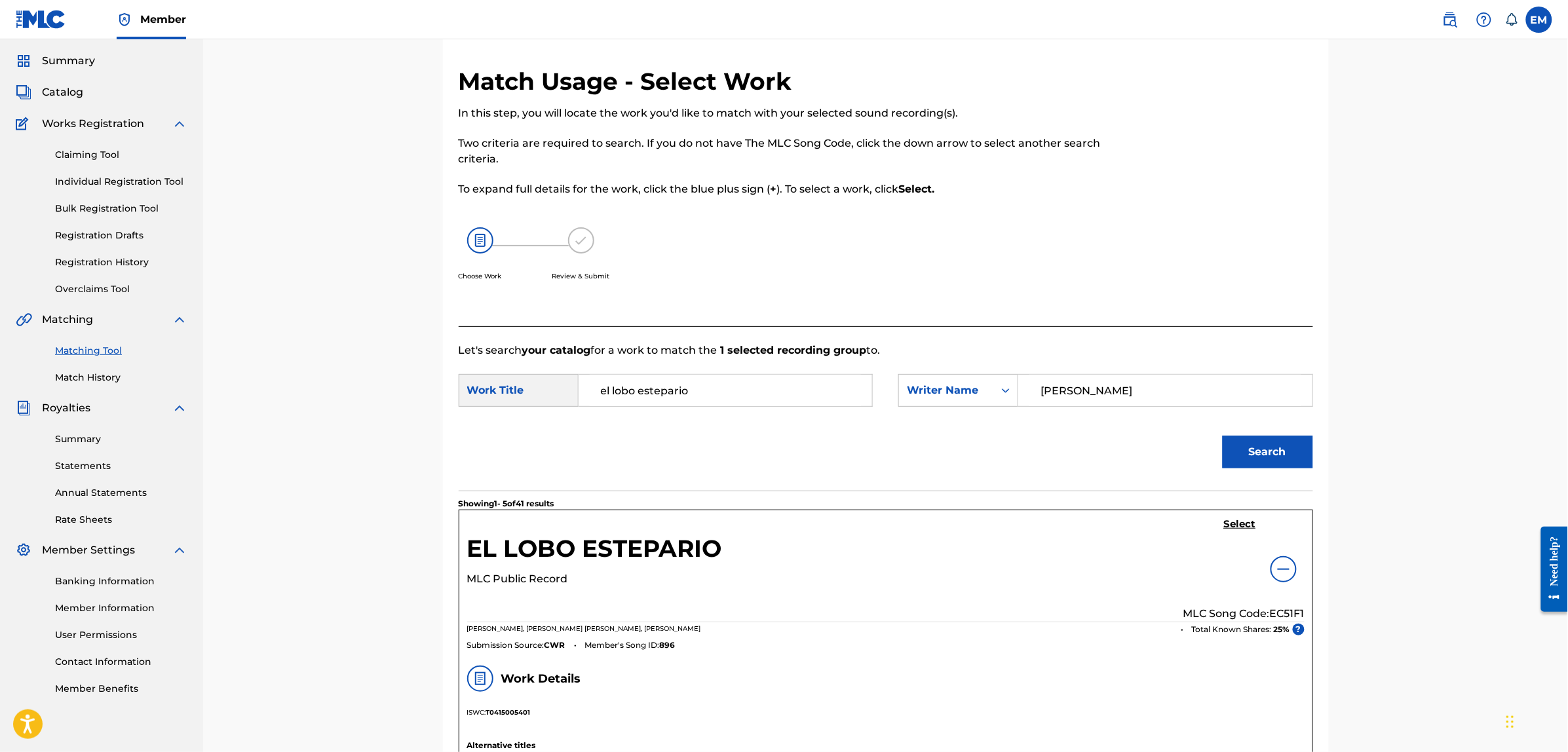
click at [1233, 522] on h5 "Select" at bounding box center [1240, 524] width 32 height 12
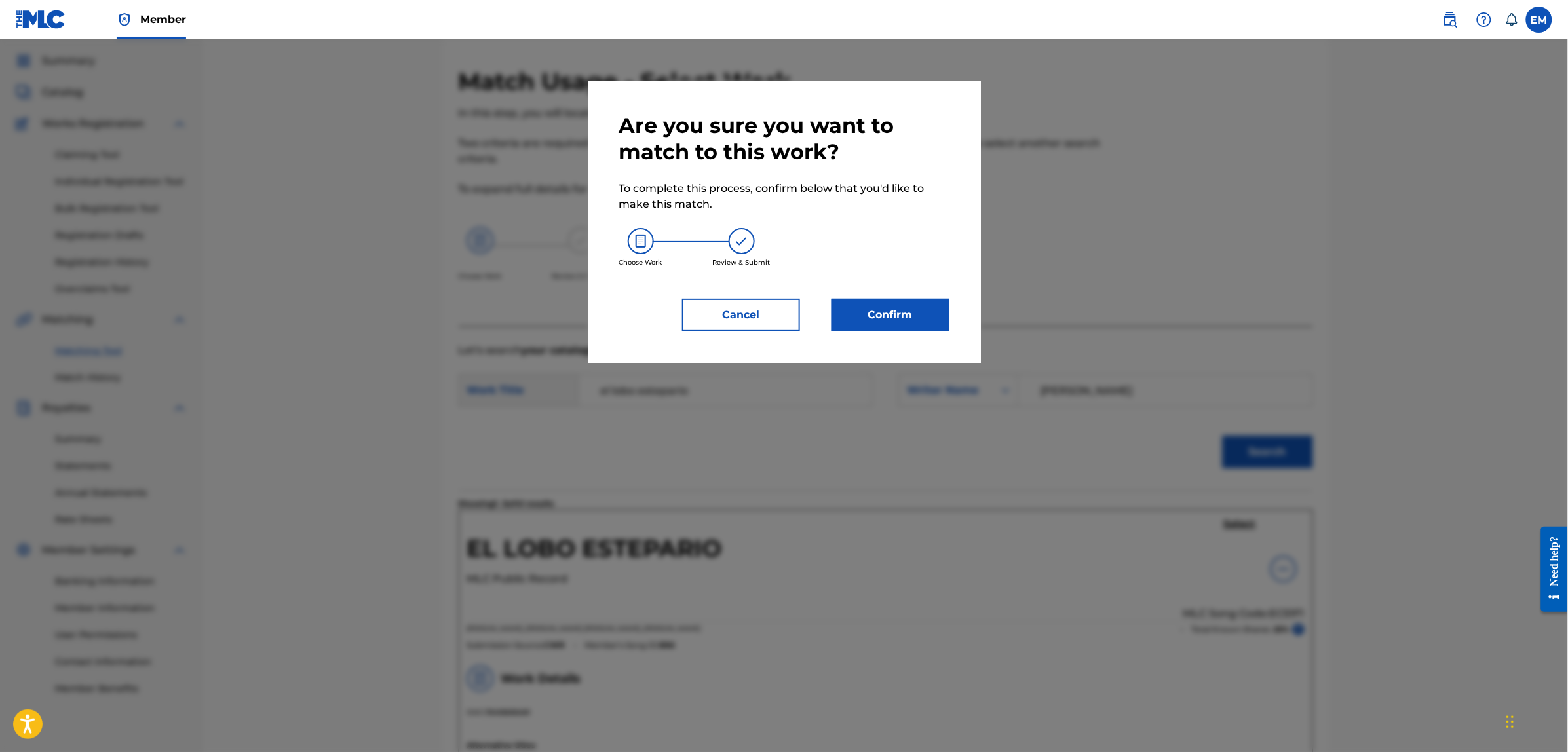
click at [903, 313] on button "Confirm" at bounding box center [891, 315] width 118 height 33
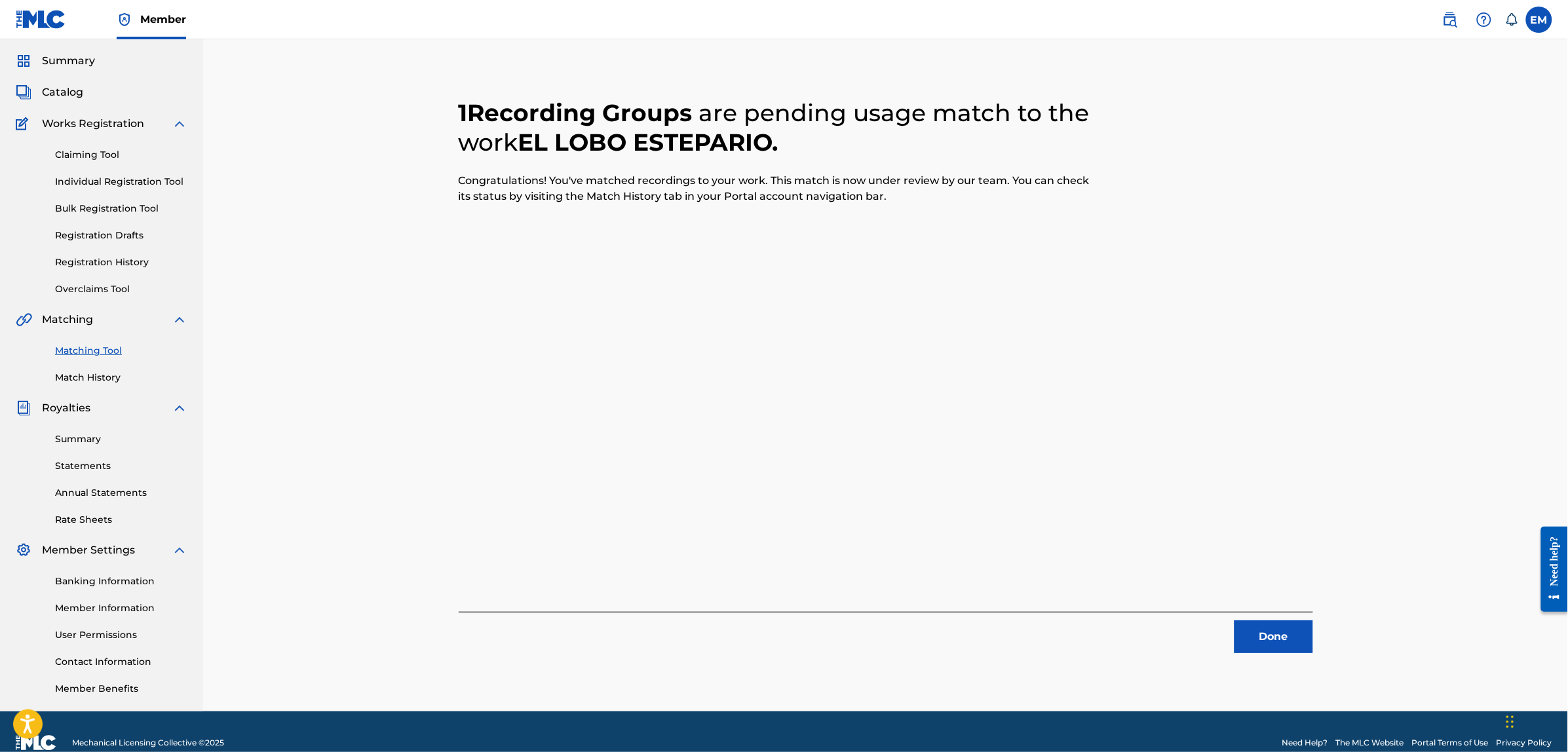
click at [1263, 643] on button "Done" at bounding box center [1273, 636] width 79 height 33
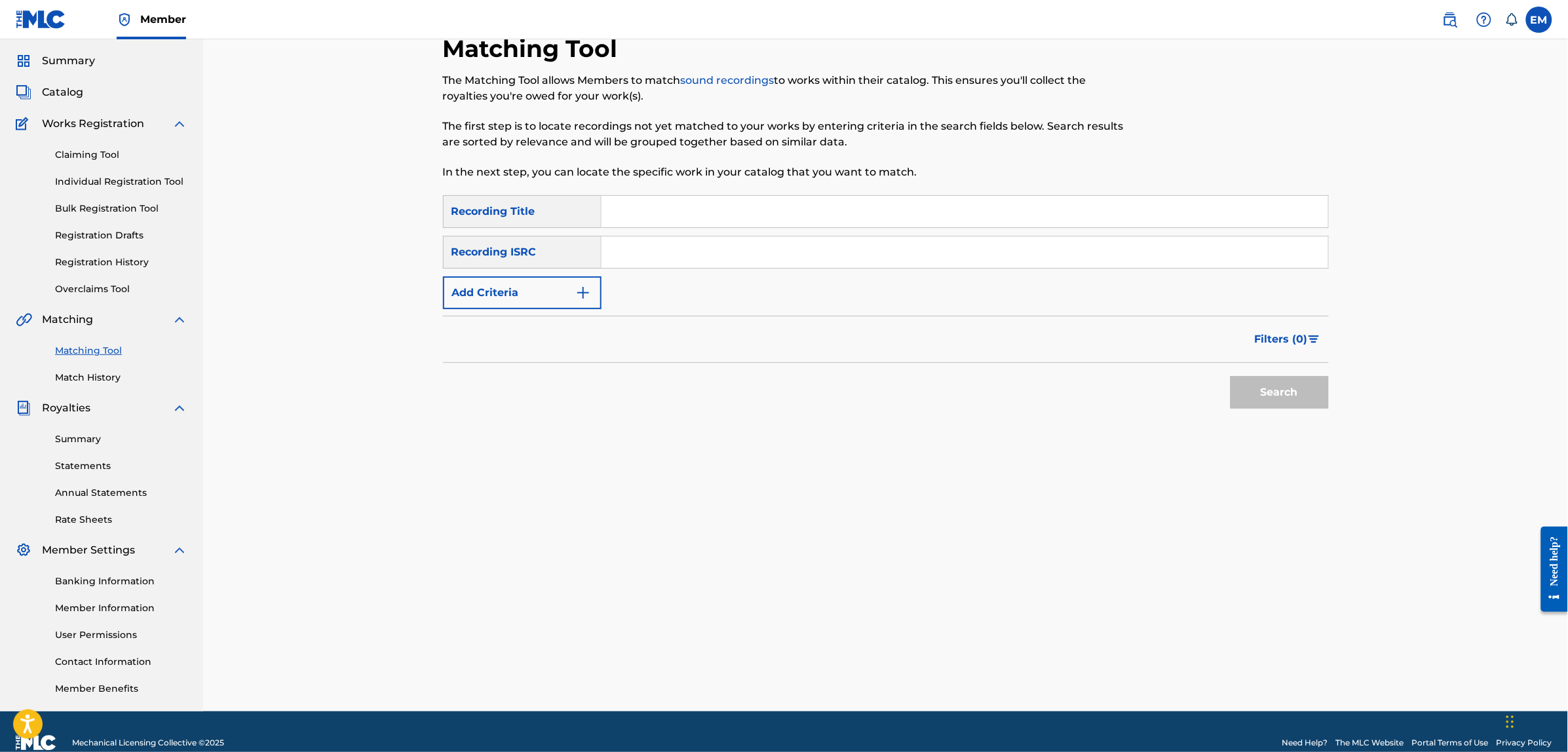
click at [721, 218] on input "Search Form" at bounding box center [964, 212] width 727 height 31
paste input "EL SHOP SUEY"
type input "EL SHOP SUEY"
click at [1230, 376] on button "Search" at bounding box center [1279, 392] width 98 height 33
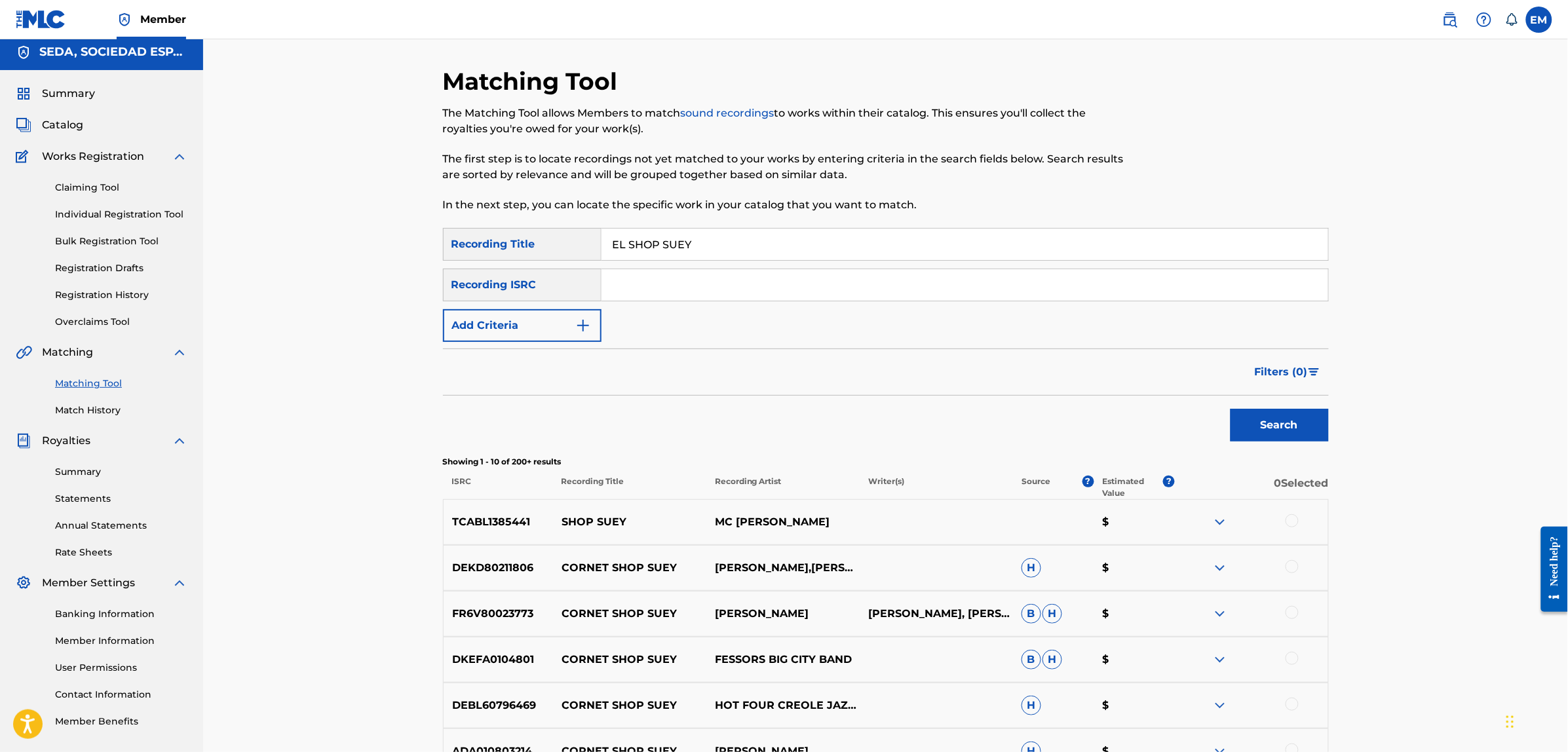
scroll to position [0, 0]
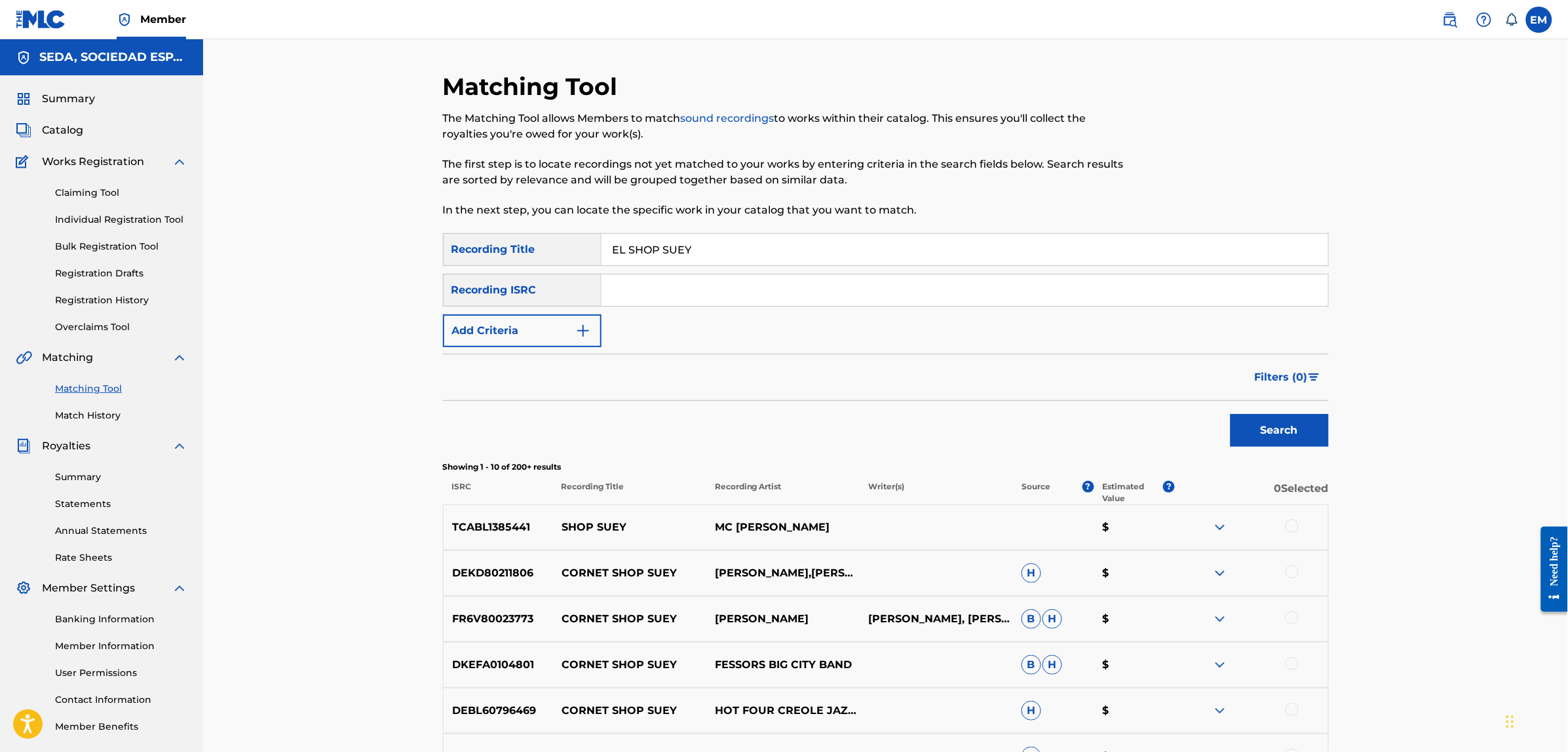
click at [519, 329] on button "Add Criteria" at bounding box center [523, 331] width 159 height 33
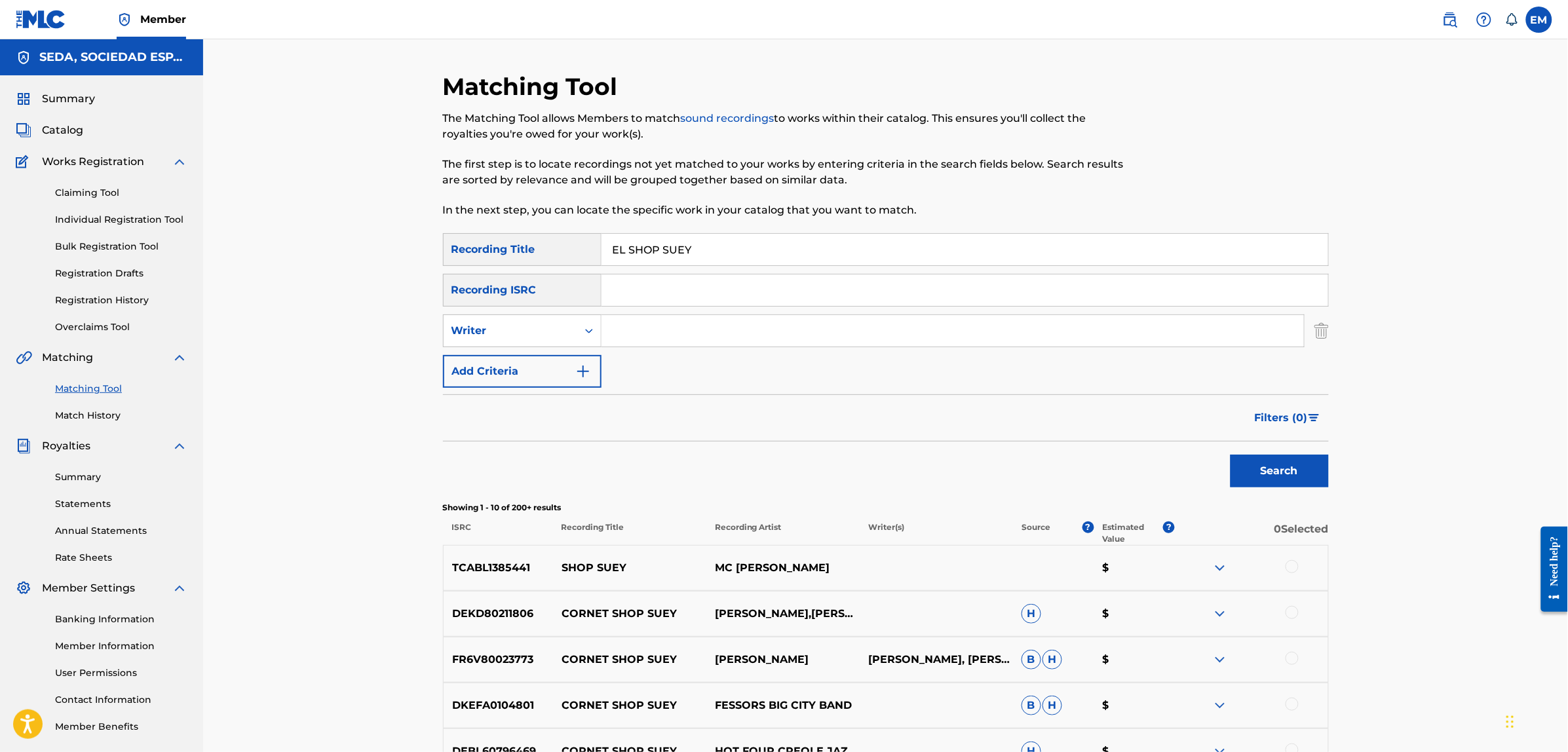
click at [642, 324] on input "Search Form" at bounding box center [952, 331] width 702 height 31
type input "[PERSON_NAME]"
click at [1230, 454] on button "Search" at bounding box center [1279, 471] width 98 height 33
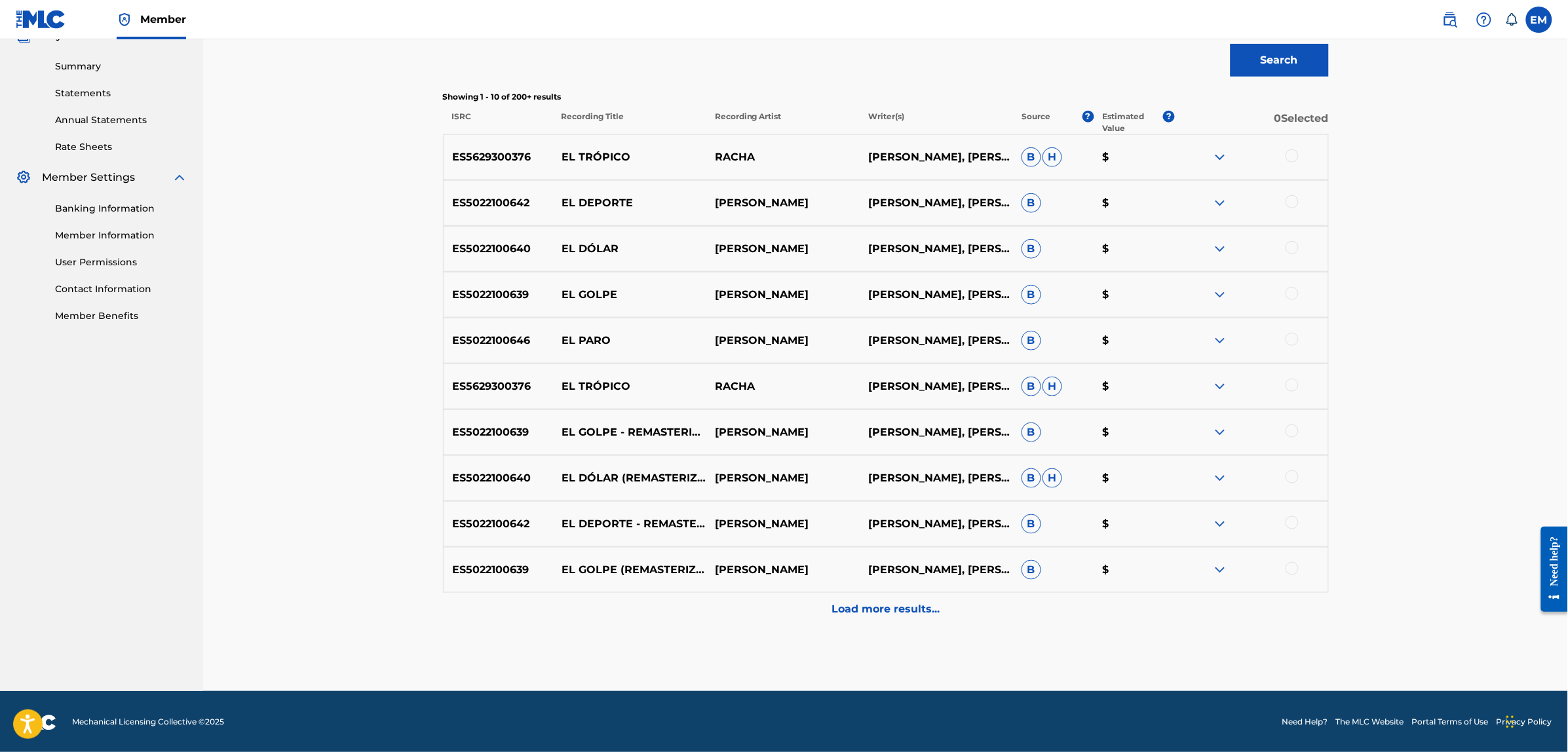
scroll to position [413, 0]
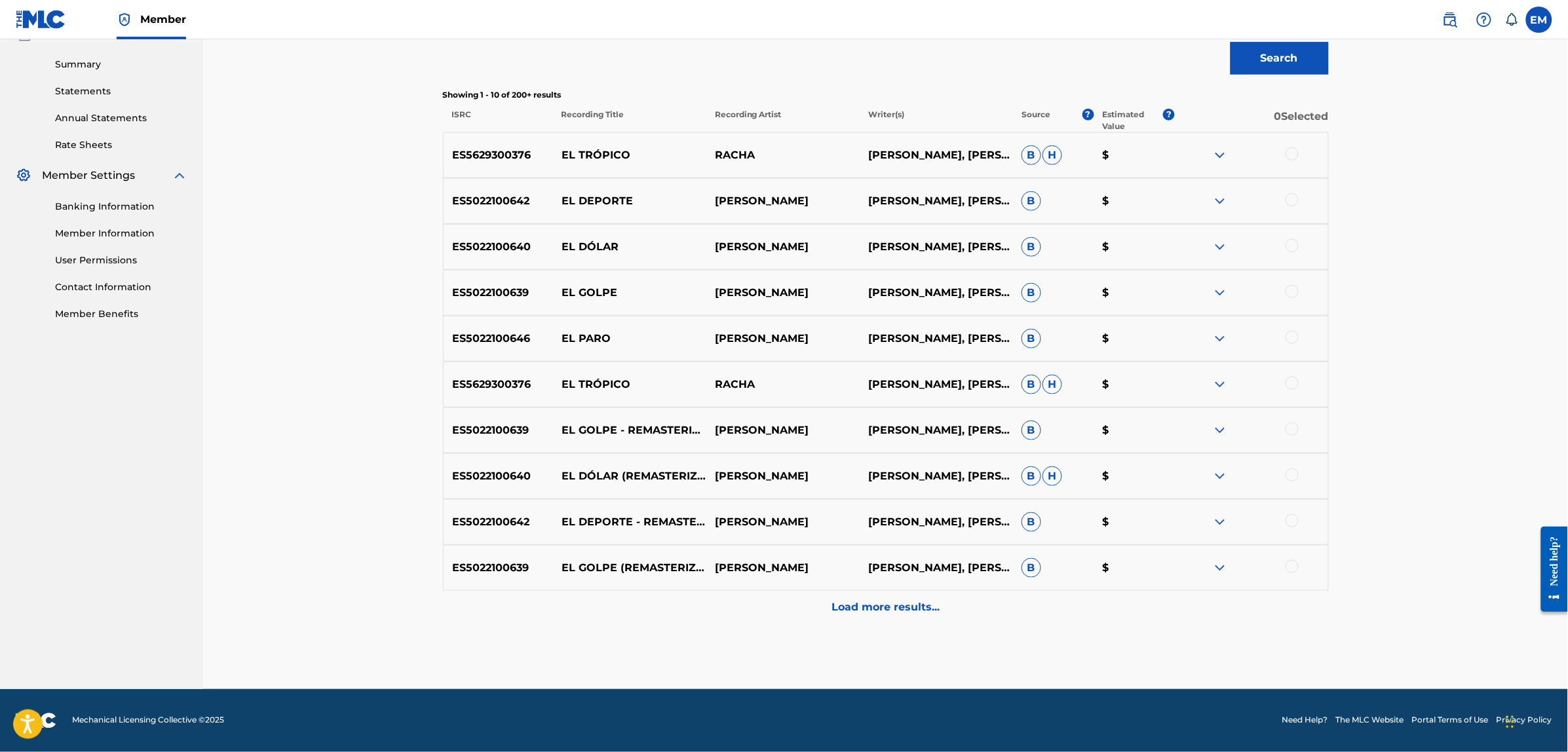
click at [1289, 338] on div at bounding box center [1292, 337] width 13 height 13
click at [944, 649] on button "Match 1 Group" at bounding box center [921, 645] width 145 height 33
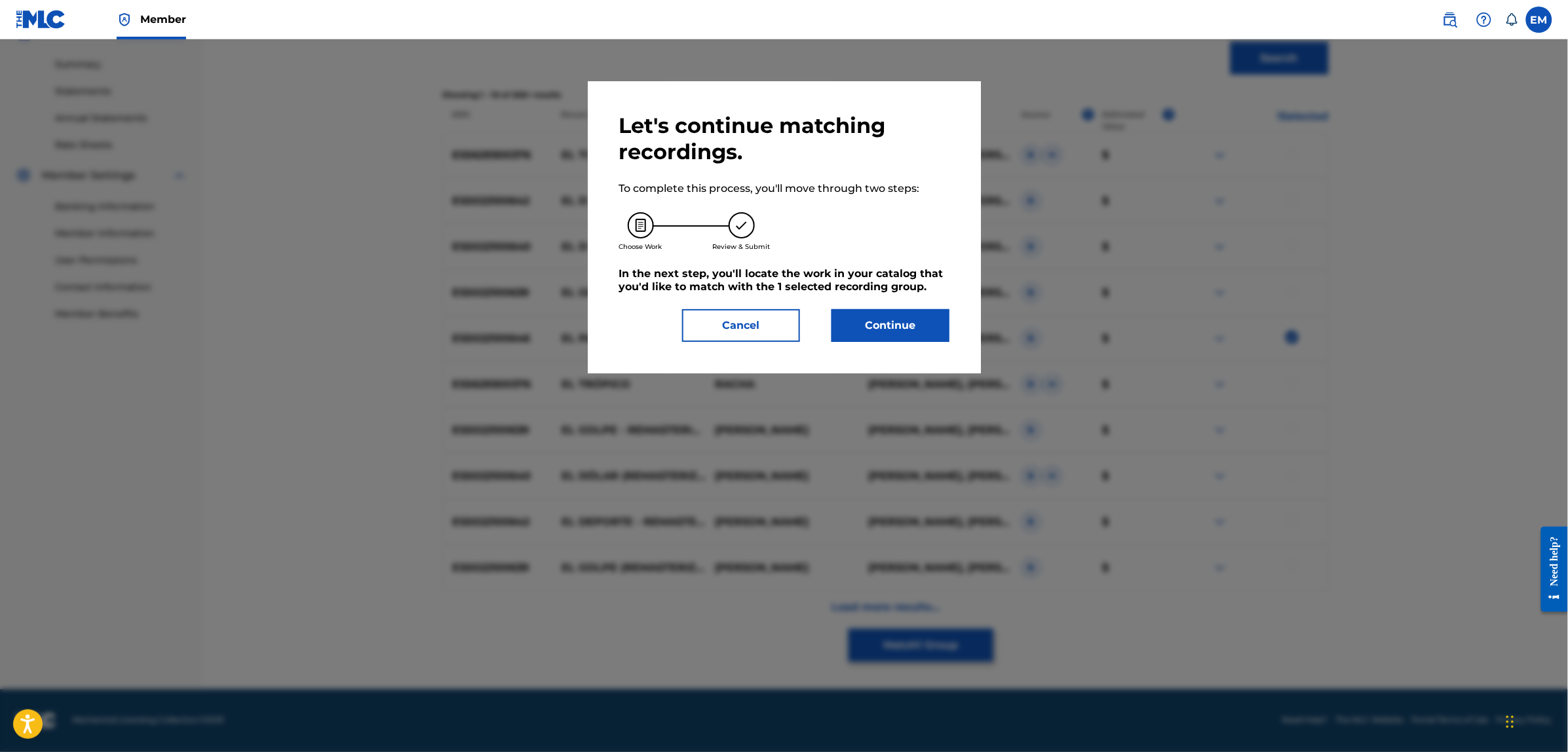
click at [842, 314] on button "Continue" at bounding box center [891, 325] width 118 height 33
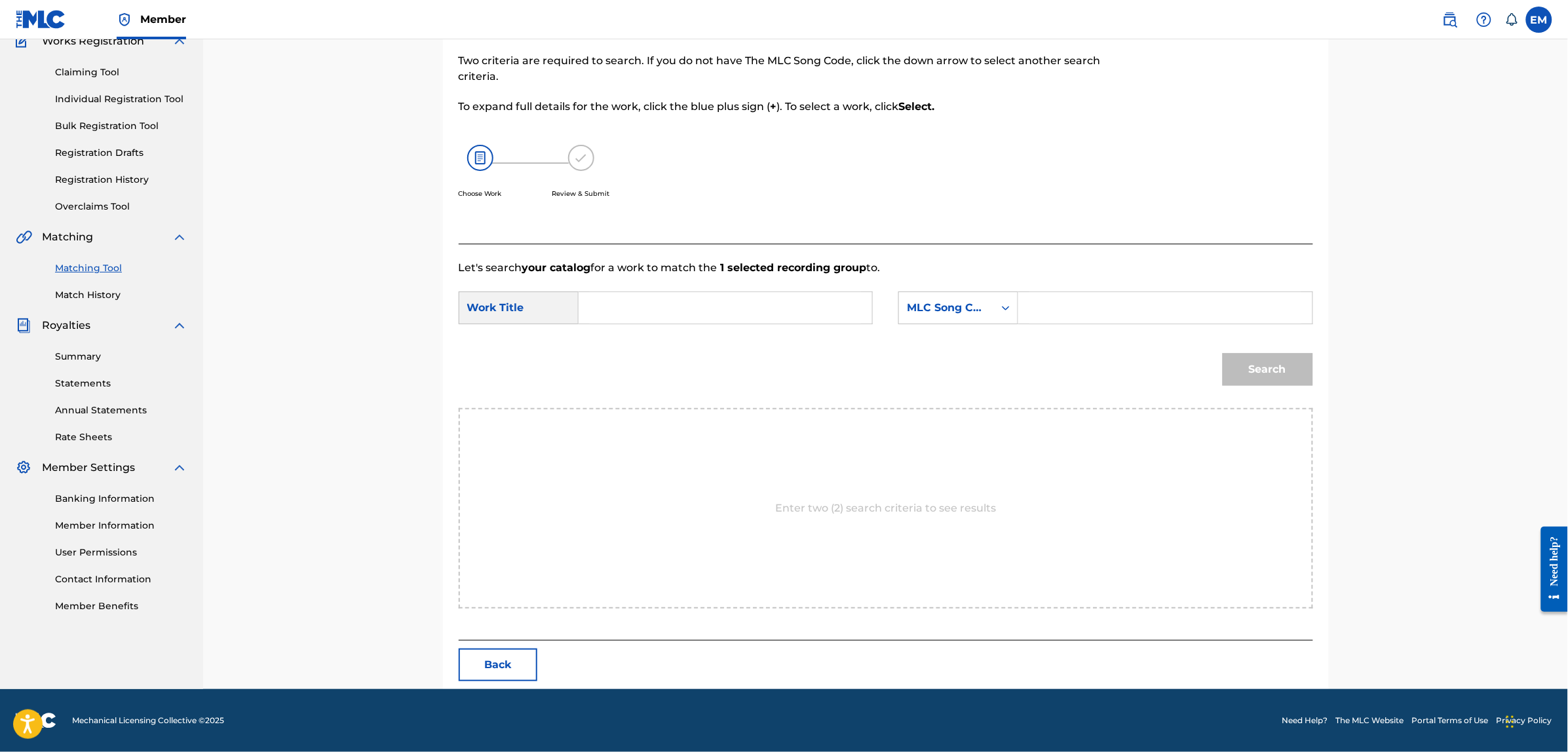
scroll to position [120, 0]
click at [721, 292] on div "Search Form" at bounding box center [726, 308] width 295 height 33
click at [726, 306] on input "Search Form" at bounding box center [726, 308] width 271 height 31
paste input "EL SHOP SUEY"
type input "EL SHOP SUEY"
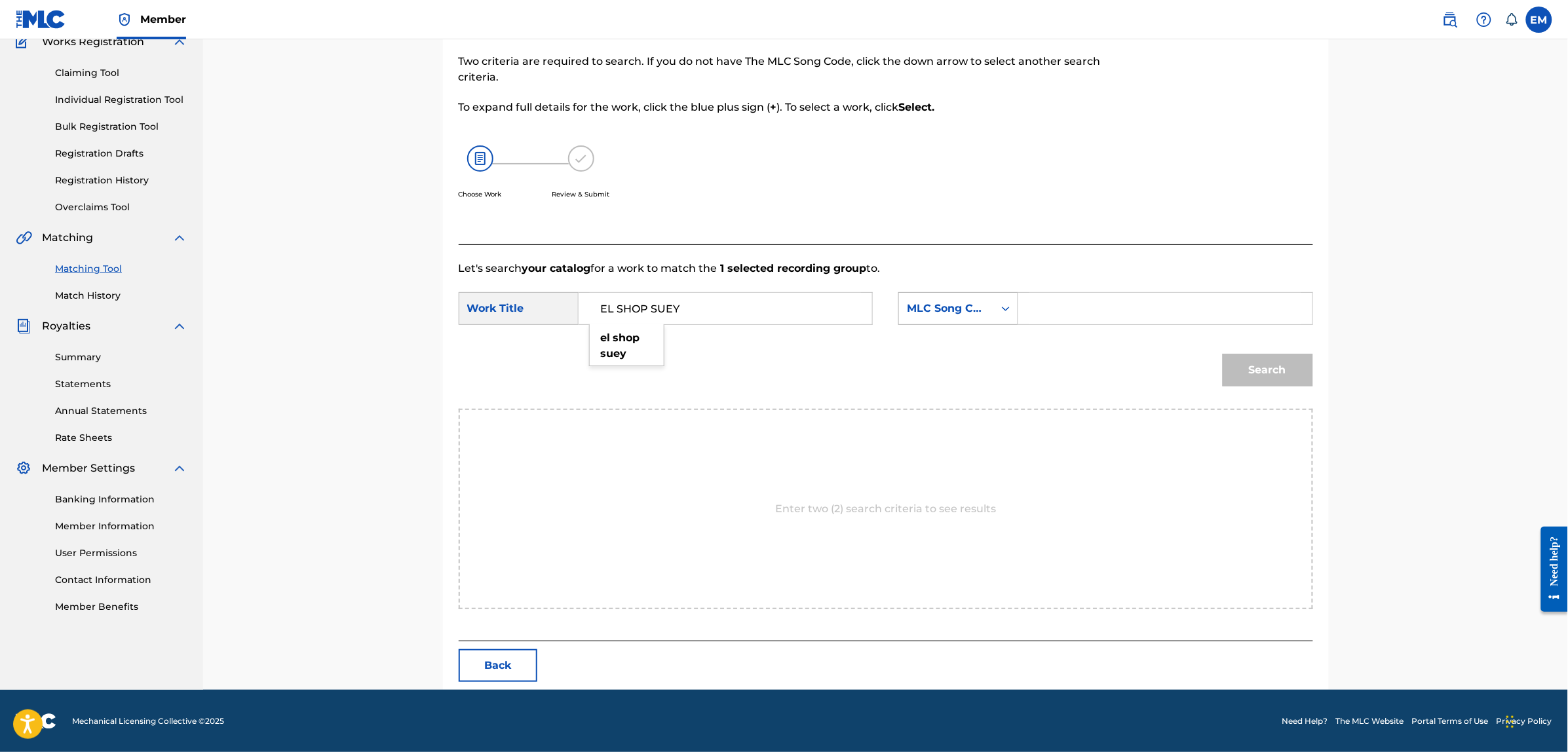
click at [978, 306] on div "MLC Song Code" at bounding box center [947, 308] width 79 height 16
click at [958, 348] on div "Writer Name" at bounding box center [958, 341] width 118 height 33
click at [1039, 302] on input "Search Form" at bounding box center [1165, 308] width 271 height 31
type input "[PERSON_NAME]"
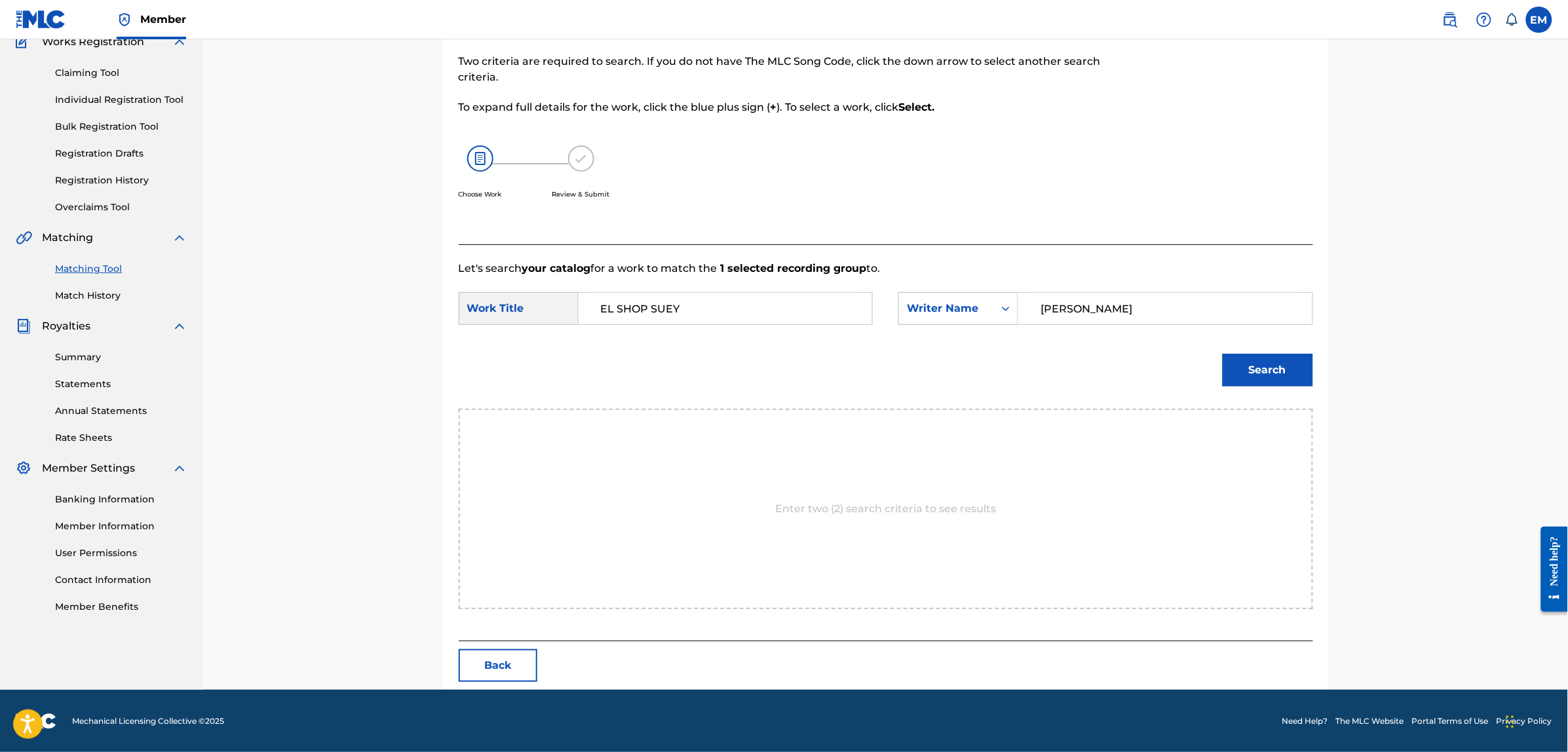
click at [1222, 354] on button "Search" at bounding box center [1267, 370] width 91 height 33
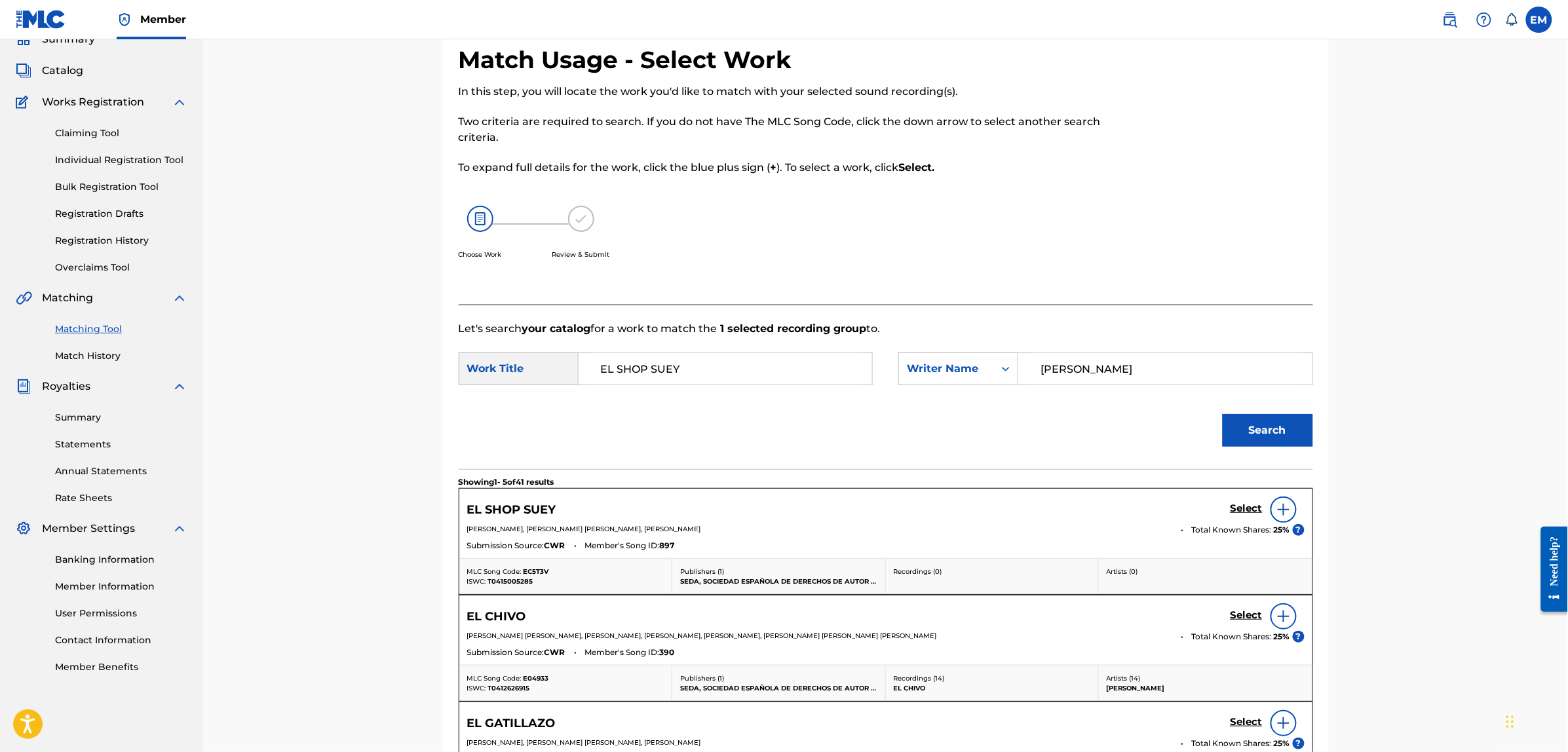
scroll to position [120, 0]
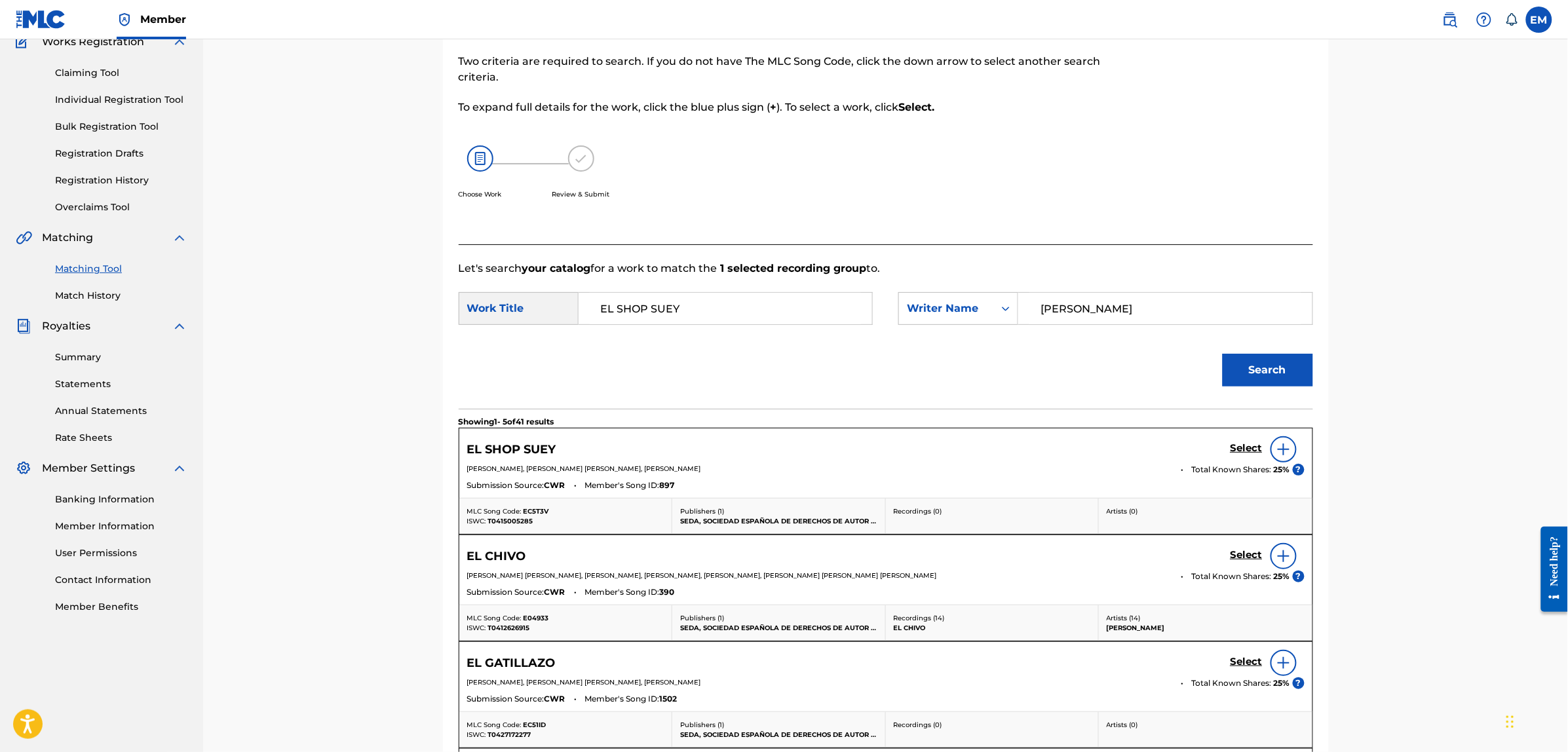
click at [1272, 451] on div at bounding box center [1284, 449] width 26 height 26
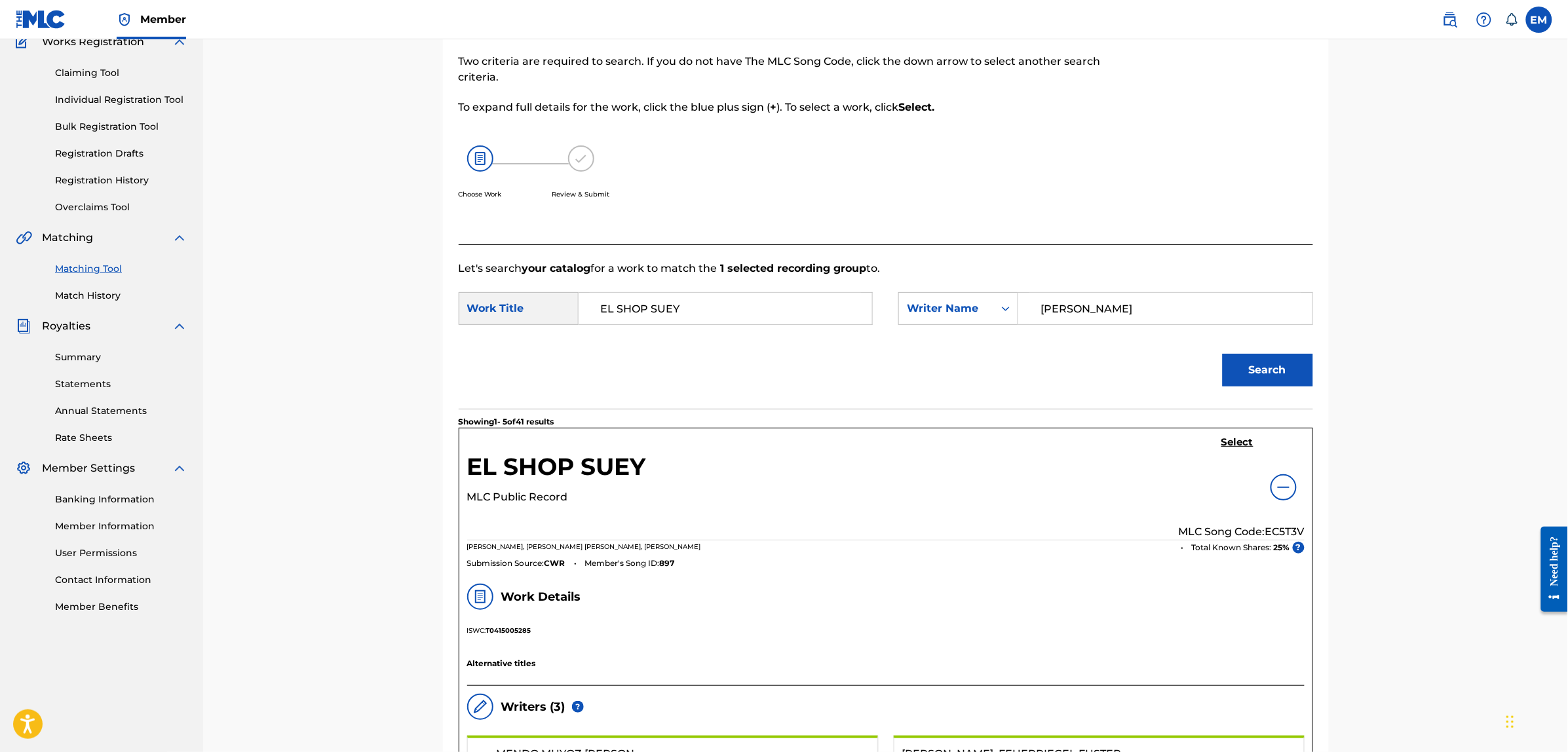
click at [1245, 443] on h5 "Select" at bounding box center [1237, 442] width 32 height 12
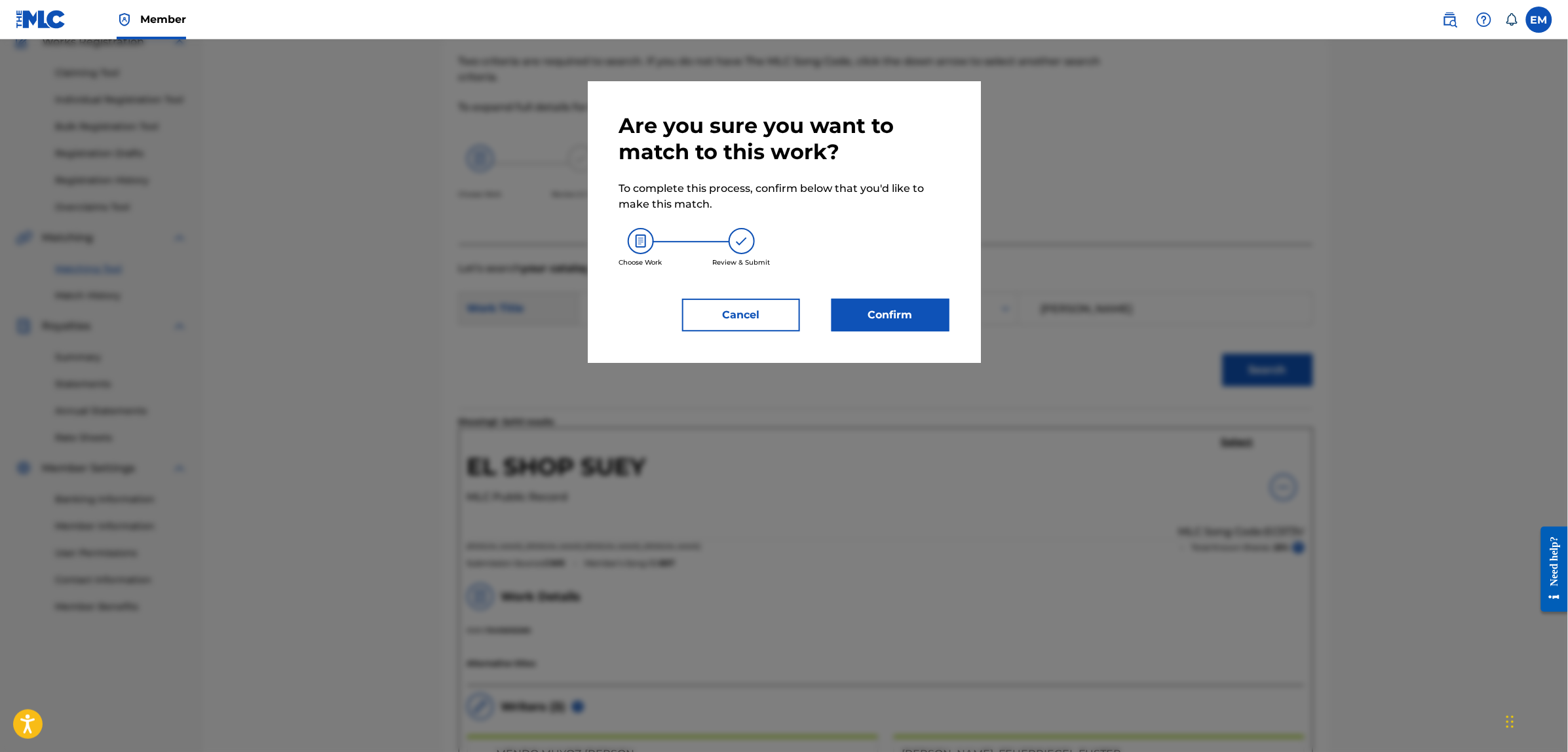
click at [928, 319] on button "Confirm" at bounding box center [891, 315] width 118 height 33
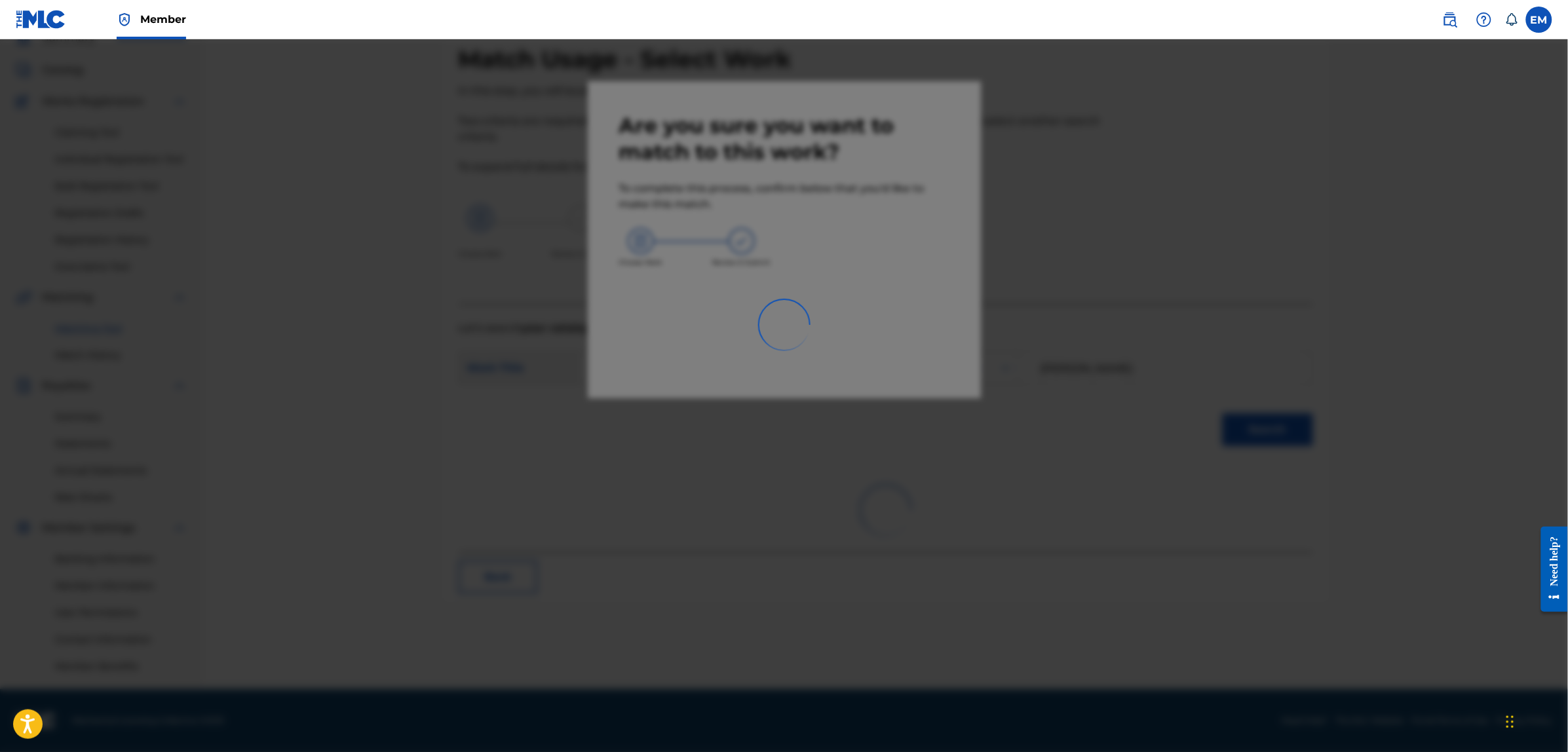
scroll to position [60, 0]
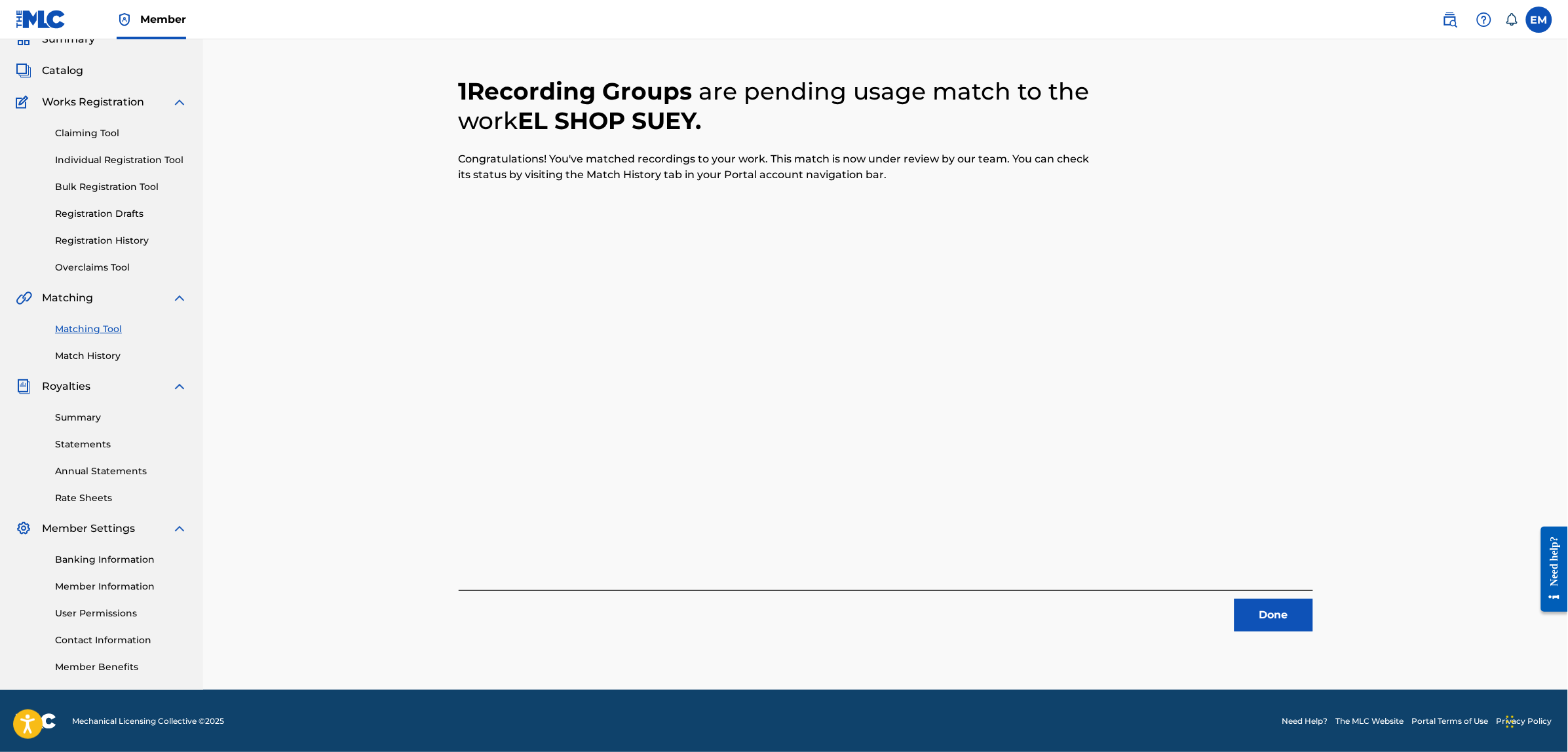
click at [1277, 604] on button "Done" at bounding box center [1273, 615] width 79 height 33
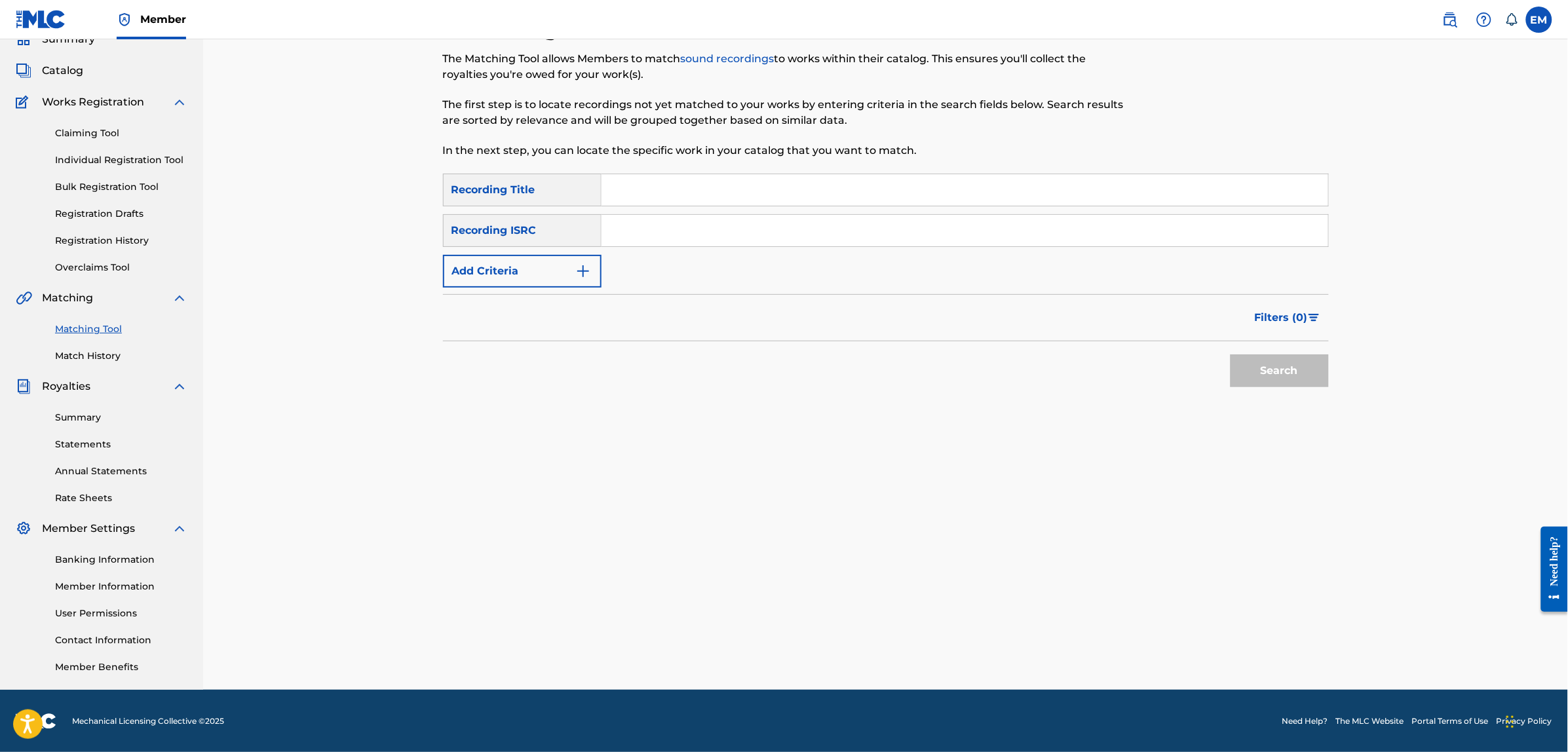
click at [618, 199] on input "Search Form" at bounding box center [964, 190] width 727 height 31
type input "fuerte y flojo"
click at [1230, 354] on button "Search" at bounding box center [1279, 370] width 98 height 33
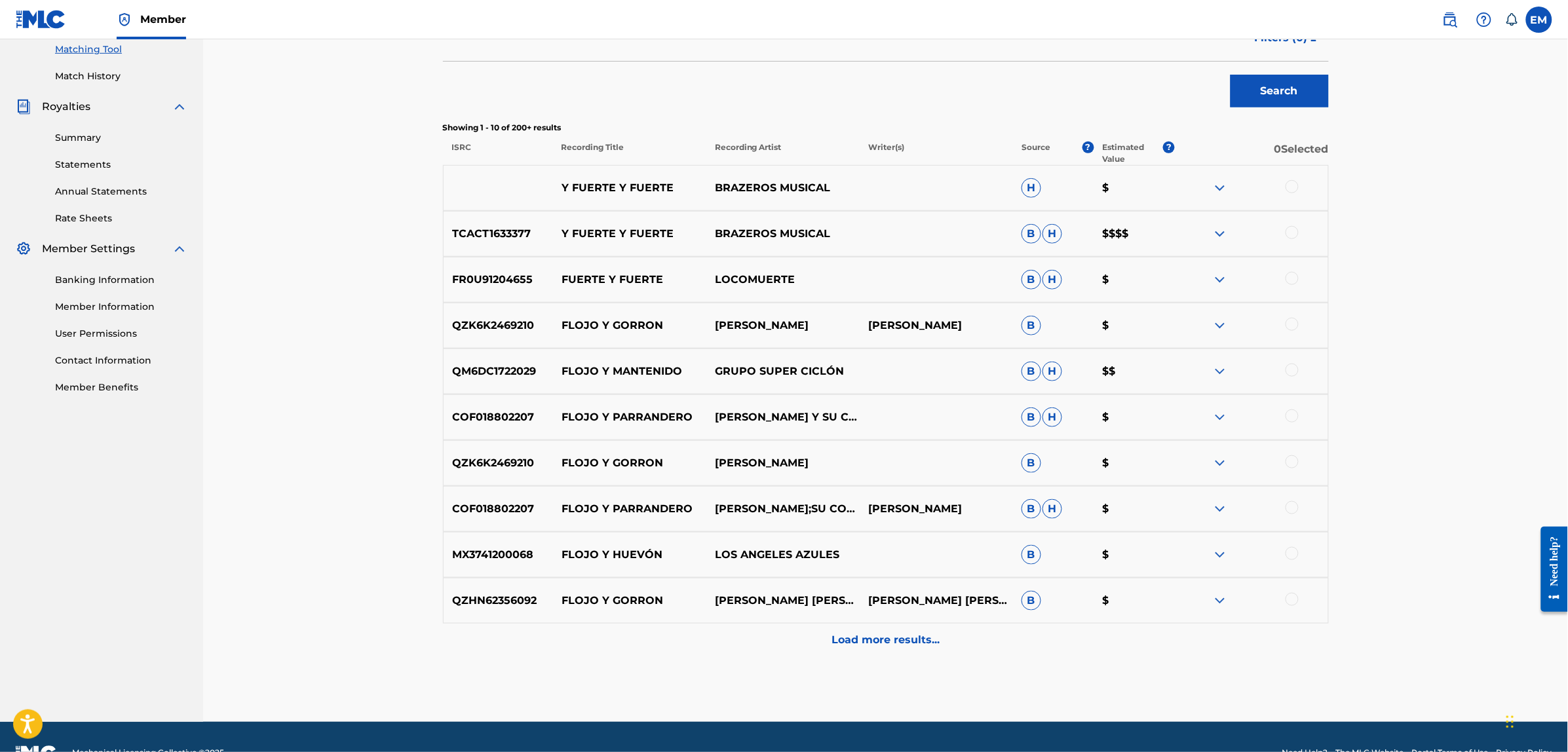
scroll to position [371, 0]
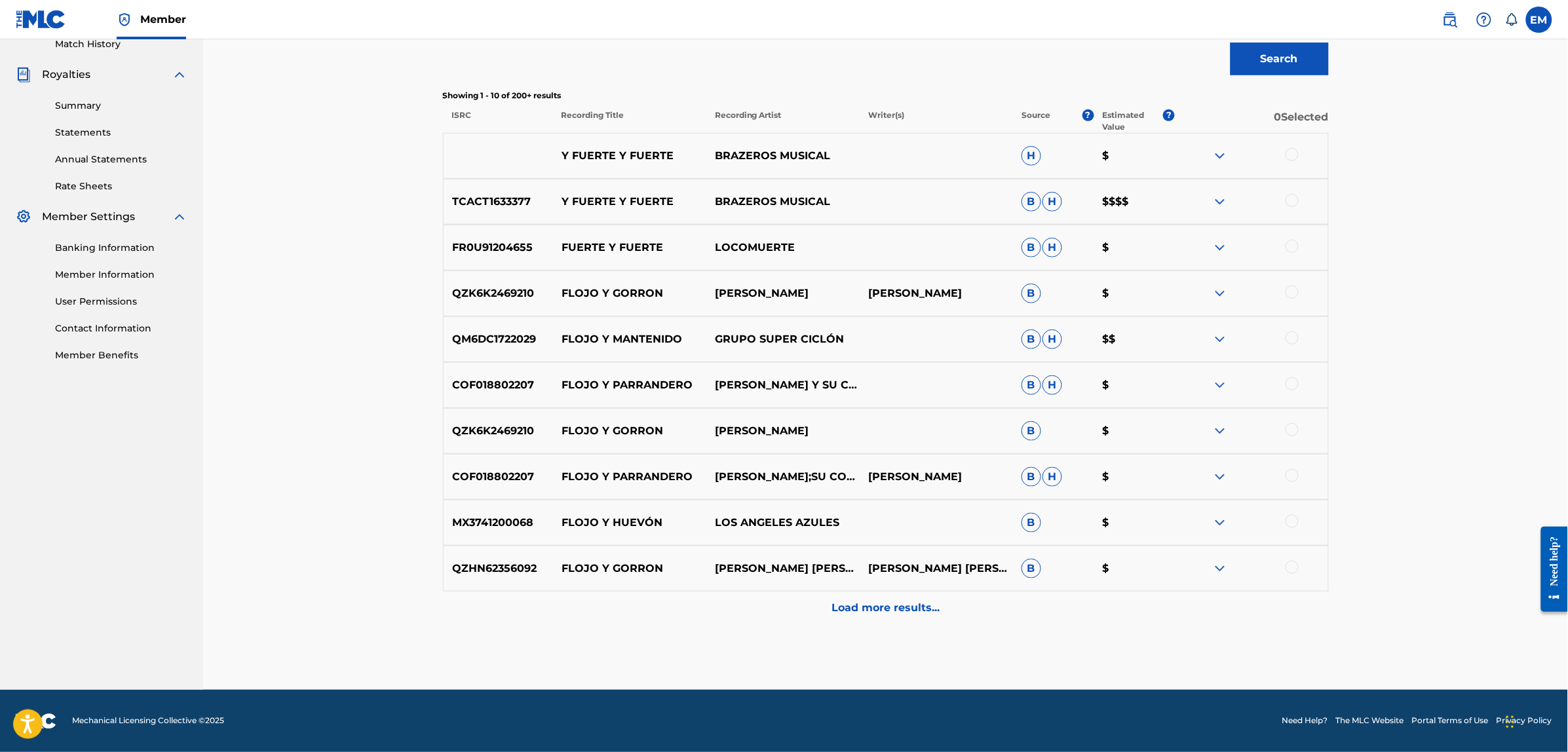
click at [855, 608] on p "Load more results..." at bounding box center [886, 608] width 108 height 16
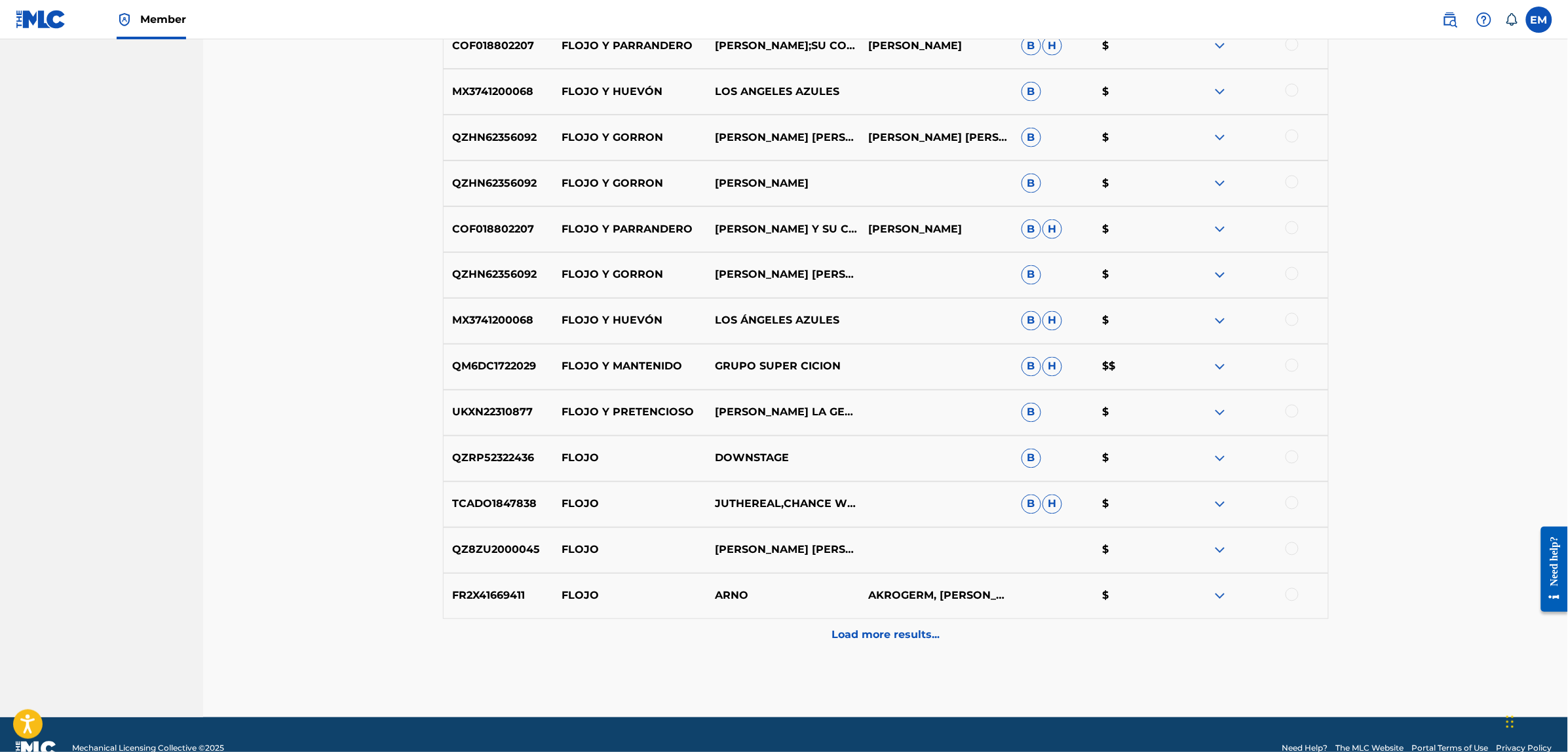
scroll to position [830, 0]
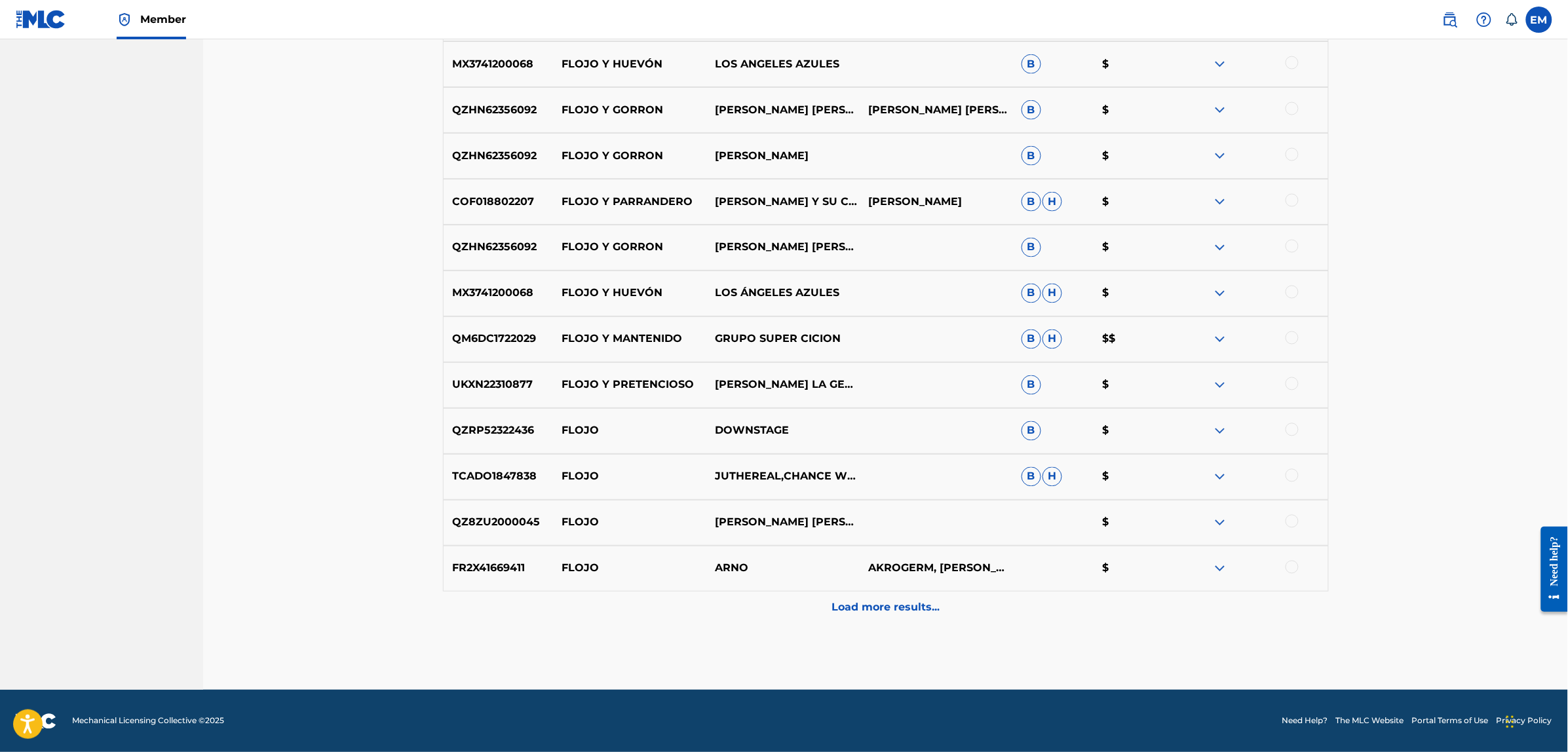
click at [905, 596] on div "Load more results..." at bounding box center [886, 608] width 886 height 33
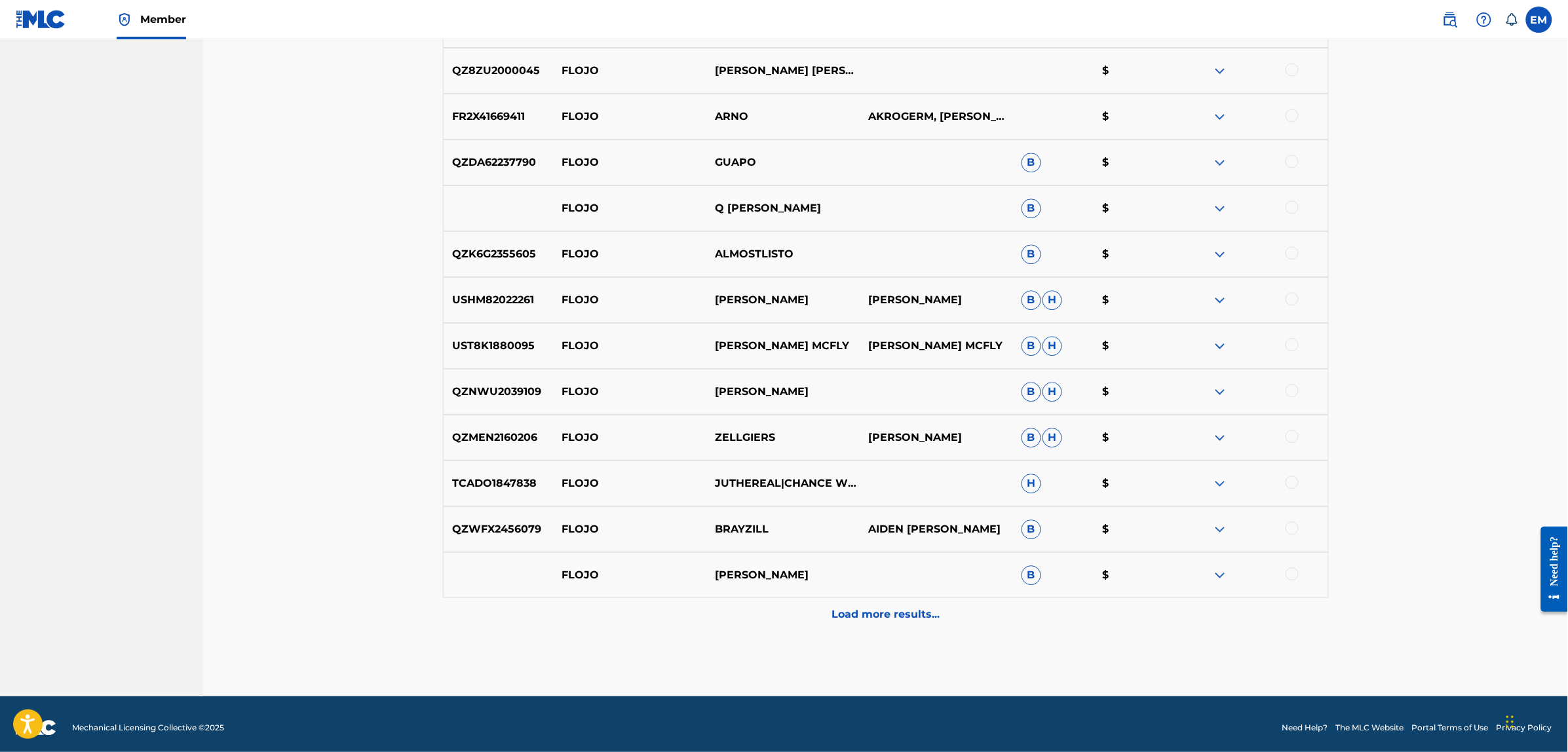
scroll to position [1288, 0]
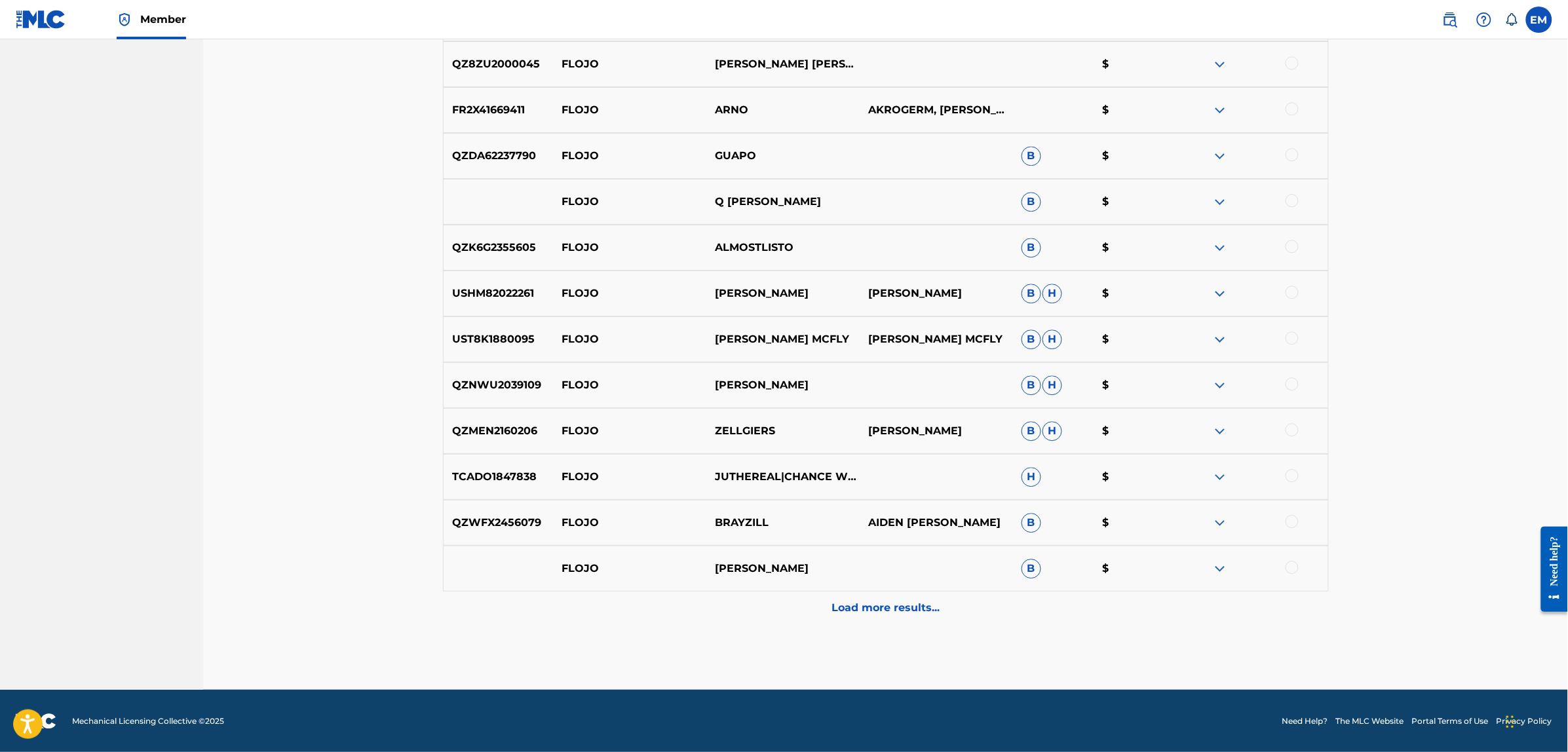
click at [872, 603] on p "Load more results..." at bounding box center [886, 608] width 108 height 16
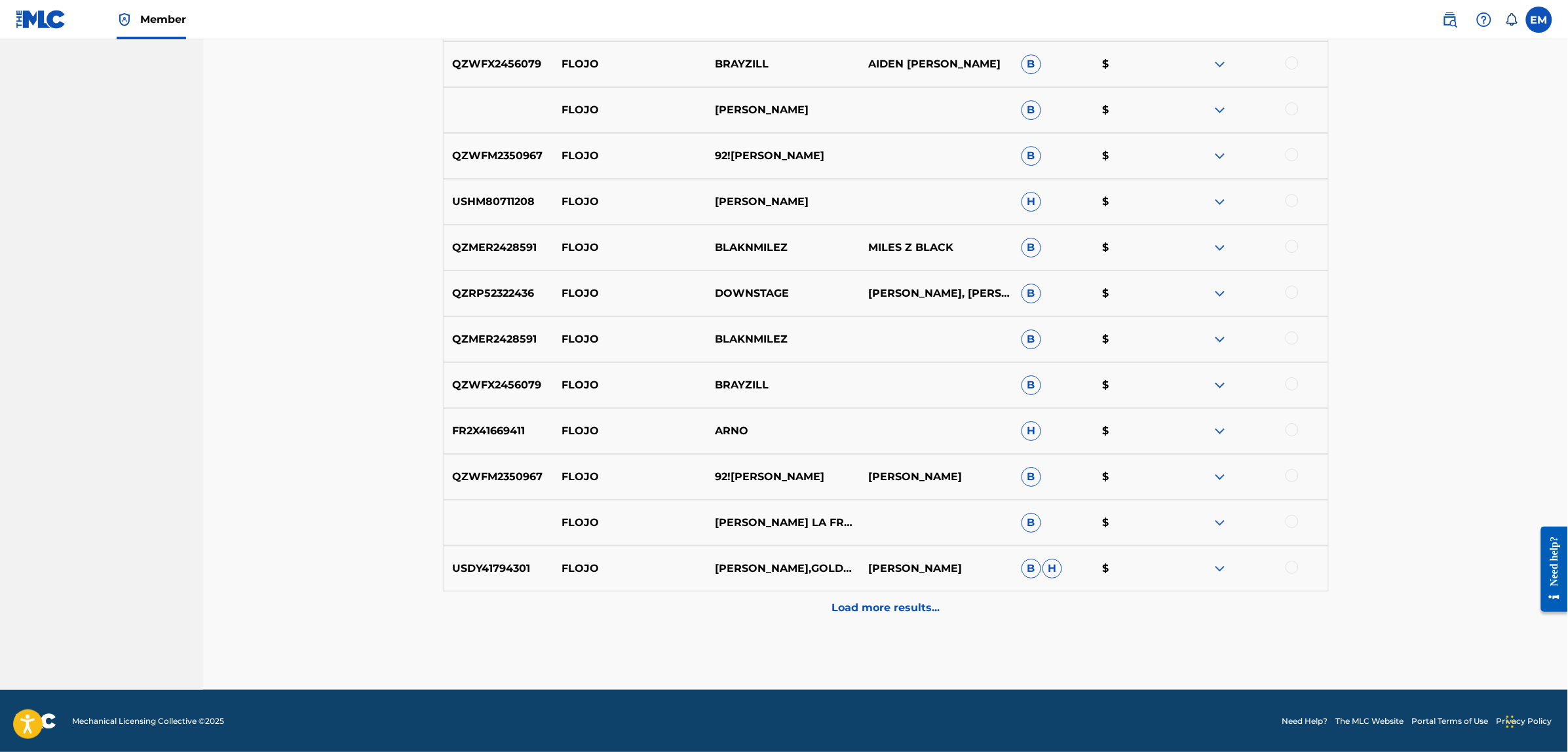
click at [873, 603] on p "Load more results..." at bounding box center [886, 608] width 108 height 16
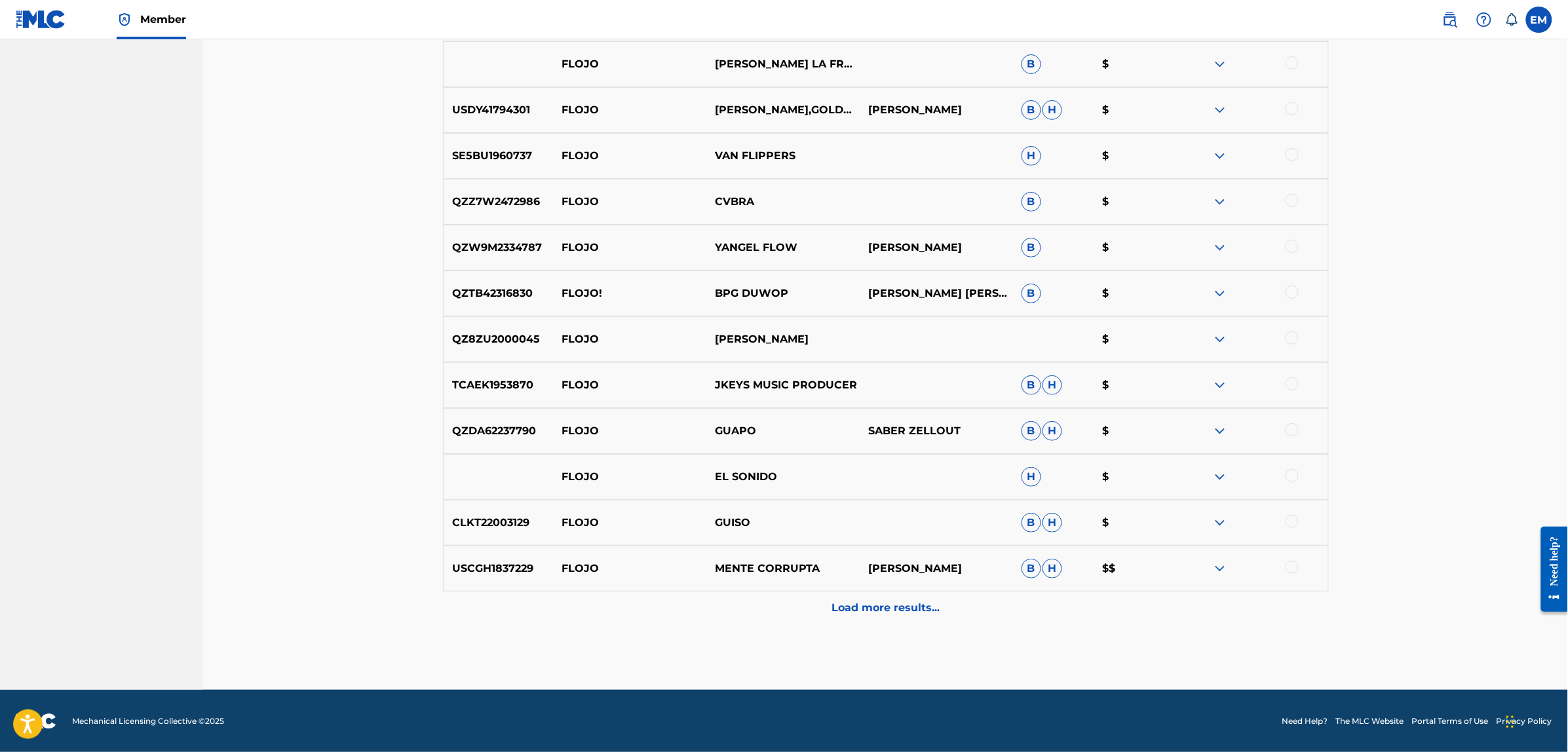
click at [863, 603] on p "Load more results..." at bounding box center [886, 608] width 108 height 16
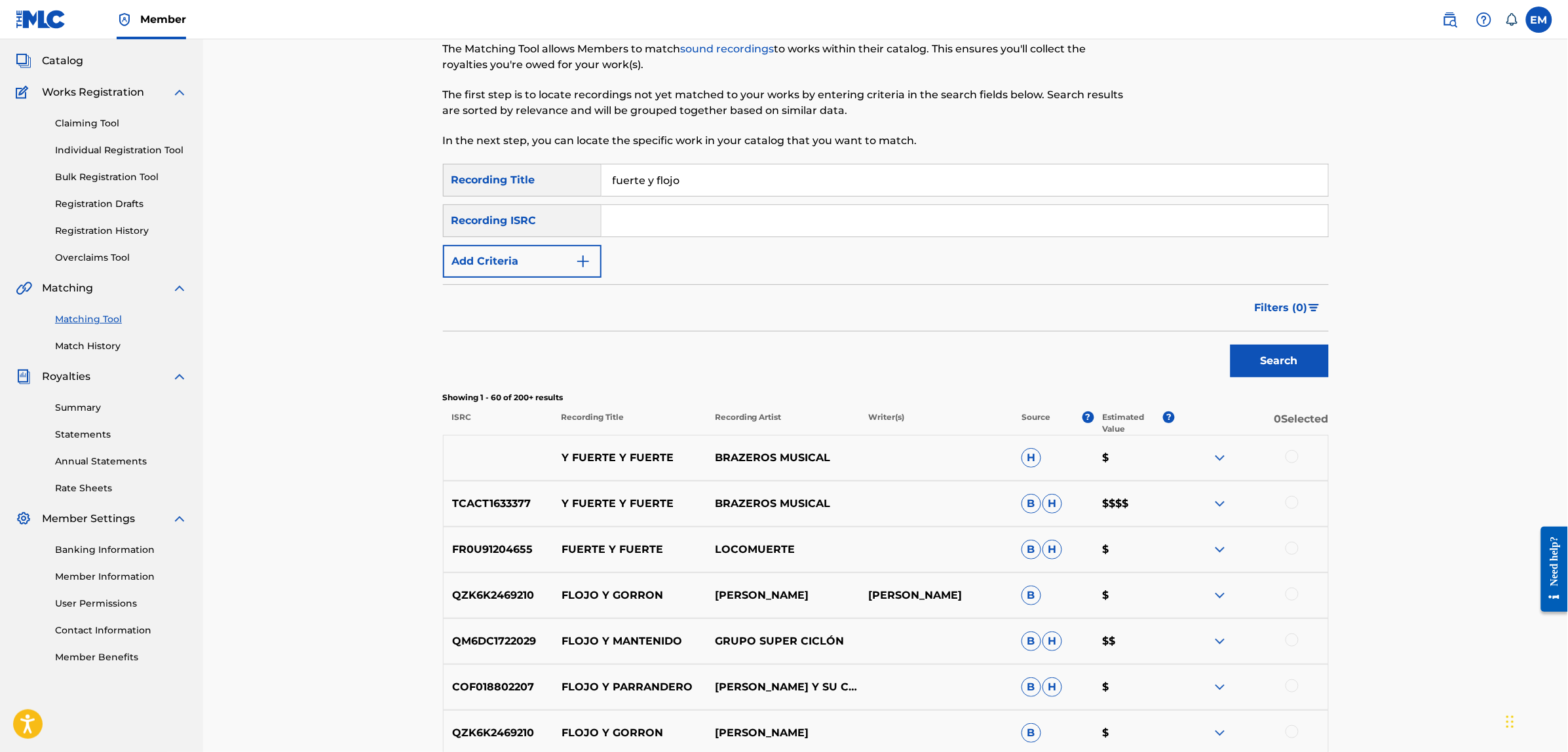
scroll to position [0, 0]
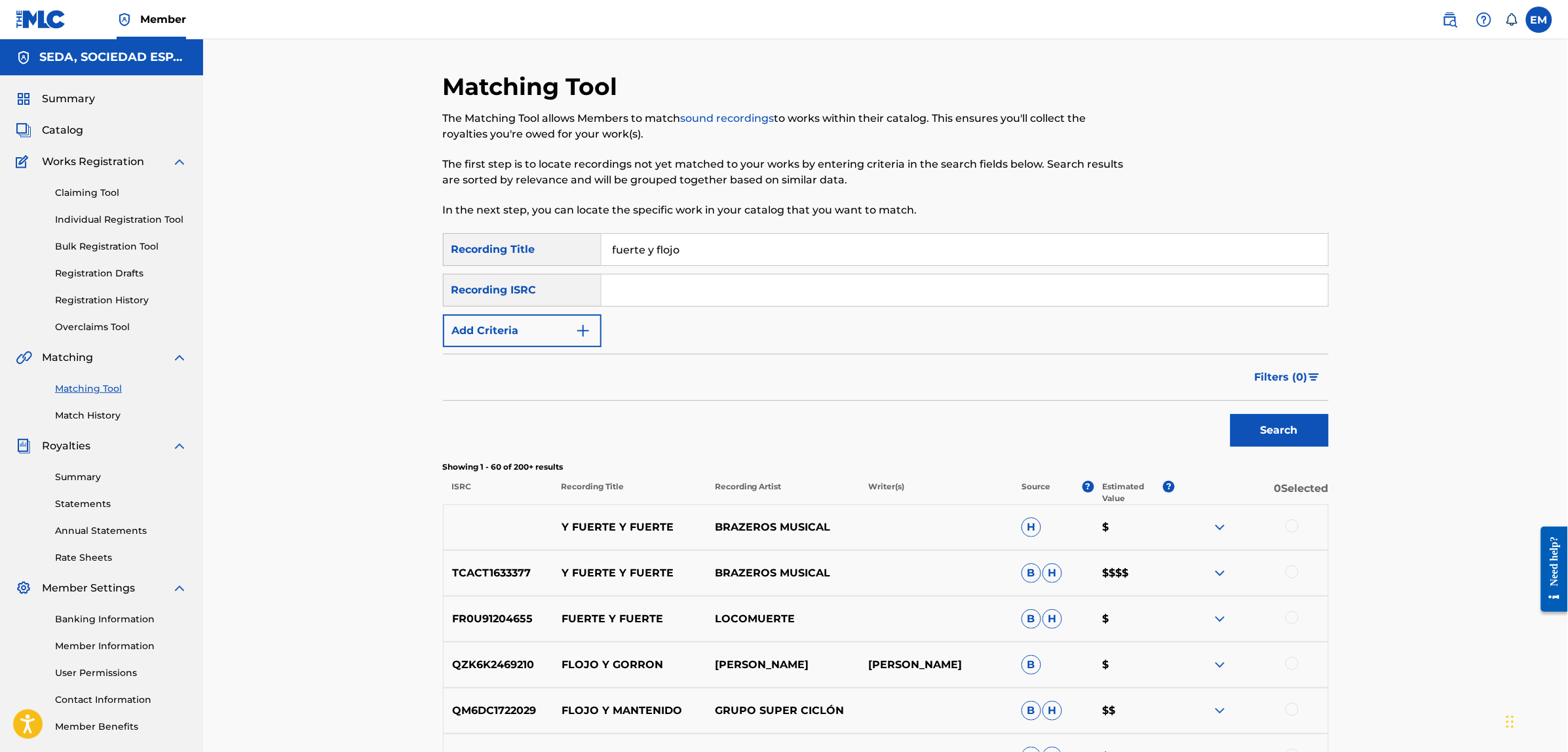
click at [531, 325] on button "Add Criteria" at bounding box center [523, 331] width 159 height 33
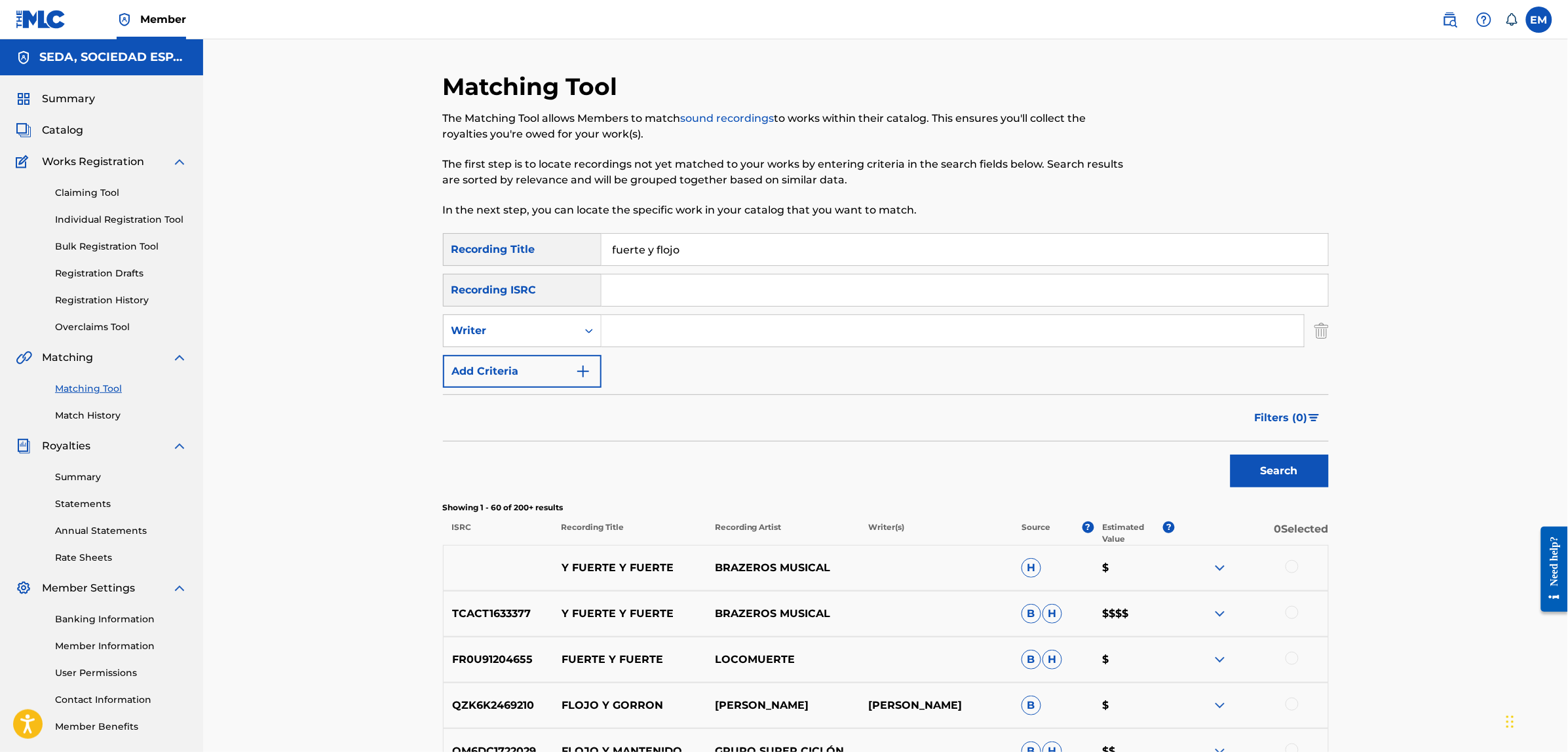
click at [630, 339] on input "Search Form" at bounding box center [952, 331] width 702 height 31
type input "[PERSON_NAME]"
click at [1230, 454] on button "Search" at bounding box center [1279, 471] width 98 height 33
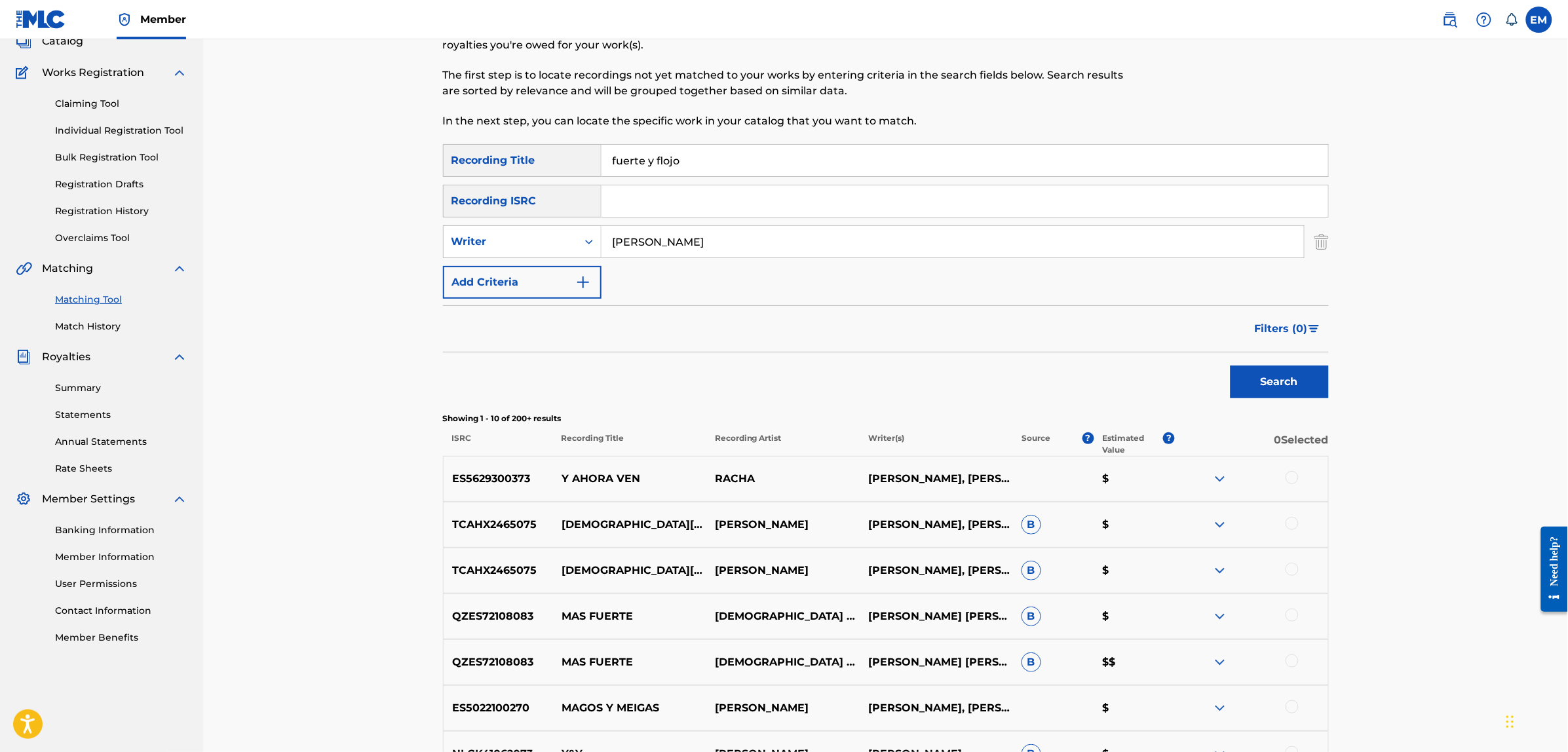
scroll to position [245, 0]
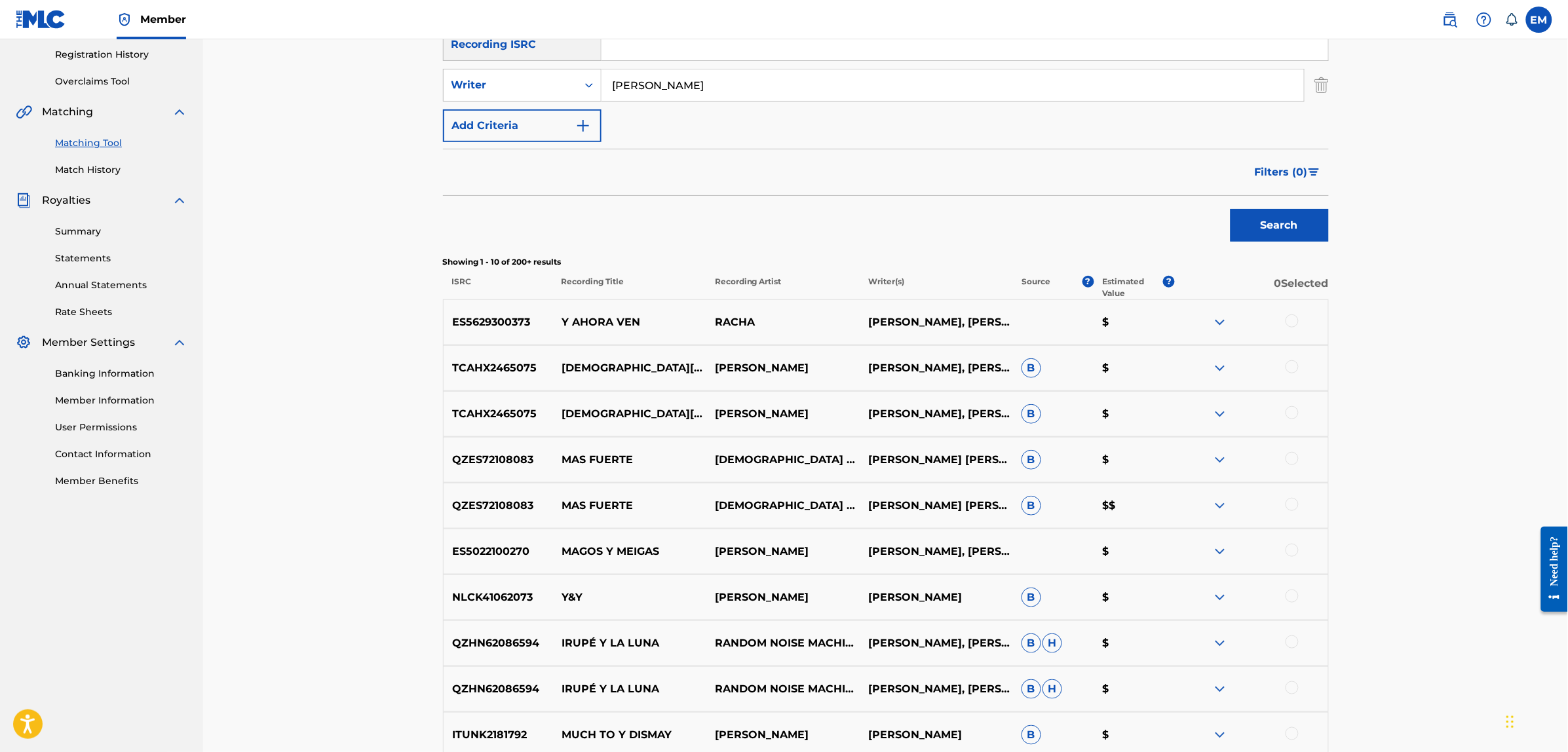
click at [1295, 551] on div at bounding box center [1292, 550] width 13 height 13
click at [878, 640] on button "Match 1 Group" at bounding box center [921, 645] width 145 height 33
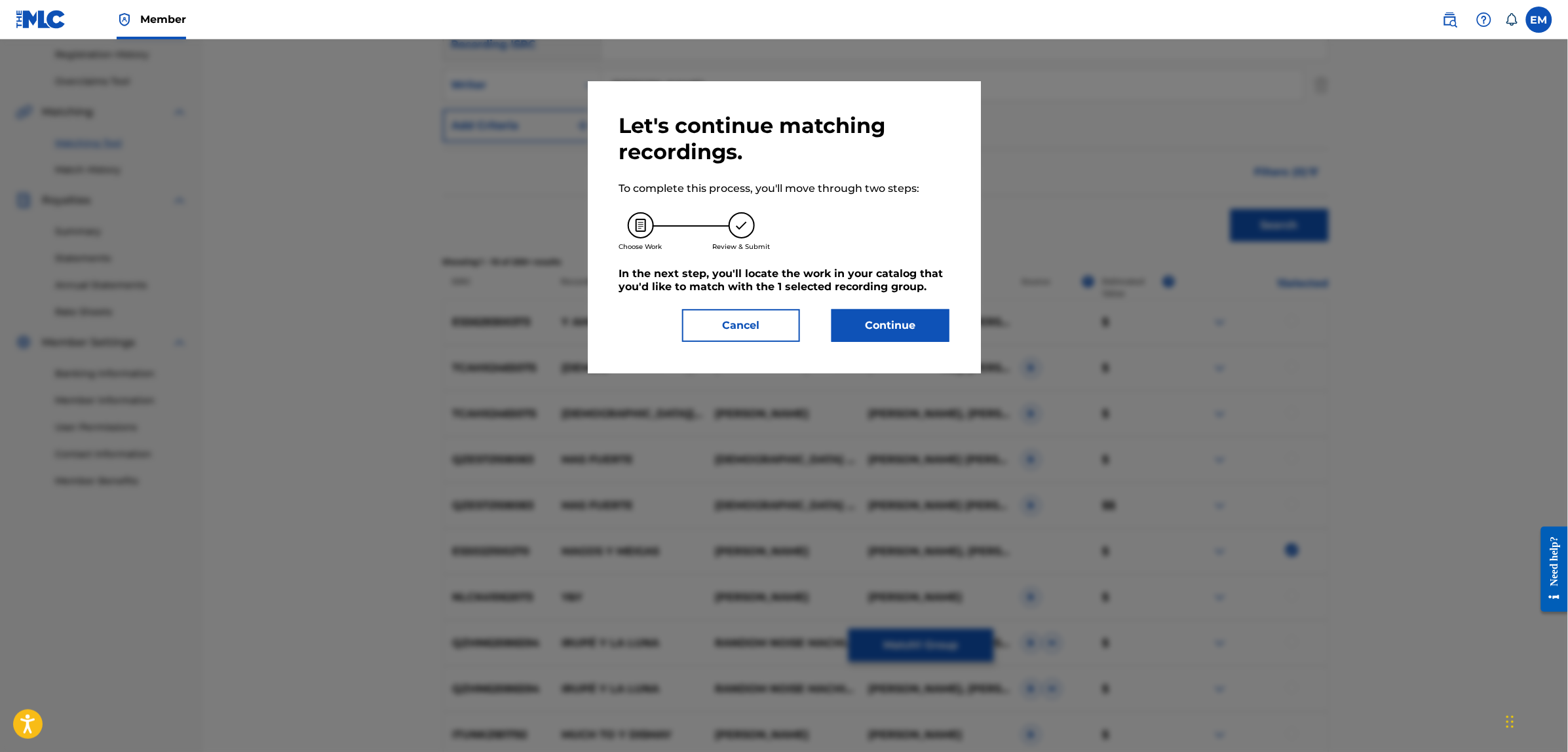
click at [881, 336] on button "Continue" at bounding box center [891, 325] width 118 height 33
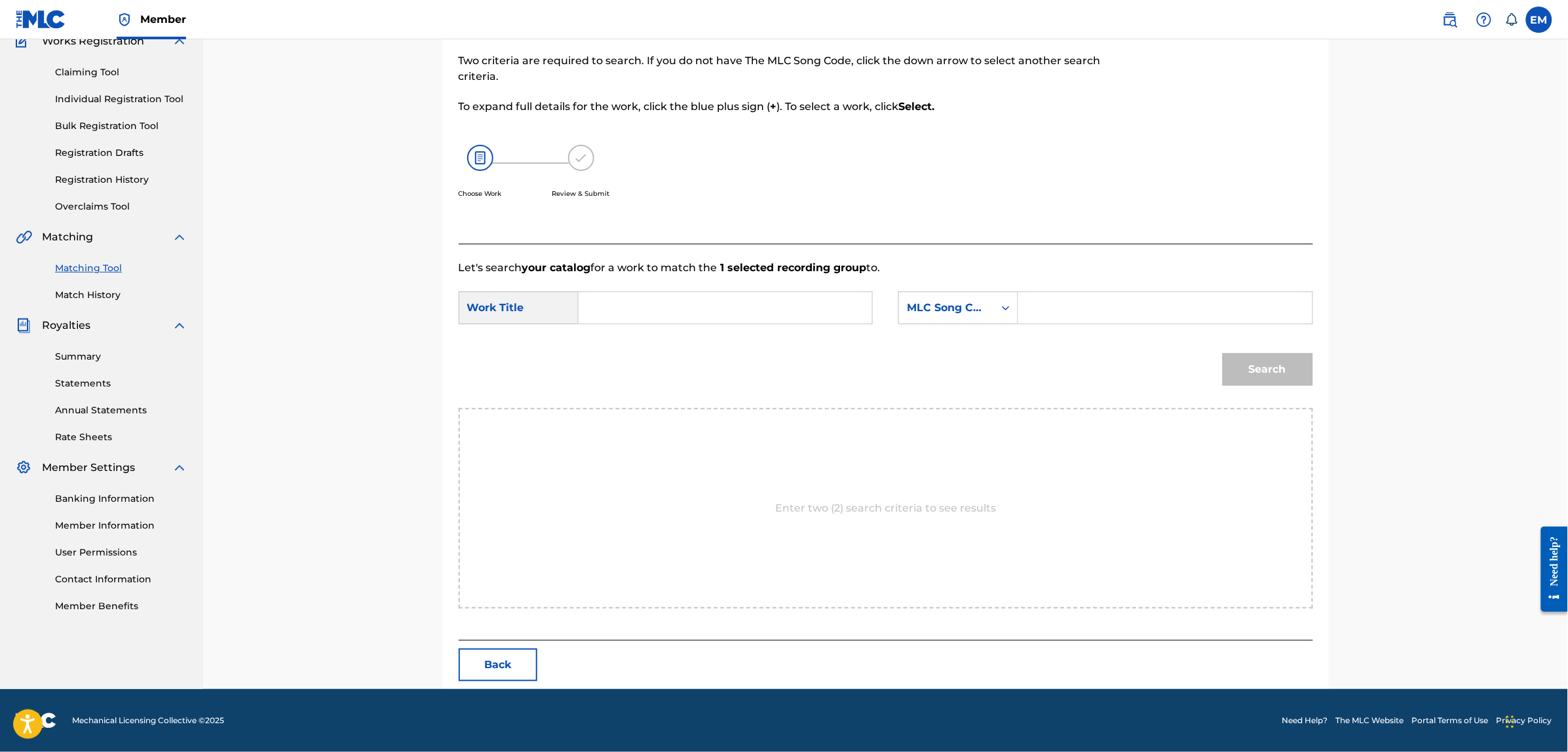
scroll to position [120, 0]
click at [742, 296] on input "Search Form" at bounding box center [726, 308] width 271 height 31
type input "u"
type input "fuerte y flojo"
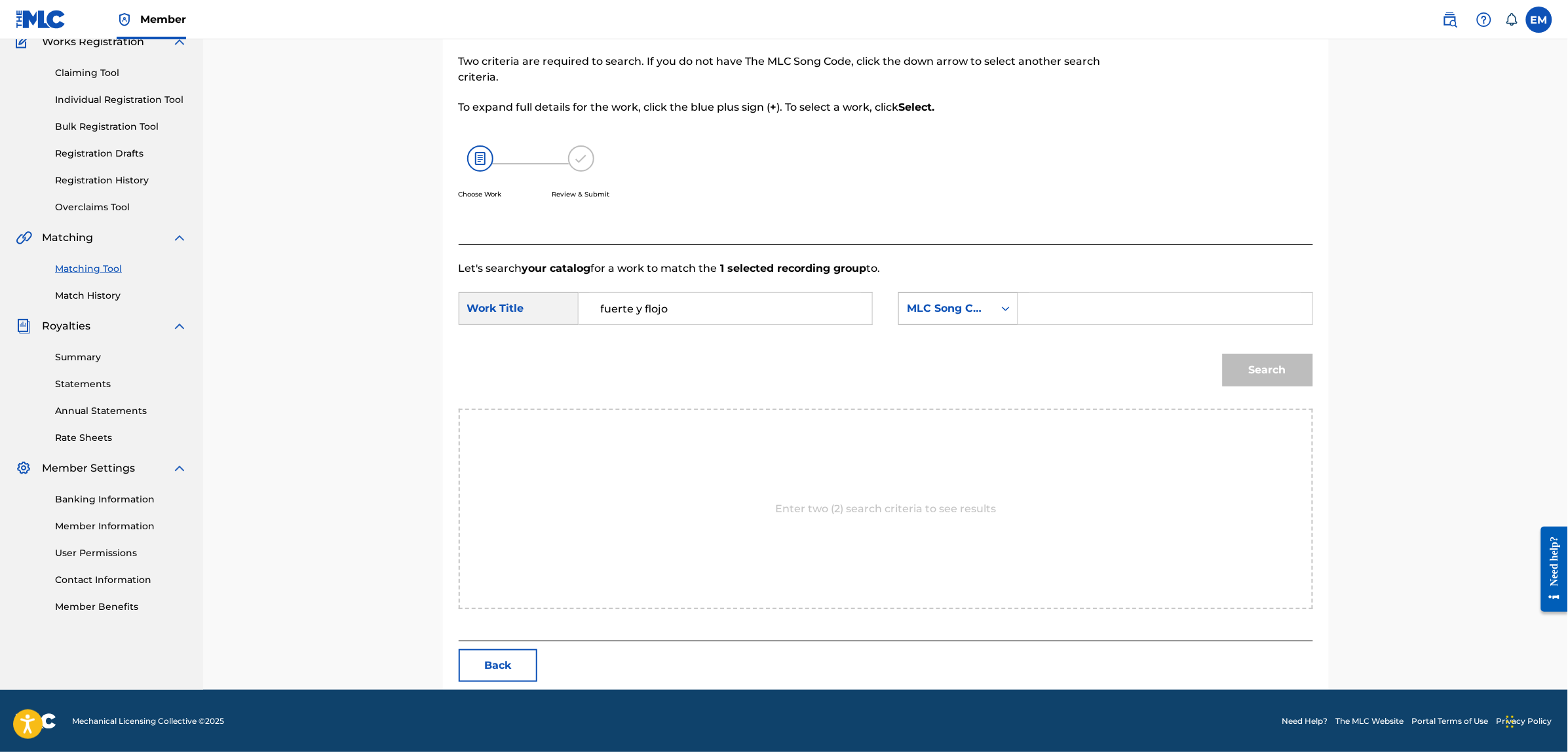
click at [963, 312] on div "MLC Song Code" at bounding box center [947, 308] width 79 height 16
drag, startPoint x: 962, startPoint y: 347, endPoint x: 1006, endPoint y: 327, distance: 48.3
click at [962, 345] on div "Writer Name" at bounding box center [958, 341] width 118 height 33
click at [1035, 313] on input "Search Form" at bounding box center [1165, 308] width 271 height 31
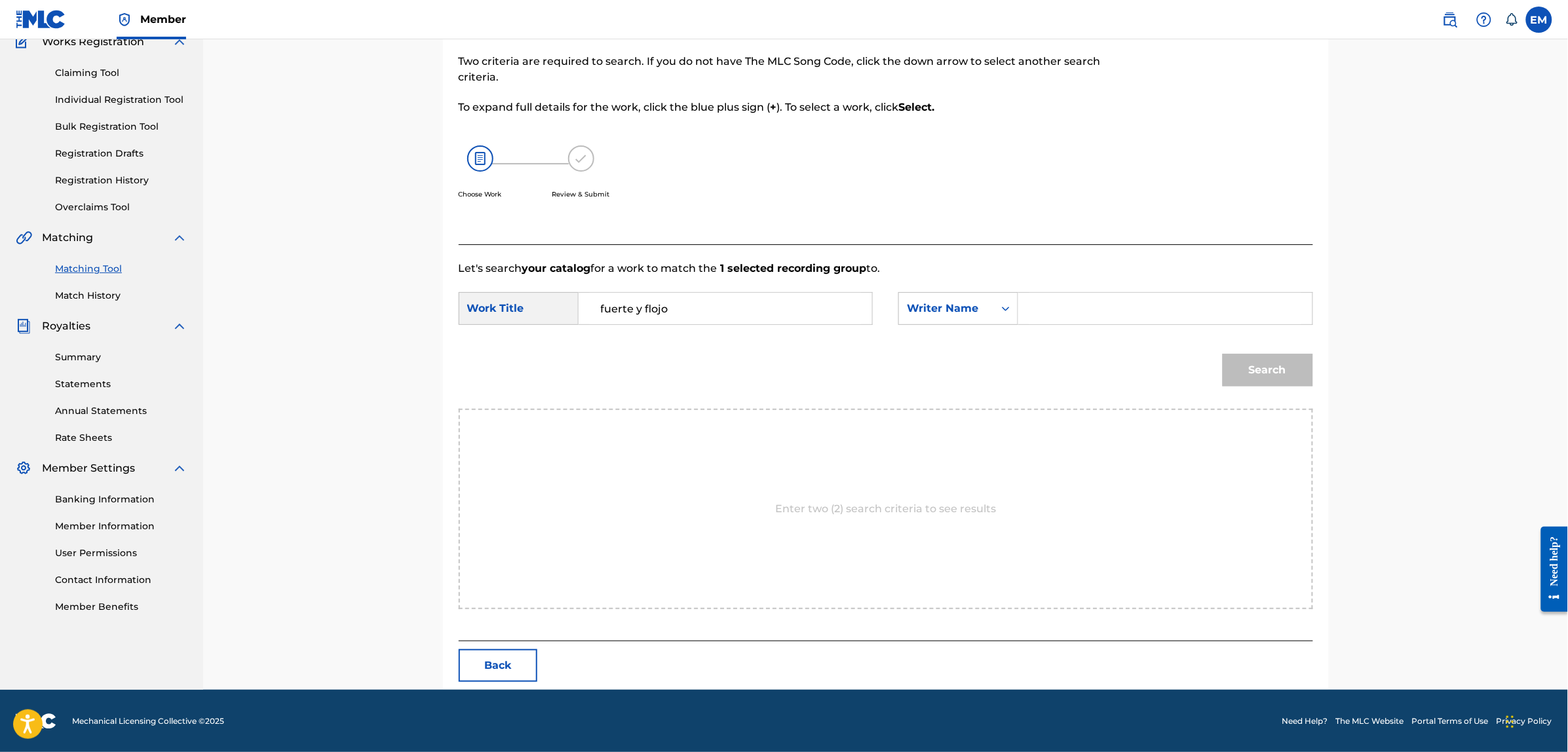
paste input "EL SHOP SUEY"
type input "EL SHOP SUEY"
click at [1222, 354] on button "Search" at bounding box center [1267, 370] width 91 height 33
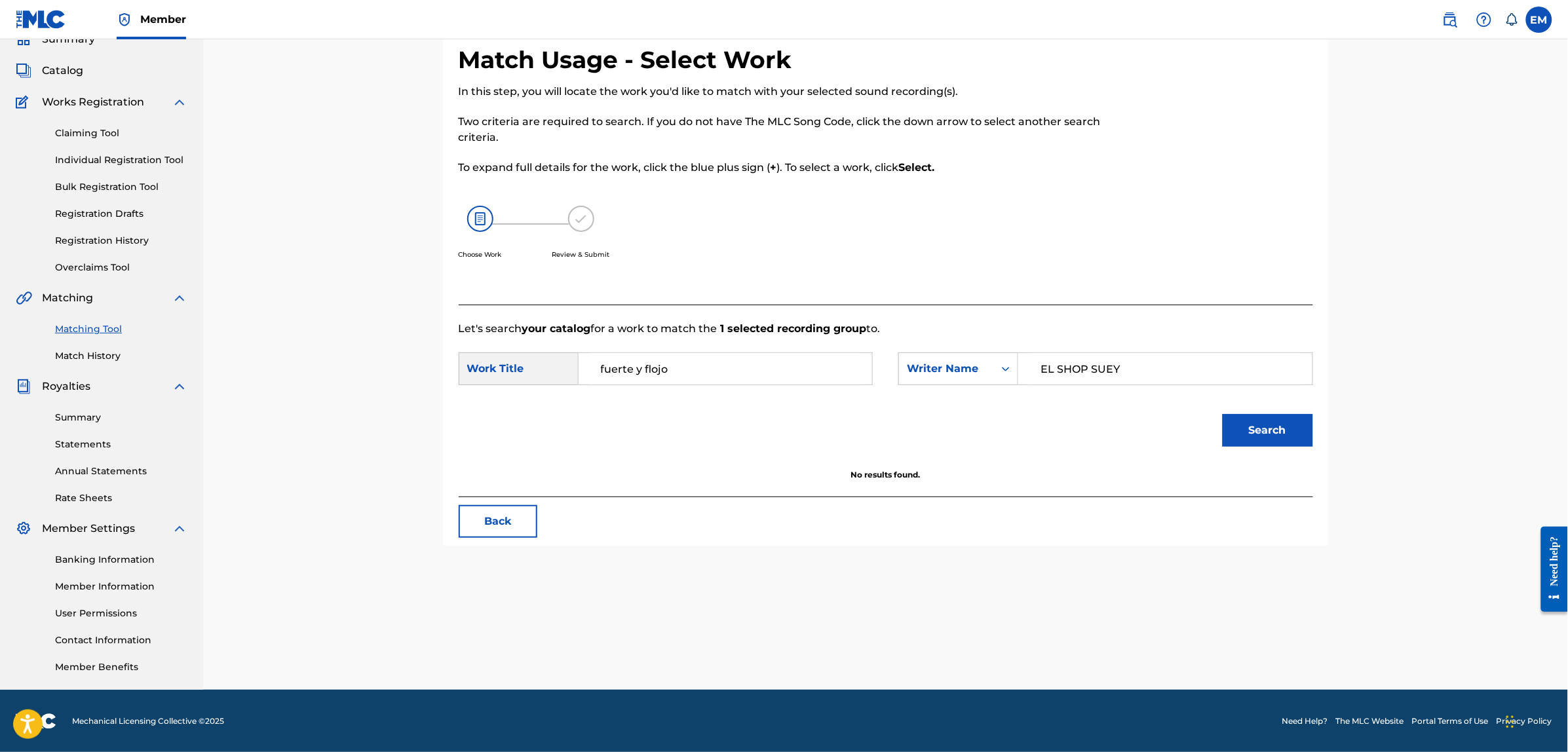
drag, startPoint x: 696, startPoint y: 372, endPoint x: 620, endPoint y: 362, distance: 76.7
click at [621, 361] on input "fuerte y flojo" at bounding box center [726, 369] width 271 height 31
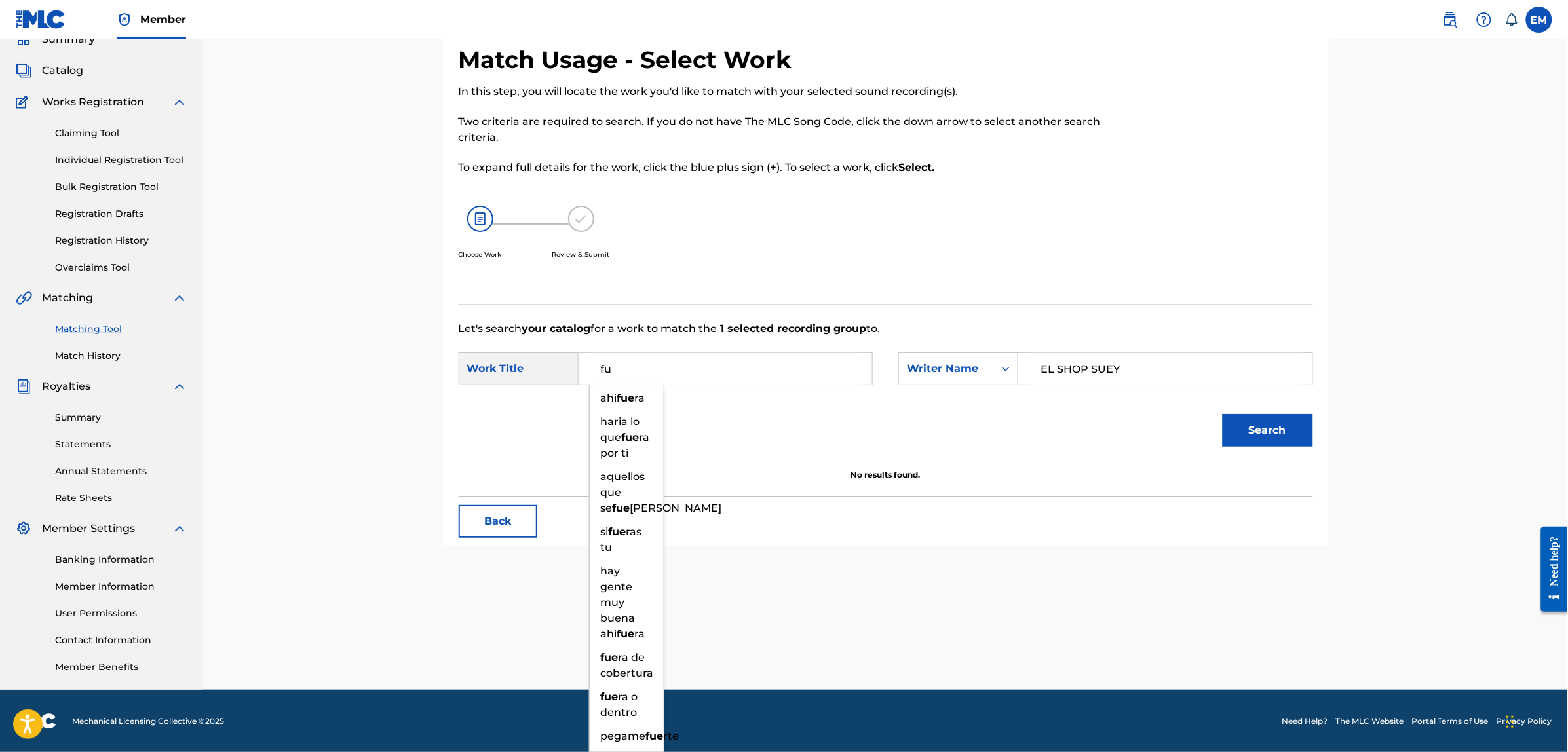
type input "f"
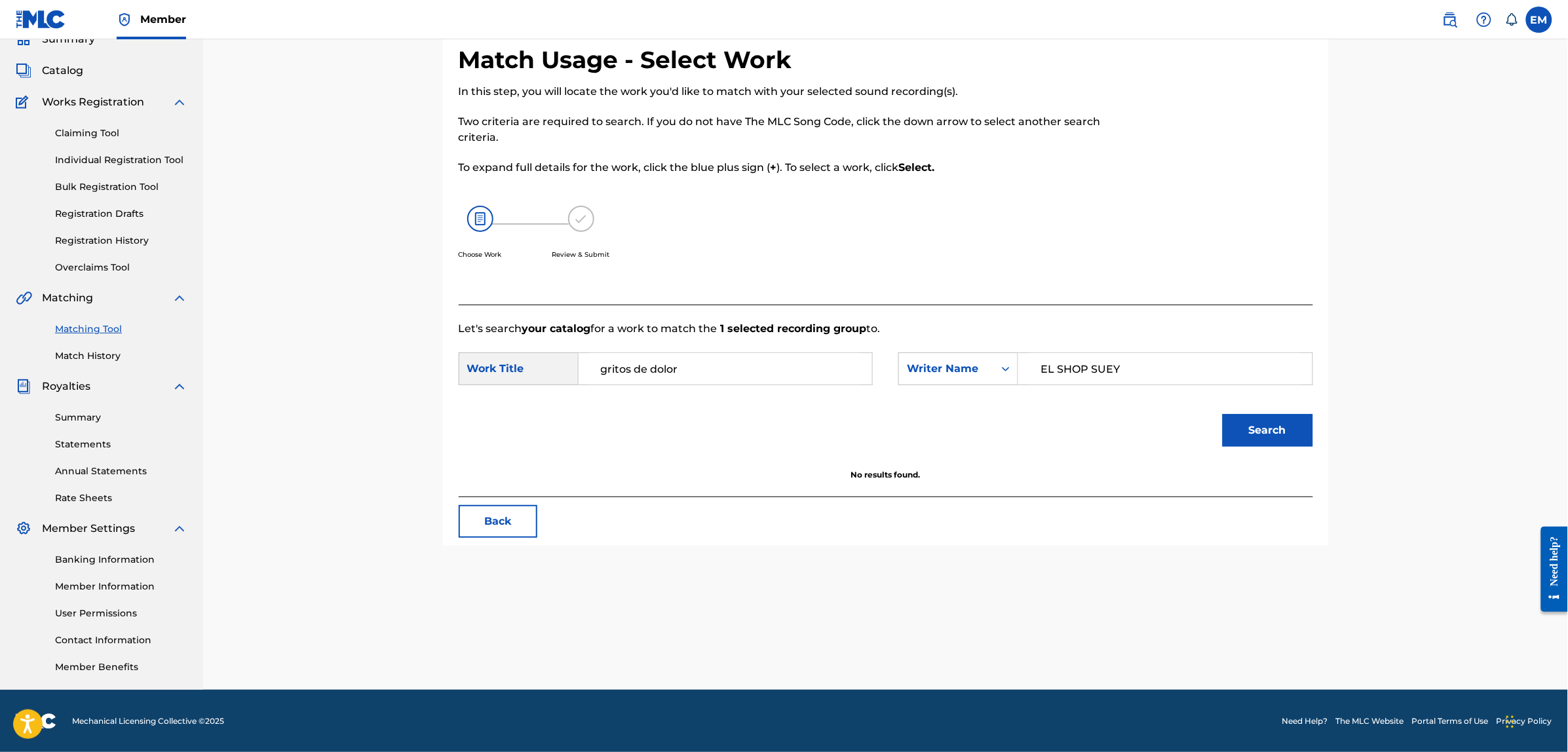
click at [1222, 414] on button "Search" at bounding box center [1267, 430] width 91 height 33
drag, startPoint x: 685, startPoint y: 362, endPoint x: 567, endPoint y: 358, distance: 118.1
click at [575, 357] on div "SearchWithCriteriafbe45e07-c59e-4ca5-85e0-394825d6bac0 Work Title gritos de dol…" at bounding box center [665, 369] width 414 height 33
click at [1222, 414] on button "Search" at bounding box center [1267, 430] width 91 height 33
drag, startPoint x: 761, startPoint y: 368, endPoint x: 572, endPoint y: 356, distance: 189.4
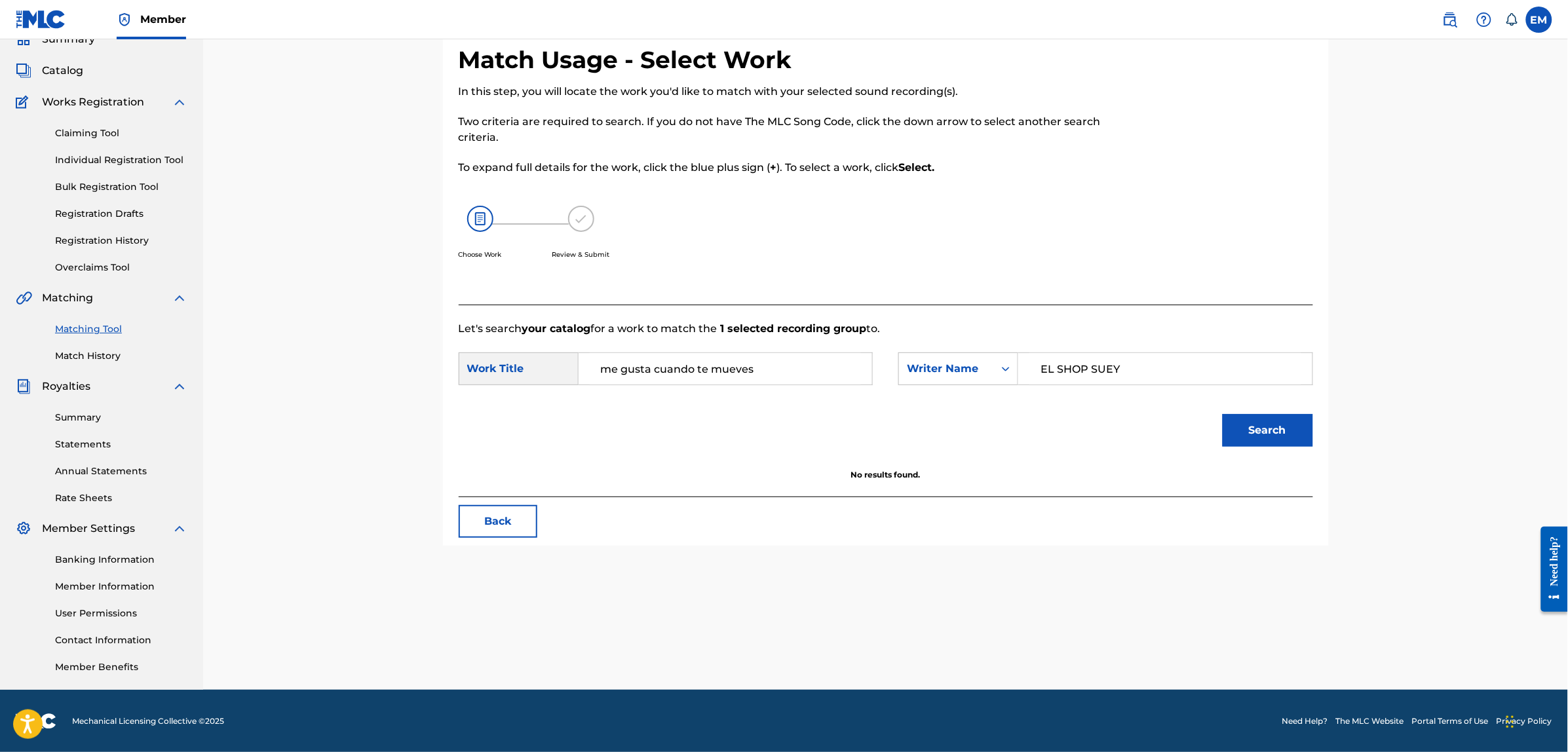
click at [572, 356] on div "SearchWithCriteriafbe45e07-c59e-4ca5-85e0-394825d6bac0 Work Title me gusta cuan…" at bounding box center [665, 369] width 414 height 33
click at [1222, 414] on button "Search" at bounding box center [1267, 430] width 91 height 33
drag, startPoint x: 718, startPoint y: 371, endPoint x: 460, endPoint y: 370, distance: 258.0
click at [460, 370] on div "SearchWithCriteriafbe45e07-c59e-4ca5-85e0-394825d6bac0 Work Title mi padrino" at bounding box center [665, 369] width 414 height 33
type input "molto bailable"
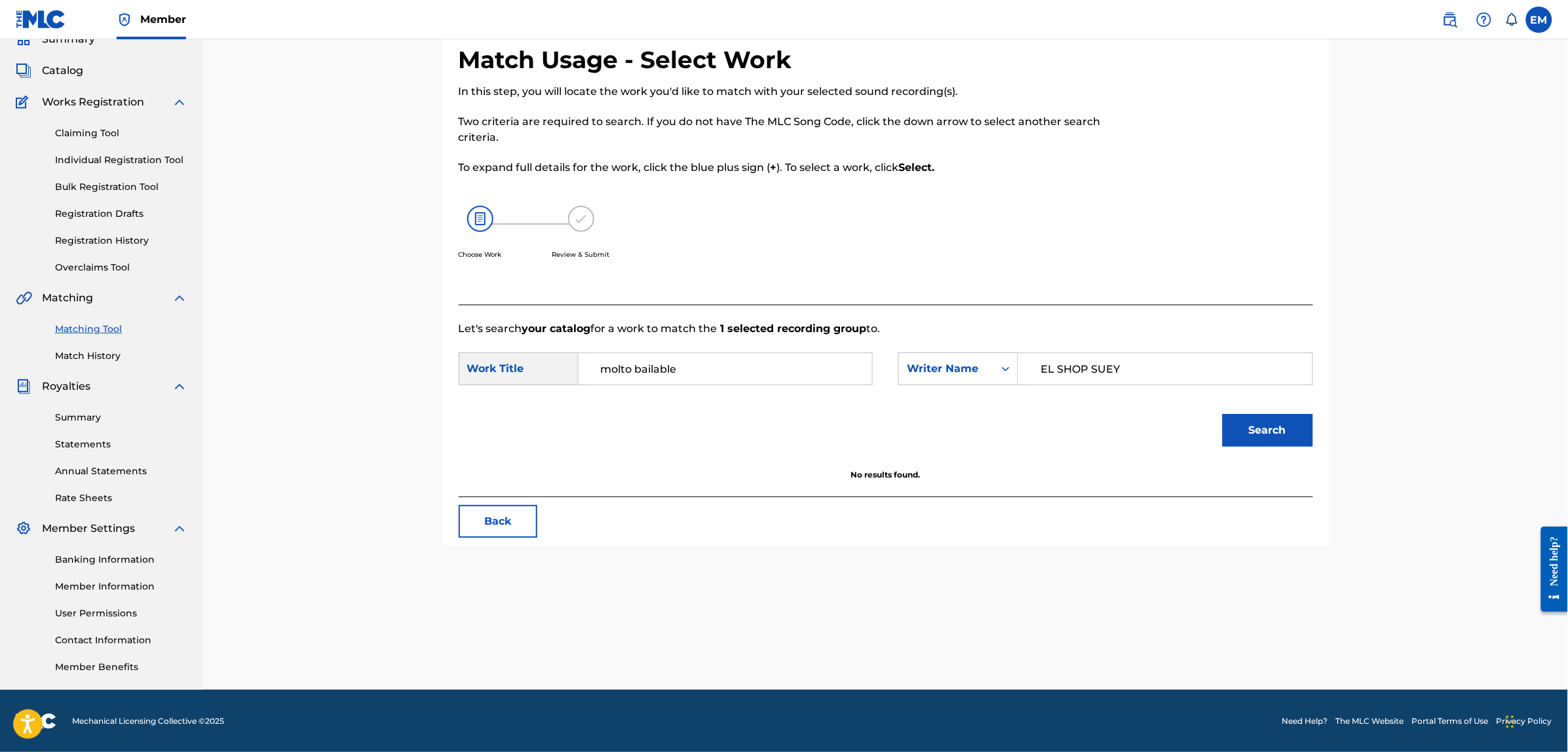
click at [1222, 414] on button "Search" at bounding box center [1267, 430] width 91 height 33
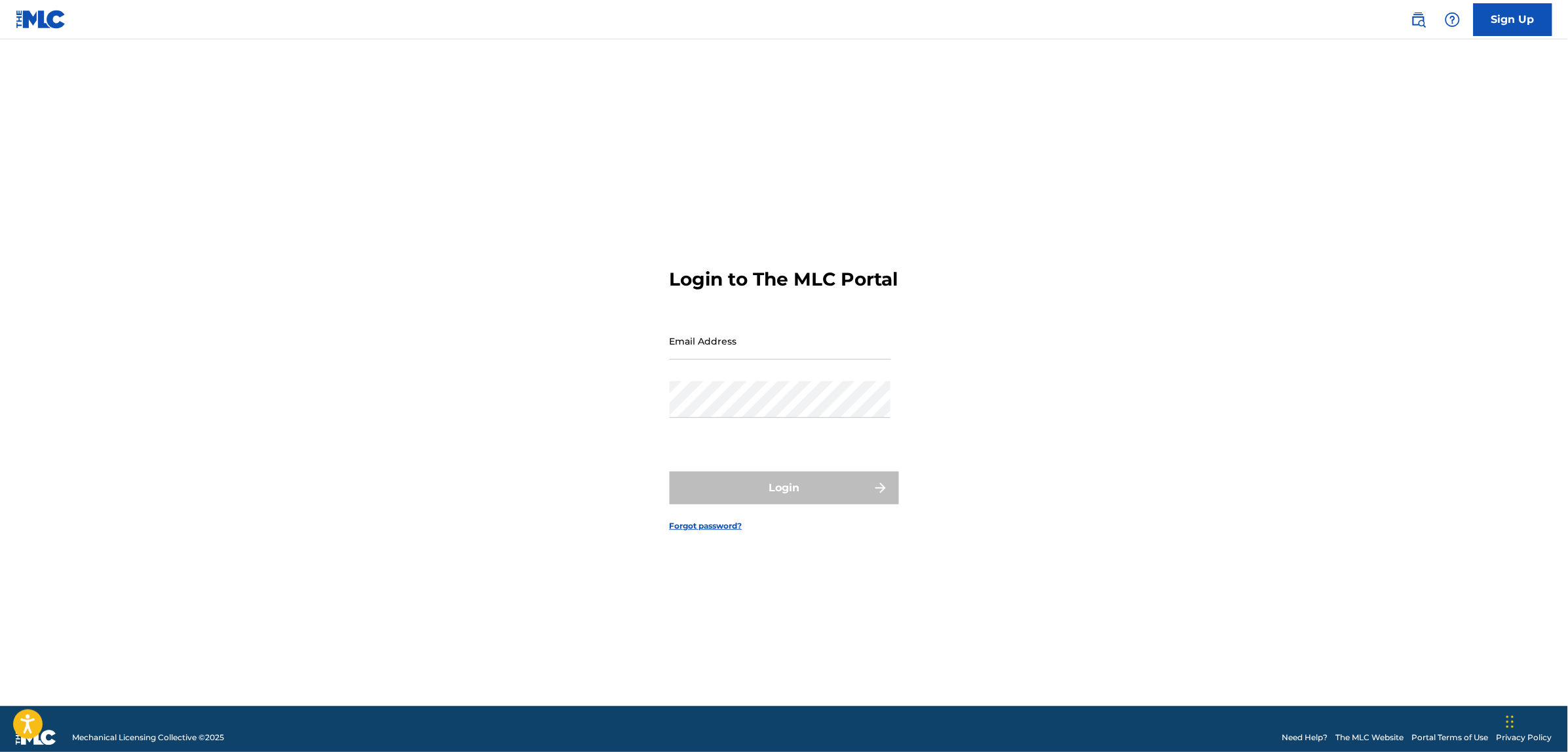
click at [708, 359] on input "Email Address" at bounding box center [780, 340] width 221 height 37
type input "[EMAIL_ADDRESS][DOMAIN_NAME]"
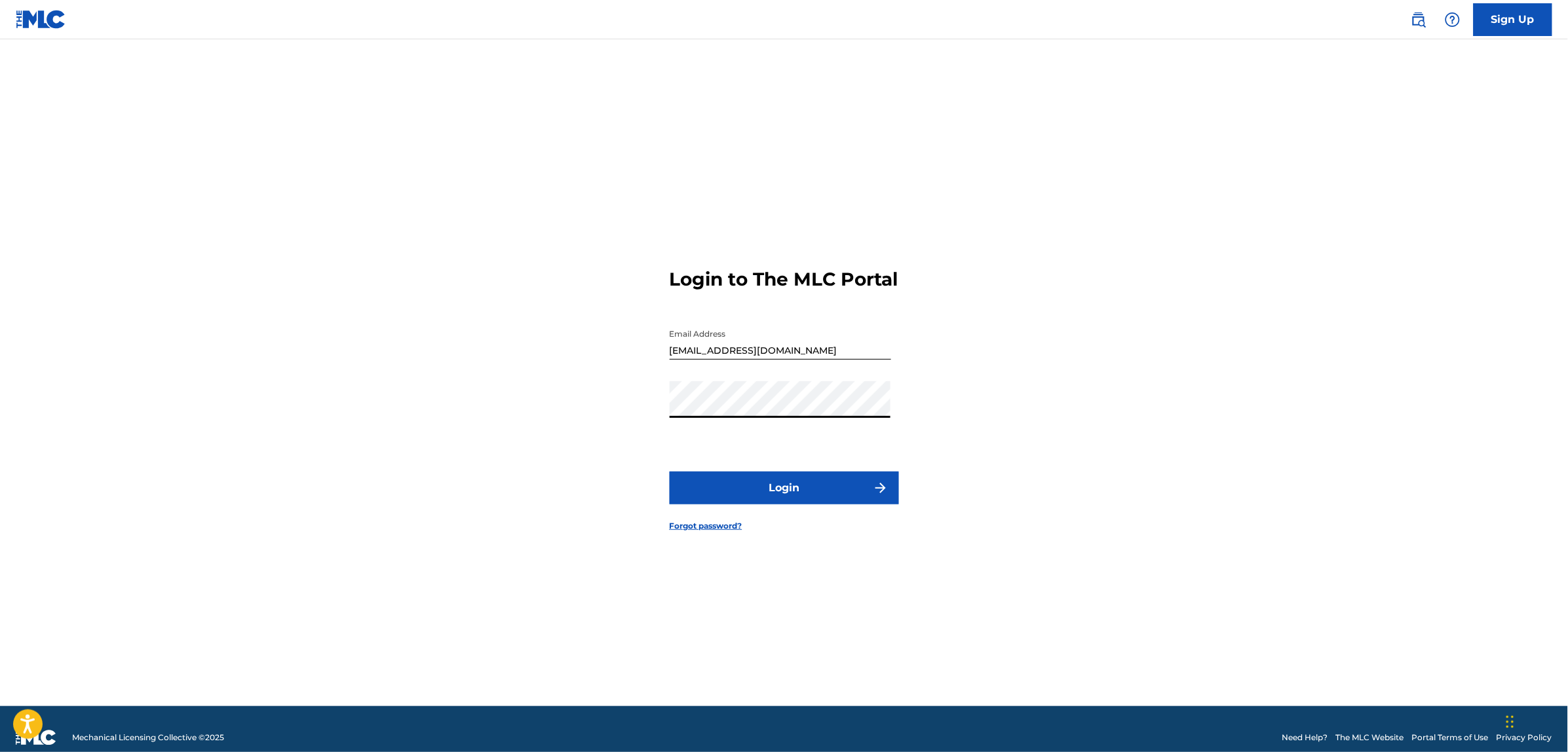
click at [670, 471] on button "Login" at bounding box center [784, 488] width 229 height 33
click at [790, 485] on button "Login" at bounding box center [784, 488] width 229 height 33
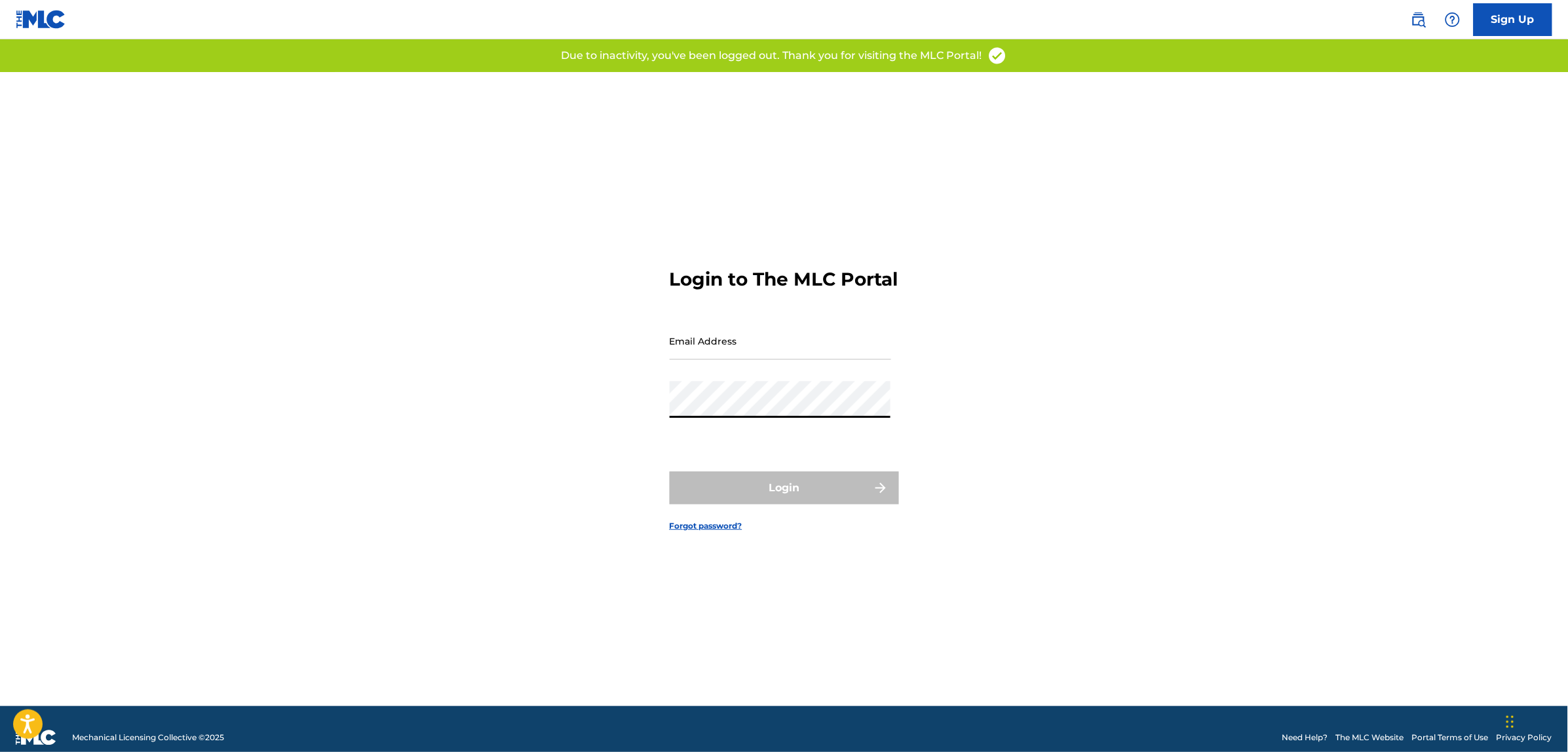
click at [695, 341] on input "Email Address" at bounding box center [780, 340] width 221 height 37
type input "[EMAIL_ADDRESS][DOMAIN_NAME]"
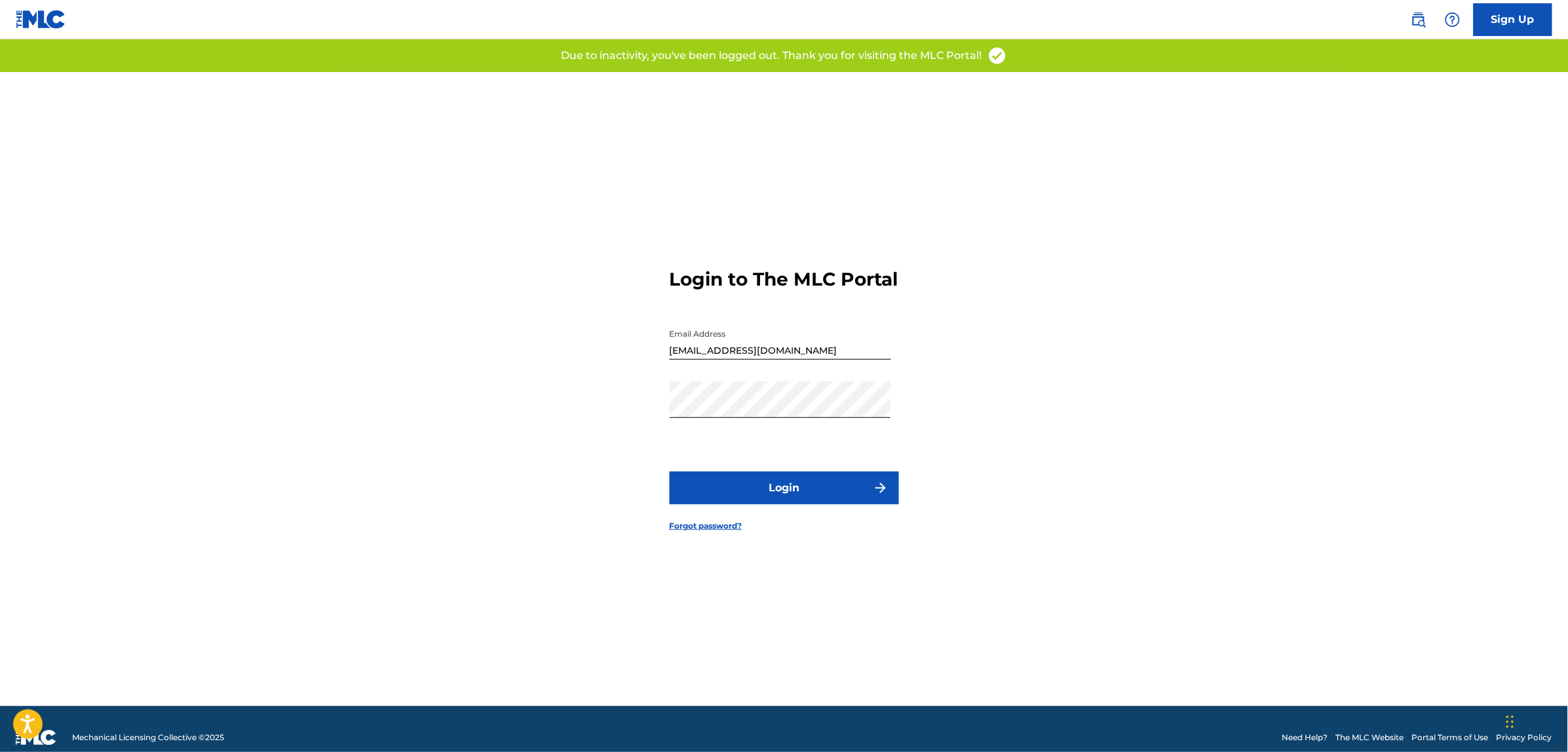
click at [764, 496] on button "Login" at bounding box center [784, 488] width 229 height 33
